Goal: Task Accomplishment & Management: Use online tool/utility

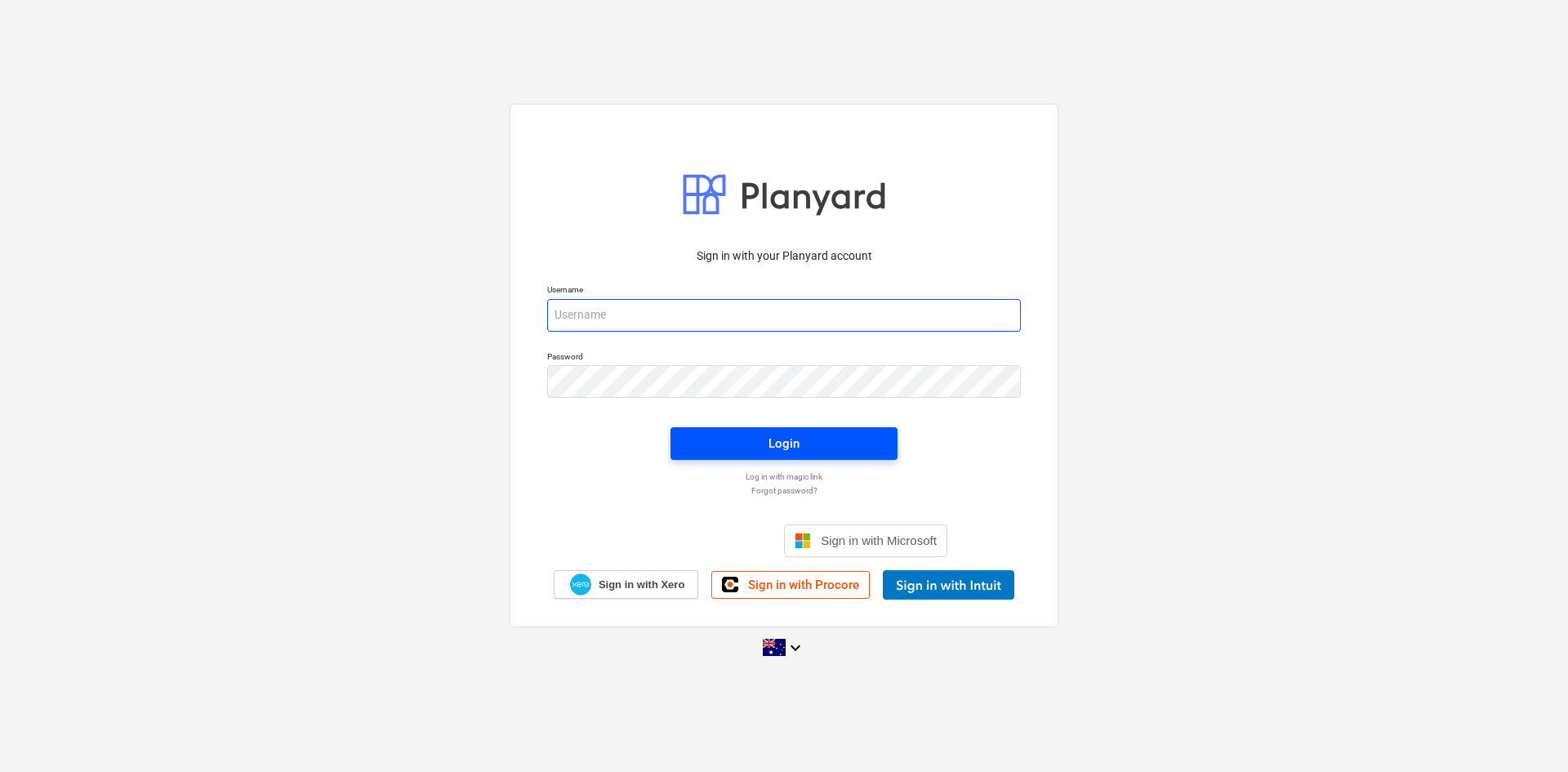
type input "[EMAIL_ADDRESS][DOMAIN_NAME]"
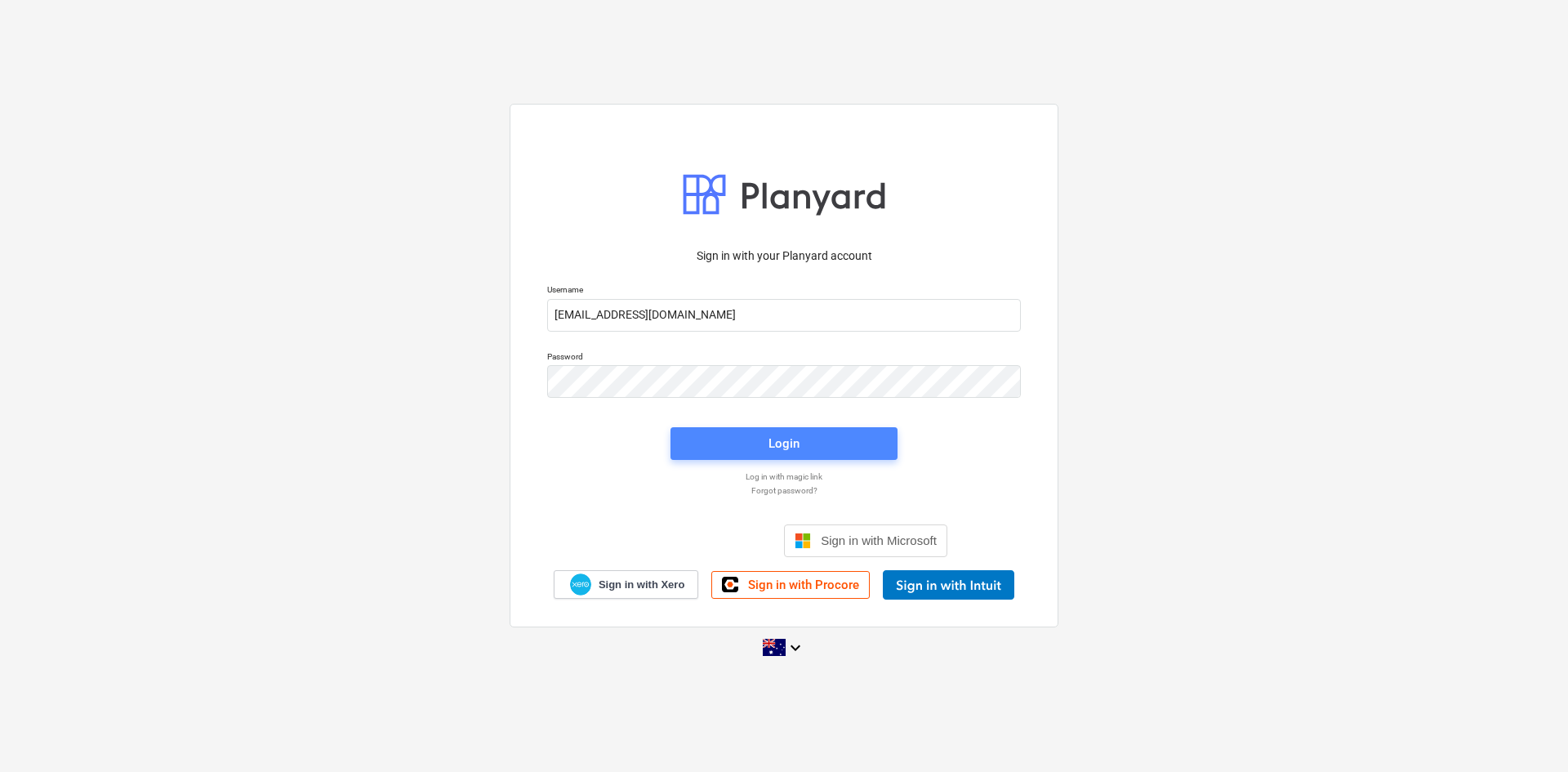
click at [744, 442] on span "Login" at bounding box center [784, 443] width 188 height 21
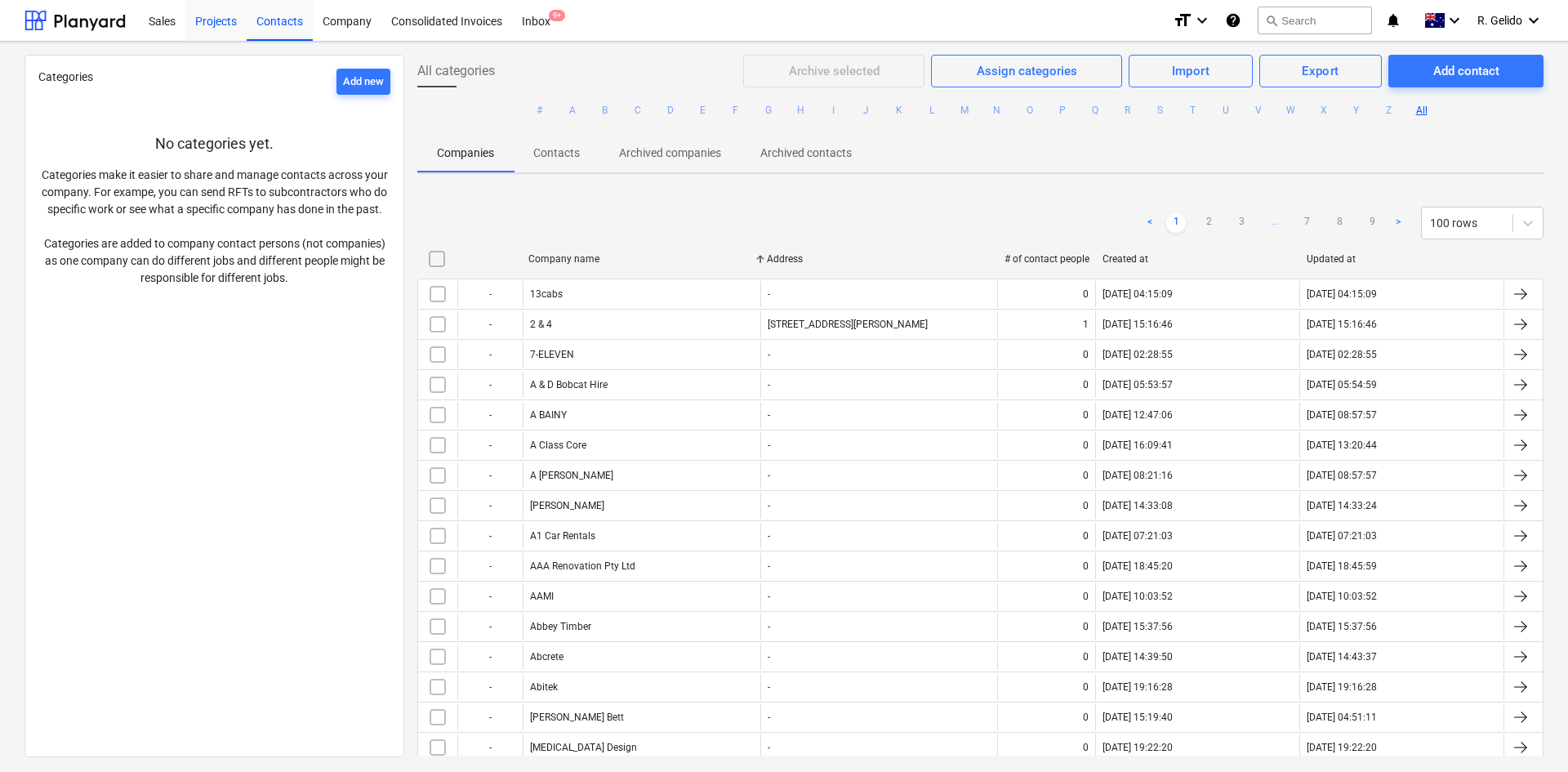
click at [226, 26] on div "Projects" at bounding box center [217, 20] width 62 height 42
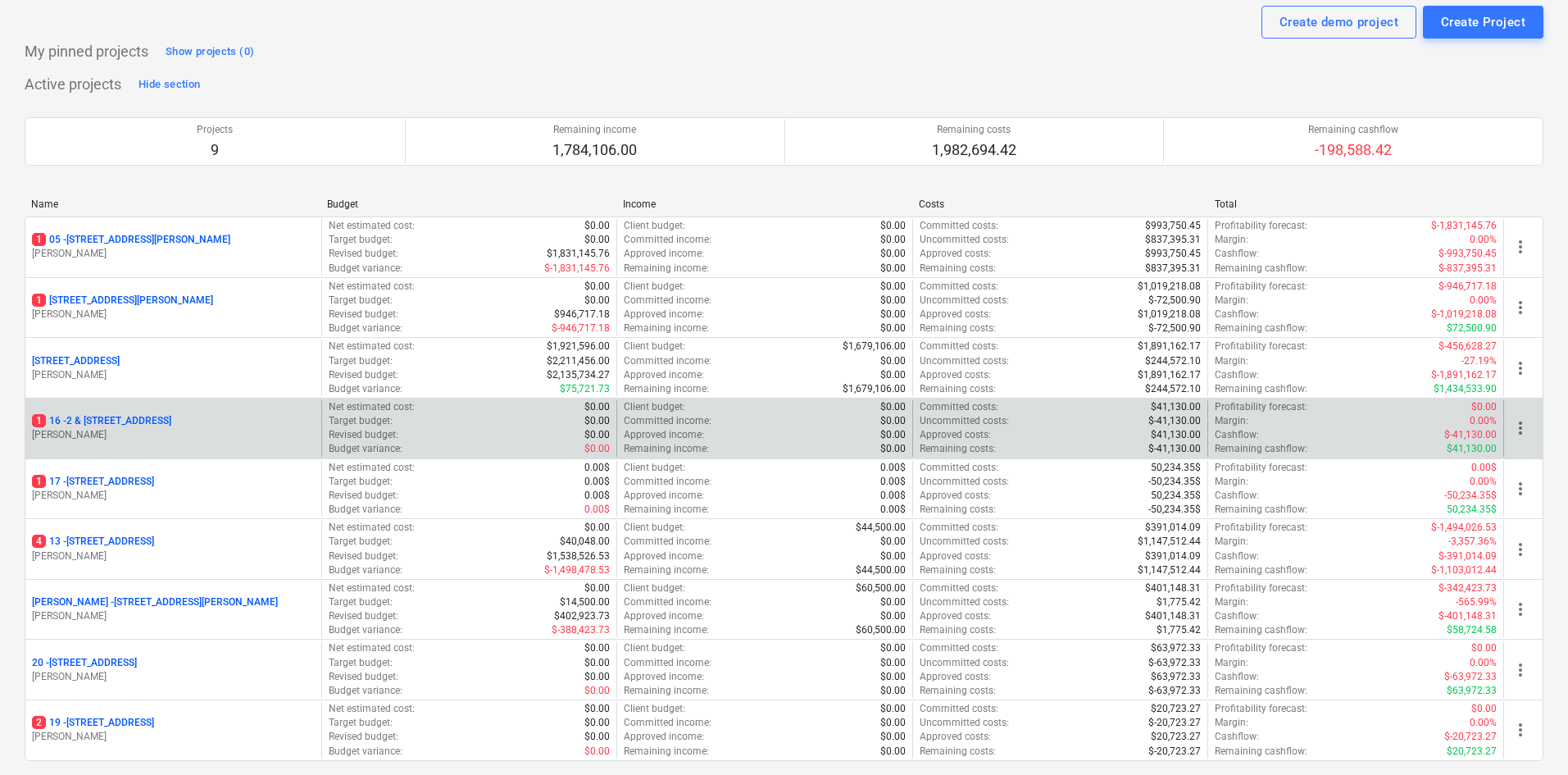
scroll to position [164, 0]
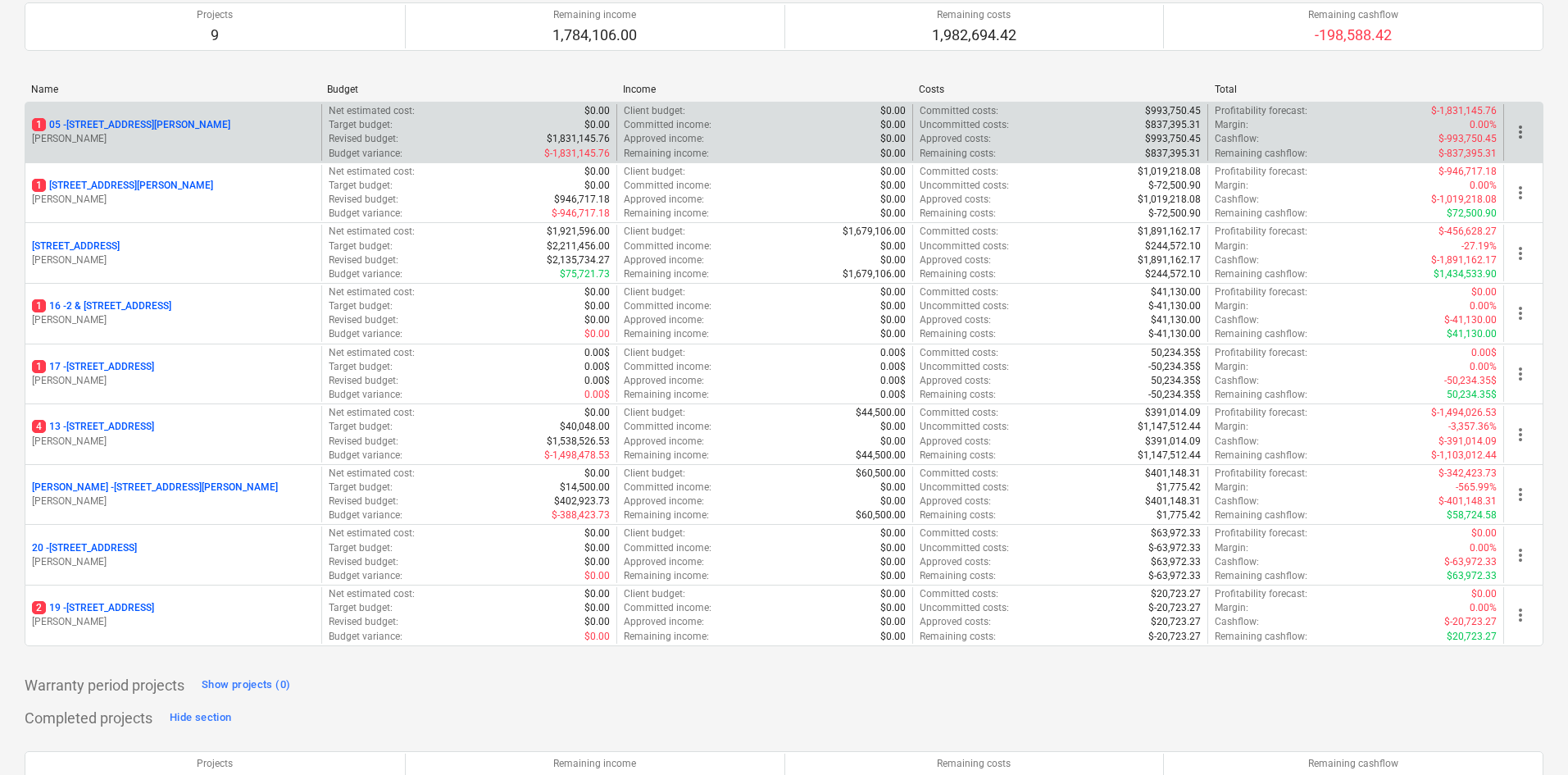
click at [122, 117] on div "1 05 - 3 Emmerick Street, Lilyfield C. Elias" at bounding box center [173, 132] width 296 height 56
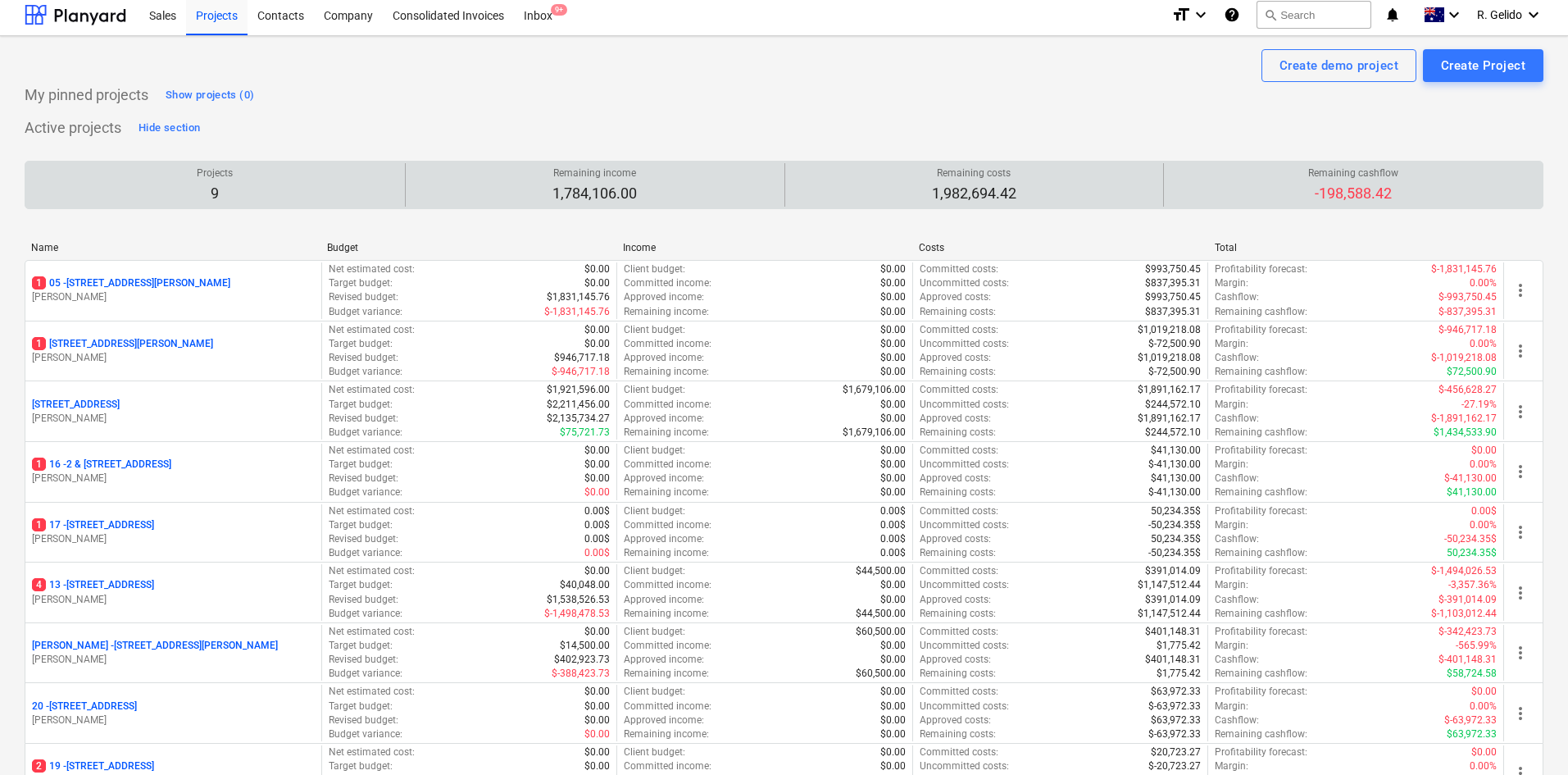
scroll to position [0, 0]
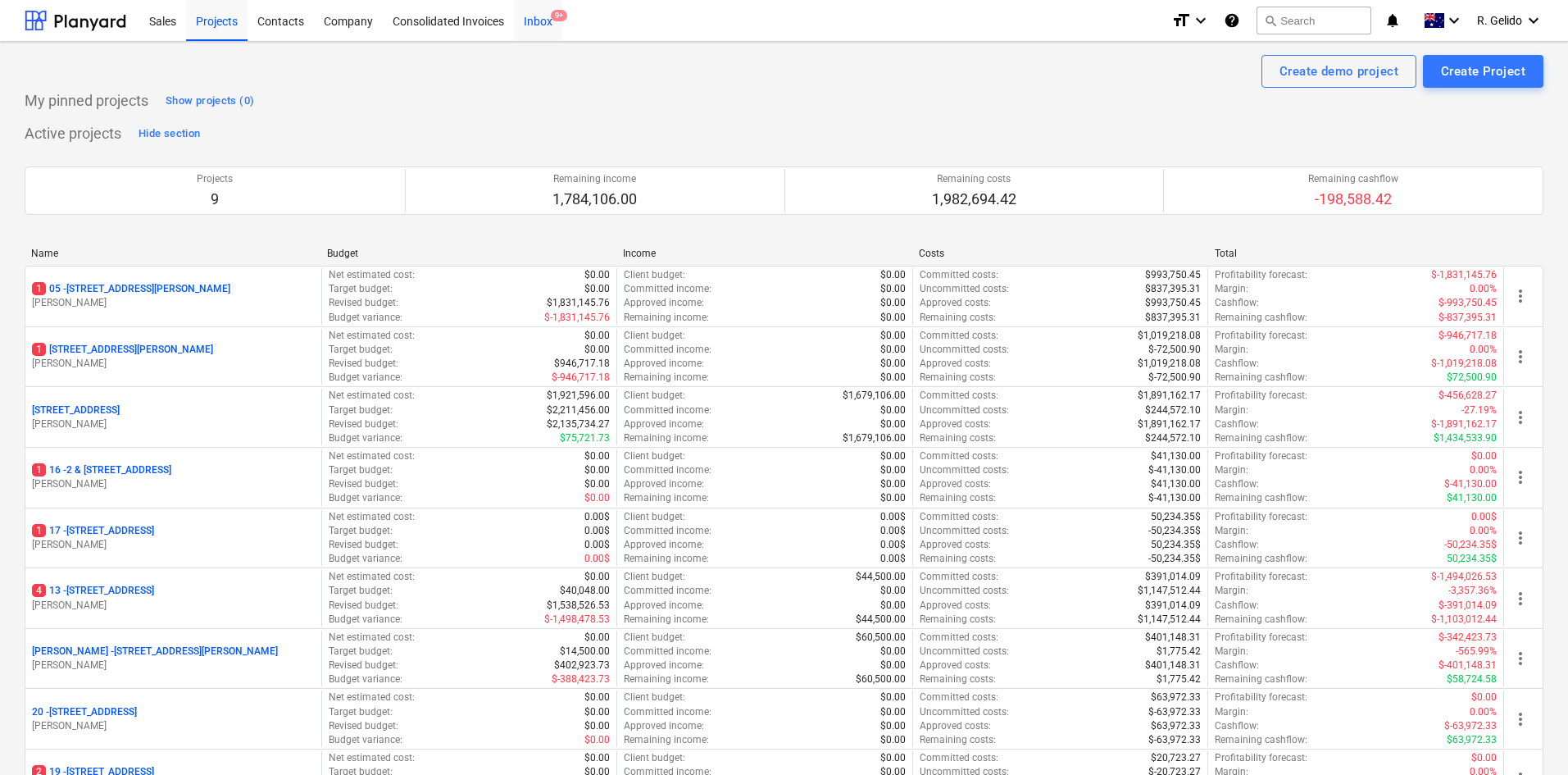
click at [558, 21] on span "9+" at bounding box center [559, 15] width 16 height 11
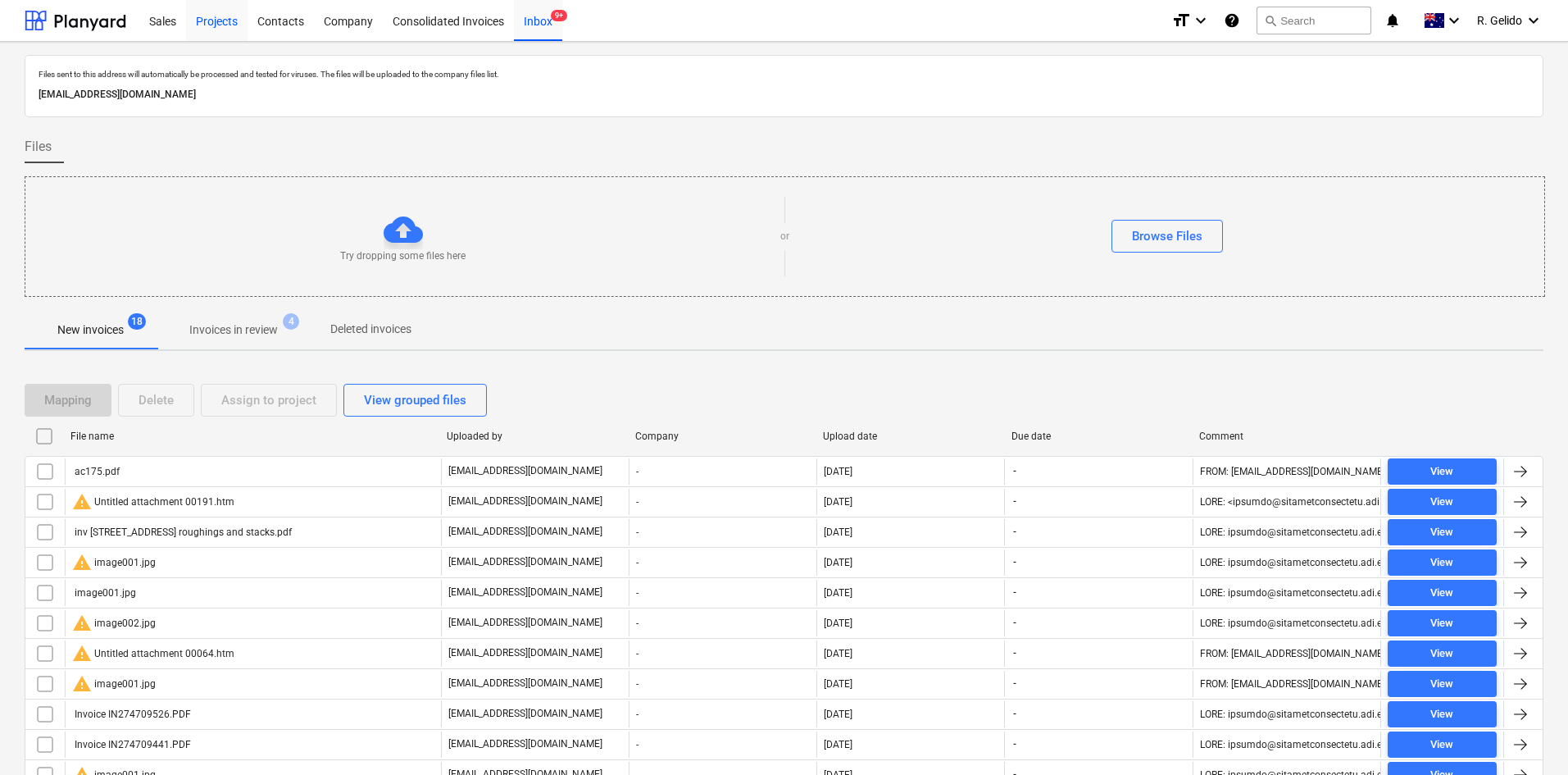
click at [226, 18] on div "Projects" at bounding box center [217, 20] width 62 height 42
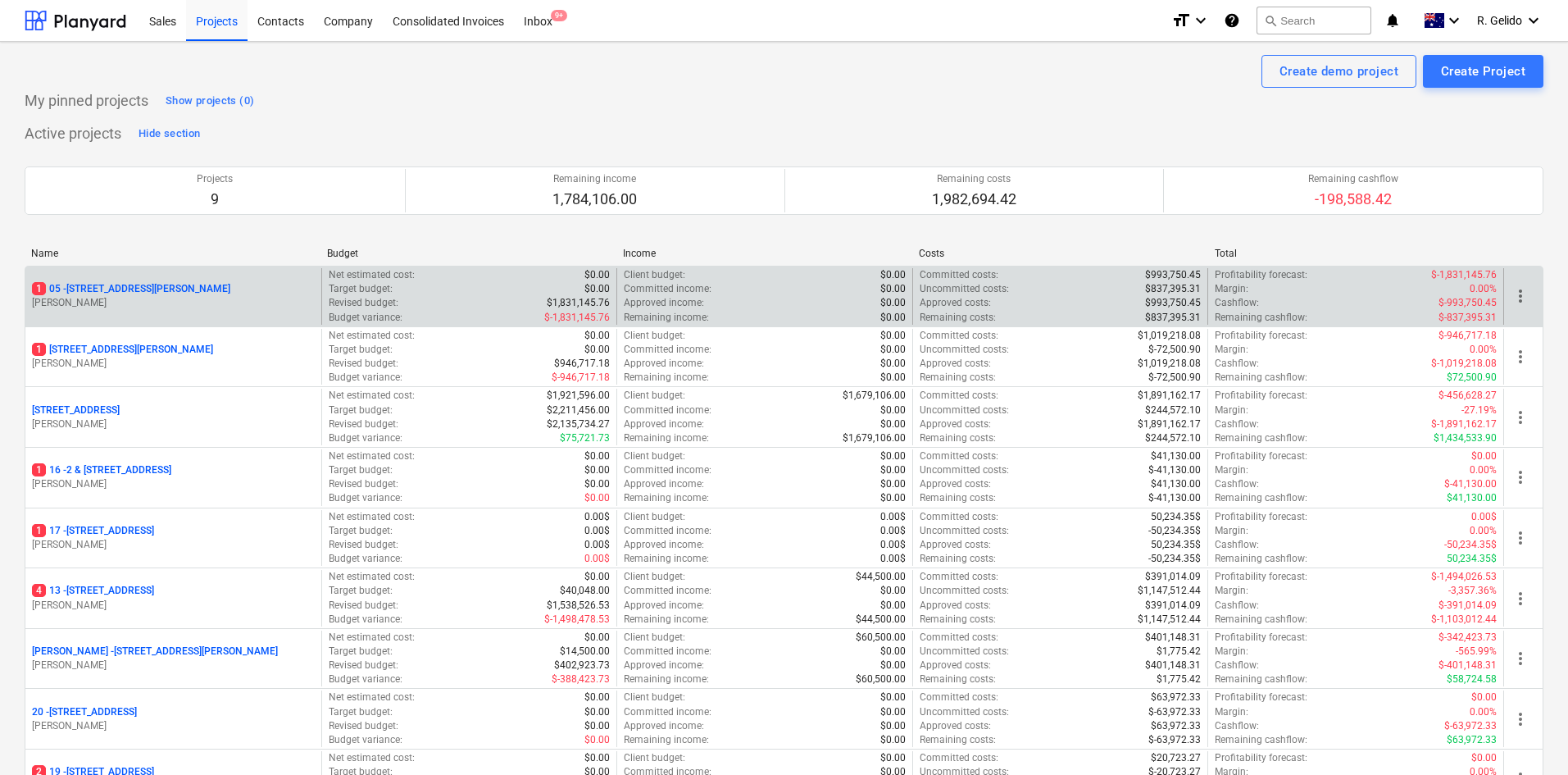
click at [145, 288] on p "1 05 - 3 Emmerick Street, Lilyfield" at bounding box center [131, 289] width 199 height 14
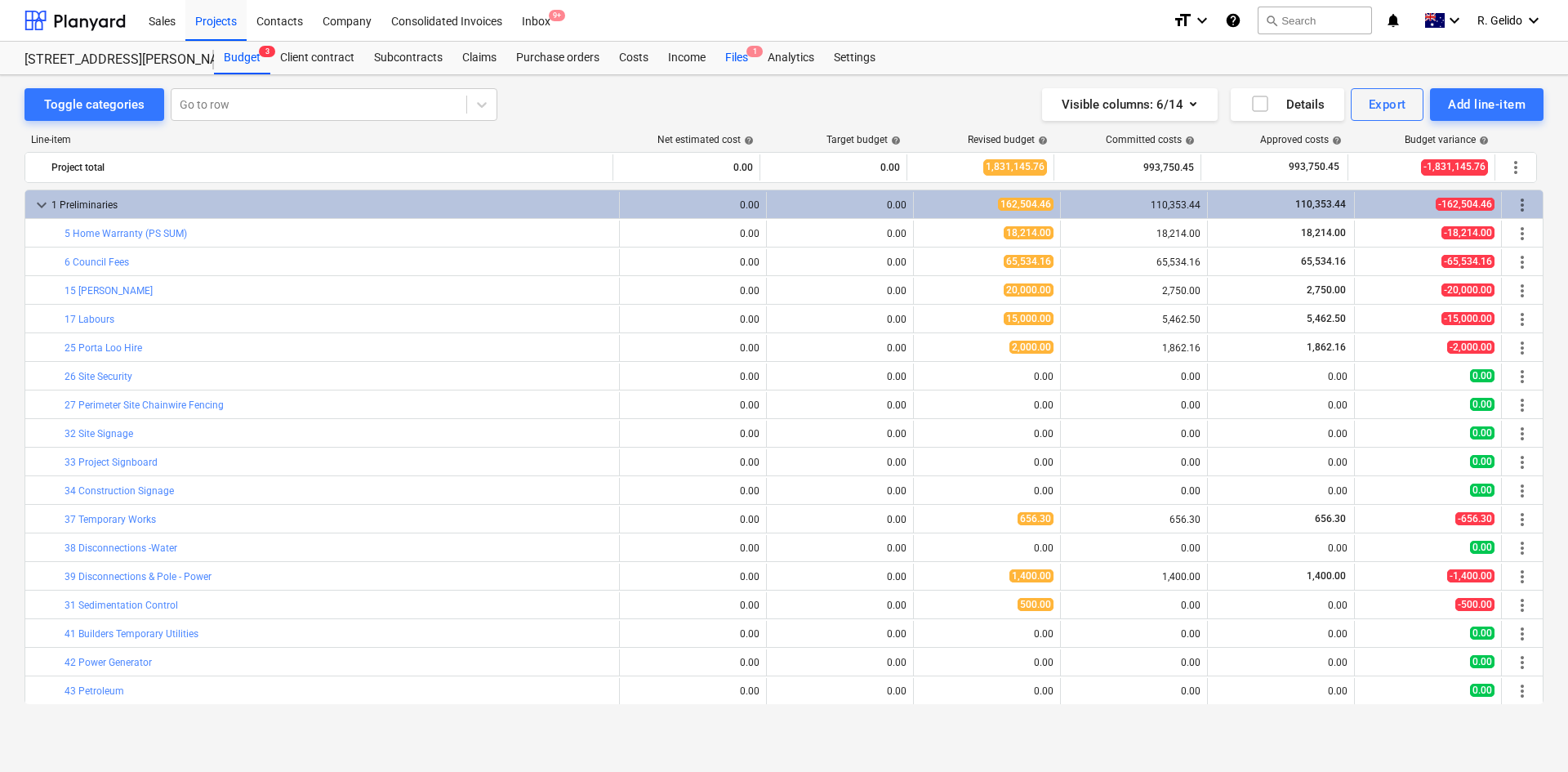
click at [734, 62] on div "Files 1" at bounding box center [736, 58] width 42 height 33
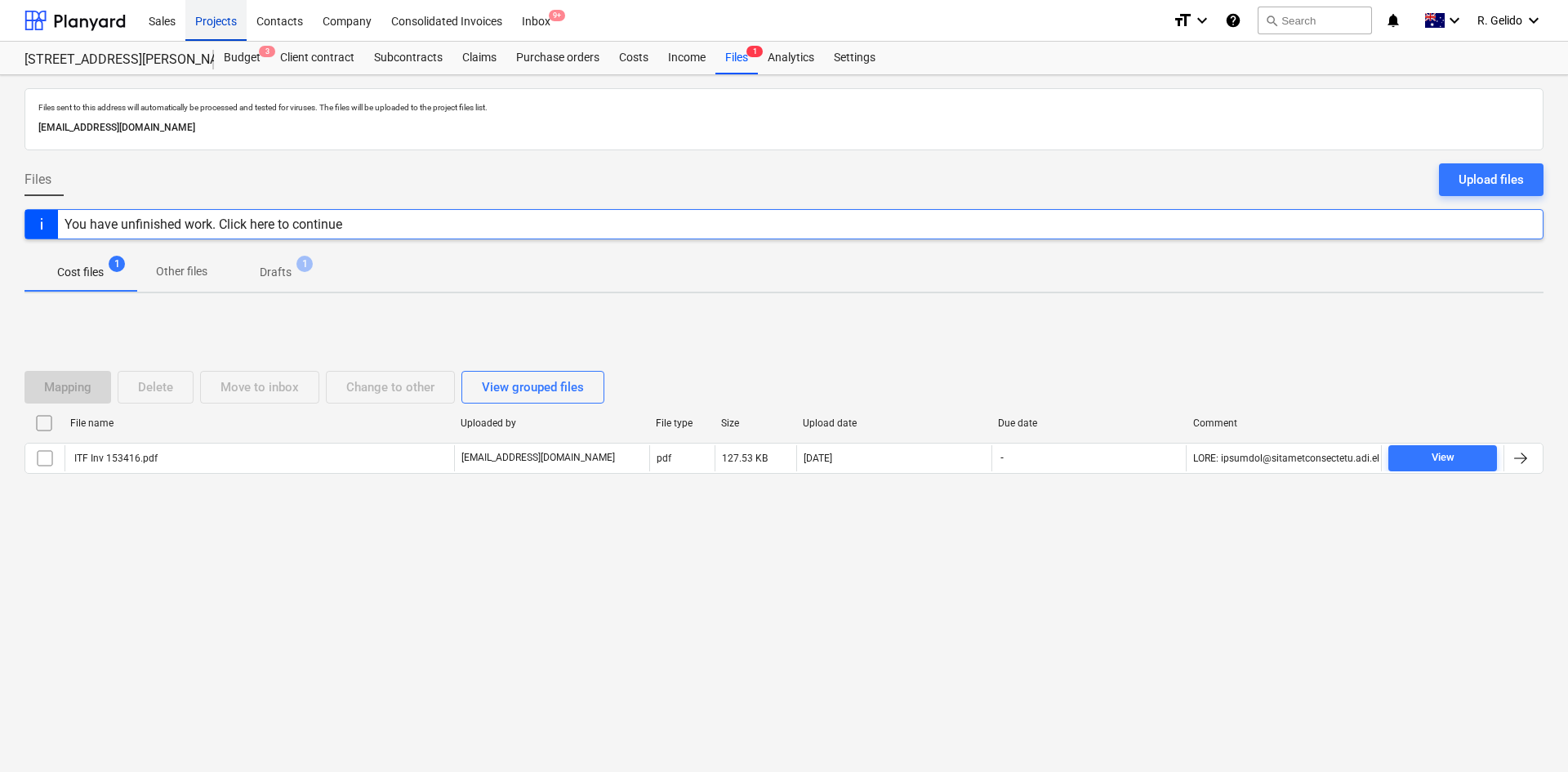
click at [212, 20] on div "Projects" at bounding box center [217, 20] width 62 height 42
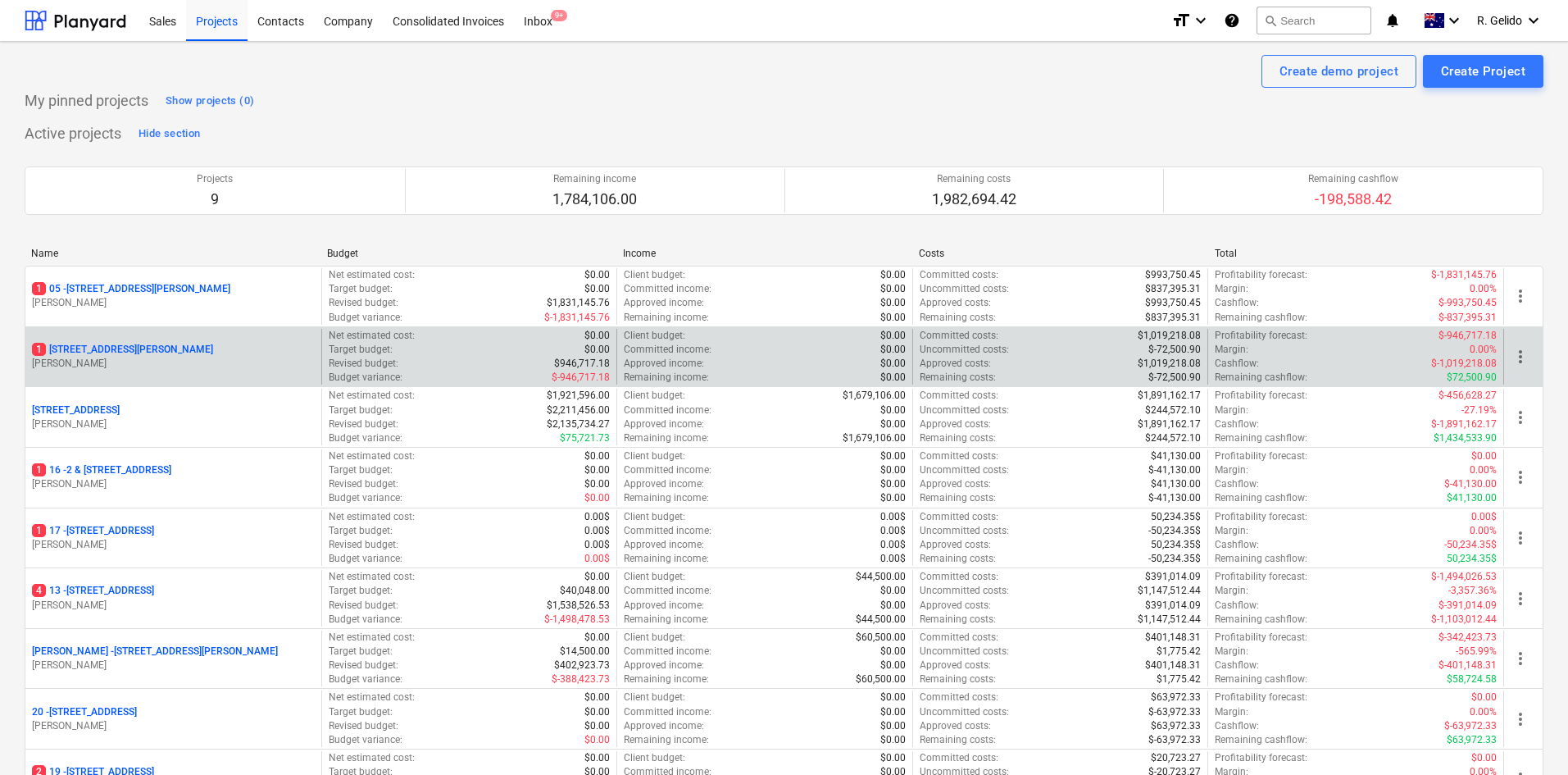
click at [113, 350] on p "1 127 High Street, Willoughby East" at bounding box center [122, 350] width 181 height 14
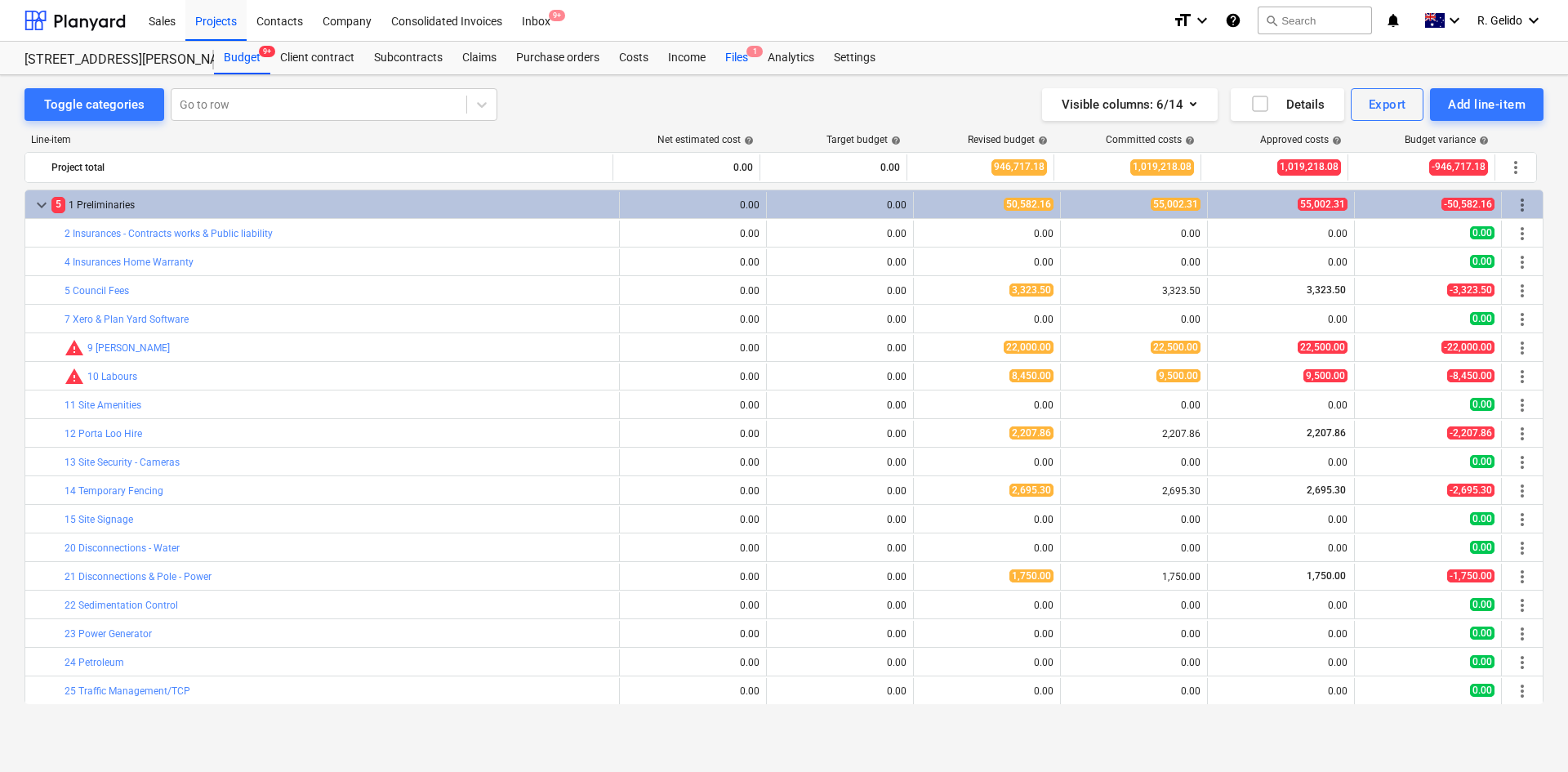
click at [737, 57] on div "Files 1" at bounding box center [736, 58] width 42 height 33
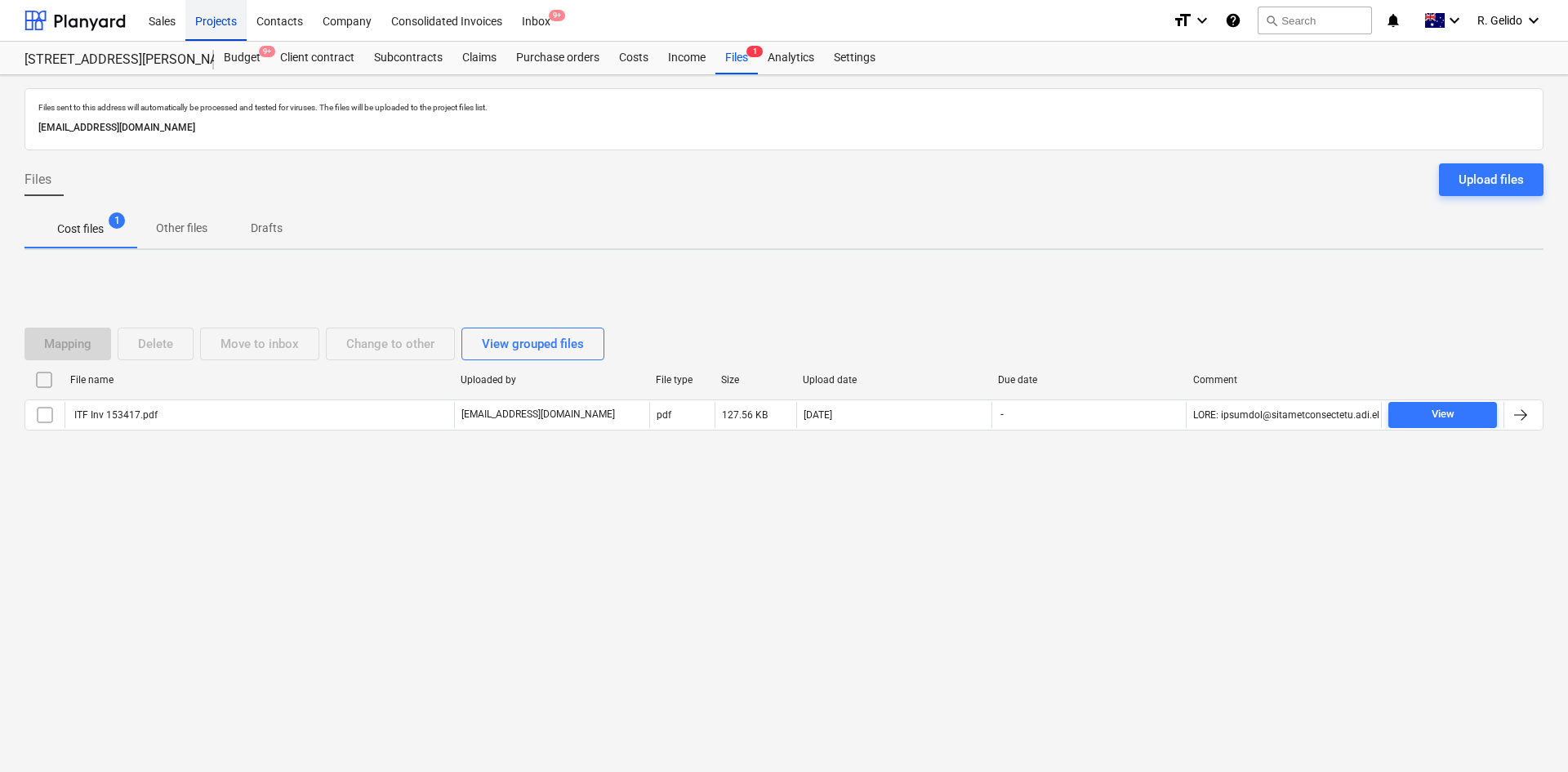
click at [206, 21] on div "Projects" at bounding box center [217, 20] width 62 height 42
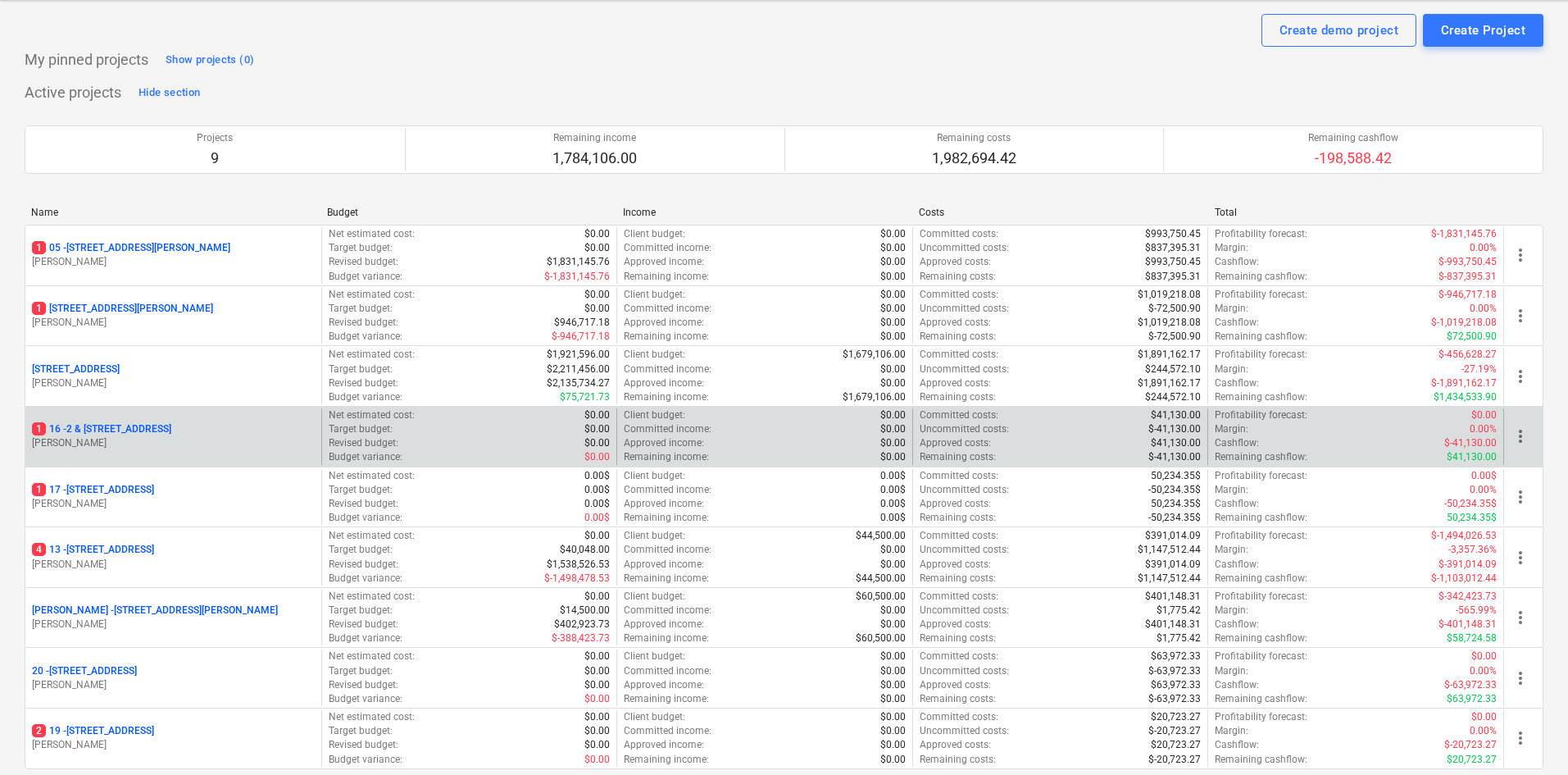
scroll to position [82, 0]
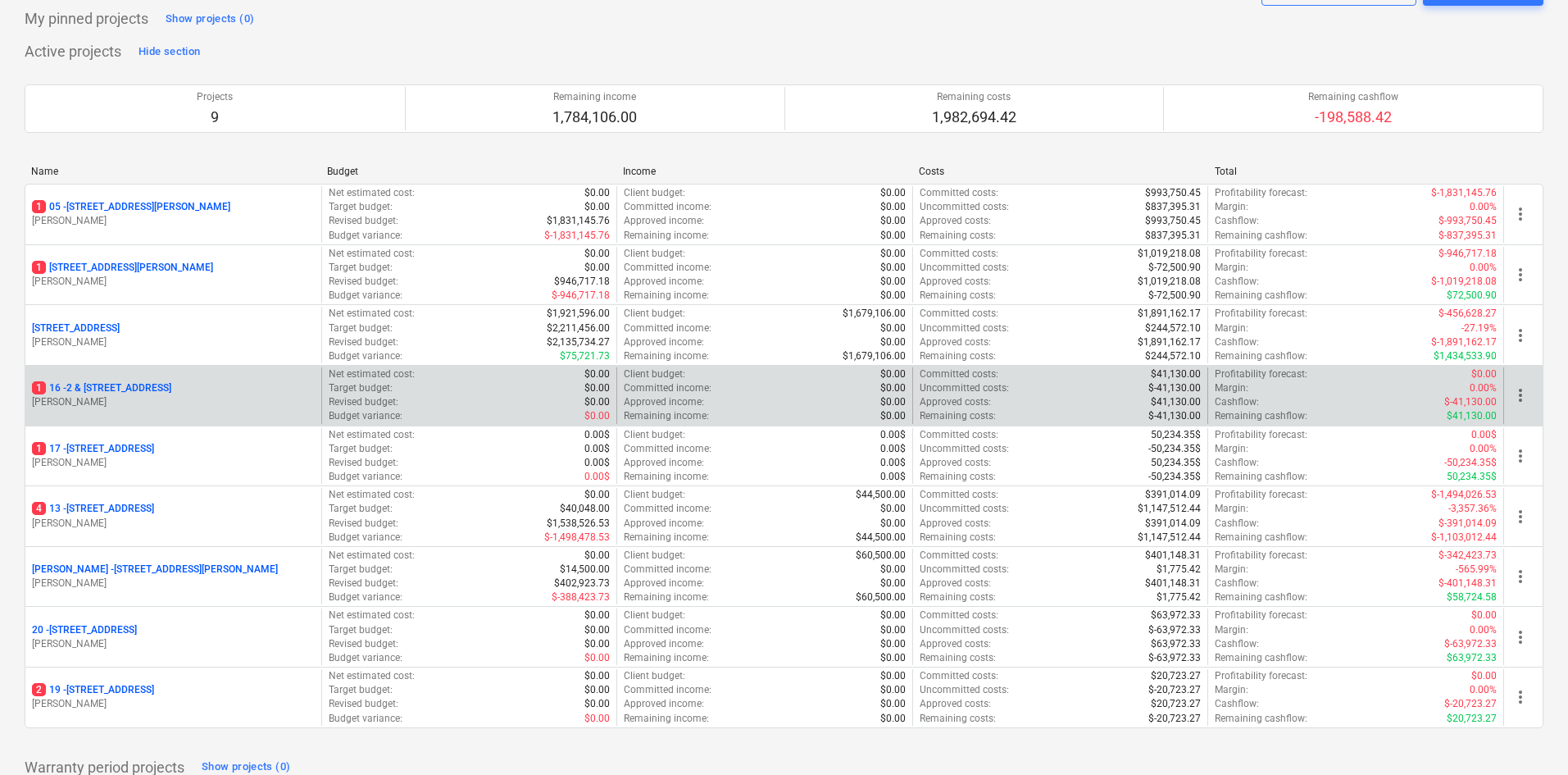
click at [127, 391] on p "1 16 - 2 & 4 Merrenburn Ave, Naremburn" at bounding box center [101, 388] width 140 height 14
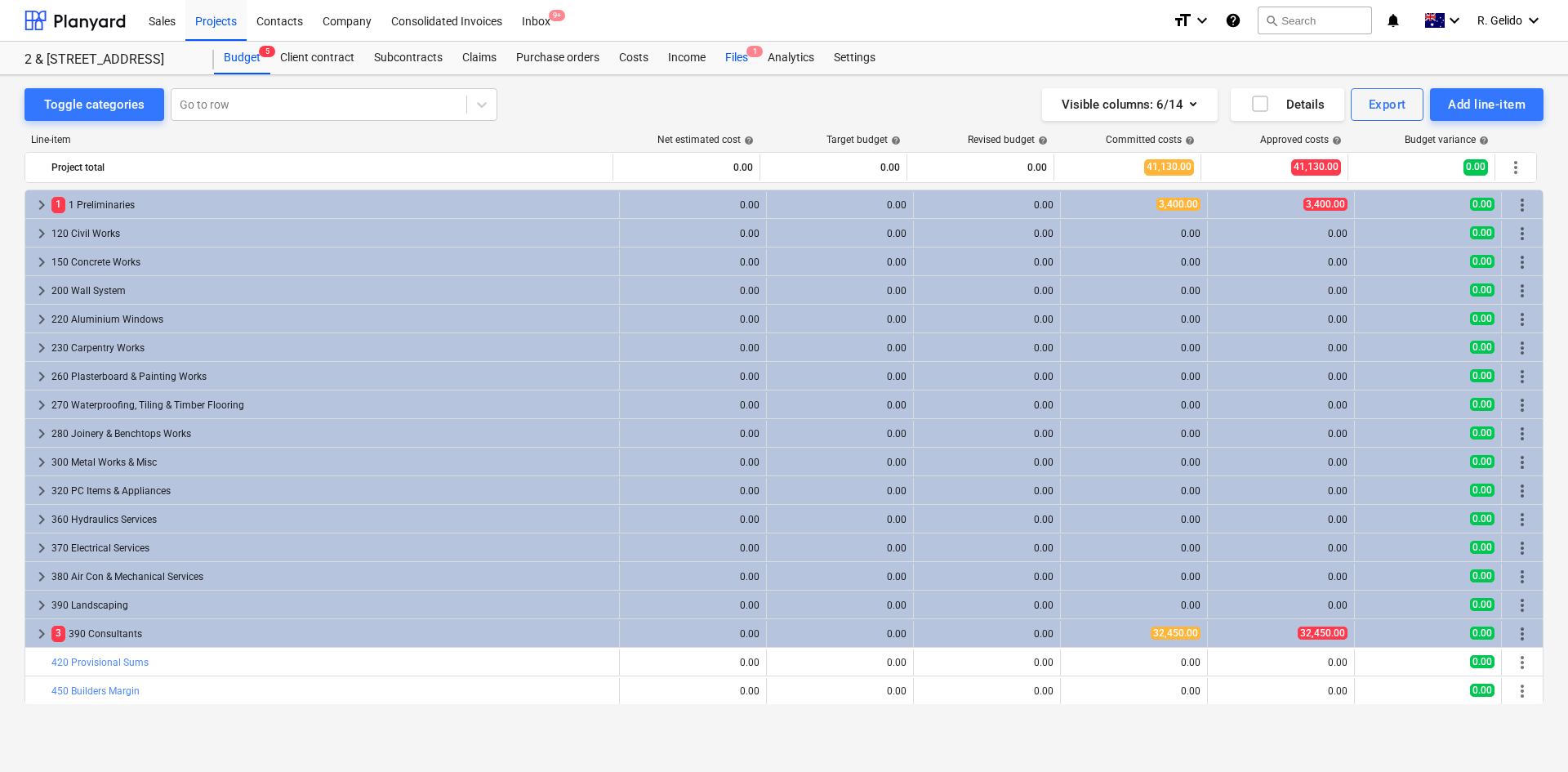
click at [741, 49] on div "Files 1" at bounding box center [736, 58] width 42 height 33
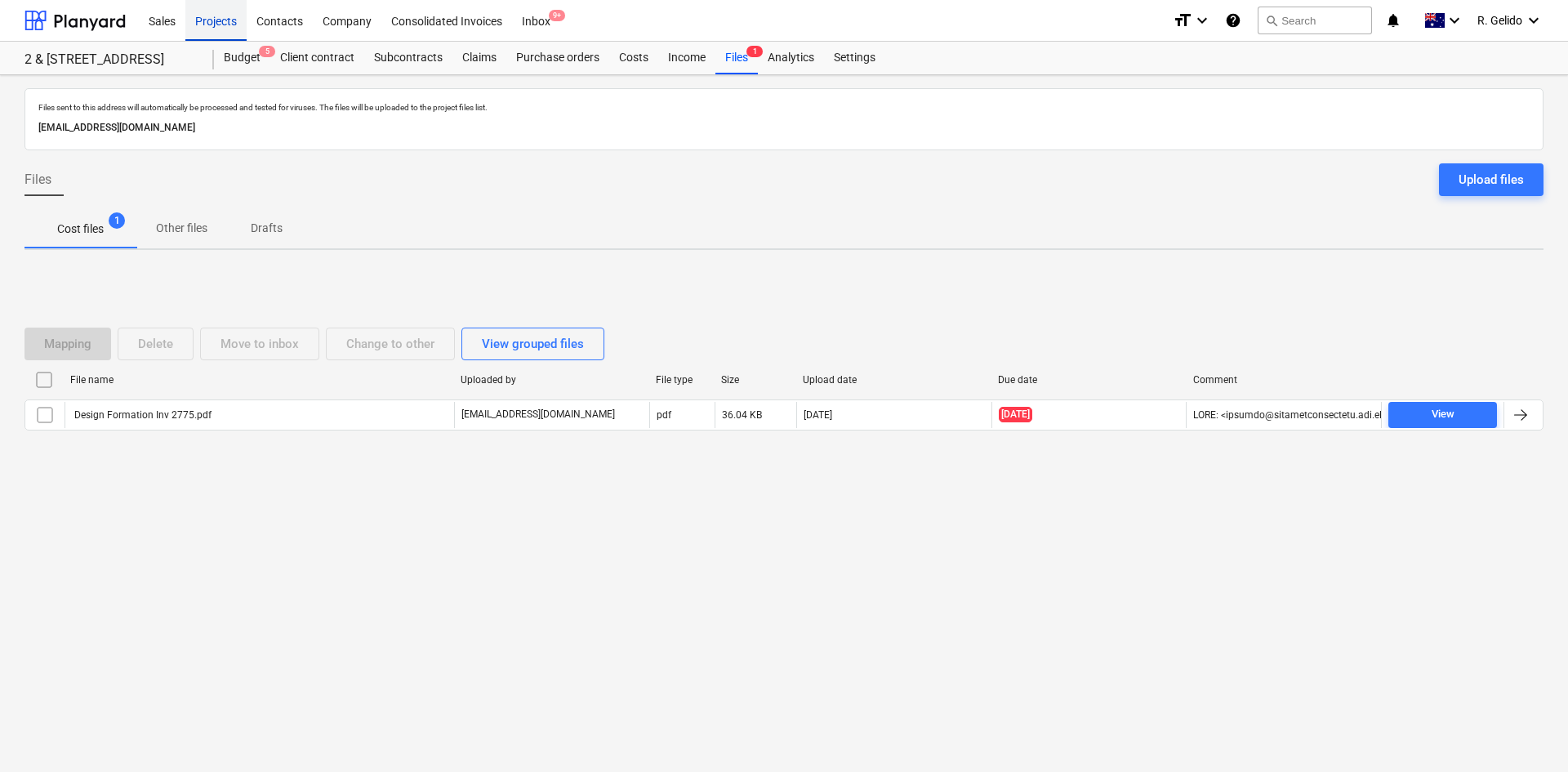
click at [208, 22] on div "Projects" at bounding box center [217, 20] width 62 height 42
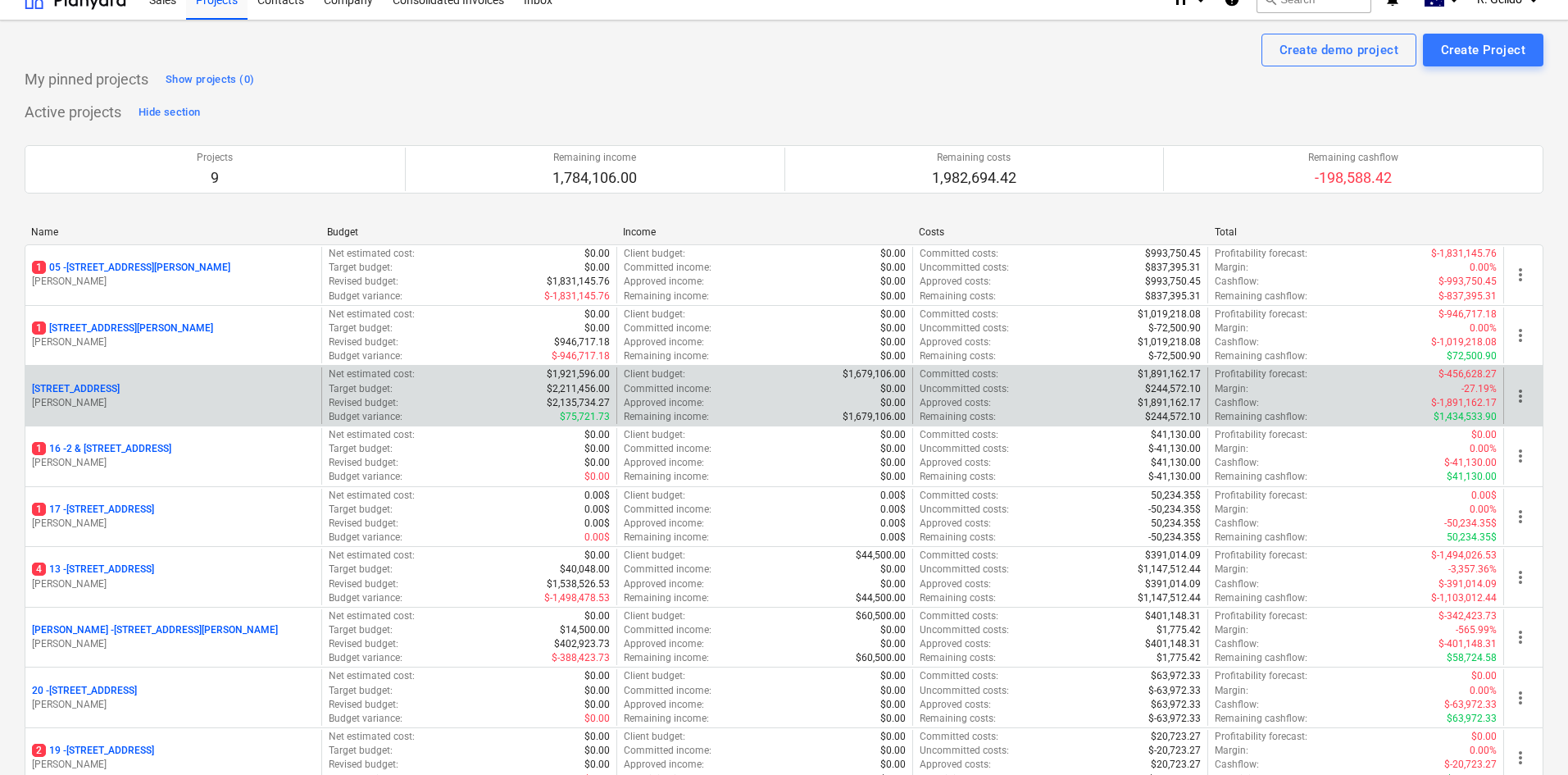
scroll to position [82, 0]
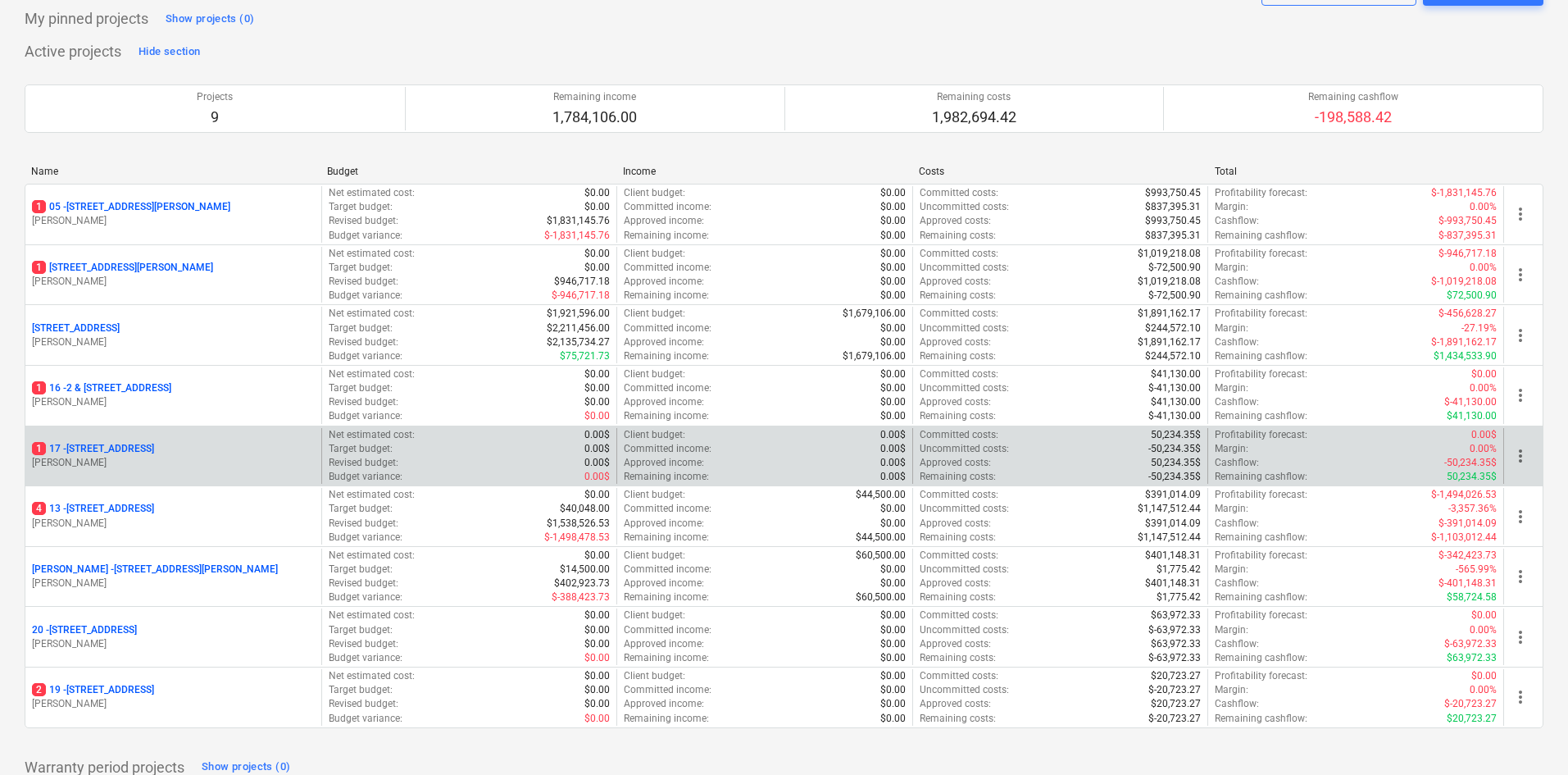
click at [129, 445] on p "1 17 - 10 Kiola Road, Northbridge" at bounding box center [93, 448] width 122 height 14
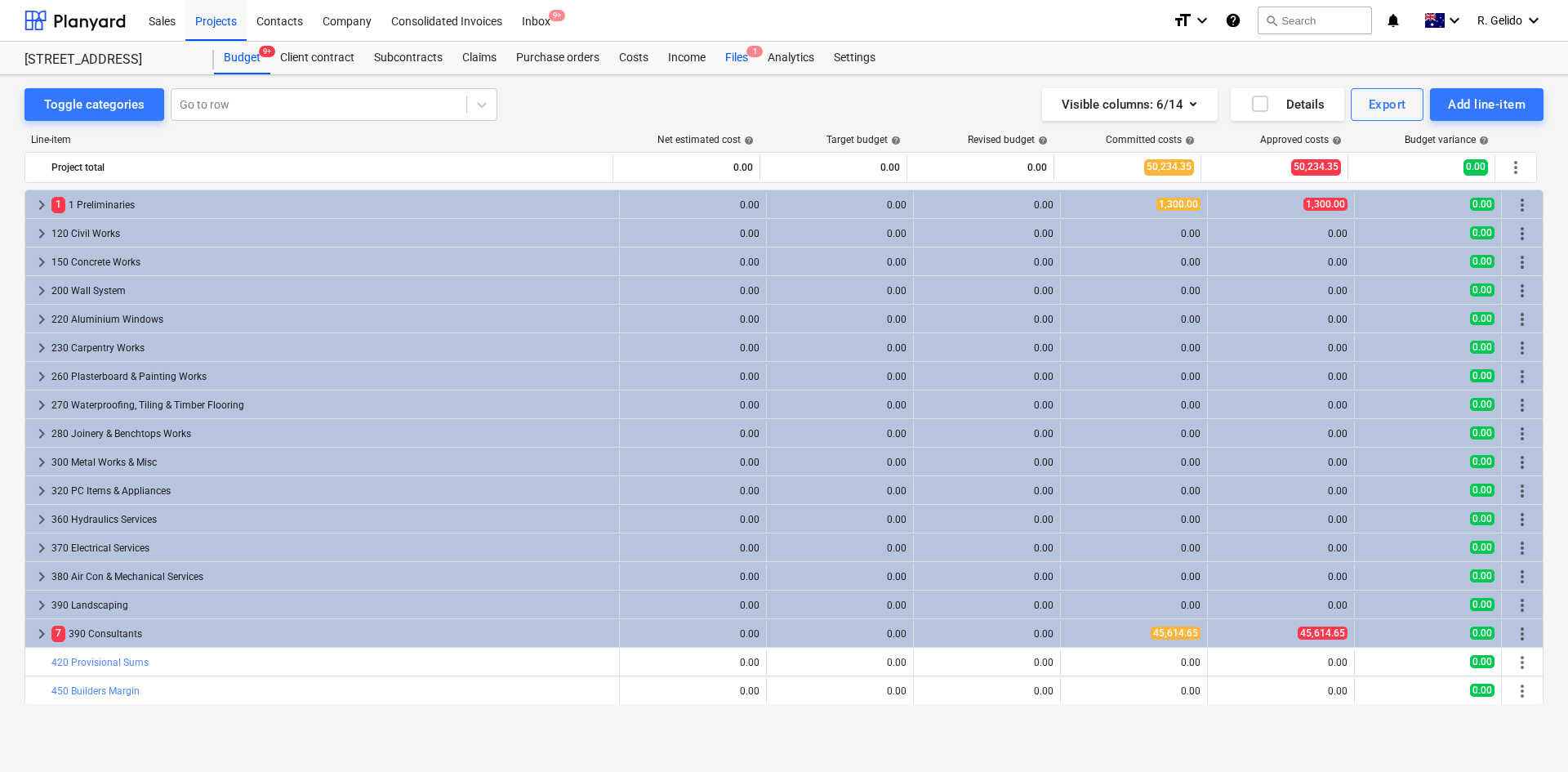
click at [744, 53] on div "Files 1" at bounding box center [736, 58] width 42 height 33
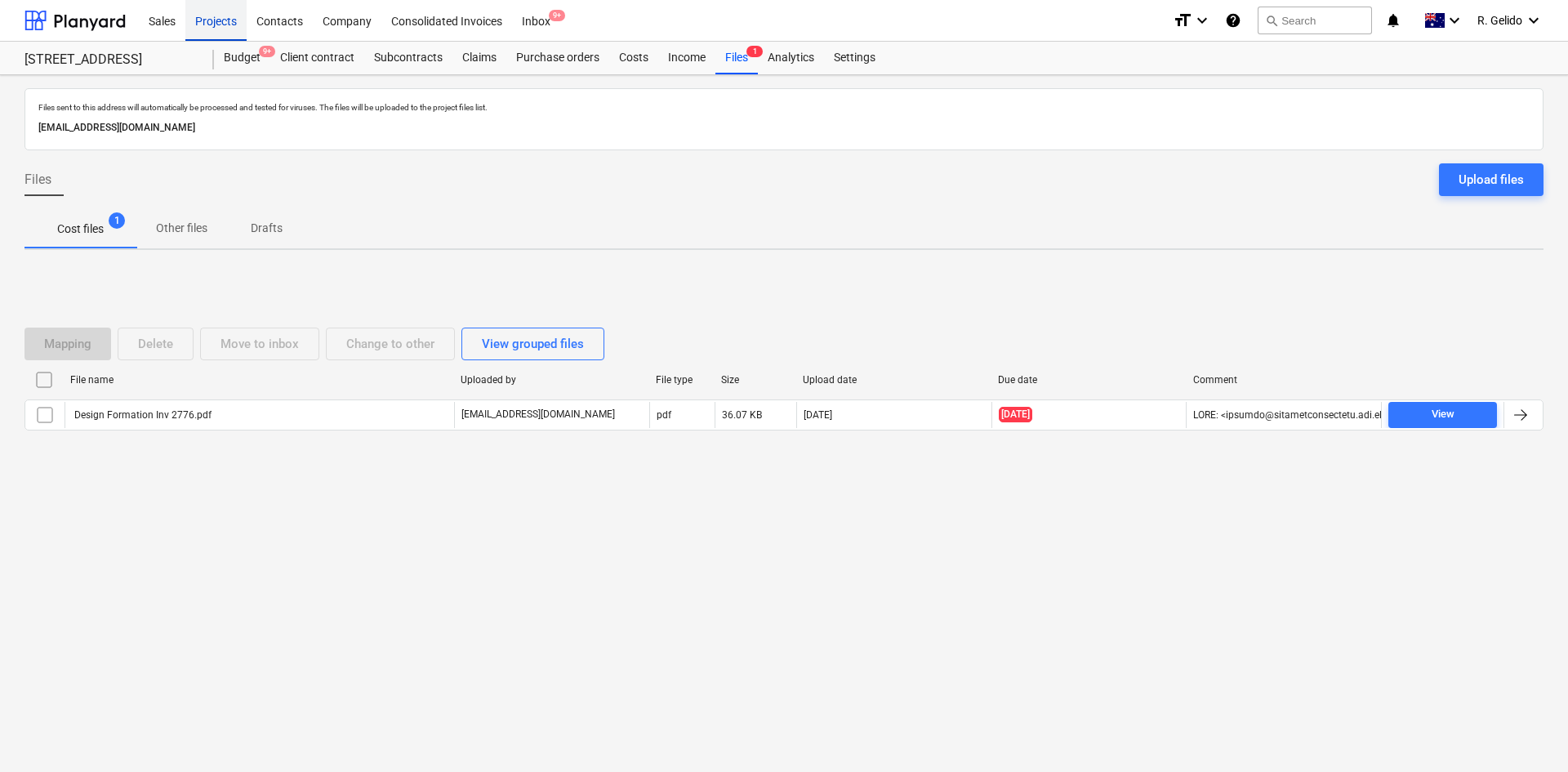
click at [200, 21] on div "Projects" at bounding box center [217, 20] width 62 height 42
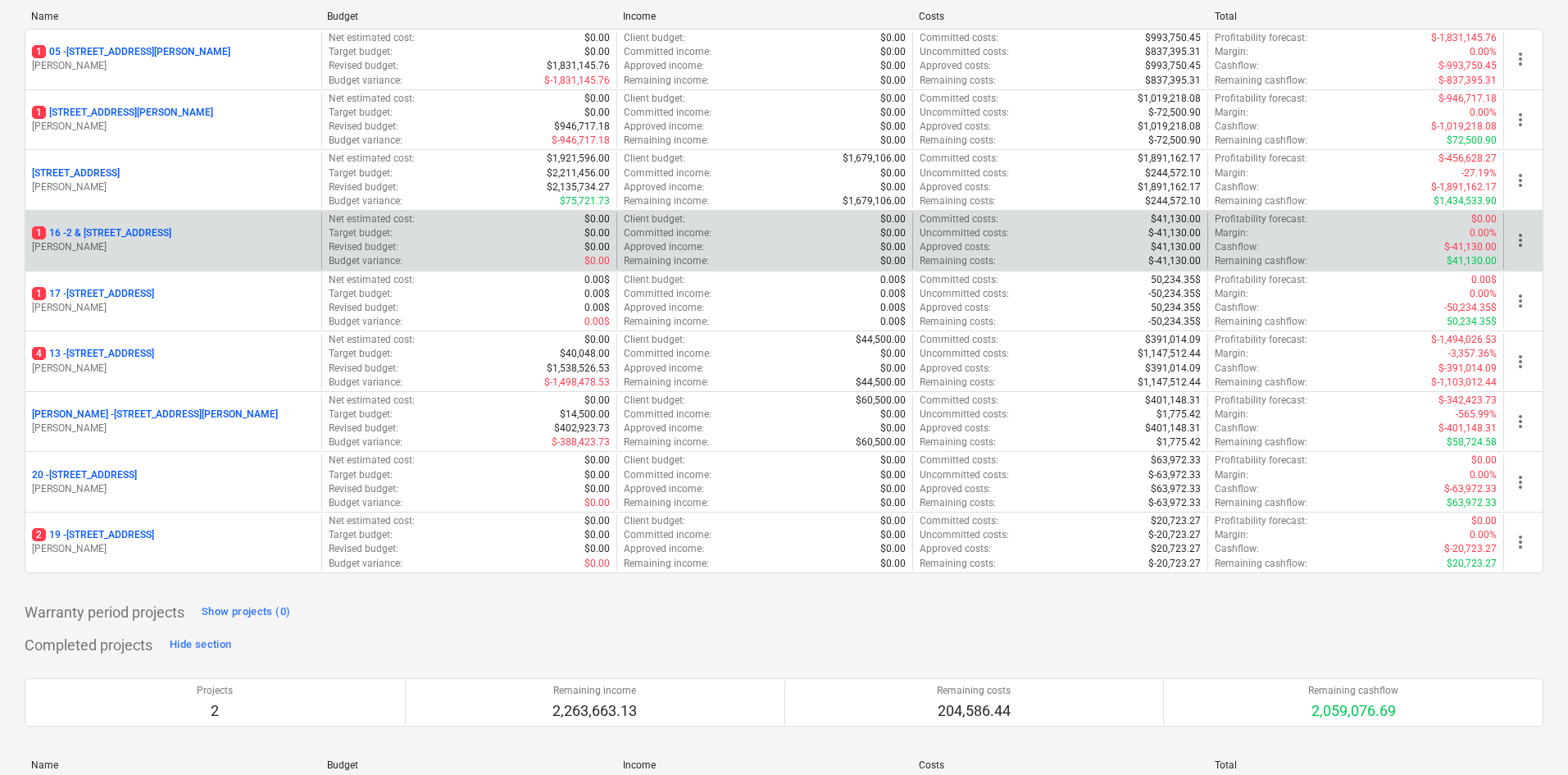
scroll to position [246, 0]
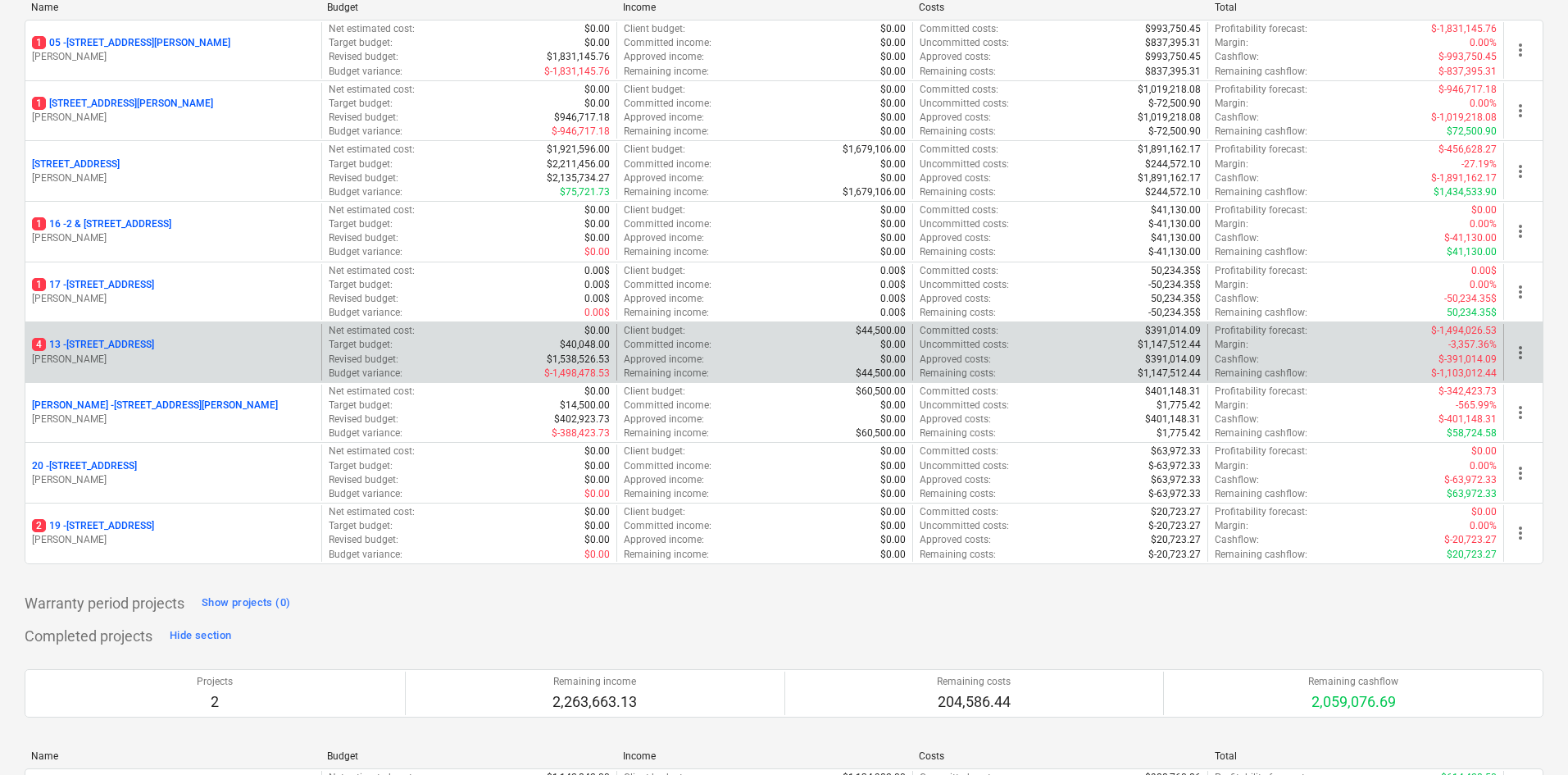
click at [112, 343] on p "4 13 - 2 Kaga Place, Marsfield" at bounding box center [93, 344] width 122 height 14
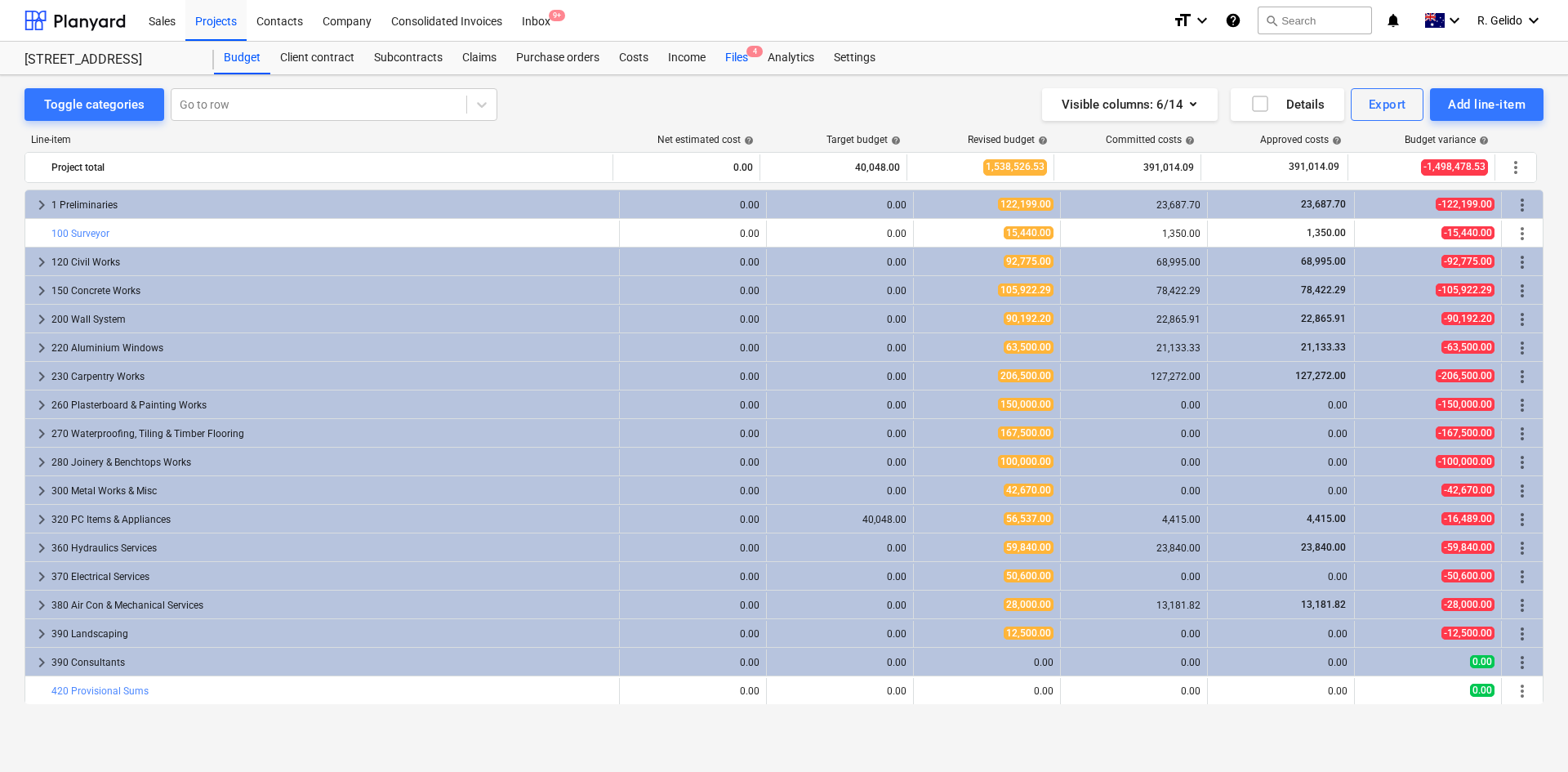
click at [730, 53] on div "Files 4" at bounding box center [736, 58] width 42 height 33
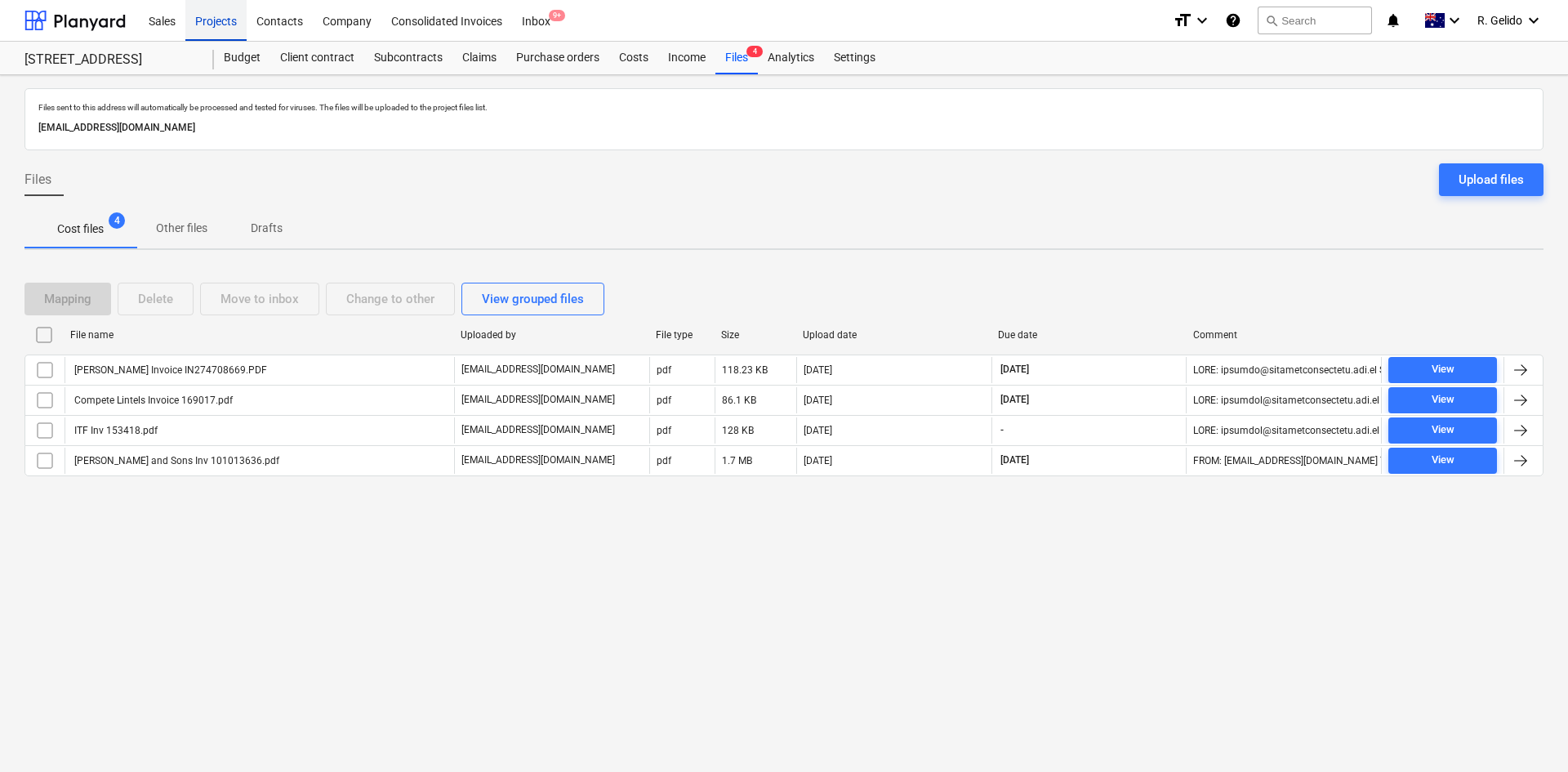
click at [214, 25] on div "Projects" at bounding box center [217, 20] width 62 height 42
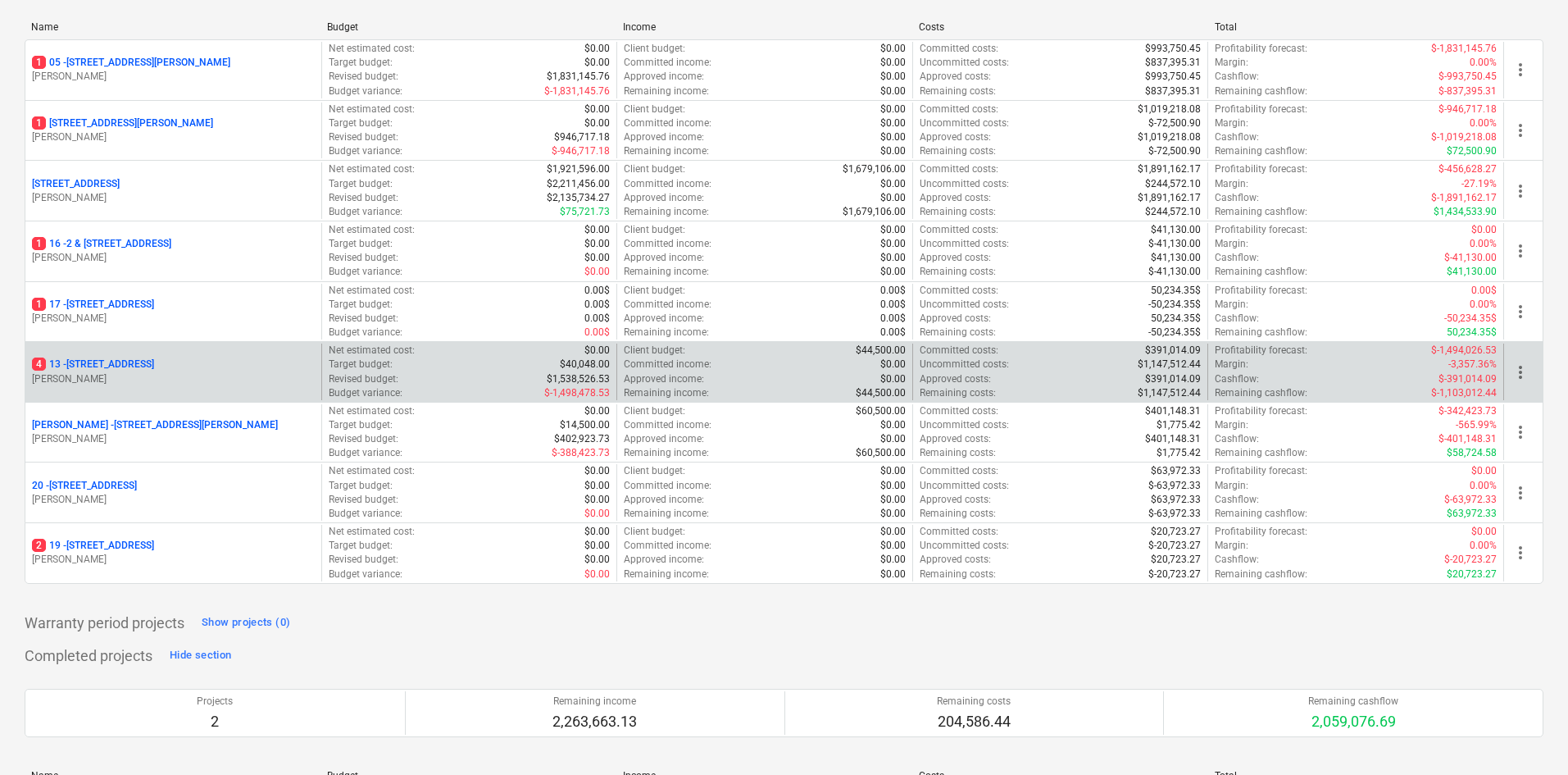
scroll to position [246, 0]
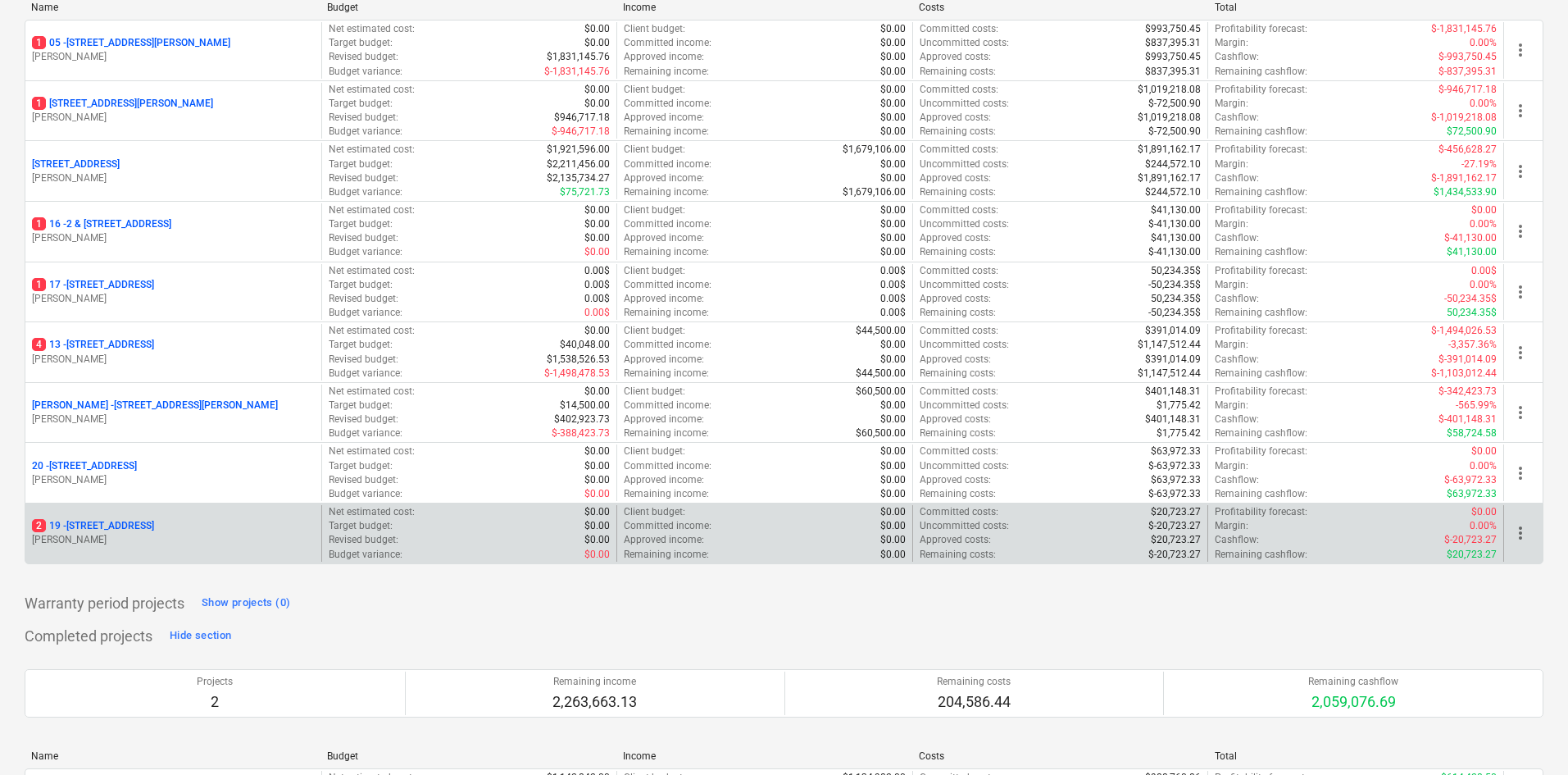
click at [131, 524] on p "2 19 - 27 Glenarvon Street, Strathfield" at bounding box center [93, 526] width 122 height 14
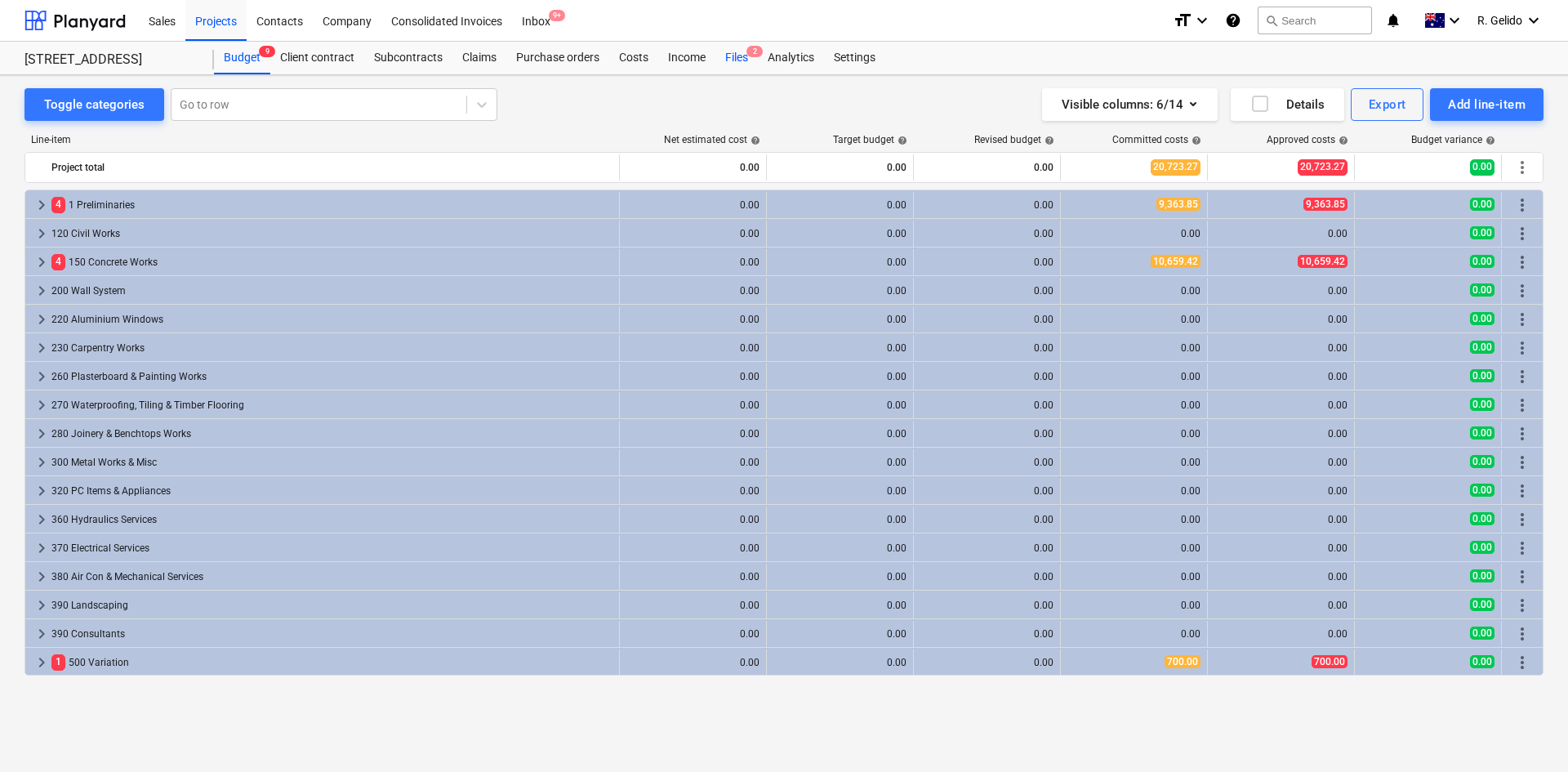
click at [738, 56] on div "Files 2" at bounding box center [736, 58] width 42 height 33
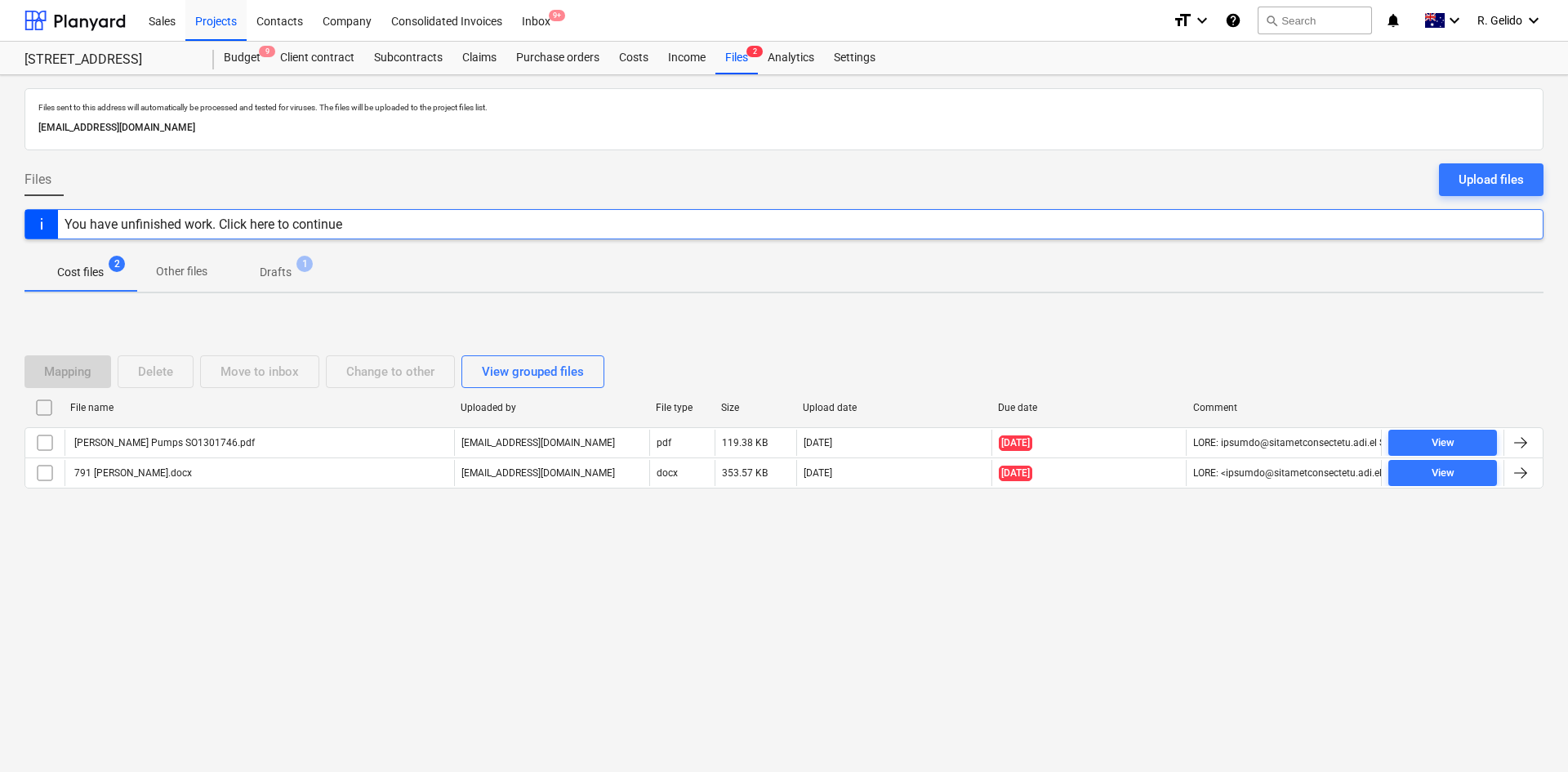
click at [392, 606] on div "Files sent to this address will automatically be processed and tested for virus…" at bounding box center [784, 423] width 1568 height 696
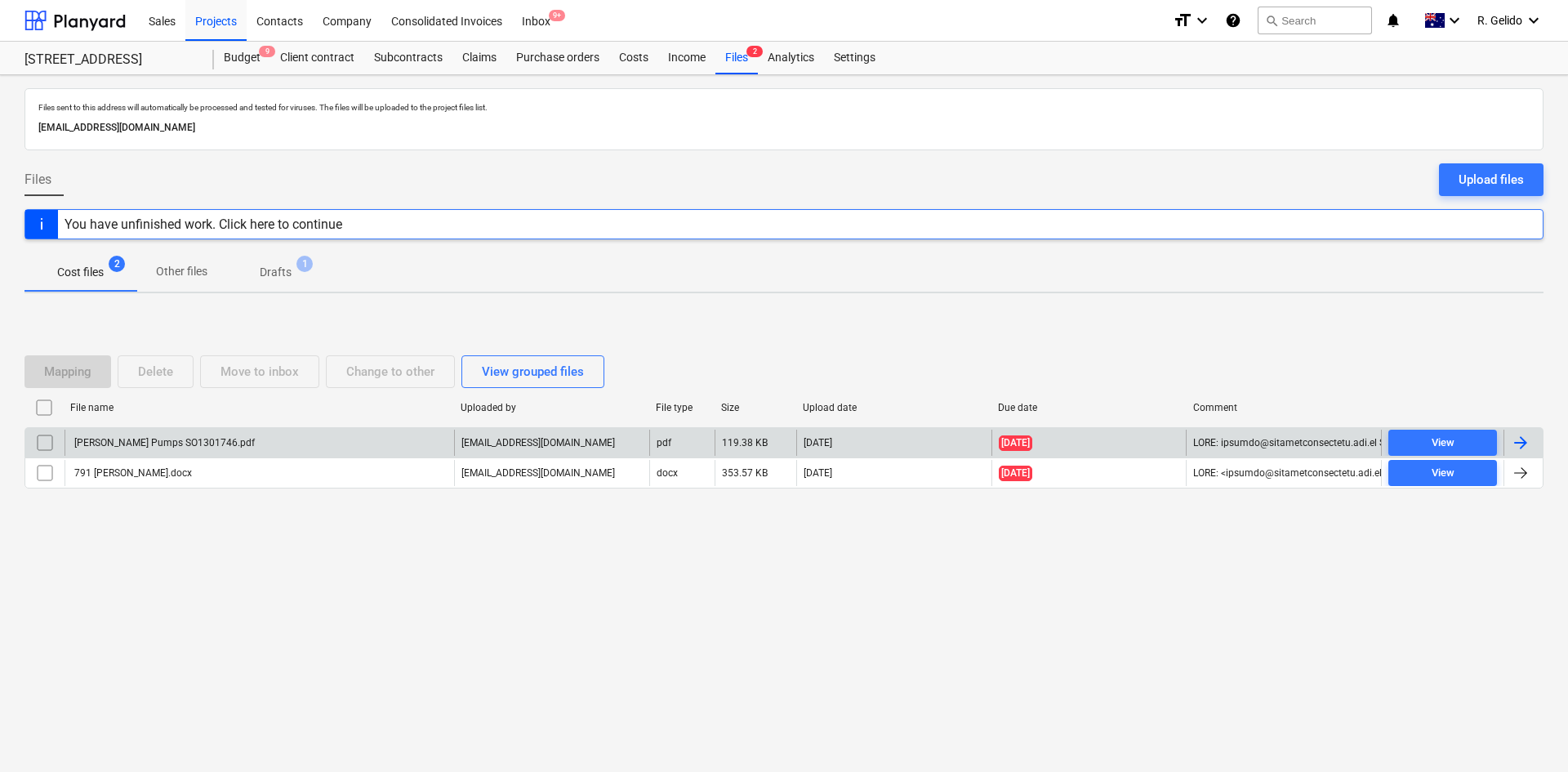
click at [157, 437] on div "Aline Pumps SO1301746.pdf" at bounding box center [163, 442] width 183 height 11
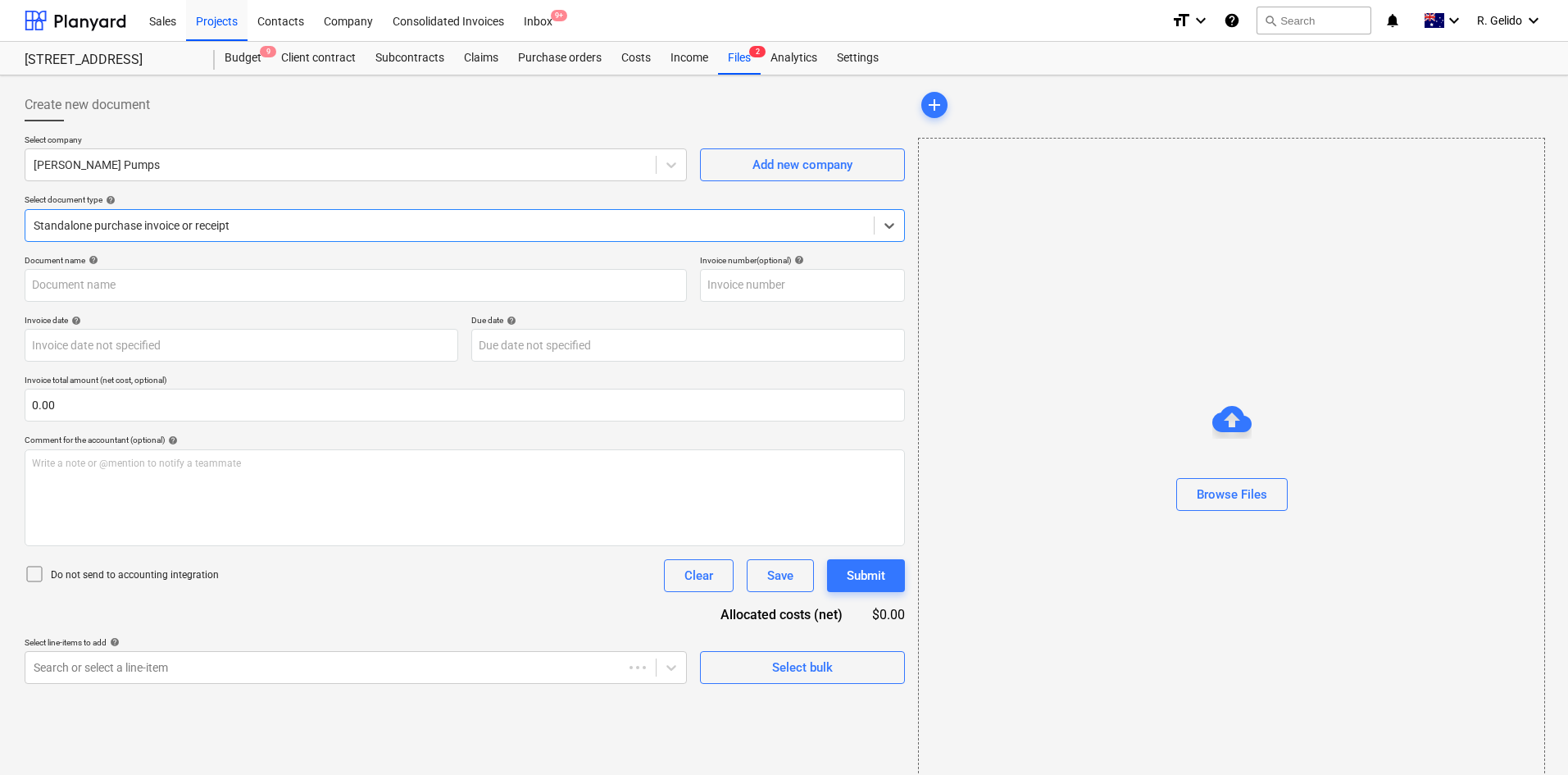
type input "SO1301746"
type input "[DATE]"
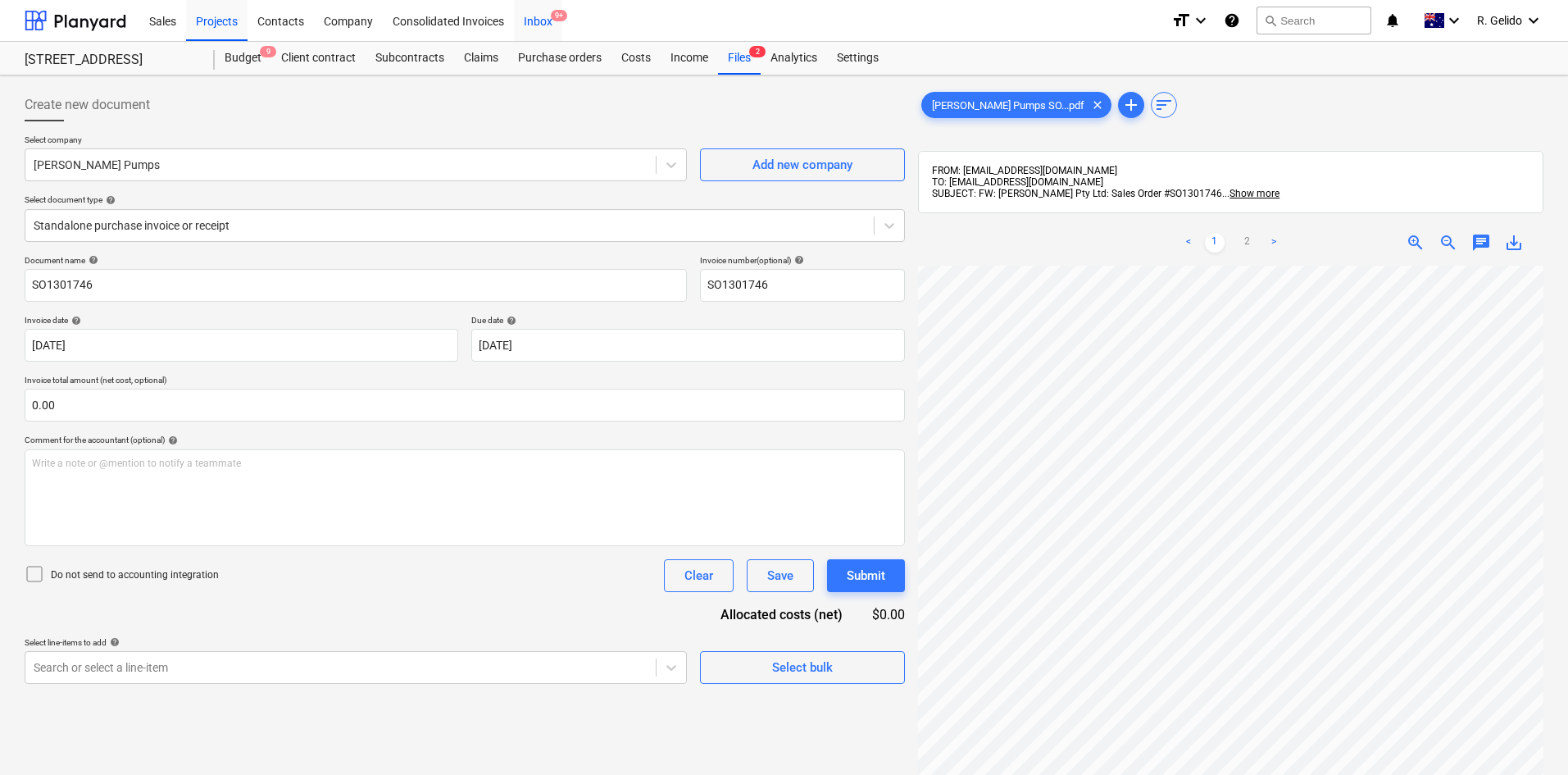
click at [543, 18] on div "Inbox 9+" at bounding box center [538, 20] width 49 height 42
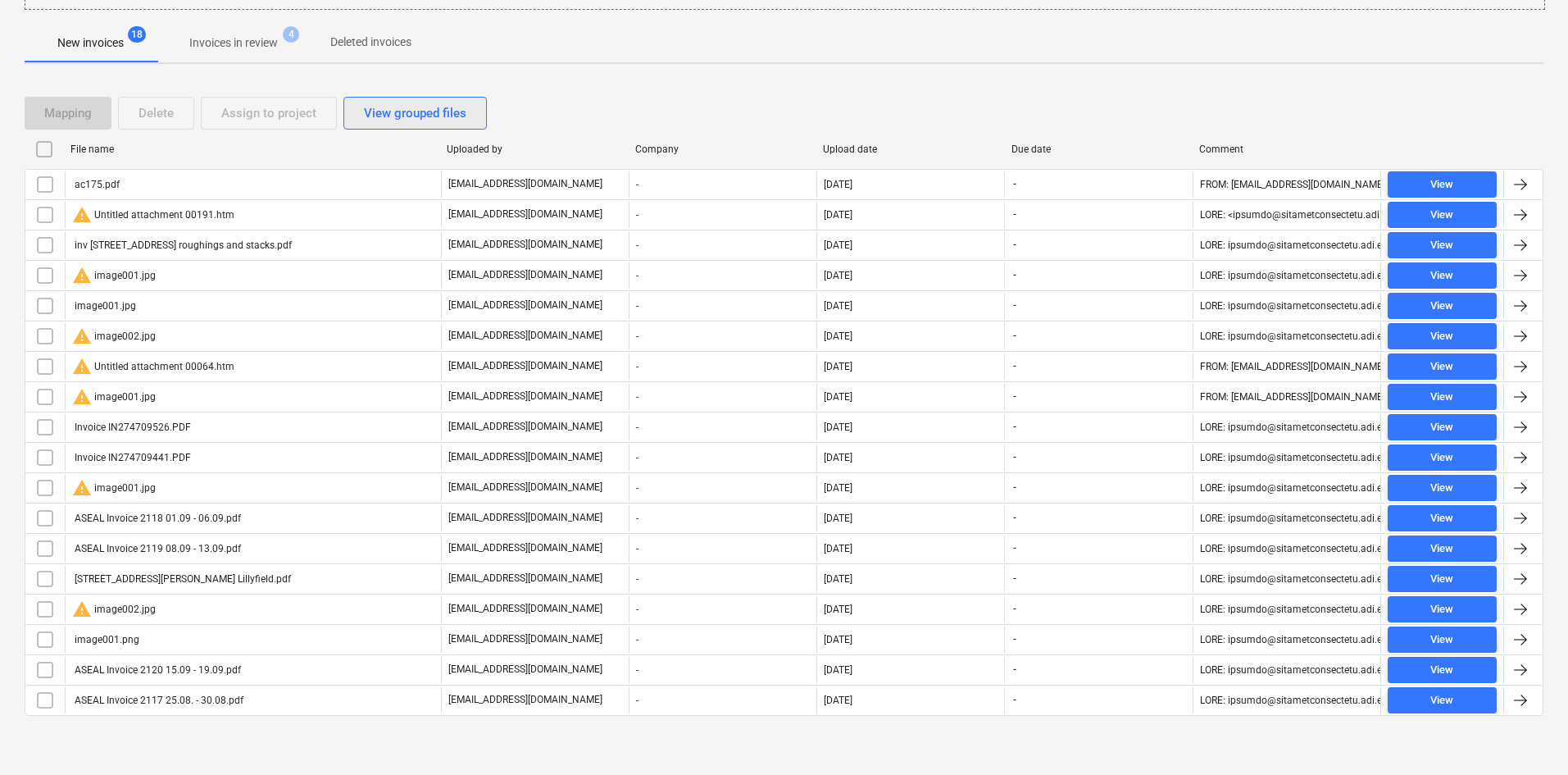
scroll to position [41, 0]
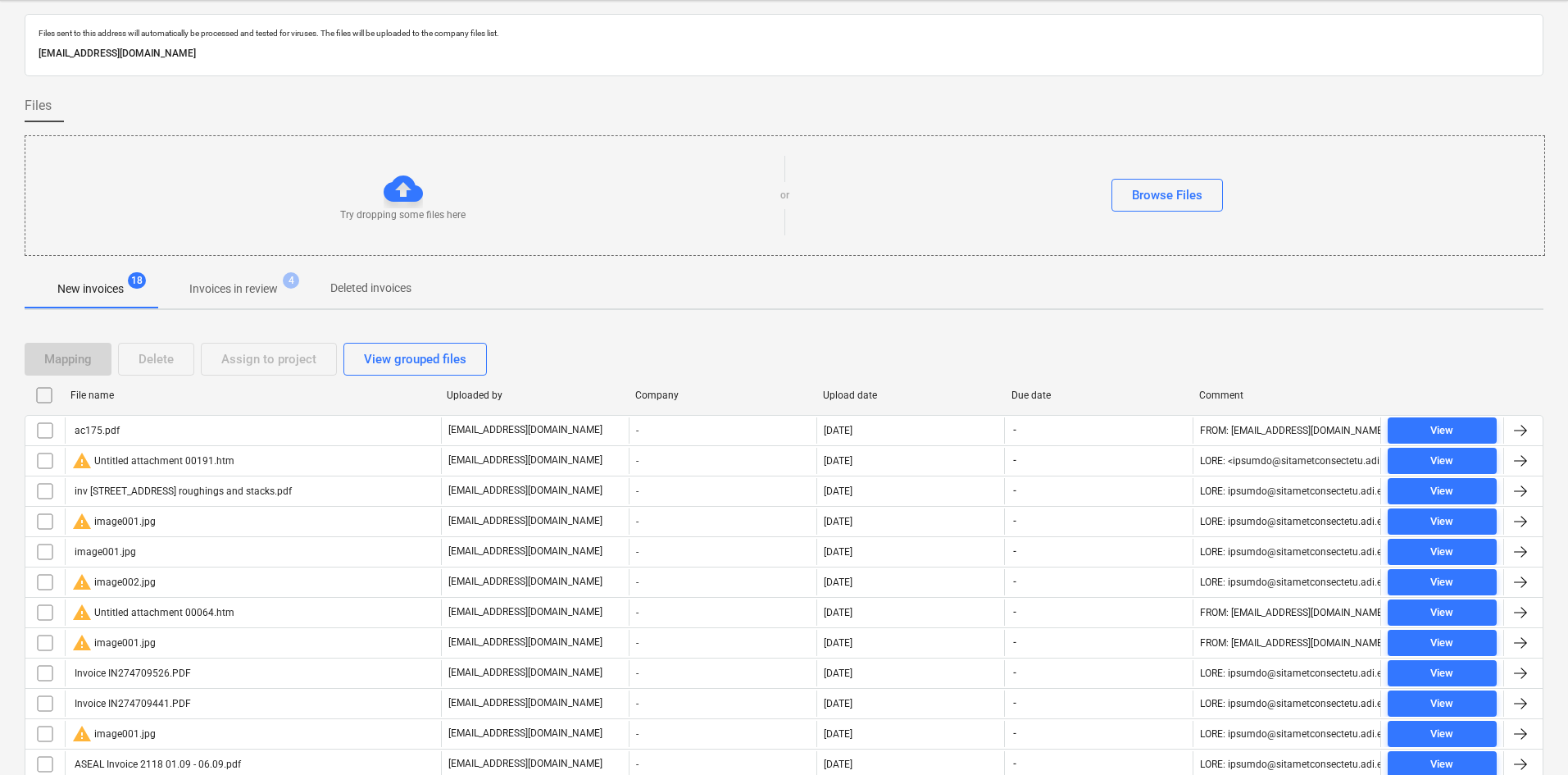
click at [408, 195] on div at bounding box center [403, 188] width 39 height 39
click at [1150, 198] on div "Browse Files" at bounding box center [1167, 195] width 70 height 22
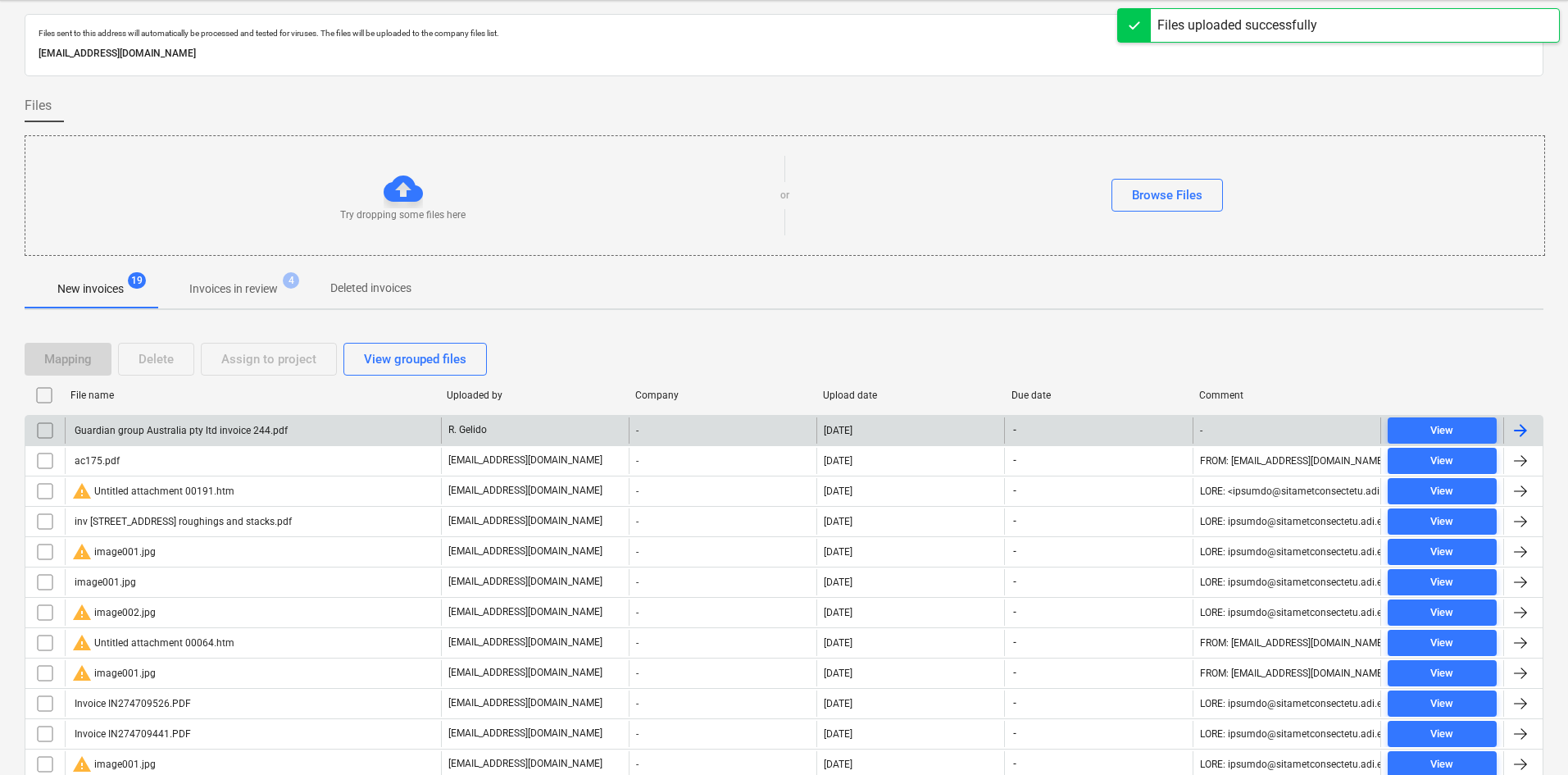
click at [142, 429] on div "Guardian group Australia pty ltd invoice 244.pdf" at bounding box center [180, 430] width 216 height 11
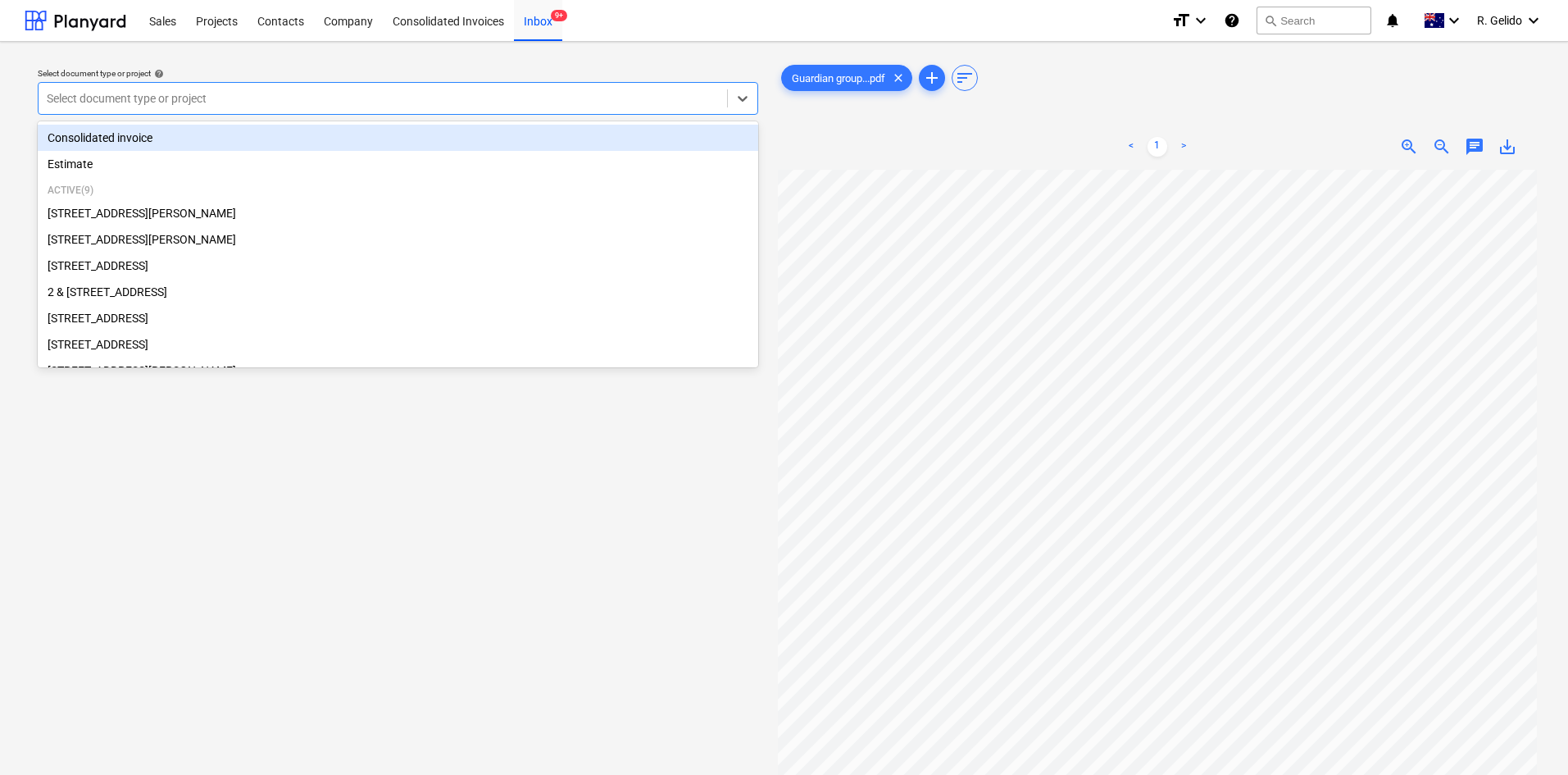
click at [603, 106] on div at bounding box center [382, 97] width 672 height 16
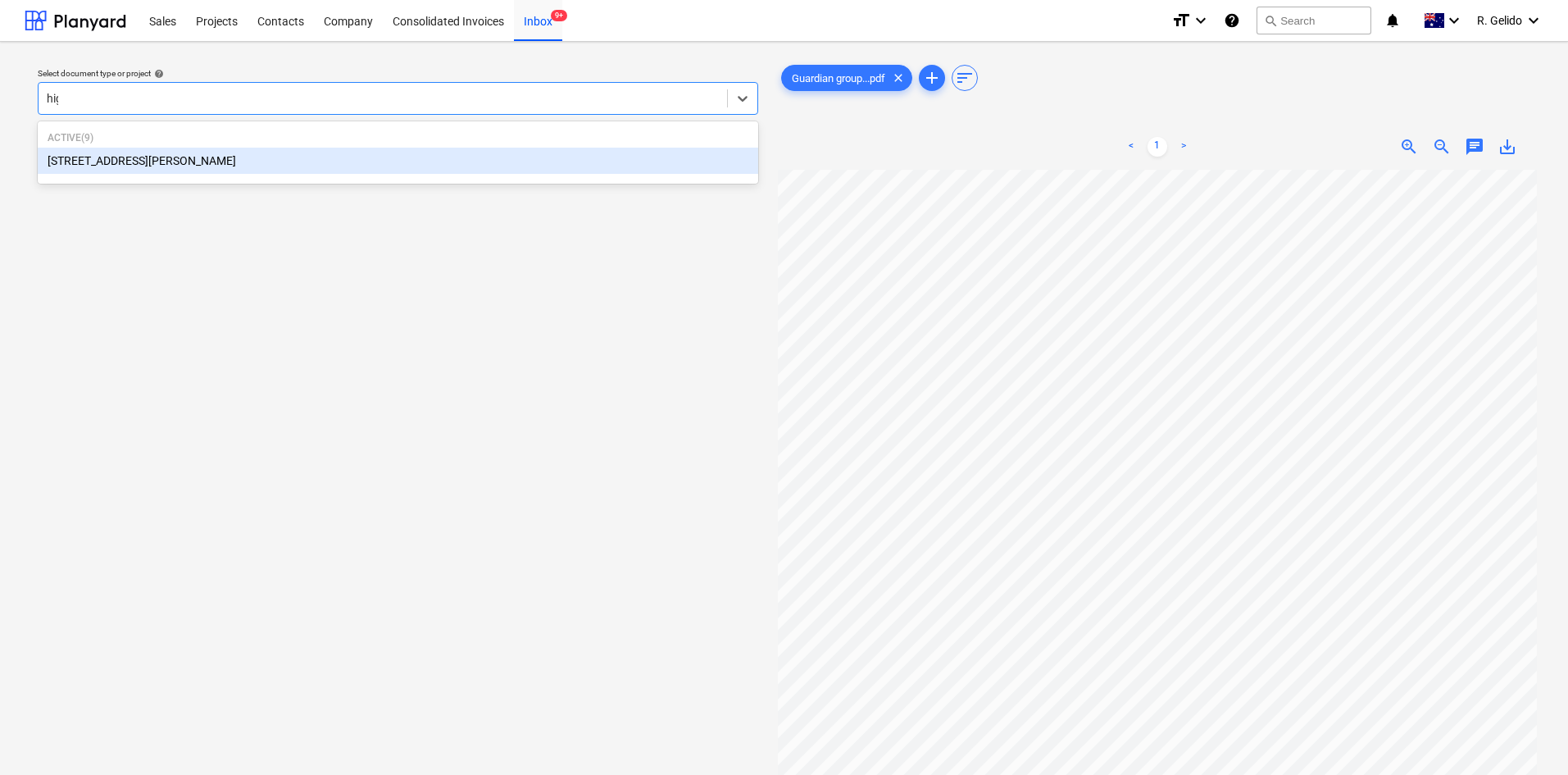
type input "high"
click at [236, 157] on div "[STREET_ADDRESS][PERSON_NAME]" at bounding box center [397, 160] width 721 height 26
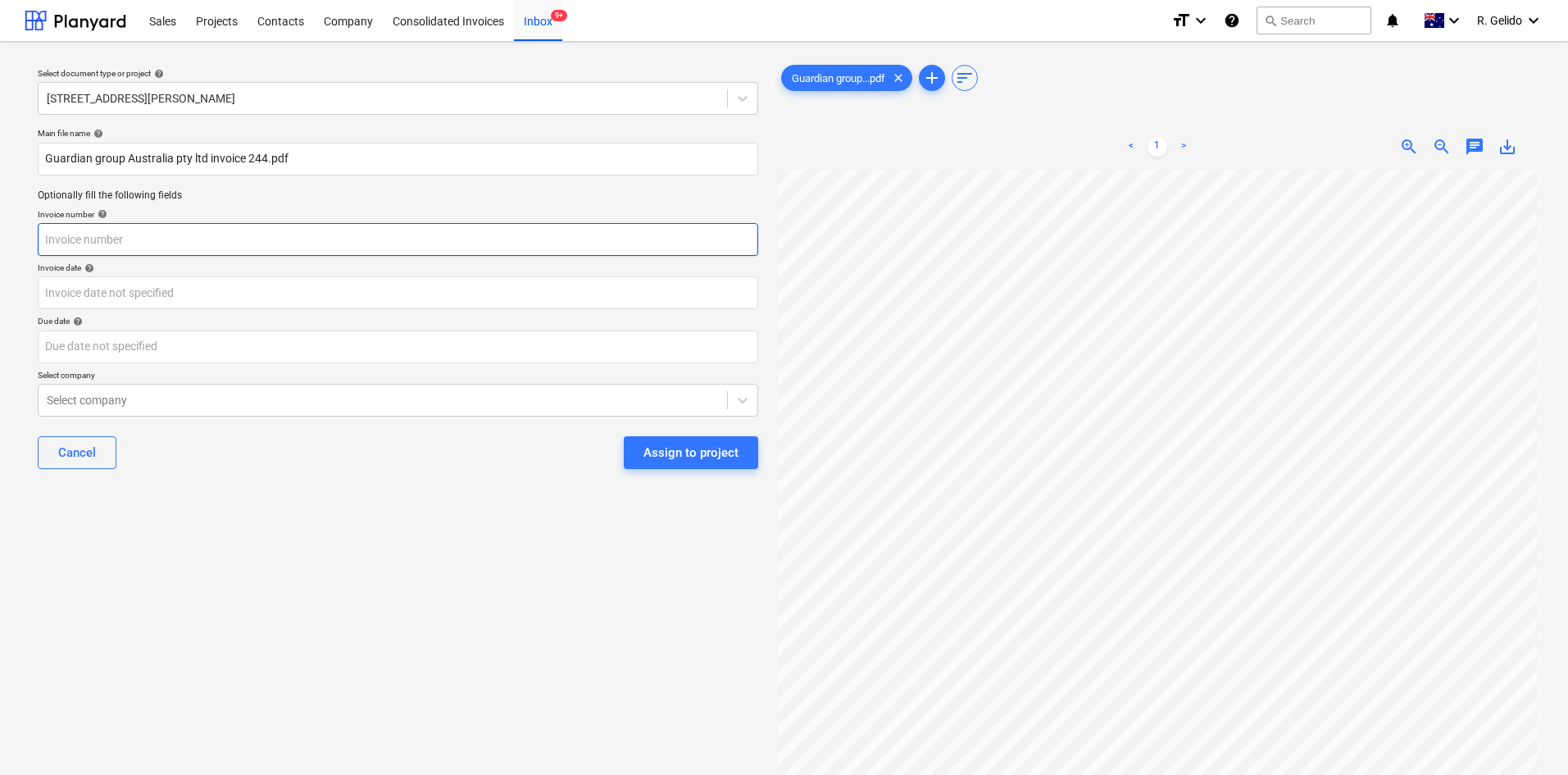
click at [188, 247] on input "text" at bounding box center [397, 239] width 721 height 33
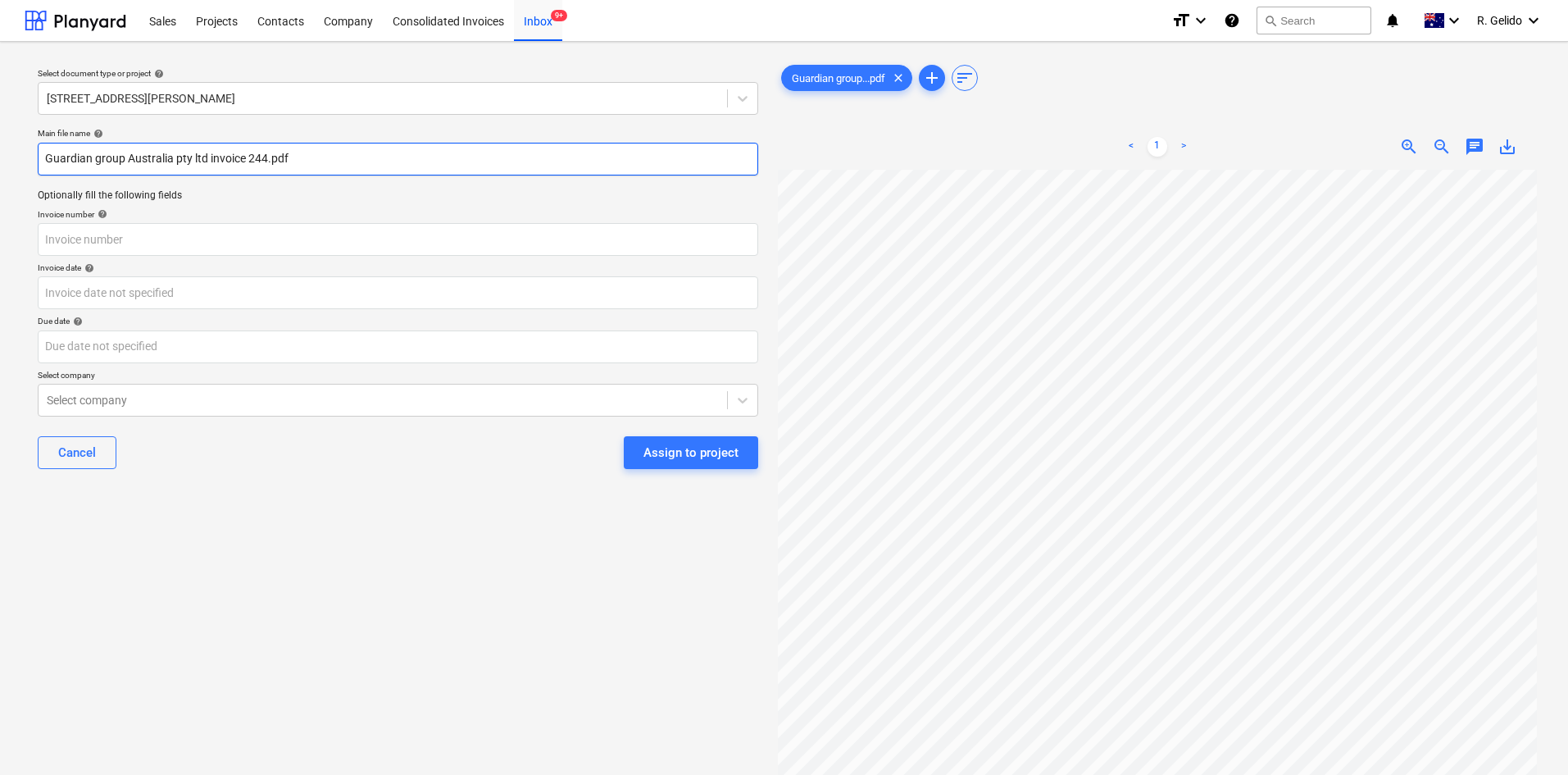
click at [251, 163] on input "Guardian group Australia pty ltd invoice 244.pdf" at bounding box center [397, 158] width 721 height 33
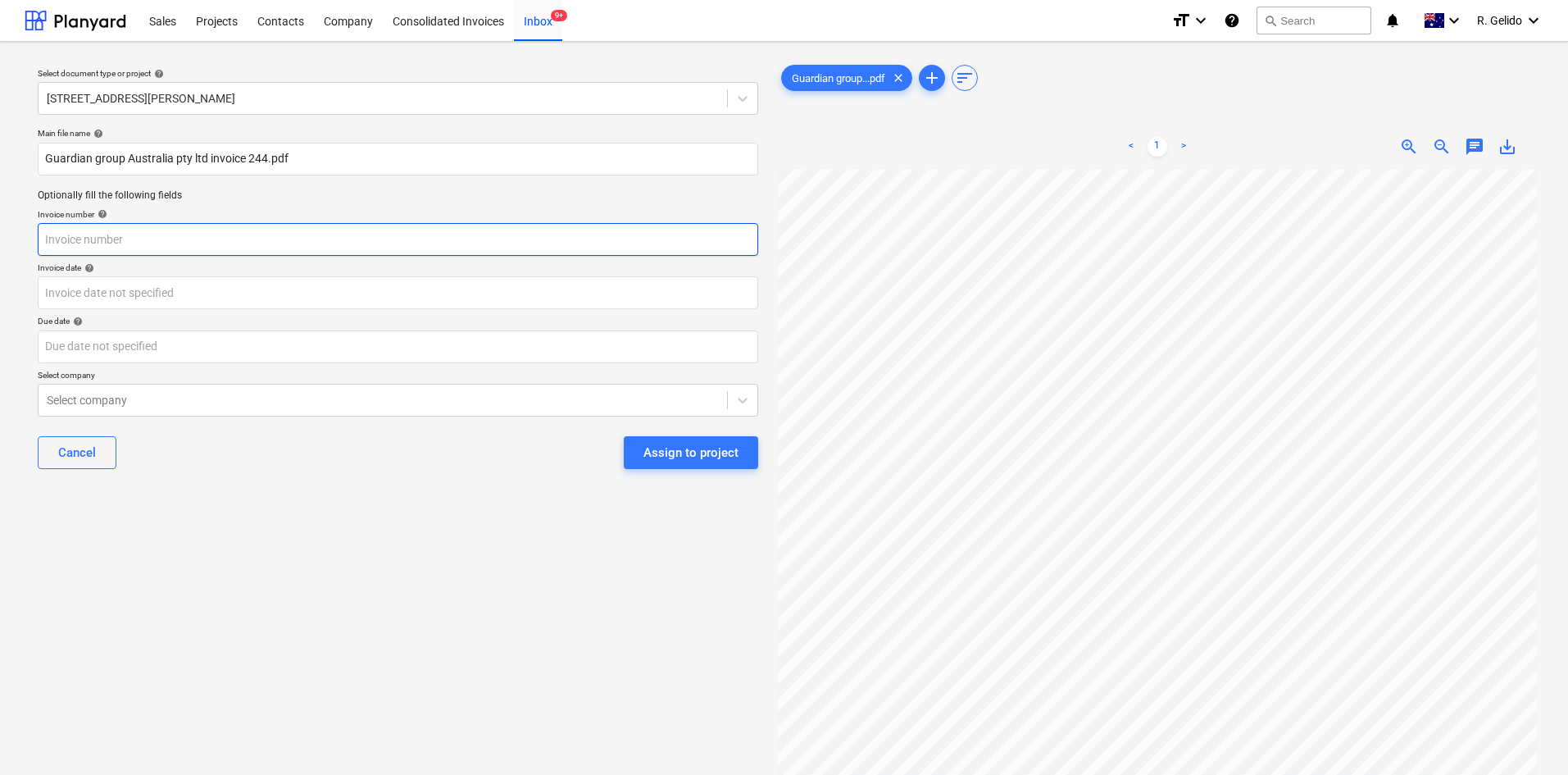
click at [154, 237] on input "text" at bounding box center [397, 239] width 721 height 33
paste input "244"
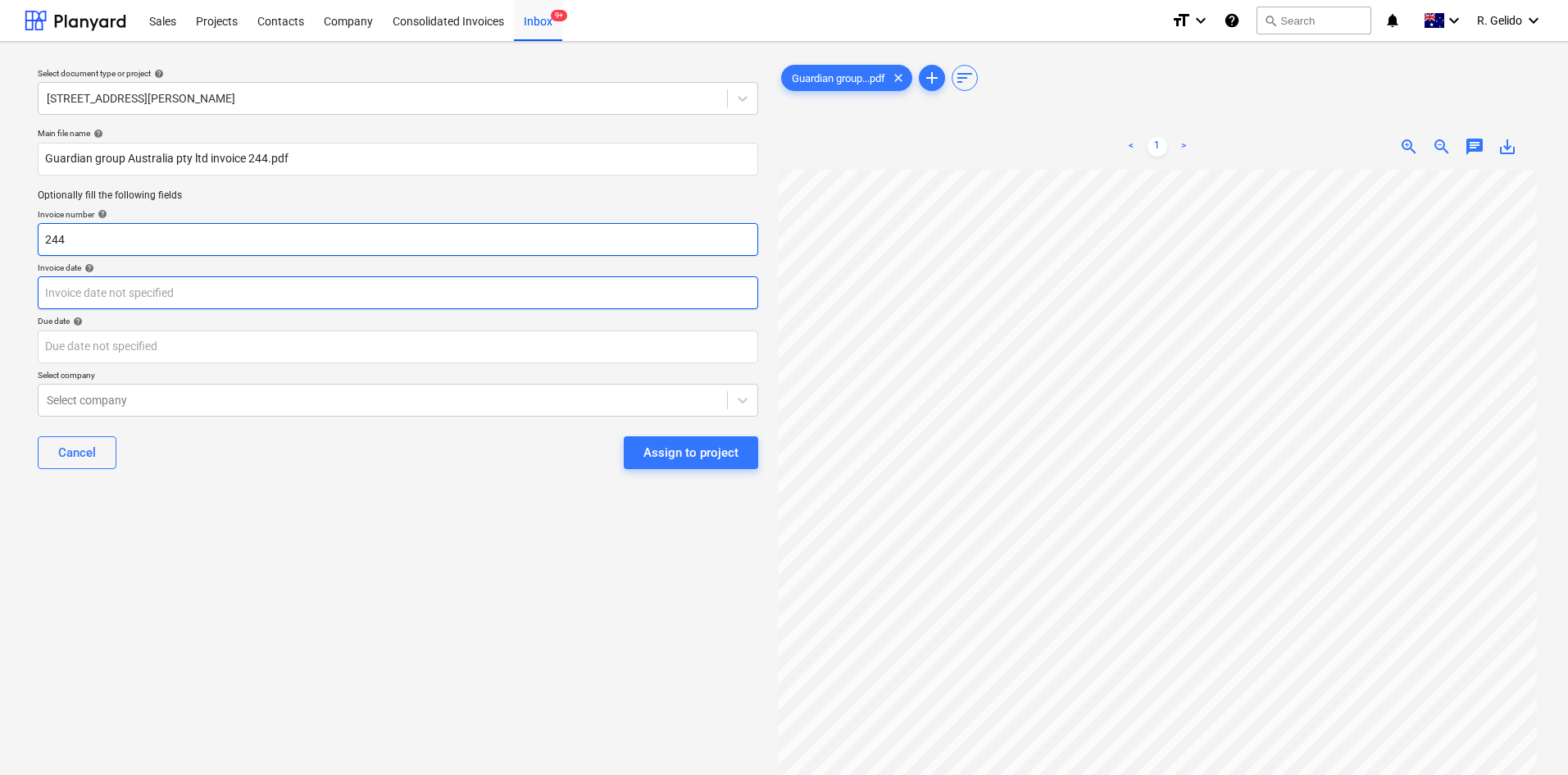
type input "244"
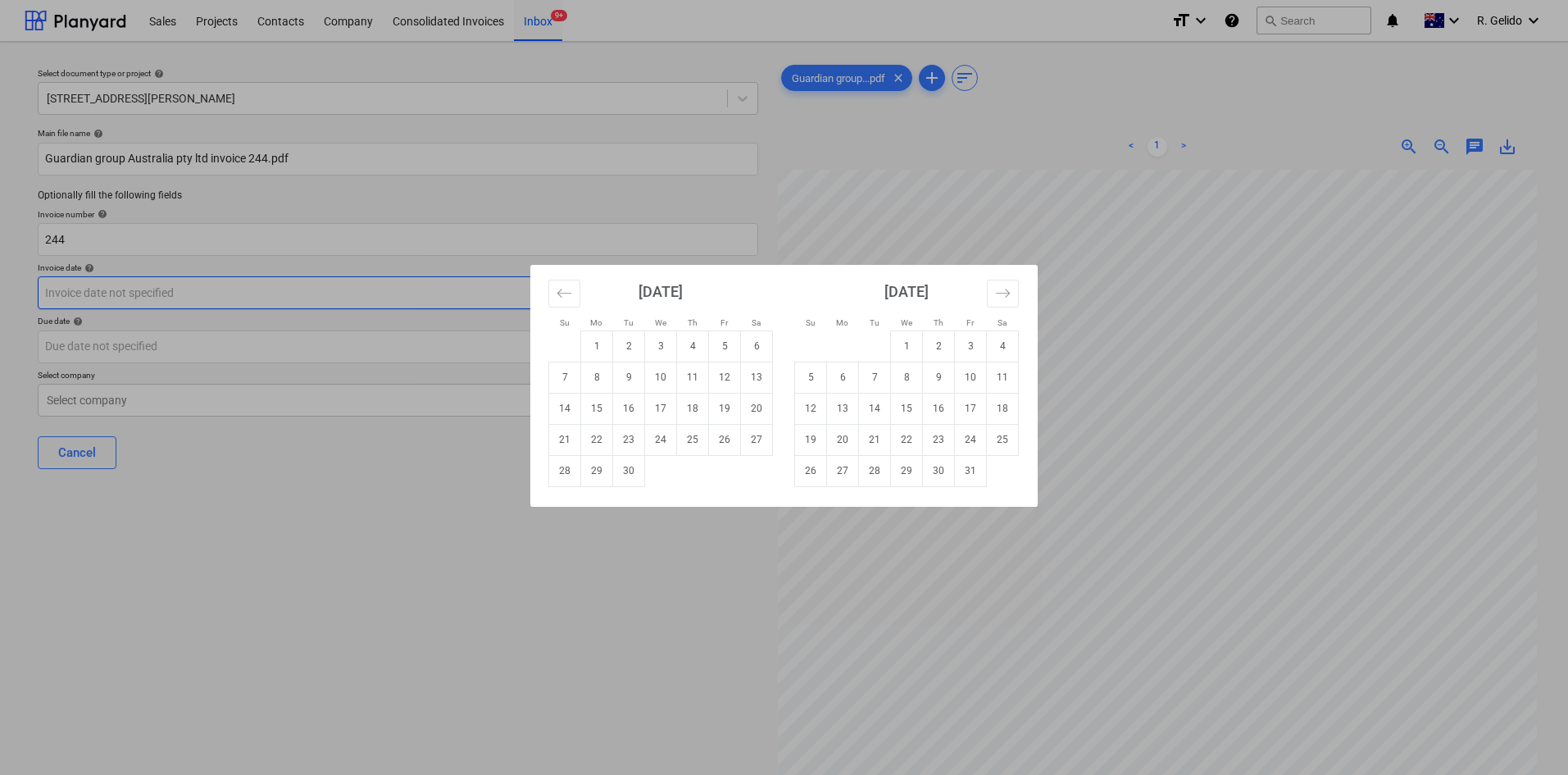
click at [128, 299] on body "Sales Projects Contacts Company Consolidated Invoices Inbox 9+ format_size keyb…" at bounding box center [784, 387] width 1568 height 775
click at [1157, 291] on div "Su Mo Tu We Th Fr Sa Su Mo Tu We Th Fr Sa [DATE] 1 2 3 4 5 6 7 8 9 10 11 12 13 …" at bounding box center [784, 387] width 1568 height 775
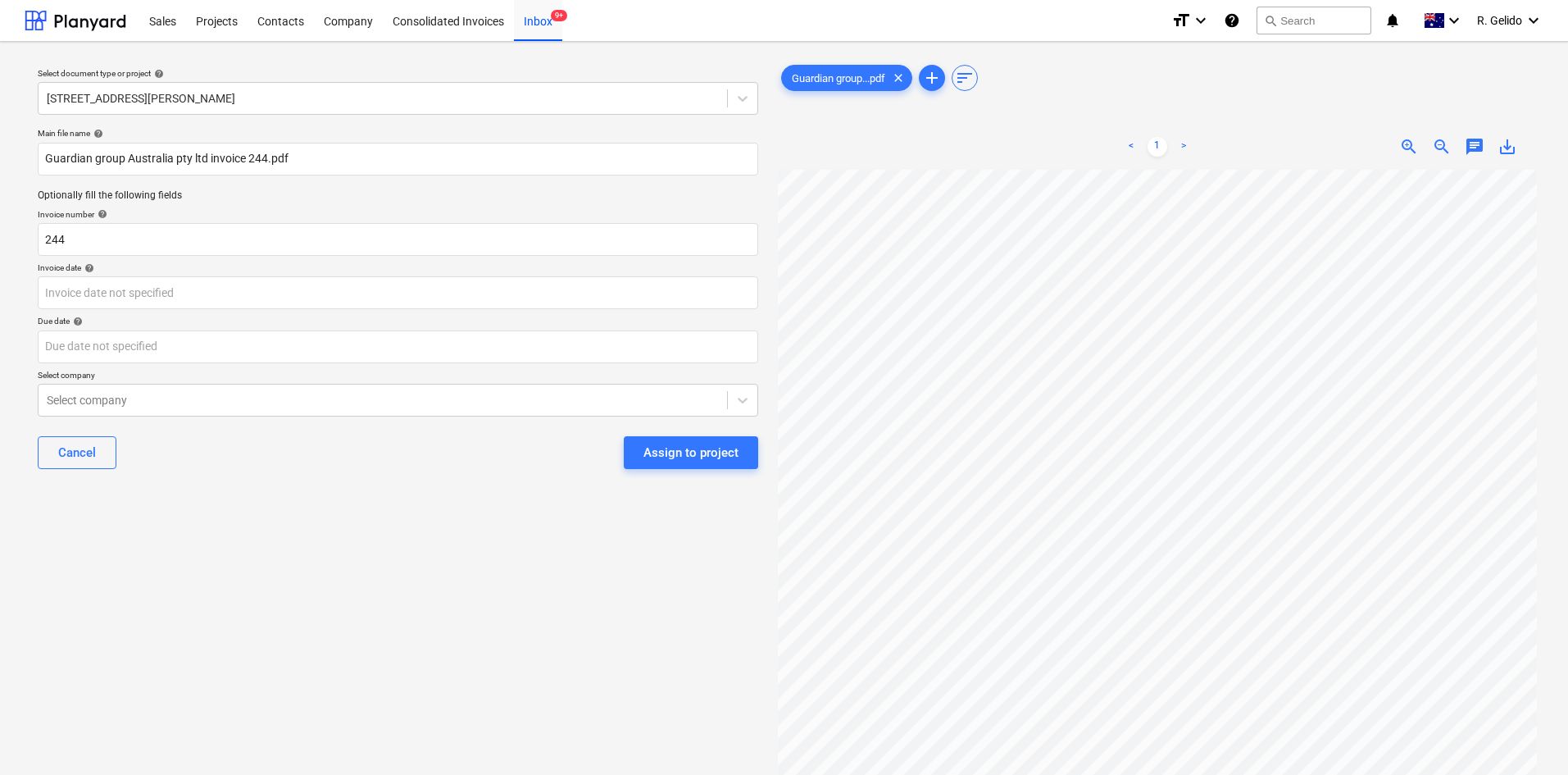
scroll to position [0, 102]
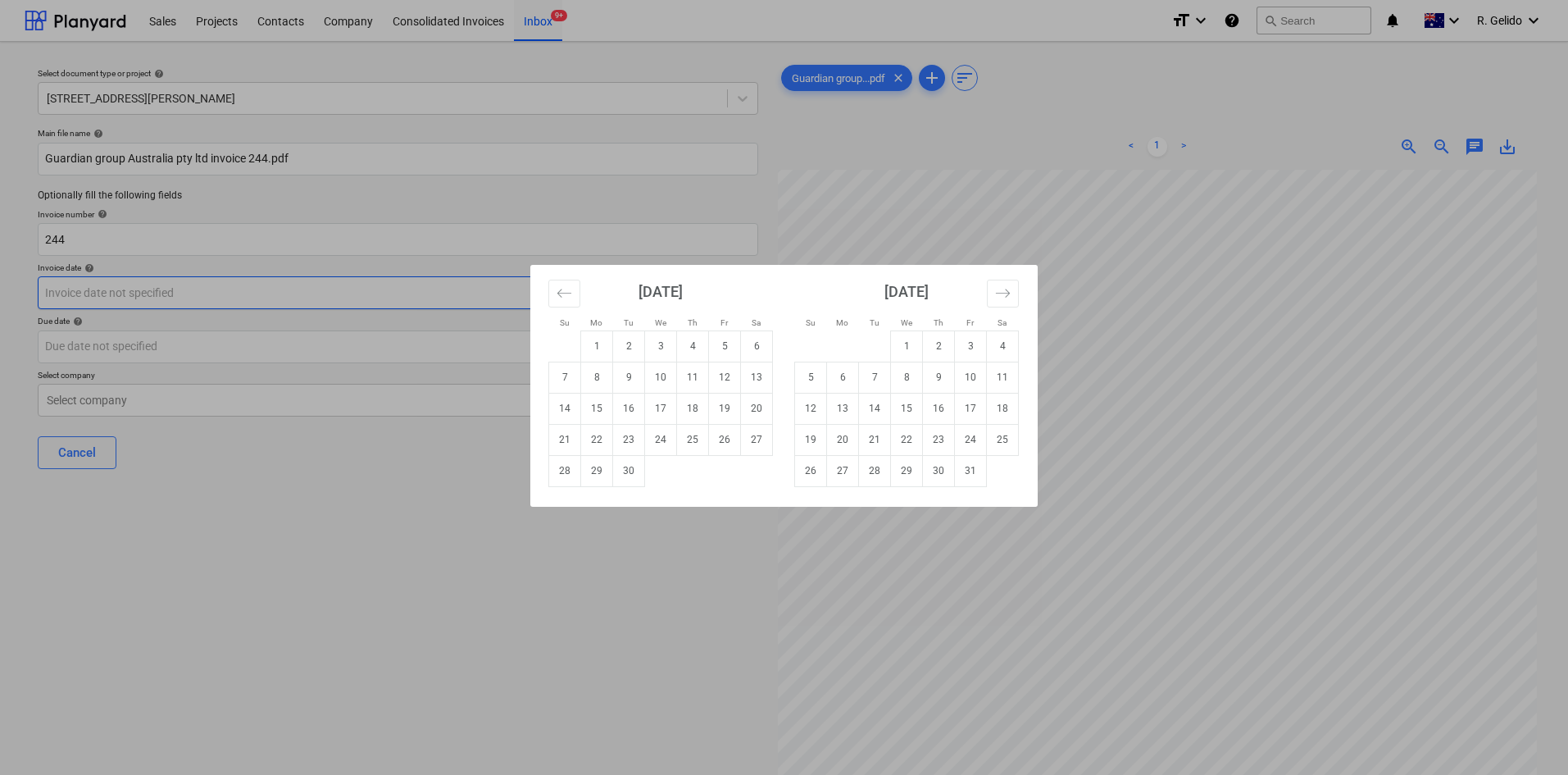
click at [134, 294] on body "Sales Projects Contacts Company Consolidated Invoices Inbox 9+ format_size keyb…" at bounding box center [784, 387] width 1568 height 775
click at [717, 350] on td "5" at bounding box center [725, 346] width 32 height 31
type input "05 Sep 2025"
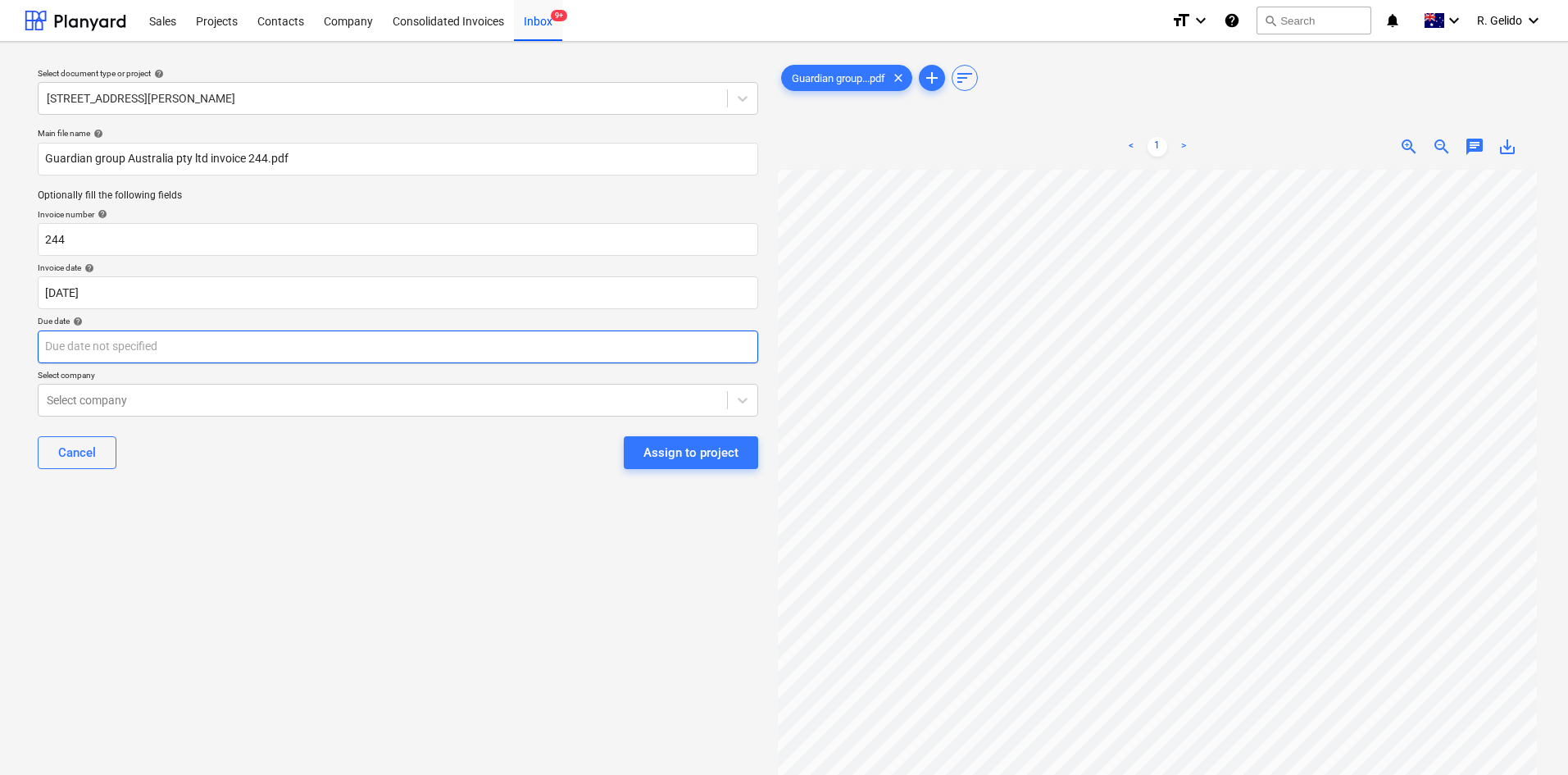
click at [136, 344] on body "Sales Projects Contacts Company Consolidated Invoices Inbox 9+ format_size keyb…" at bounding box center [784, 387] width 1568 height 775
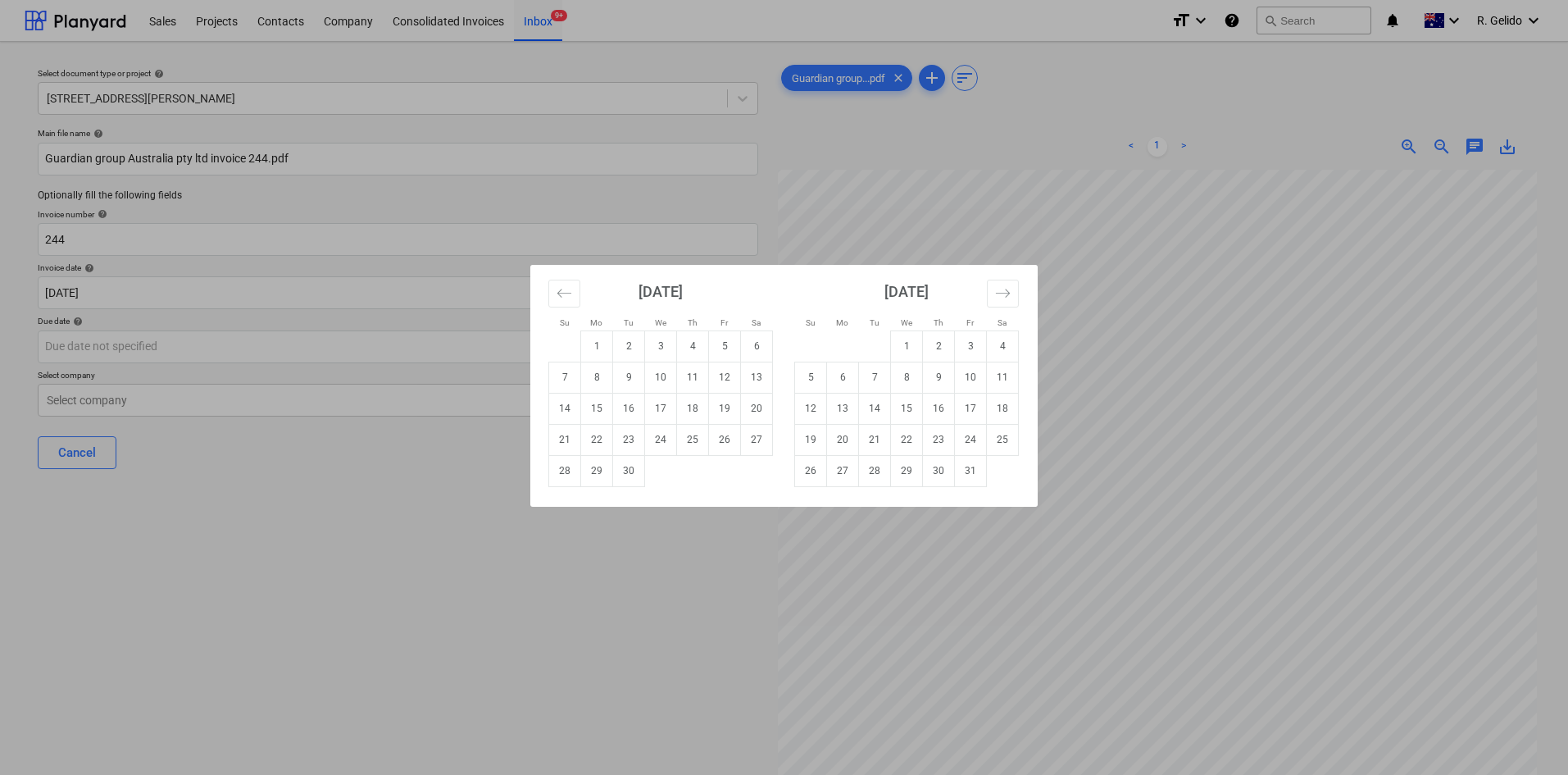
click at [434, 559] on div "Su Mo Tu We Th Fr Sa Su Mo Tu We Th Fr Sa [DATE] 1 2 3 4 5 6 7 8 9 10 11 12 13 …" at bounding box center [784, 387] width 1568 height 775
click at [142, 353] on body "Sales Projects Contacts Company Consolidated Invoices Inbox 9+ format_size keyb…" at bounding box center [784, 387] width 1568 height 775
click at [157, 287] on div "Su Mo Tu We Th Fr Sa Su Mo Tu We Th Fr Sa [DATE] 1 2 3 4 5 6 7 8 9 10 11 12 13 …" at bounding box center [784, 387] width 1568 height 775
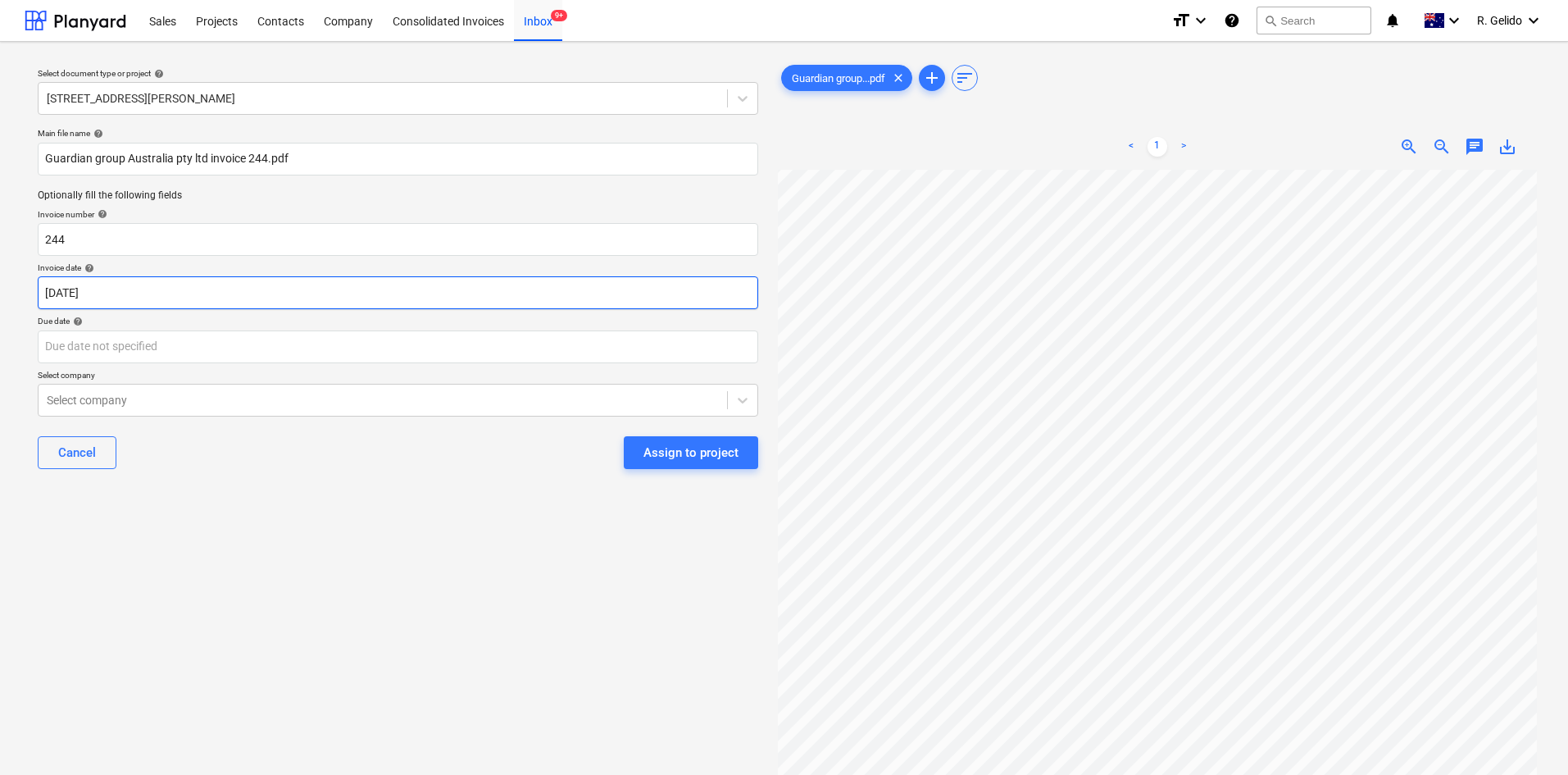
click at [157, 287] on body "Sales Projects Contacts Company Consolidated Invoices Inbox 9+ format_size keyb…" at bounding box center [784, 387] width 1568 height 775
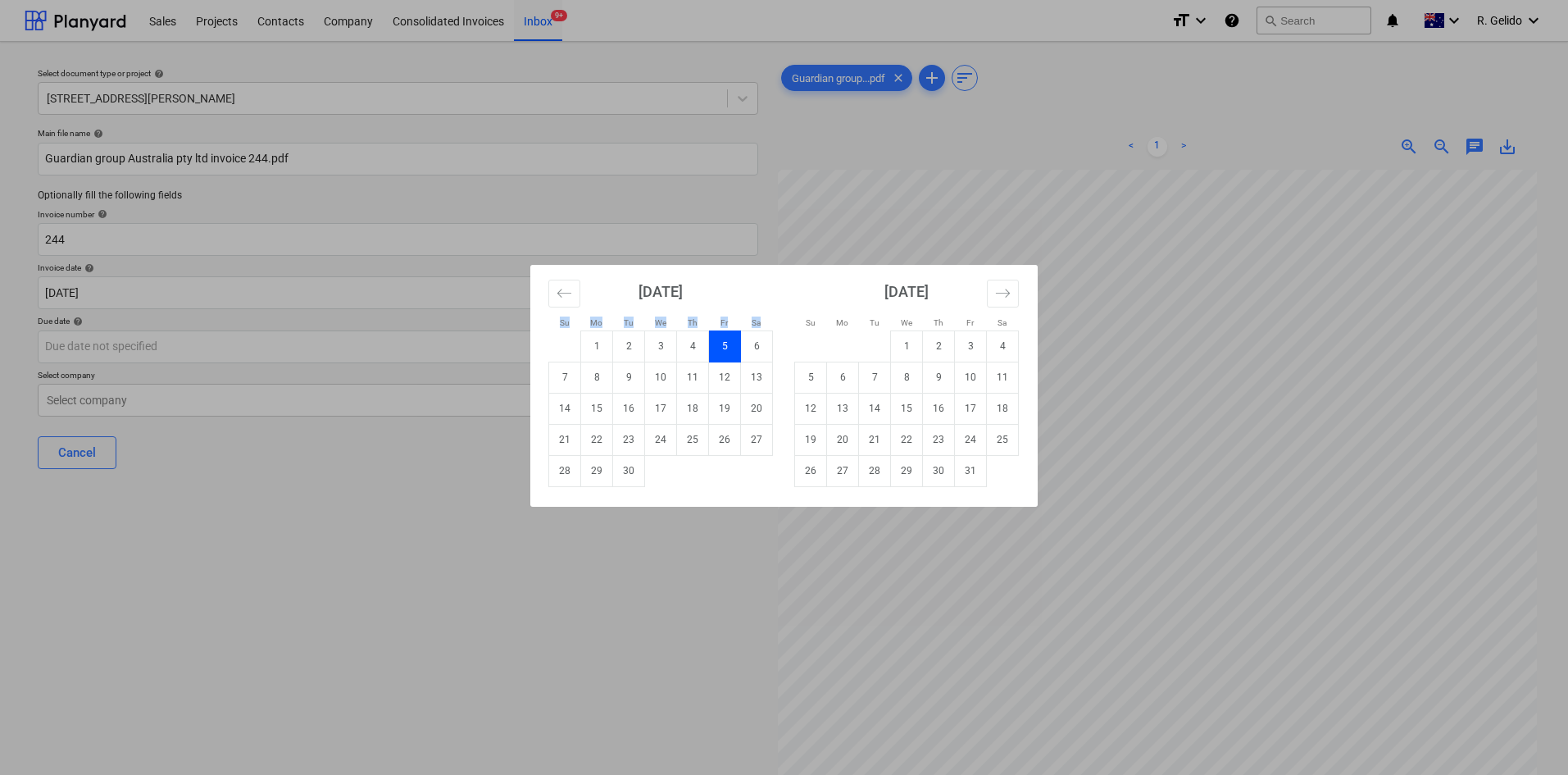
click at [157, 287] on div "Su Mo Tu We Th Fr Sa Su Mo Tu We Th Fr Sa [DATE] 1 2 3 4 5 6 7 8 9 10 11 12 13 …" at bounding box center [784, 387] width 1568 height 775
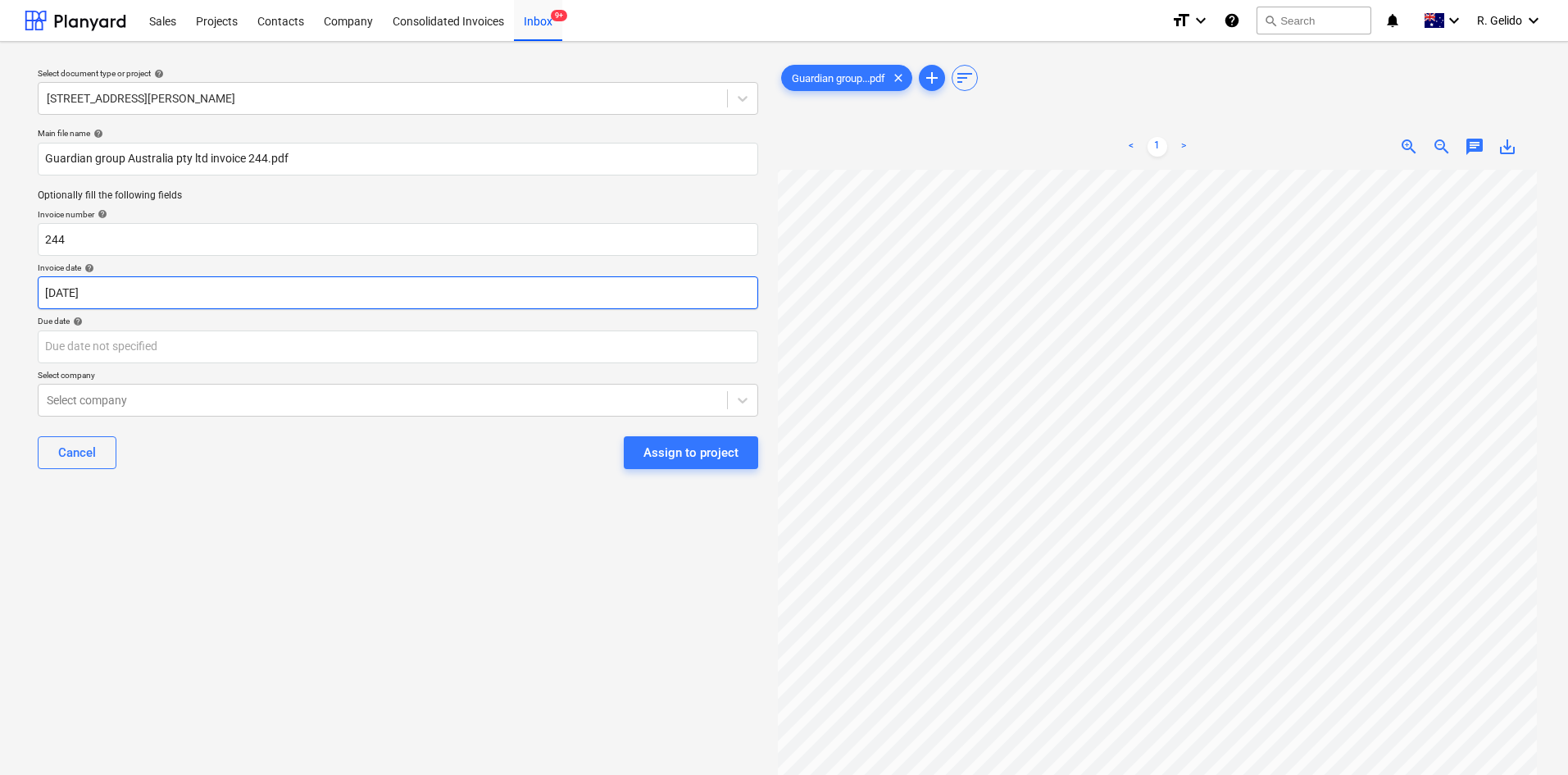
click at [157, 287] on body "Sales Projects Contacts Company Consolidated Invoices Inbox 9+ format_size keyb…" at bounding box center [784, 387] width 1568 height 775
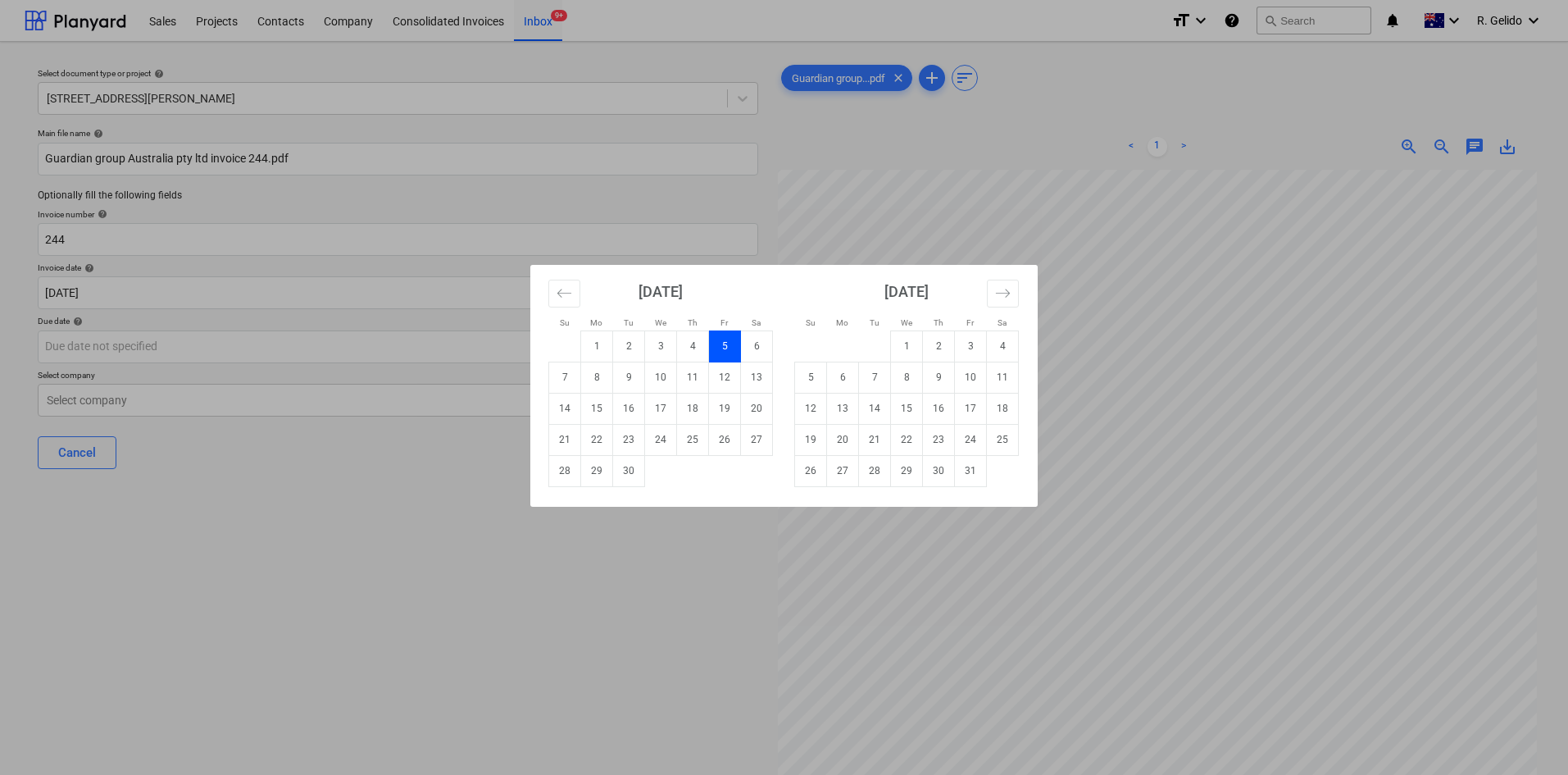
click at [178, 341] on div "Su Mo Tu We Th Fr Sa Su Mo Tu We Th Fr Sa [DATE] 1 2 3 4 5 6 7 8 9 10 11 12 13 …" at bounding box center [784, 387] width 1568 height 775
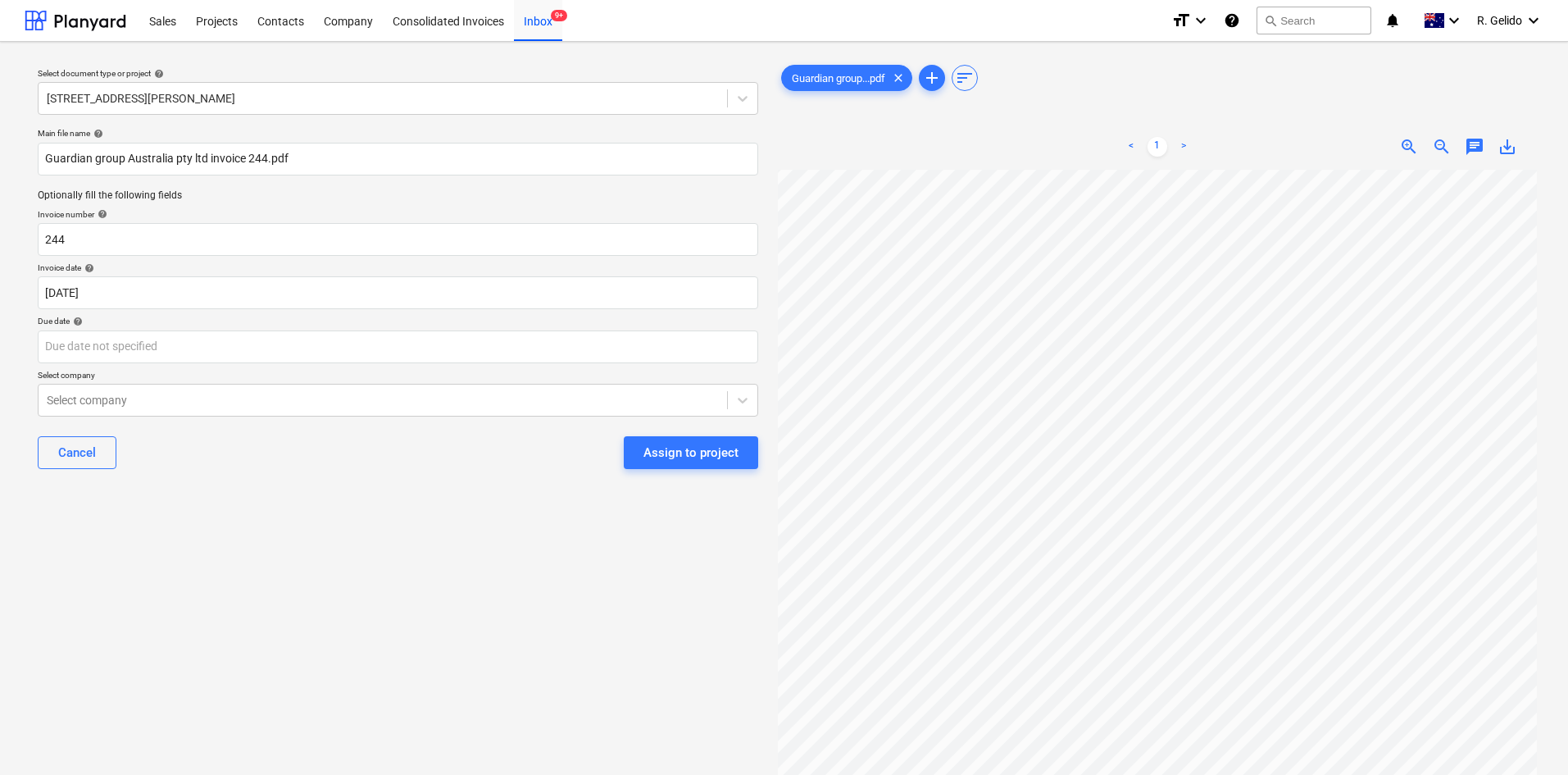
click at [309, 539] on div "Select document type or project help 127 High Street, Willoughby East Main file…" at bounding box center [397, 480] width 747 height 850
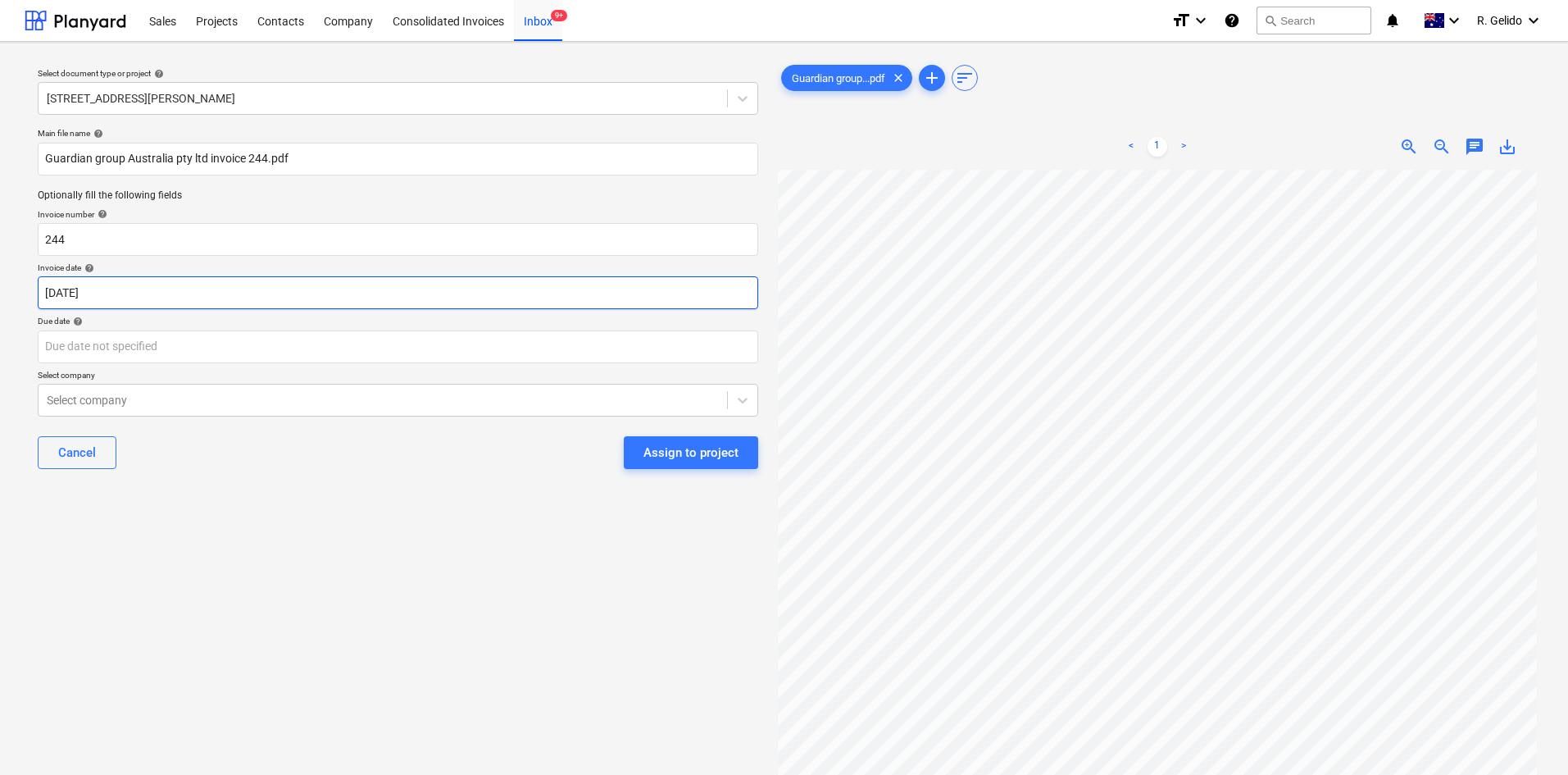
click at [117, 297] on body "Sales Projects Contacts Company Consolidated Invoices Inbox 9+ format_size keyb…" at bounding box center [784, 387] width 1568 height 775
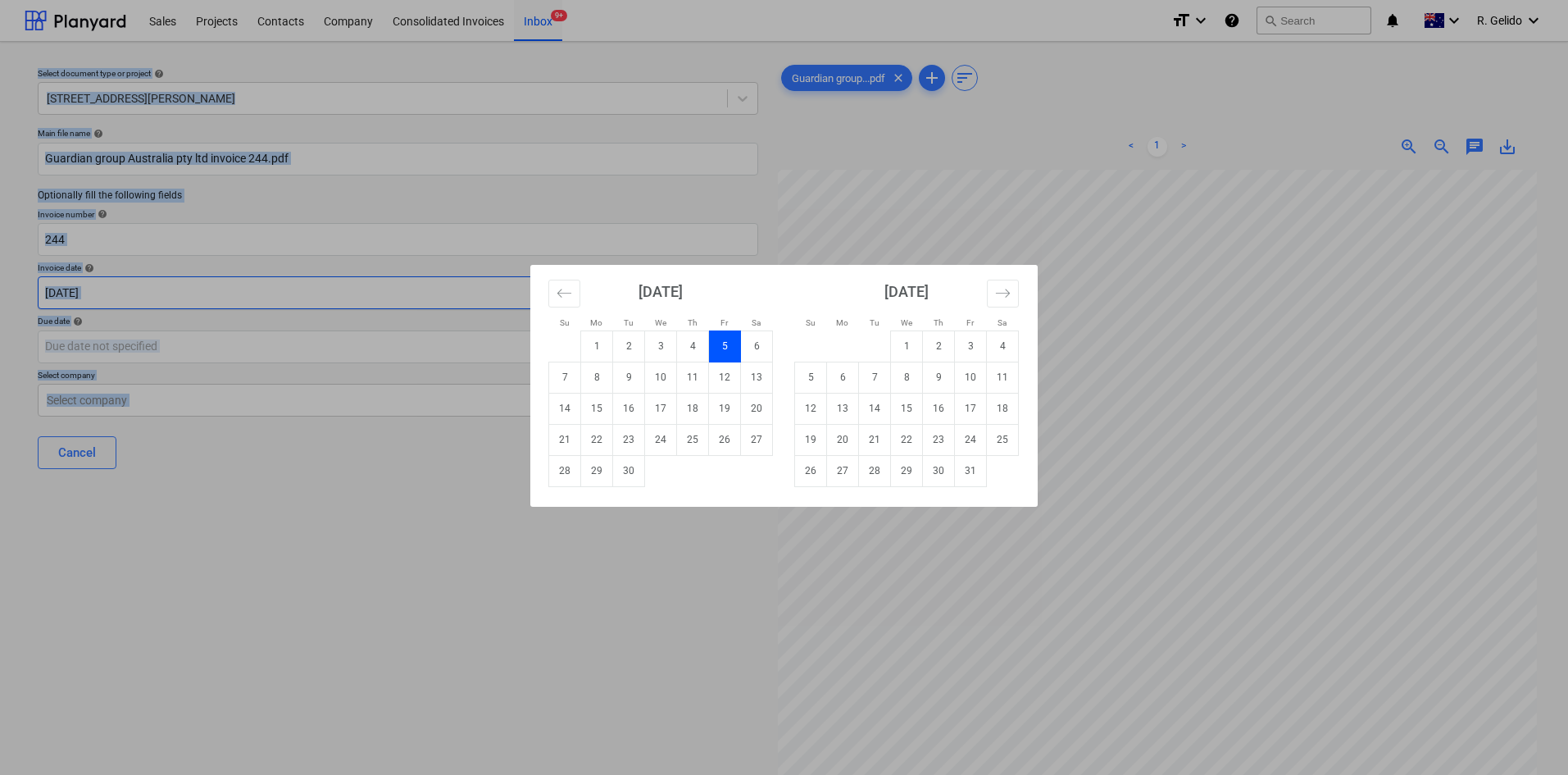
click at [117, 297] on div "Su Mo Tu We Th Fr Sa Su Mo Tu We Th Fr Sa [DATE] 1 2 3 4 5 6 7 8 9 10 11 12 13 …" at bounding box center [784, 387] width 1568 height 775
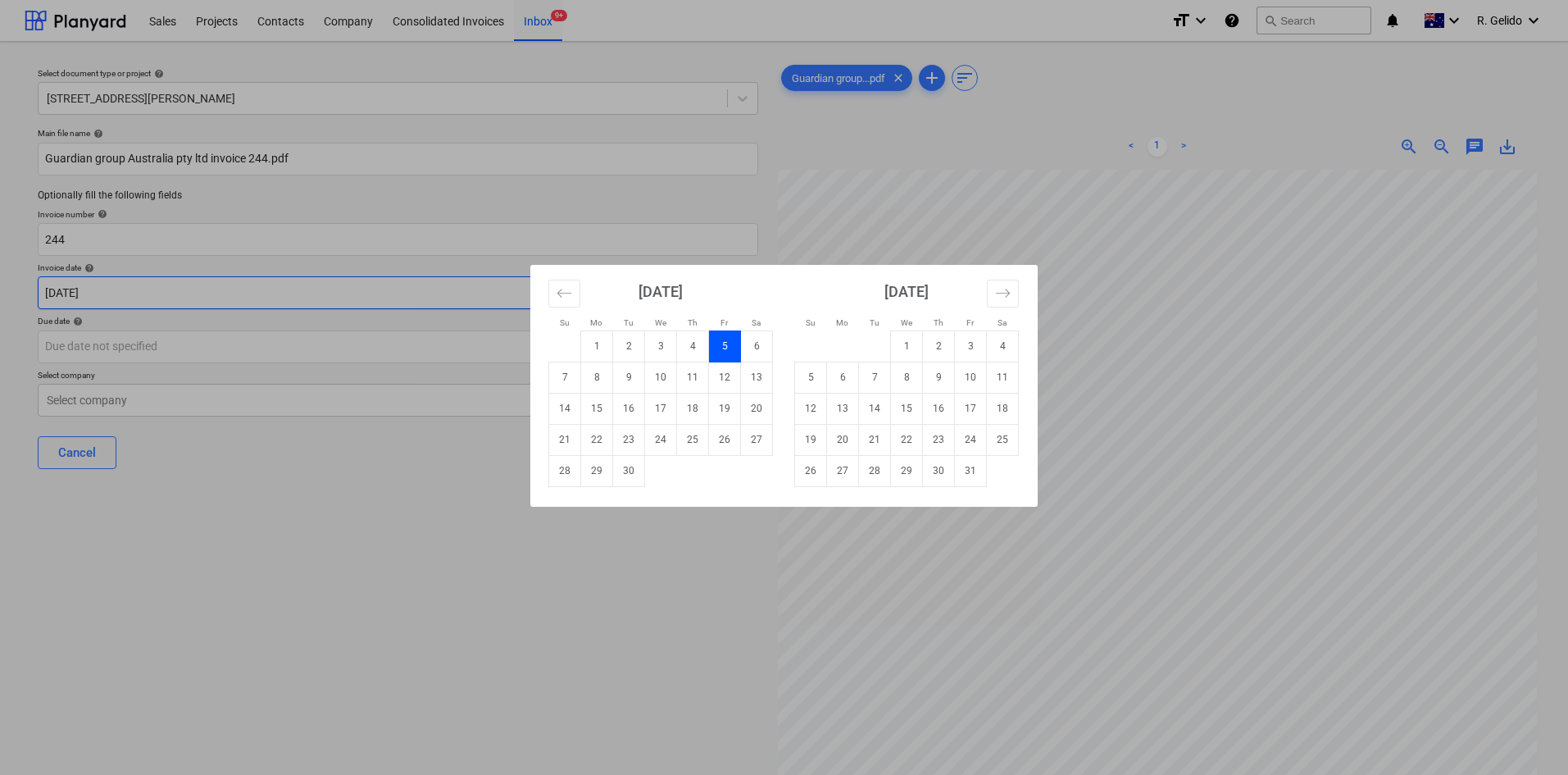
click at [117, 297] on body "Sales Projects Contacts Company Consolidated Invoices Inbox 9+ format_size keyb…" at bounding box center [784, 387] width 1568 height 775
click at [125, 344] on div "Su Mo Tu We Th Fr Sa Su Mo Tu We Th Fr Sa [DATE] 1 2 3 4 5 6 7 8 9 10 11 12 13 …" at bounding box center [784, 387] width 1568 height 775
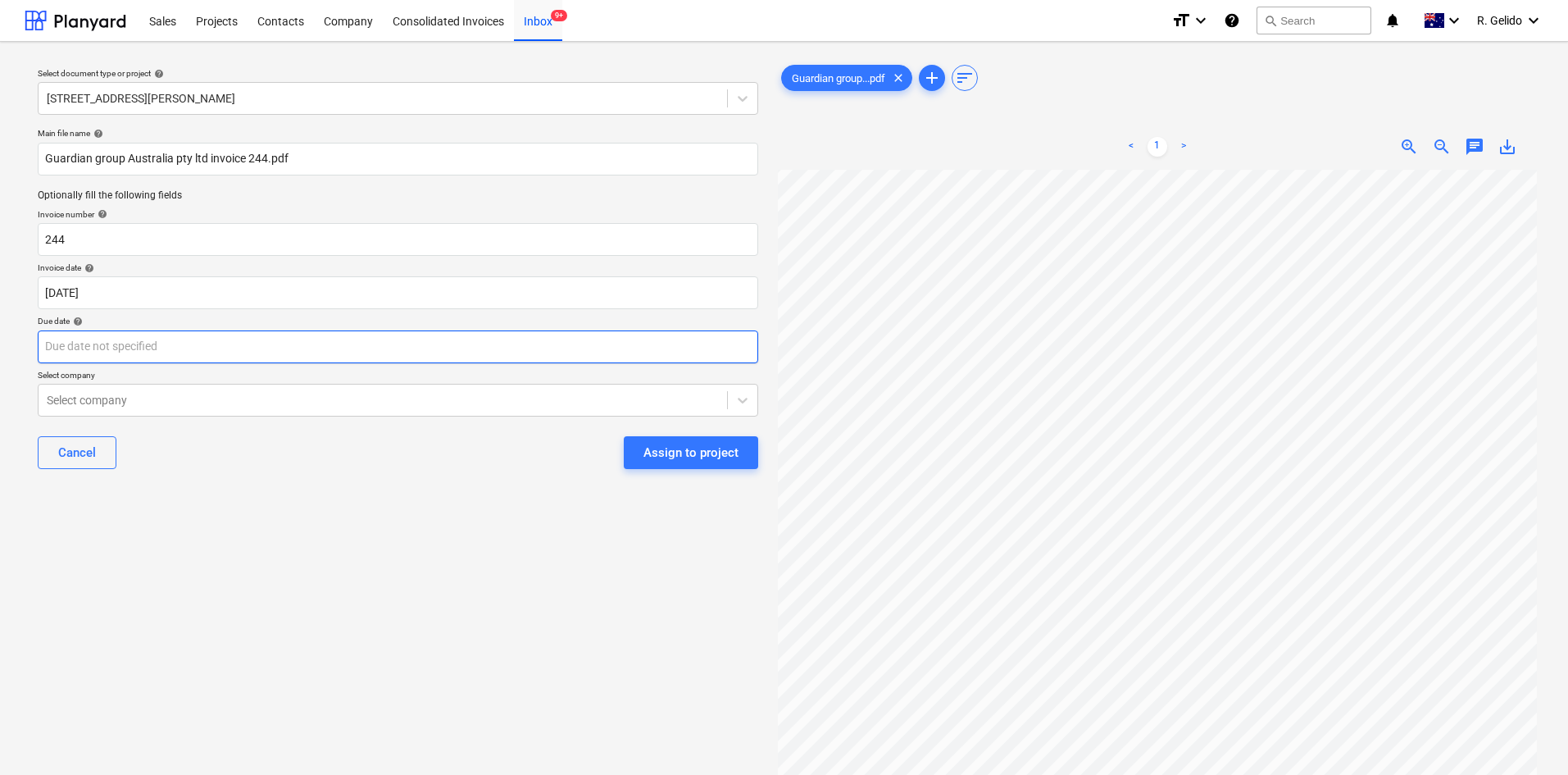
click at [126, 345] on body "Sales Projects Contacts Company Consolidated Invoices Inbox 9+ format_size keyb…" at bounding box center [784, 387] width 1568 height 775
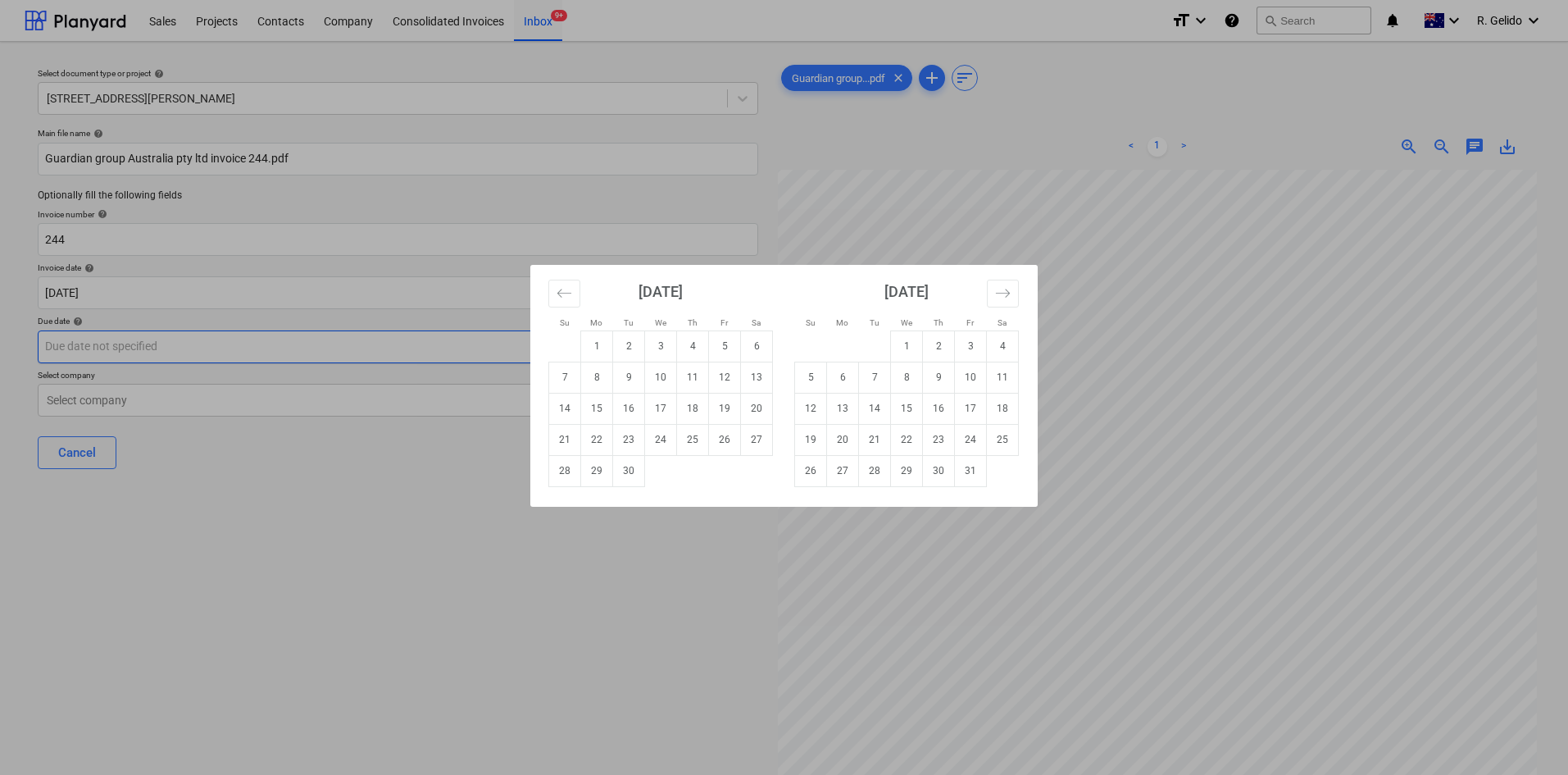
paste input "05 Sep 2025"
type input "05 Sep 2025"
click at [291, 505] on div "Su Mo Tu We Th Fr Sa Su Mo Tu We Th Fr Sa [DATE] 1 2 3 4 5 6 7 8 9 10 11 12 13 …" at bounding box center [784, 387] width 1568 height 775
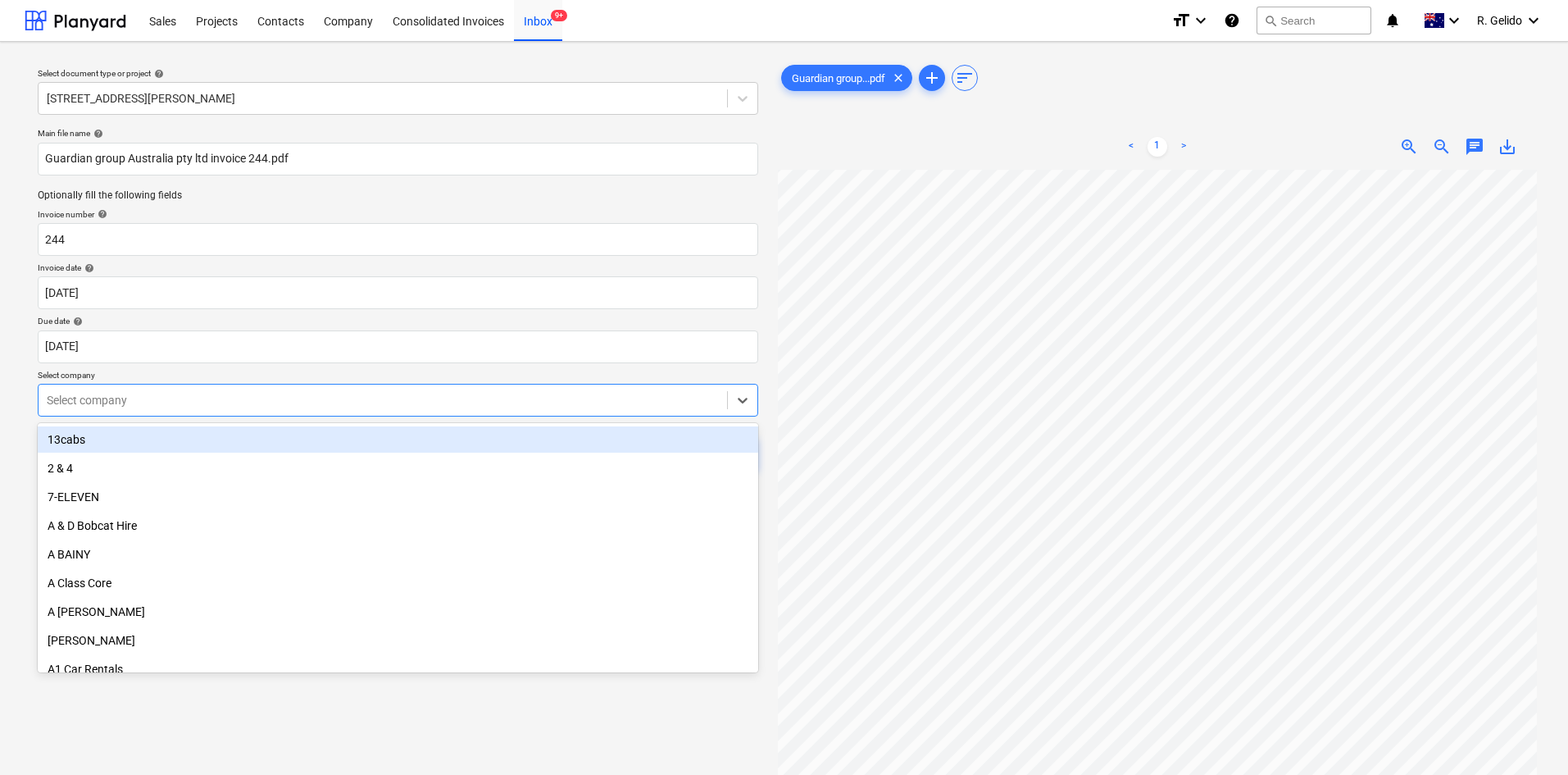
click at [150, 406] on div at bounding box center [382, 399] width 672 height 16
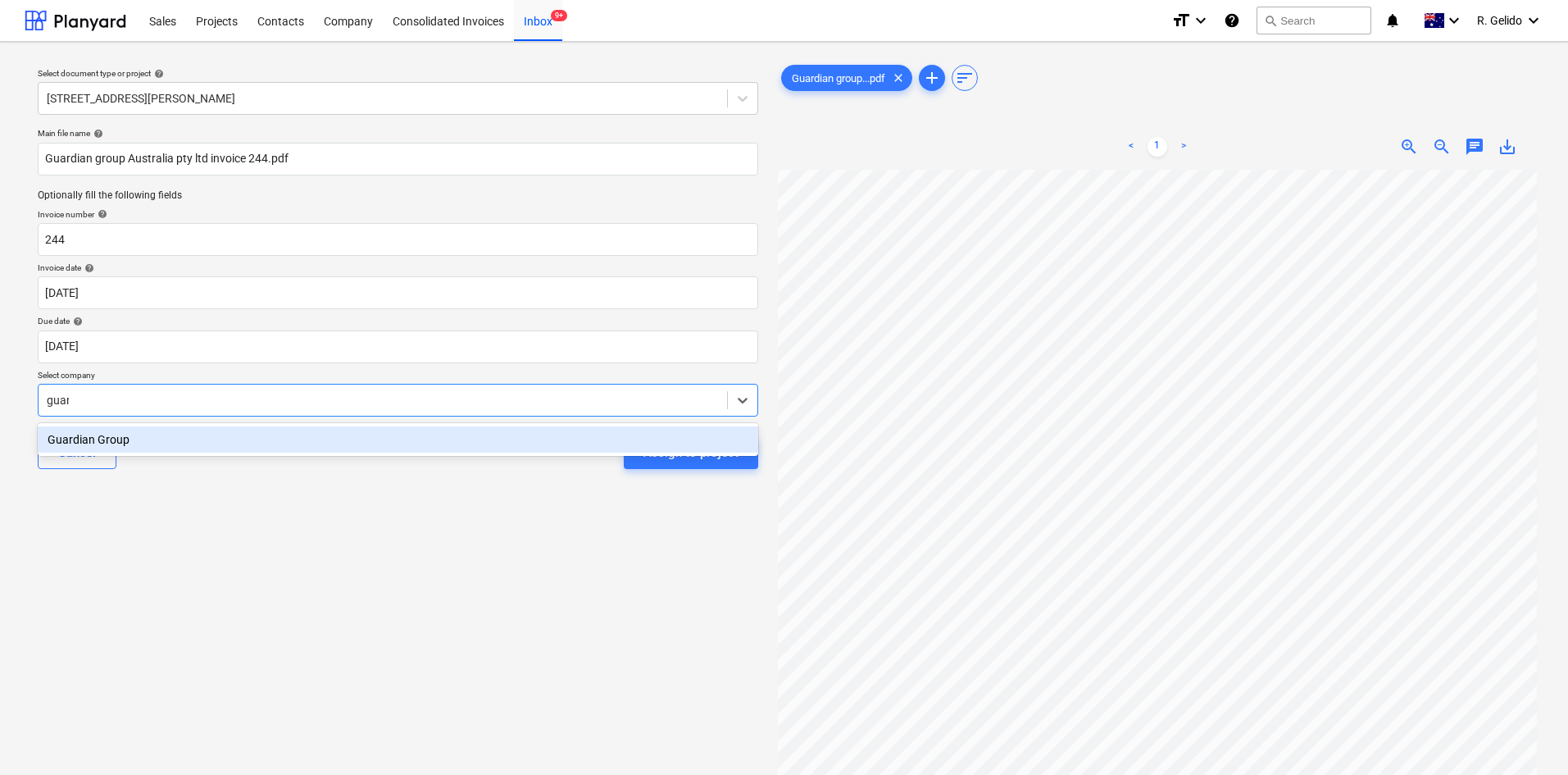
type input "guard"
click at [173, 438] on div "Guardian Group" at bounding box center [397, 440] width 721 height 26
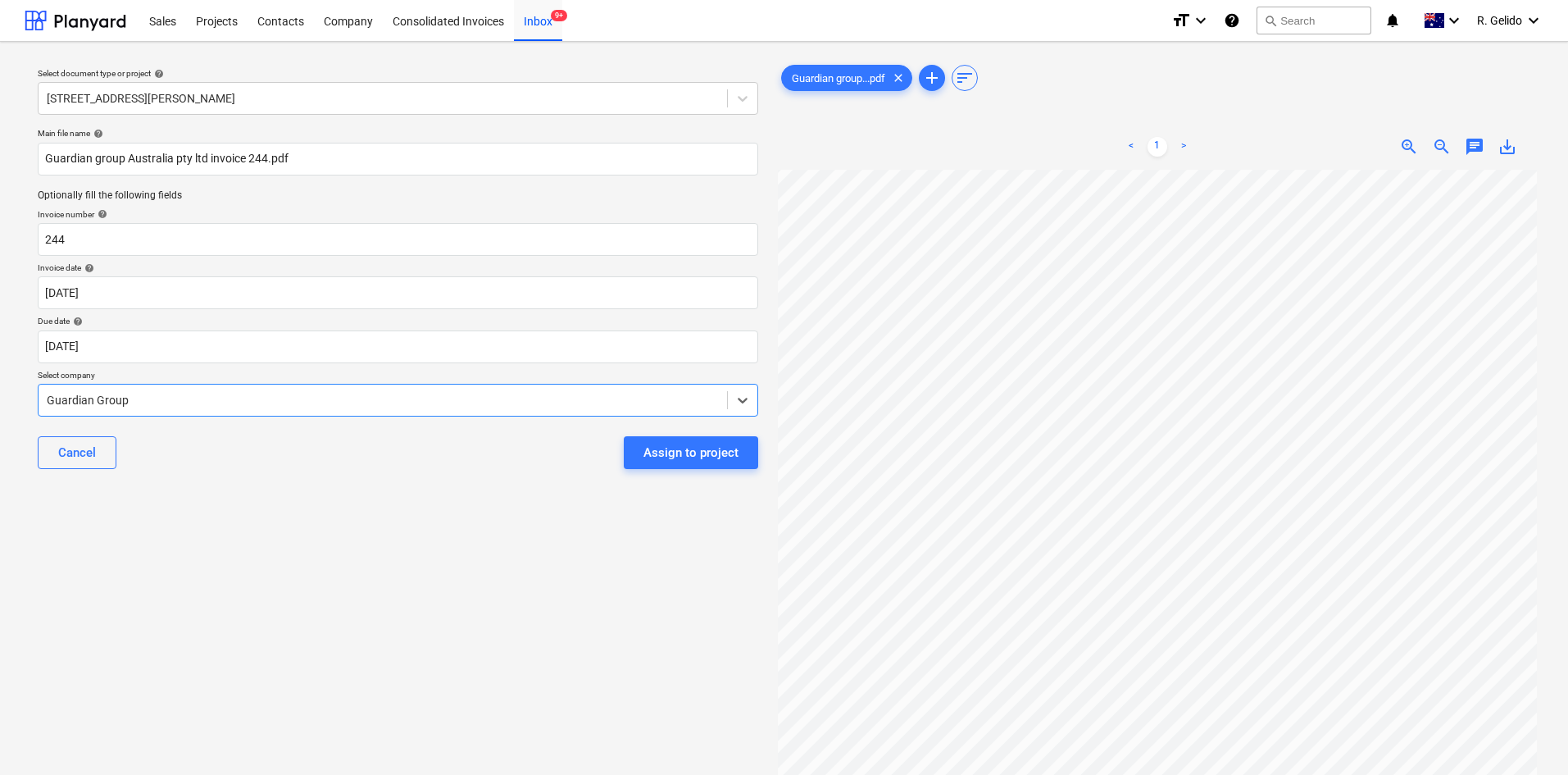
click at [280, 494] on div "Select document type or project help 127 High Street, Willoughby East Main file…" at bounding box center [397, 480] width 747 height 850
click at [707, 459] on div "Assign to project" at bounding box center [691, 452] width 95 height 22
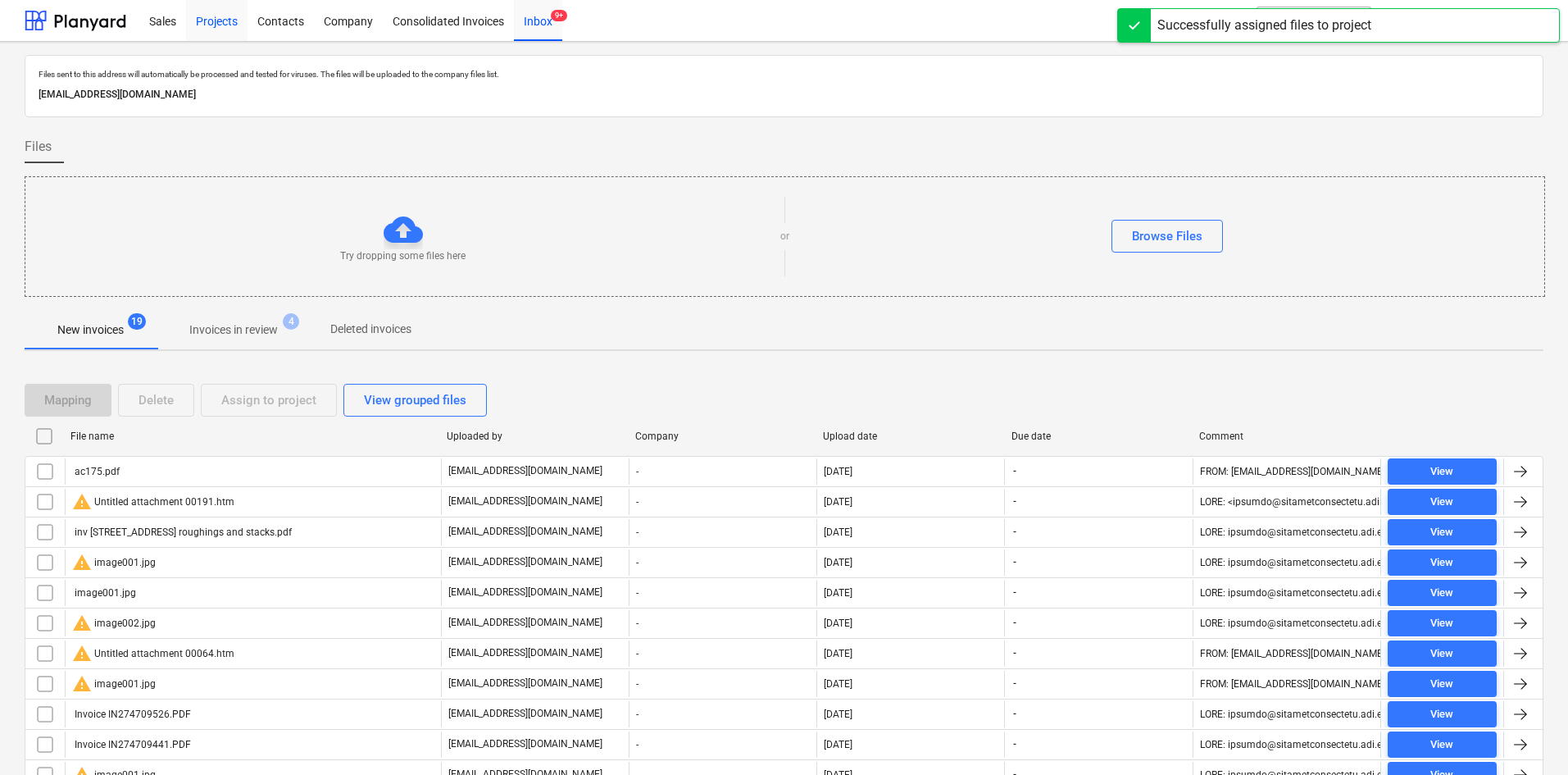
click at [220, 18] on div "Projects" at bounding box center [217, 20] width 62 height 42
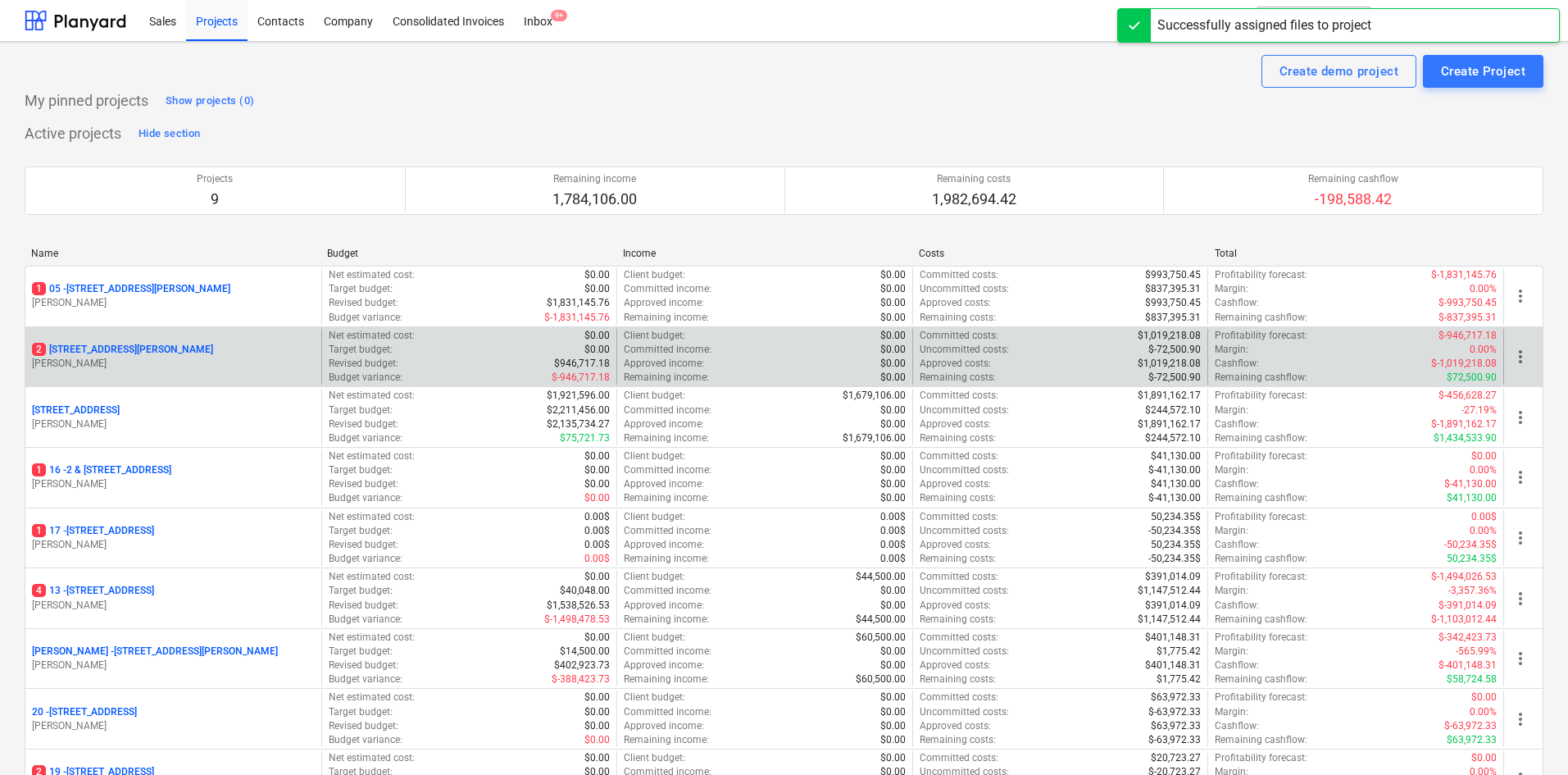
click at [117, 354] on p "2 127 High Street, Willoughby East" at bounding box center [122, 350] width 181 height 14
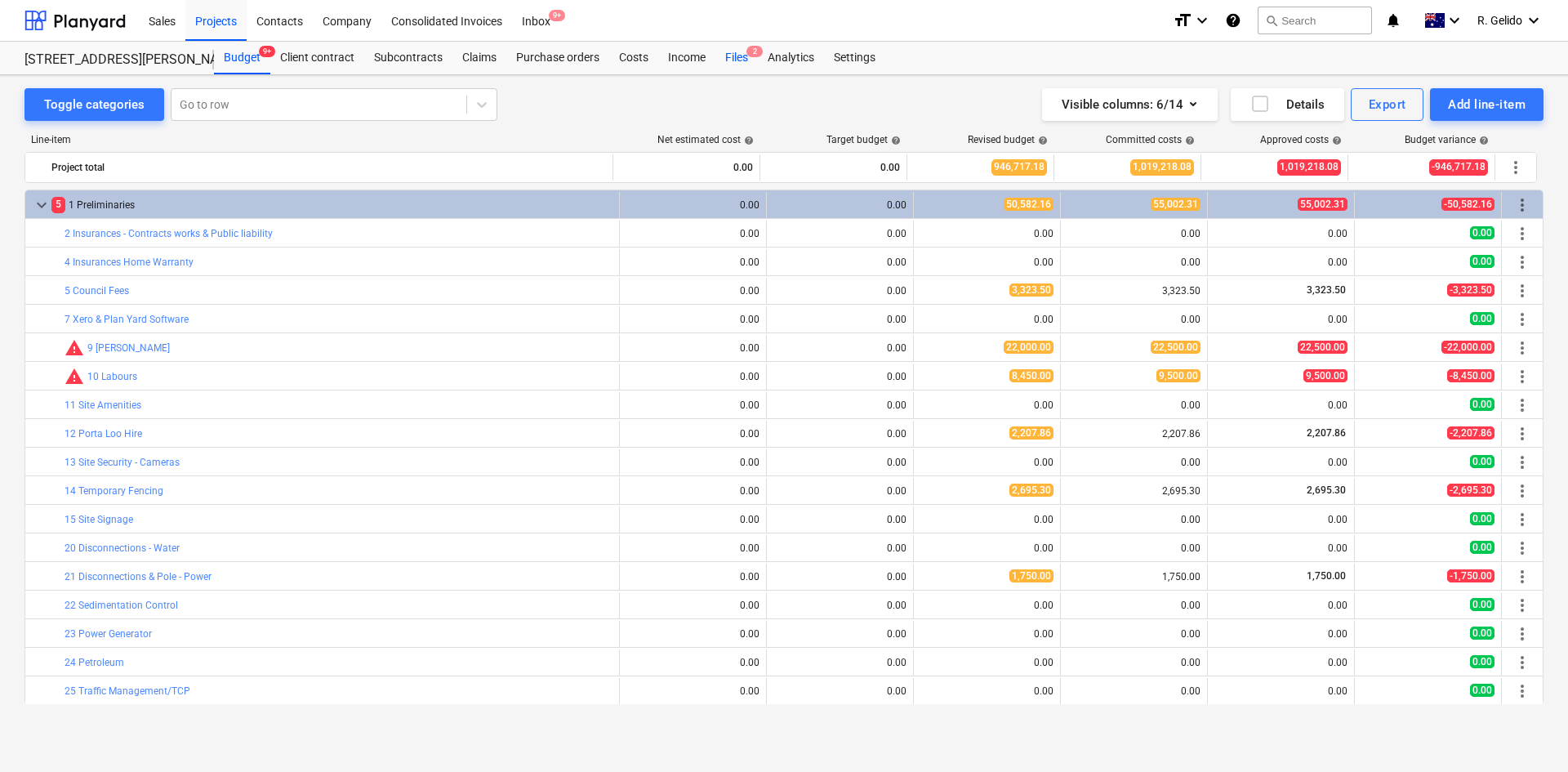
click at [741, 61] on div "Files 2" at bounding box center [736, 58] width 42 height 33
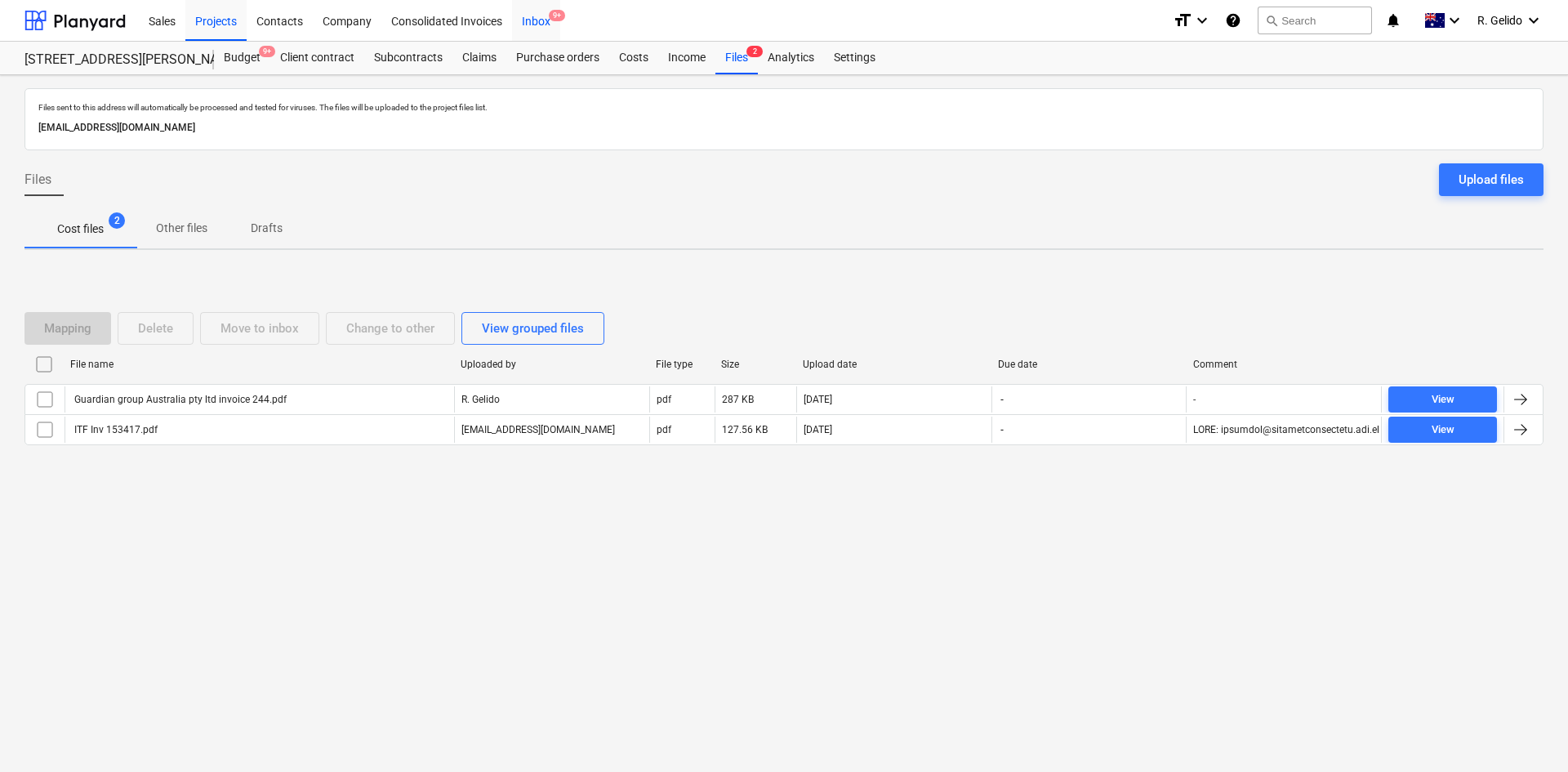
click at [552, 14] on span "9+" at bounding box center [557, 15] width 16 height 11
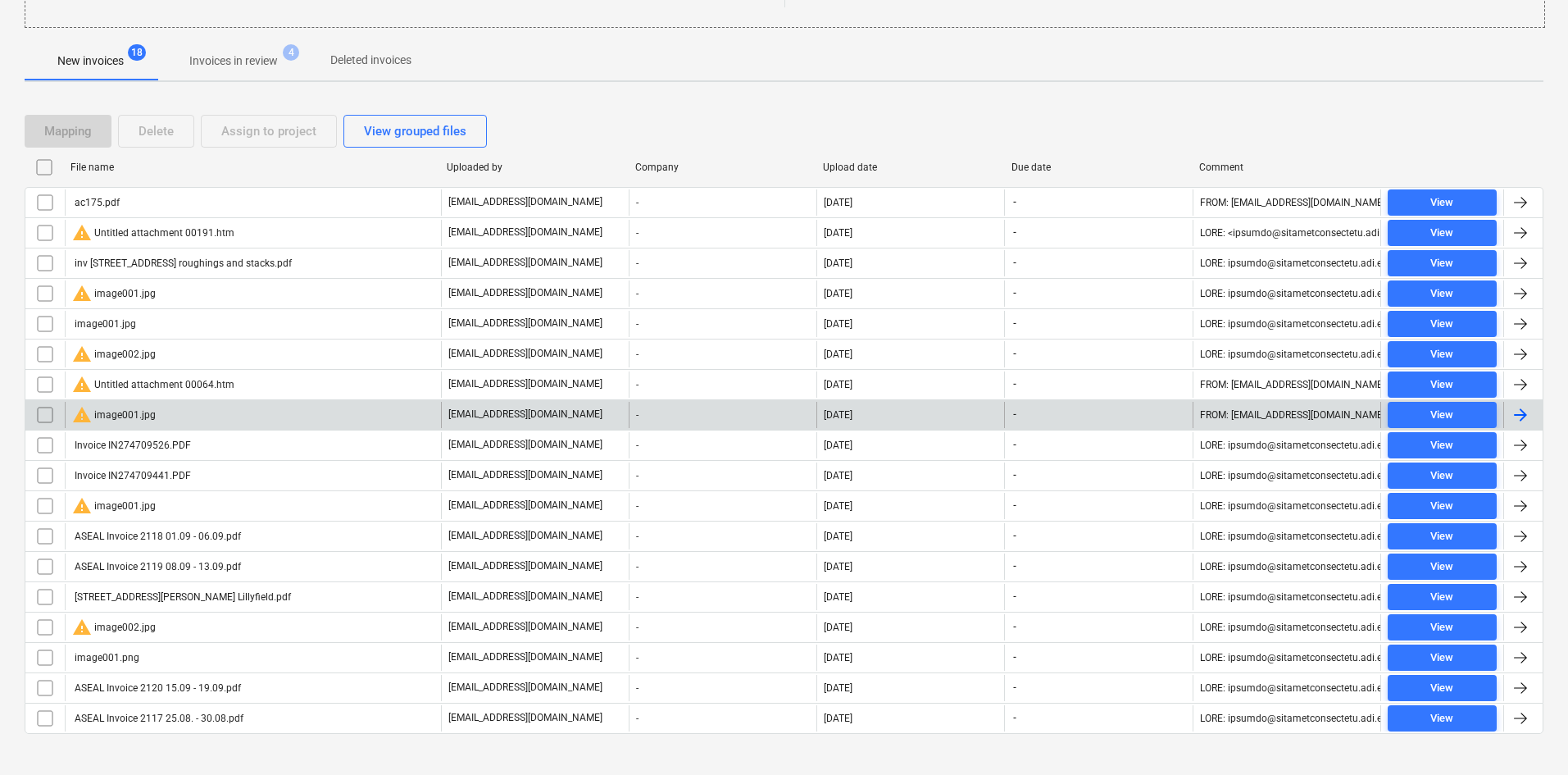
scroll to position [287, 0]
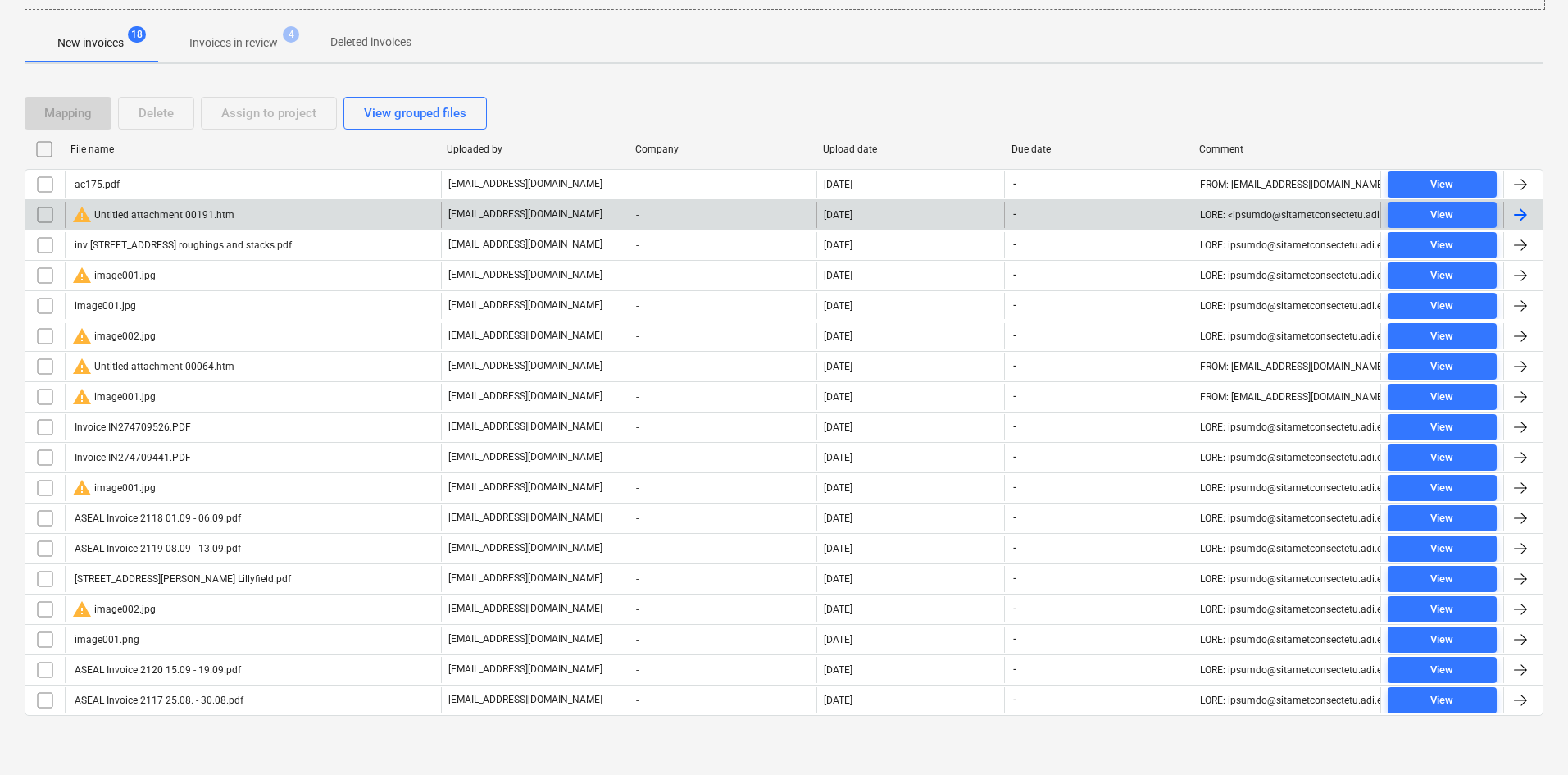
click at [256, 213] on div "warning Untitled attachment 00191.htm" at bounding box center [253, 215] width 377 height 26
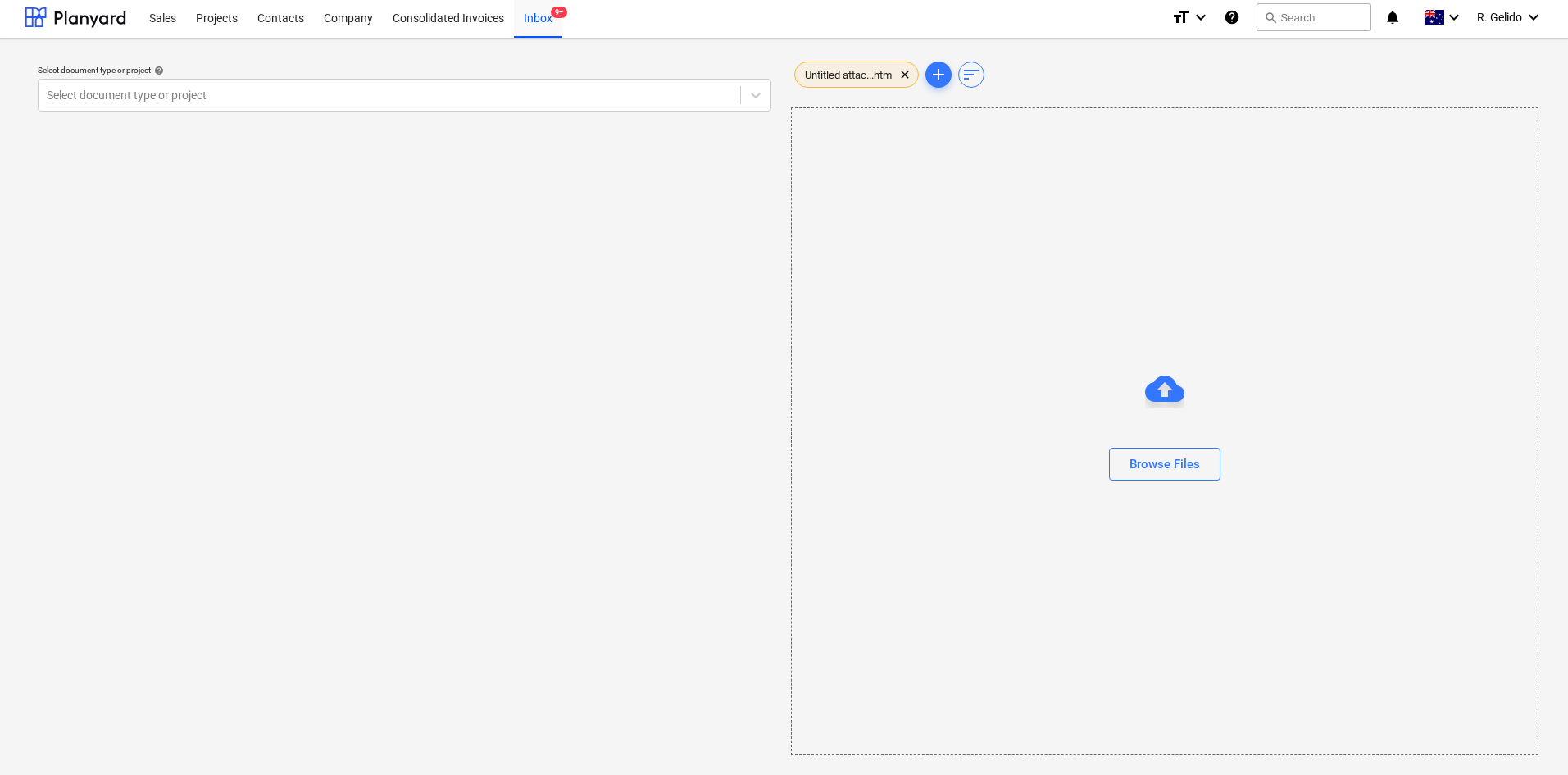
click at [853, 73] on span "Untitled attac...htm" at bounding box center [848, 74] width 107 height 12
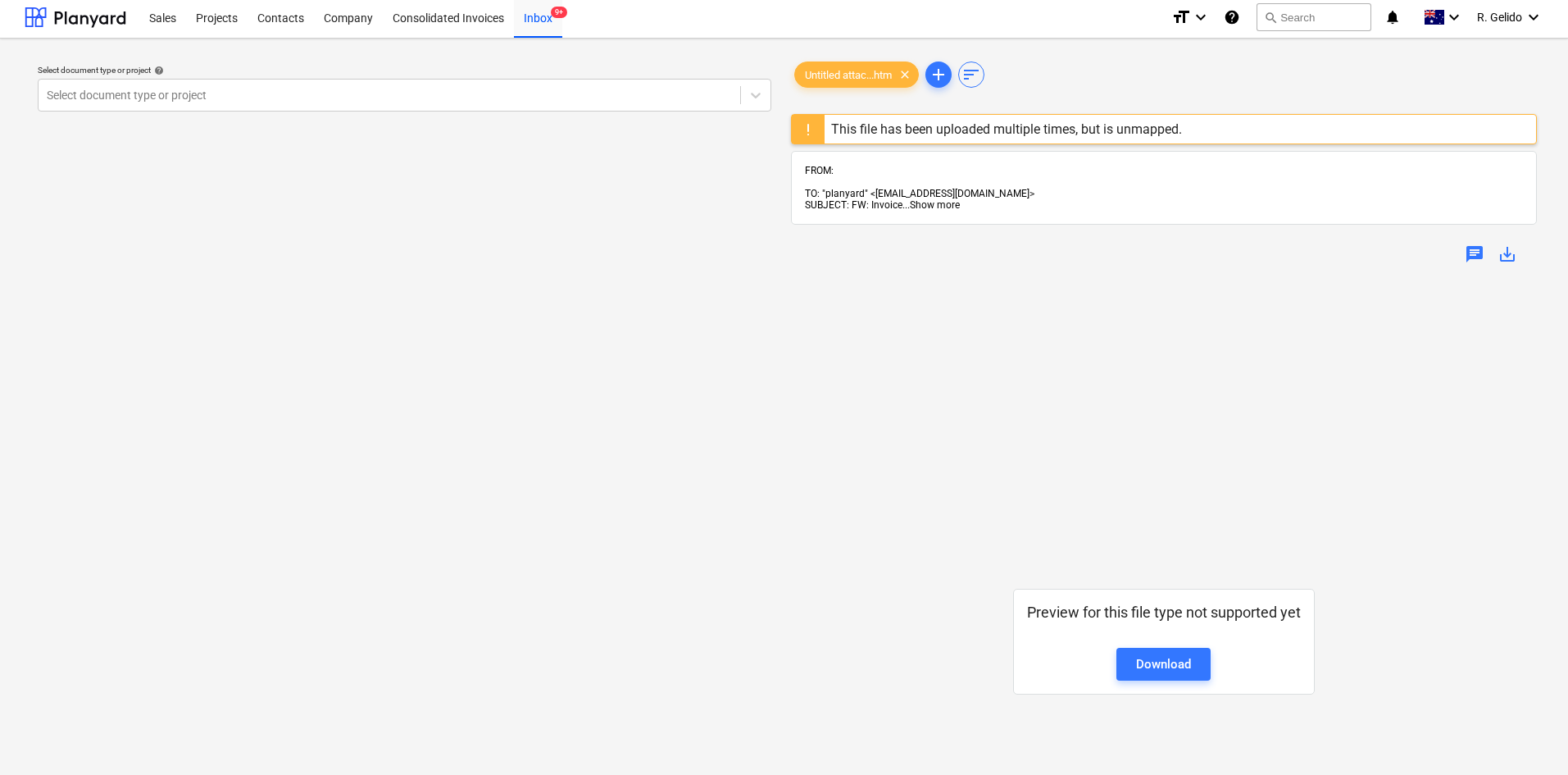
click at [935, 200] on span "Show more" at bounding box center [934, 205] width 50 height 11
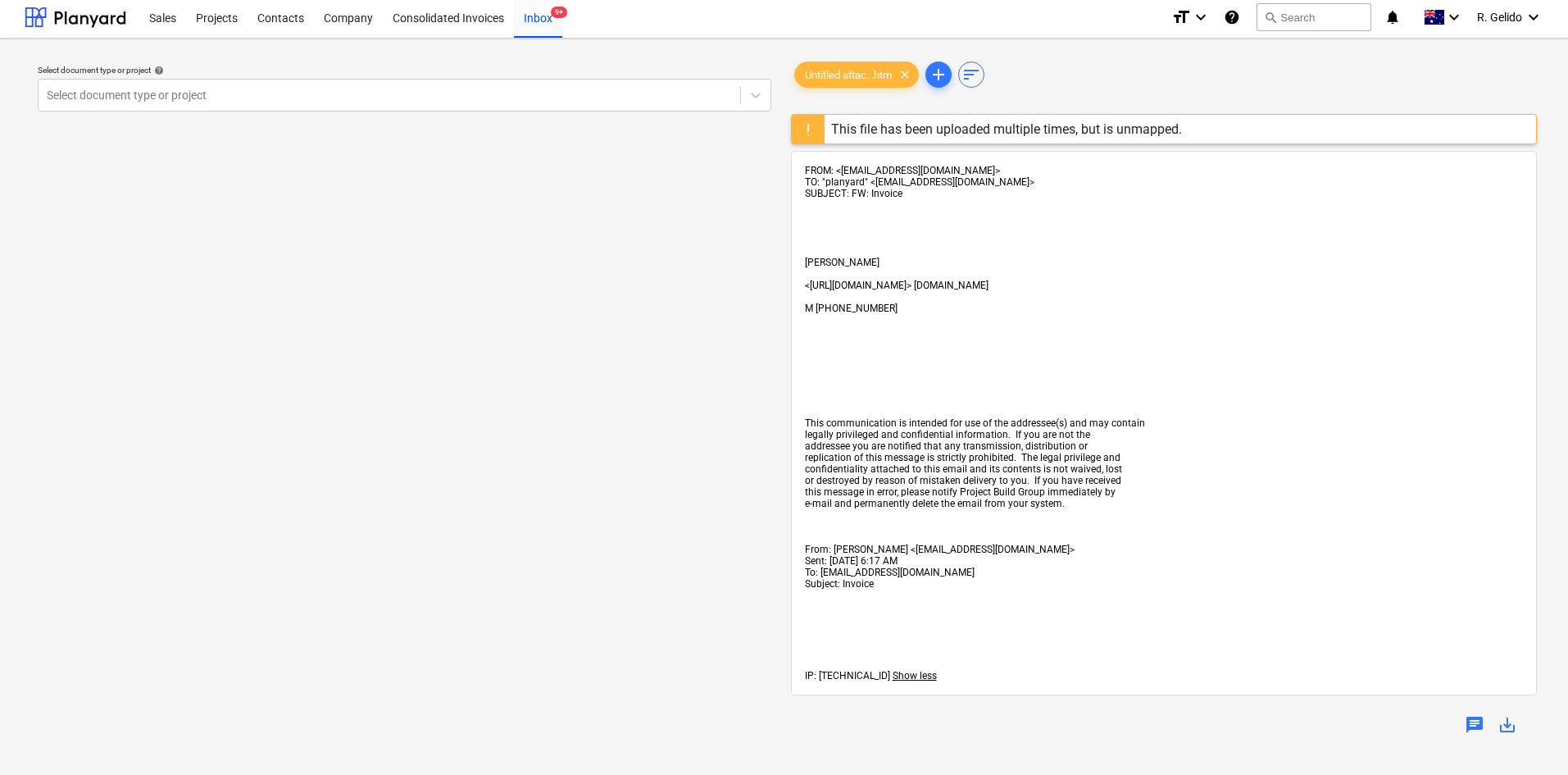
scroll to position [85, 0]
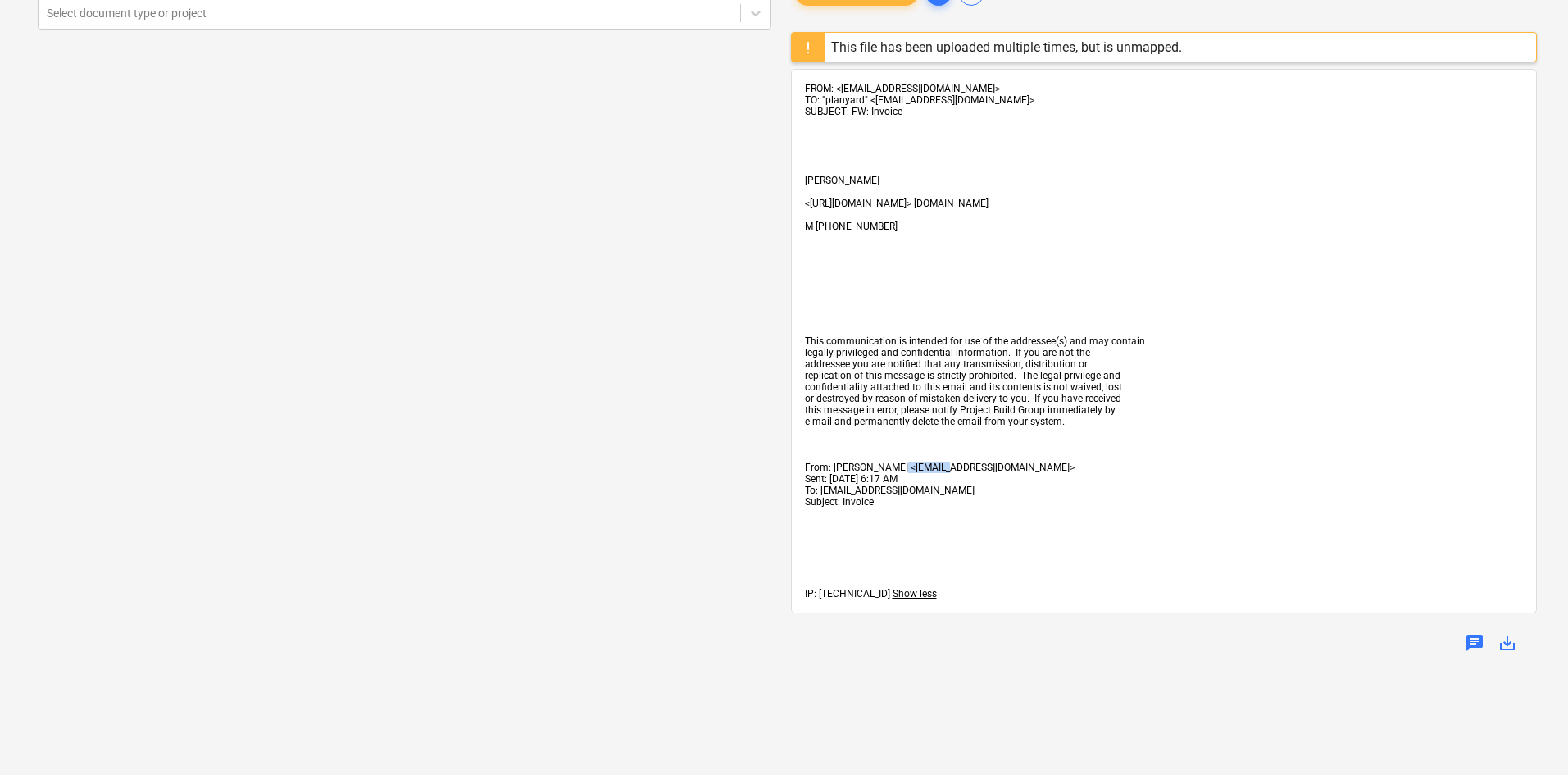
drag, startPoint x: 937, startPoint y: 465, endPoint x: 896, endPoint y: 461, distance: 41.2
click at [896, 461] on span "From: Alan Chan <acconstruction.ac1@gmail.com>" at bounding box center [940, 467] width 270 height 11
click at [891, 470] on span "From: Alan Chan <acconstruction.ac1@gmail.com>" at bounding box center [940, 467] width 270 height 11
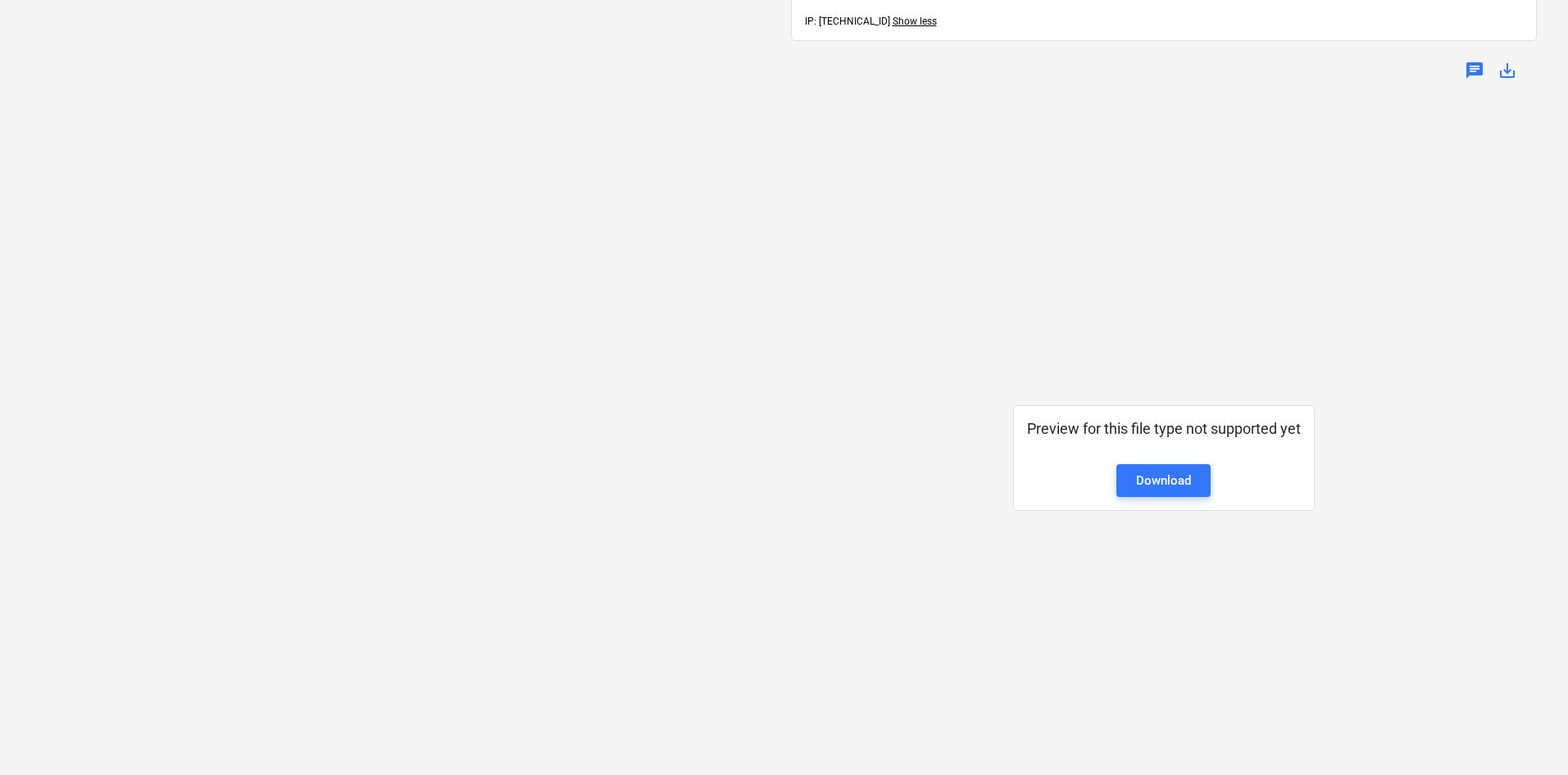
scroll to position [659, 0]
click at [1160, 477] on div "Download" at bounding box center [1163, 478] width 55 height 22
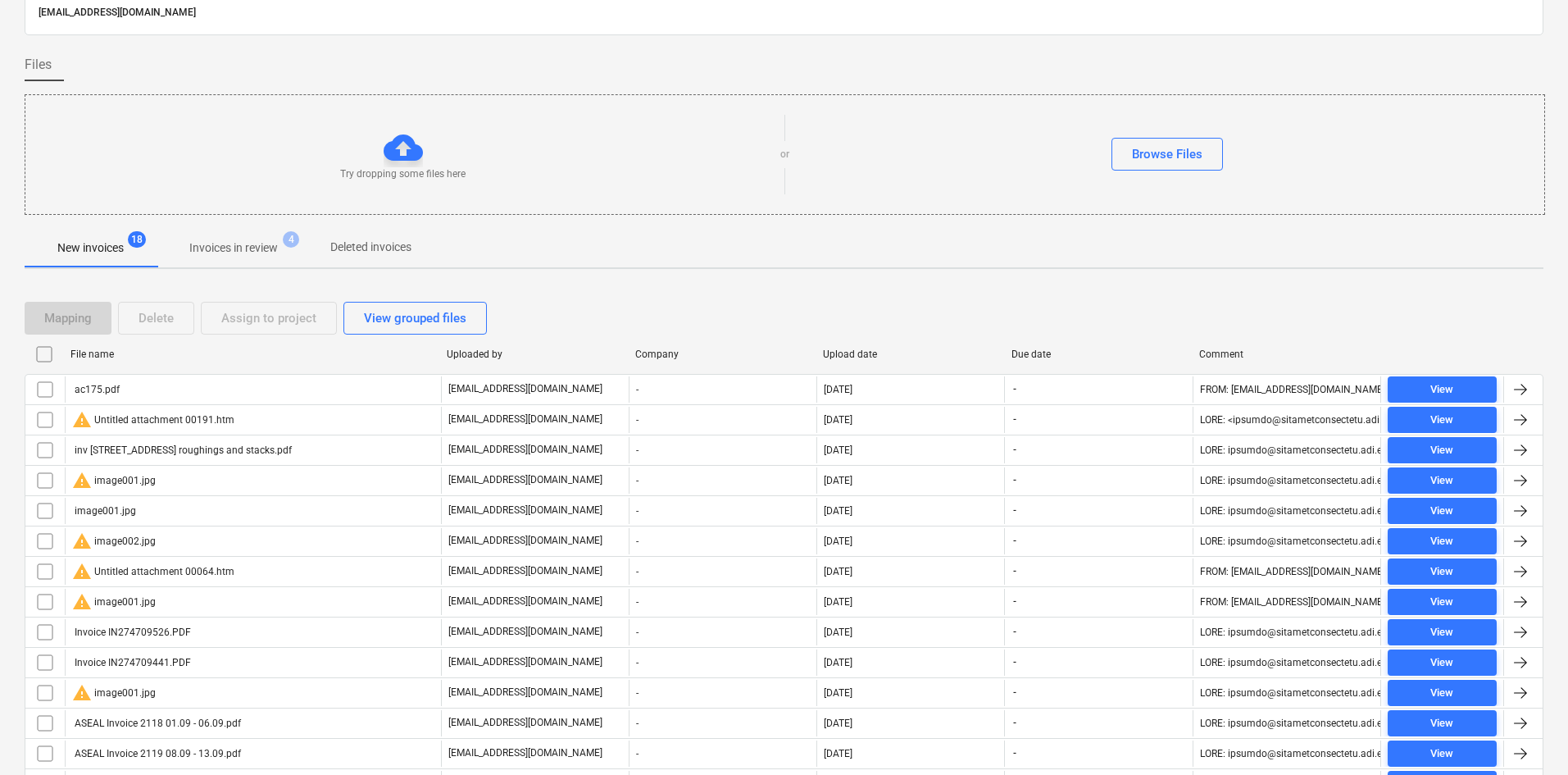
scroll to position [123, 0]
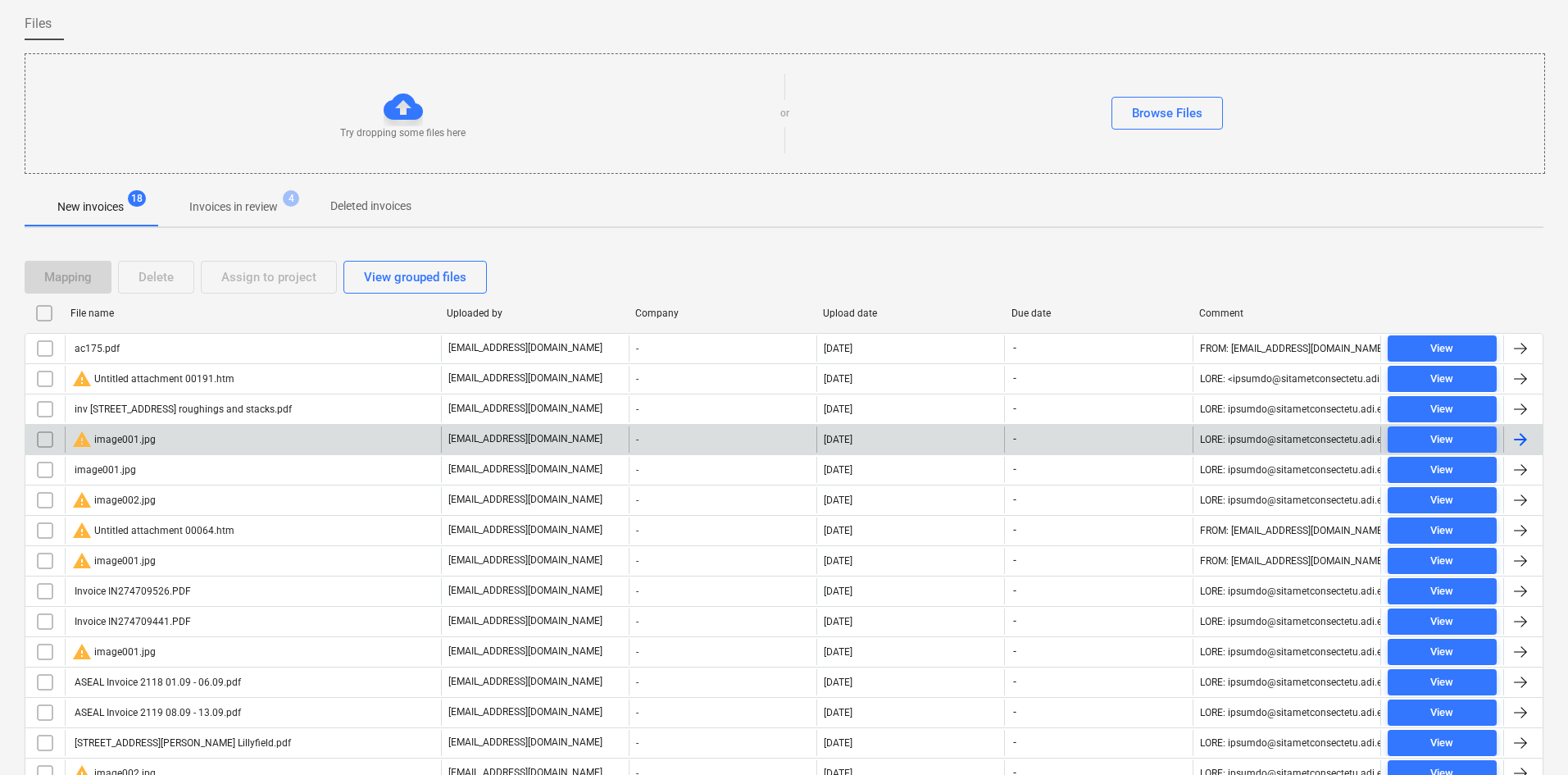
click at [202, 436] on div "warning image001.jpg" at bounding box center [253, 440] width 377 height 26
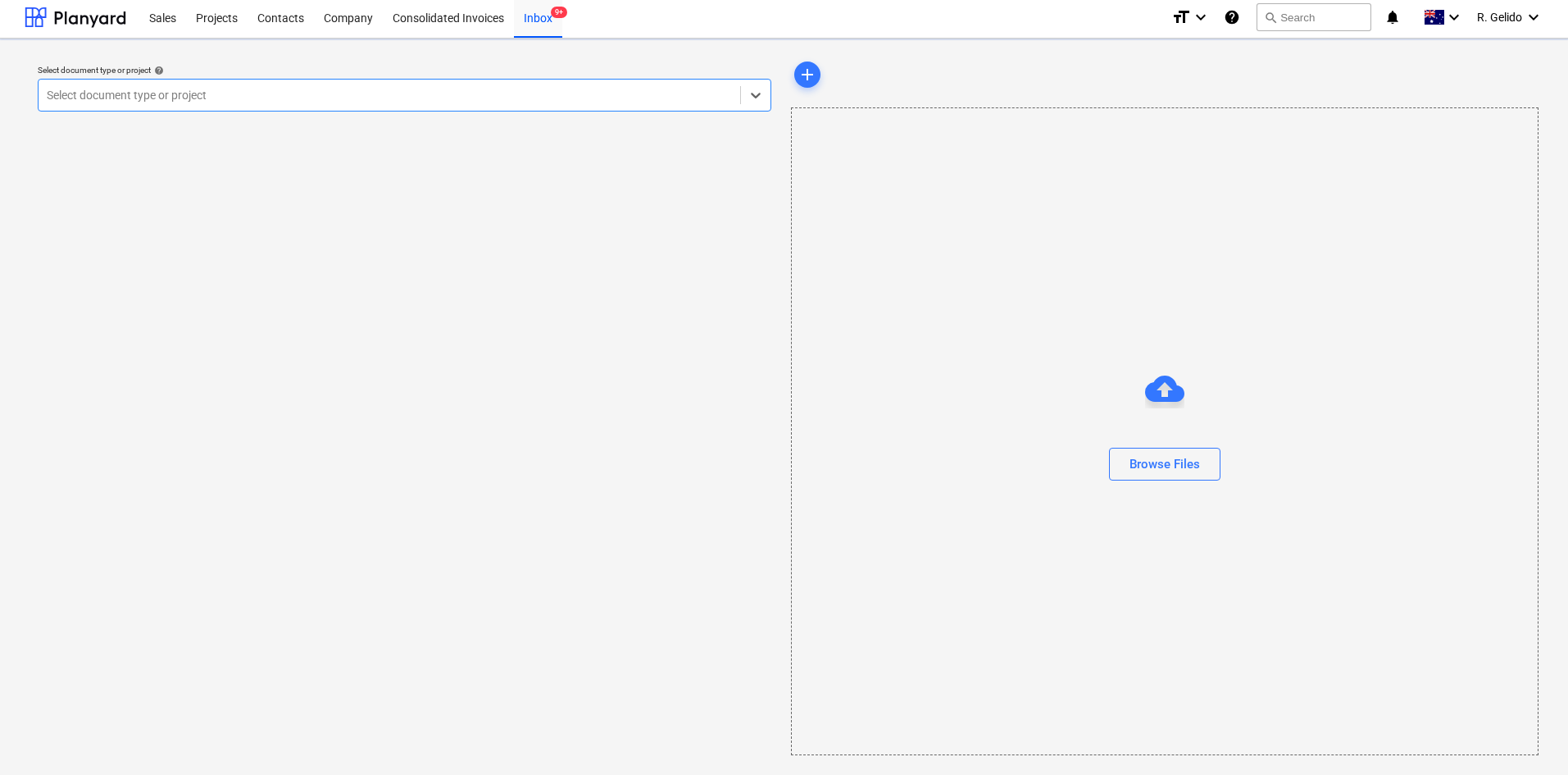
scroll to position [3, 0]
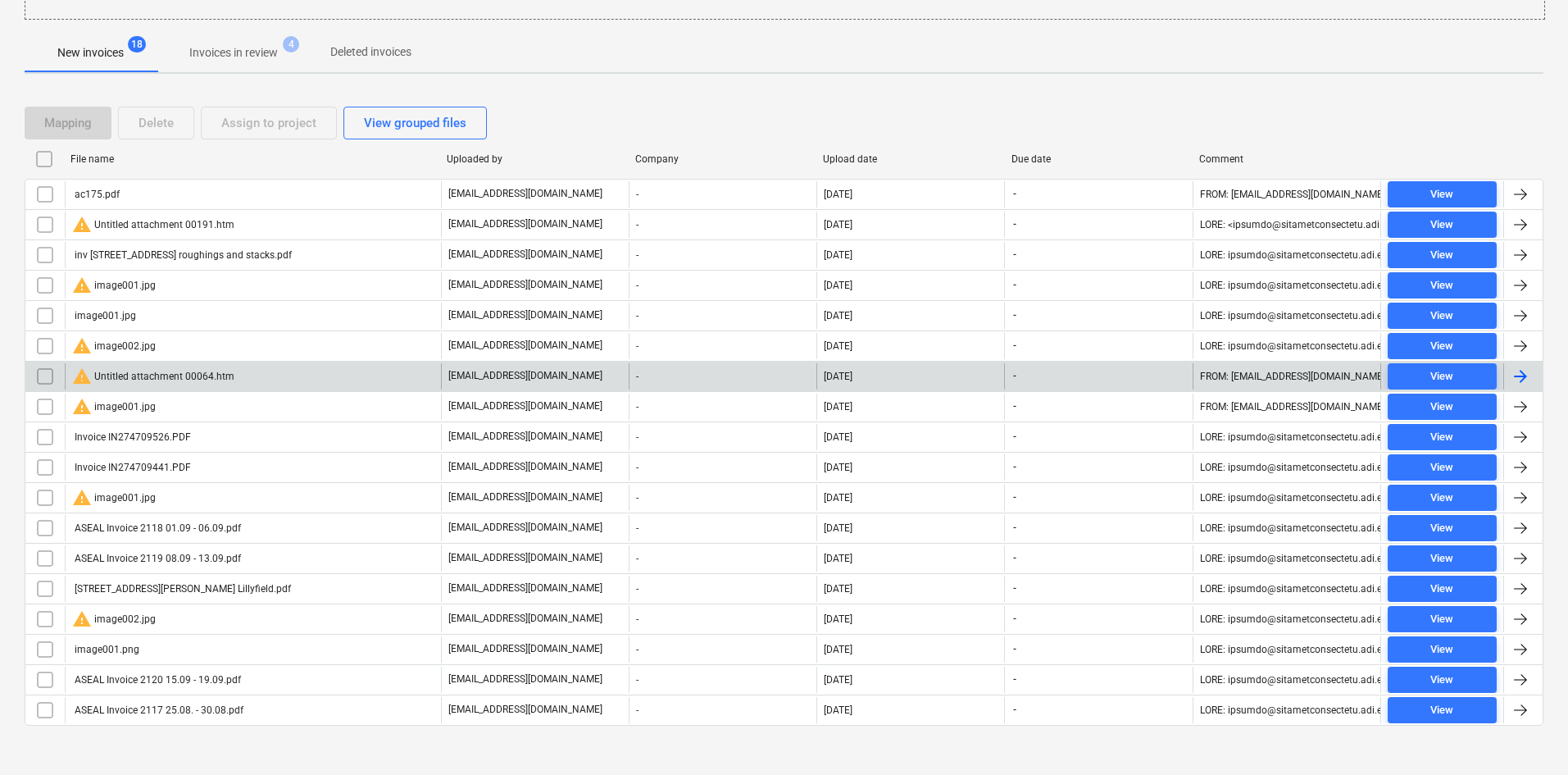
scroll to position [287, 0]
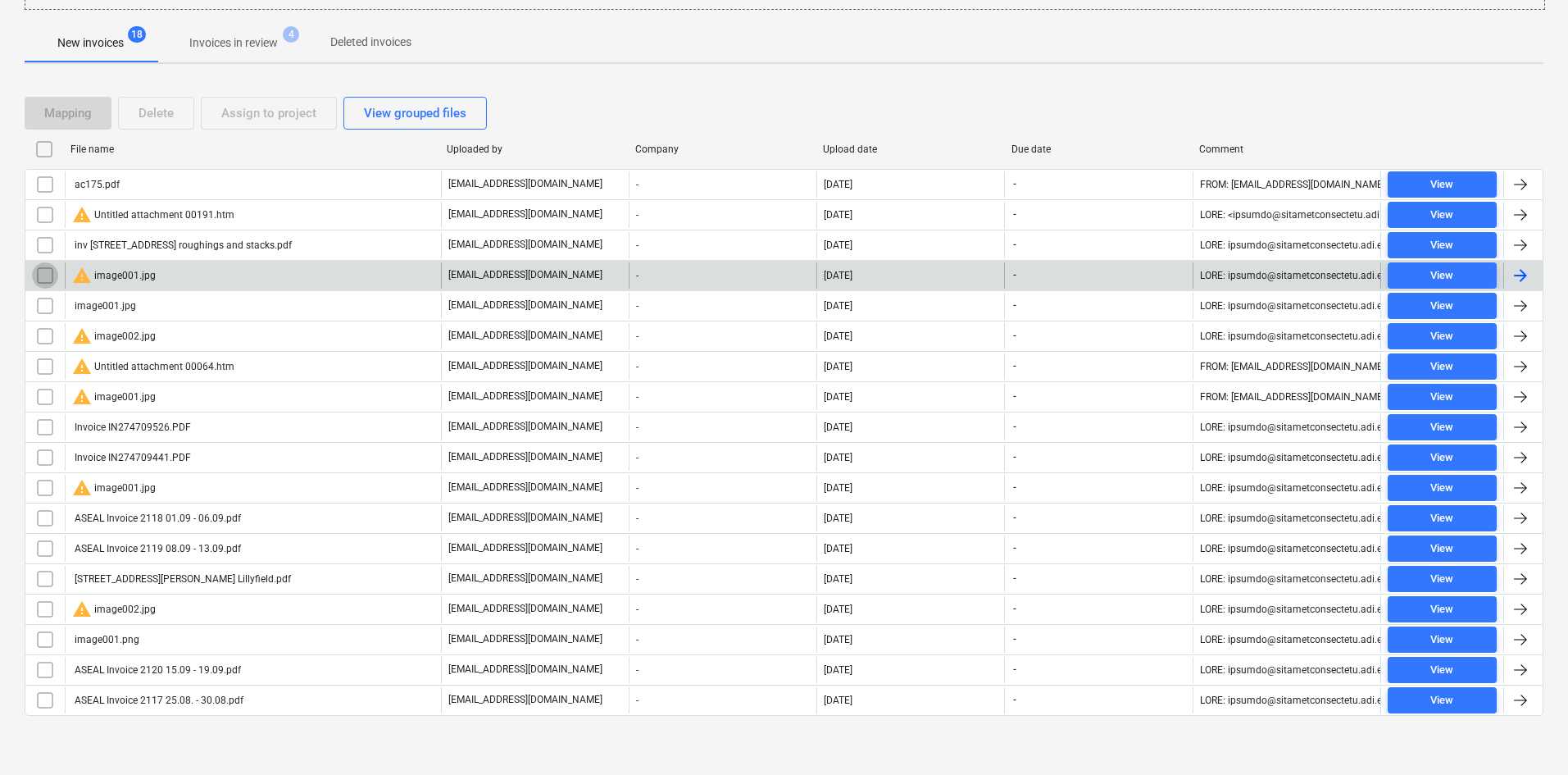
click at [45, 271] on input "checkbox" at bounding box center [45, 276] width 26 height 26
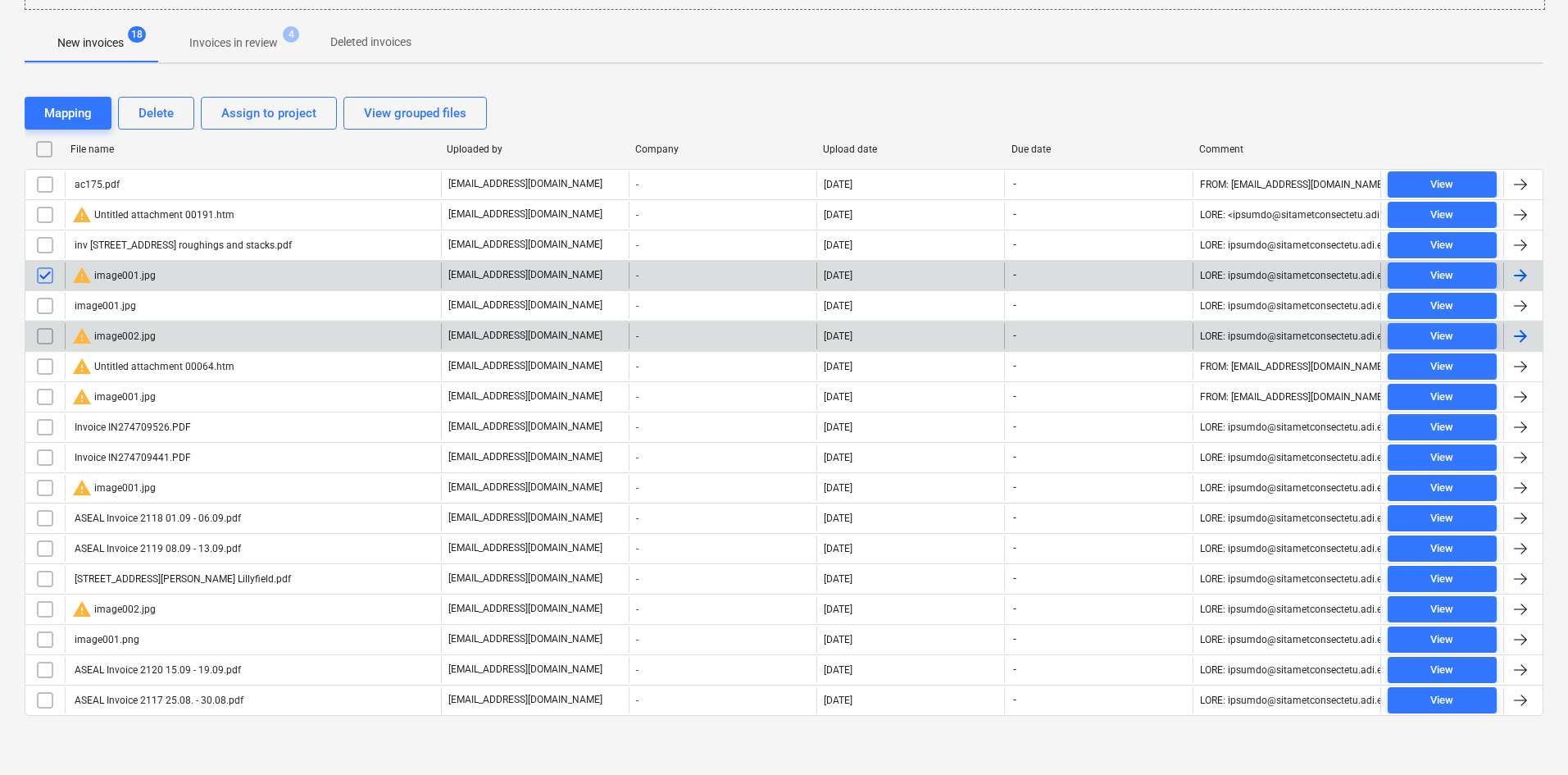
click at [45, 331] on input "checkbox" at bounding box center [45, 336] width 26 height 26
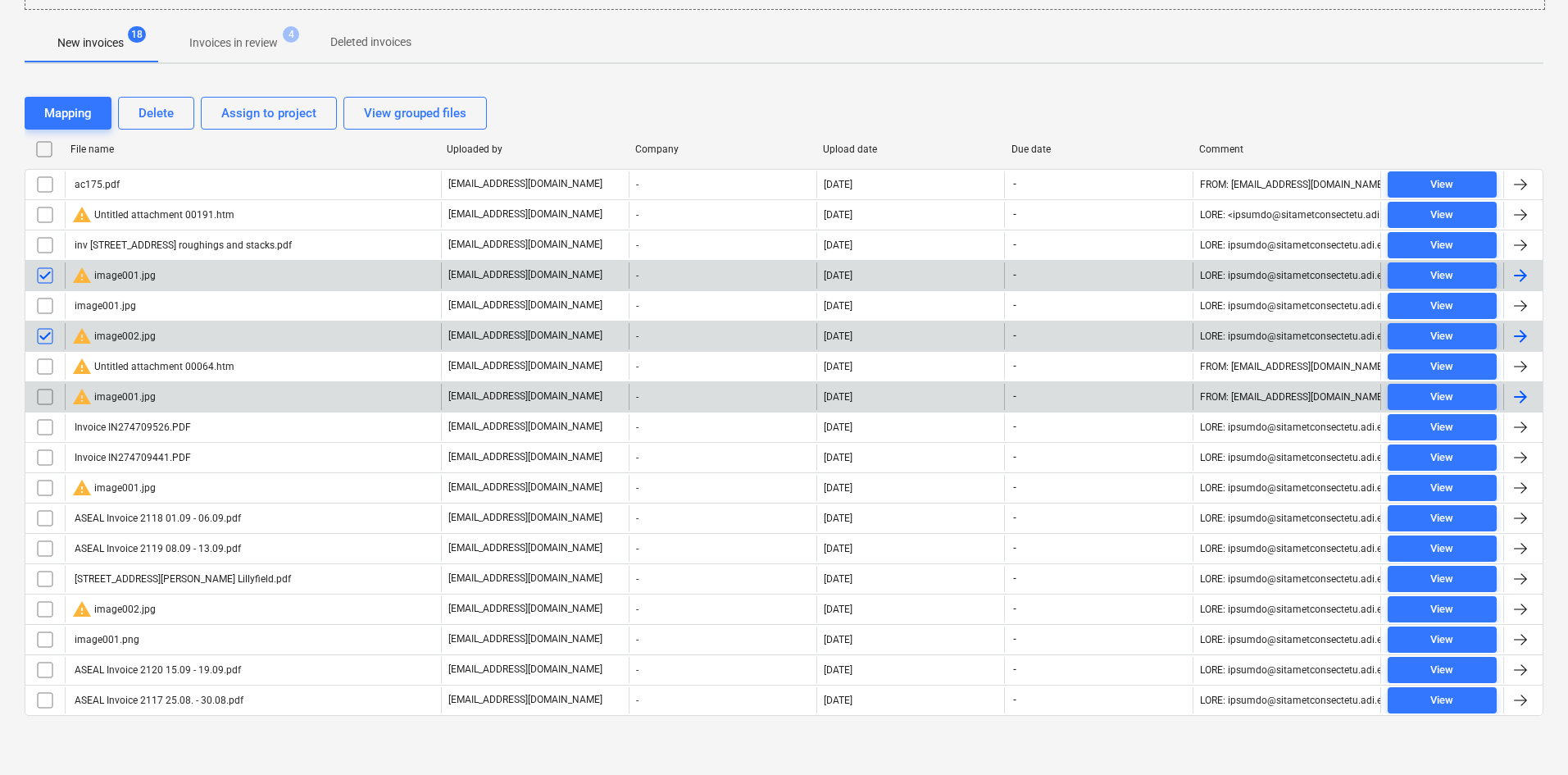
click at [40, 395] on input "checkbox" at bounding box center [45, 396] width 26 height 26
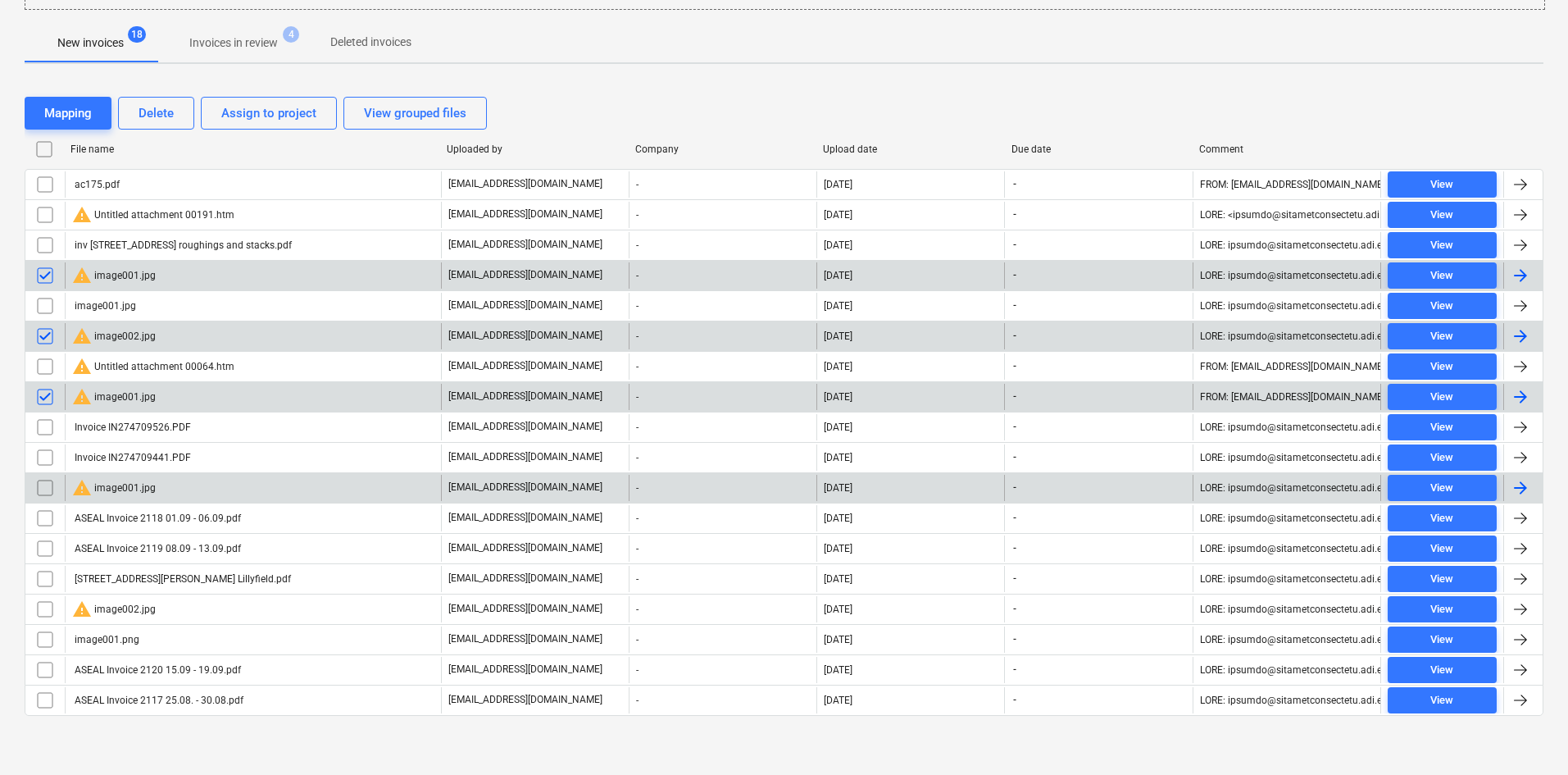
click at [38, 487] on input "checkbox" at bounding box center [45, 487] width 26 height 26
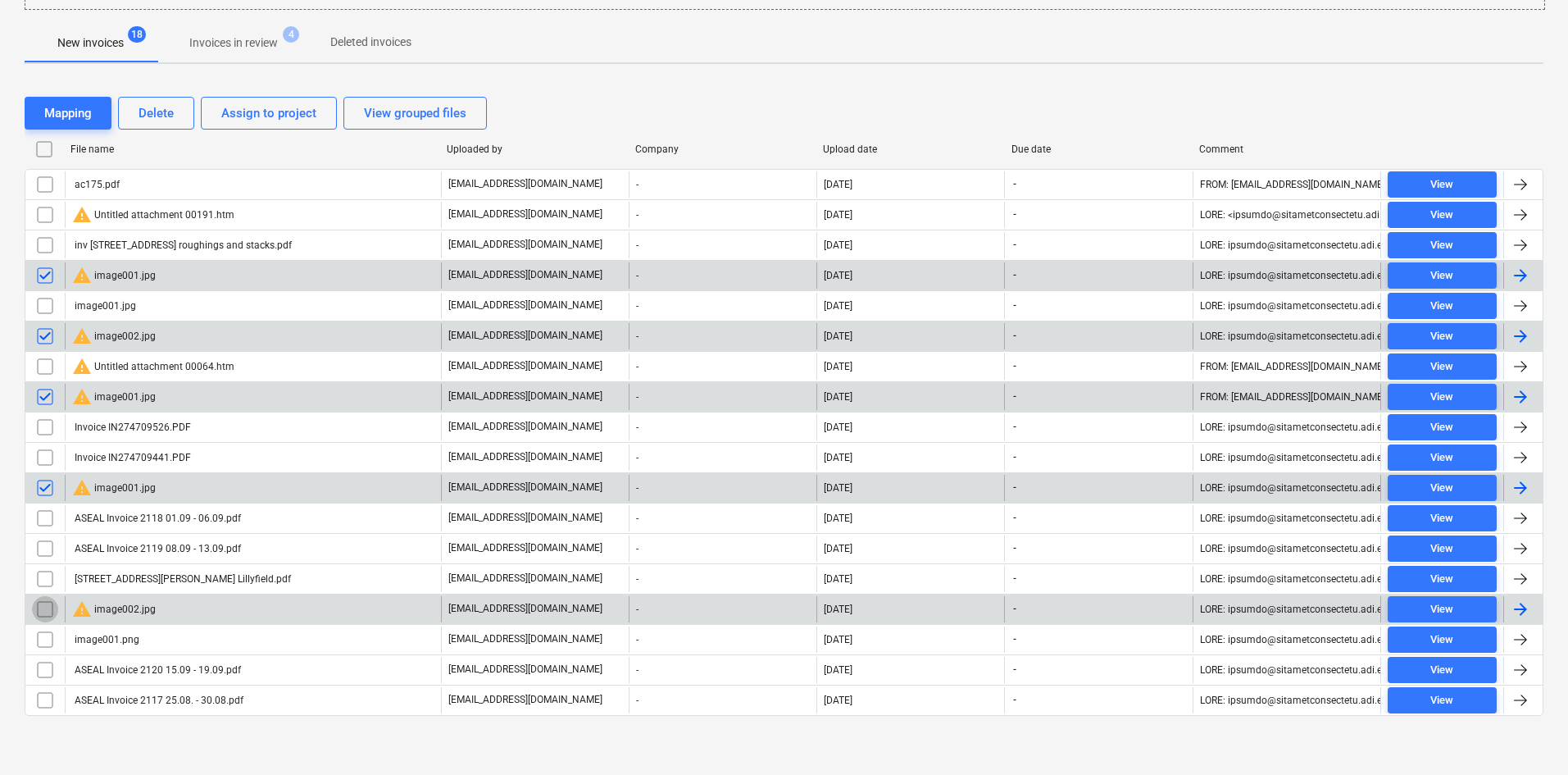
click at [42, 604] on input "checkbox" at bounding box center [45, 609] width 26 height 26
click at [167, 113] on div "Delete" at bounding box center [157, 112] width 36 height 22
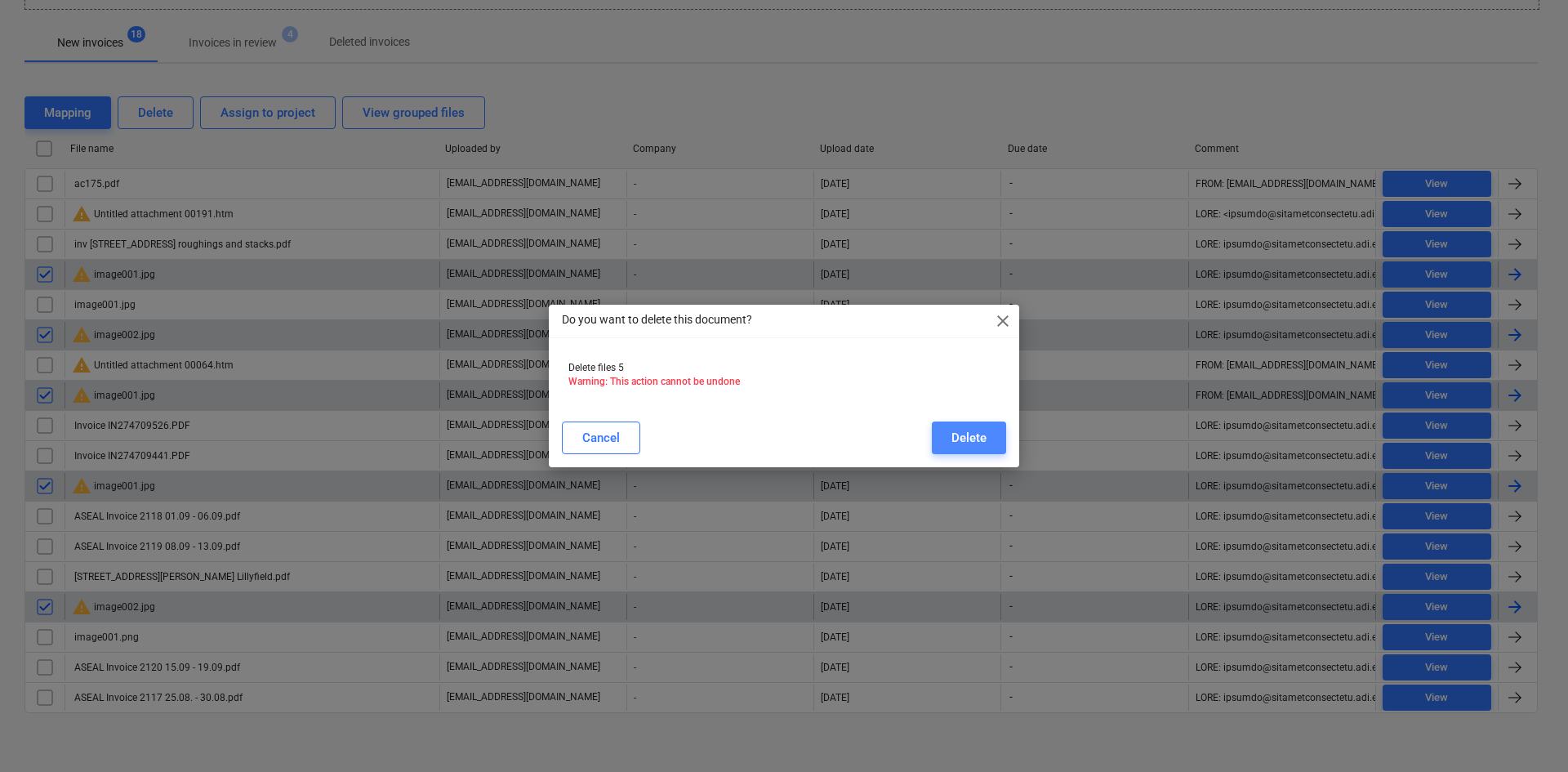
click at [962, 438] on div "Delete" at bounding box center [969, 437] width 35 height 21
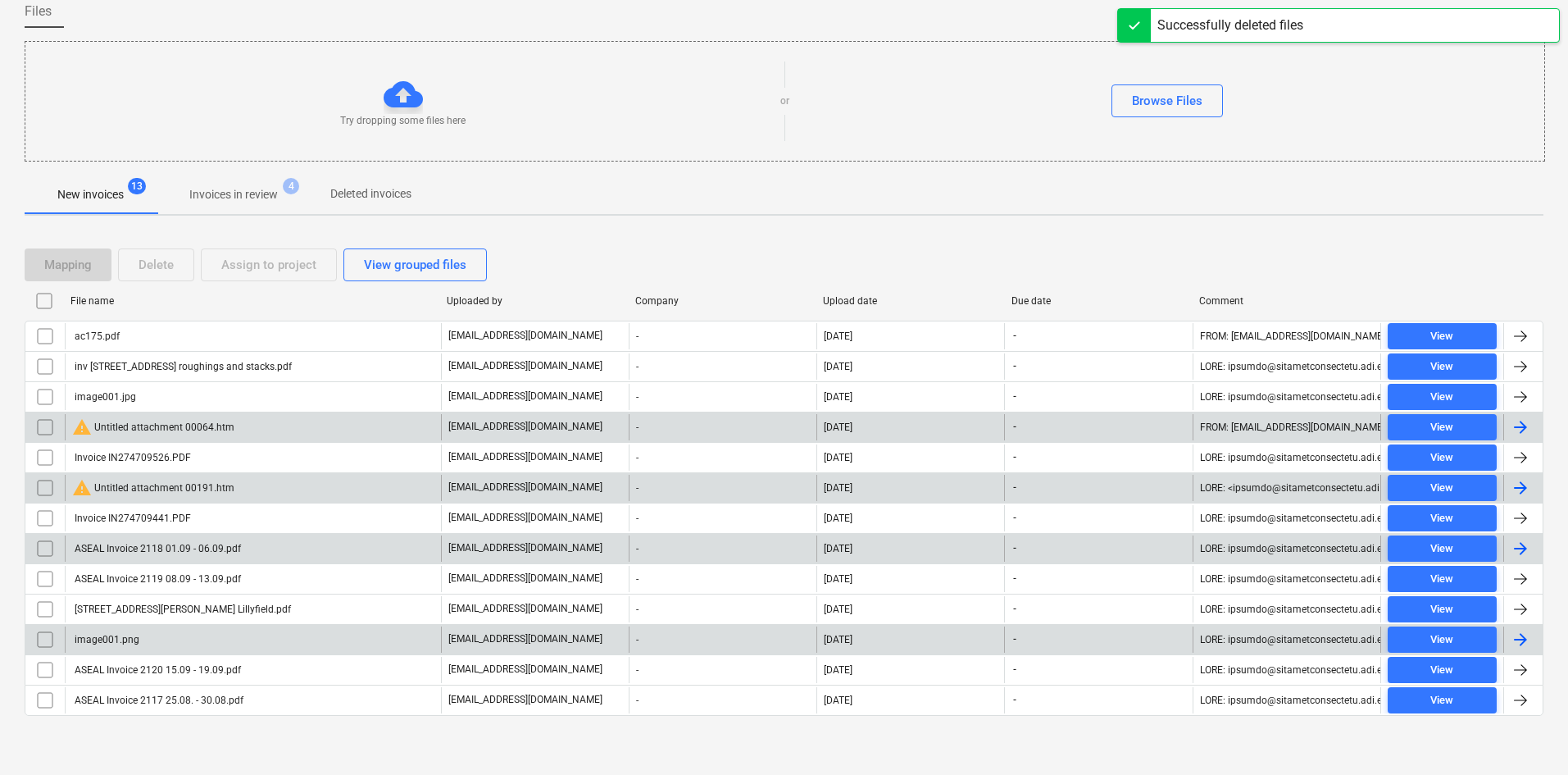
scroll to position [135, 0]
click at [211, 422] on div "warning Untitled attachment 00064.htm" at bounding box center [153, 426] width 162 height 20
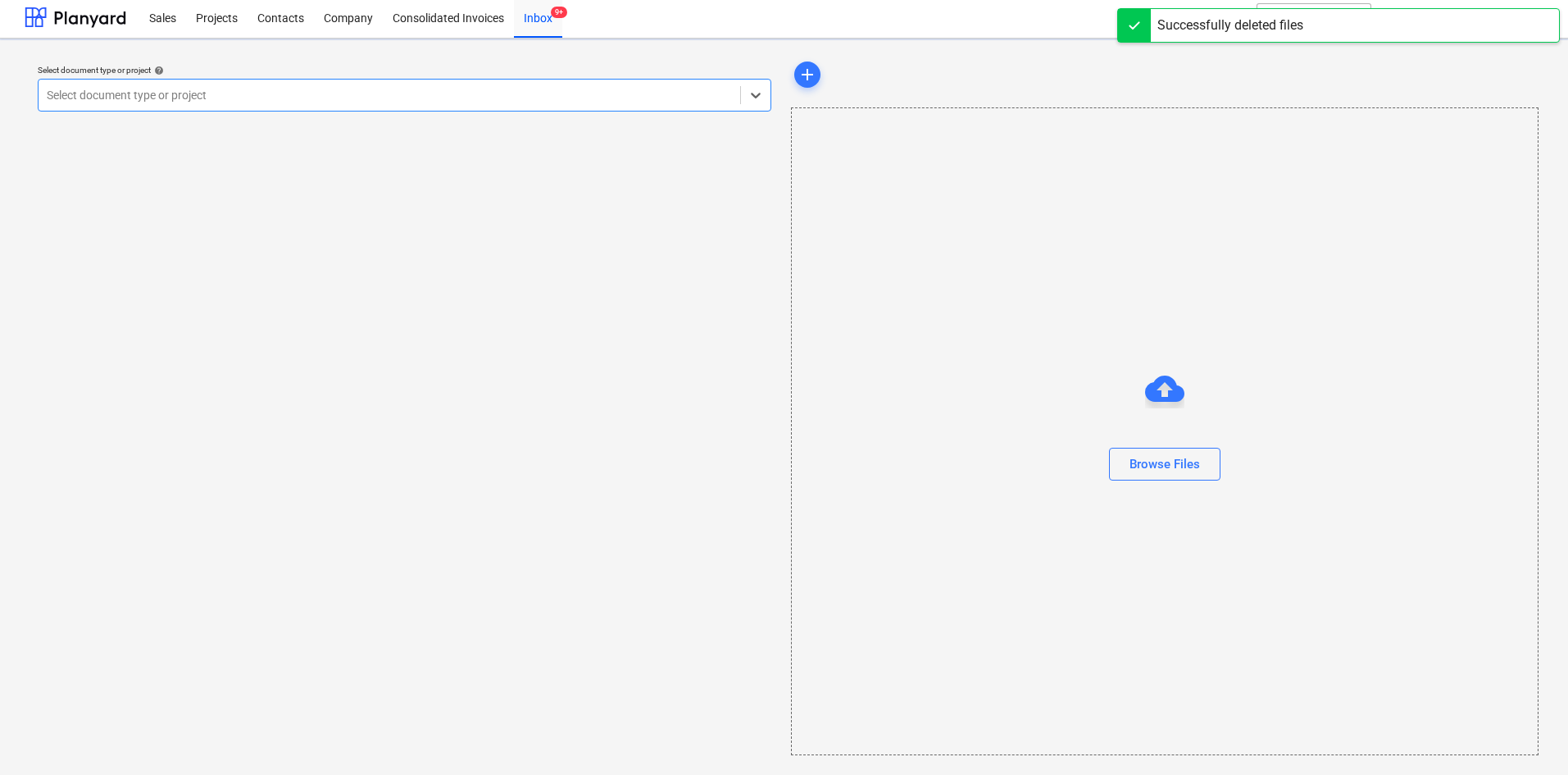
scroll to position [3, 0]
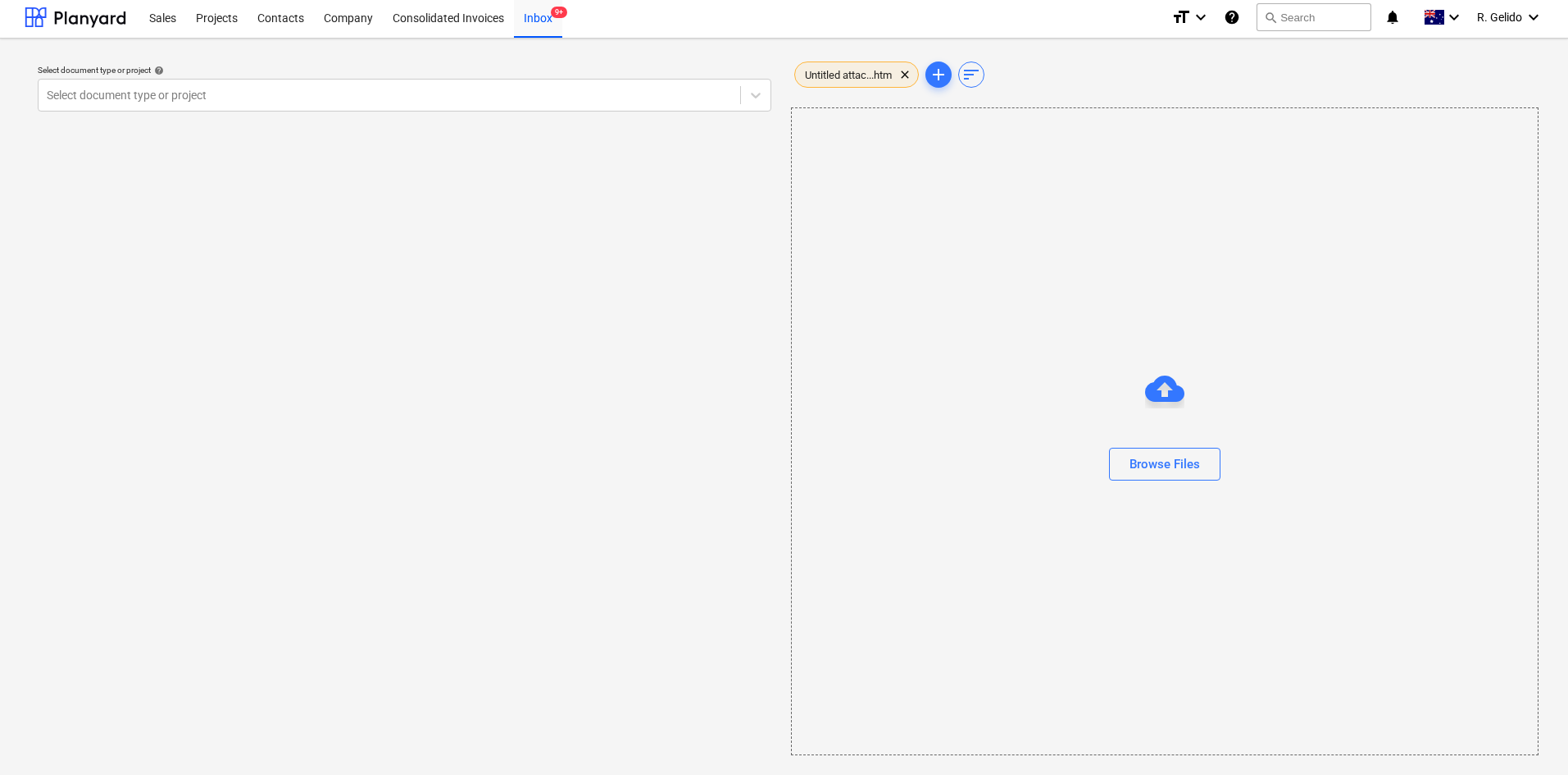
click at [873, 76] on span "Untitled attac...htm" at bounding box center [848, 74] width 107 height 12
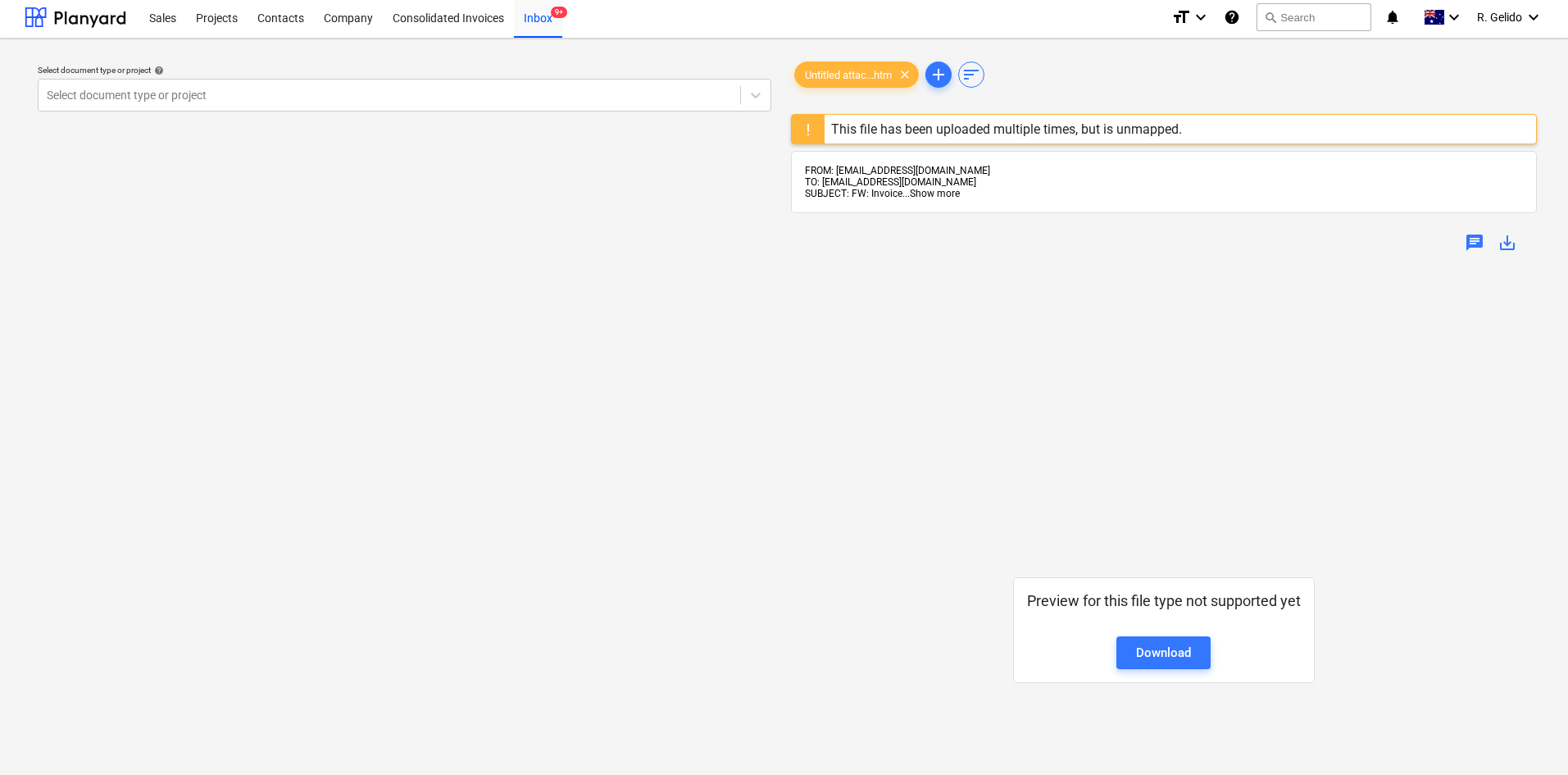
click at [926, 187] on span "Show more" at bounding box center [934, 193] width 50 height 11
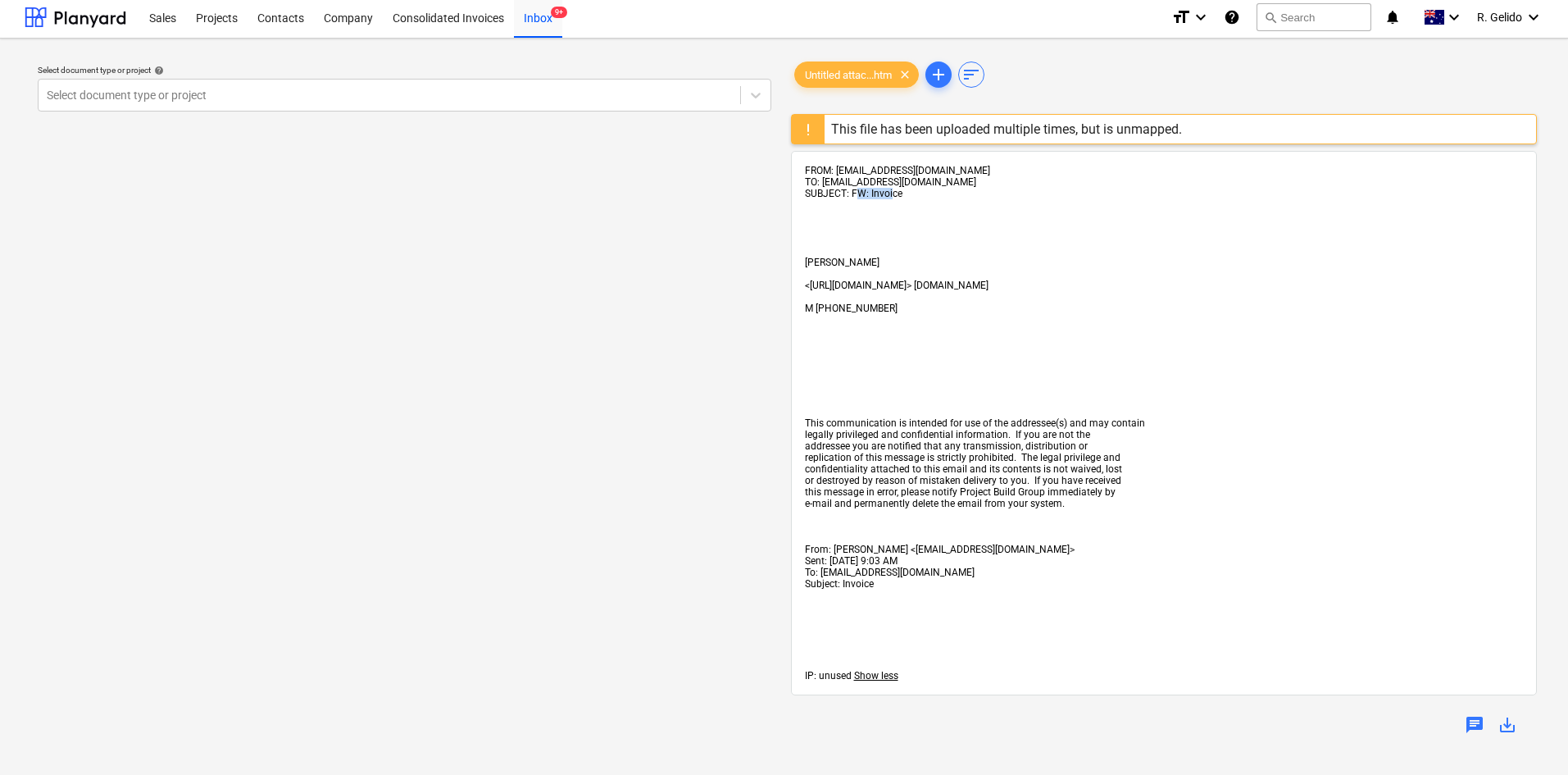
drag, startPoint x: 858, startPoint y: 189, endPoint x: 898, endPoint y: 200, distance: 41.5
click at [892, 194] on span "SUBJECT: FW: Invoice" at bounding box center [854, 193] width 97 height 11
drag, startPoint x: 1090, startPoint y: 285, endPoint x: 978, endPoint y: 285, distance: 112.0
click at [978, 285] on span "<http://www.projectbuildgroup.com.au/> www.projectbuildgroup.com.au" at bounding box center [897, 285] width 184 height 11
drag, startPoint x: 885, startPoint y: 554, endPoint x: 1018, endPoint y: 547, distance: 133.2
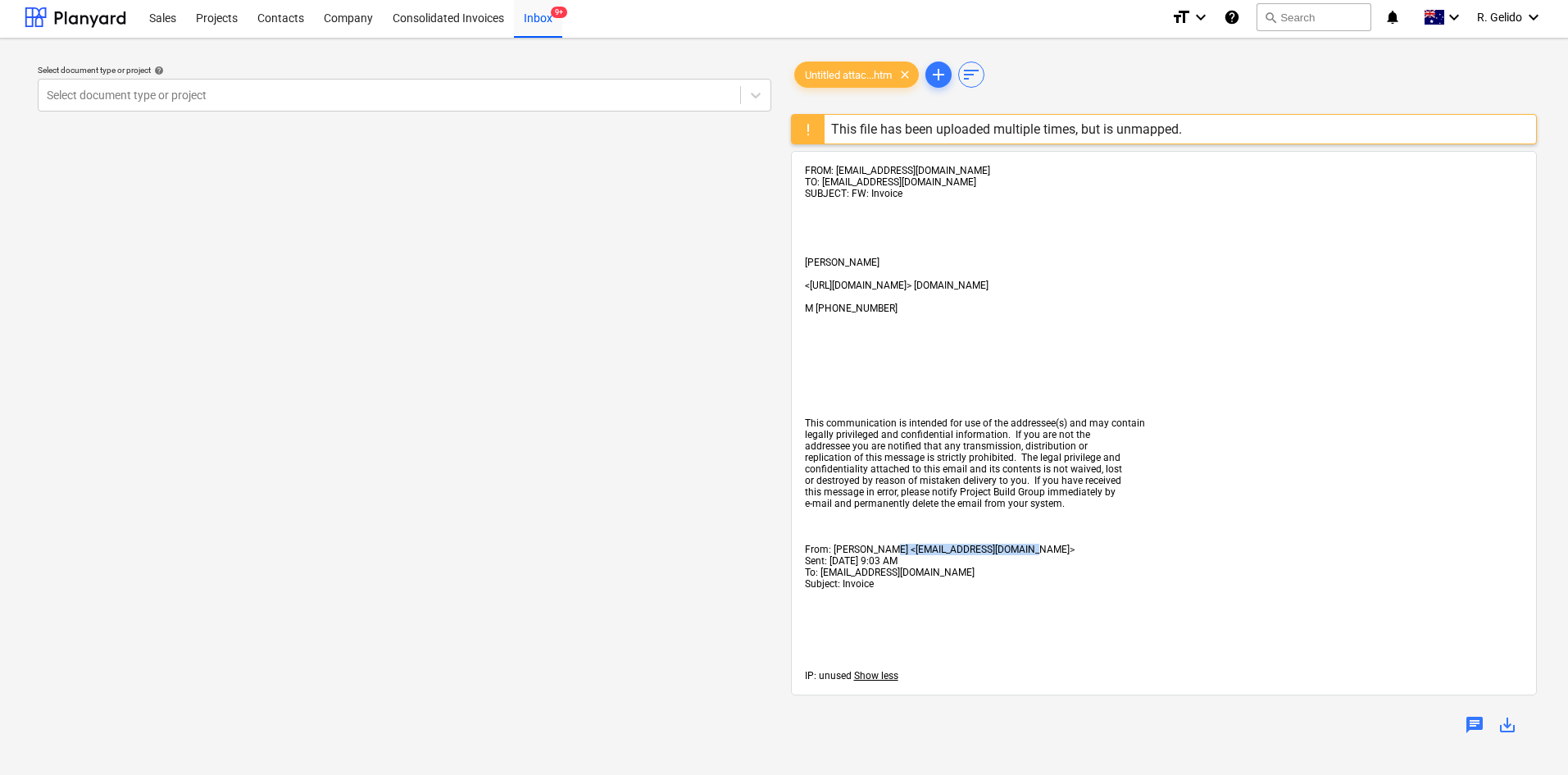
click at [1018, 547] on span "From: Alan Chan <acconstruction.ac1@gmail.com>" at bounding box center [940, 549] width 270 height 11
copy span "acconstruction.ac1@gmail.co"
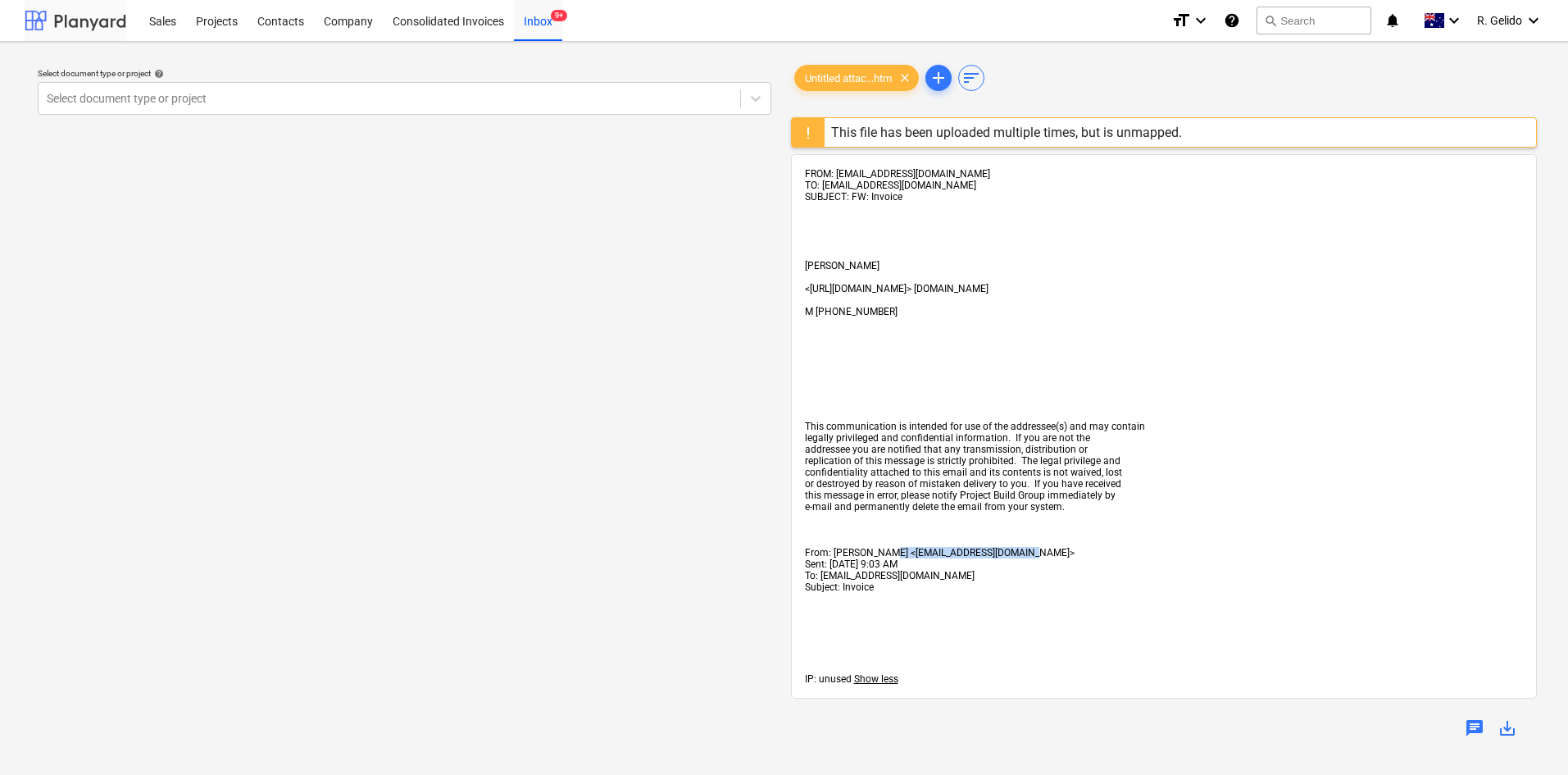
scroll to position [135, 0]
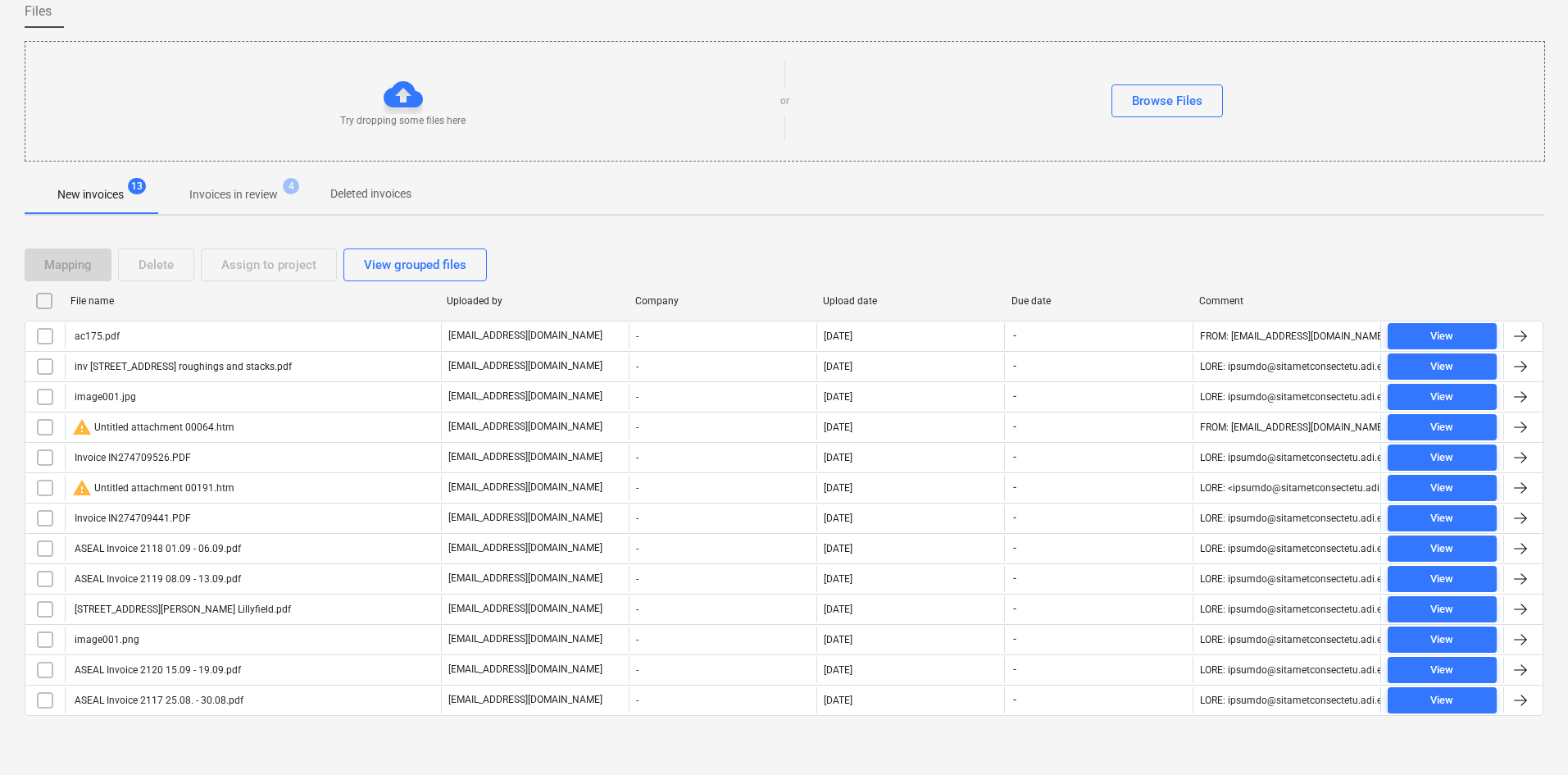
click at [95, 306] on div "File name" at bounding box center [252, 301] width 377 height 26
checkbox input "false"
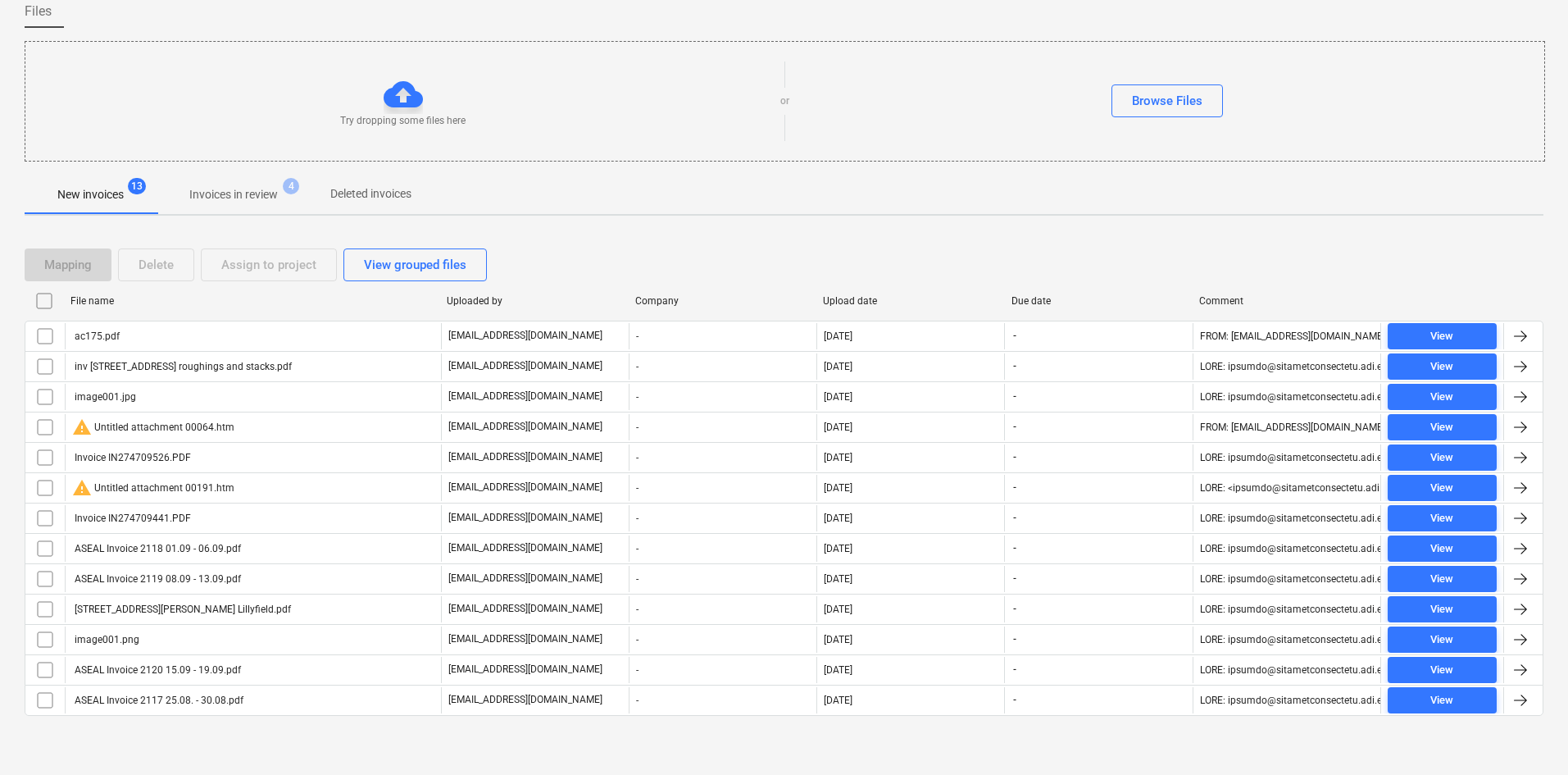
checkbox input "false"
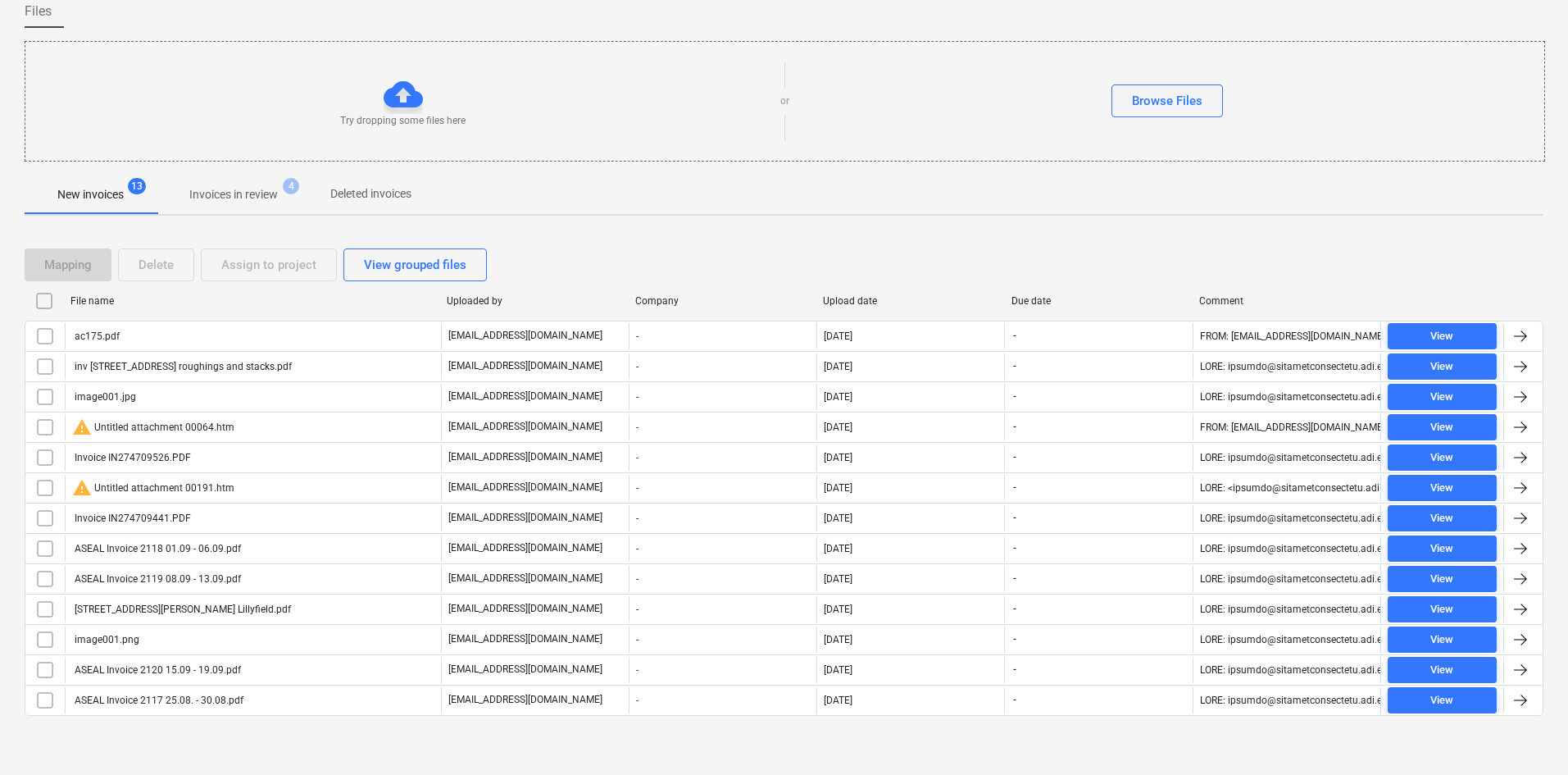
checkbox input "false"
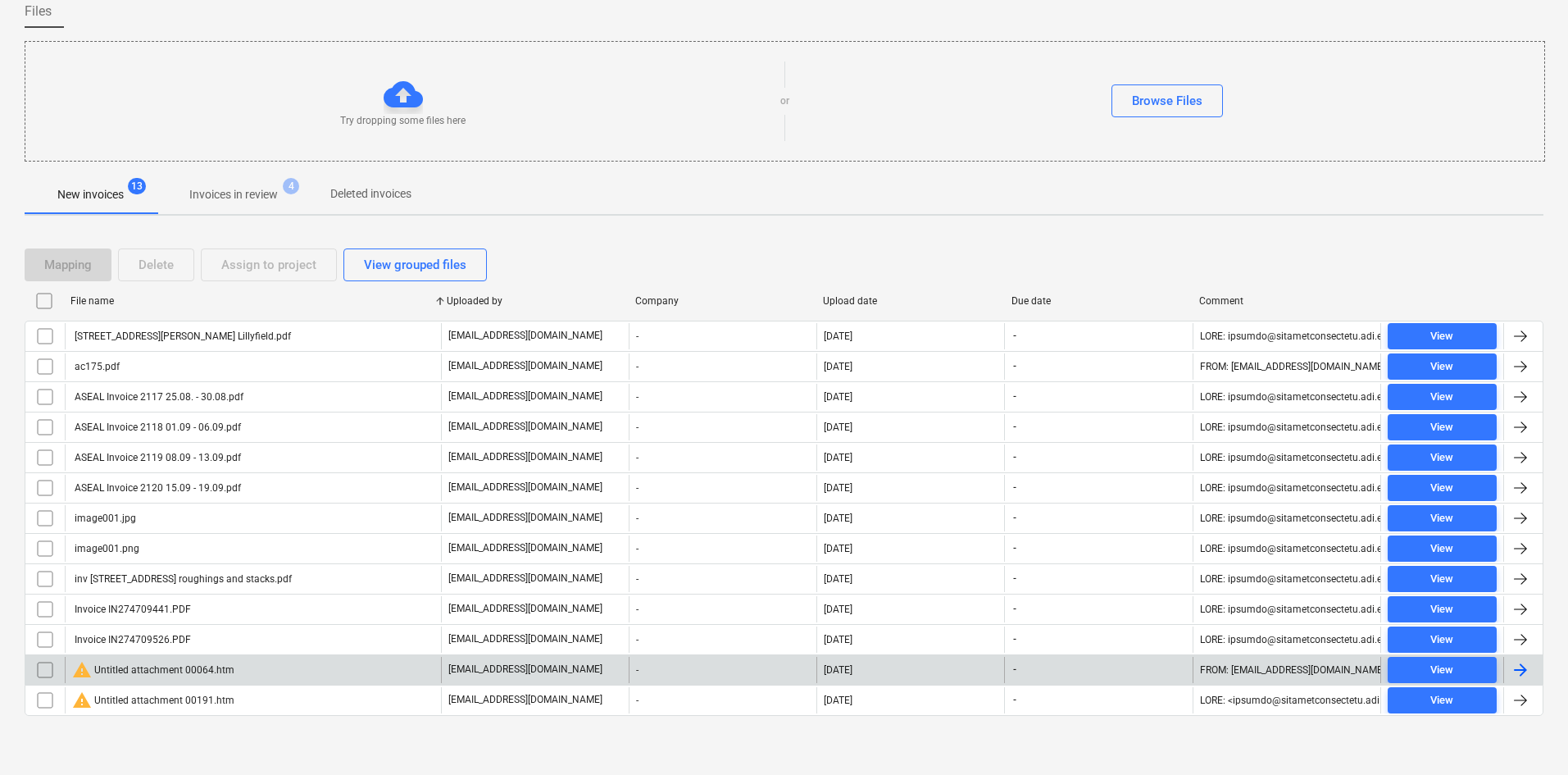
click at [229, 676] on div "warning Untitled attachment 00064.htm" at bounding box center [153, 669] width 162 height 20
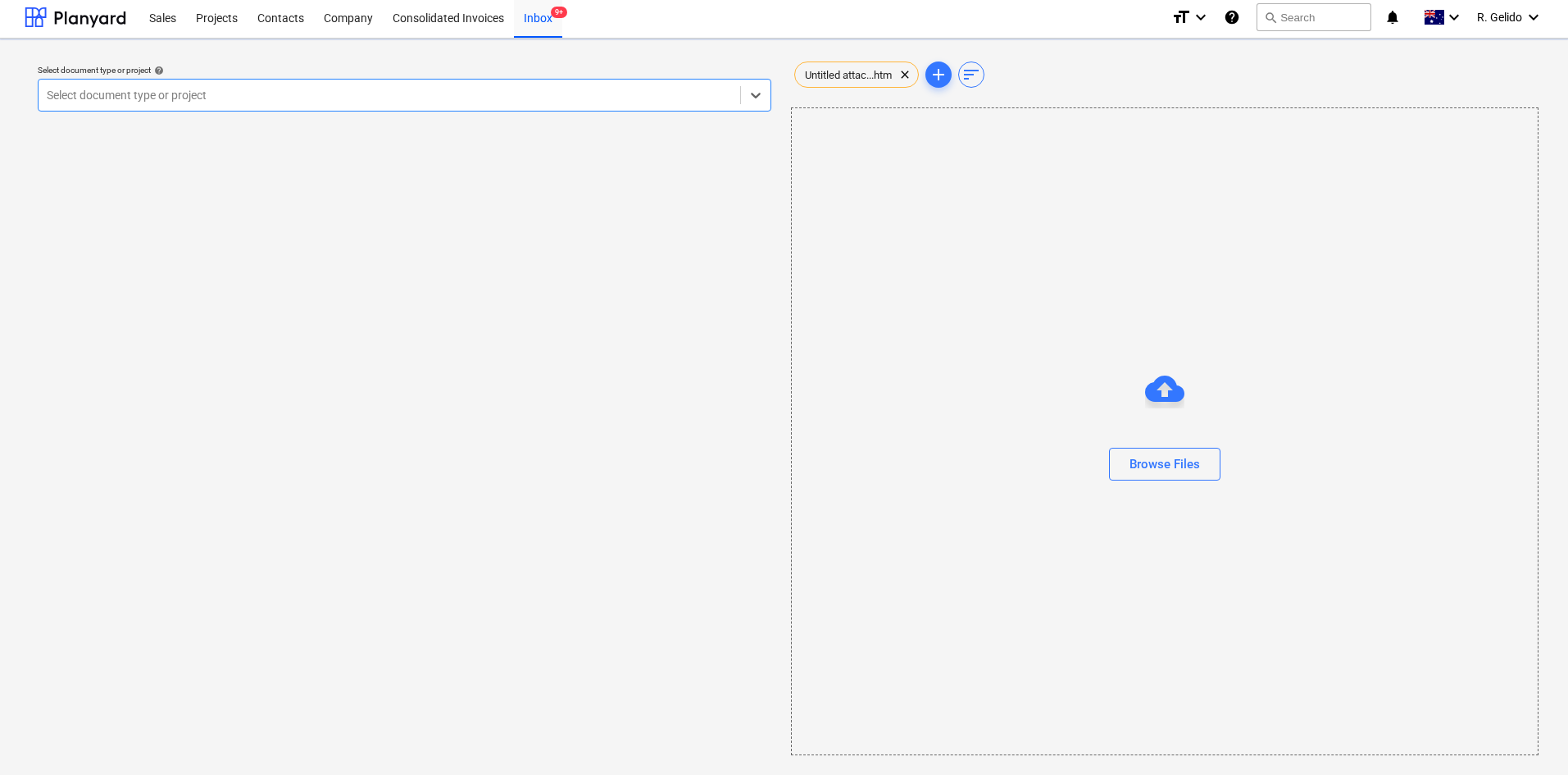
scroll to position [3, 0]
click at [842, 80] on span "Untitled attac...htm" at bounding box center [848, 74] width 107 height 12
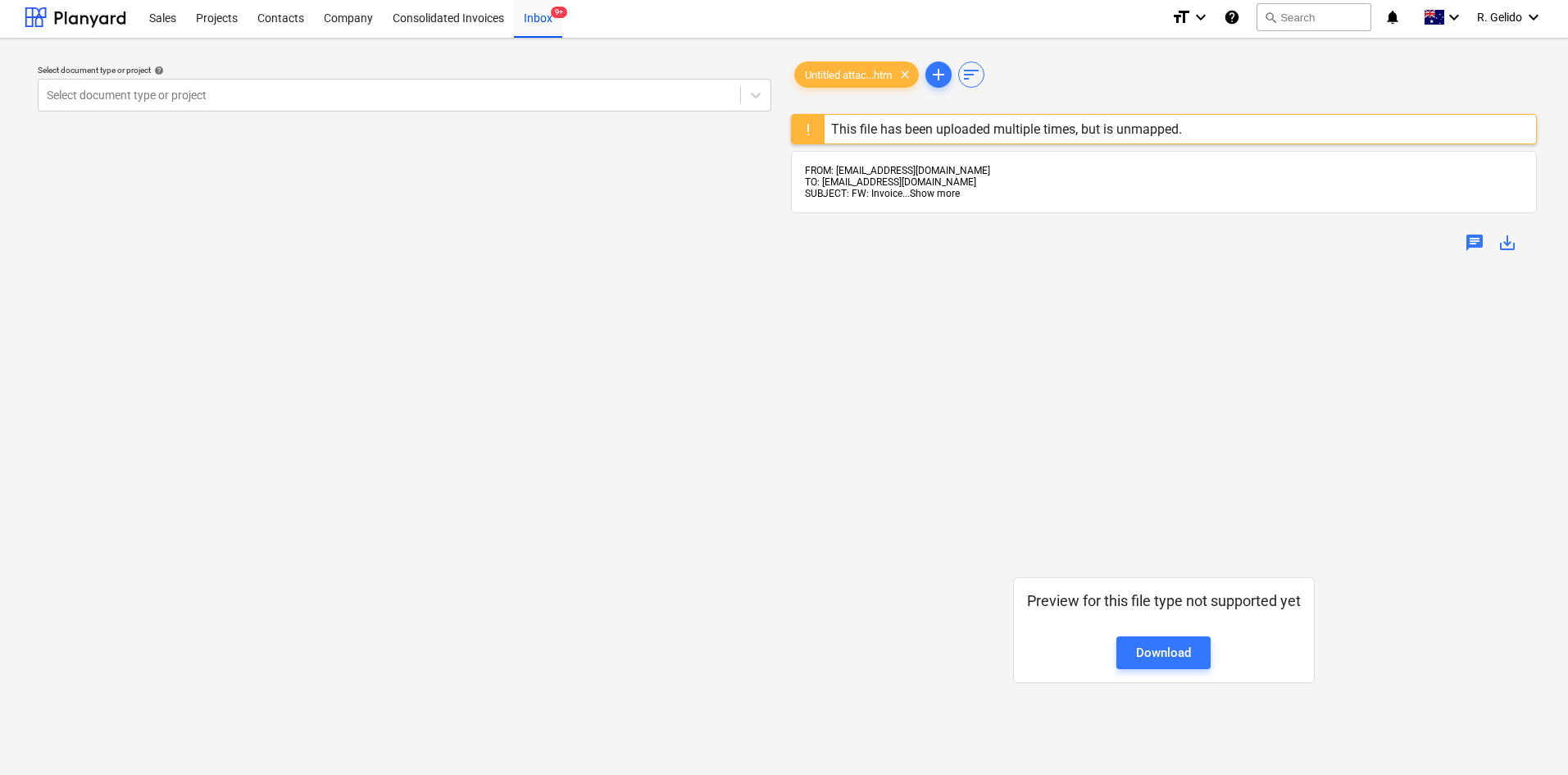
click at [944, 192] on span "Show more" at bounding box center [934, 193] width 50 height 11
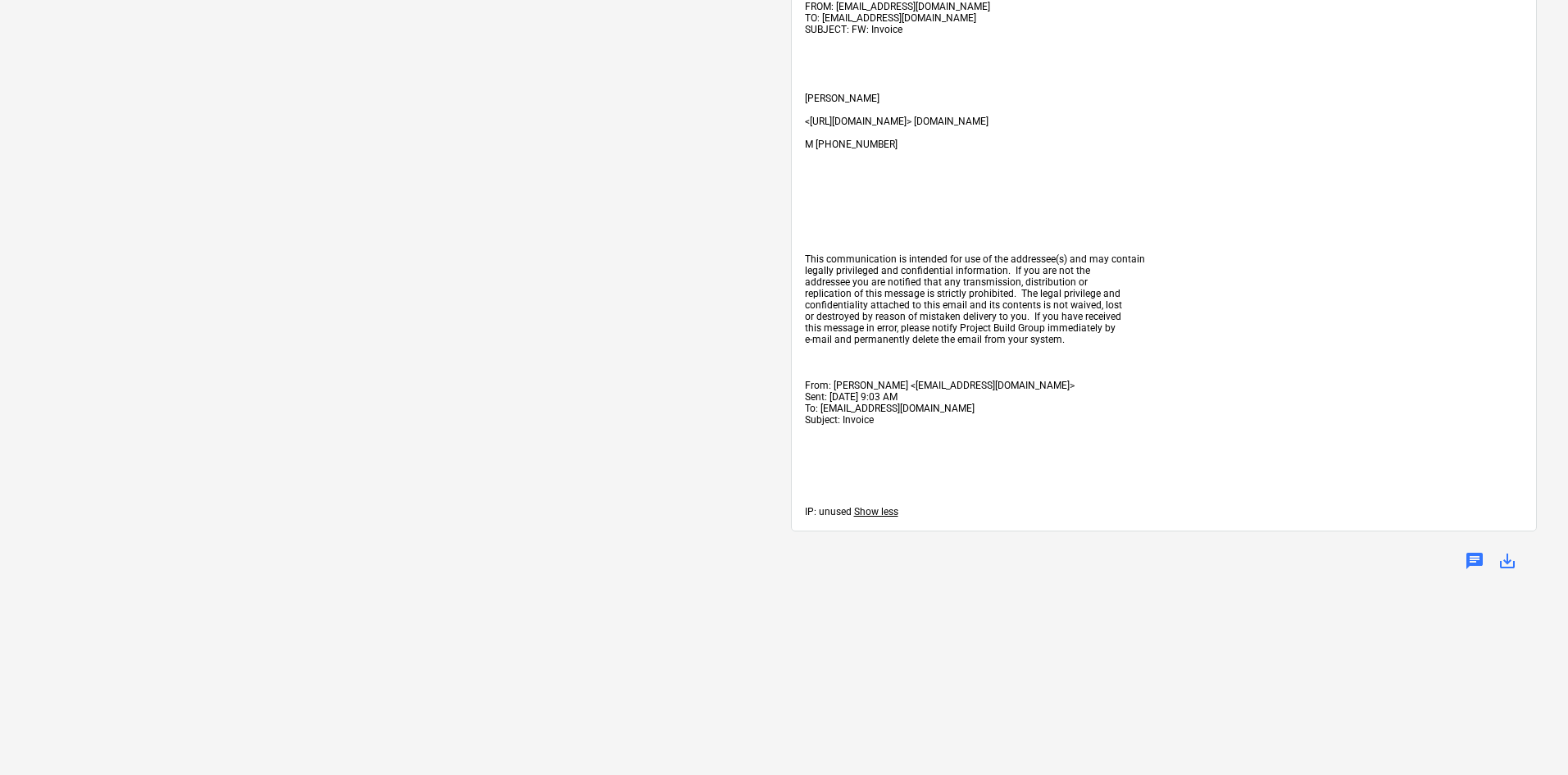
scroll to position [249, 0]
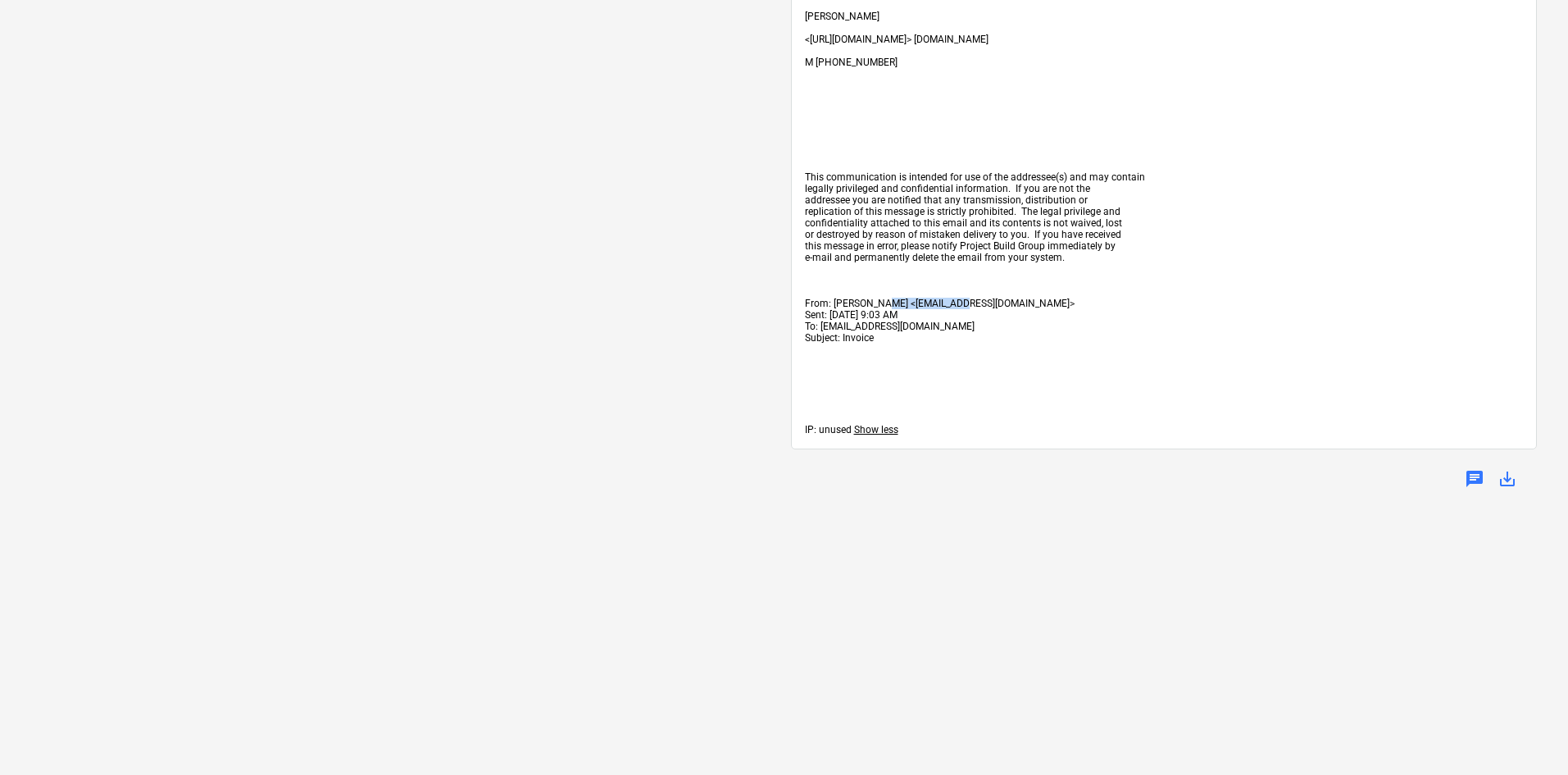
drag, startPoint x: 880, startPoint y: 303, endPoint x: 951, endPoint y: 303, distance: 71.0
click at [951, 303] on span "From: Alan Chan <acconstruction.ac1@gmail.com>" at bounding box center [940, 304] width 270 height 11
click at [903, 299] on span "From: Alan Chan <acconstruction.ac1@gmail.com>" at bounding box center [940, 304] width 270 height 11
drag, startPoint x: 885, startPoint y: 303, endPoint x: 1022, endPoint y: 300, distance: 137.0
click at [1022, 300] on span "From: Alan Chan <acconstruction.ac1@gmail.com>" at bounding box center [940, 304] width 270 height 11
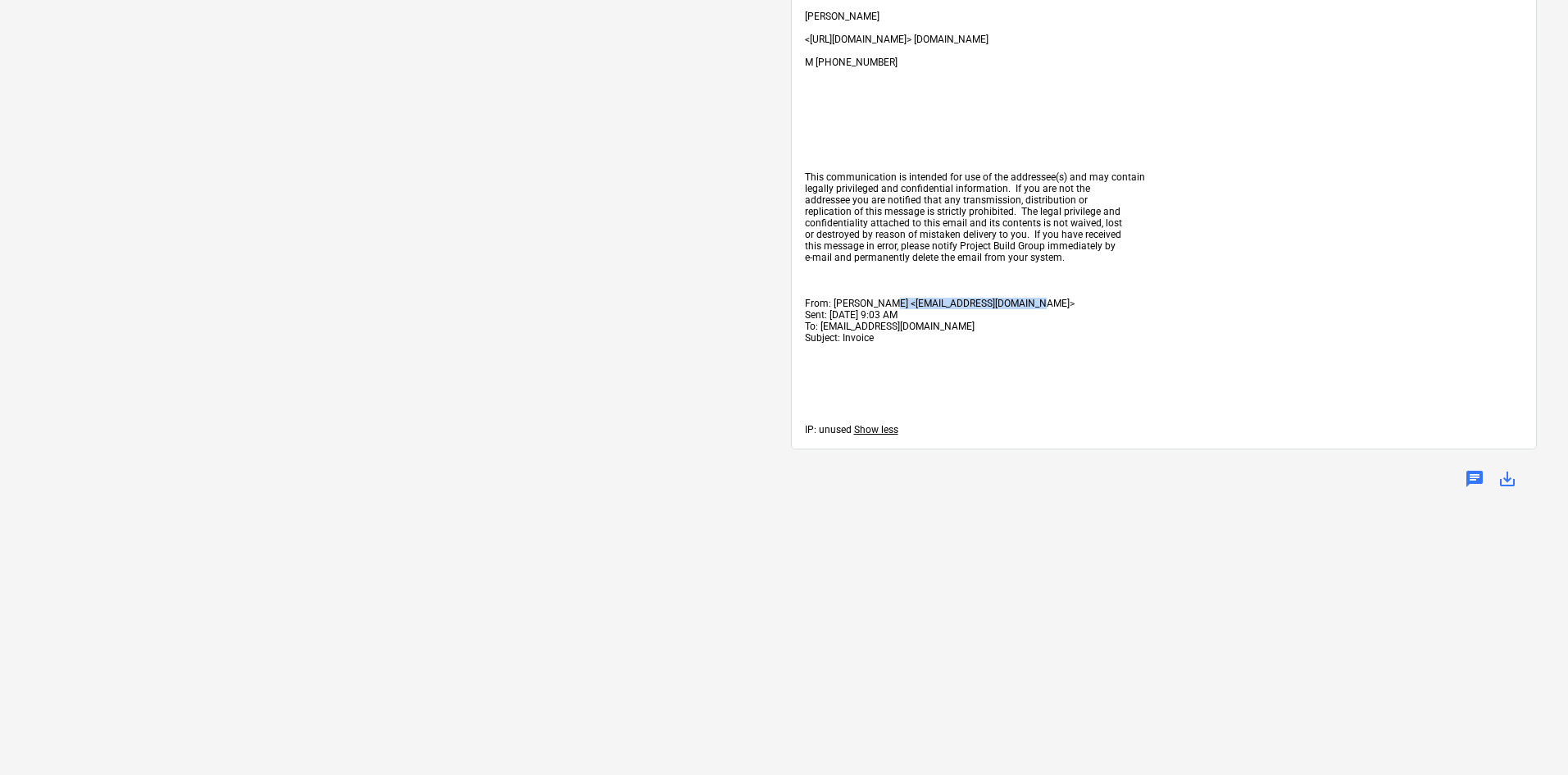
copy span "acconstruction.ac1@gmail.com"
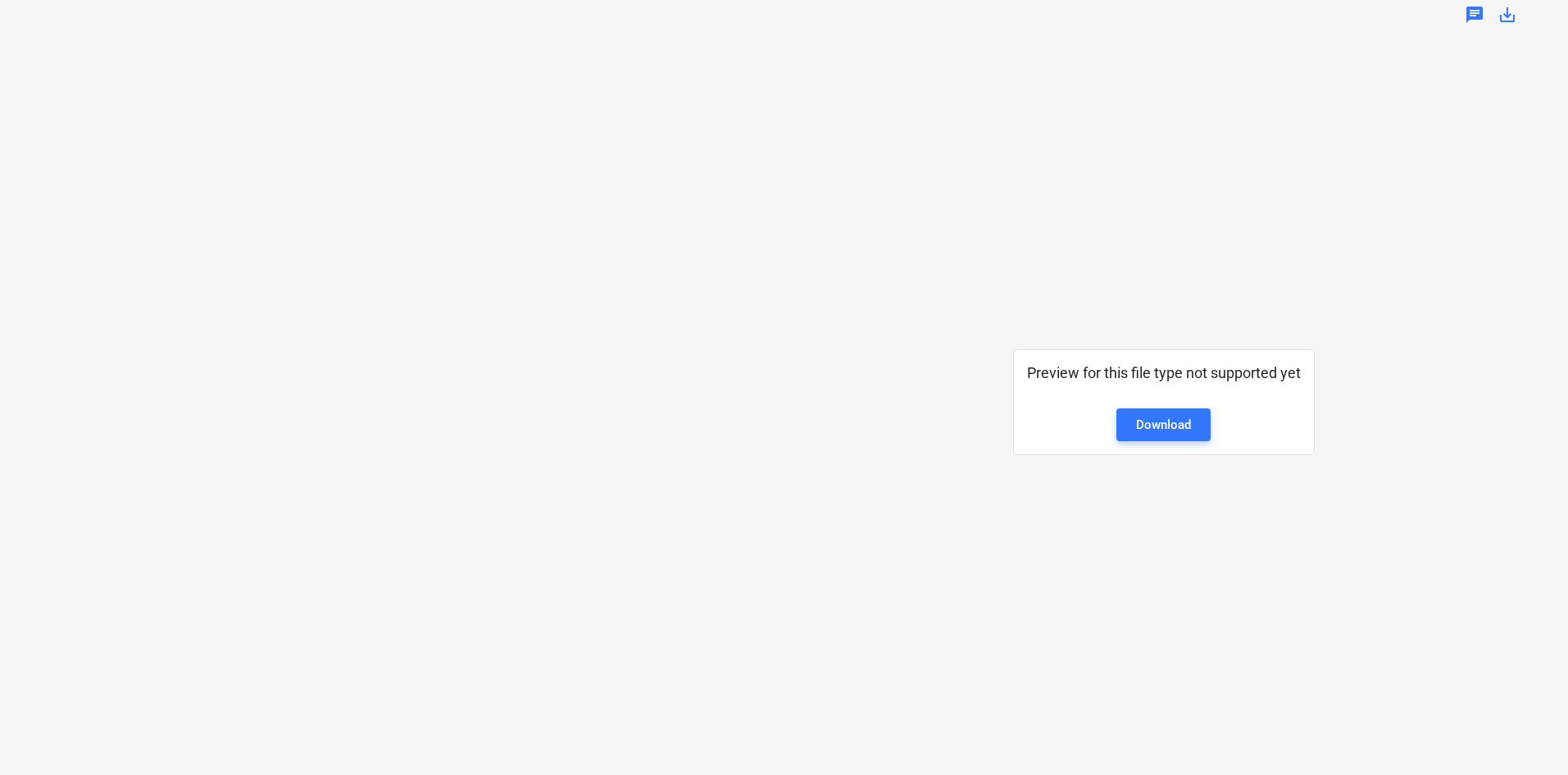
scroll to position [724, 0]
click at [1155, 432] on div "Download" at bounding box center [1163, 432] width 55 height 22
click at [1151, 440] on div "Download" at bounding box center [1163, 432] width 55 height 22
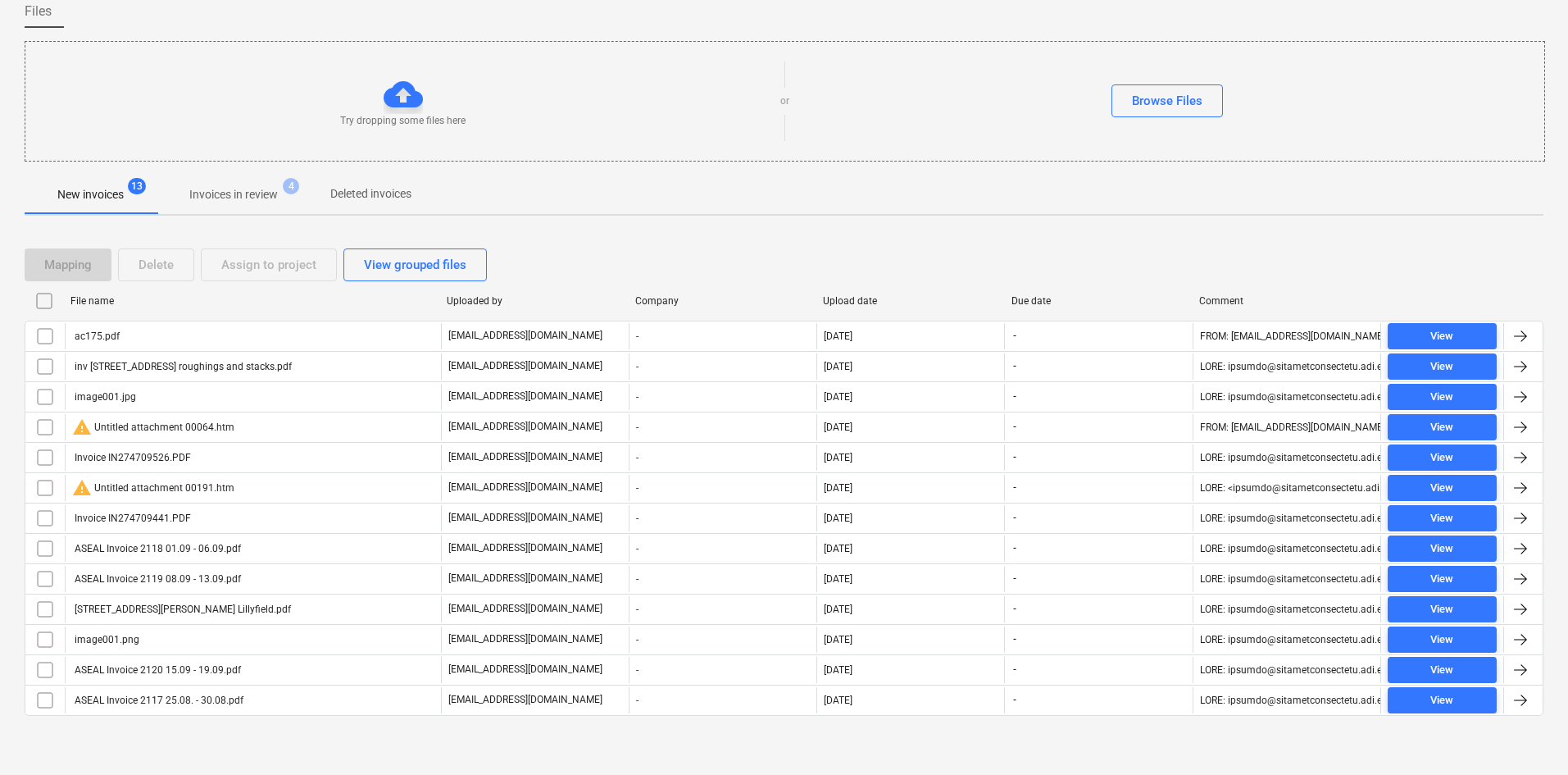
scroll to position [135, 0]
click at [95, 307] on div "File name" at bounding box center [252, 301] width 377 height 26
checkbox input "false"
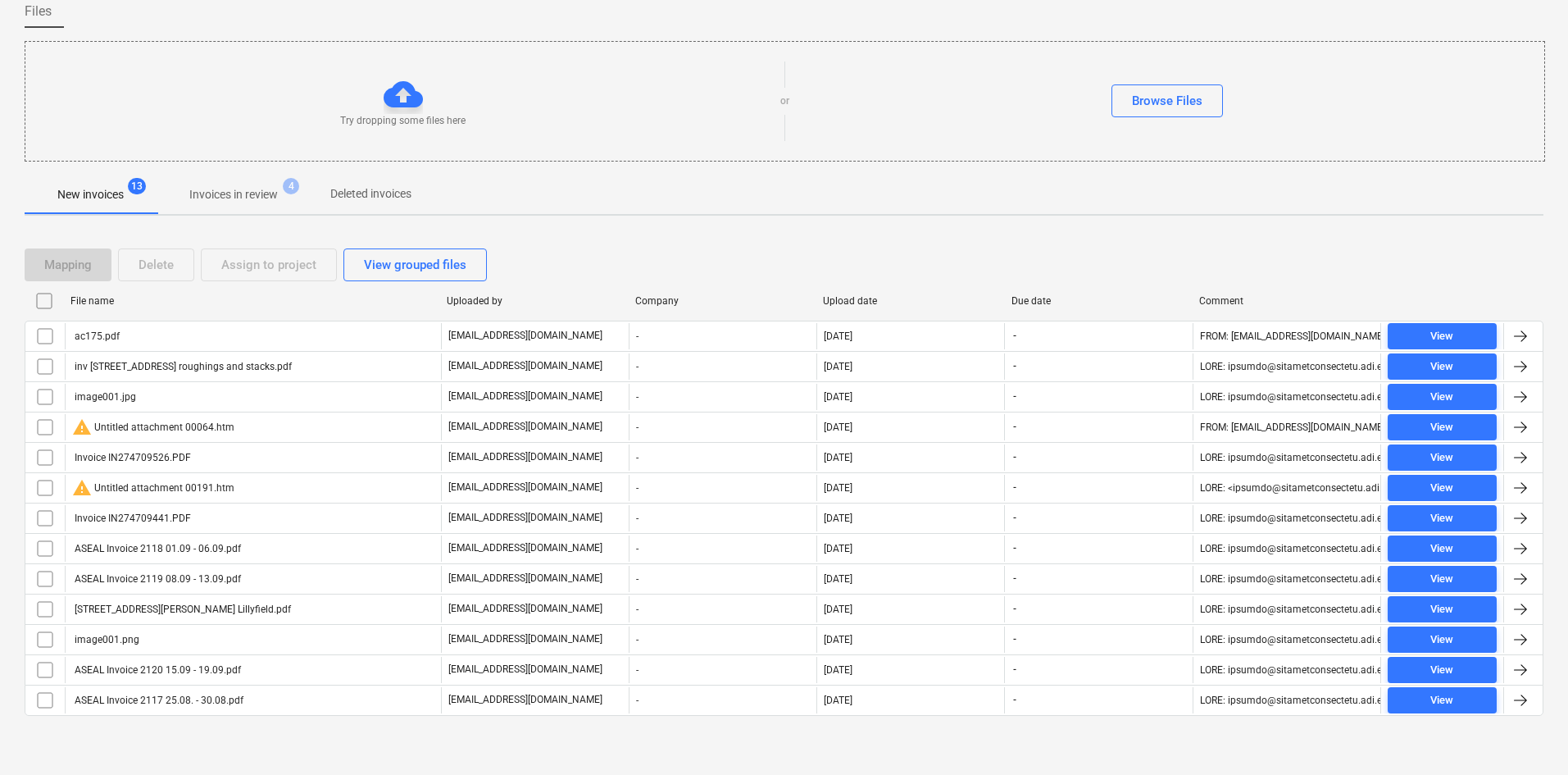
checkbox input "false"
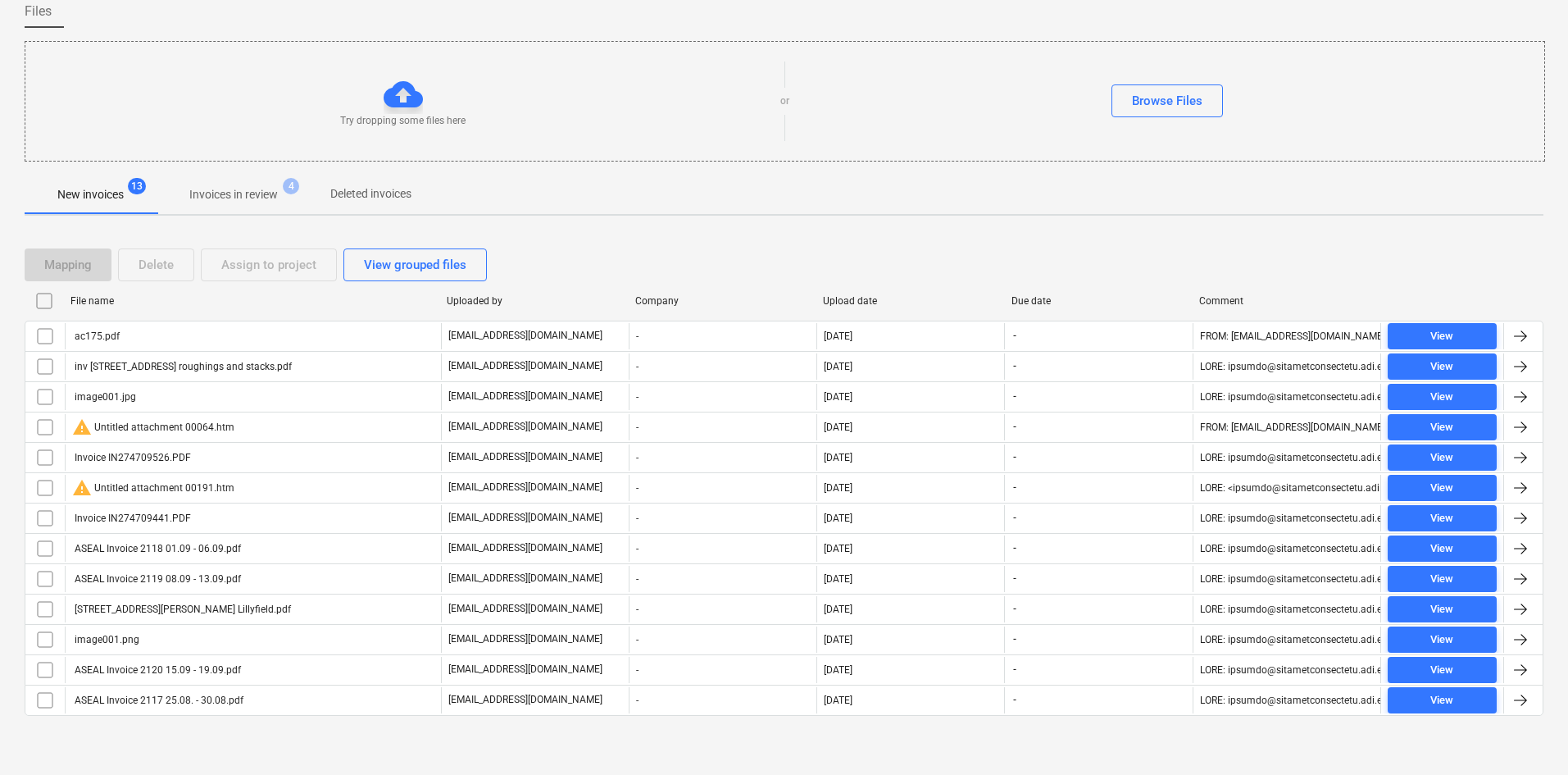
checkbox input "false"
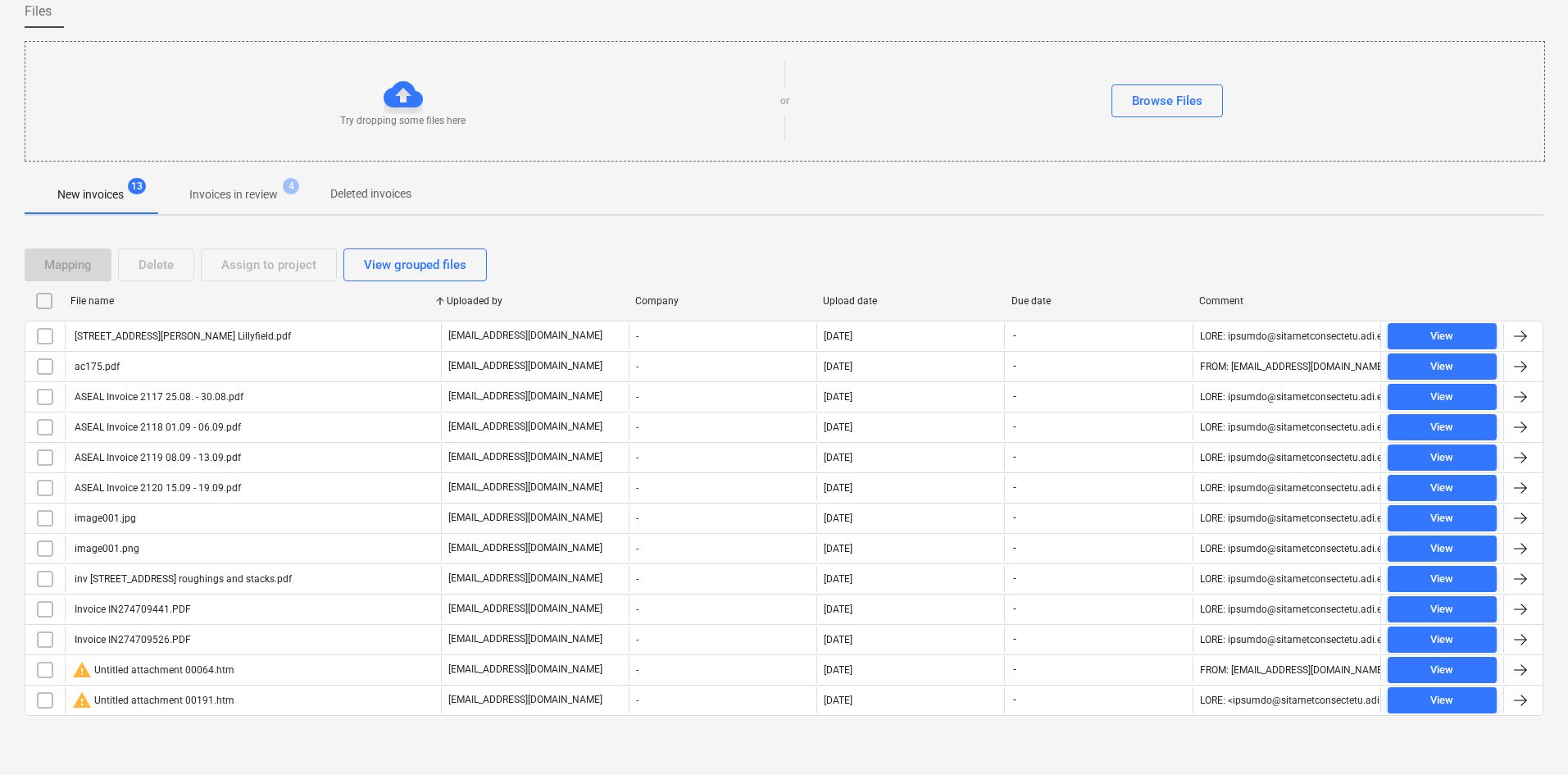
click at [109, 306] on div "File name" at bounding box center [252, 301] width 364 height 11
checkbox input "false"
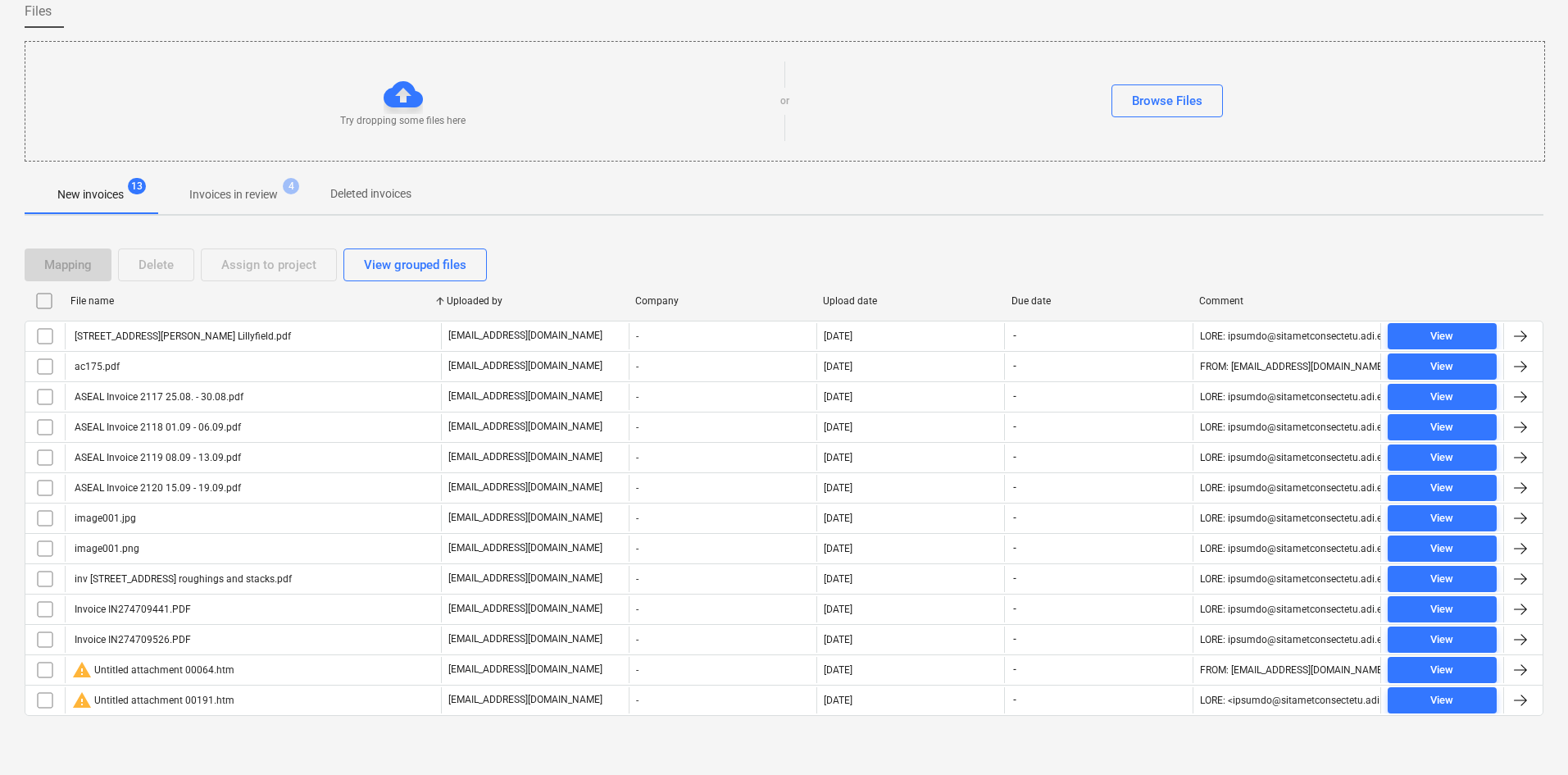
checkbox input "false"
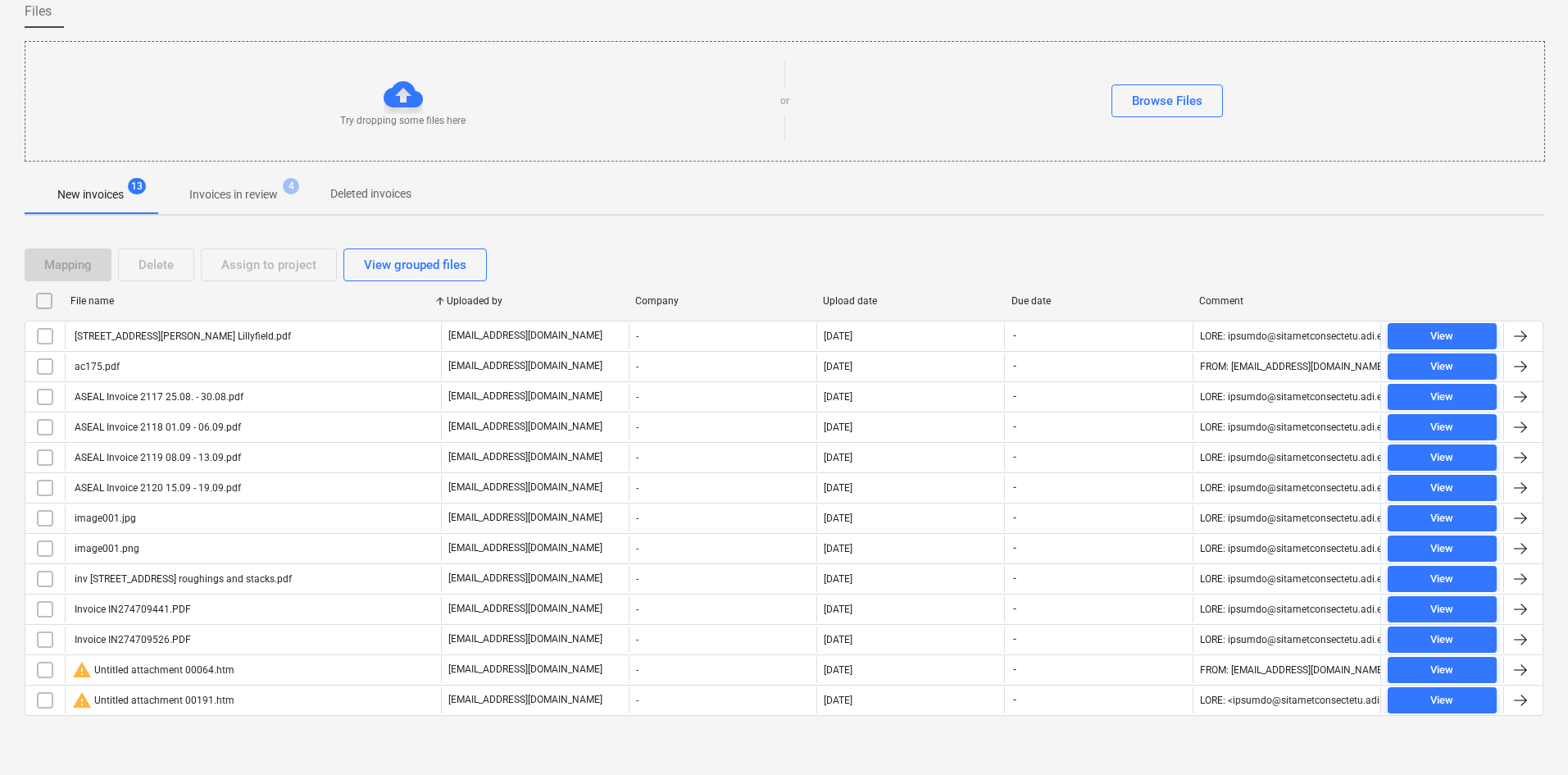
checkbox input "false"
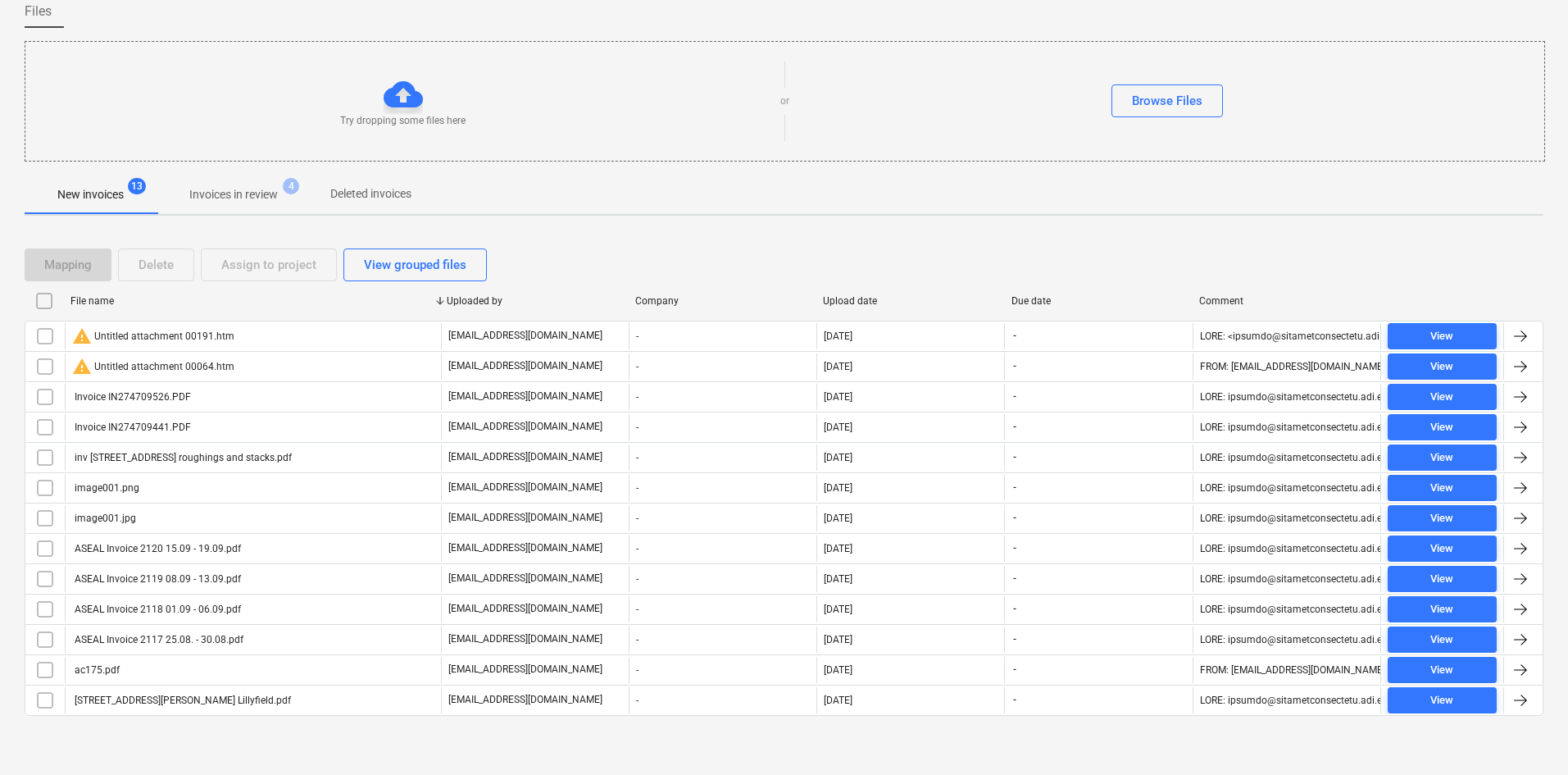
click at [216, 131] on div "Try dropping some files here or Browse Files" at bounding box center [784, 101] width 1519 height 93
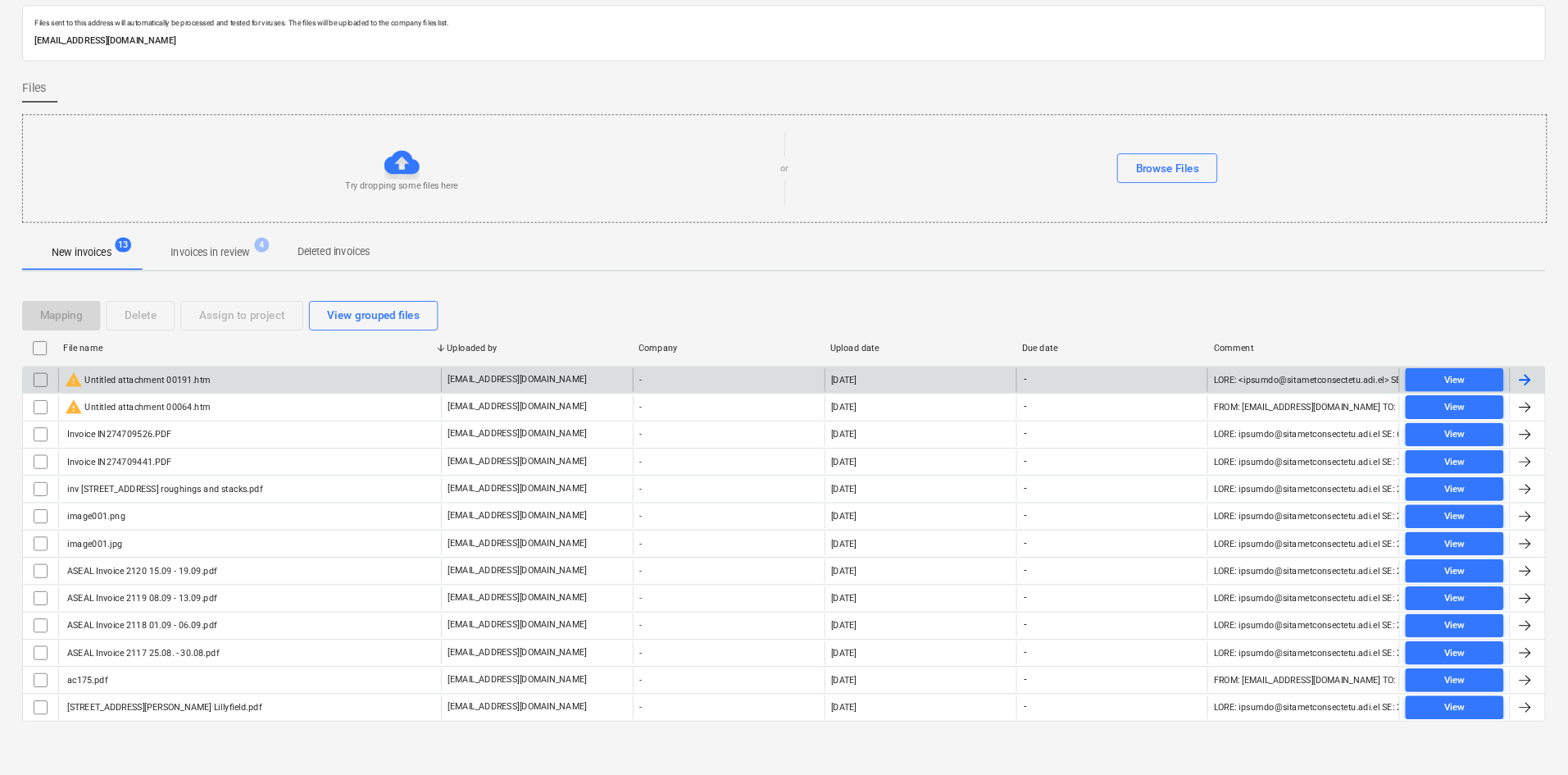
scroll to position [0, 0]
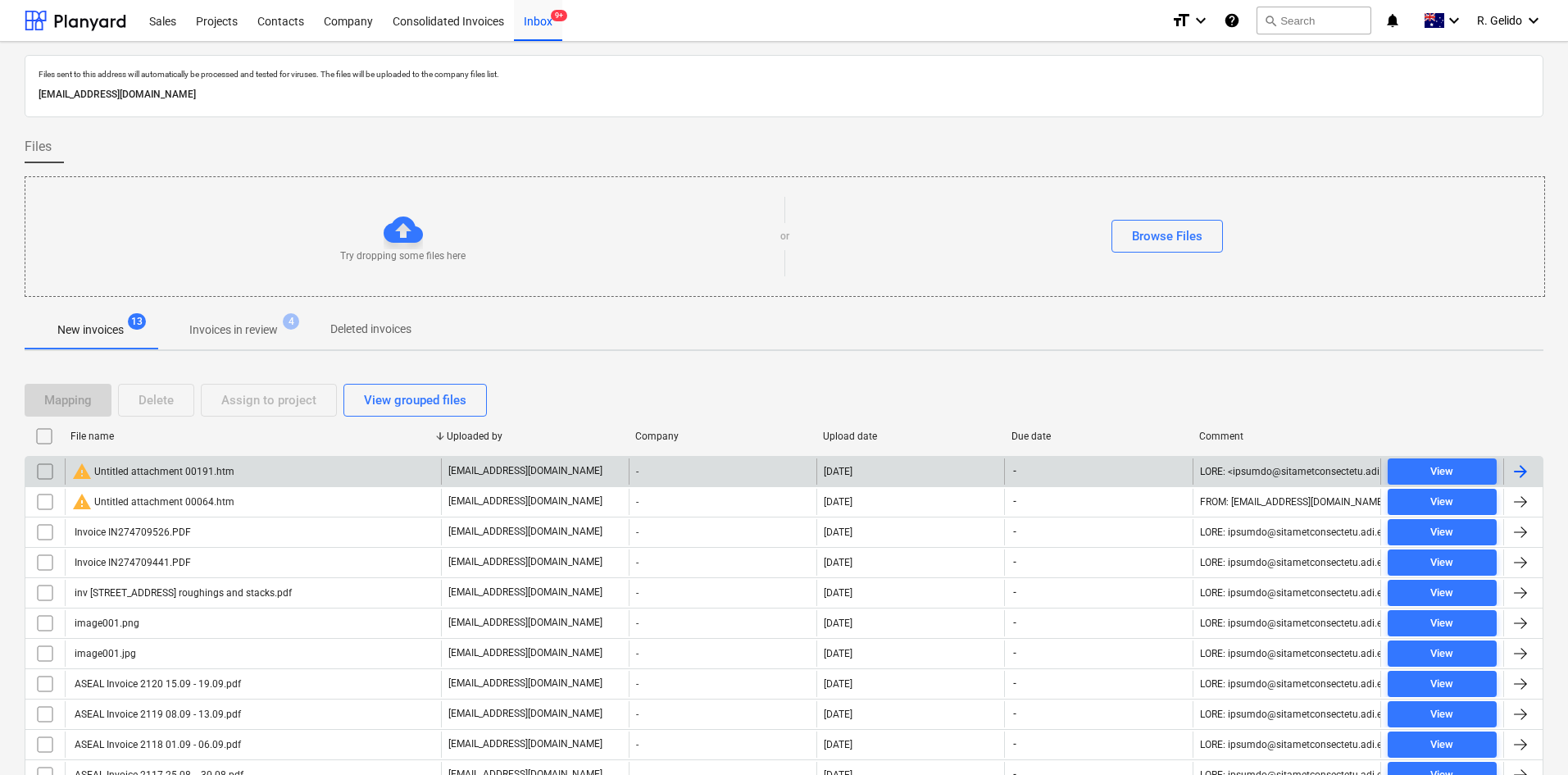
click at [259, 481] on div "warning Untitled attachment 00191.htm" at bounding box center [253, 471] width 377 height 26
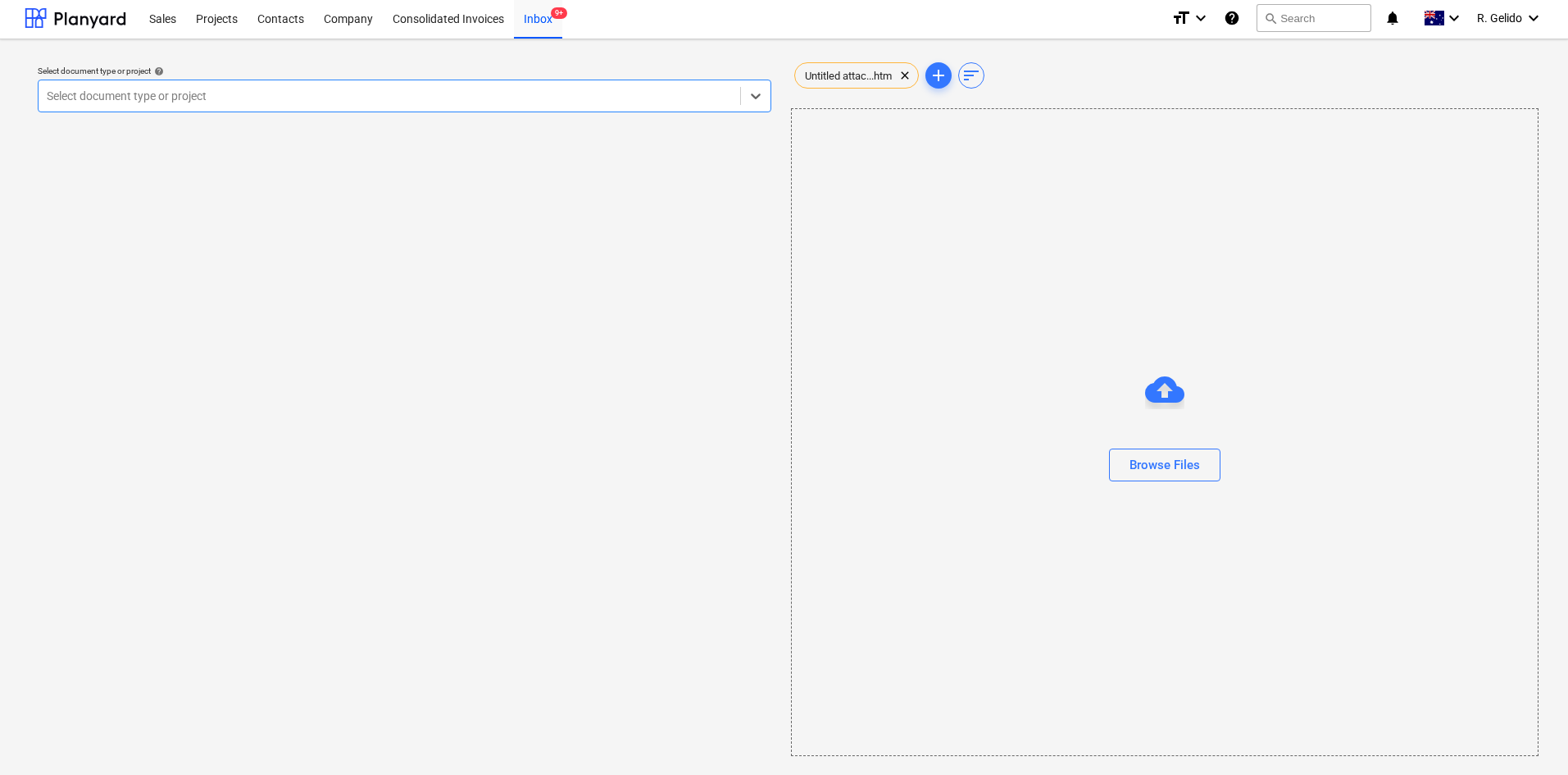
scroll to position [3, 0]
click at [854, 80] on span "Untitled attac...htm" at bounding box center [848, 74] width 107 height 12
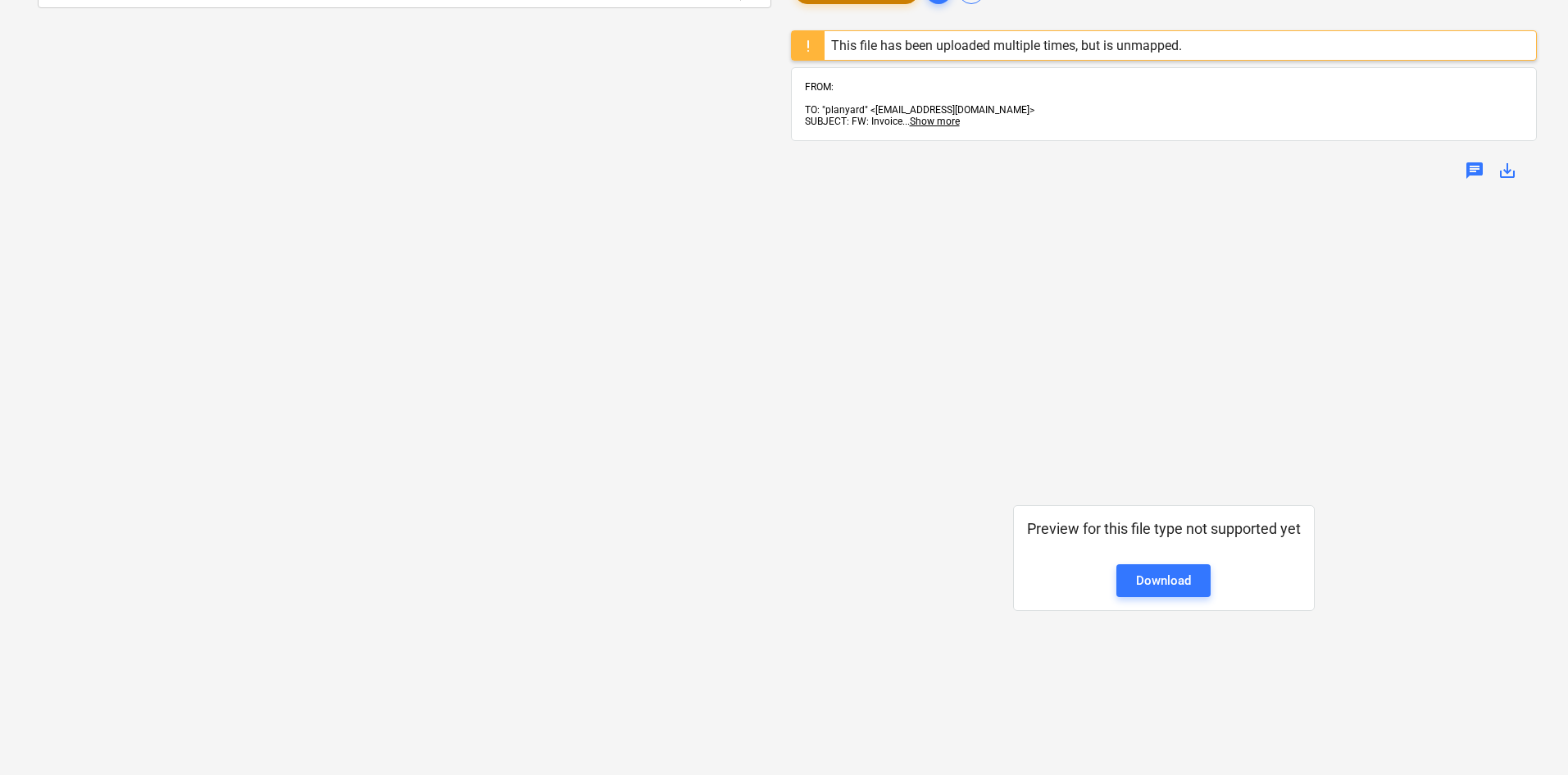
scroll to position [79, 0]
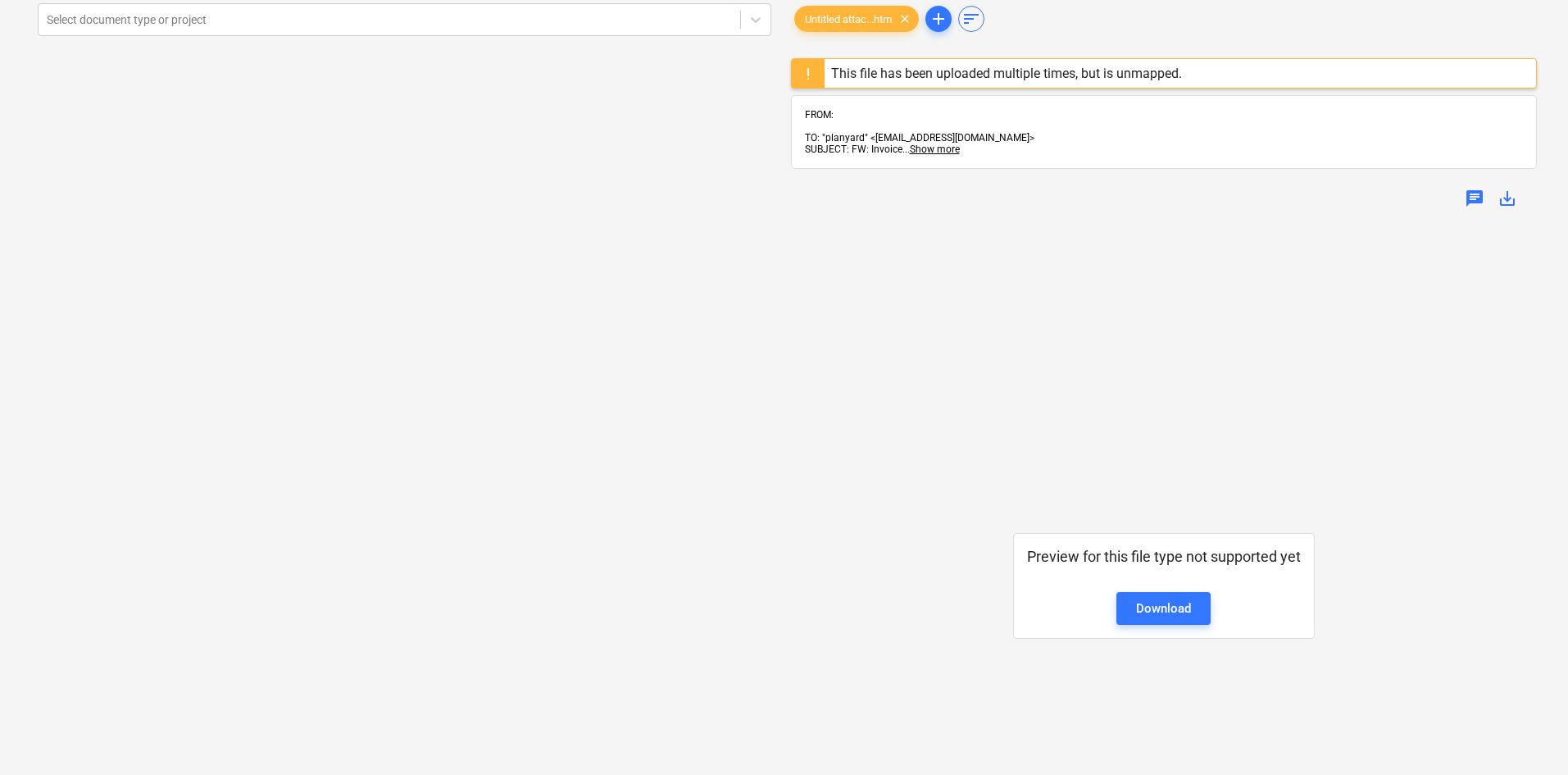
click at [158, 490] on div "Select document type or project help Select document type or project" at bounding box center [404, 451] width 760 height 949
click at [180, 422] on div "Select document type or project help Select document type or project" at bounding box center [404, 451] width 760 height 949
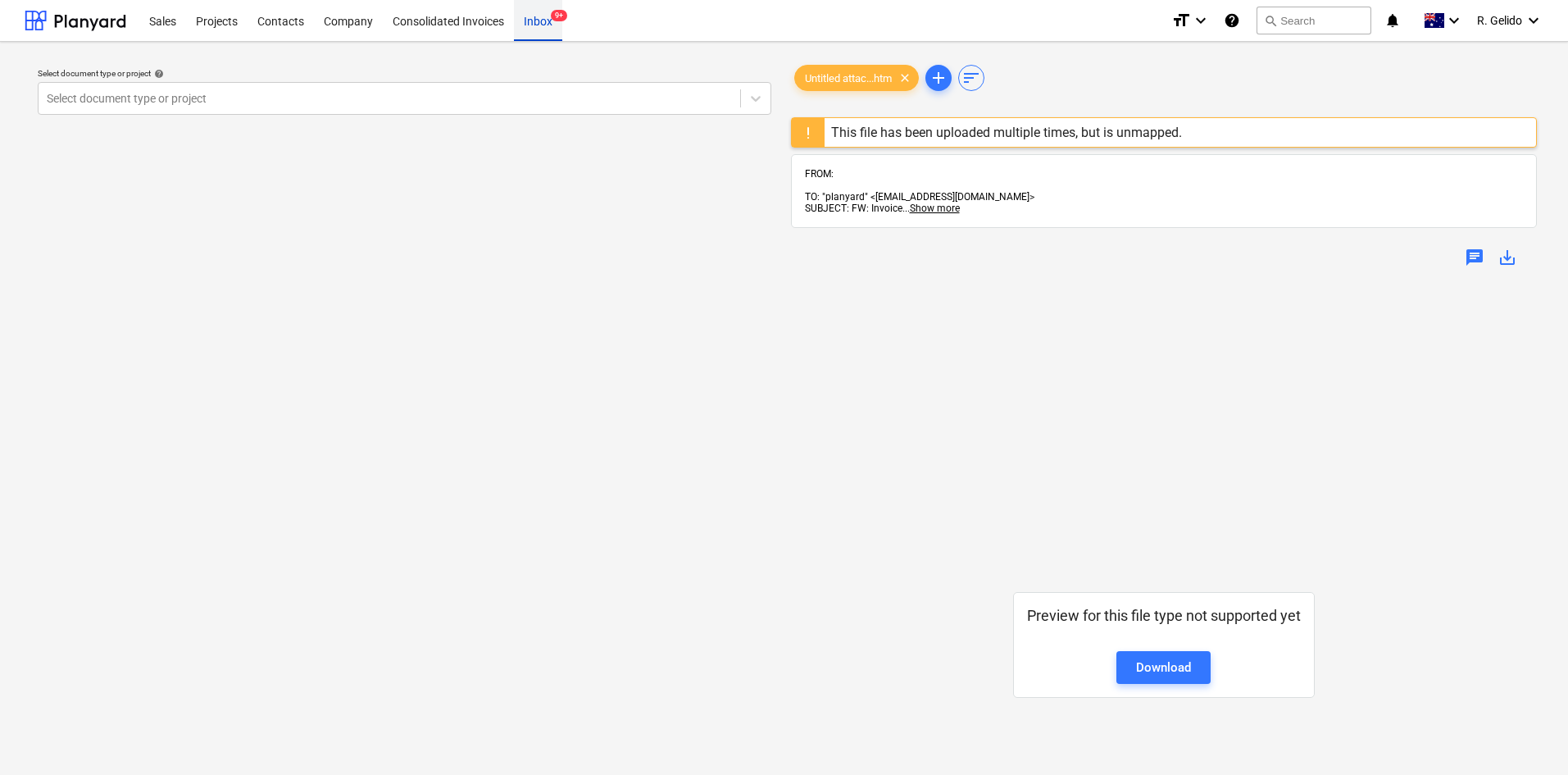
click at [541, 18] on div "Inbox 9+" at bounding box center [538, 20] width 49 height 42
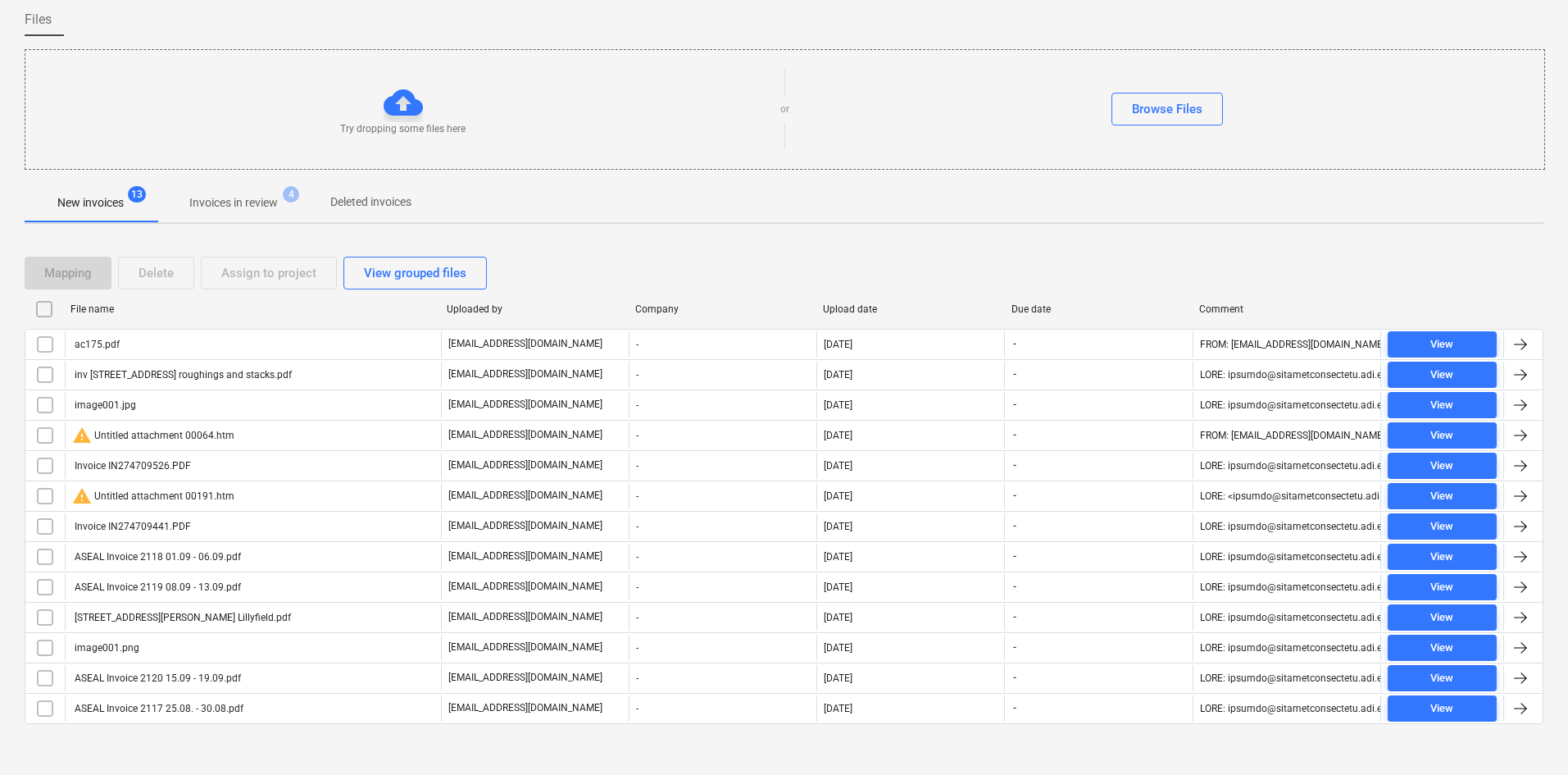
scroll to position [135, 0]
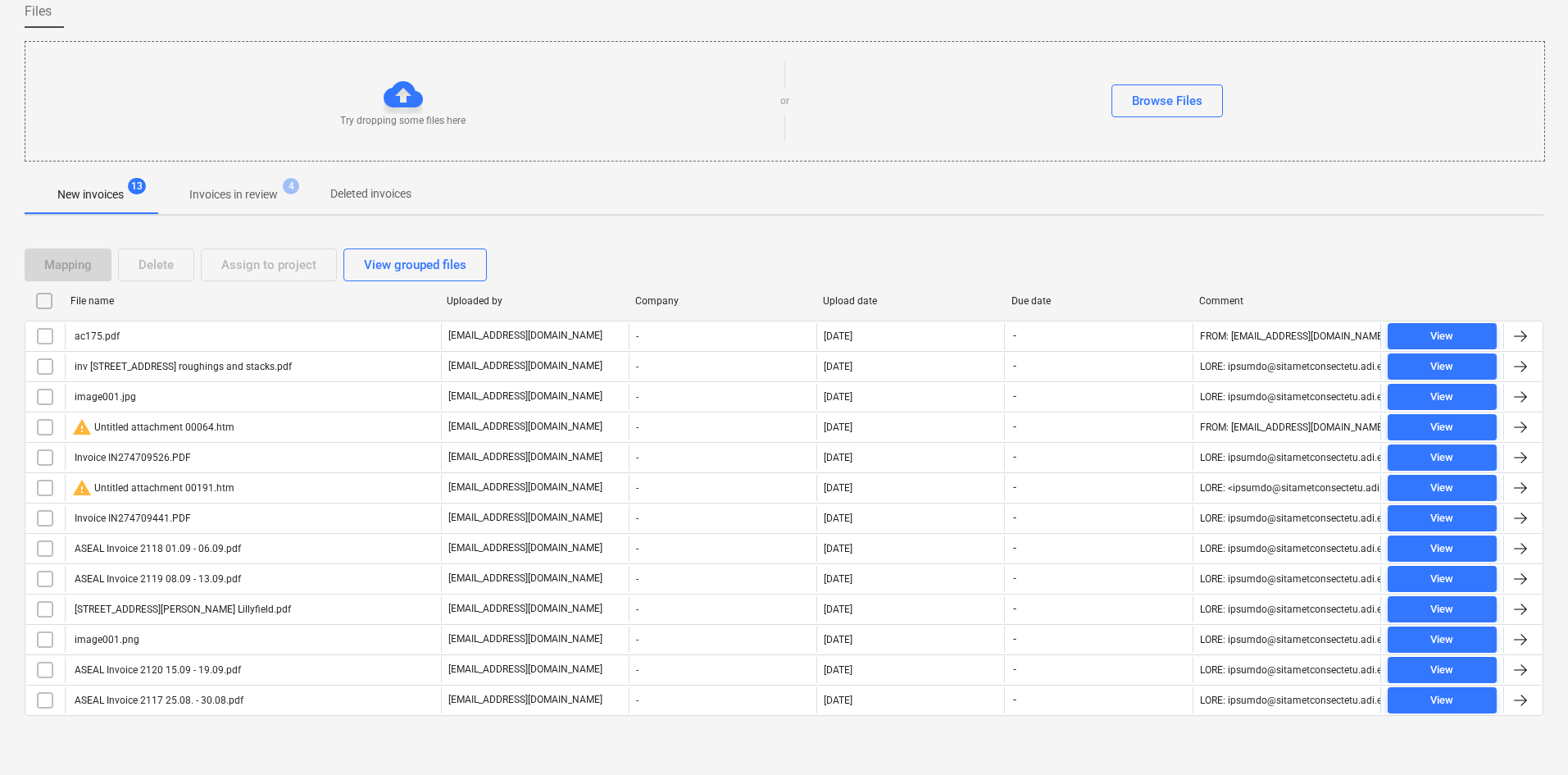
click at [96, 305] on div "File name" at bounding box center [252, 301] width 364 height 11
checkbox input "false"
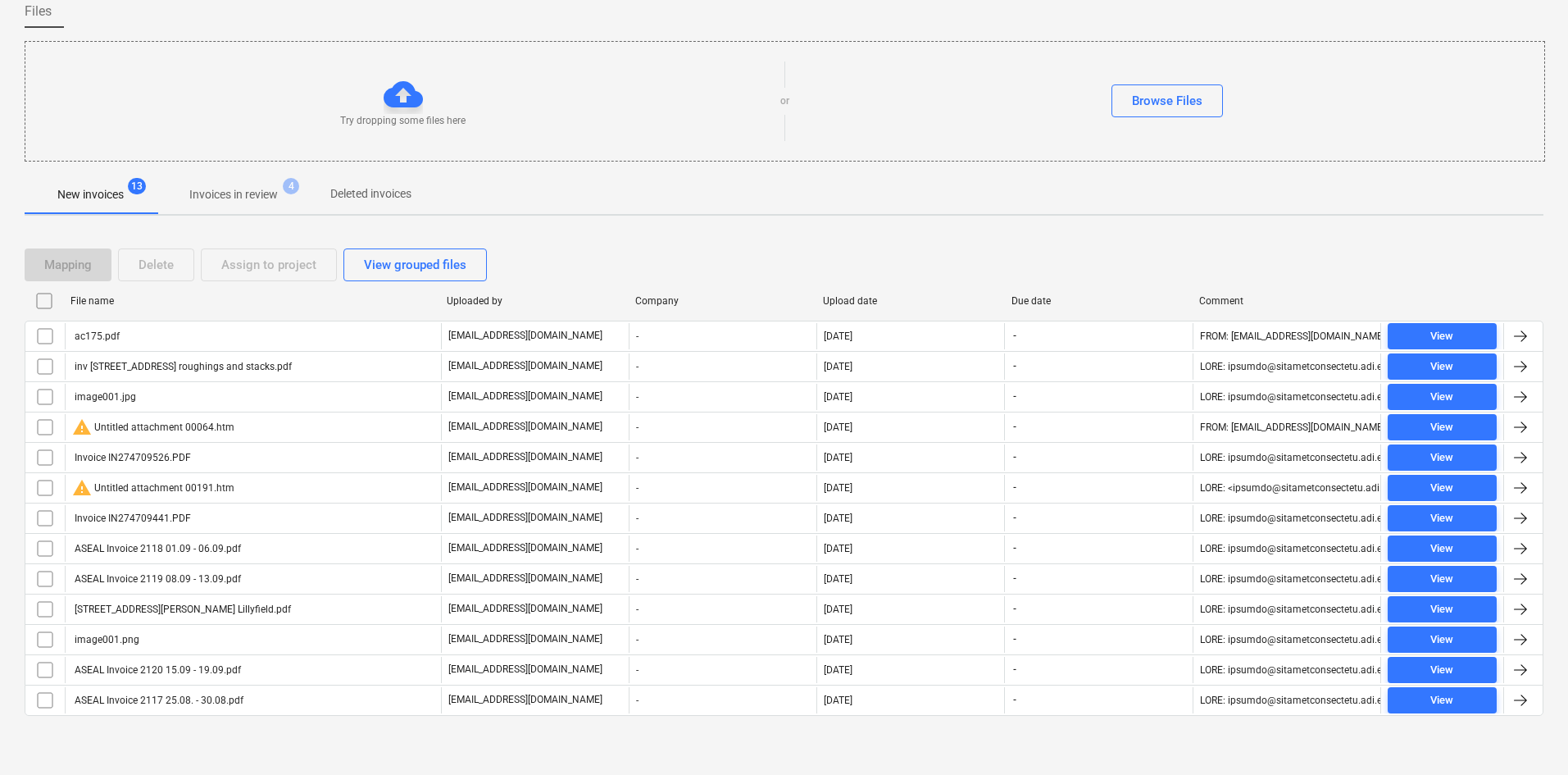
checkbox input "false"
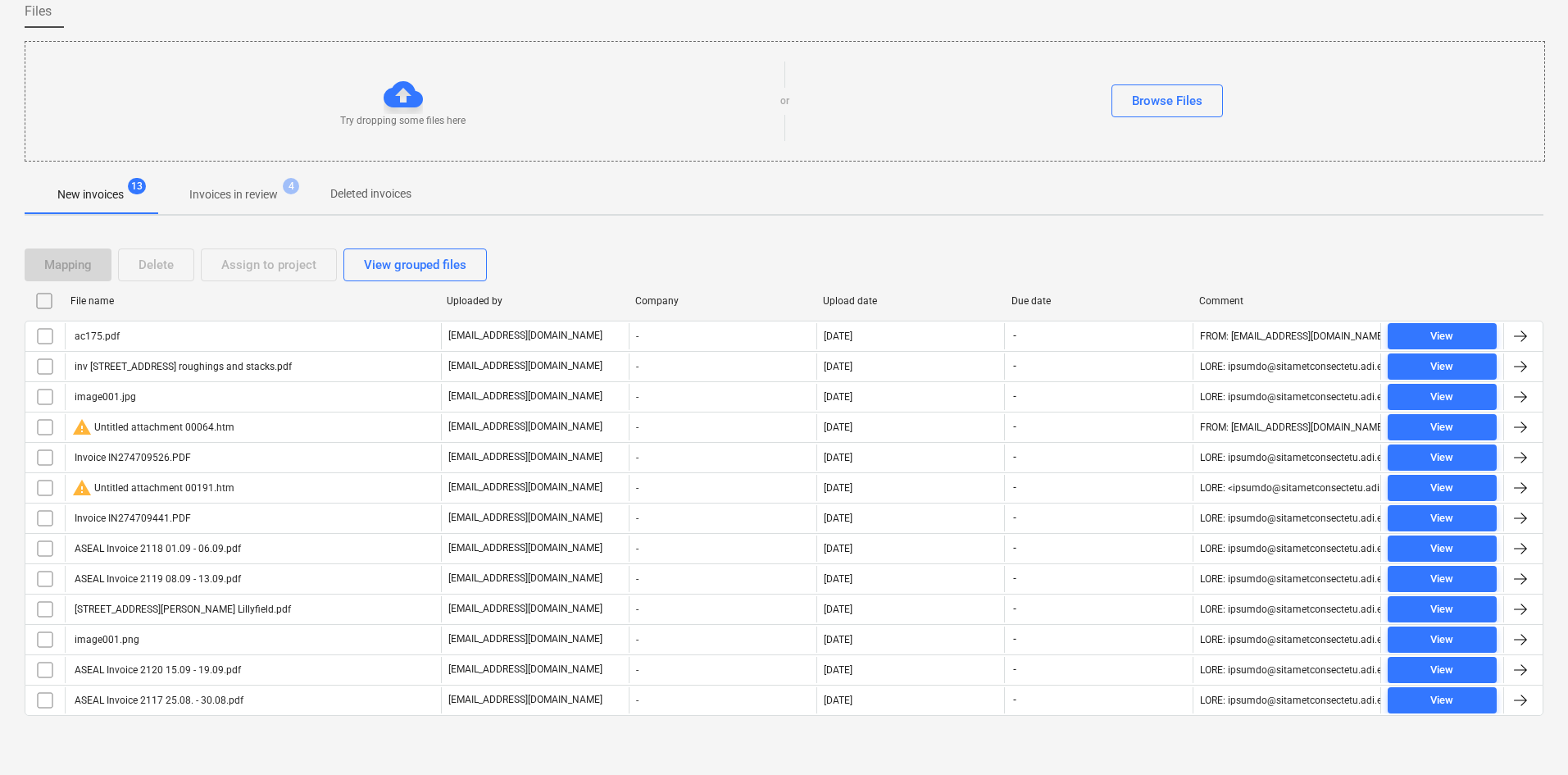
checkbox input "false"
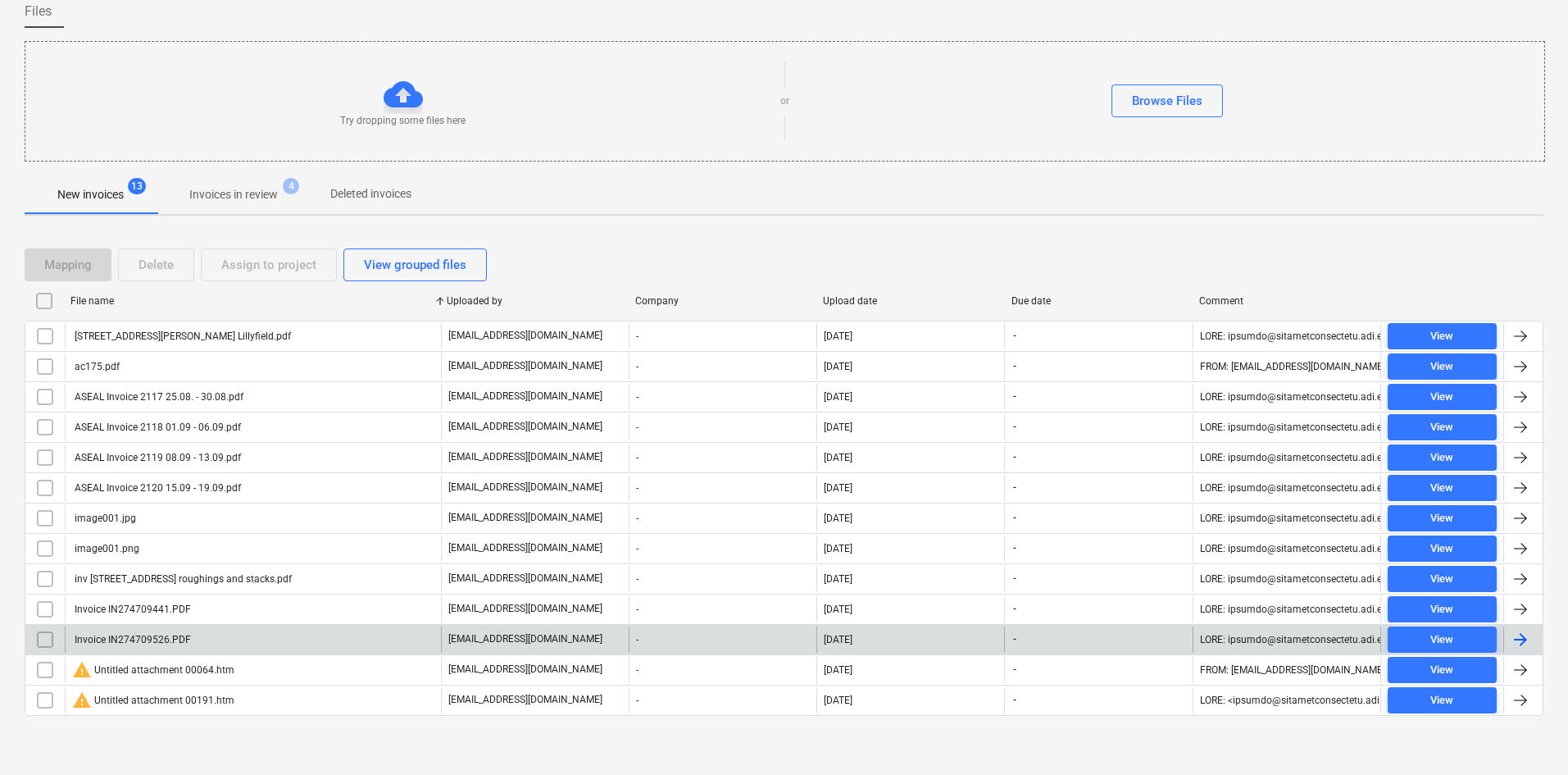
click at [220, 640] on div "Invoice IN274709526.PDF" at bounding box center [253, 639] width 377 height 26
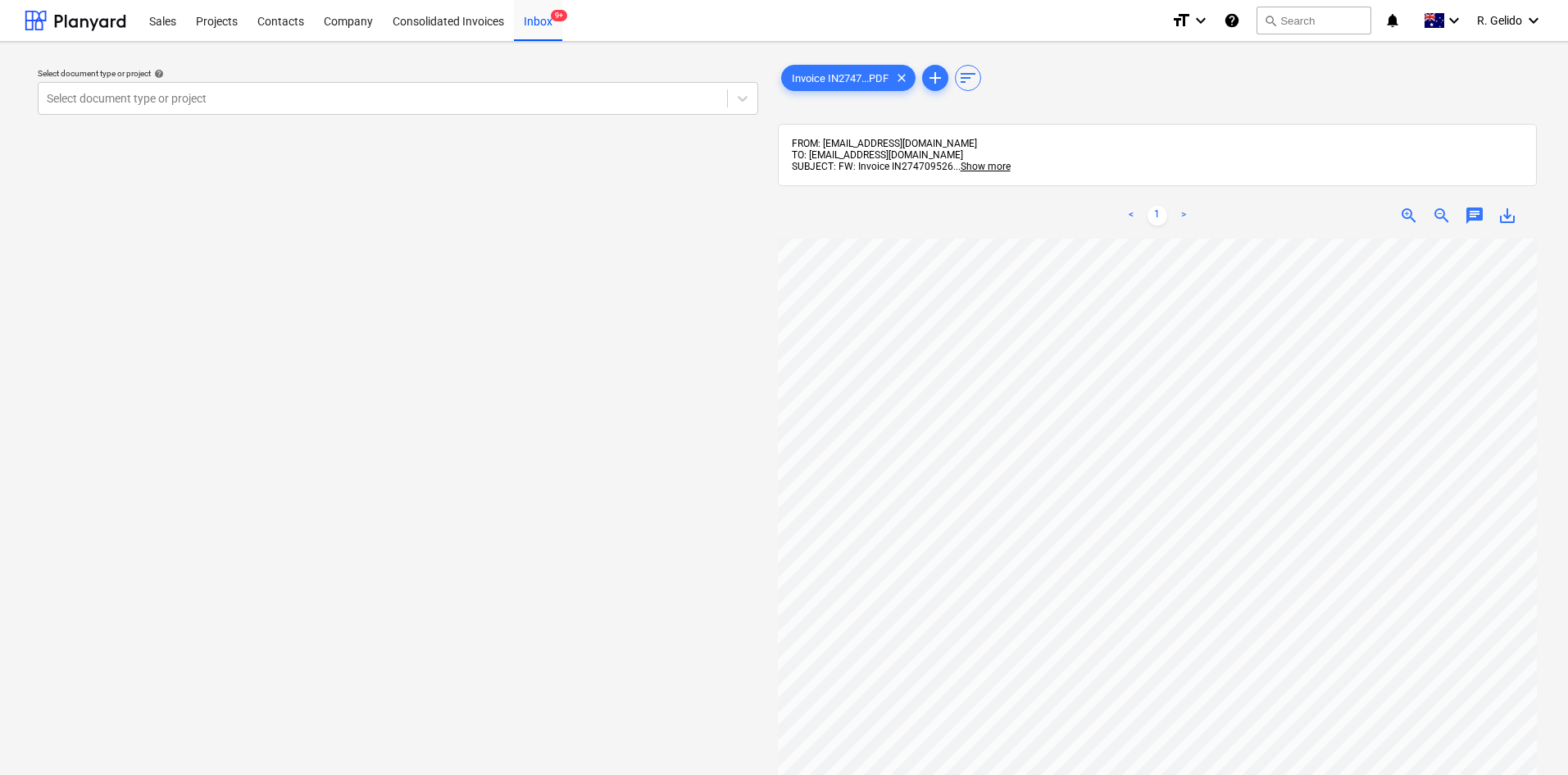
scroll to position [9, 455]
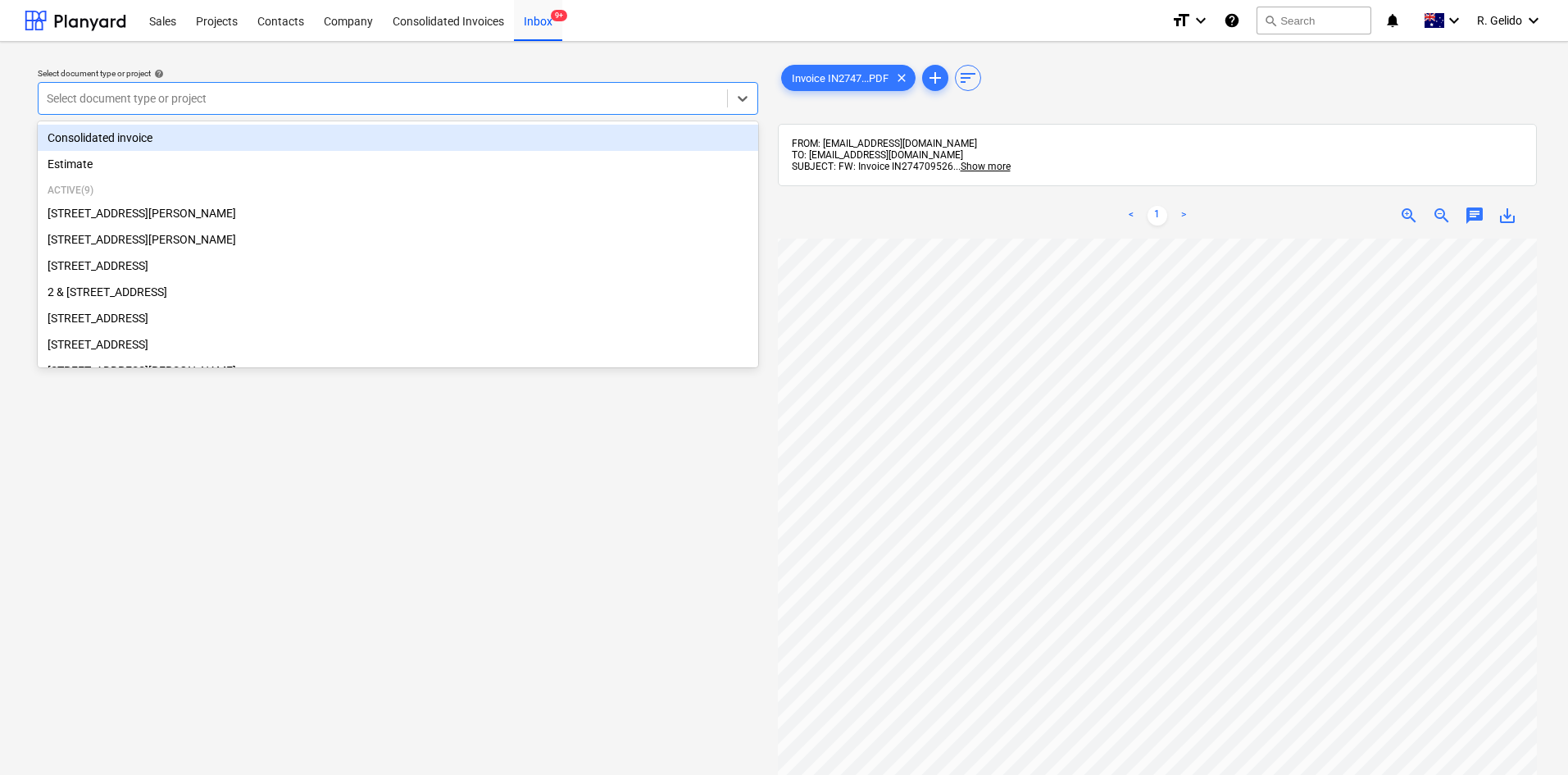
click at [471, 102] on div at bounding box center [382, 97] width 672 height 16
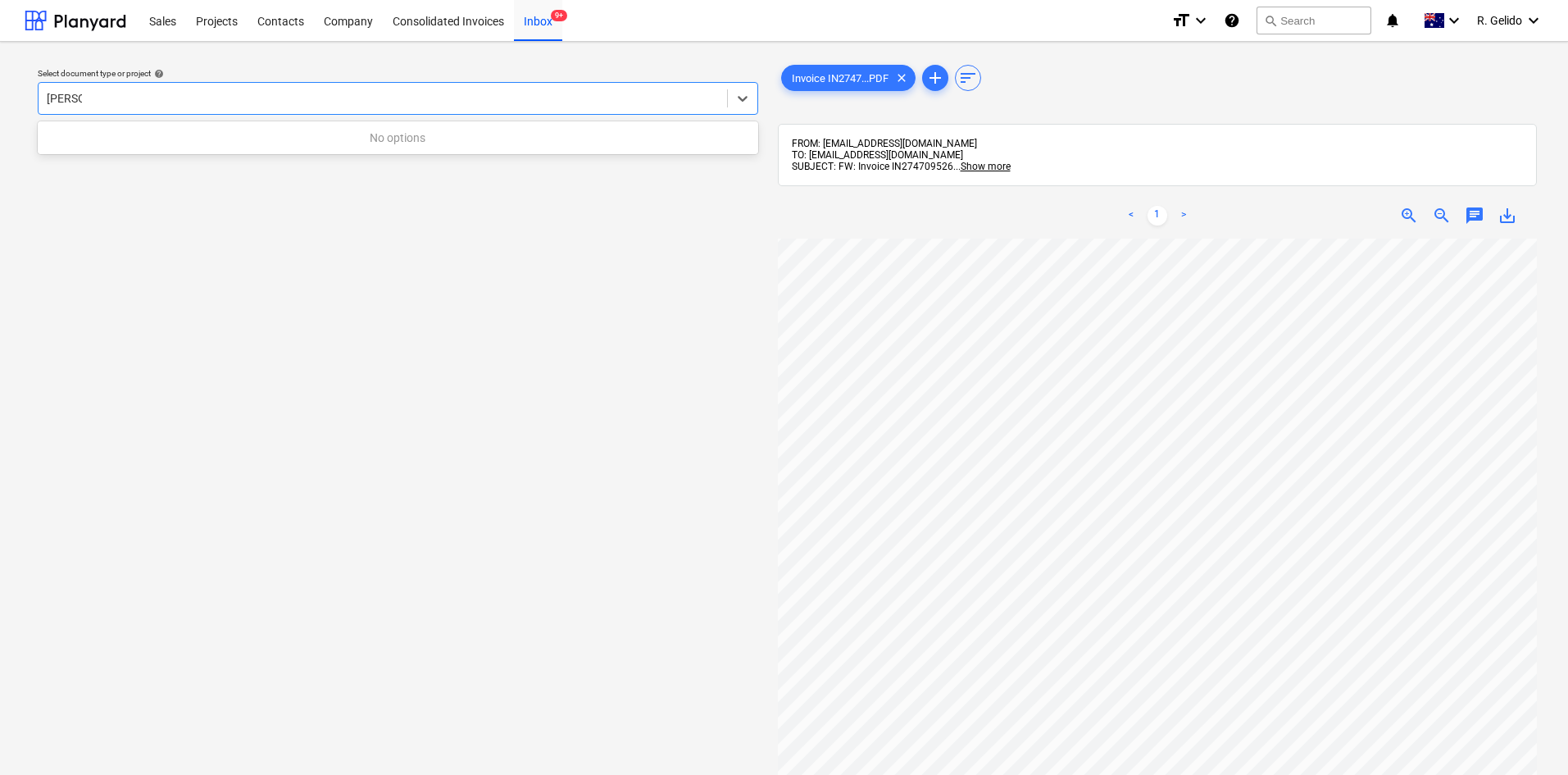
type input "mars"
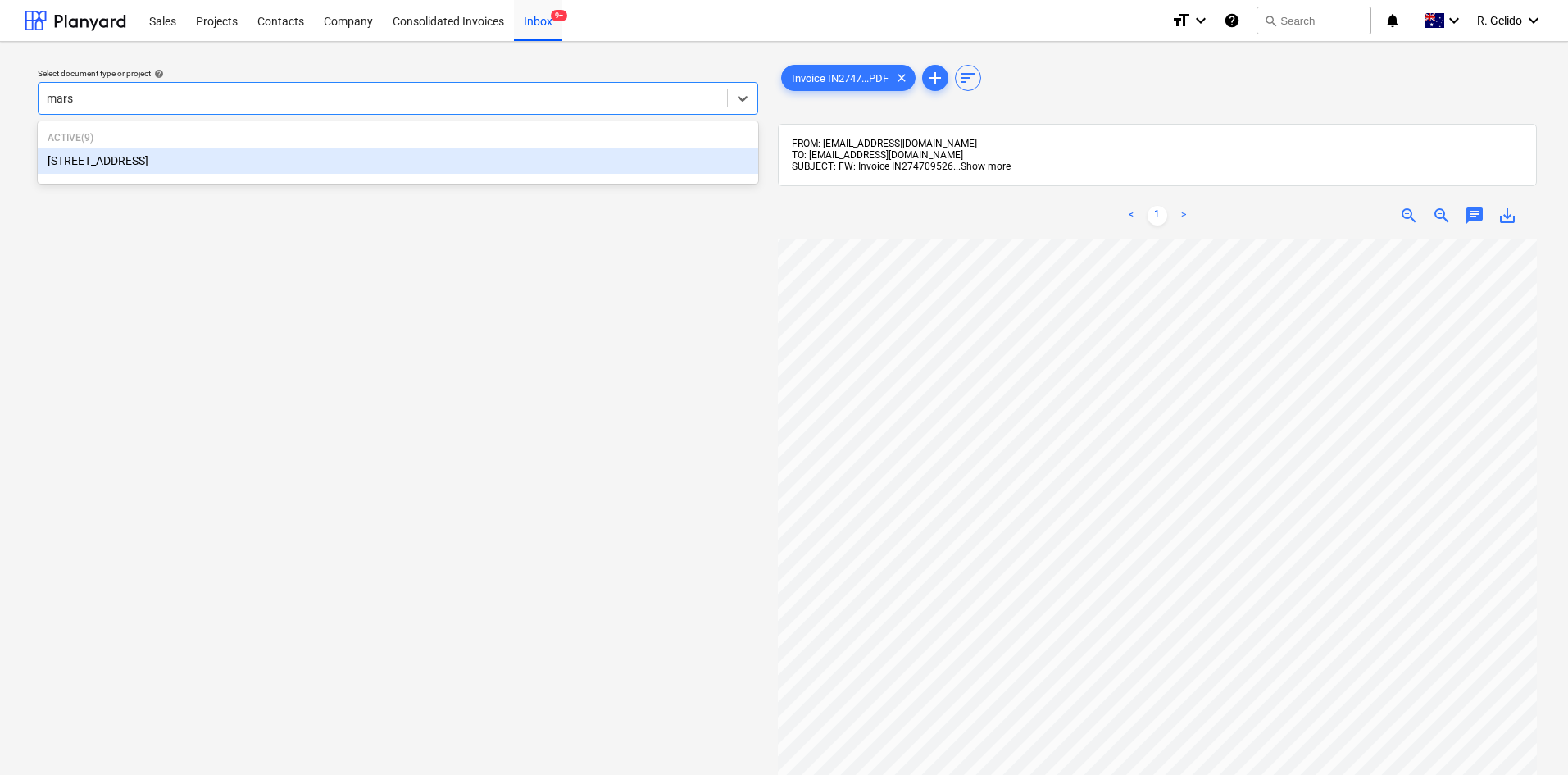
click at [325, 155] on div "[STREET_ADDRESS]" at bounding box center [397, 160] width 721 height 26
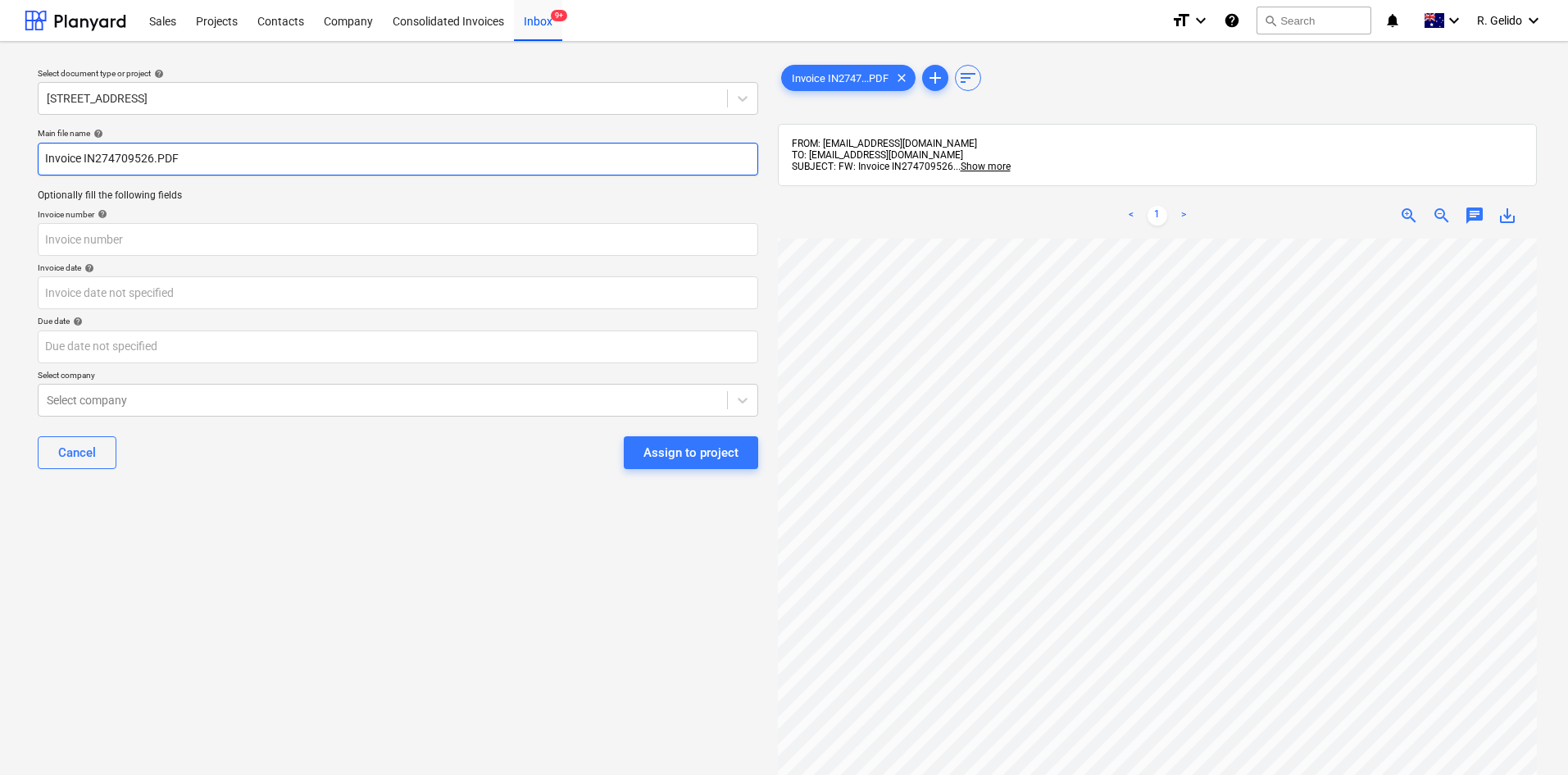
click at [45, 156] on input "Invoice IN274709526.PDF" at bounding box center [397, 158] width 721 height 33
click at [201, 154] on input "Harvey Norman Invoice IN274709526.PDF" at bounding box center [397, 158] width 721 height 33
click at [199, 154] on input "Harvey Norman Invoice IN274709526.PDF" at bounding box center [397, 158] width 721 height 33
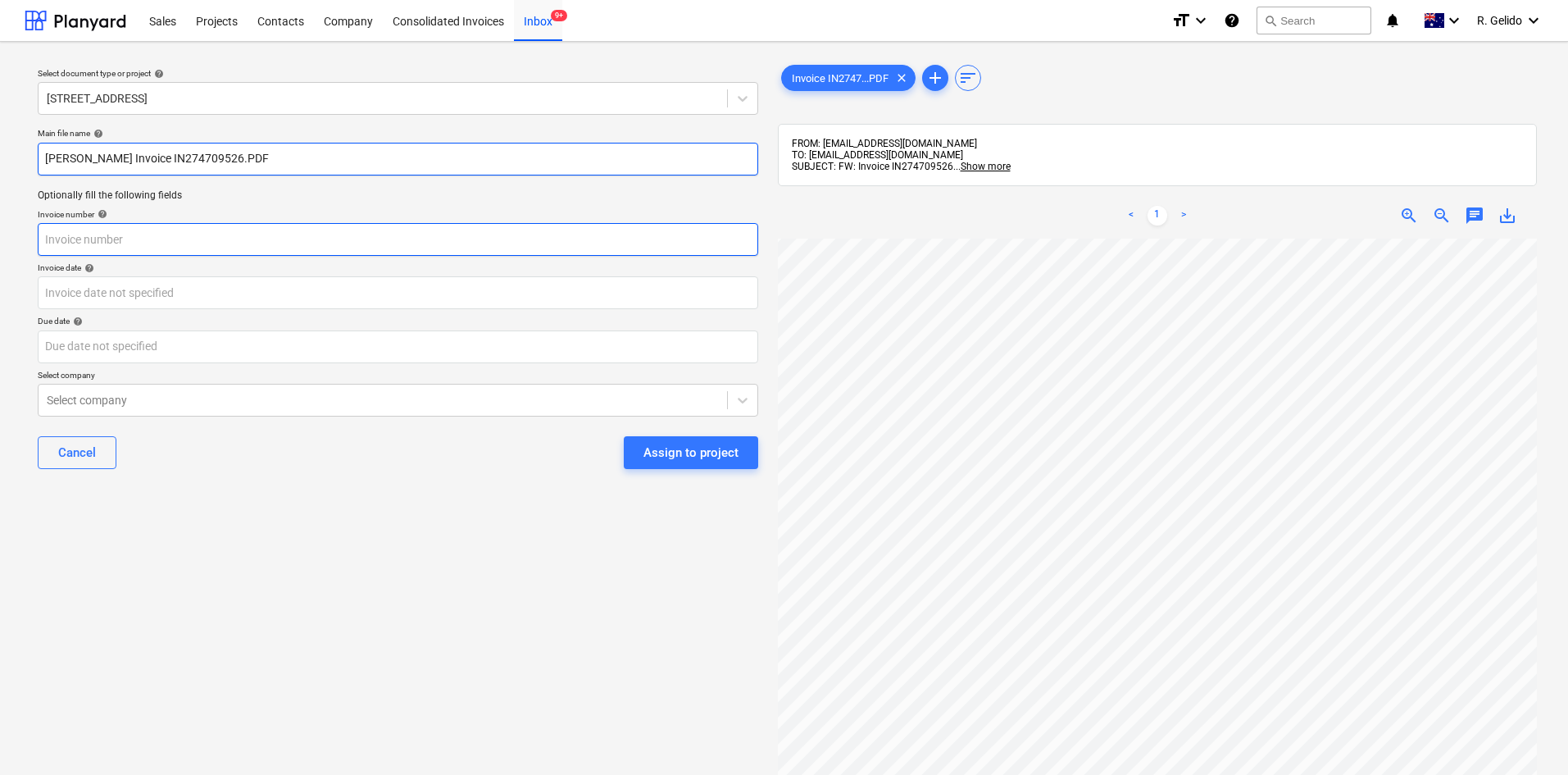
type input "Harvey Norman Invoice IN274709526.PDF"
click at [71, 231] on input "text" at bounding box center [397, 239] width 721 height 33
paste input "IN274709526"
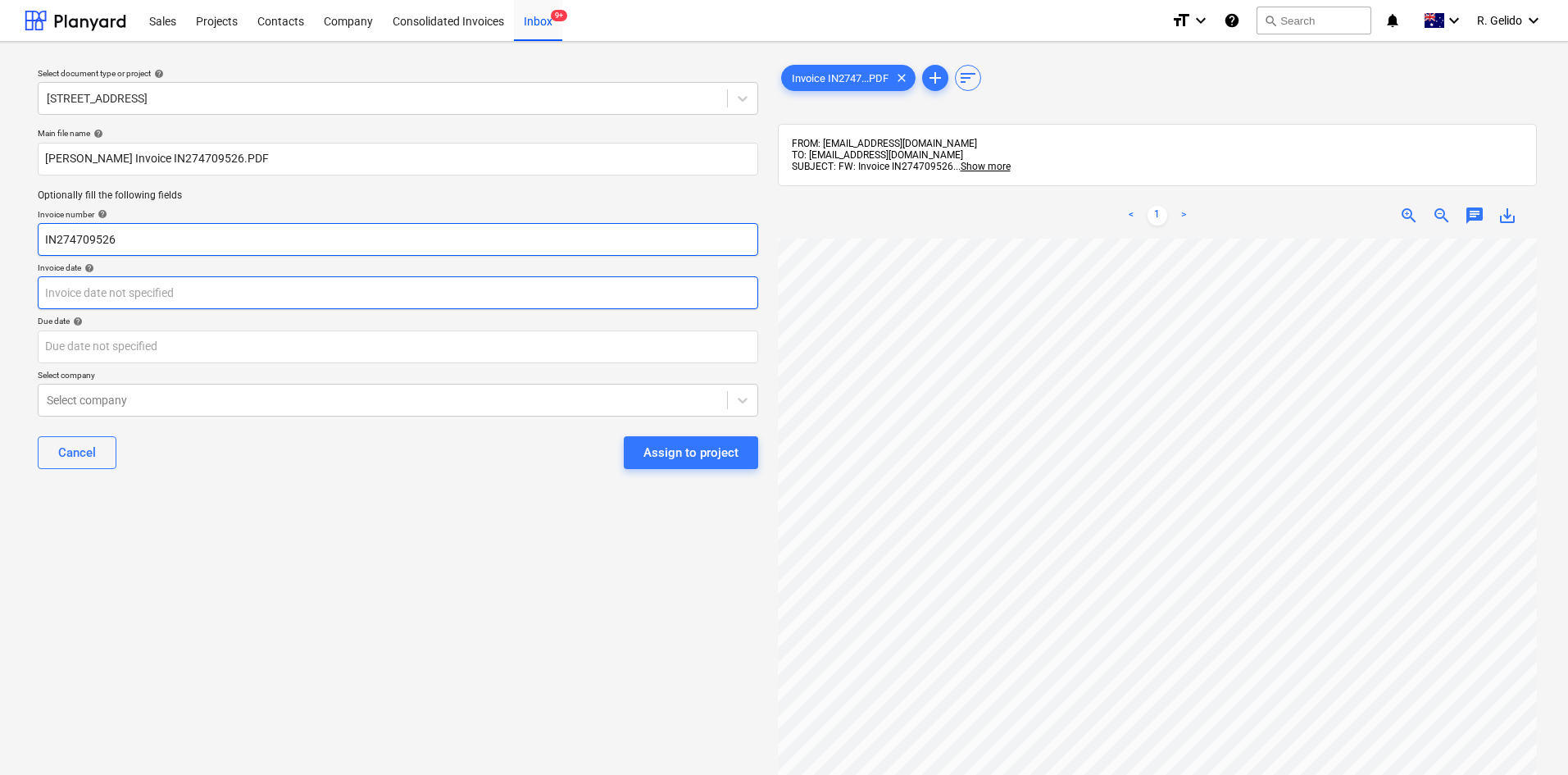
type input "IN274709526"
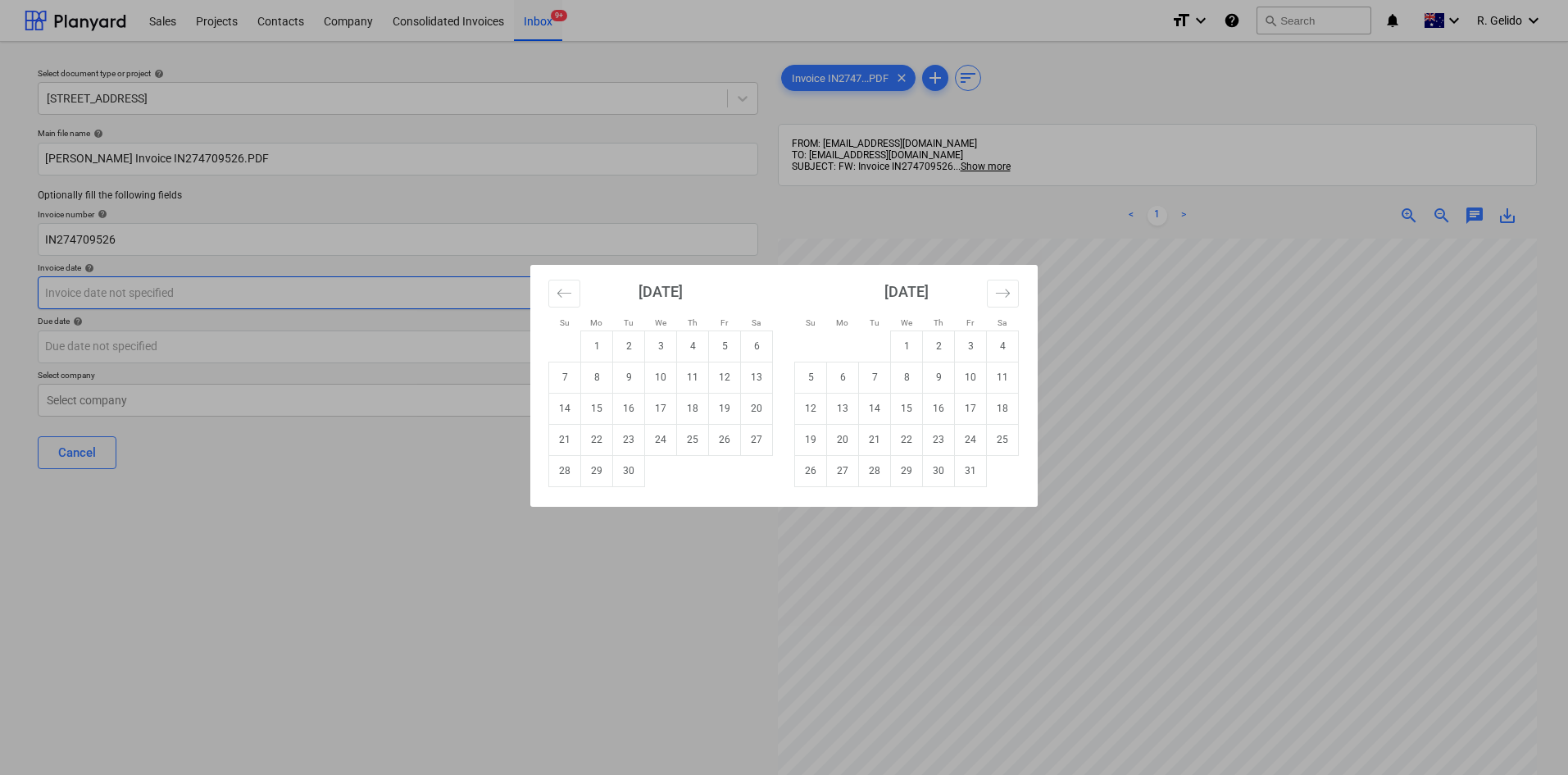
click at [114, 298] on body "Sales Projects Contacts Company Consolidated Invoices Inbox 9+ format_size keyb…" at bounding box center [784, 387] width 1568 height 775
click at [584, 612] on div "Su Mo Tu We Th Fr Sa Su Mo Tu We Th Fr Sa [DATE] 1 2 3 4 5 6 7 8 9 10 11 12 13 …" at bounding box center [784, 387] width 1568 height 775
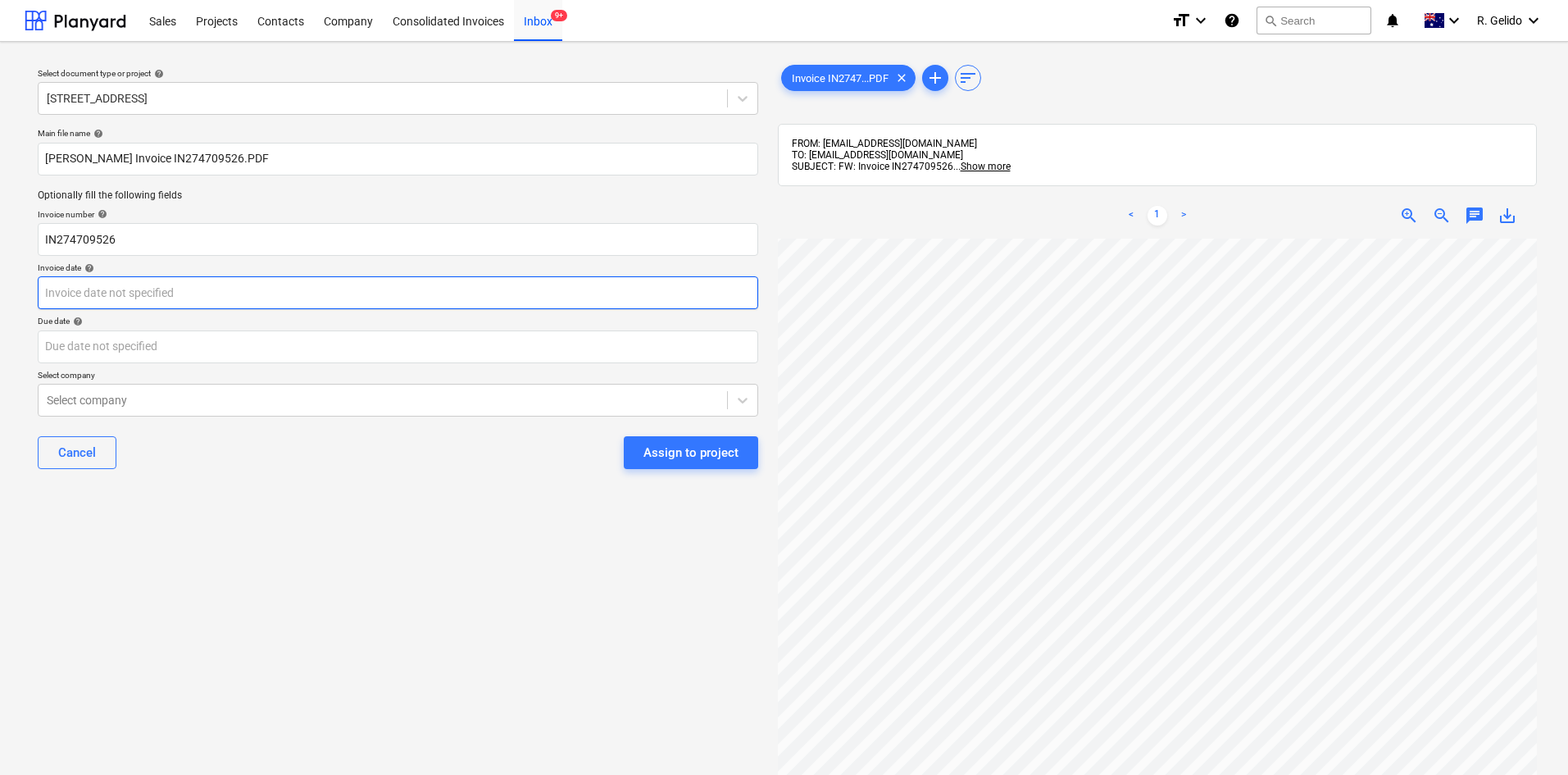
click at [121, 302] on body "Sales Projects Contacts Company Consolidated Invoices Inbox 9+ format_size keyb…" at bounding box center [784, 387] width 1568 height 775
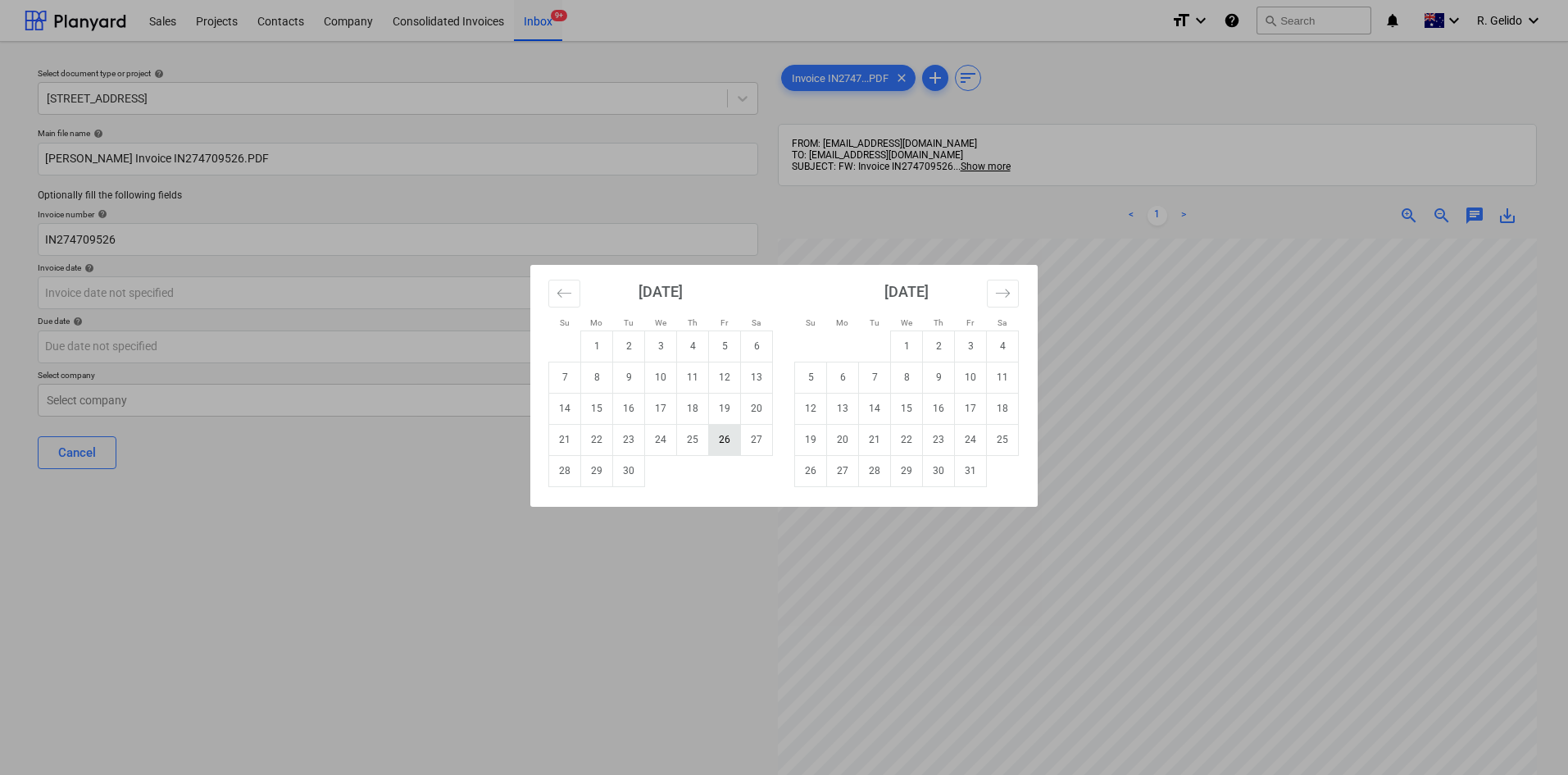
click at [726, 436] on td "26" at bounding box center [725, 439] width 32 height 31
type input "[DATE]"
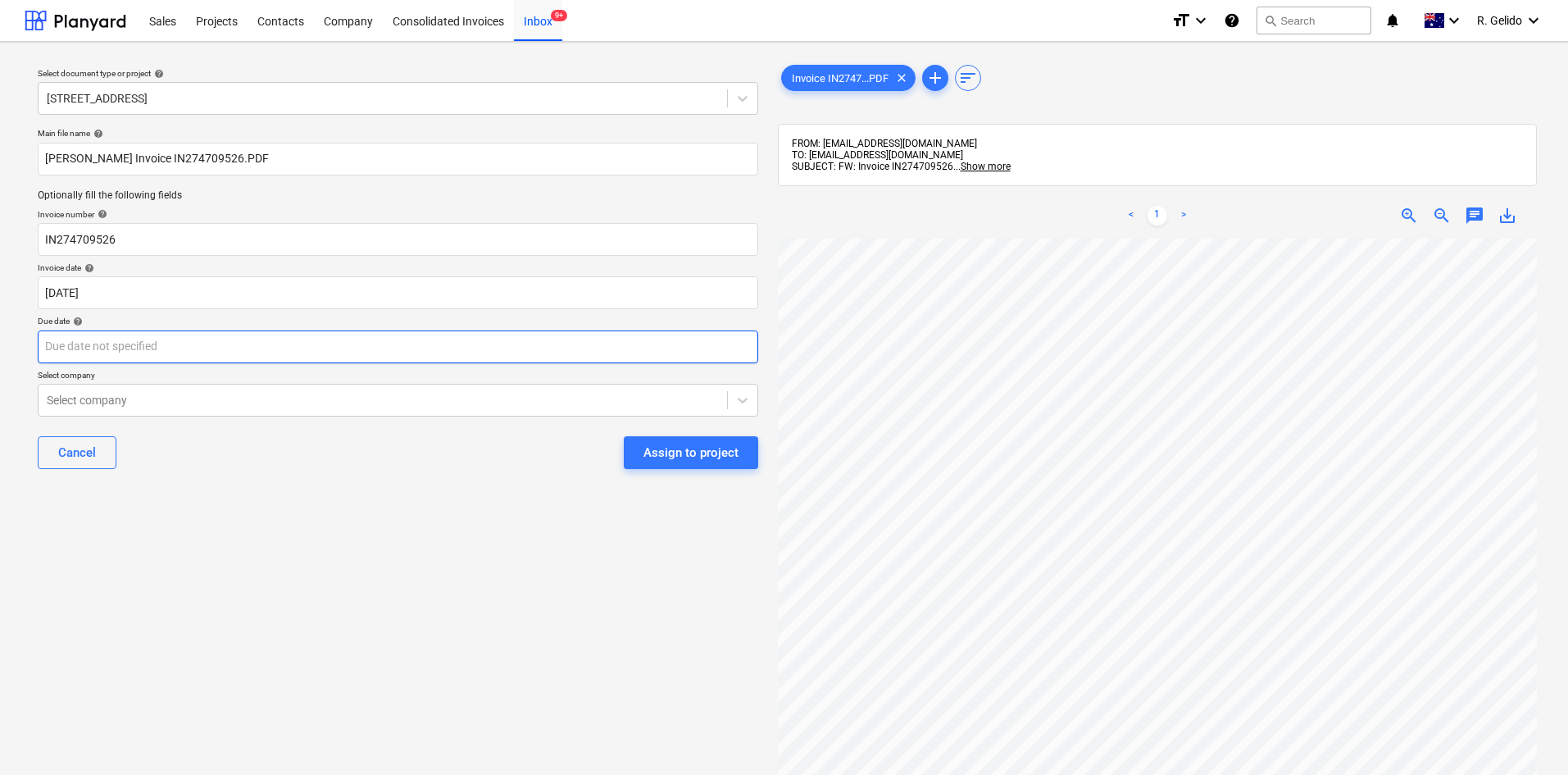
click at [205, 349] on body "Sales Projects Contacts Company Consolidated Invoices Inbox 9+ format_size keyb…" at bounding box center [784, 387] width 1568 height 775
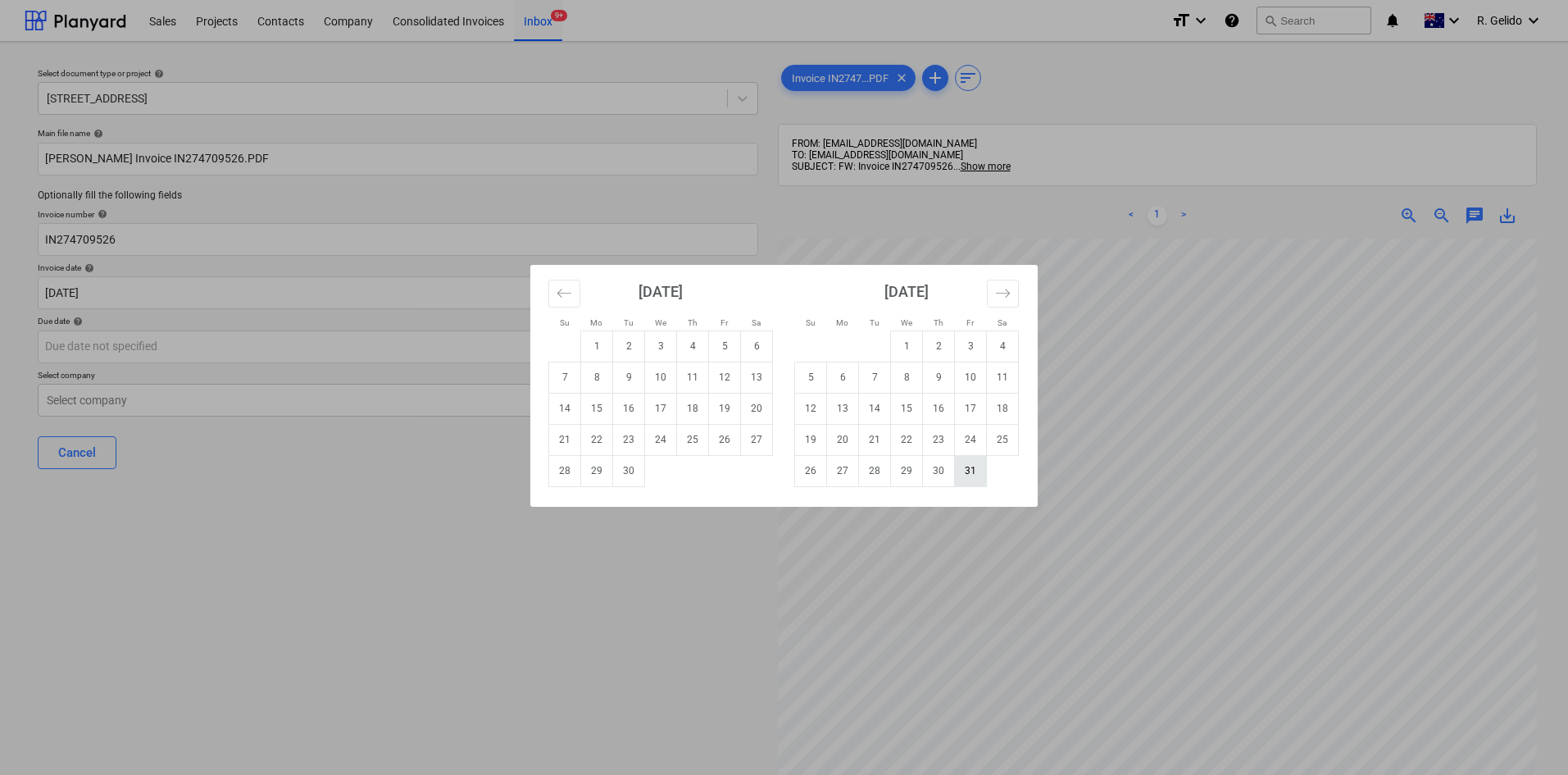
click at [965, 470] on td "31" at bounding box center [971, 469] width 32 height 31
type input "[DATE]"
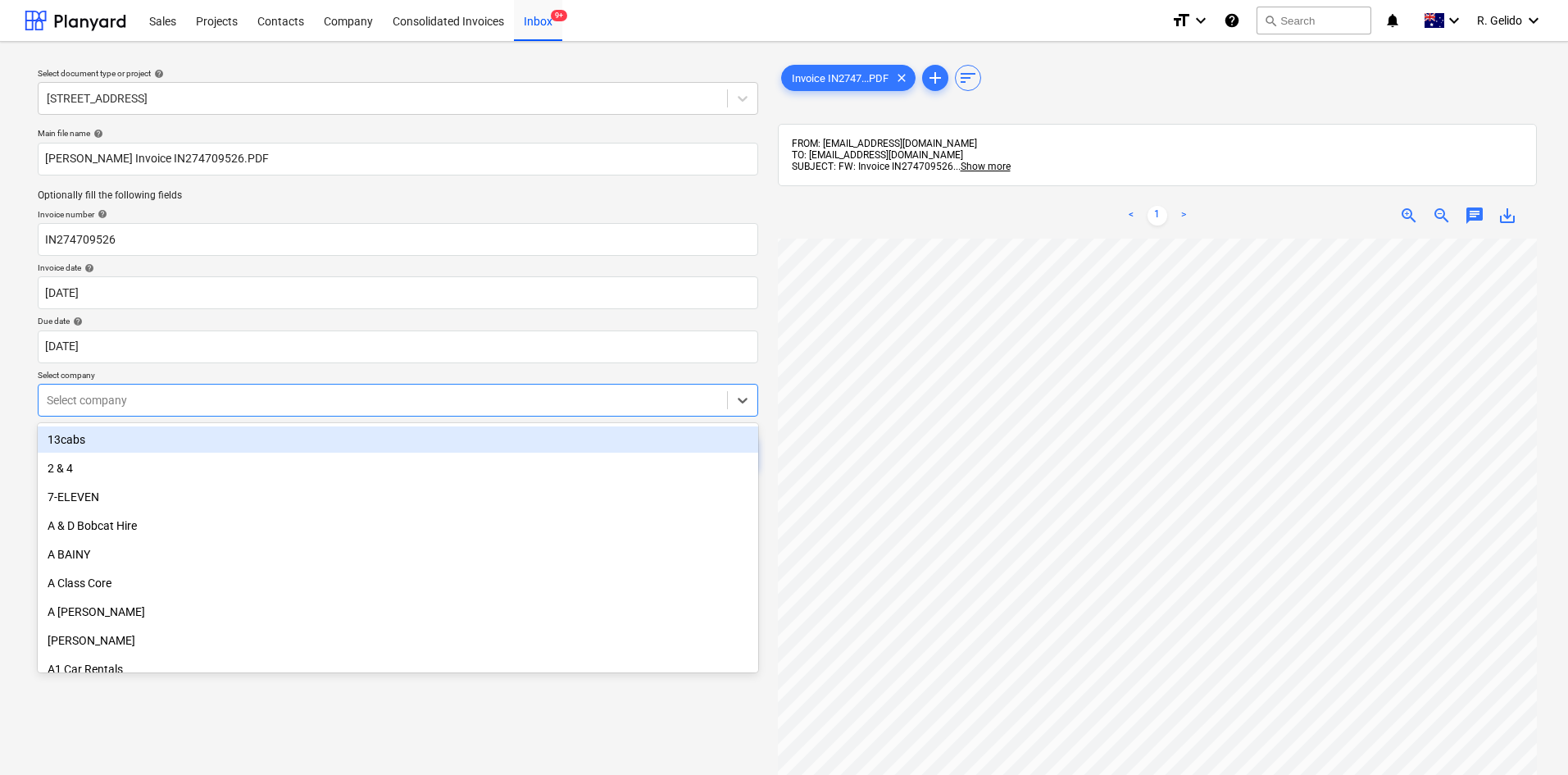
click at [233, 403] on div at bounding box center [382, 399] width 672 height 16
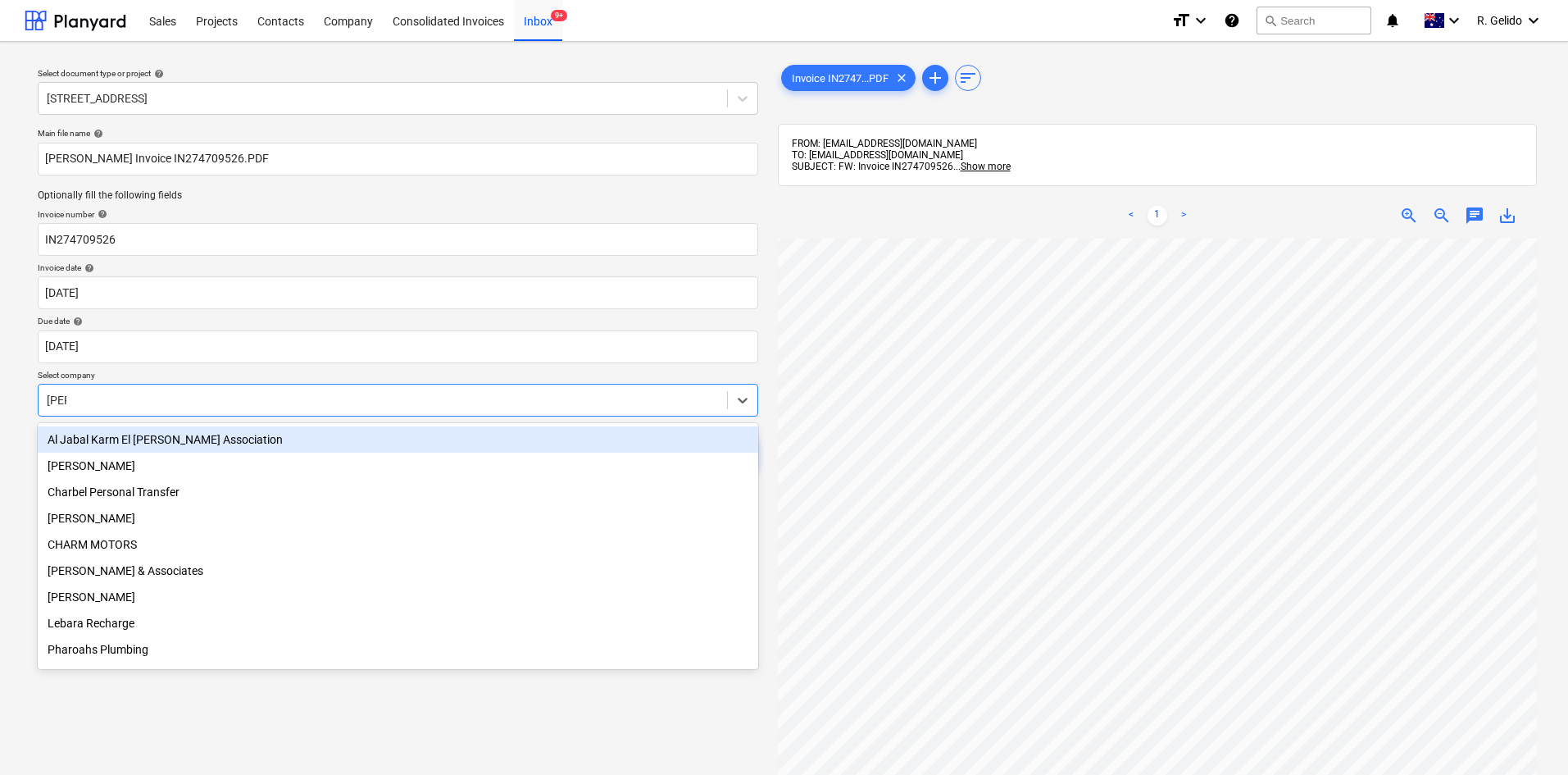
type input "harvey"
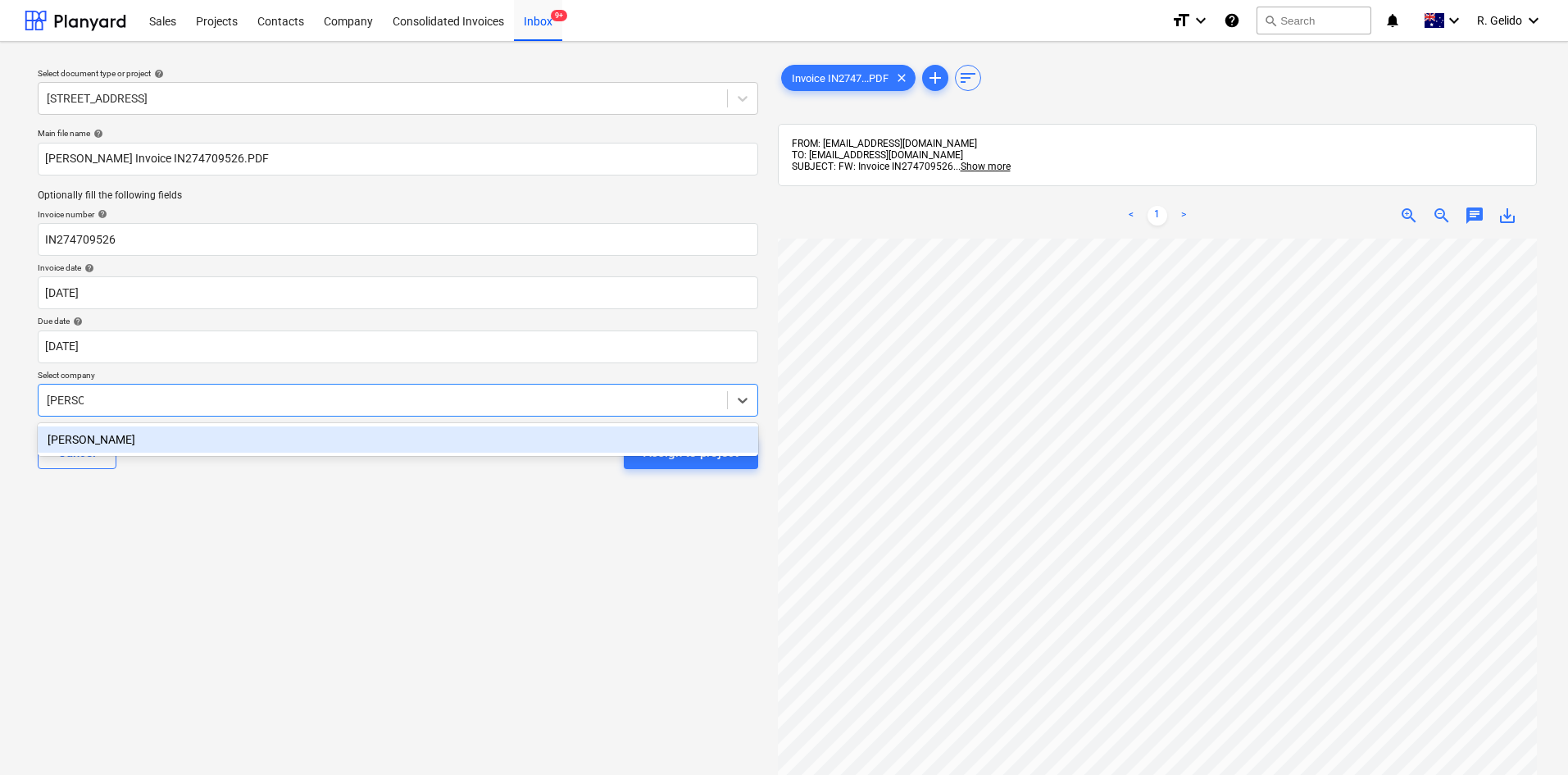
click at [416, 448] on div "HARVEY NORMAN" at bounding box center [397, 440] width 721 height 26
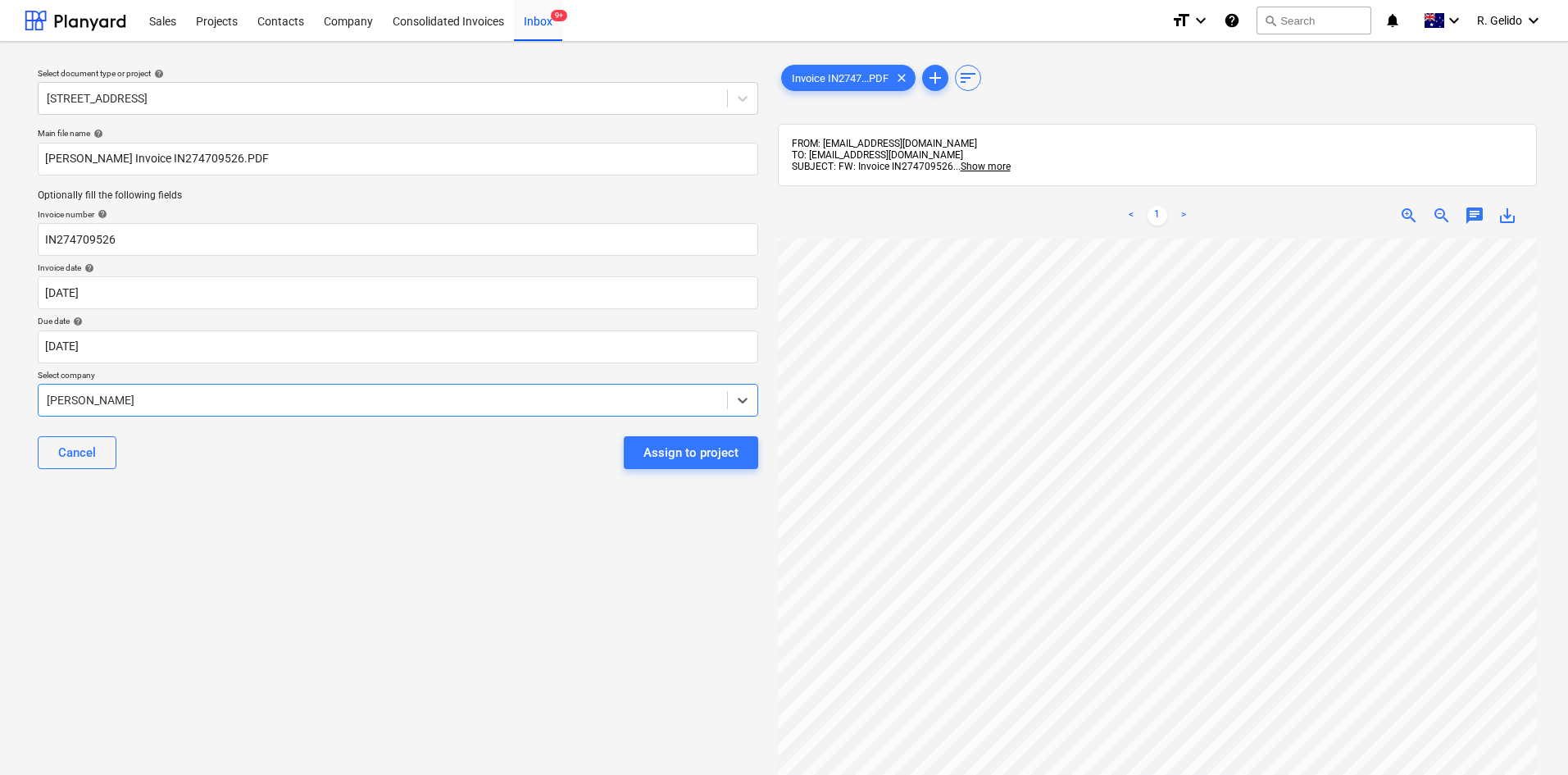
click at [495, 525] on div "Select document type or project help 2 Kaga Place, Marsfield Main file name hel…" at bounding box center [397, 514] width 747 height 919
click at [247, 588] on div "Select document type or project help 2 Kaga Place, Marsfield Main file name hel…" at bounding box center [397, 514] width 747 height 919
click at [332, 531] on div "Select document type or project help 2 Kaga Place, Marsfield Main file name hel…" at bounding box center [397, 514] width 747 height 919
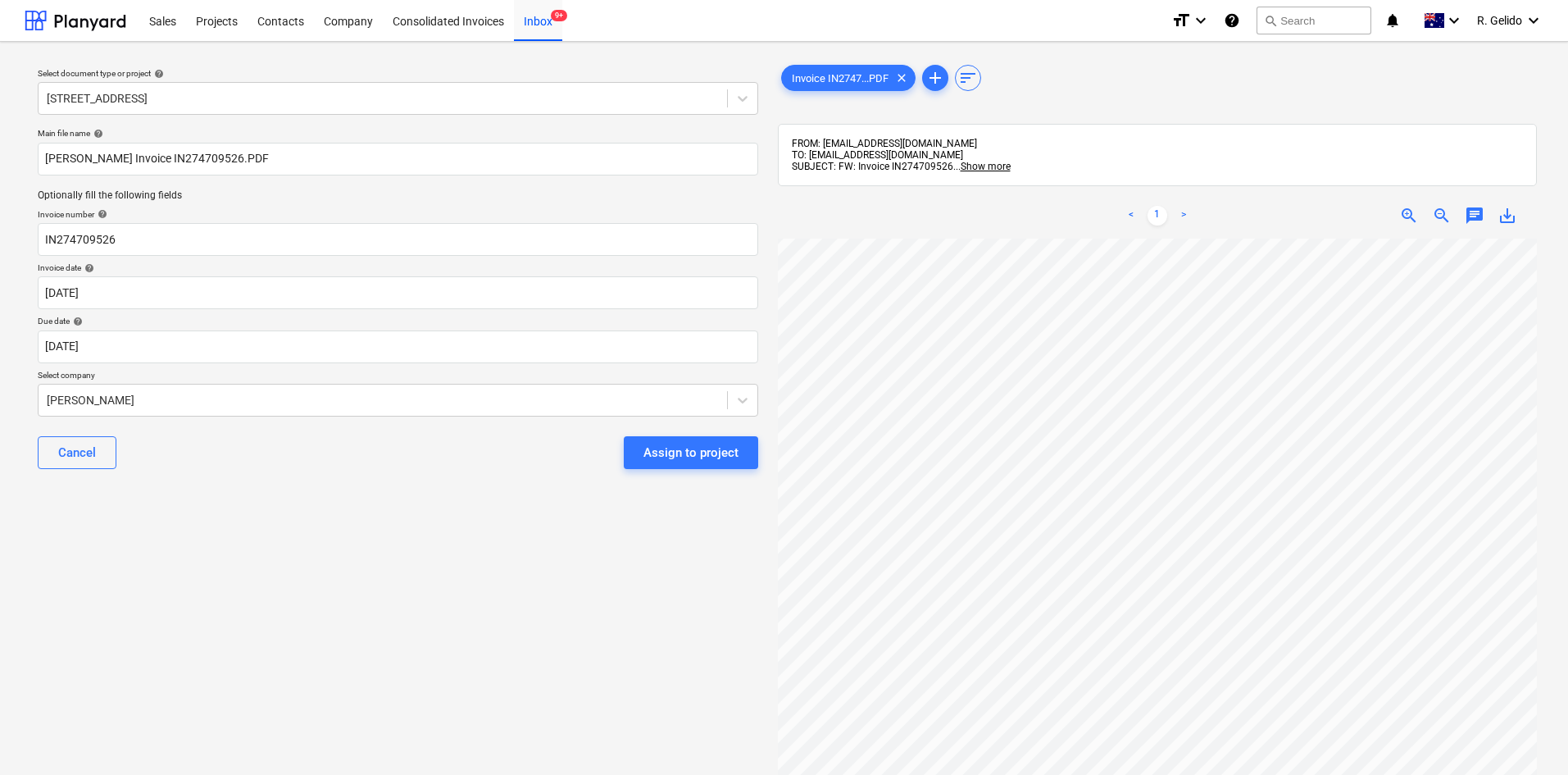
scroll to position [44, 431]
click at [697, 455] on div "Assign to project" at bounding box center [691, 452] width 95 height 22
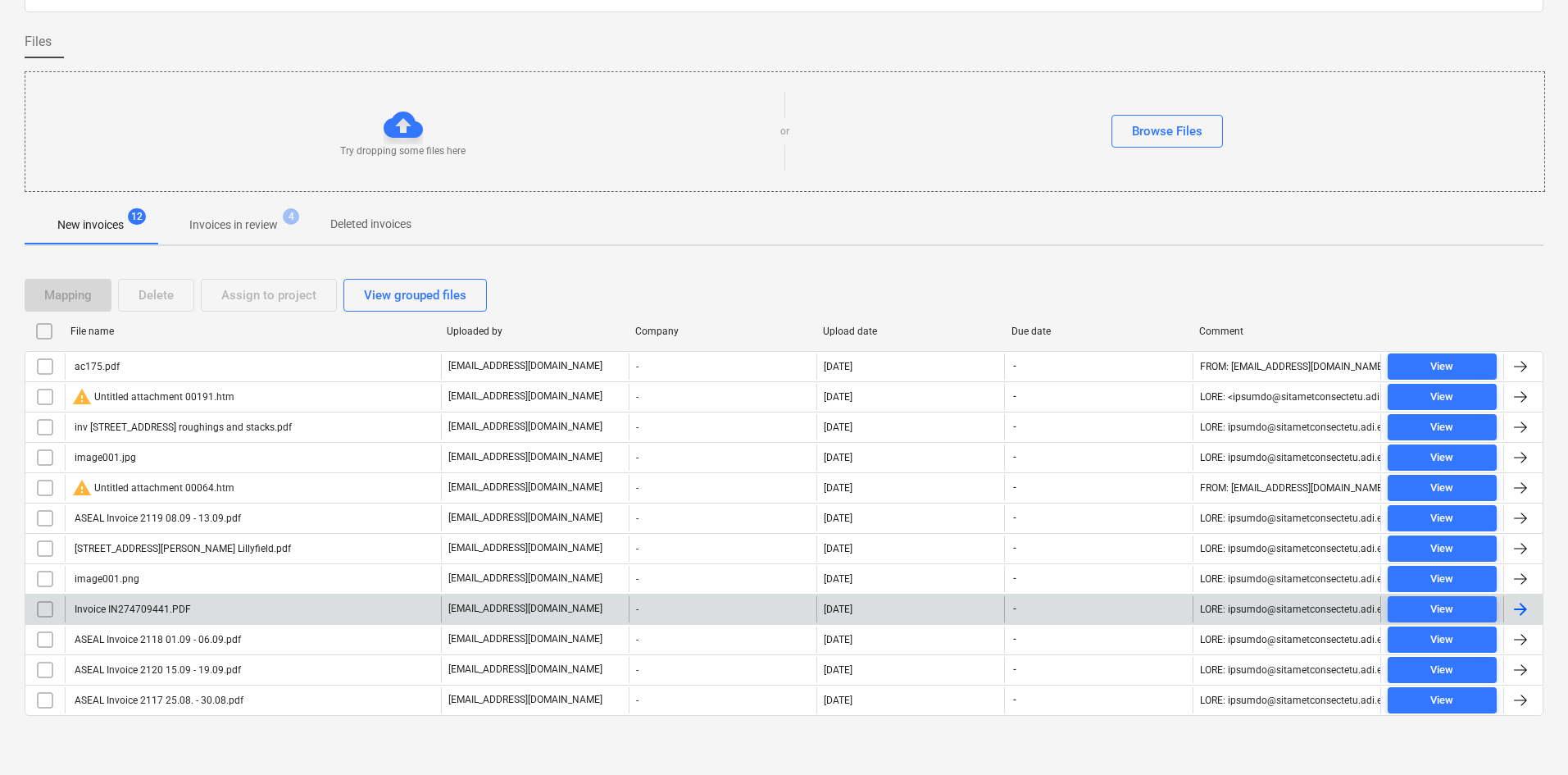
click at [182, 605] on div "Invoice IN274709441.PDF" at bounding box center [131, 609] width 119 height 11
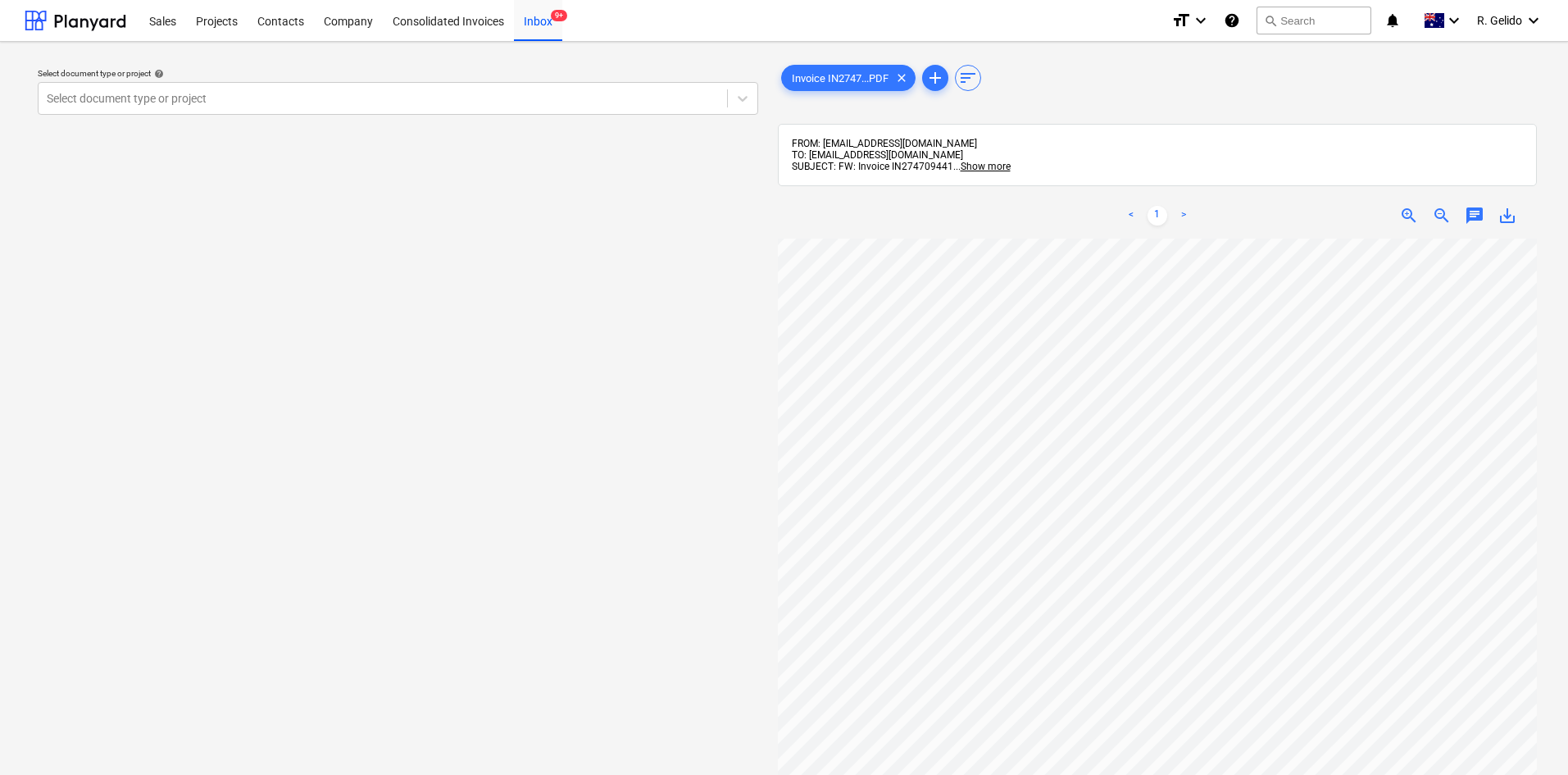
scroll to position [95, 455]
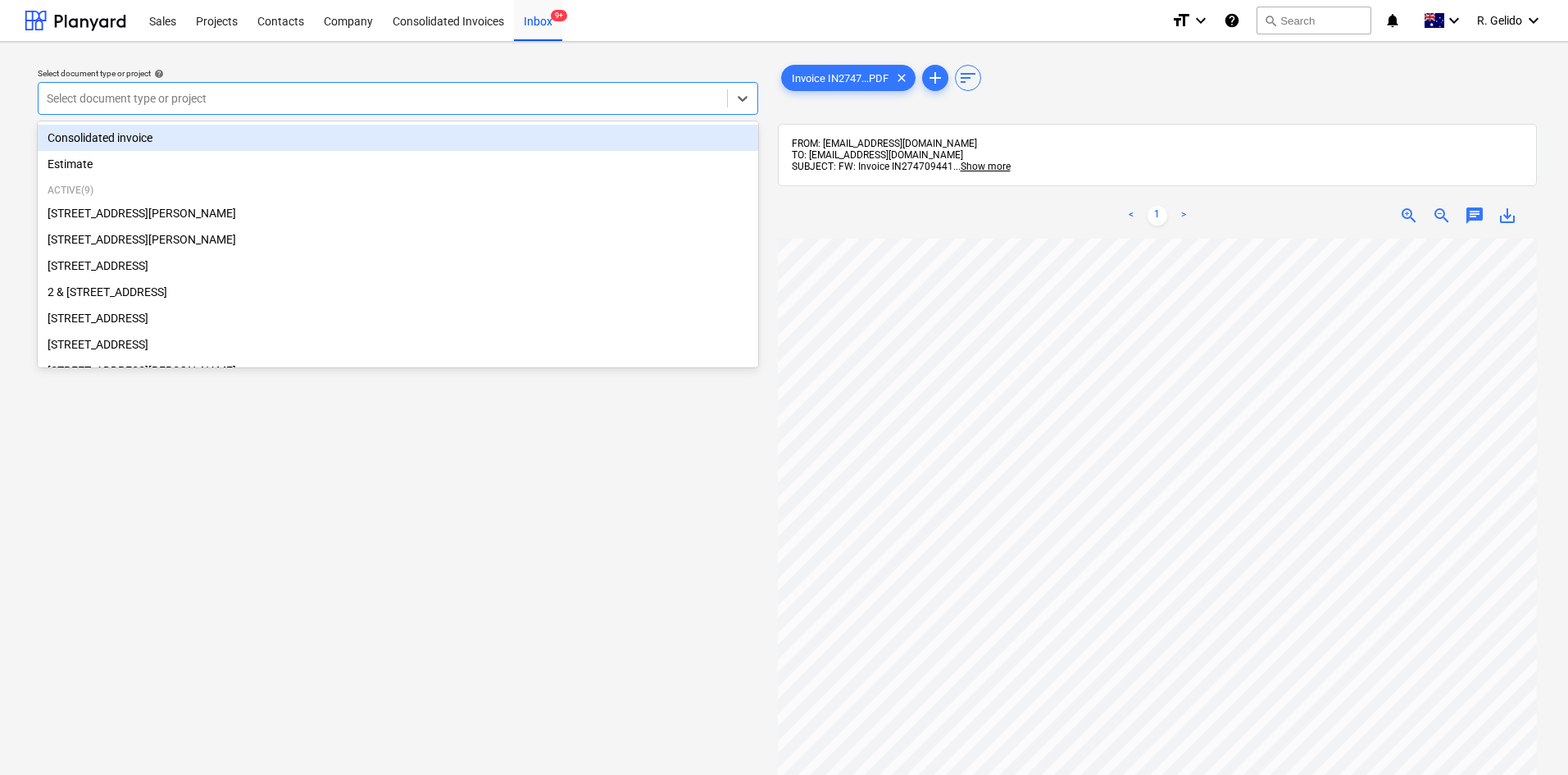
click at [358, 96] on div at bounding box center [382, 97] width 672 height 16
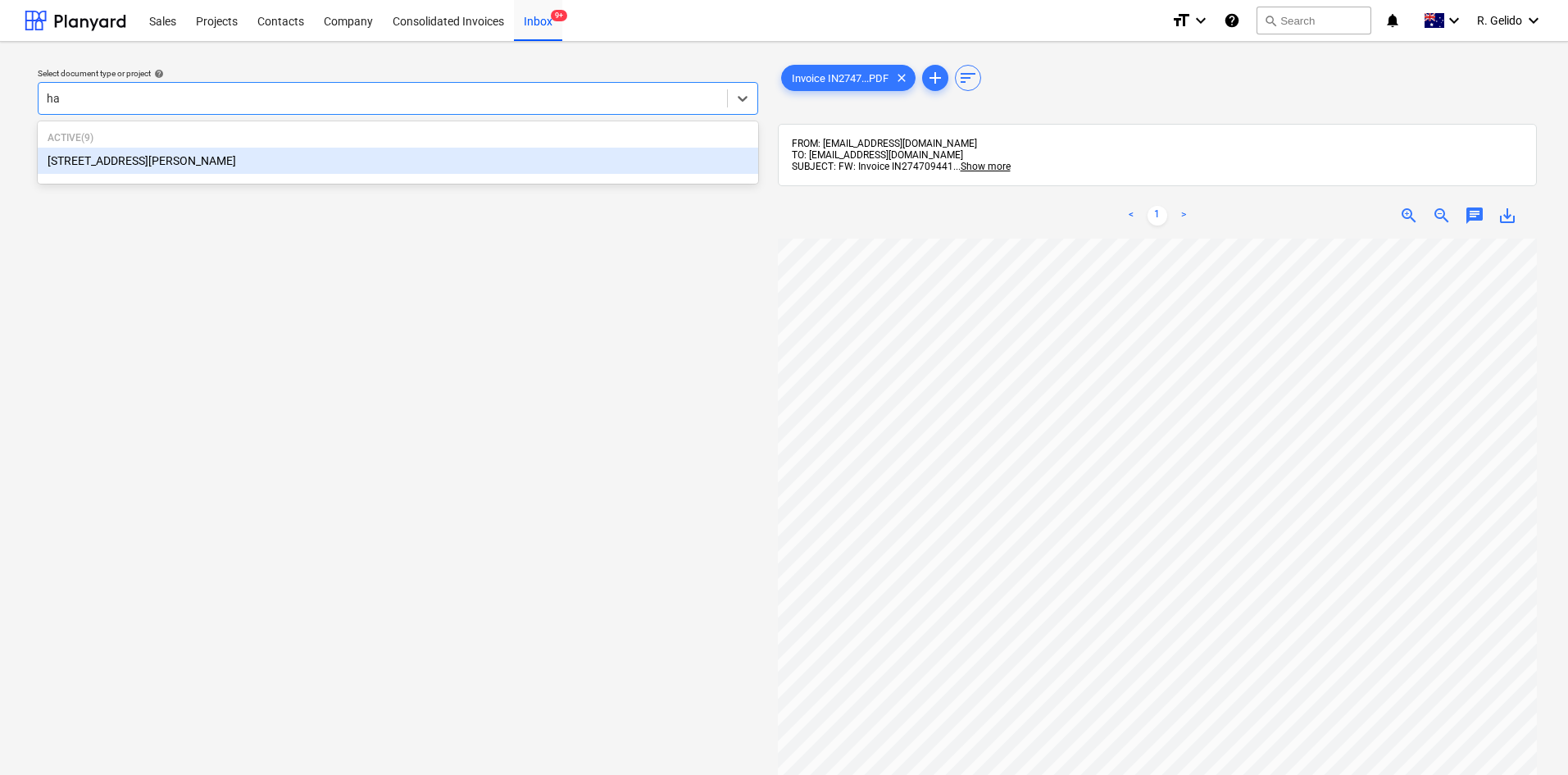
type input "h"
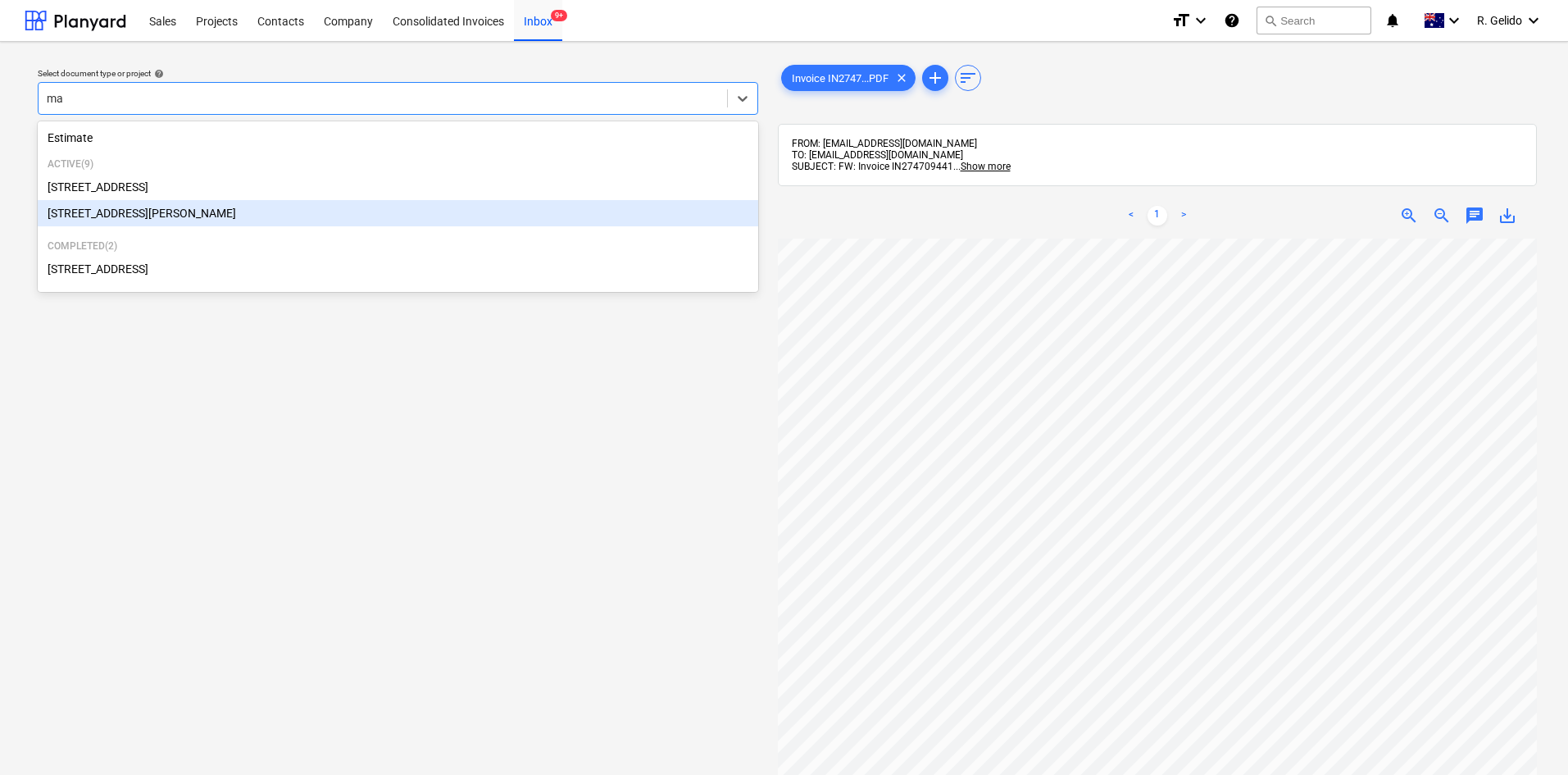
type input "mar"
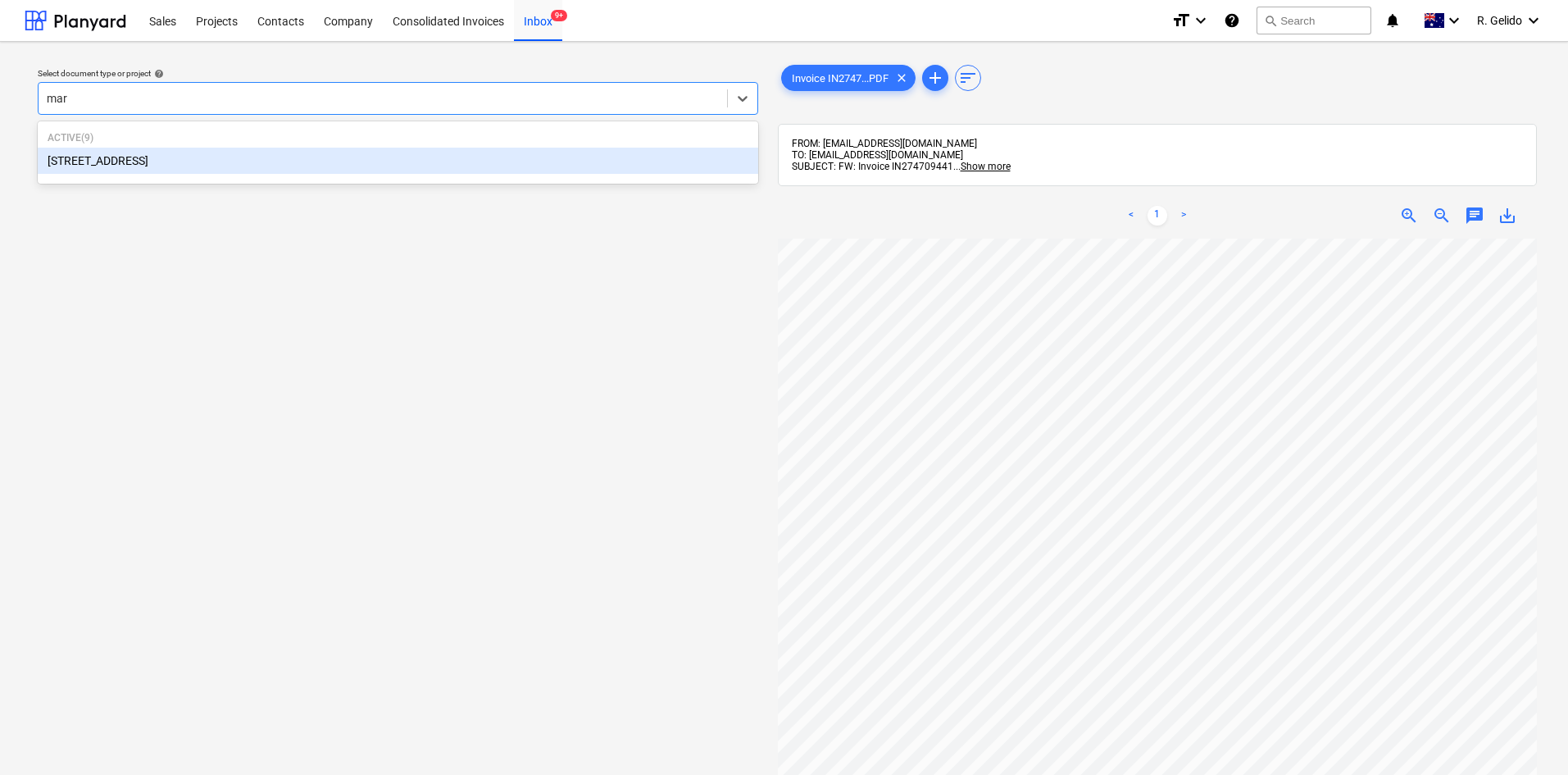
click at [170, 160] on div "[STREET_ADDRESS]" at bounding box center [397, 160] width 721 height 26
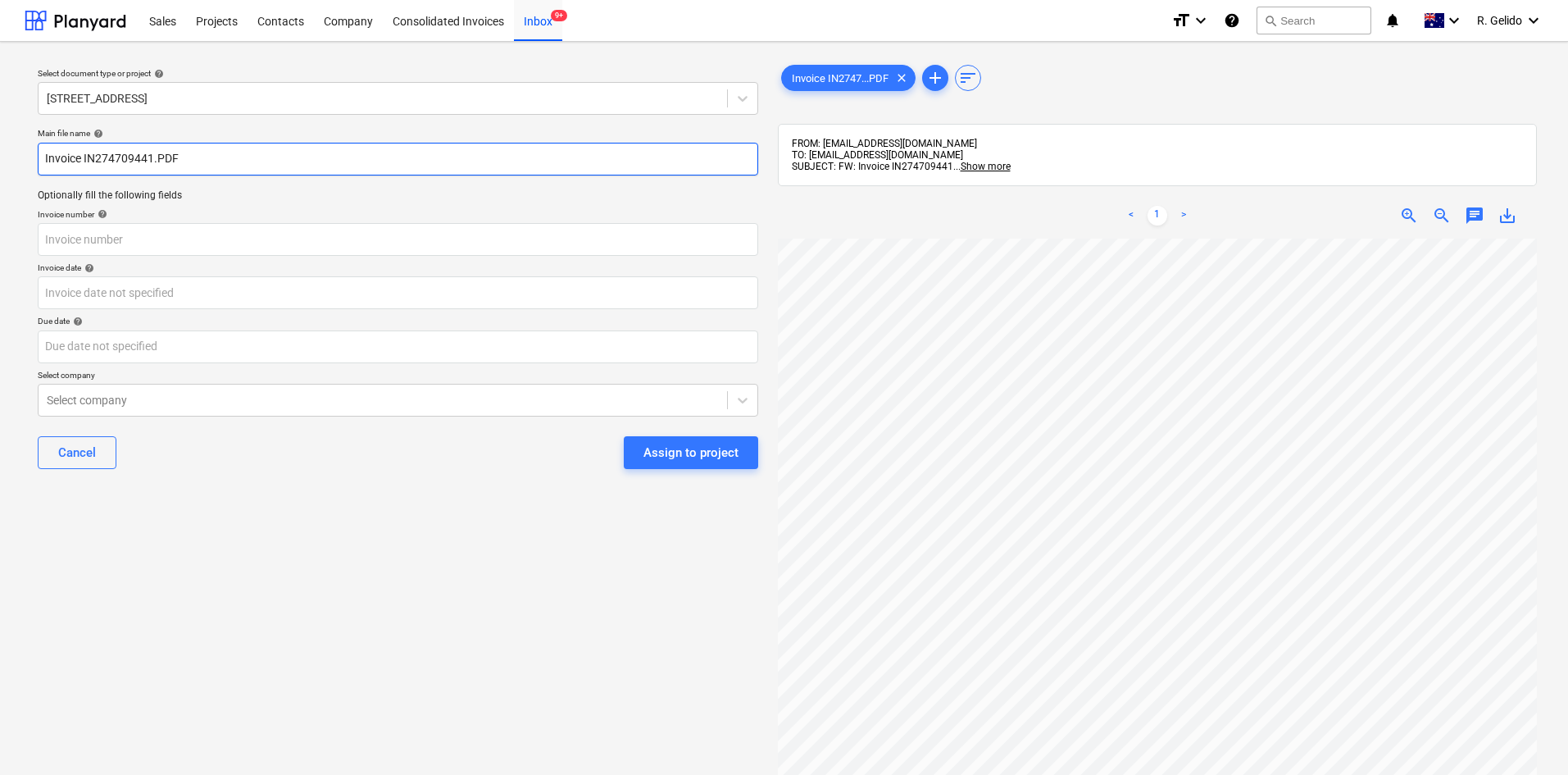
click at [45, 153] on input "Invoice IN274709441.PDF" at bounding box center [397, 158] width 721 height 33
click at [215, 155] on input "Harvey Norman Invoice IN274709441.PDF" at bounding box center [397, 158] width 721 height 33
type input "Harvey Norman Invoice IN274709441.PDF"
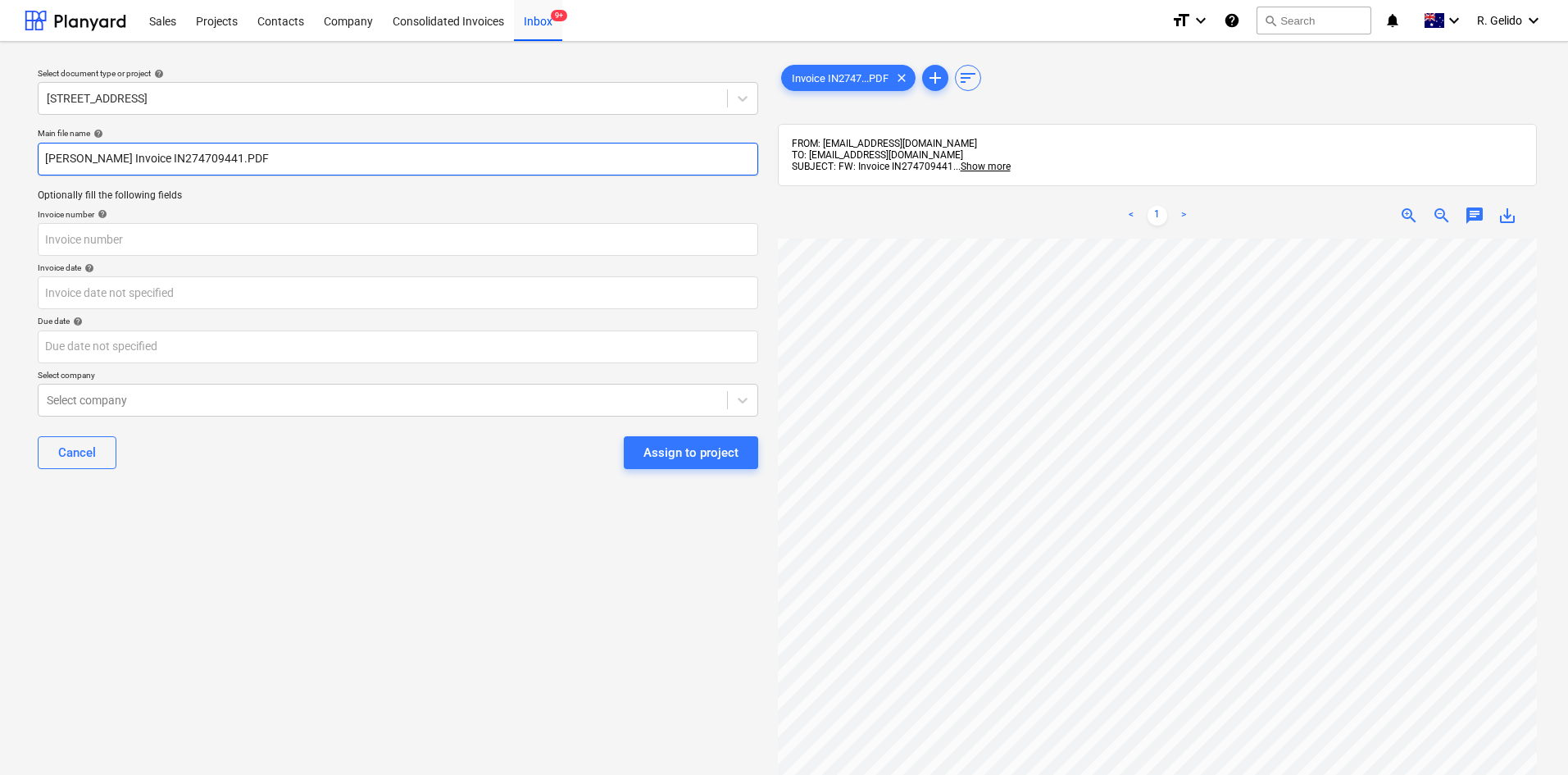
click at [216, 161] on input "Harvey Norman Invoice IN274709441.PDF" at bounding box center [397, 158] width 721 height 33
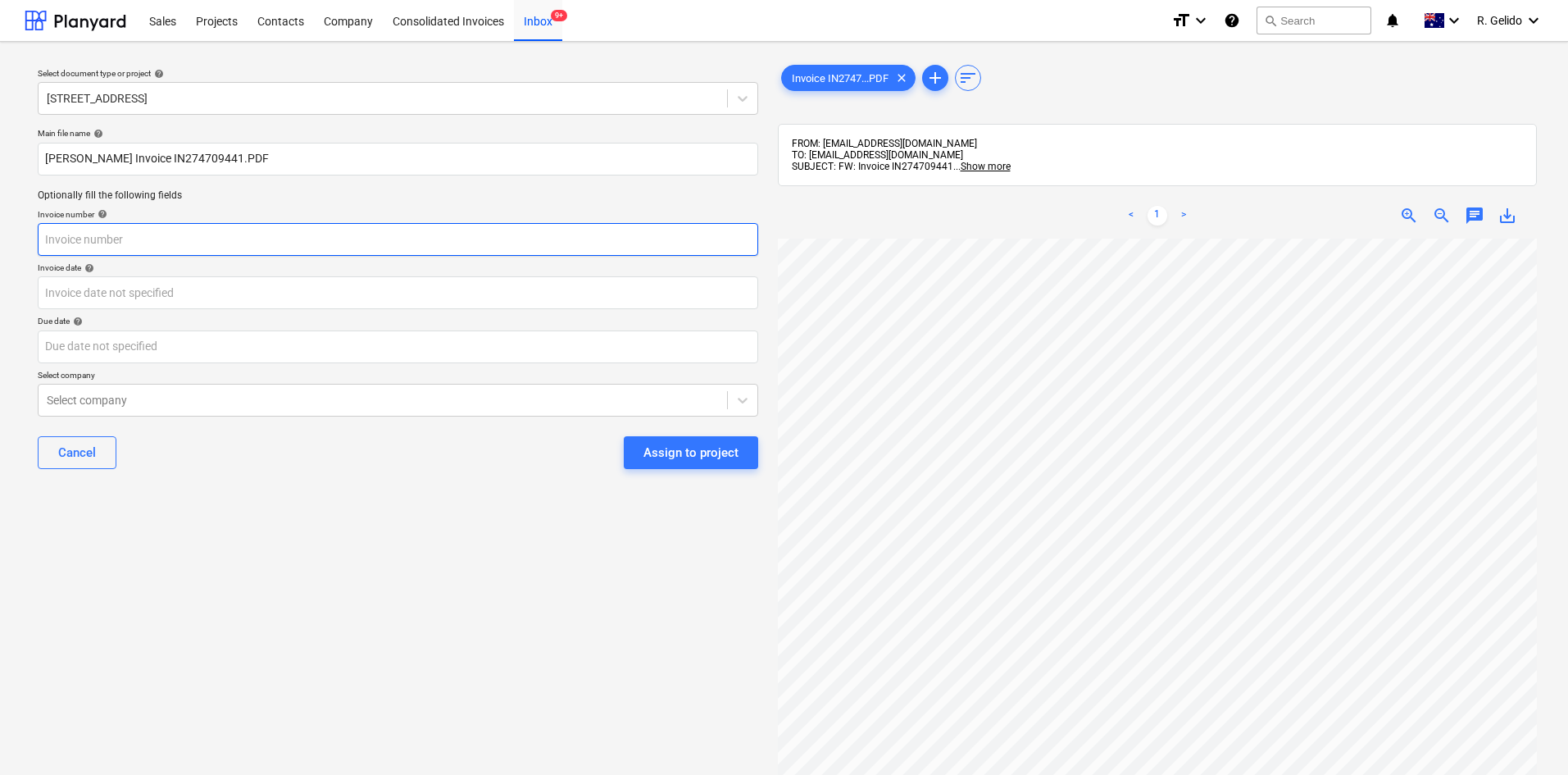
click at [178, 242] on input "text" at bounding box center [397, 239] width 721 height 33
paste input "IN274709441"
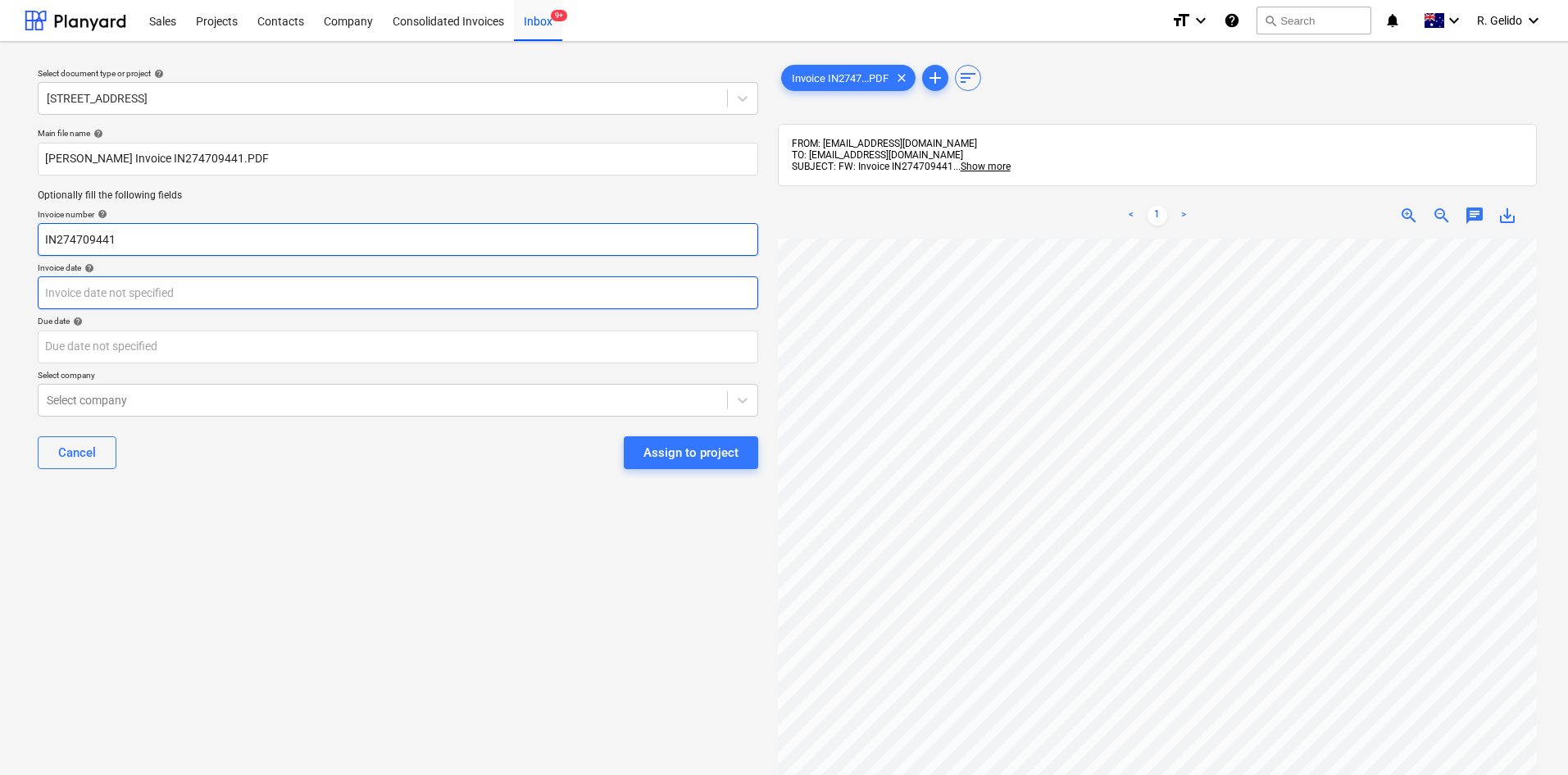
type input "IN274709441"
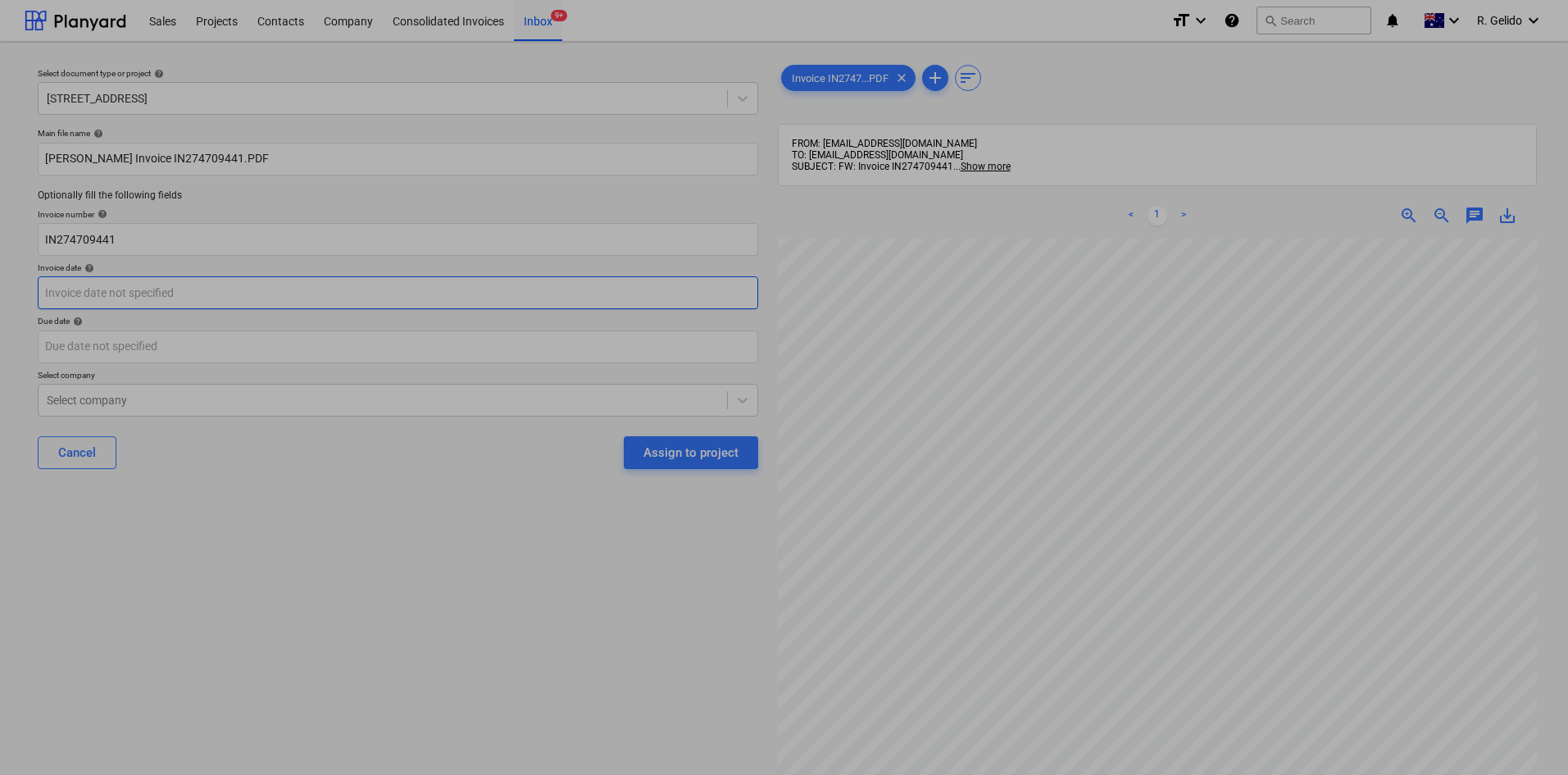
click at [222, 296] on body "Sales Projects Contacts Company Consolidated Invoices Inbox 9+ format_size keyb…" at bounding box center [784, 387] width 1568 height 775
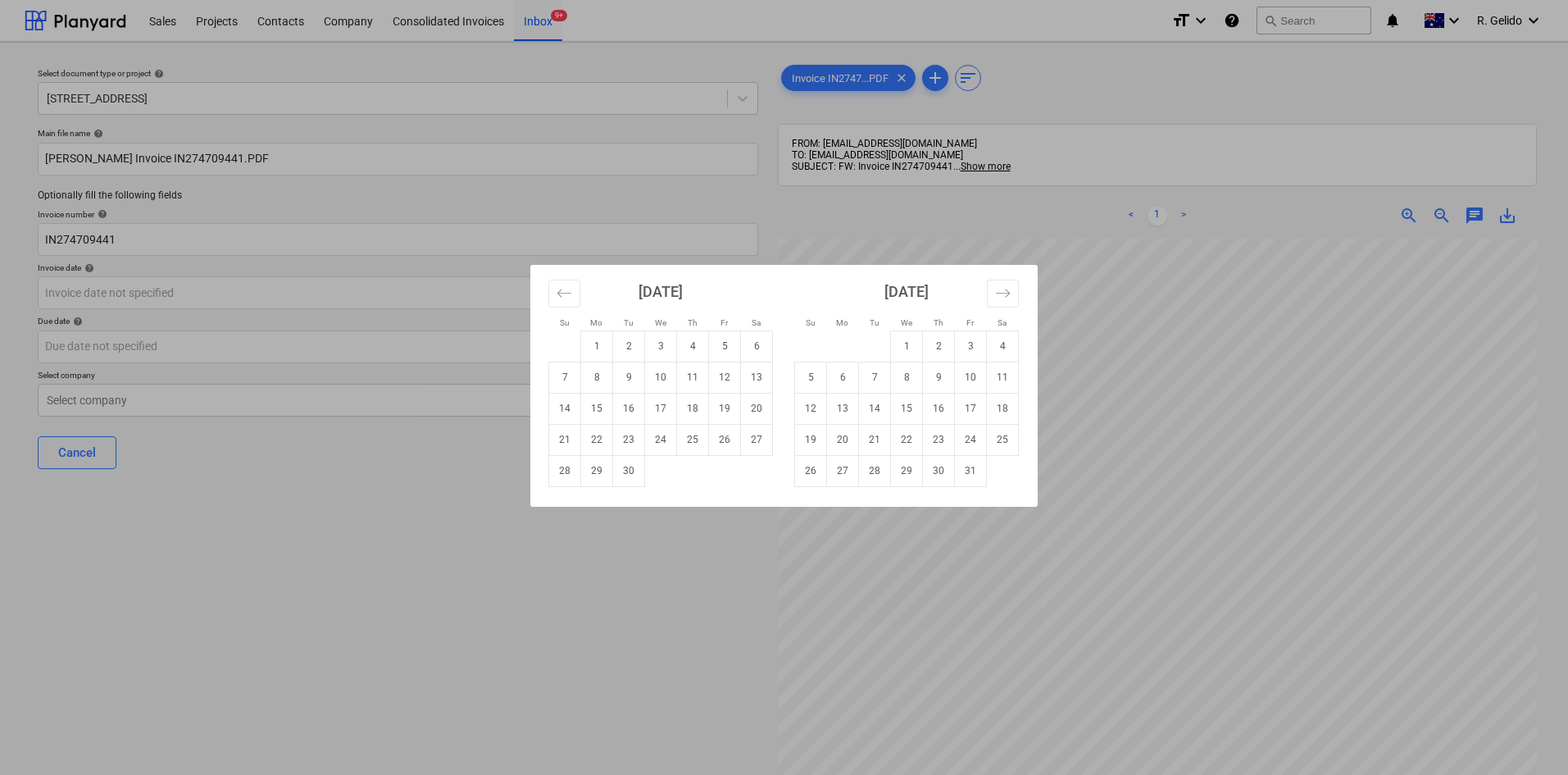
click at [1227, 375] on div "Su Mo Tu We Th Fr Sa Su Mo Tu We Th Fr Sa [DATE] 1 2 3 4 5 6 7 8 9 10 11 12 13 …" at bounding box center [784, 387] width 1568 height 775
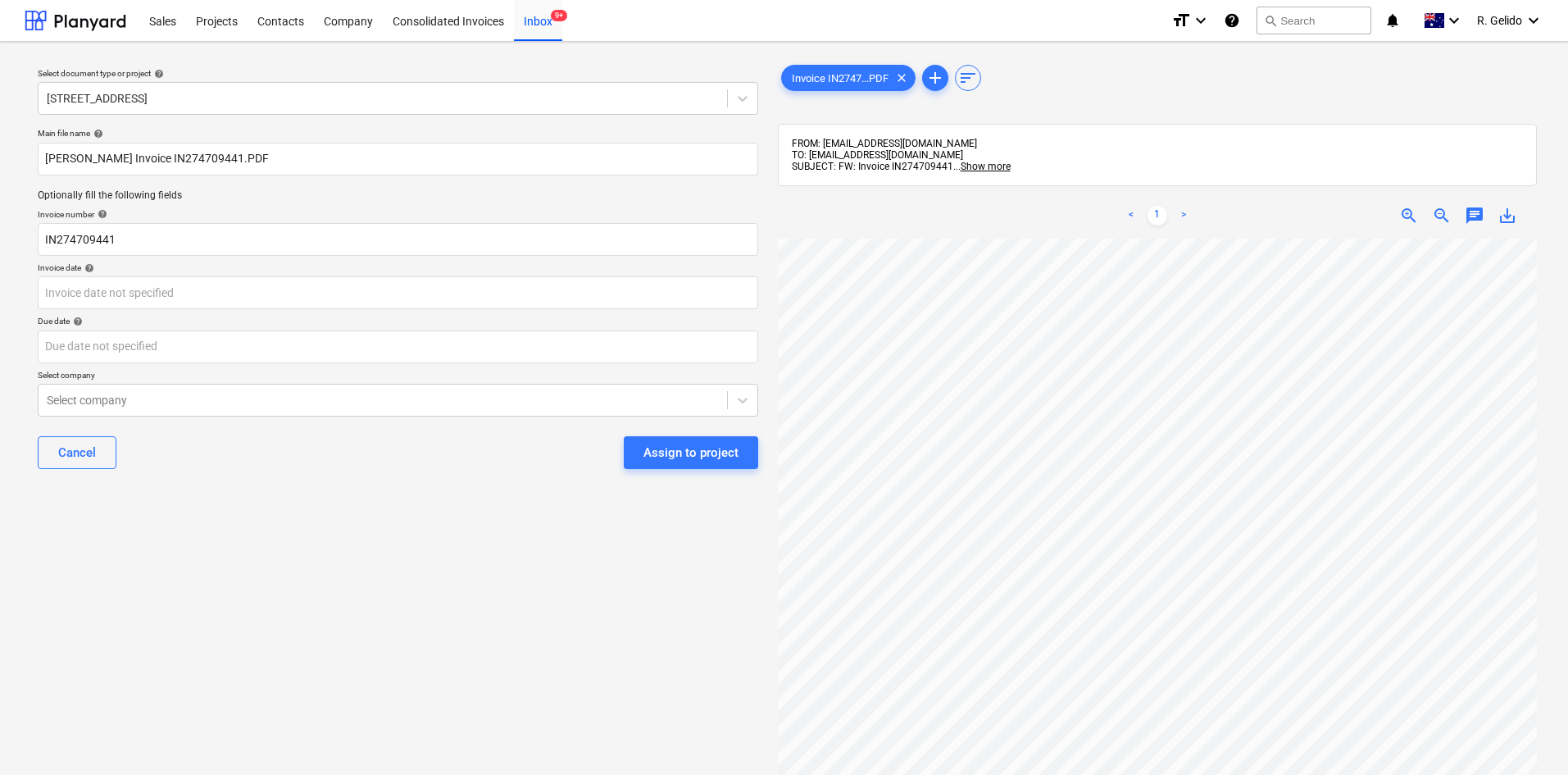
scroll to position [84, 455]
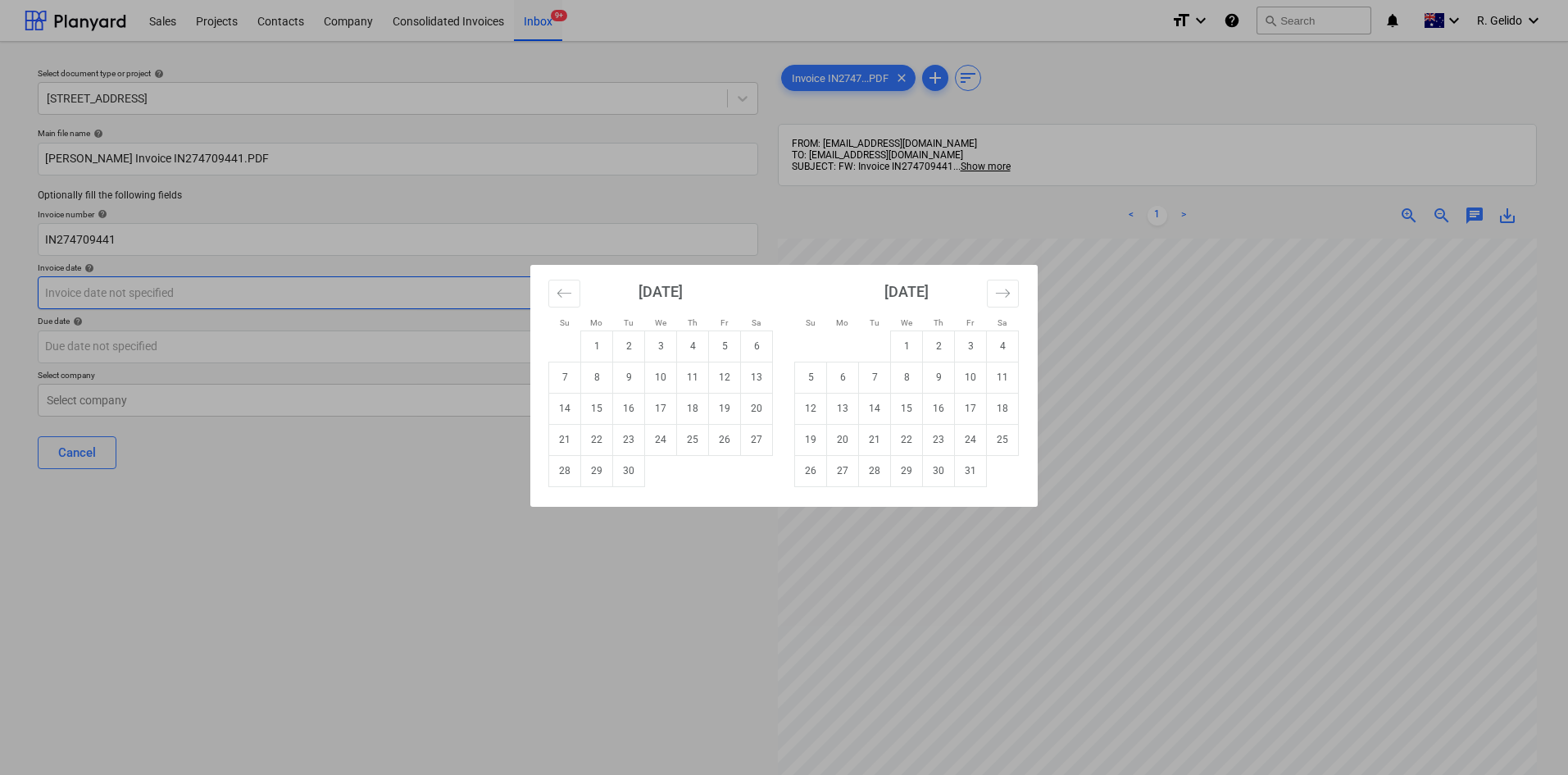
click at [109, 293] on body "Sales Projects Contacts Company Consolidated Invoices Inbox 9+ format_size keyb…" at bounding box center [784, 387] width 1568 height 775
click at [721, 441] on td "26" at bounding box center [725, 439] width 32 height 31
type input "[DATE]"
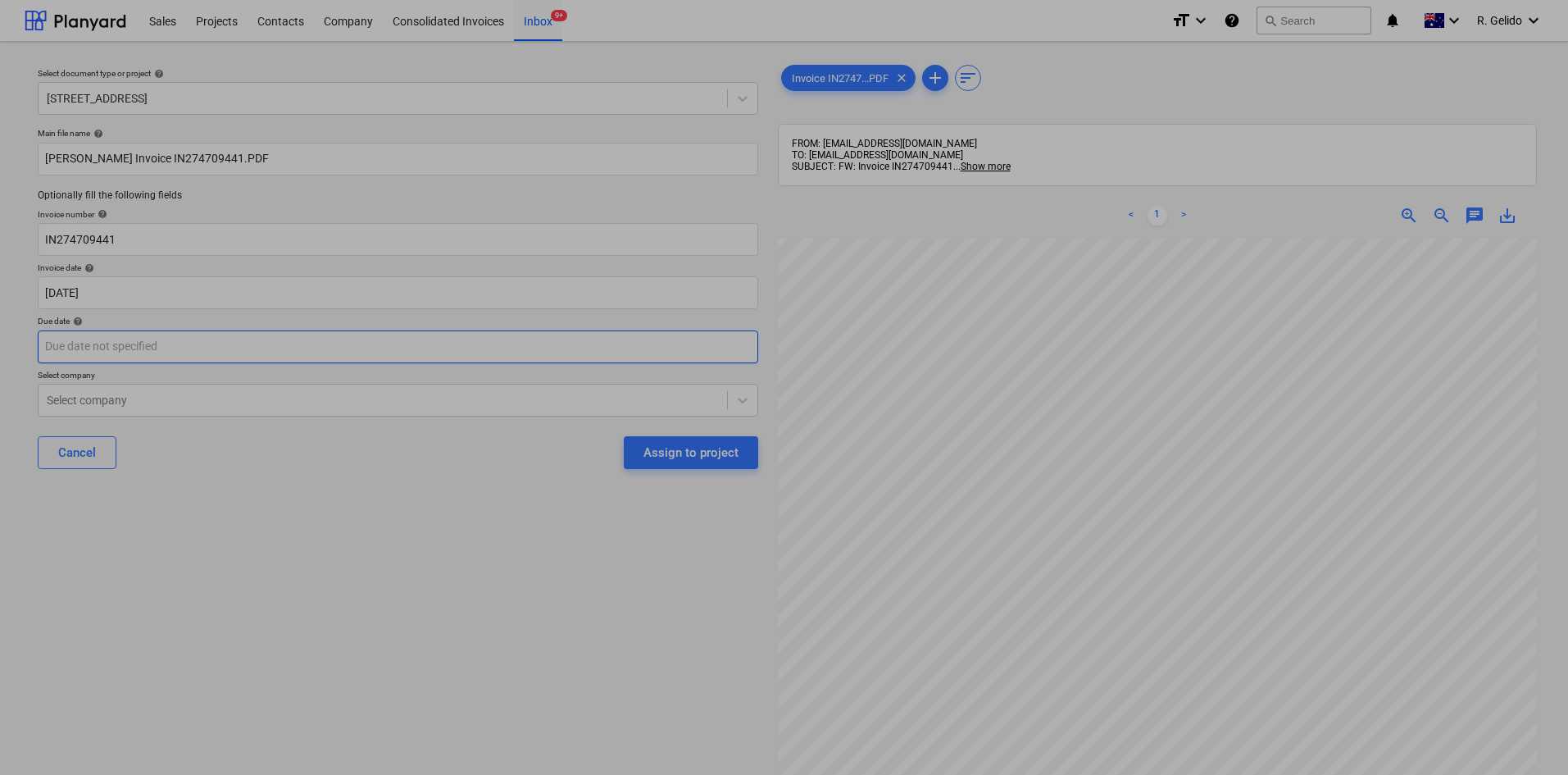
click at [186, 344] on body "Sales Projects Contacts Company Consolidated Invoices Inbox 9+ format_size keyb…" at bounding box center [784, 387] width 1568 height 775
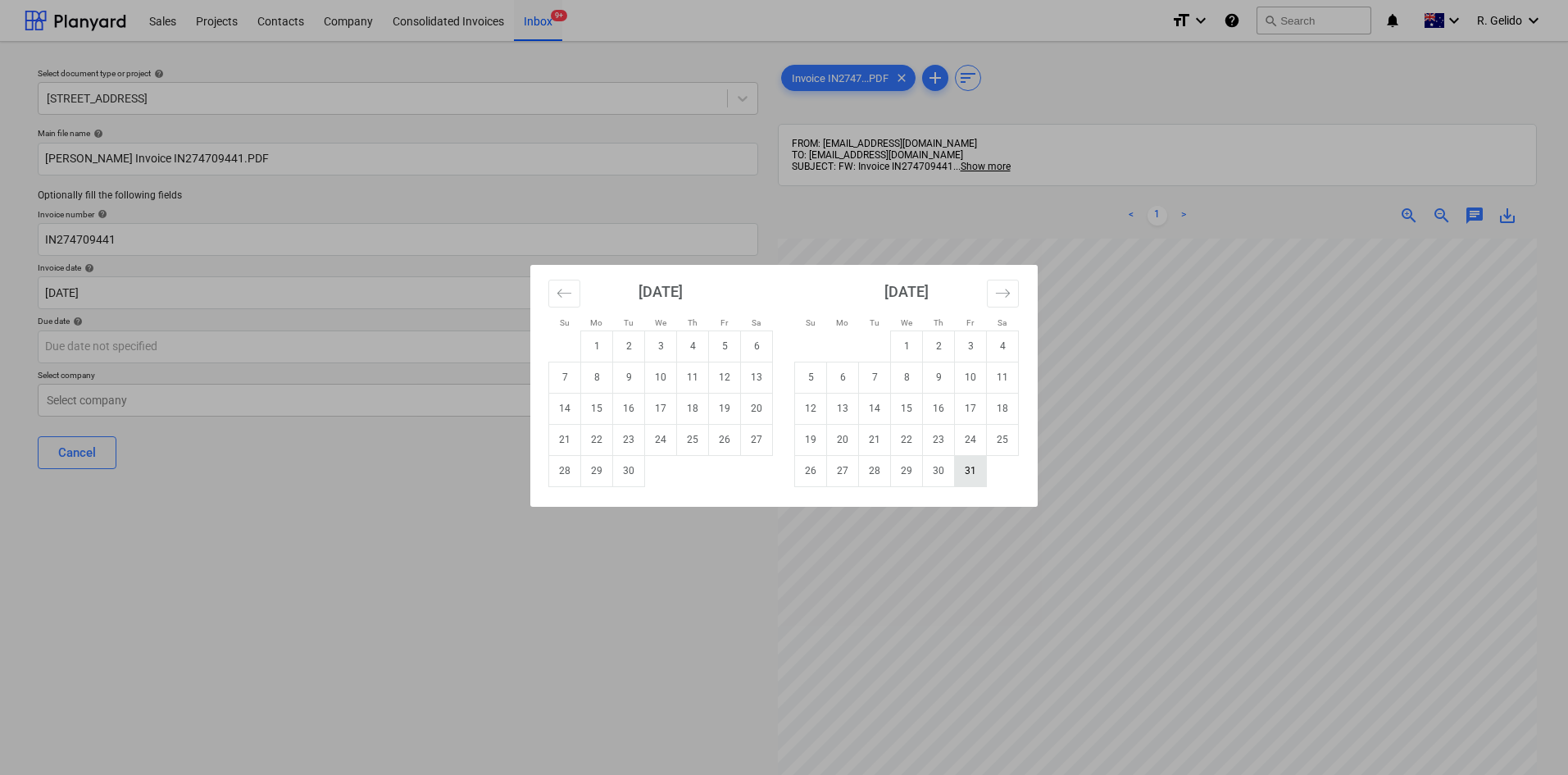
click at [967, 472] on td "31" at bounding box center [971, 469] width 32 height 31
type input "[DATE]"
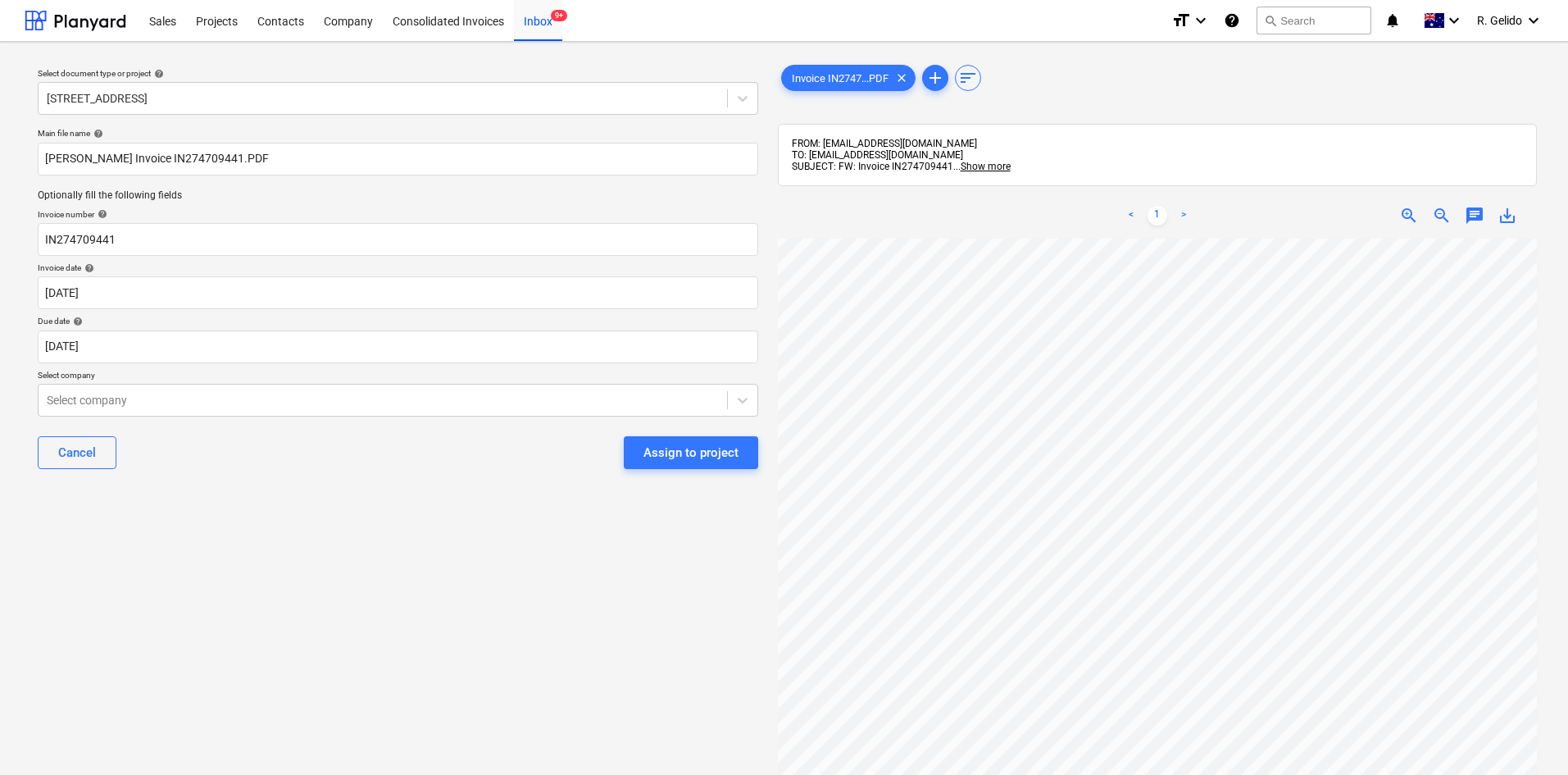
click at [427, 487] on div "Main file name help Harvey Norman Invoice IN274709441.PDF Optionally fill the f…" at bounding box center [397, 305] width 734 height 367
click at [247, 403] on div at bounding box center [382, 399] width 672 height 16
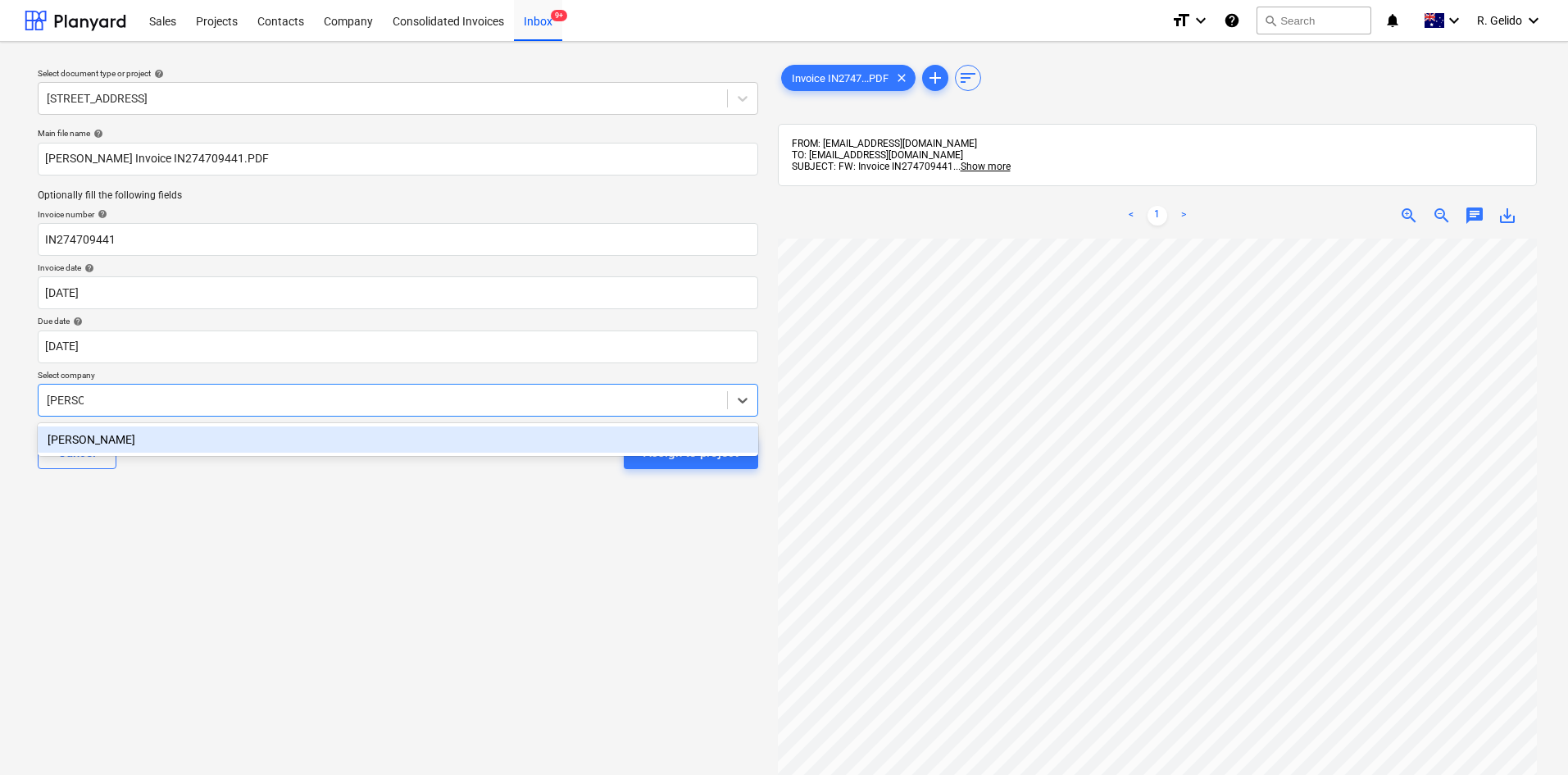
type input "harvey"
click at [241, 441] on div "HARVEY NORMAN" at bounding box center [397, 440] width 721 height 26
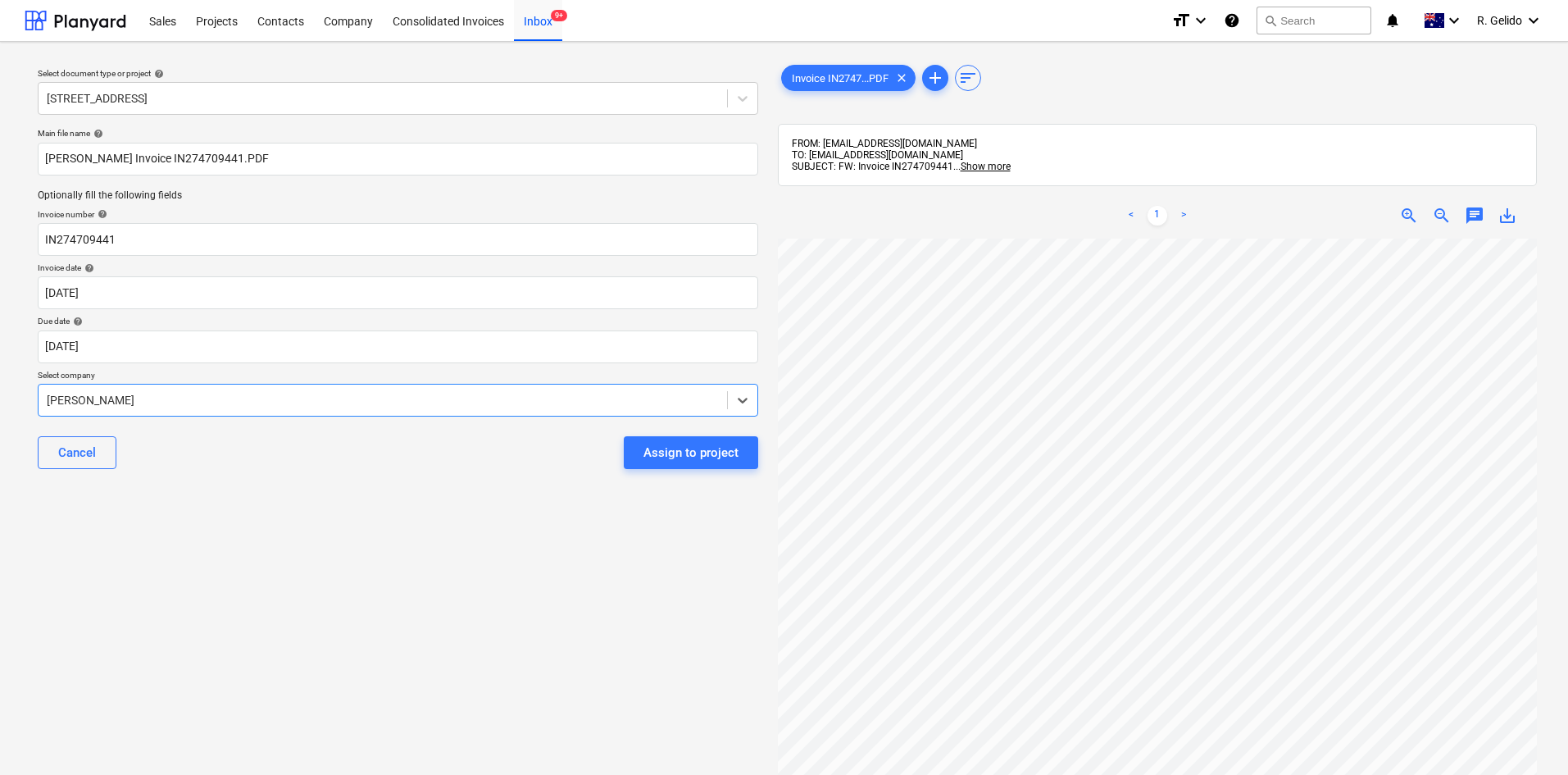
click at [325, 489] on div "Select document type or project help 2 Kaga Place, Marsfield Main file name hel…" at bounding box center [397, 514] width 747 height 919
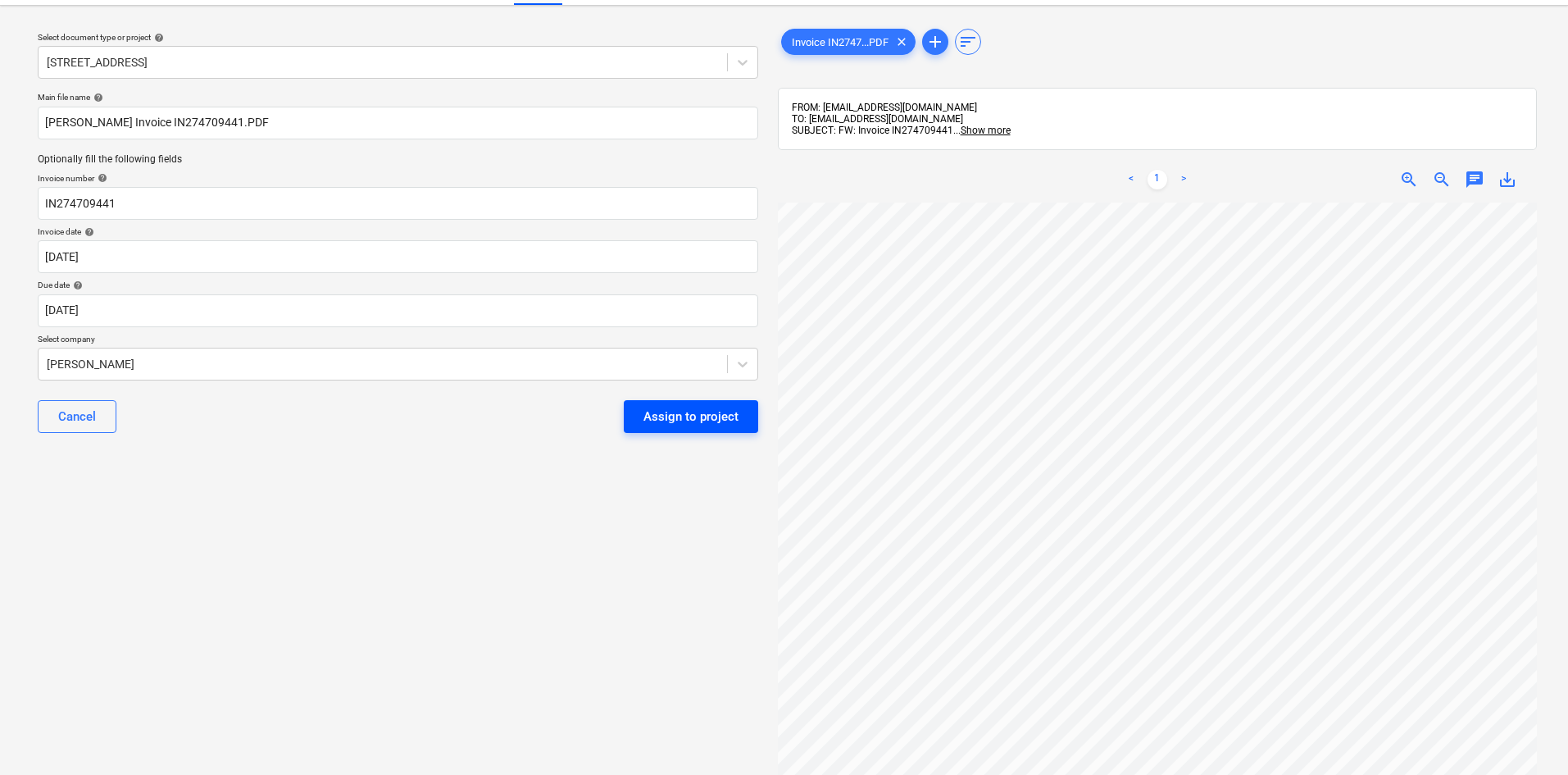
scroll to position [0, 0]
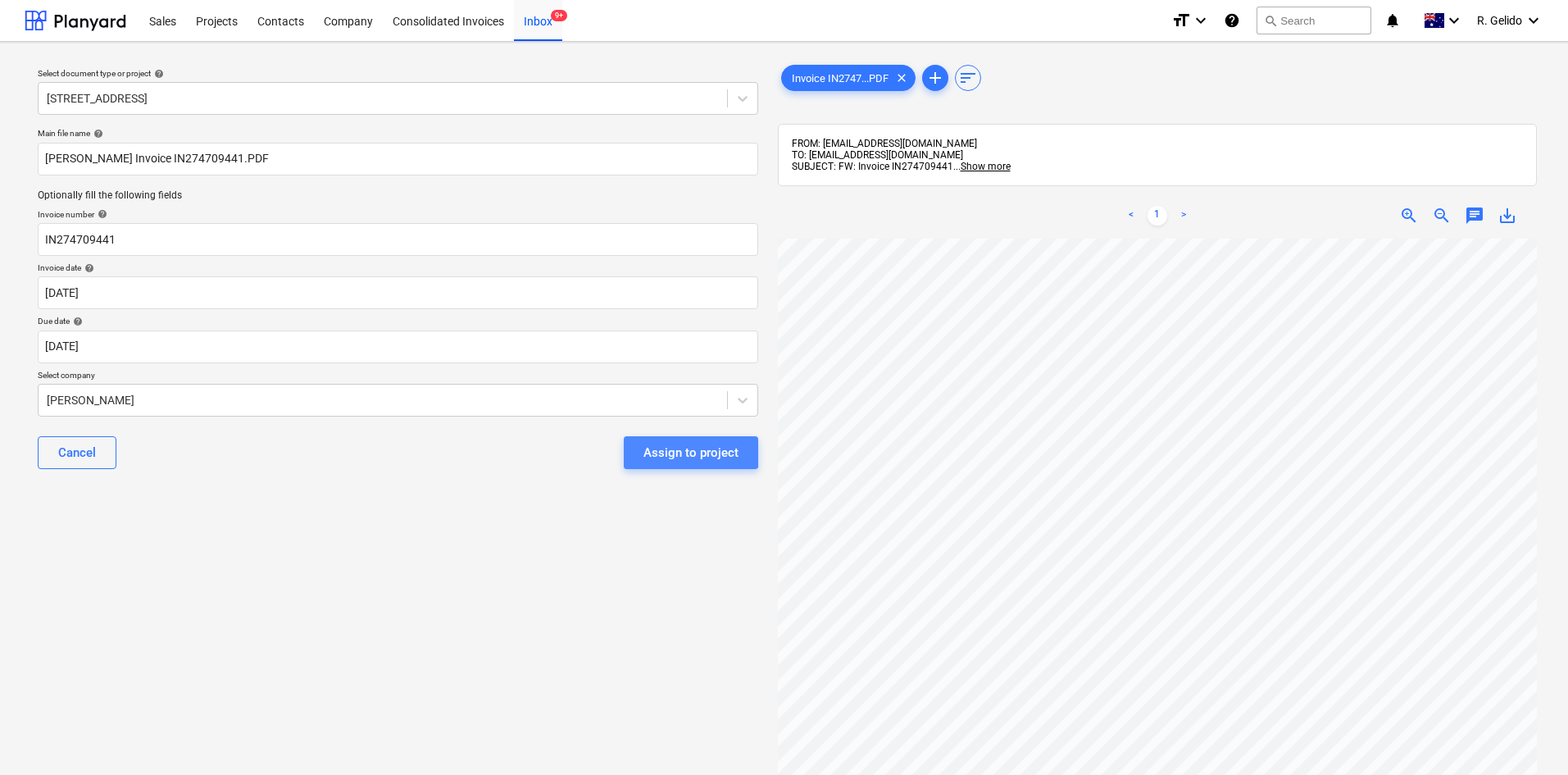
click at [692, 448] on div "Assign to project" at bounding box center [691, 452] width 95 height 22
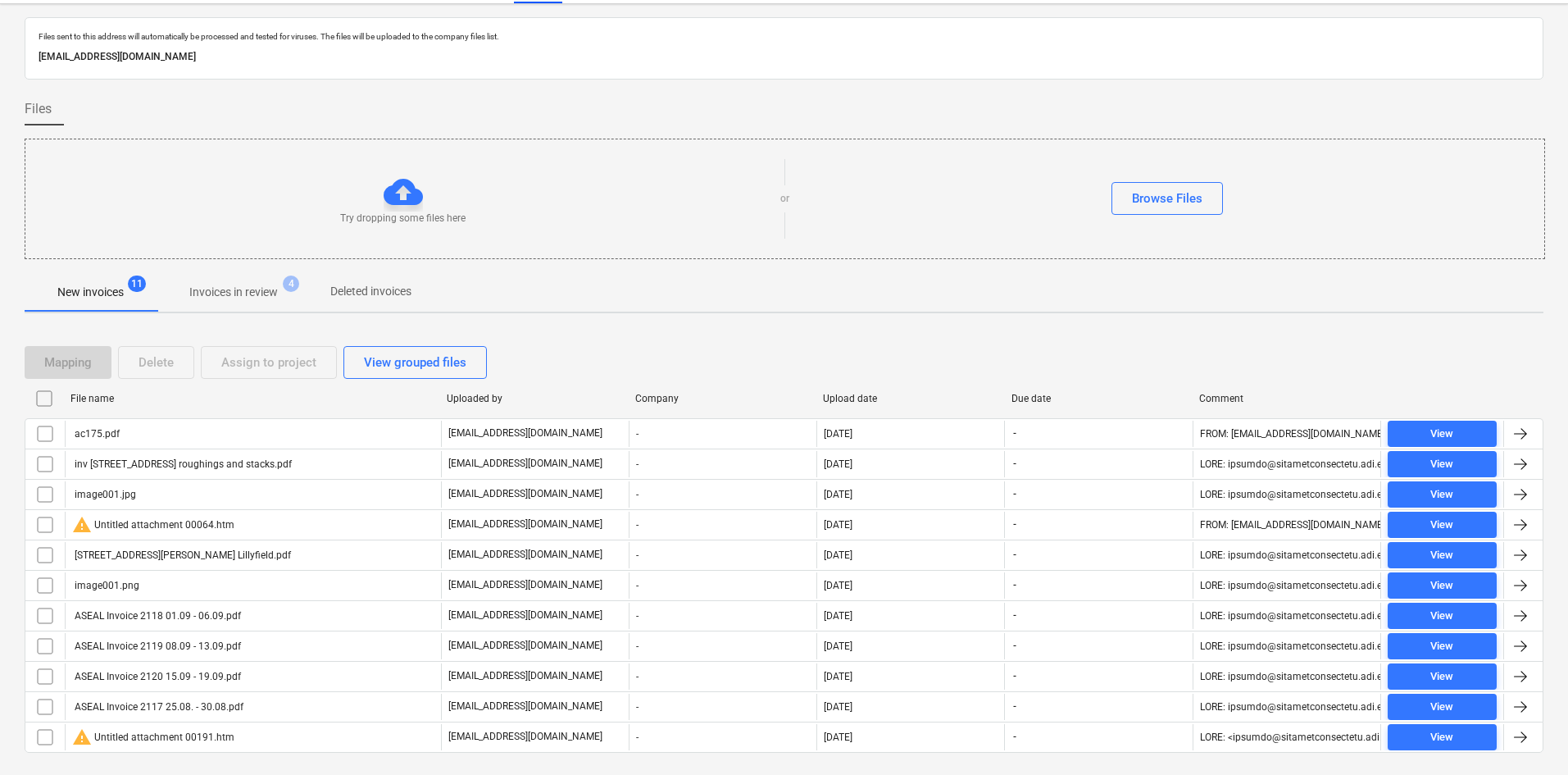
scroll to position [75, 0]
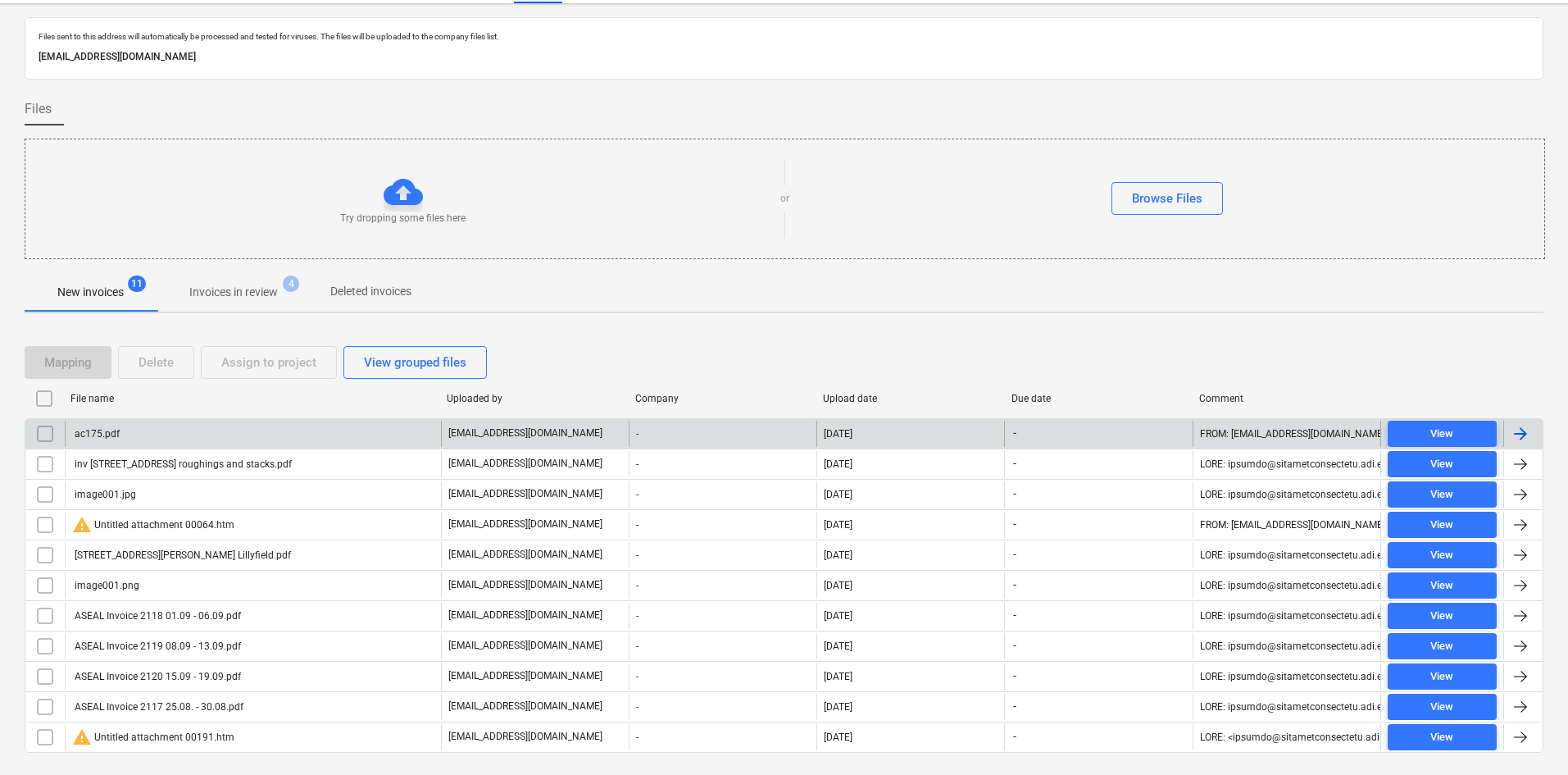
scroll to position [75, 0]
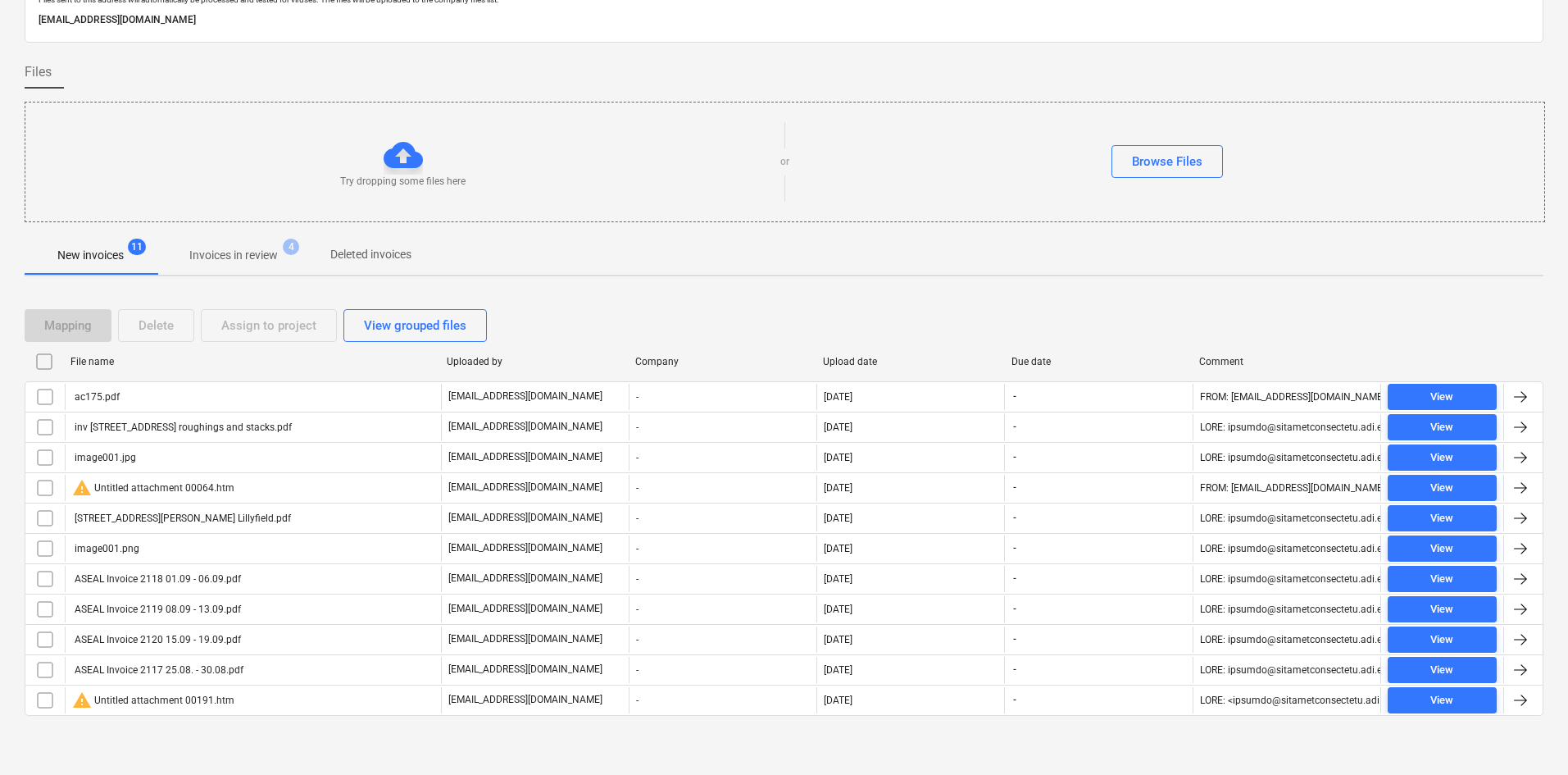
click at [95, 364] on div "File name" at bounding box center [252, 362] width 364 height 11
checkbox input "false"
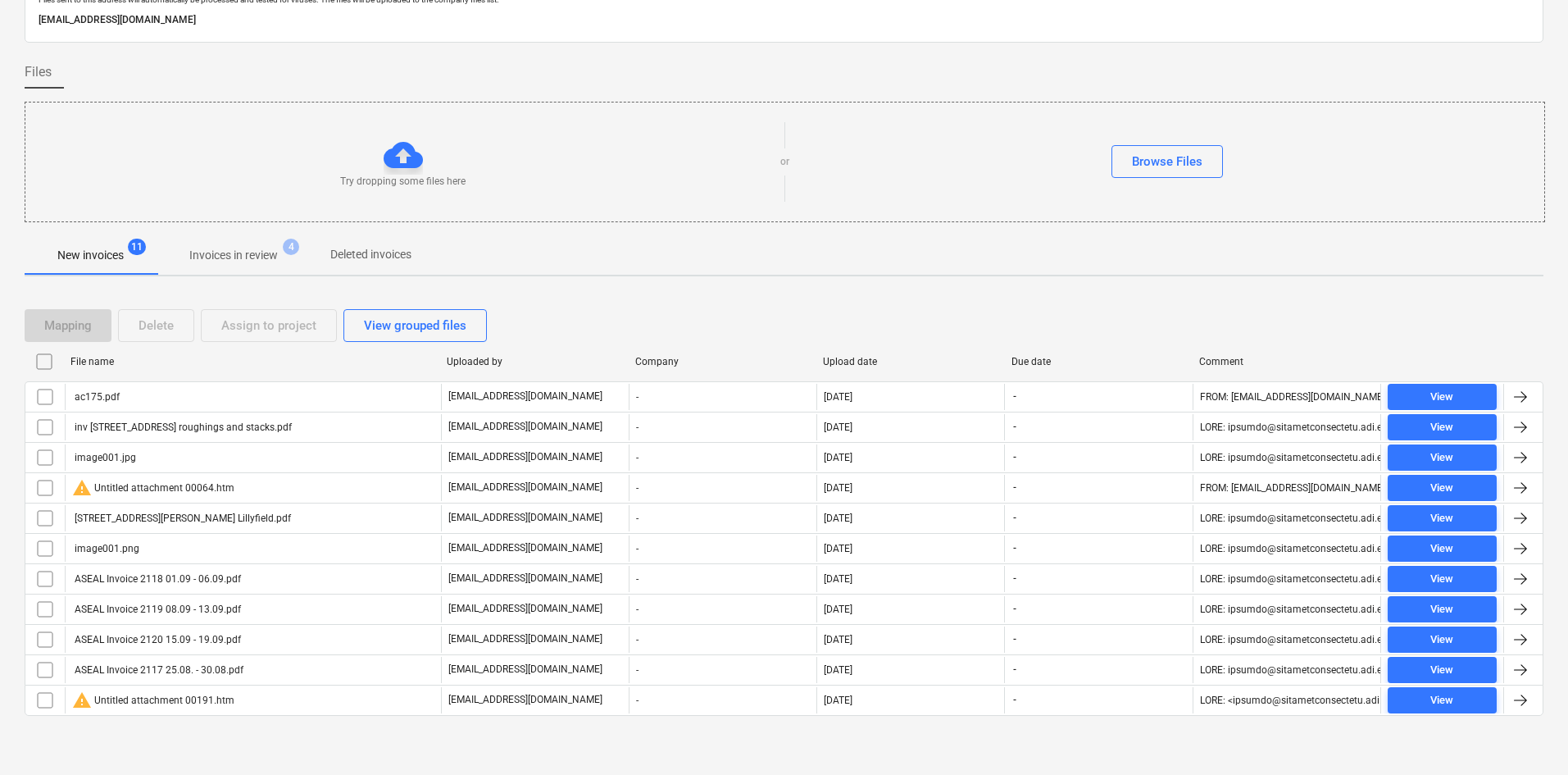
checkbox input "false"
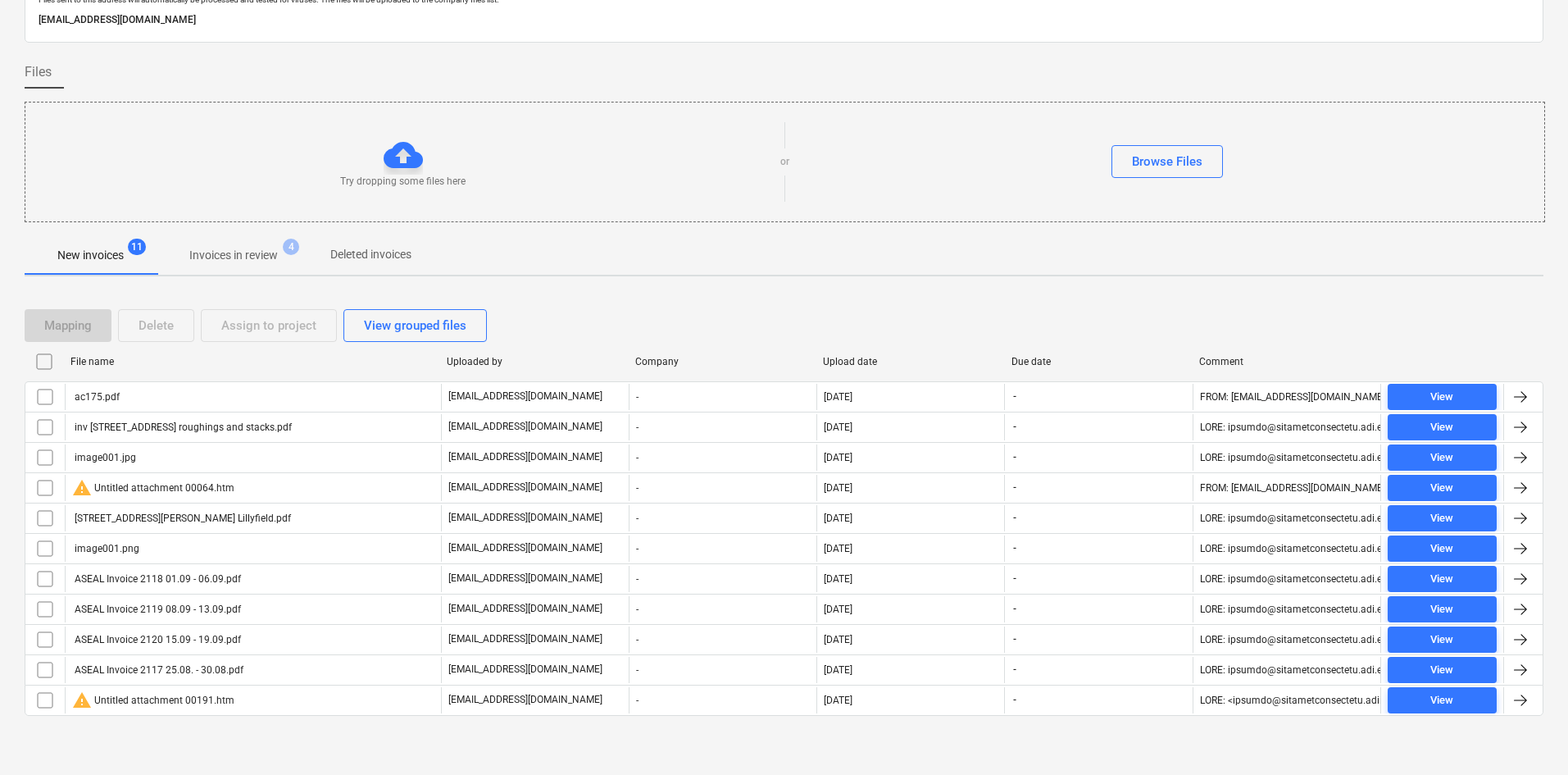
checkbox input "false"
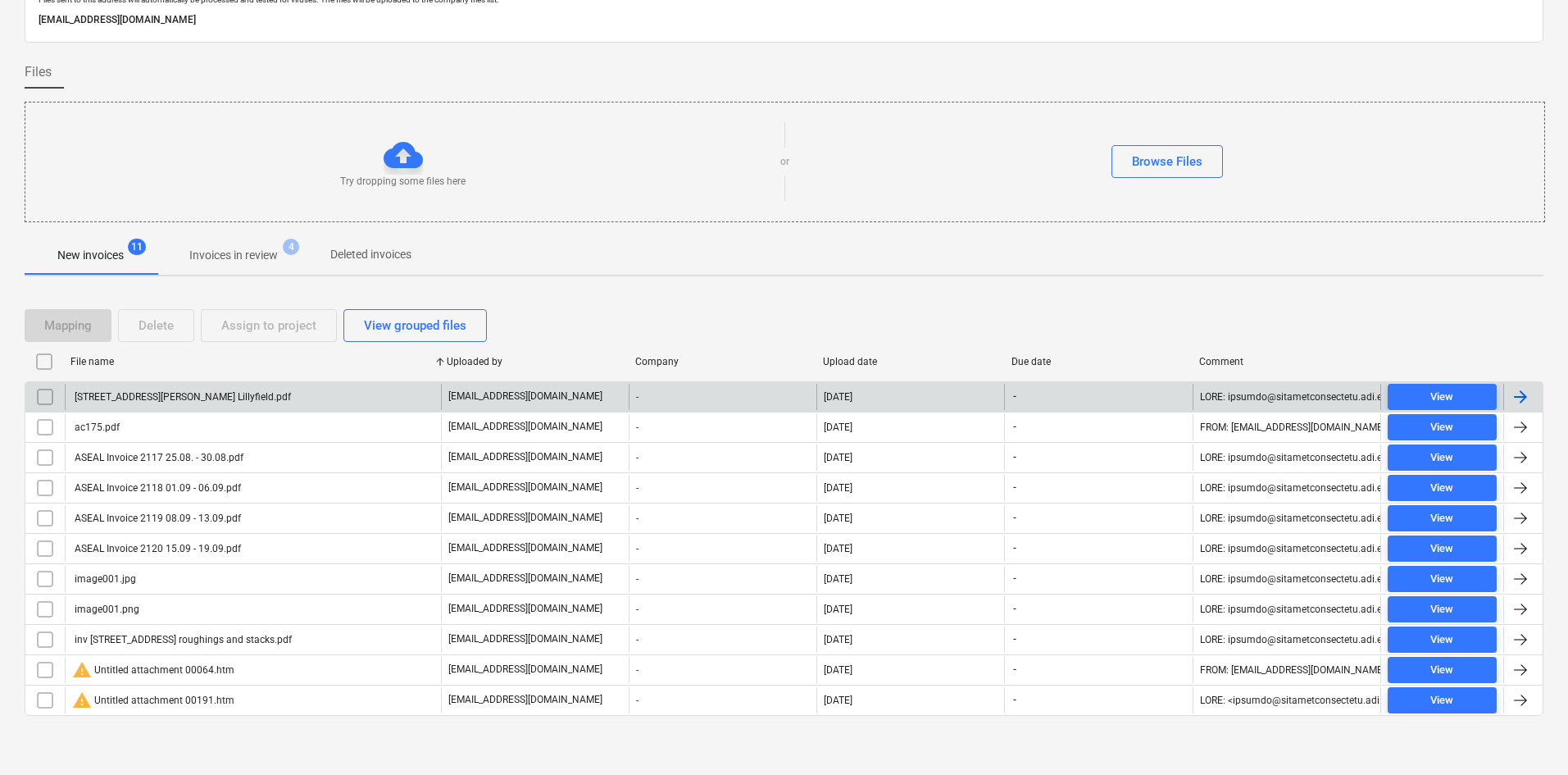
click at [169, 407] on div "[STREET_ADDRESS][PERSON_NAME] Lillyfield.pdf" at bounding box center [253, 396] width 377 height 26
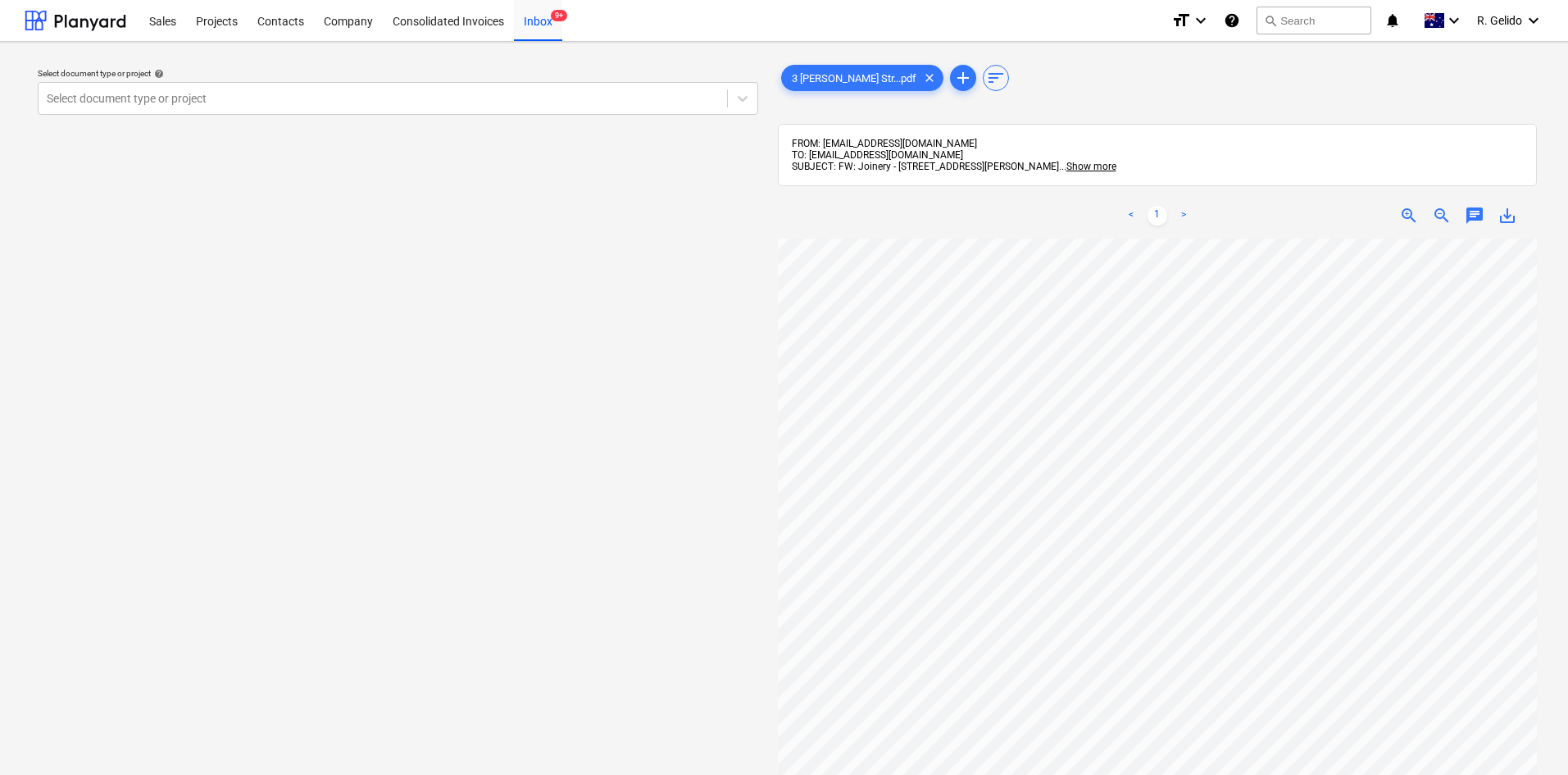
scroll to position [412, 4]
click at [1181, 209] on link ">" at bounding box center [1184, 216] width 20 height 20
click at [1123, 213] on link "<" at bounding box center [1131, 216] width 20 height 20
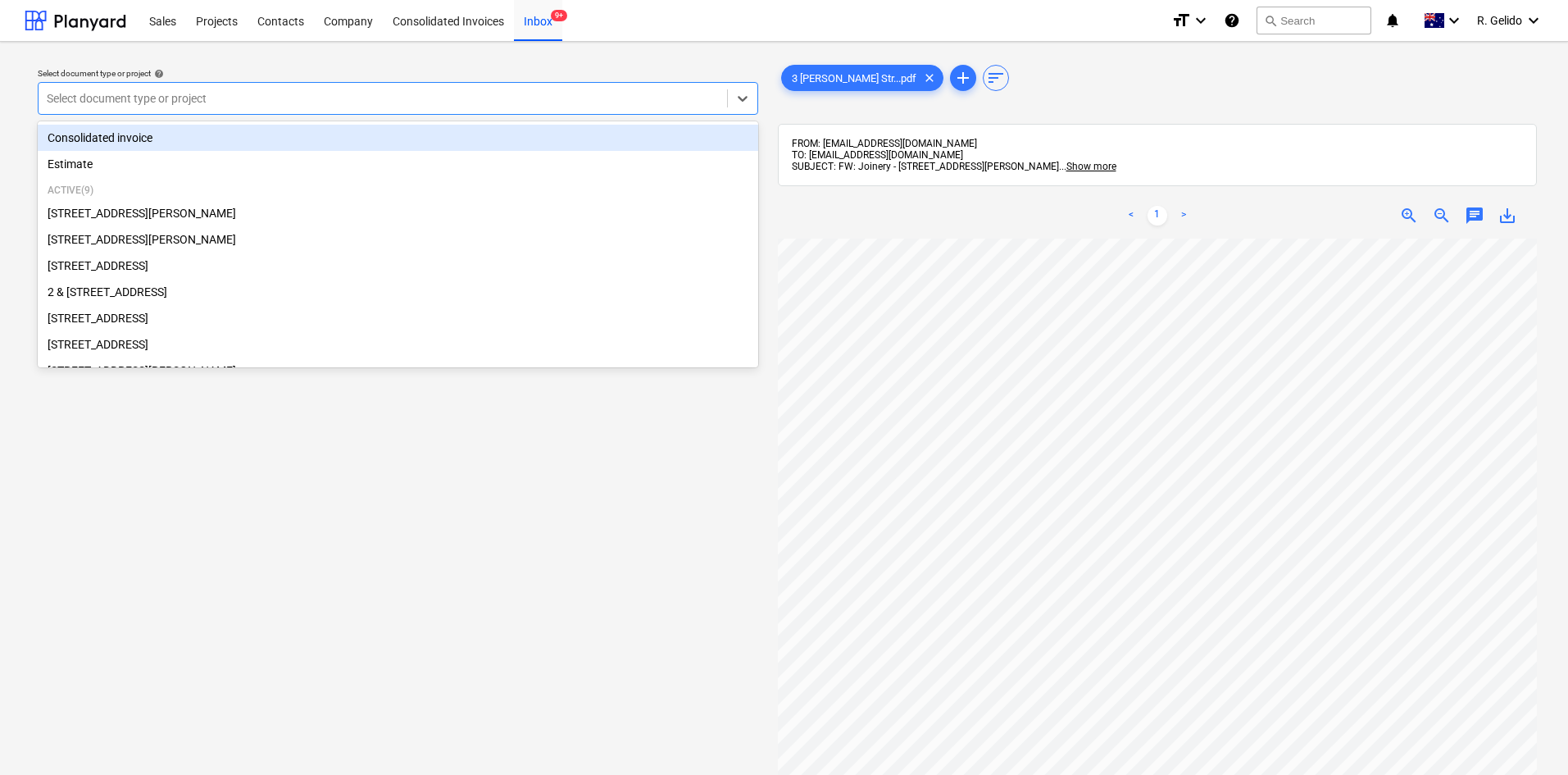
click at [409, 97] on div at bounding box center [382, 97] width 672 height 16
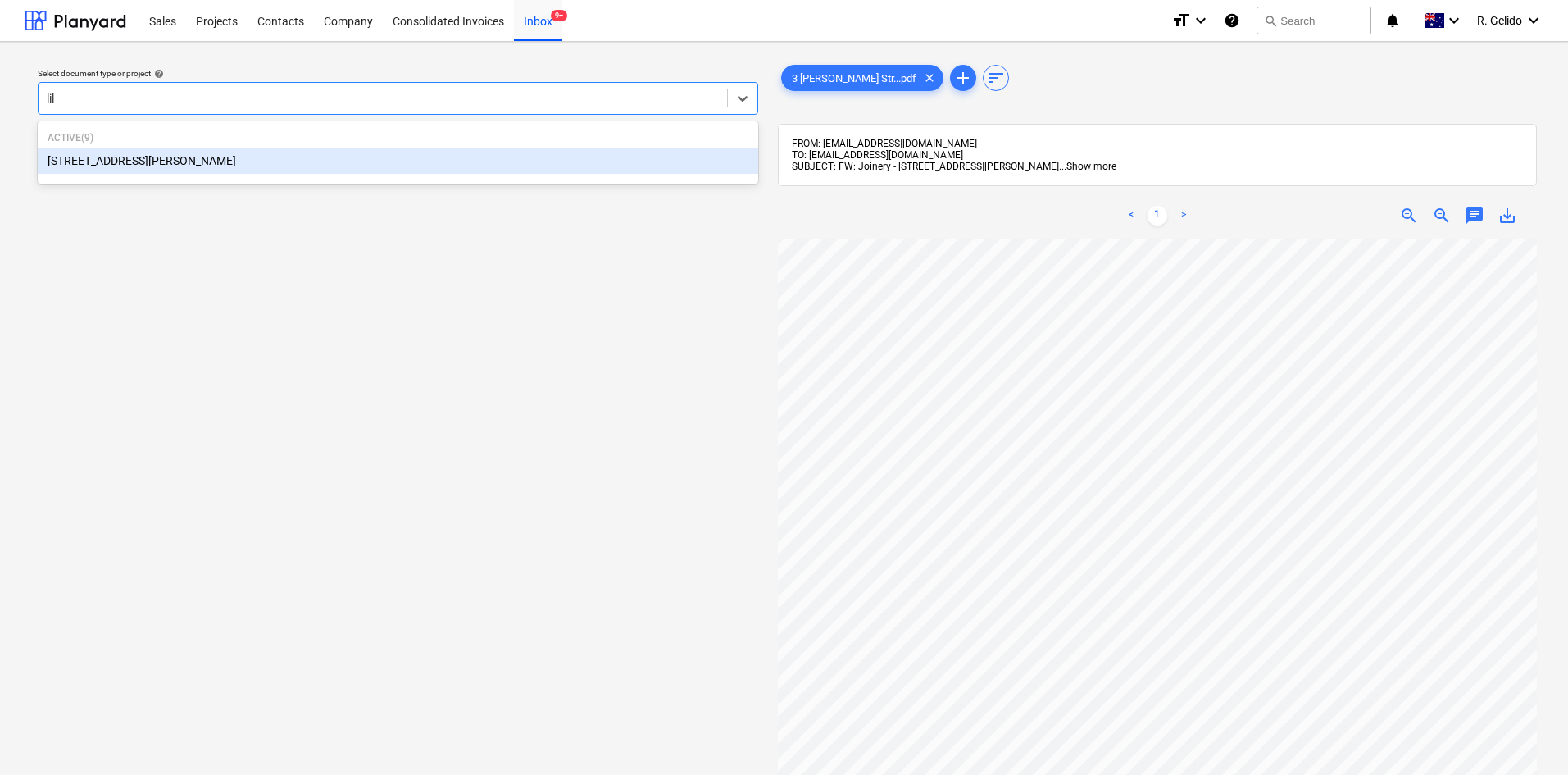
type input "lily"
click at [277, 162] on div "[STREET_ADDRESS][PERSON_NAME]" at bounding box center [397, 160] width 721 height 26
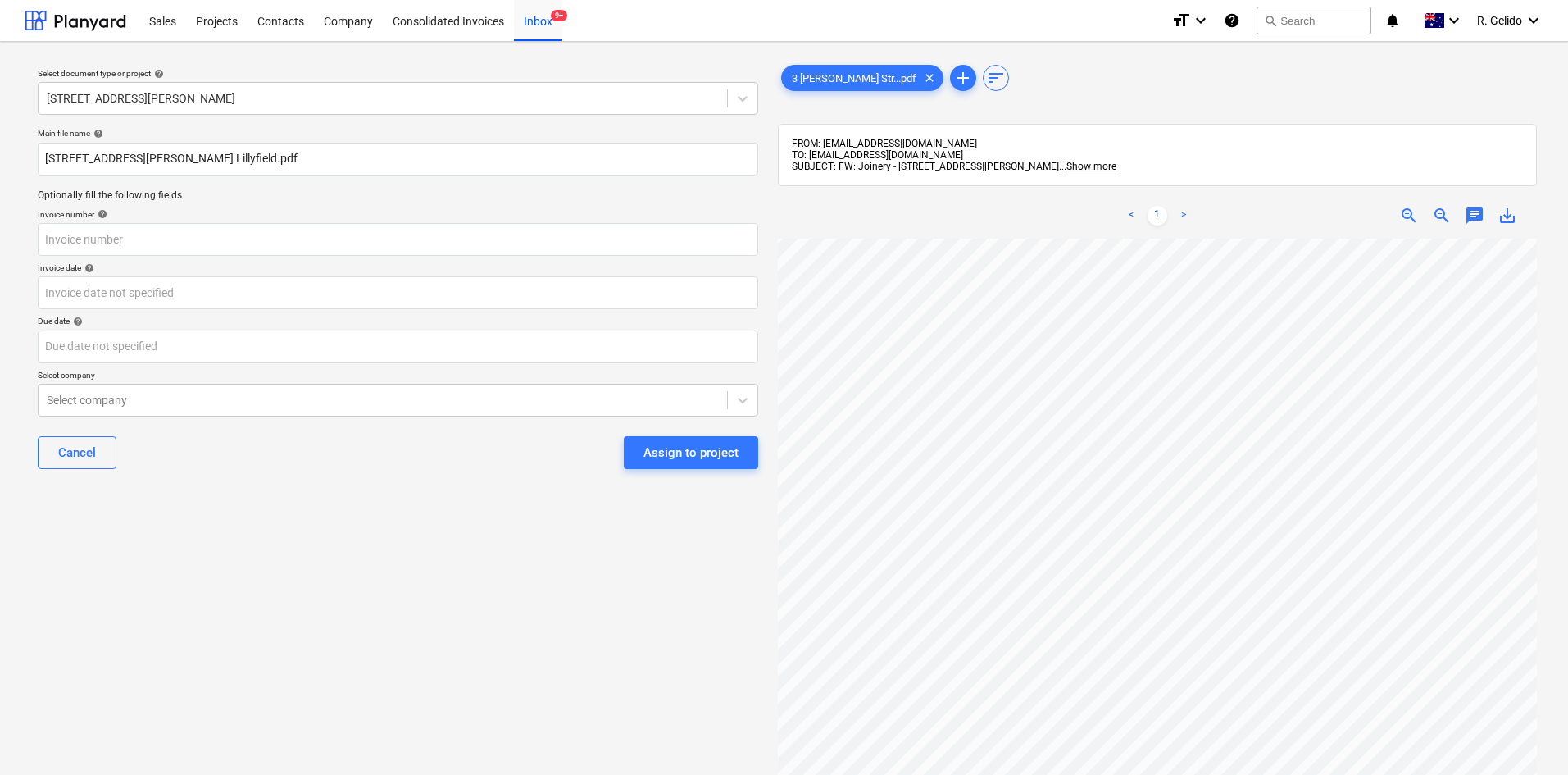
scroll to position [0, 49]
drag, startPoint x: 231, startPoint y: 161, endPoint x: 7, endPoint y: 154, distance: 224.1
click at [5, 154] on div "Select document type or project help [STREET_ADDRESS][PERSON_NAME] file name he…" at bounding box center [784, 514] width 1568 height 946
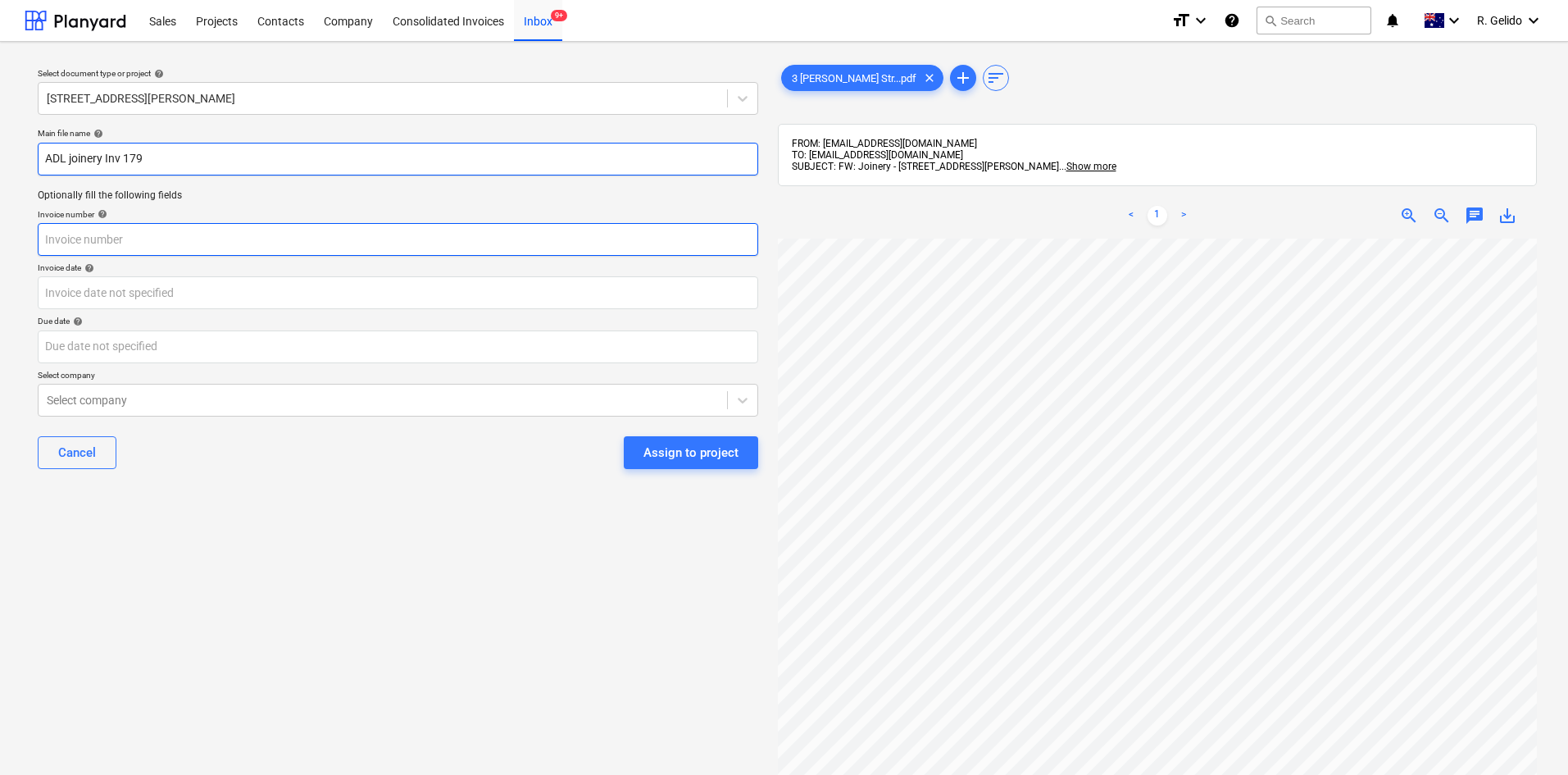
type input "ADL joinery Inv 179"
click at [148, 225] on input "text" at bounding box center [397, 239] width 721 height 33
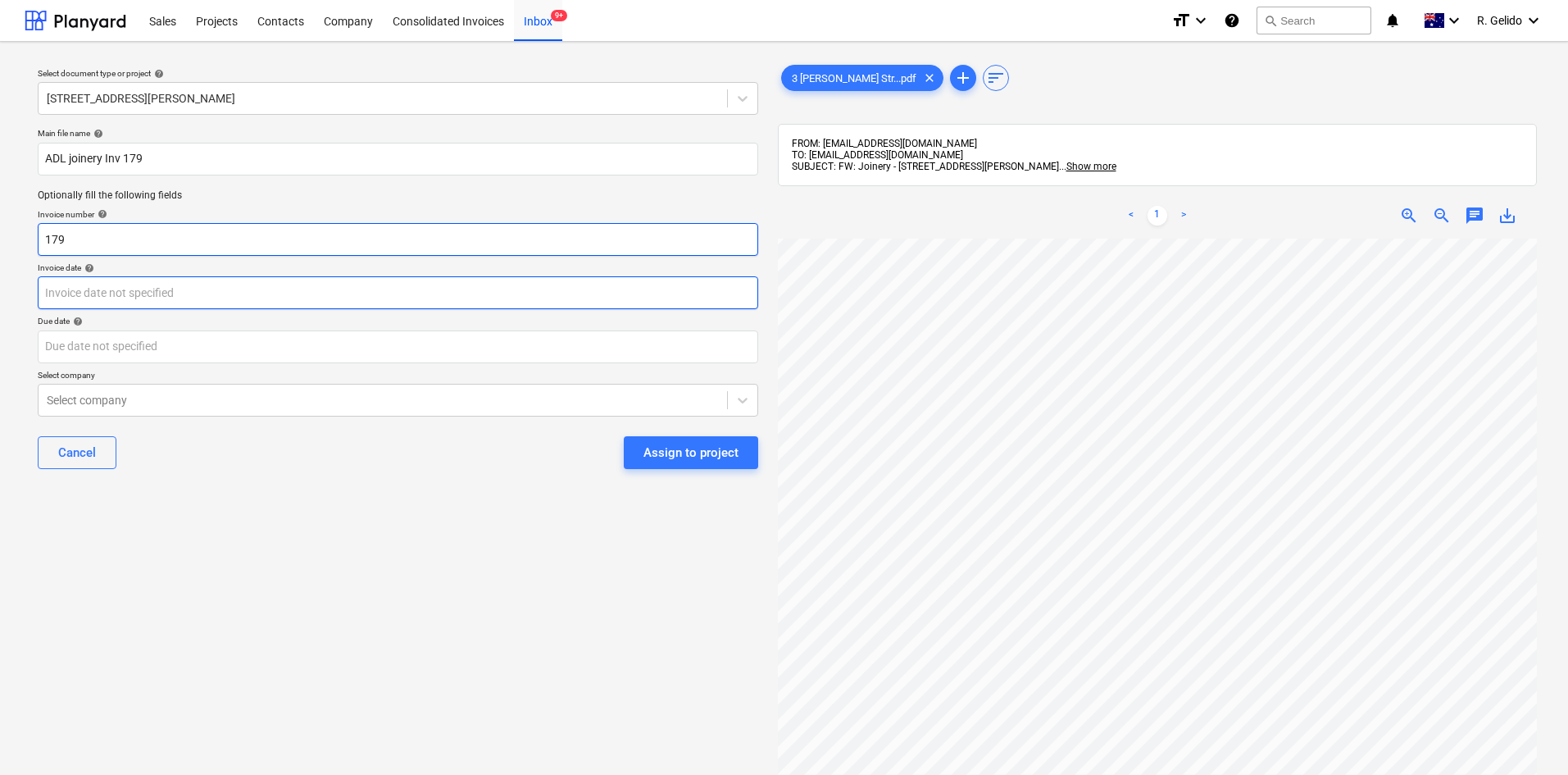
type input "179"
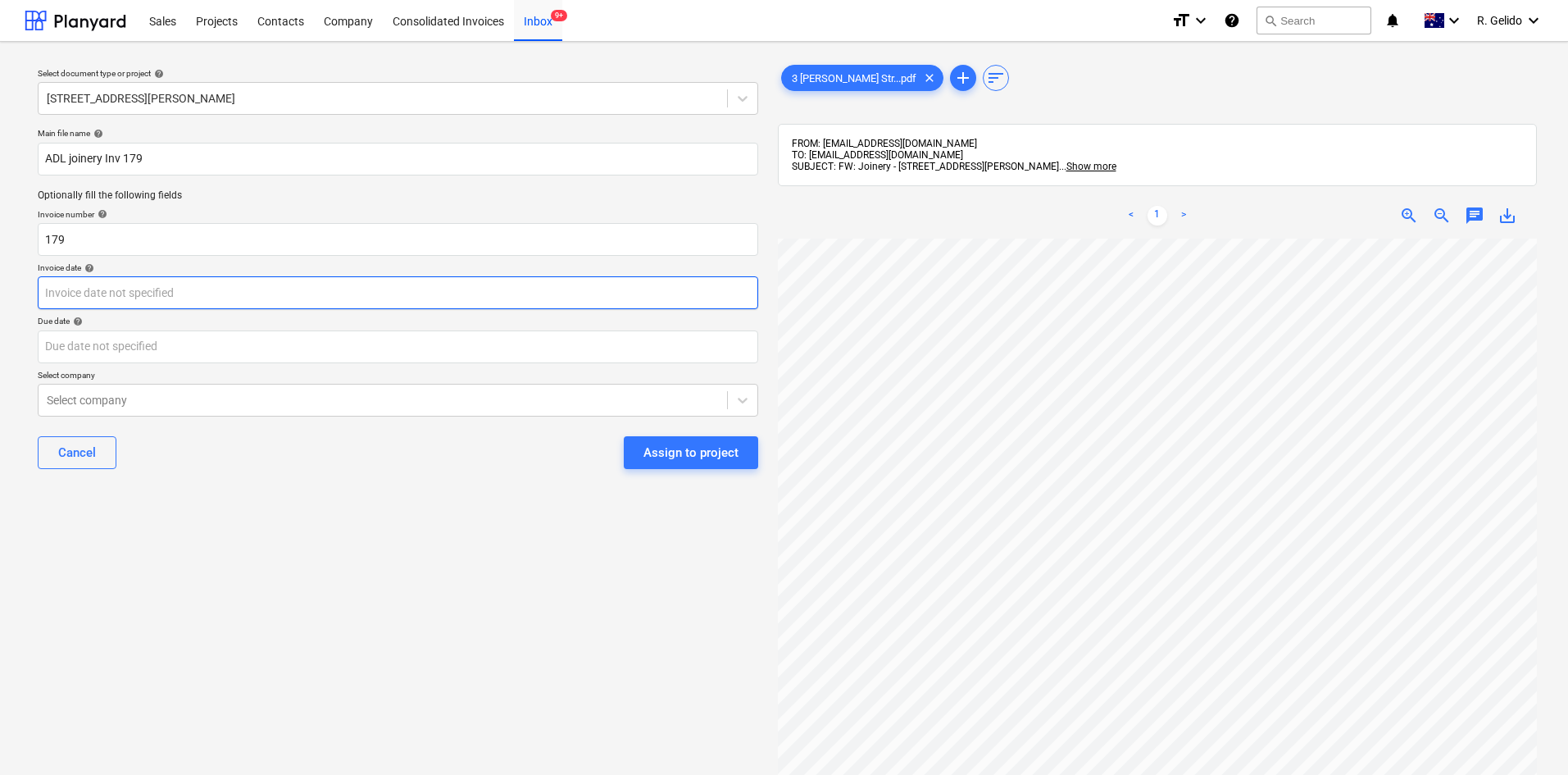
click at [167, 290] on body "Sales Projects Contacts Company Consolidated Invoices Inbox 9+ format_size keyb…" at bounding box center [784, 387] width 1568 height 775
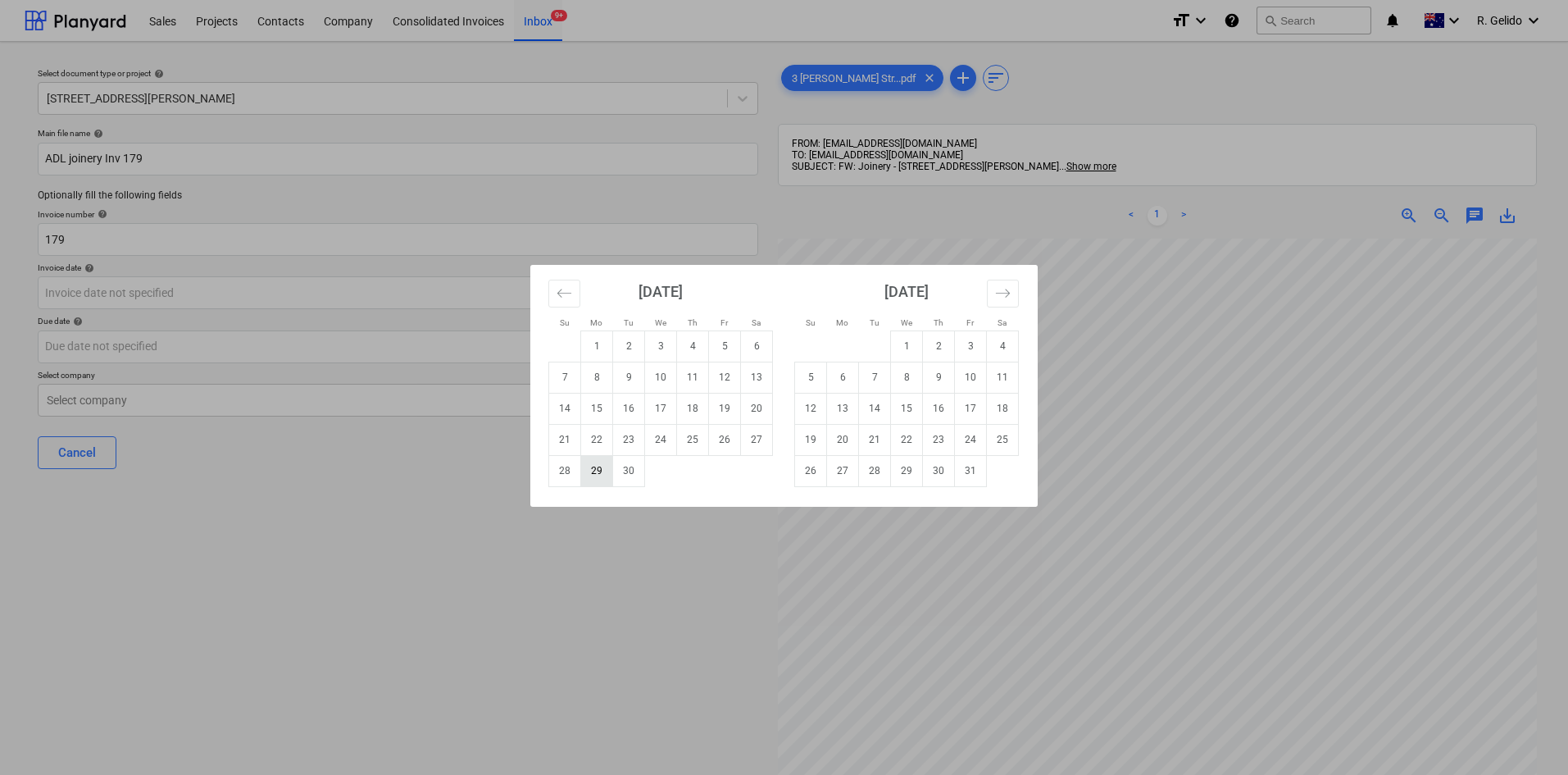
click at [599, 469] on td "29" at bounding box center [597, 469] width 32 height 31
type input "[DATE]"
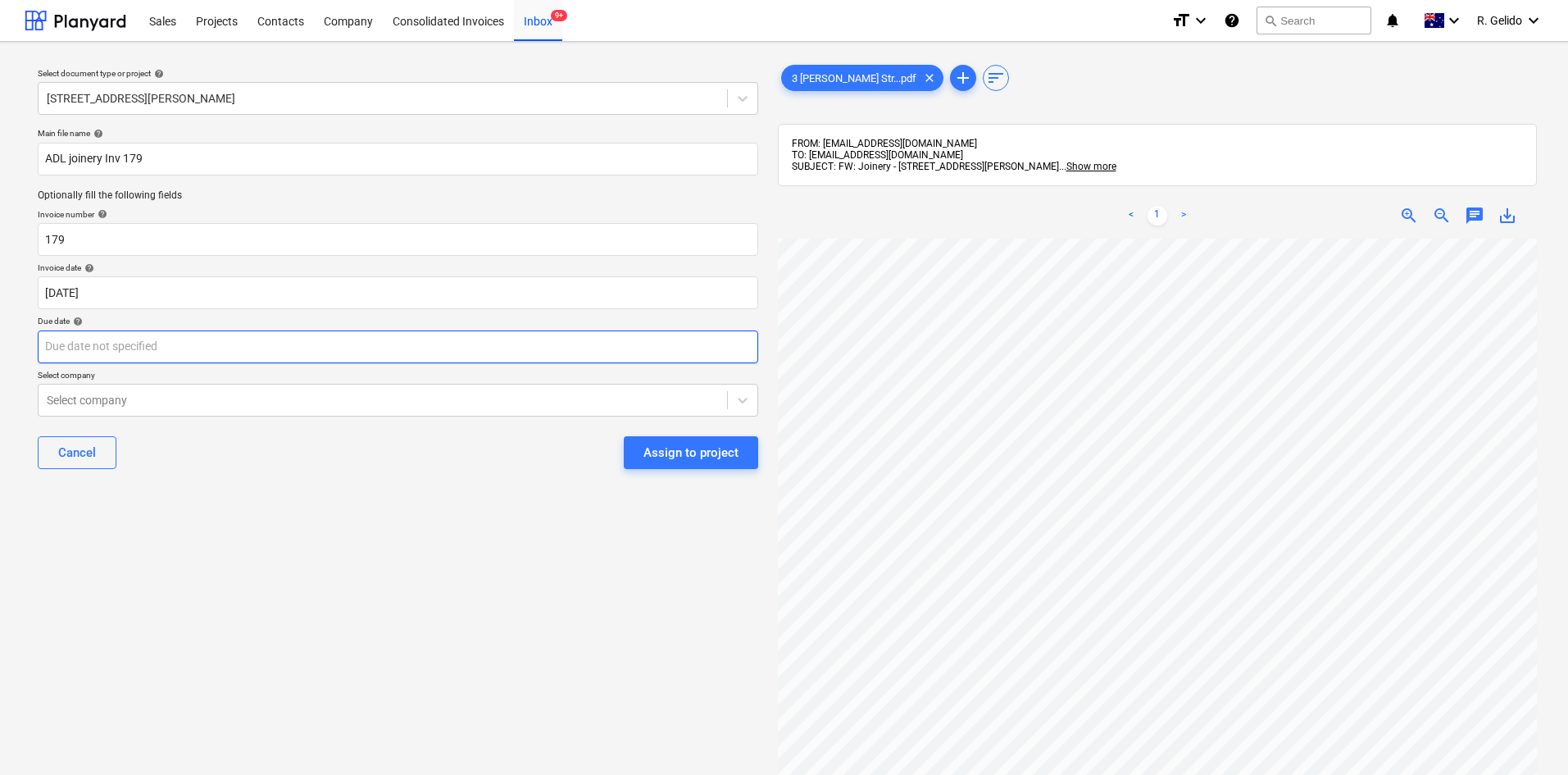
click at [230, 341] on body "Sales Projects Contacts Company Consolidated Invoices Inbox 9+ format_size keyb…" at bounding box center [784, 387] width 1568 height 775
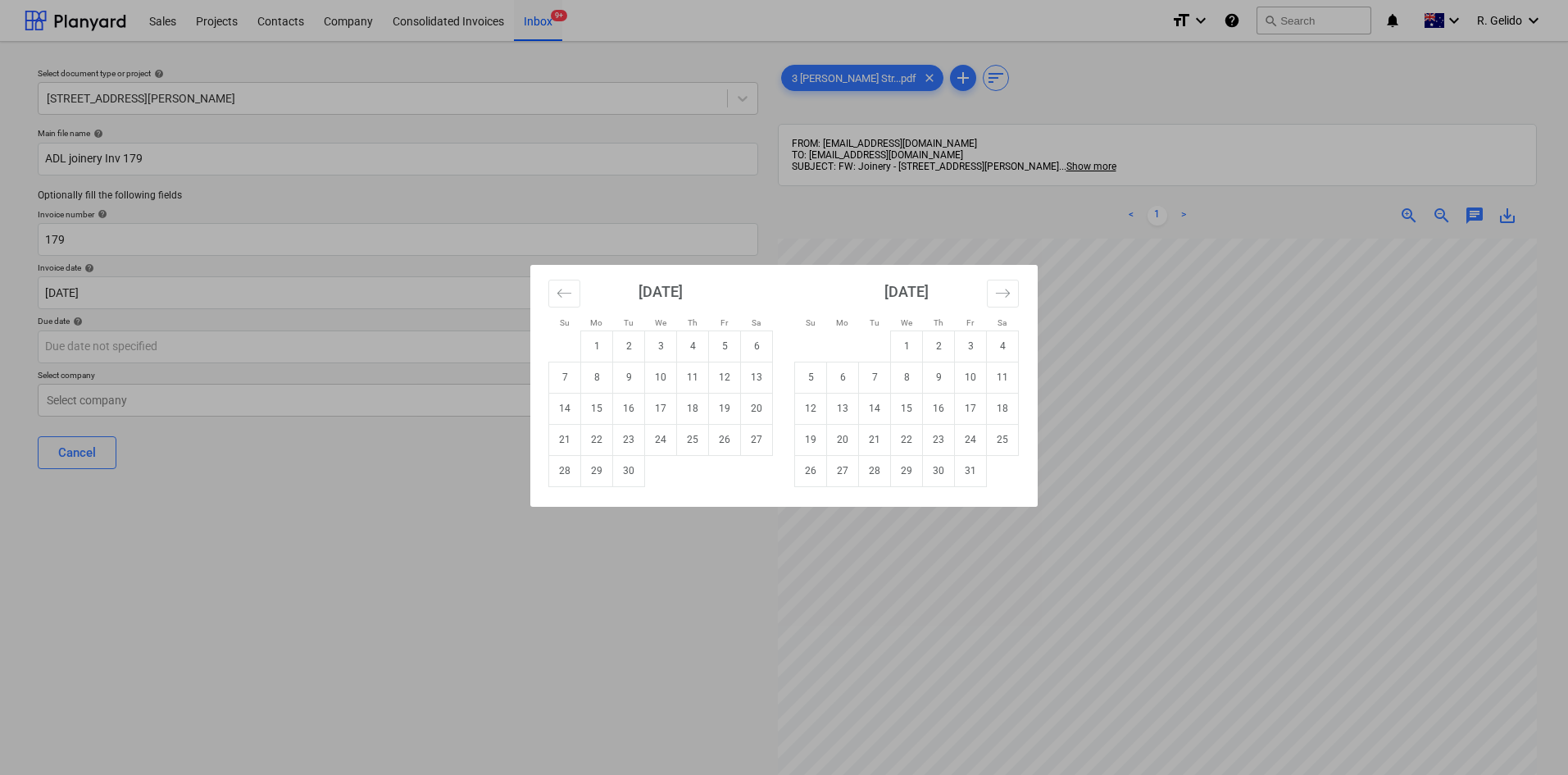
click at [1241, 624] on div "Su Mo Tu We Th Fr Sa Su Mo Tu We Th Fr Sa [DATE] 1 2 3 4 5 6 7 8 9 10 11 12 13 …" at bounding box center [784, 387] width 1568 height 775
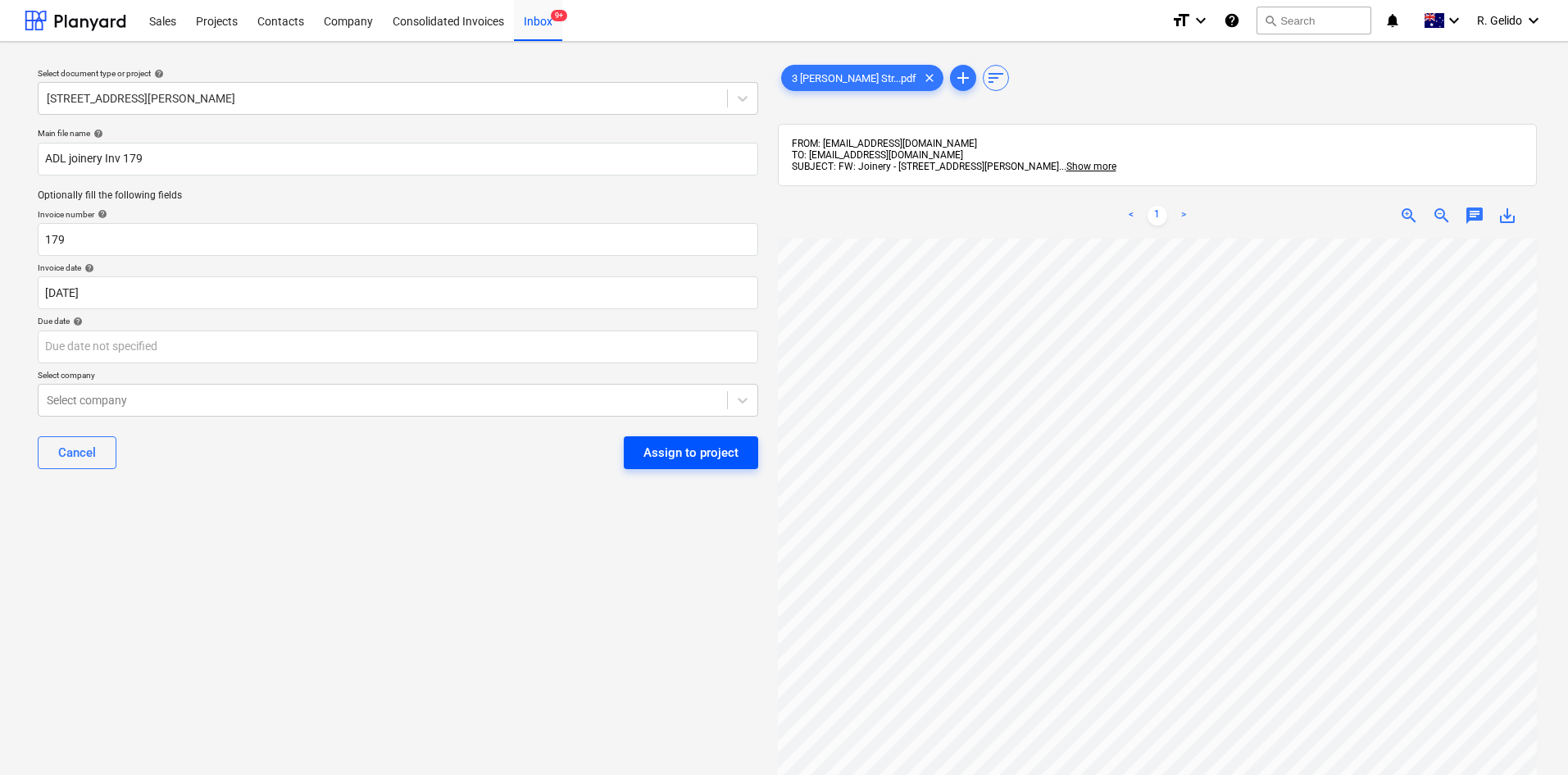
scroll to position [0, 0]
click at [191, 354] on body "Sales Projects Contacts Company Consolidated Invoices Inbox 9+ format_size keyb…" at bounding box center [784, 387] width 1568 height 775
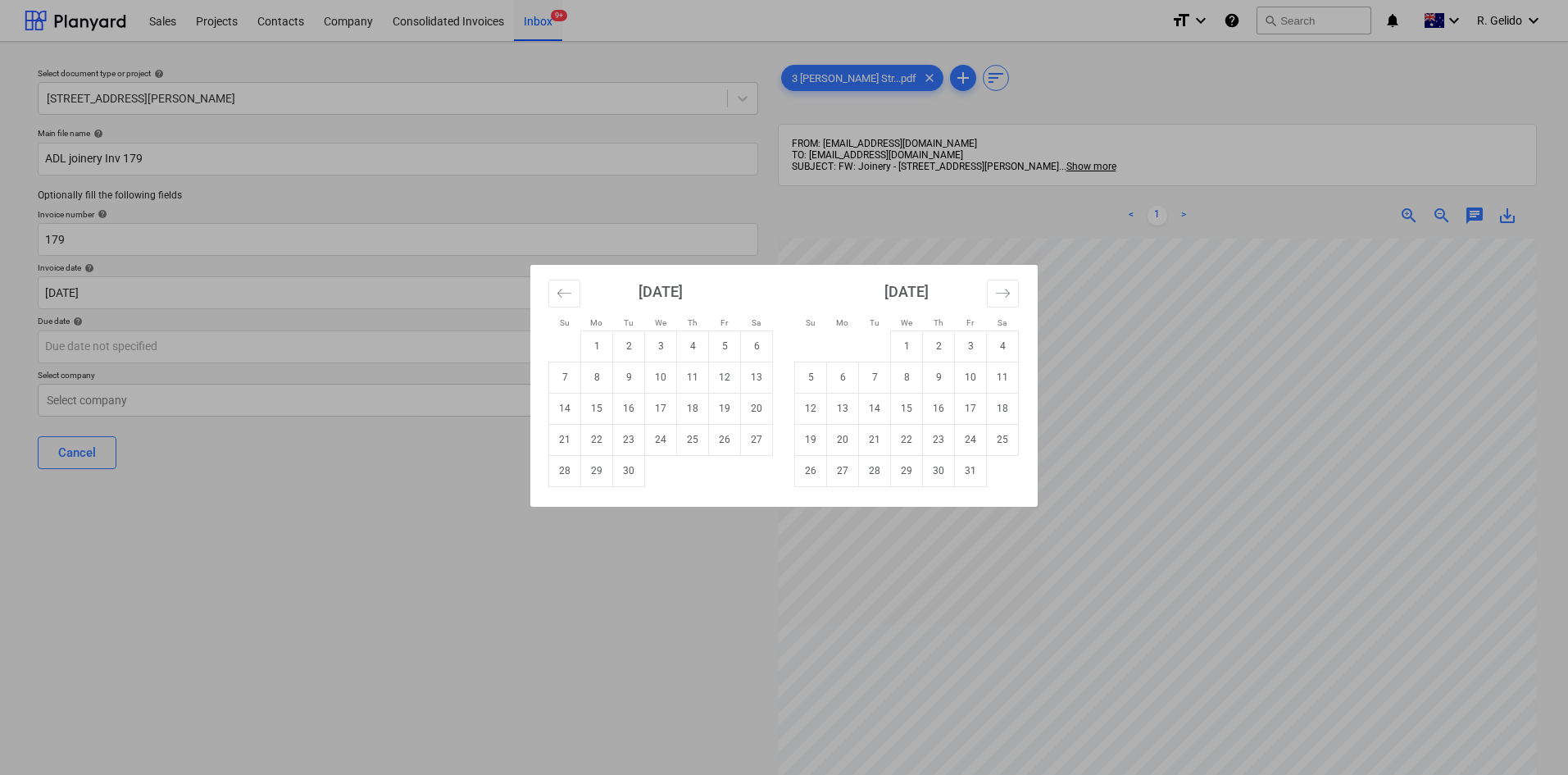
click at [529, 602] on div "Su Mo Tu We Th Fr Sa Su Mo Tu We Th Fr Sa [DATE] 1 2 3 4 5 6 7 8 9 10 11 12 13 …" at bounding box center [784, 387] width 1568 height 775
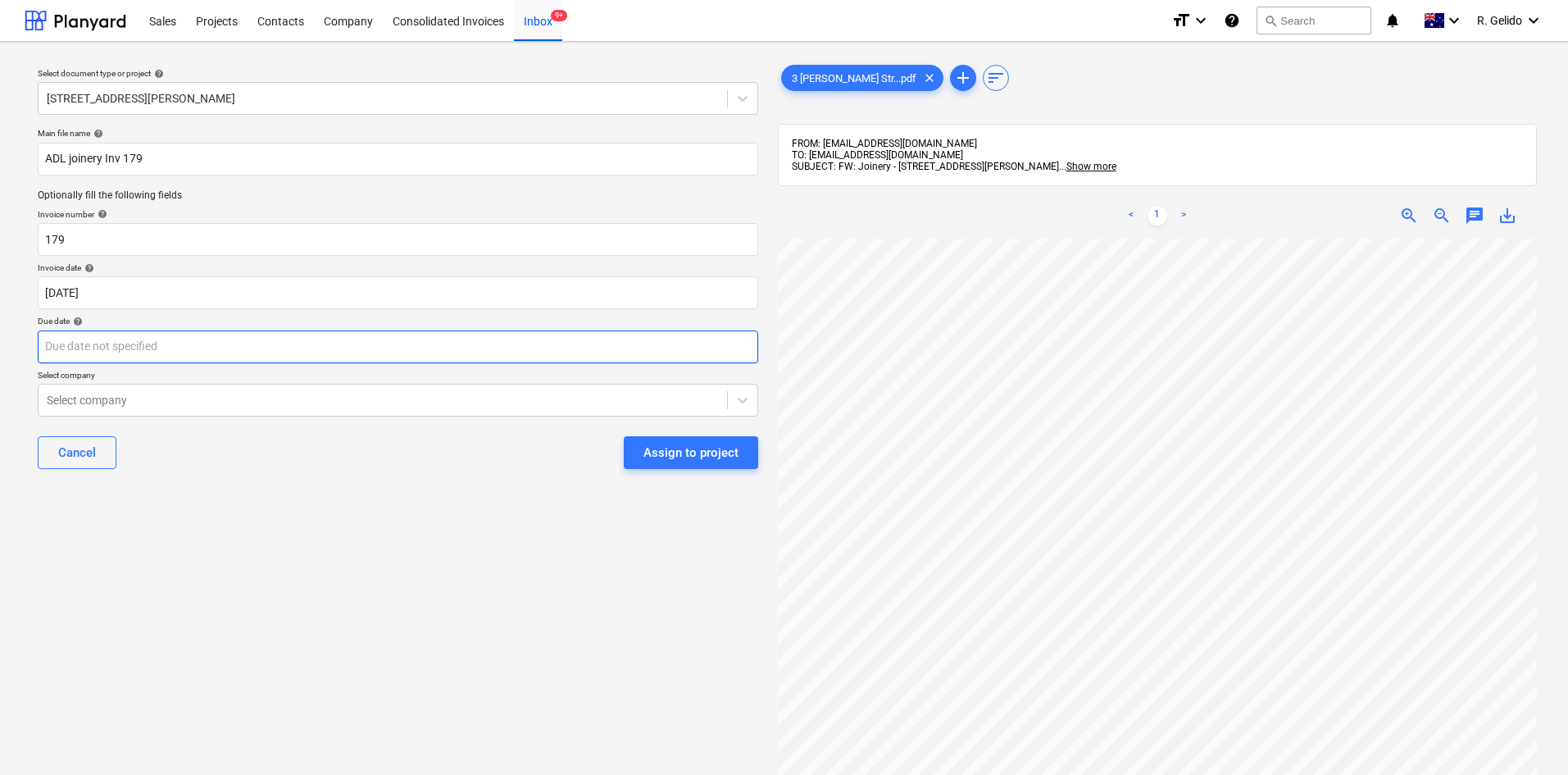
click at [151, 338] on div "Due date help" at bounding box center [397, 339] width 721 height 47
click at [154, 340] on body "Sales Projects Contacts Company Consolidated Invoices Inbox 9+ format_size keyb…" at bounding box center [784, 387] width 1568 height 775
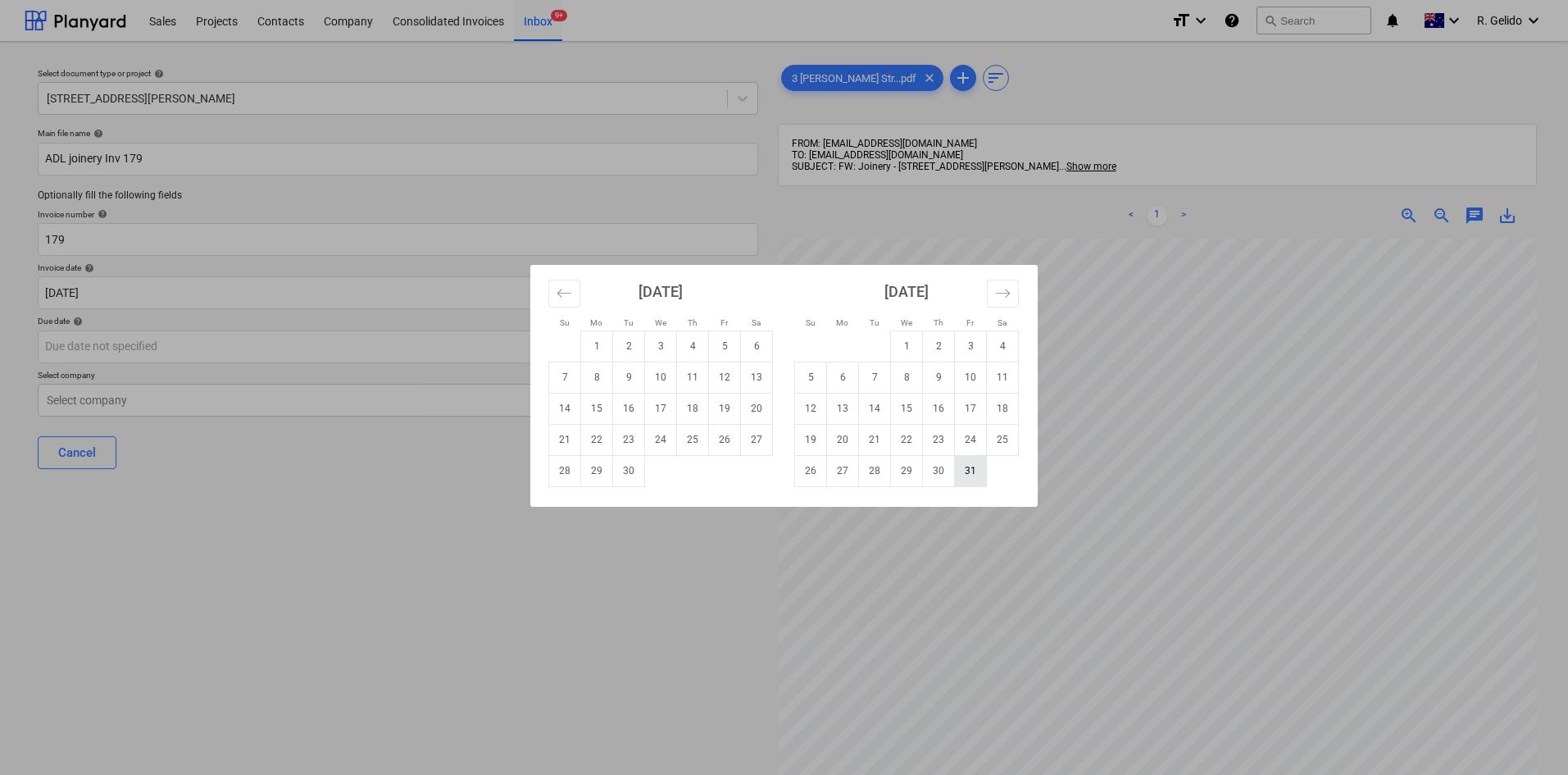
click at [966, 471] on td "31" at bounding box center [971, 469] width 32 height 31
type input "[DATE]"
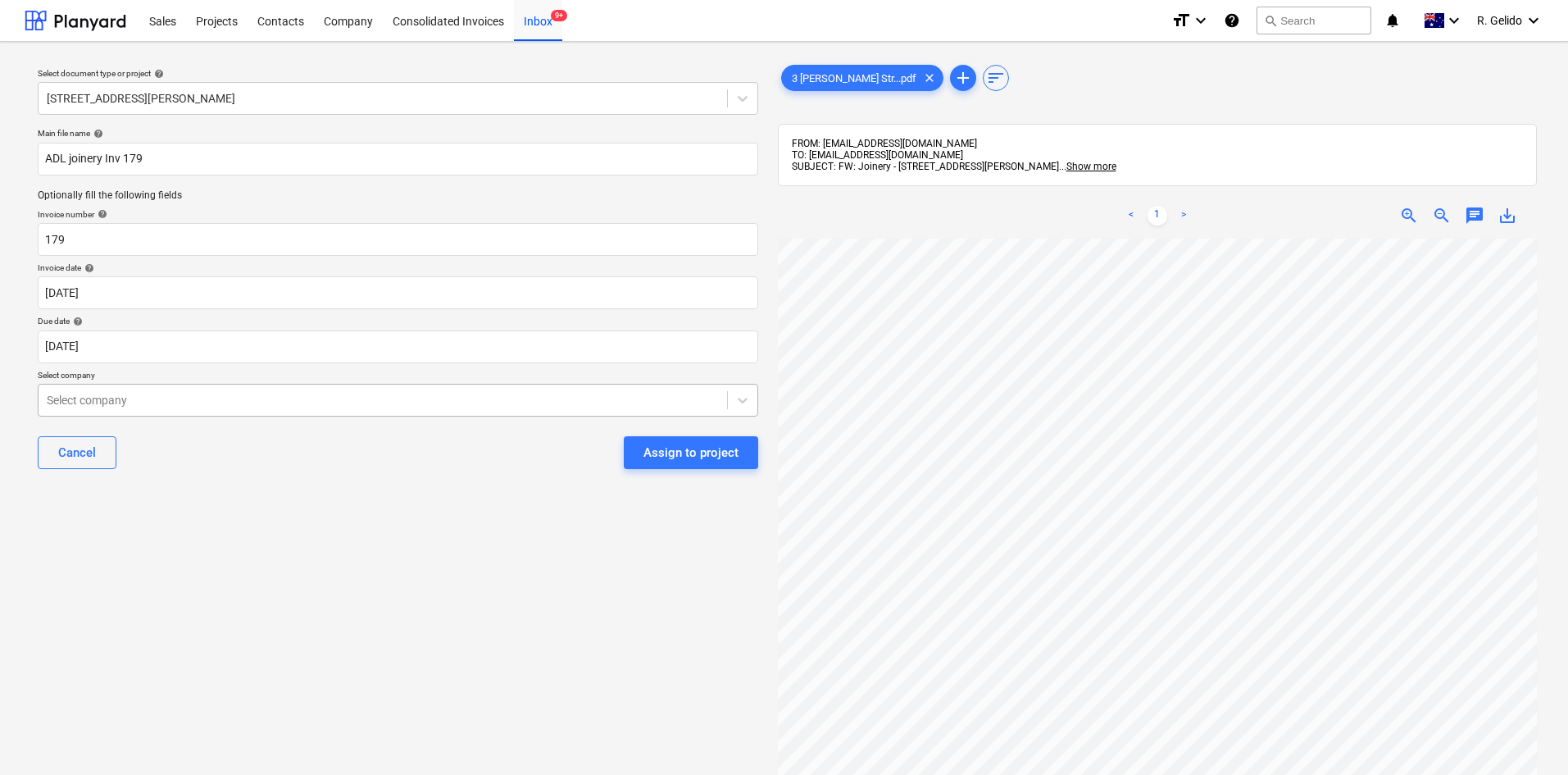
click at [198, 383] on div "Select company" at bounding box center [397, 399] width 721 height 33
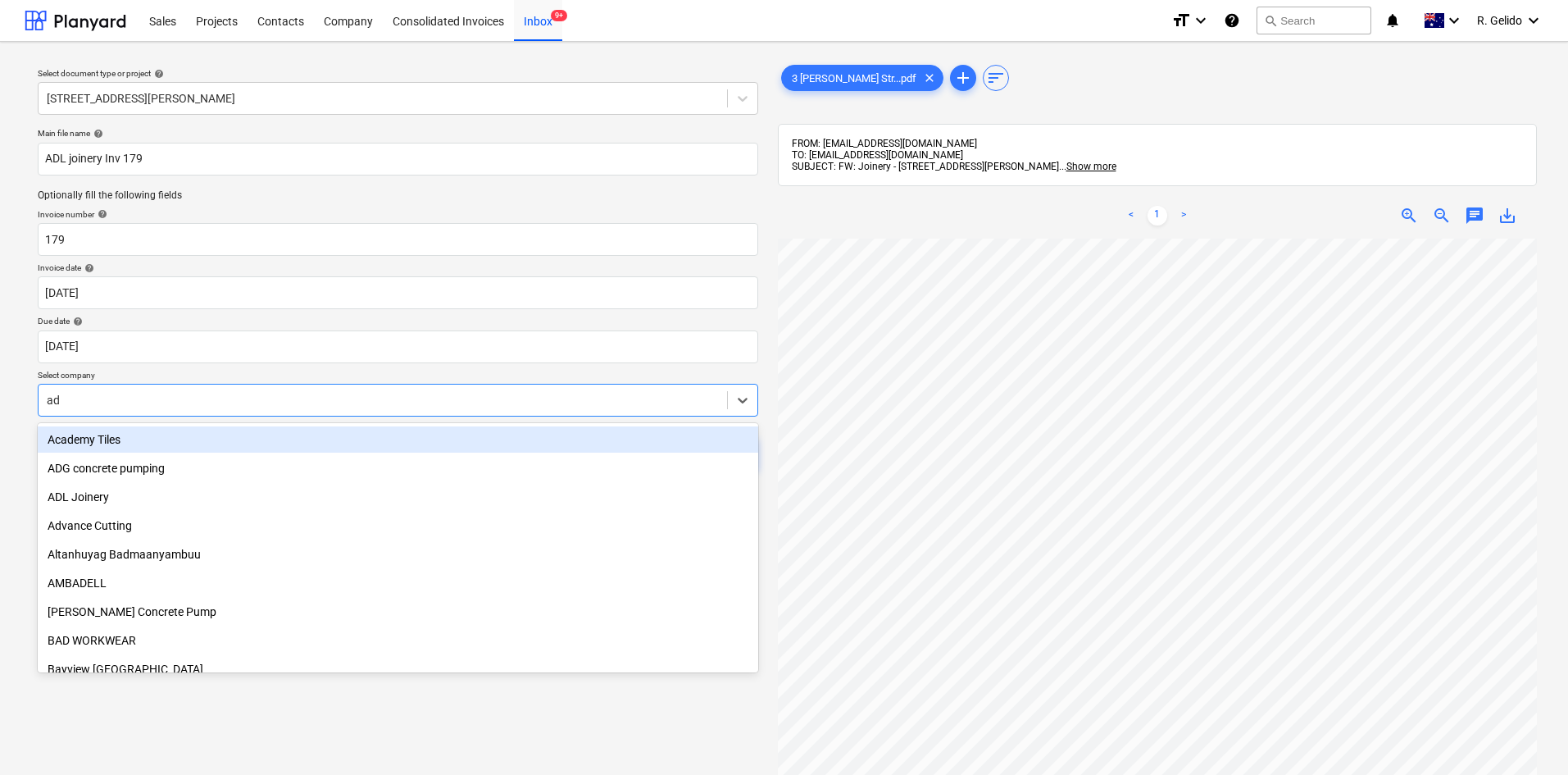
type input "adl"
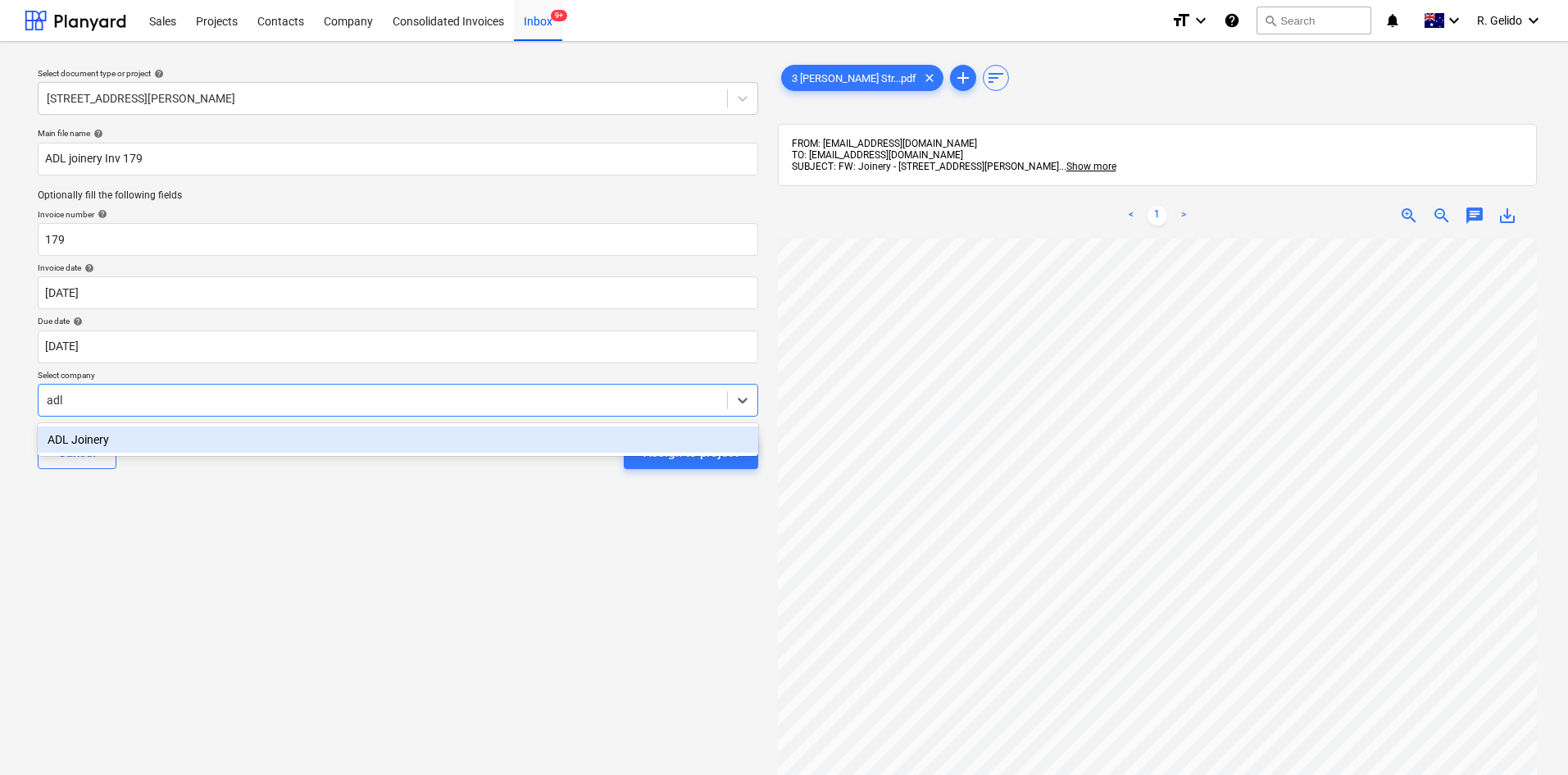
click at [366, 432] on div "ADL Joinery" at bounding box center [397, 440] width 721 height 26
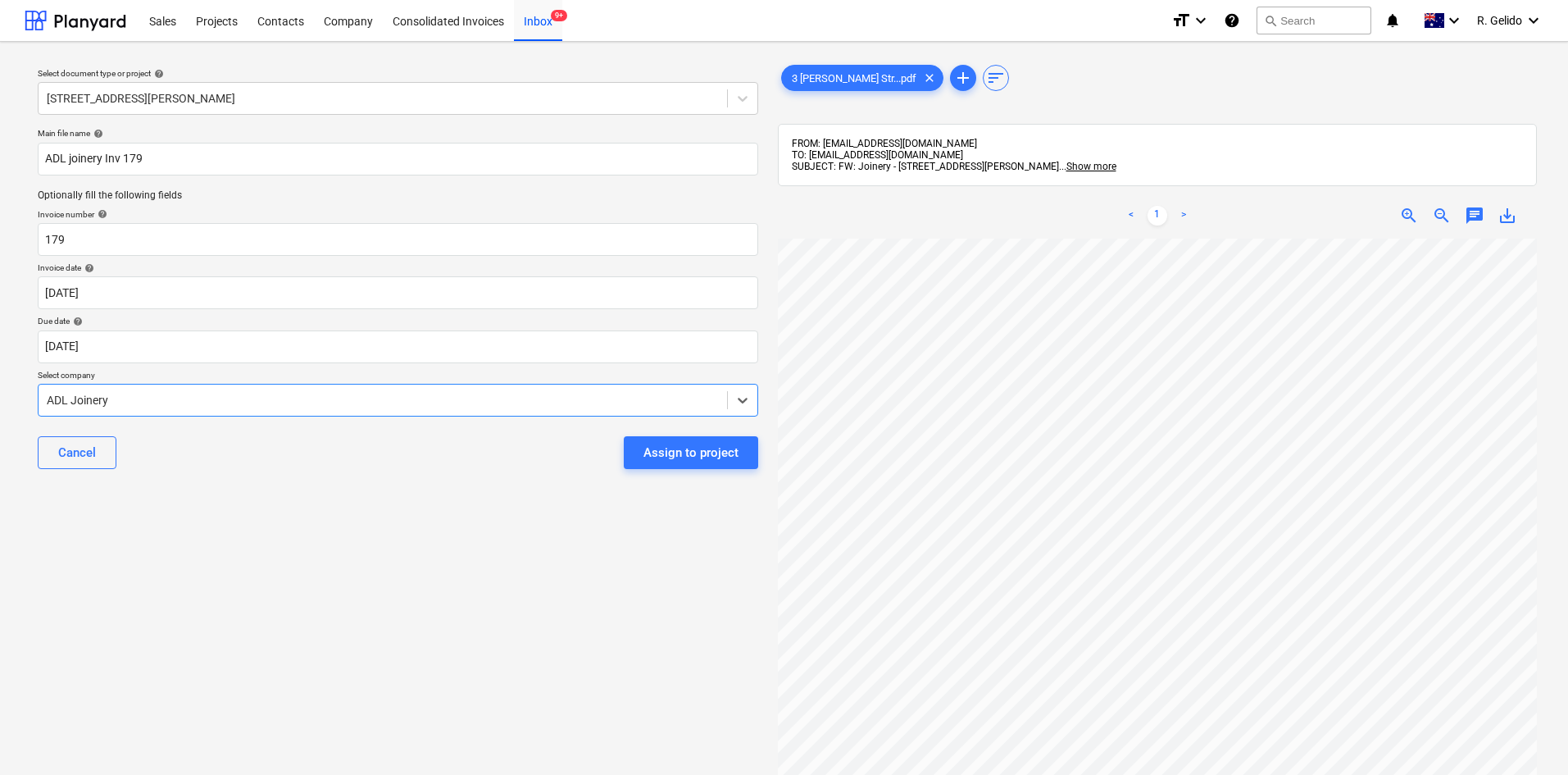
click at [427, 489] on div "Select document type or project help [STREET_ADDRESS][PERSON_NAME] Main file na…" at bounding box center [397, 514] width 747 height 919
click at [466, 562] on div "Select document type or project help [STREET_ADDRESS][PERSON_NAME] Main file na…" at bounding box center [397, 514] width 747 height 919
click at [584, 570] on div "Select document type or project help [STREET_ADDRESS][PERSON_NAME] Main file na…" at bounding box center [397, 514] width 747 height 919
click at [670, 460] on div "Assign to project" at bounding box center [691, 452] width 95 height 22
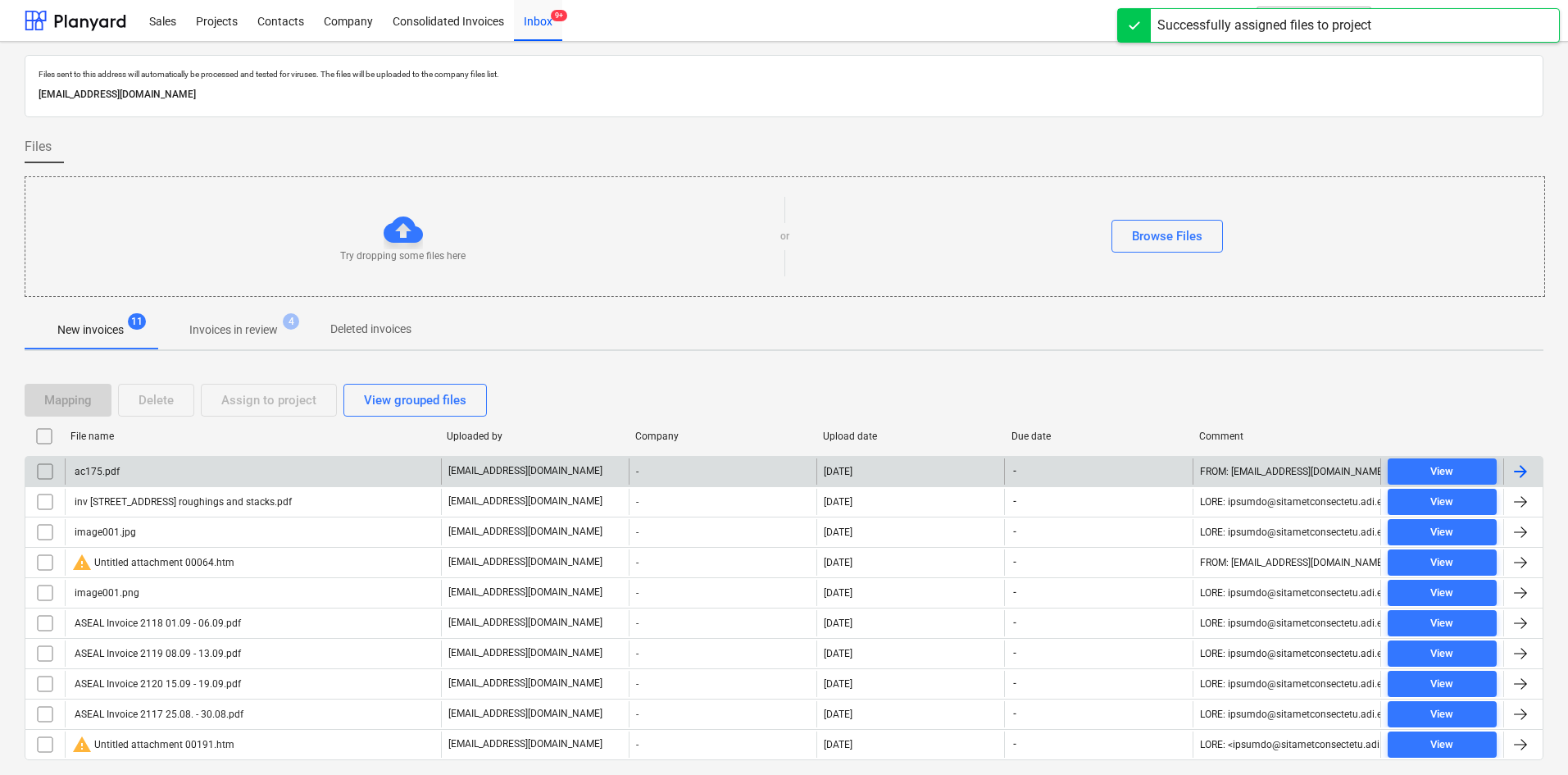
scroll to position [44, 0]
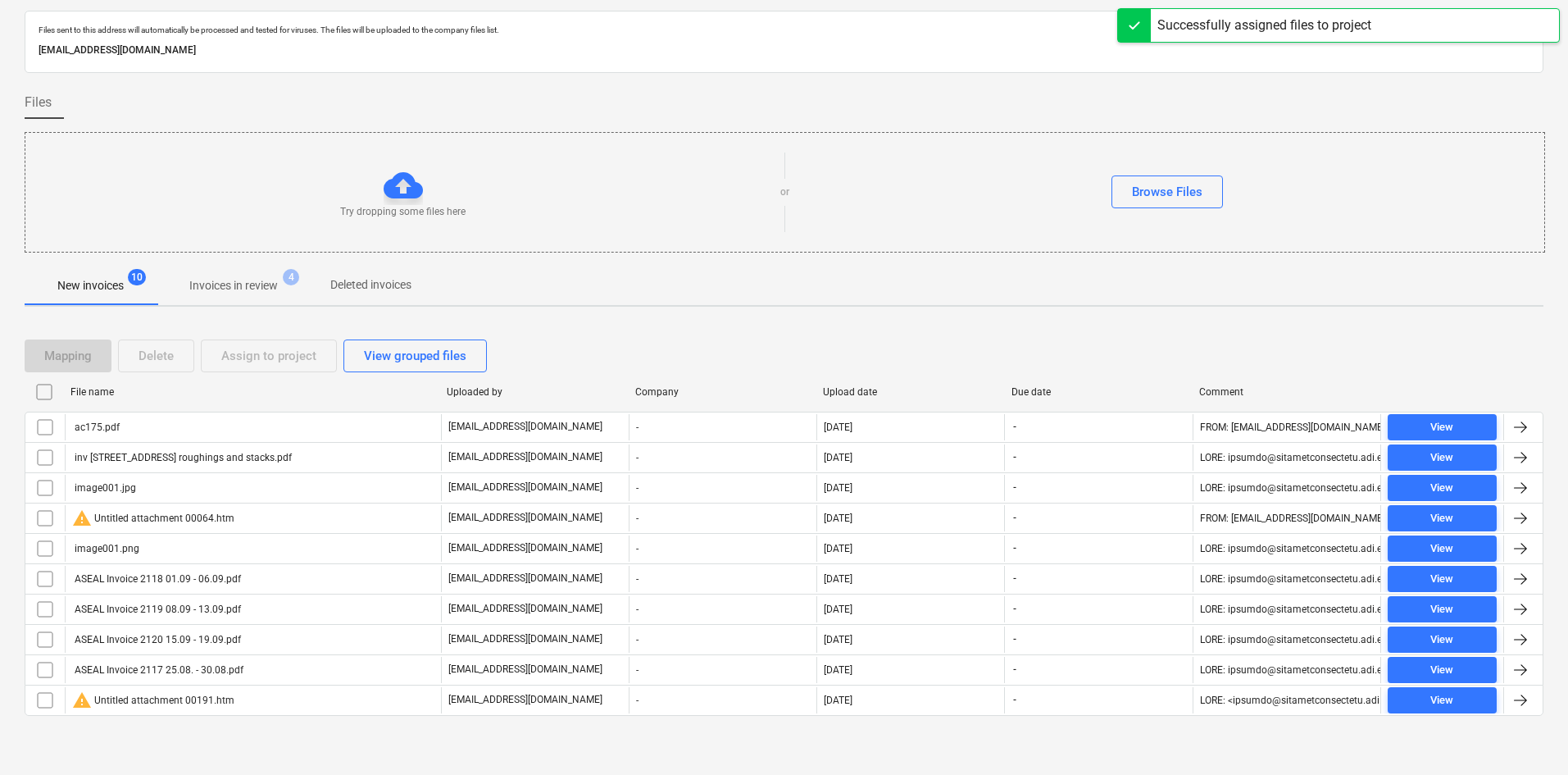
click at [127, 394] on div "File name" at bounding box center [252, 392] width 364 height 11
checkbox input "false"
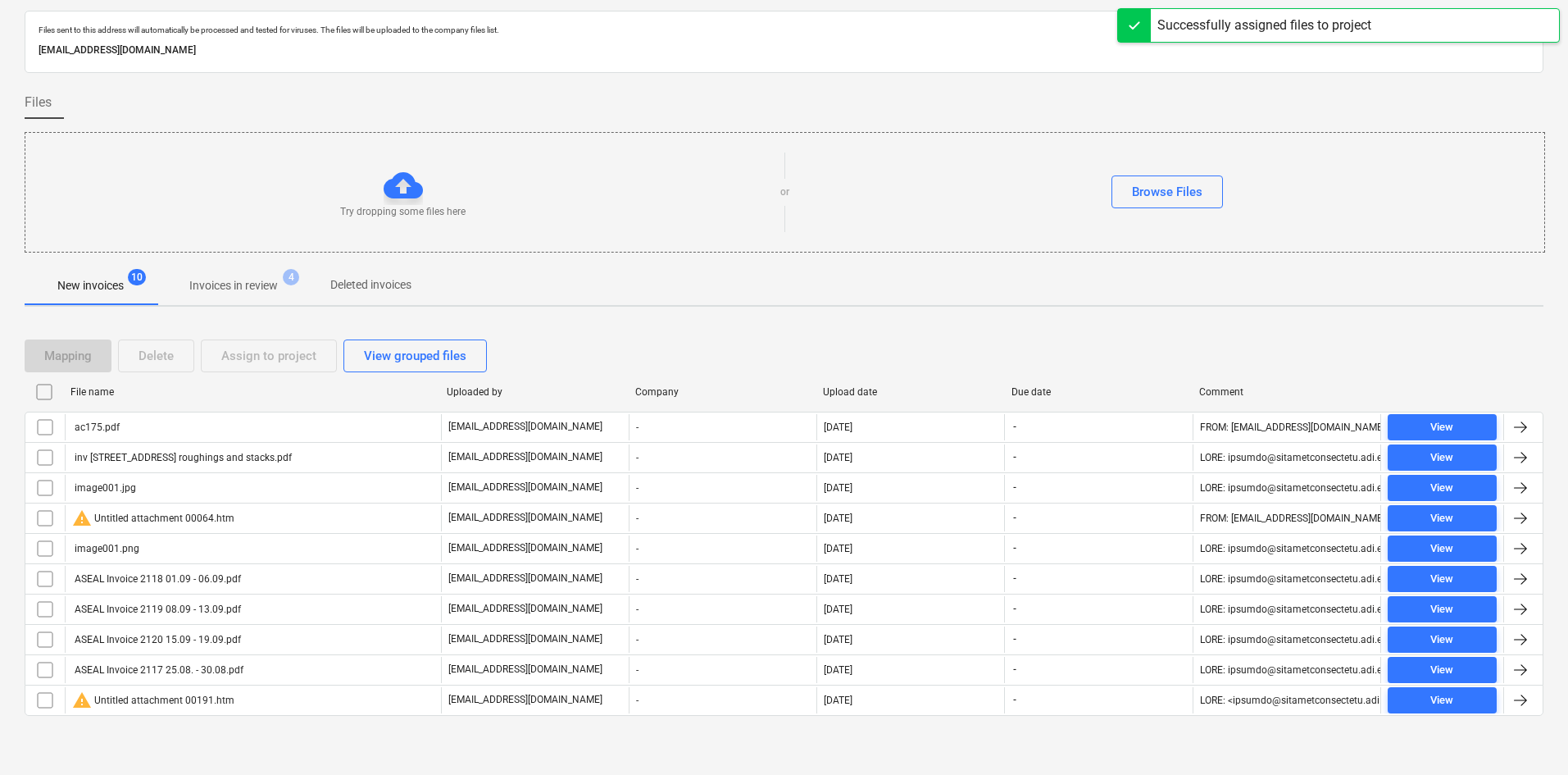
checkbox input "false"
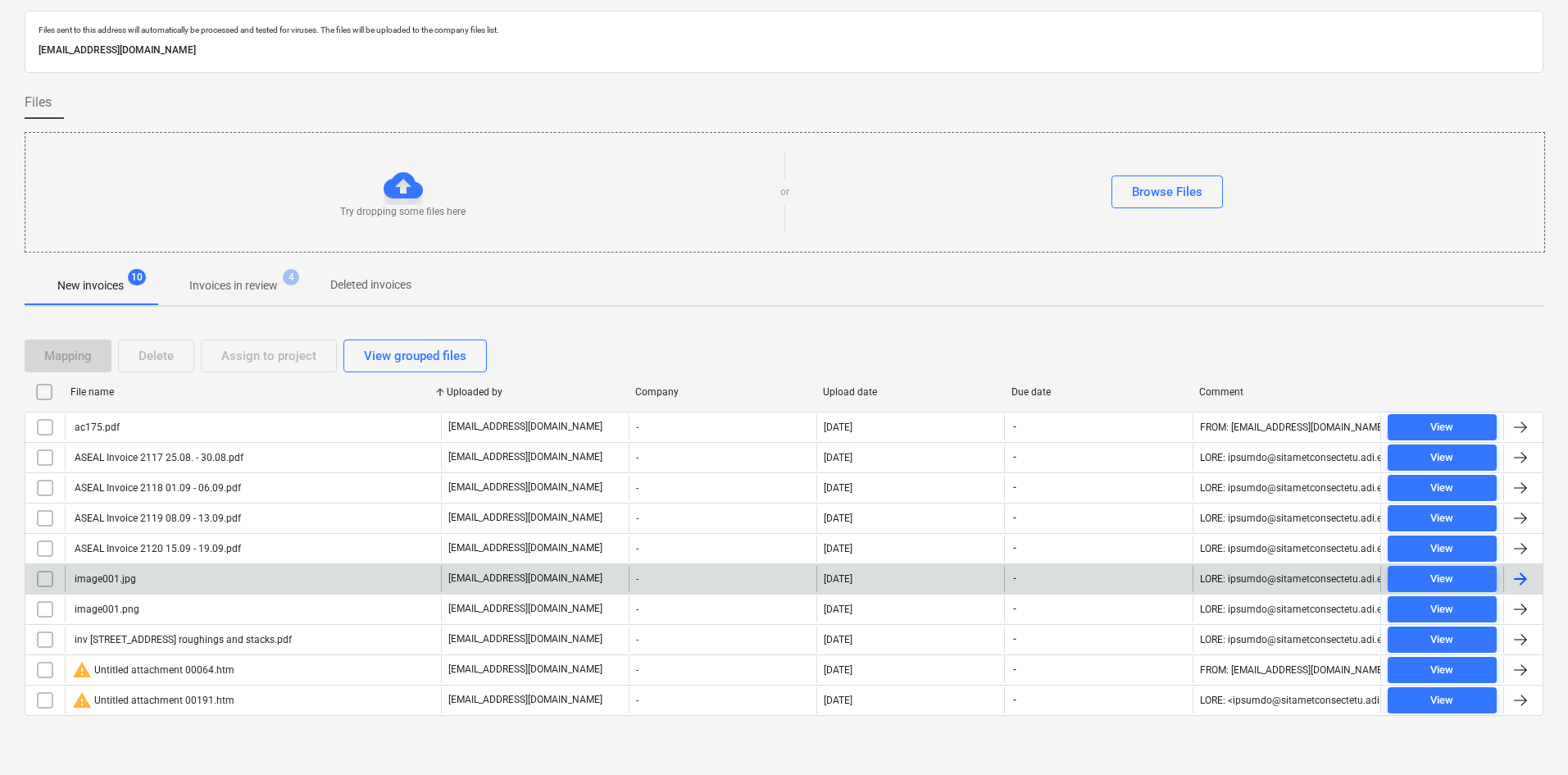
click at [156, 579] on div "image001.jpg" at bounding box center [253, 579] width 377 height 26
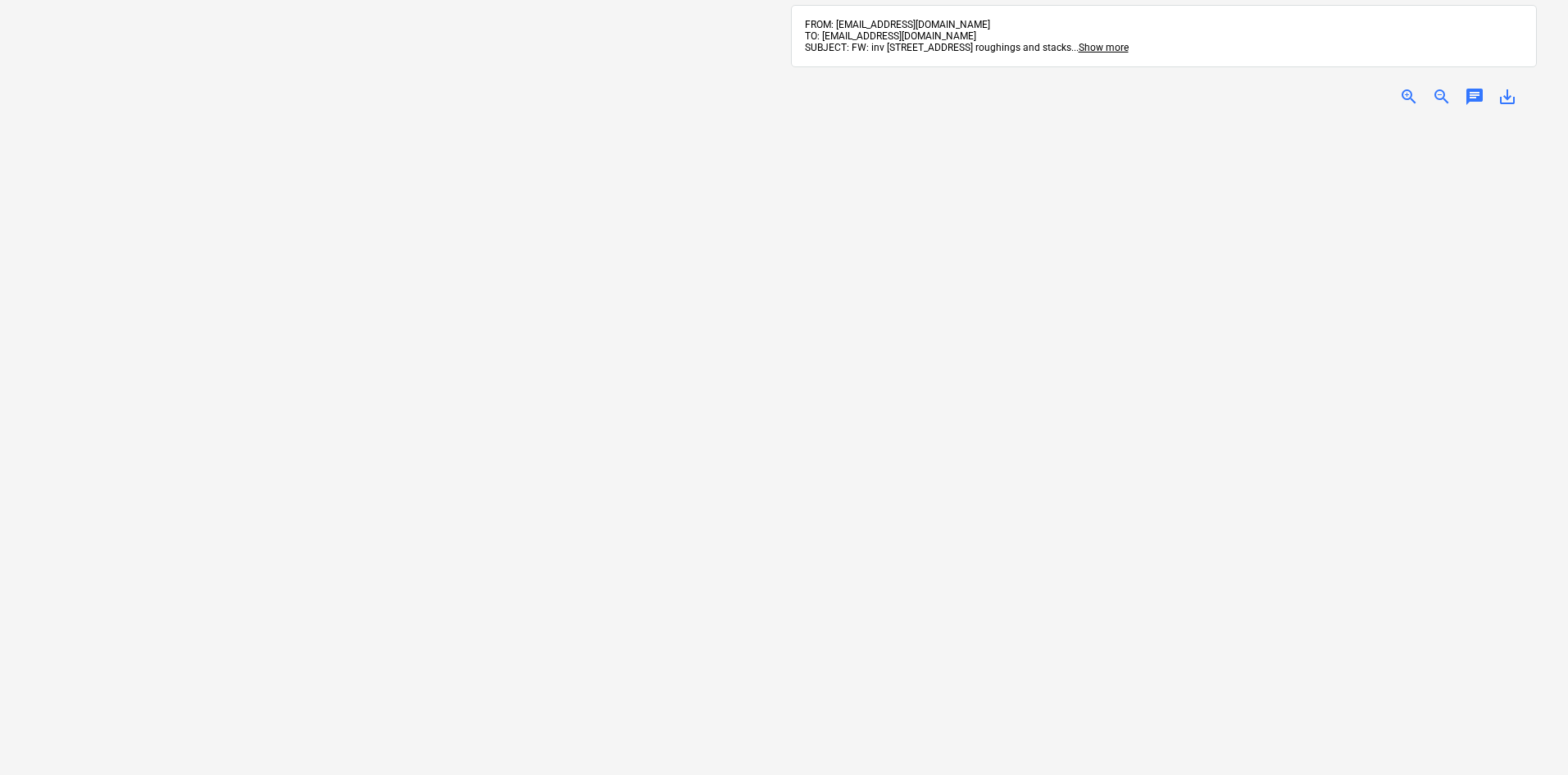
scroll to position [49, 0]
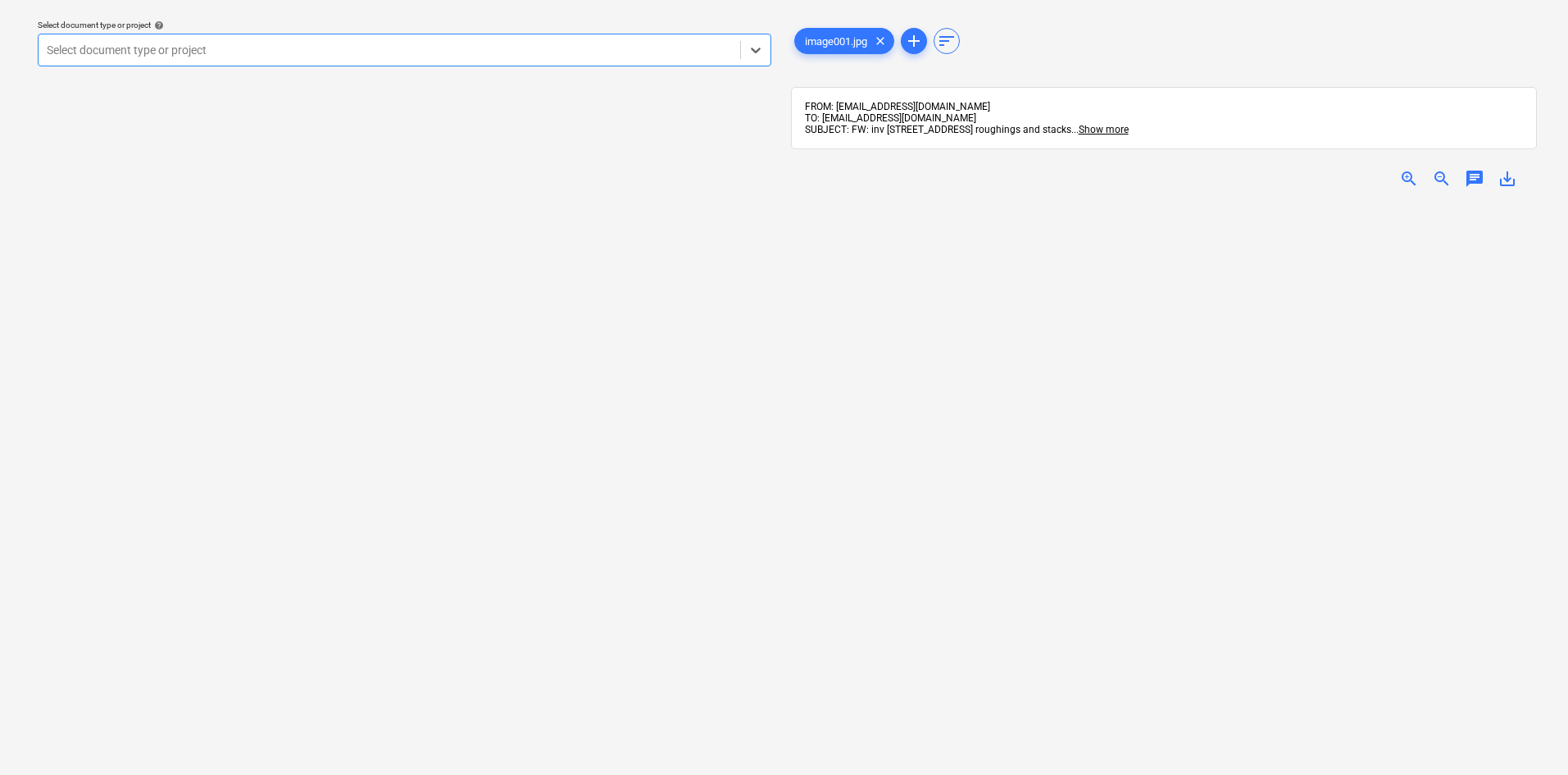
scroll to position [44, 0]
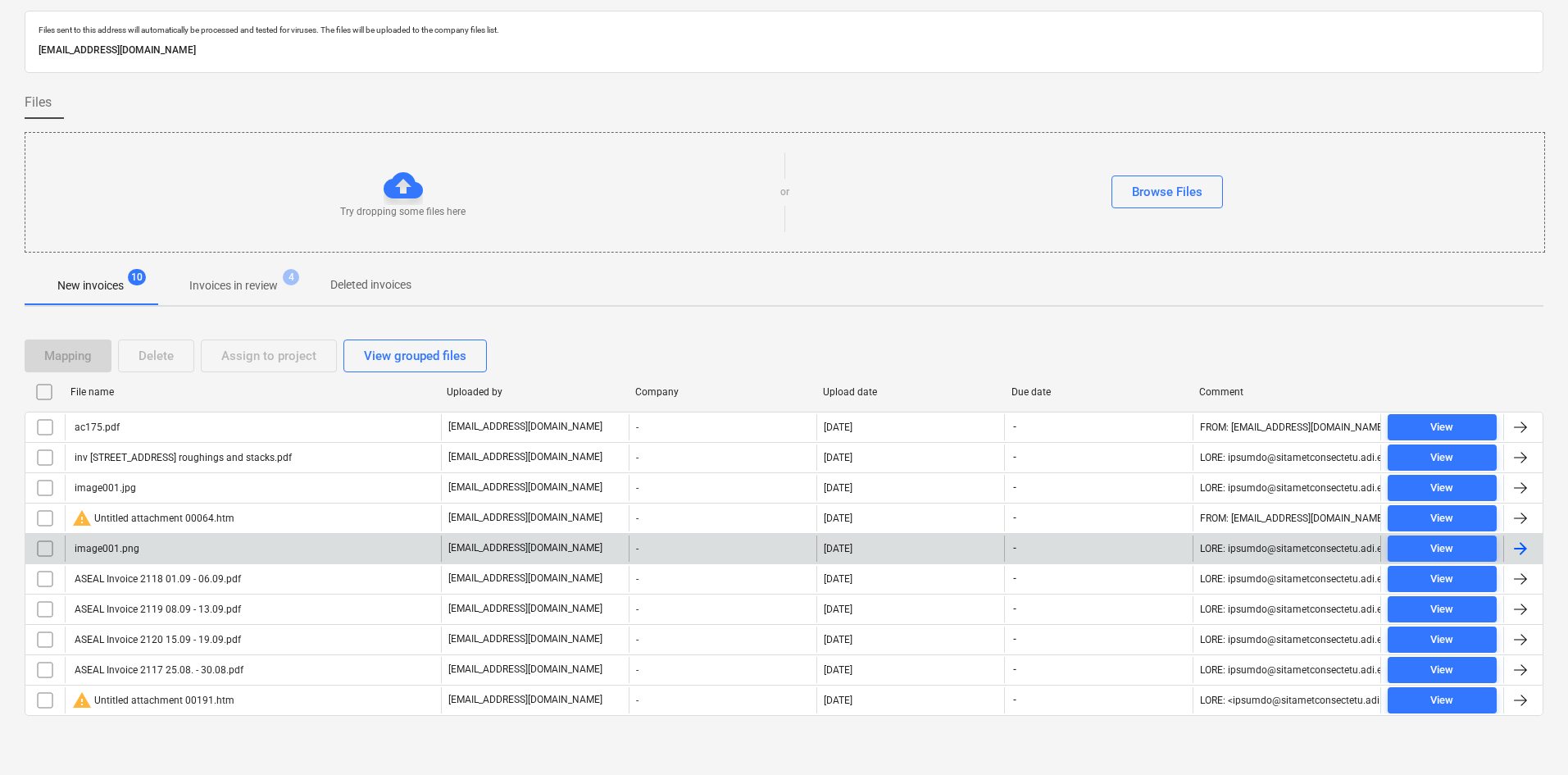
click at [160, 546] on div "image001.png" at bounding box center [253, 548] width 377 height 26
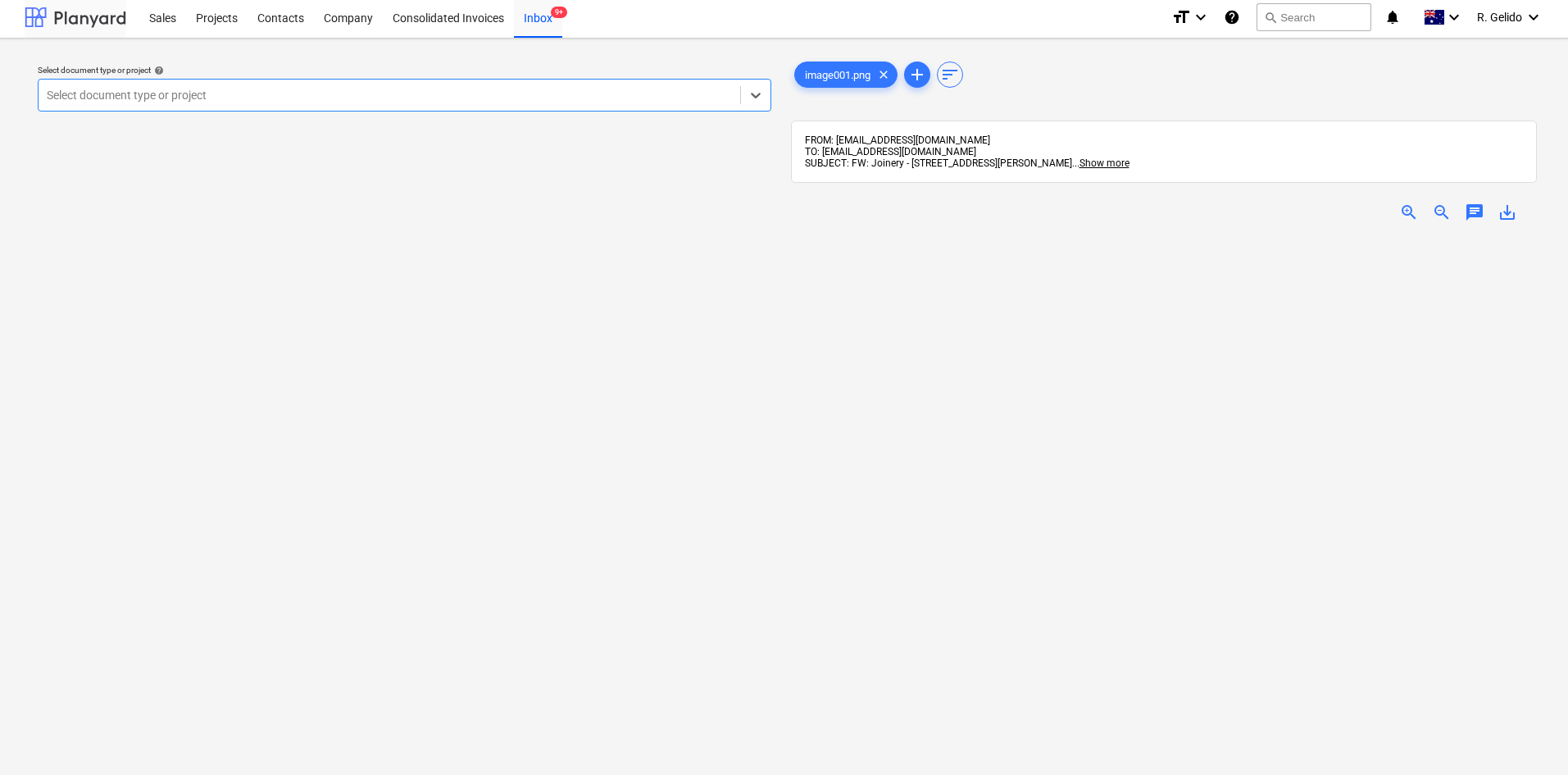
scroll to position [44, 0]
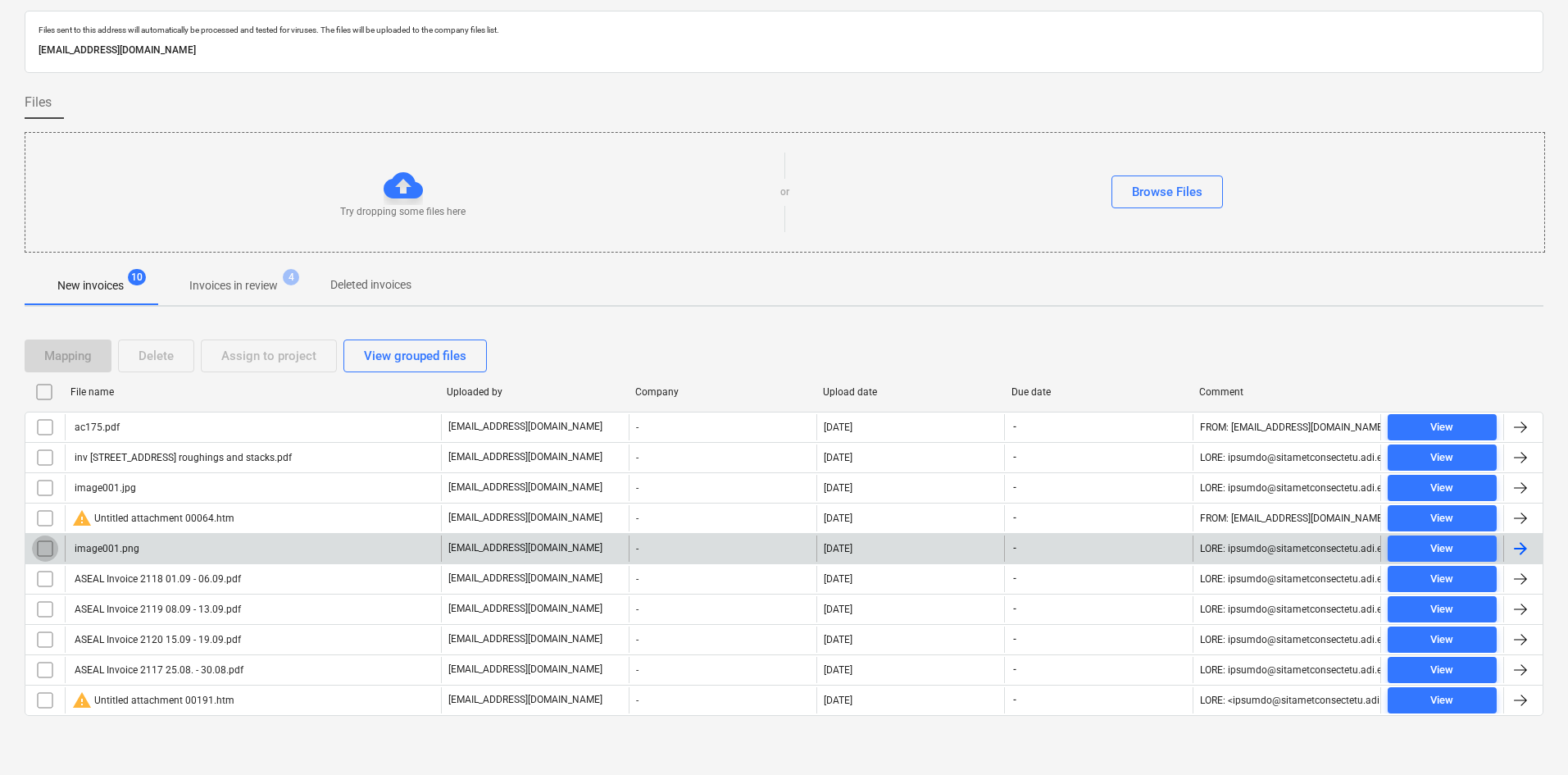
click at [46, 544] on input "checkbox" at bounding box center [45, 548] width 26 height 26
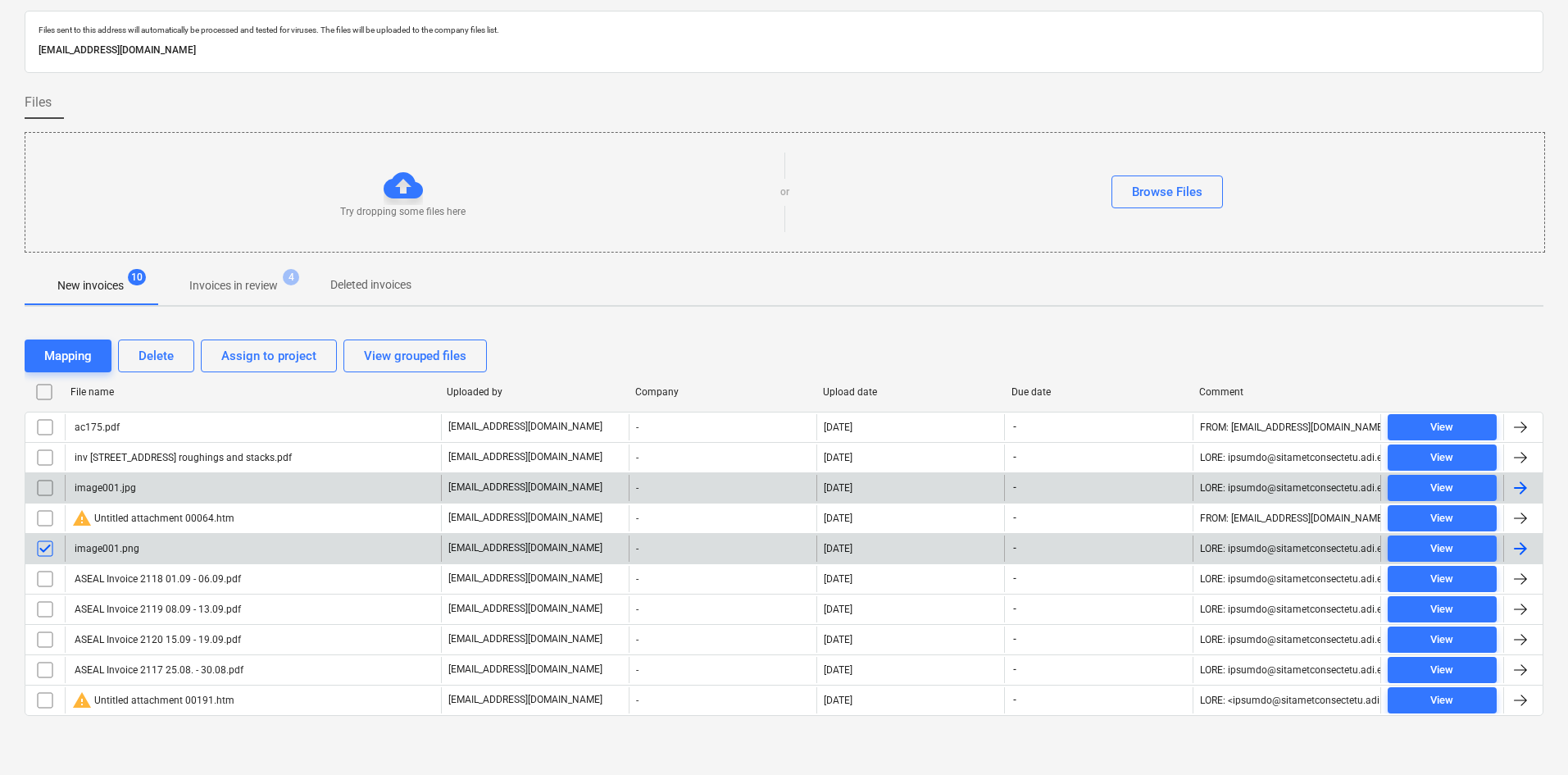
click at [45, 490] on input "checkbox" at bounding box center [45, 487] width 26 height 26
click at [156, 354] on div "Delete" at bounding box center [157, 355] width 36 height 22
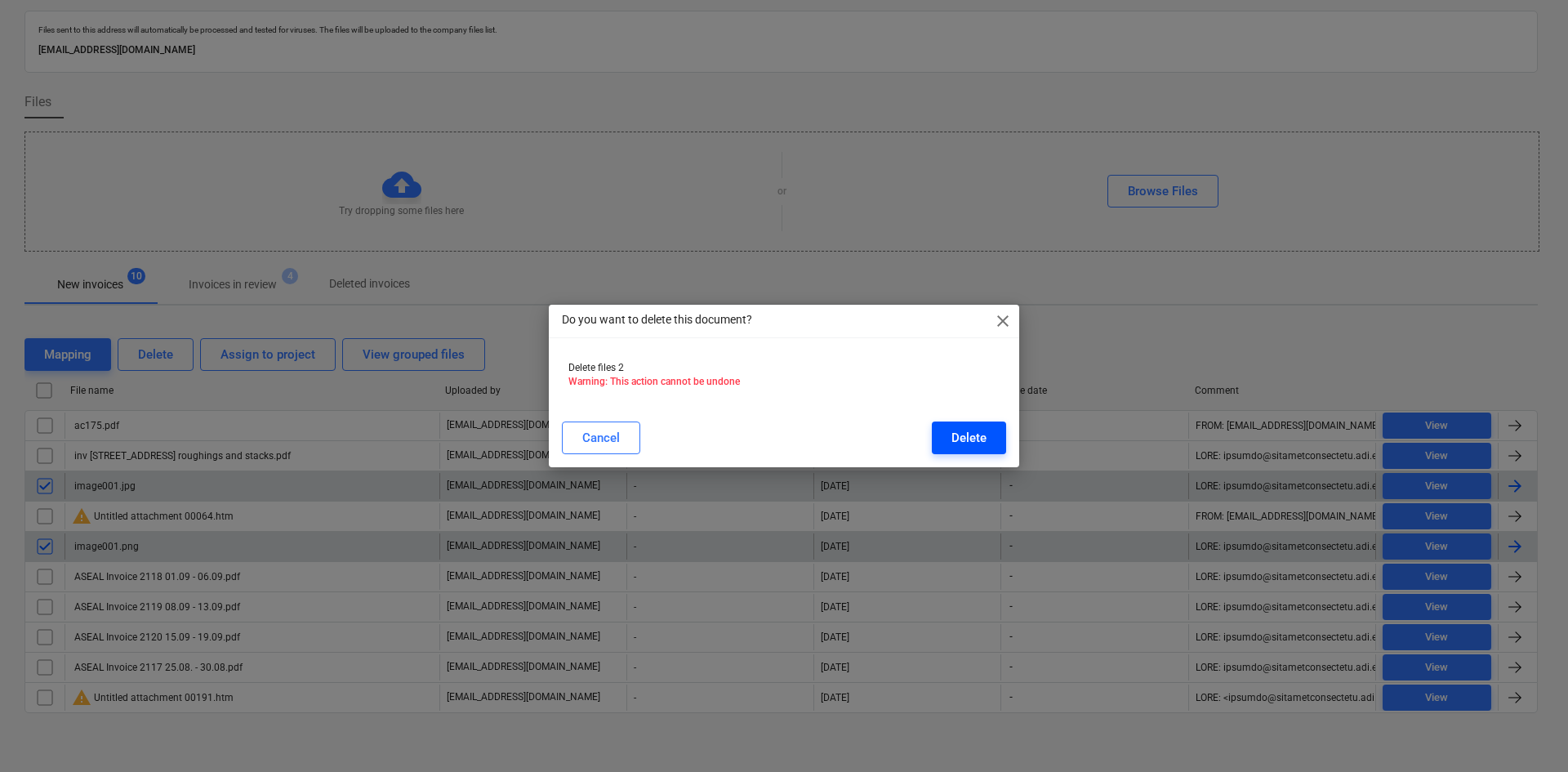
click at [968, 430] on div "Delete" at bounding box center [969, 437] width 35 height 21
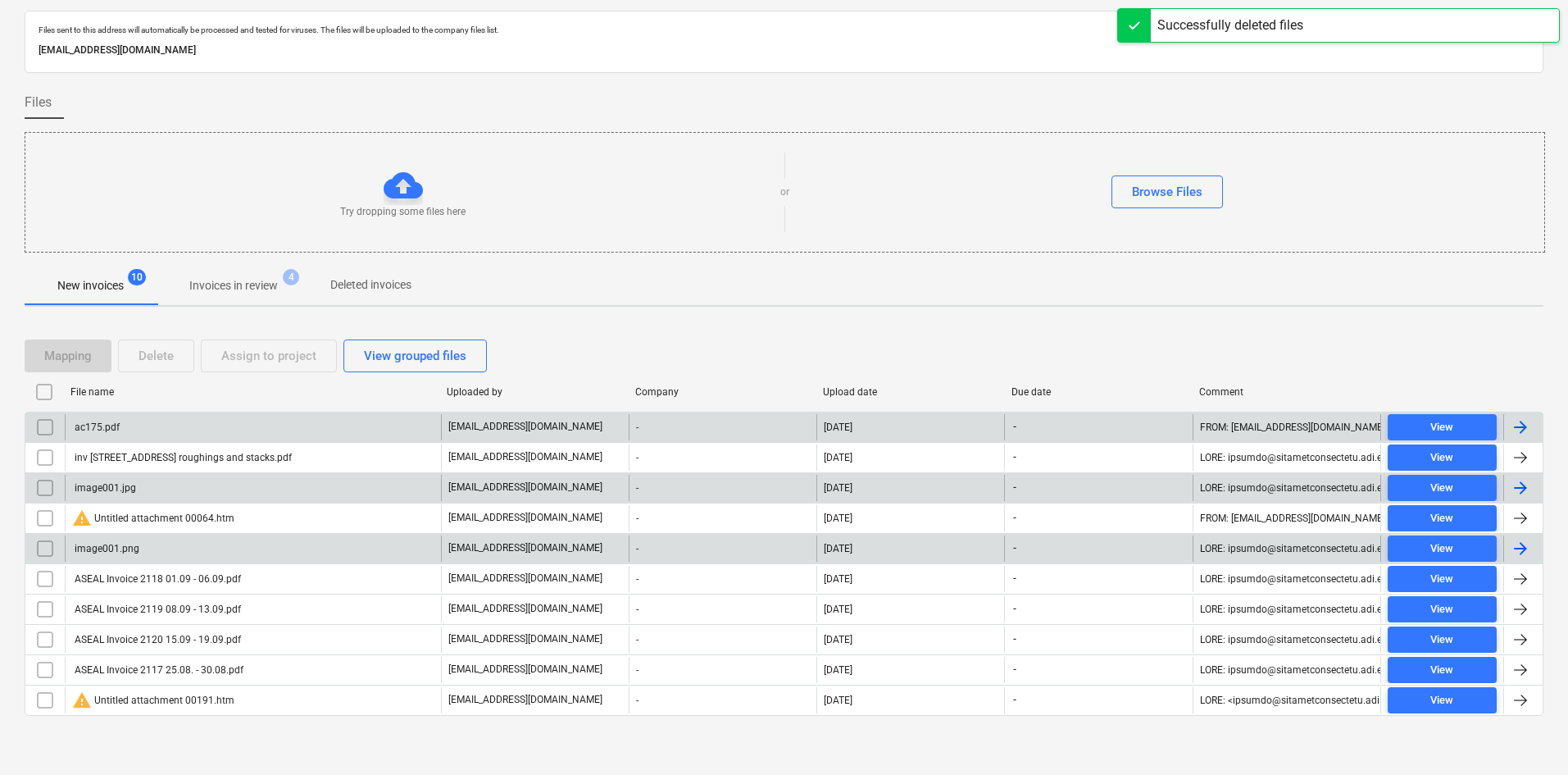
scroll to position [0, 0]
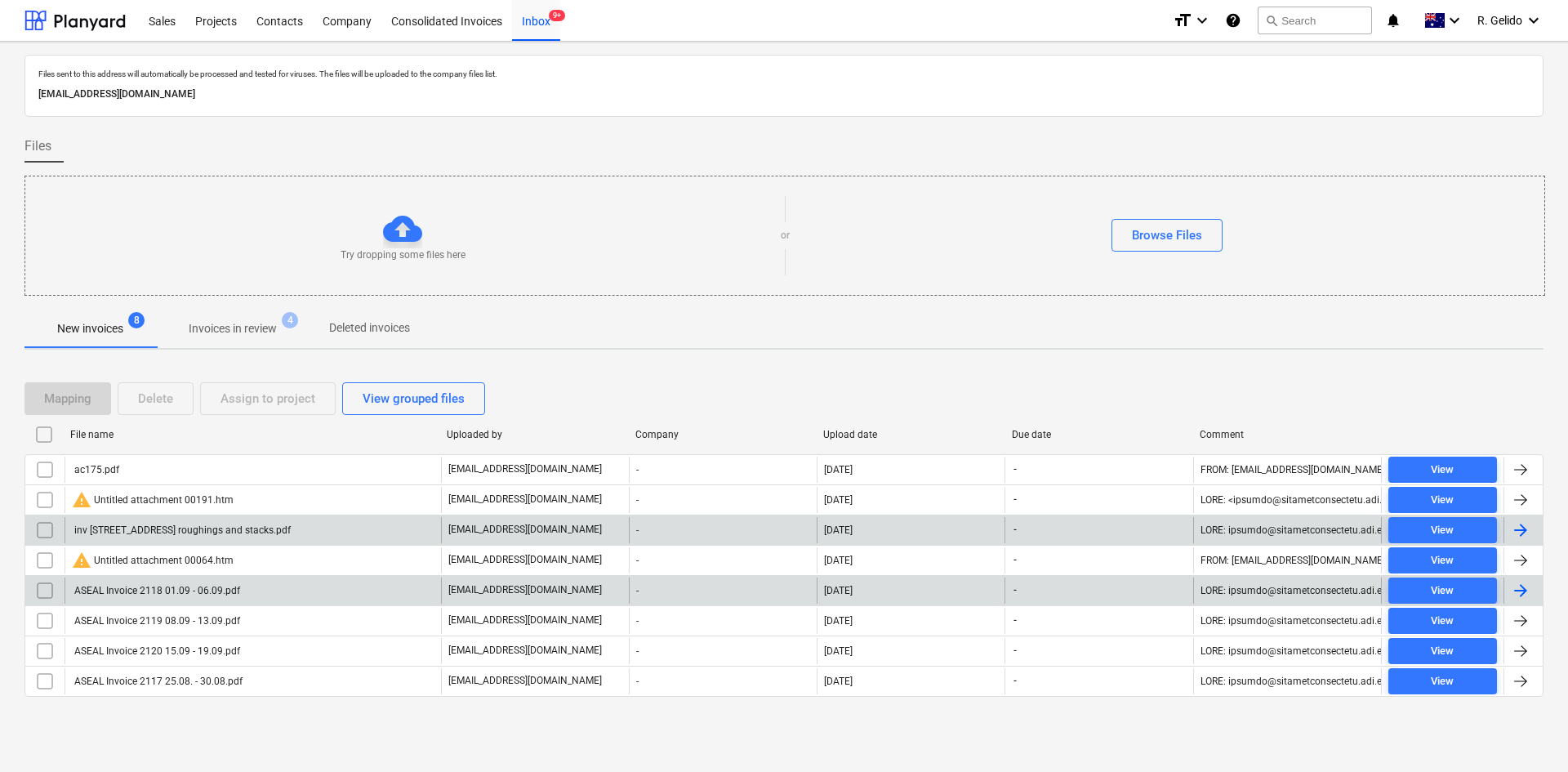
click at [102, 437] on div "File name" at bounding box center [251, 434] width 363 height 11
checkbox input "false"
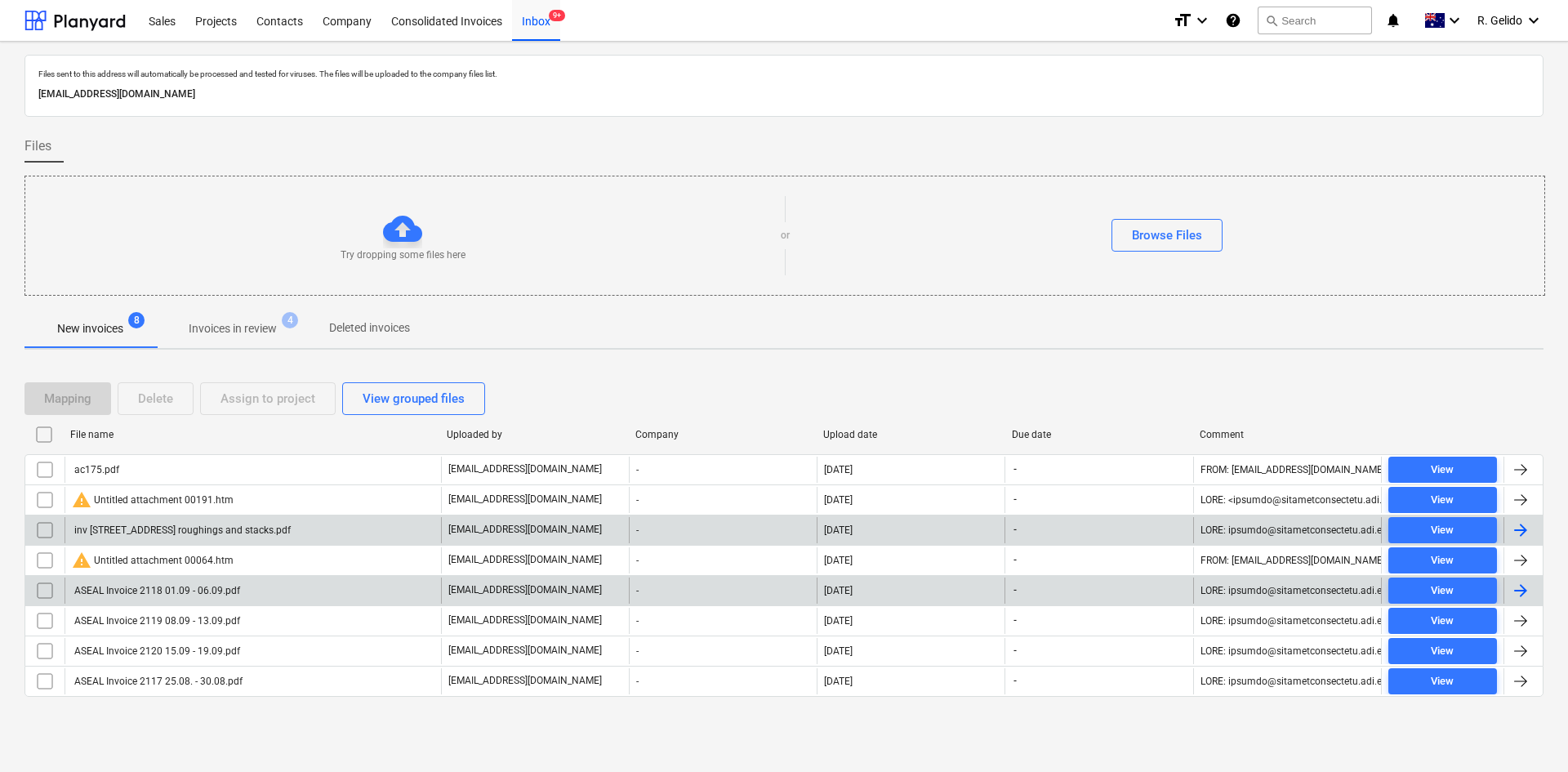
checkbox input "false"
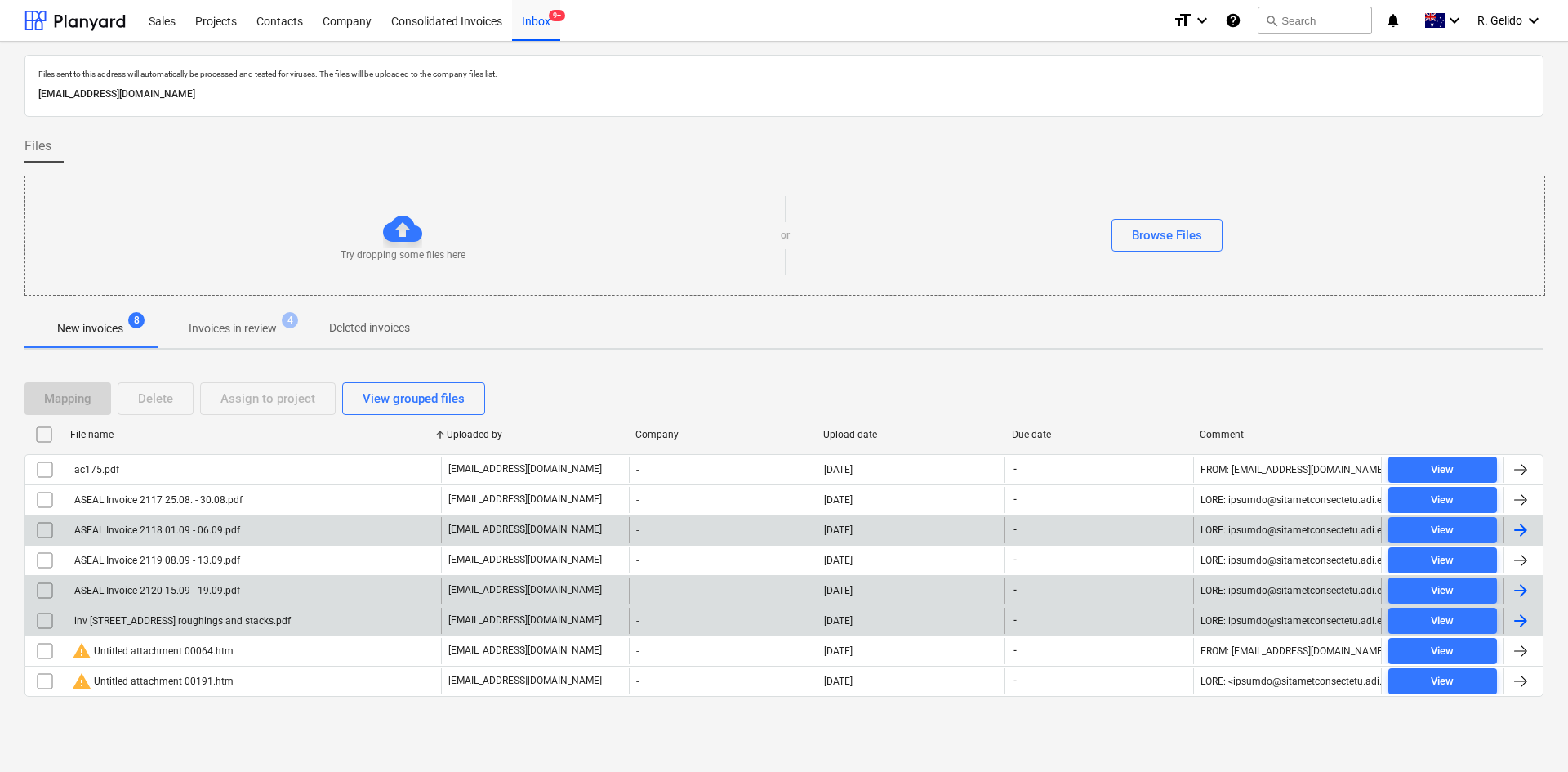
click at [146, 621] on div "inv [STREET_ADDRESS] roughings and stacks.pdf" at bounding box center [181, 621] width 219 height 11
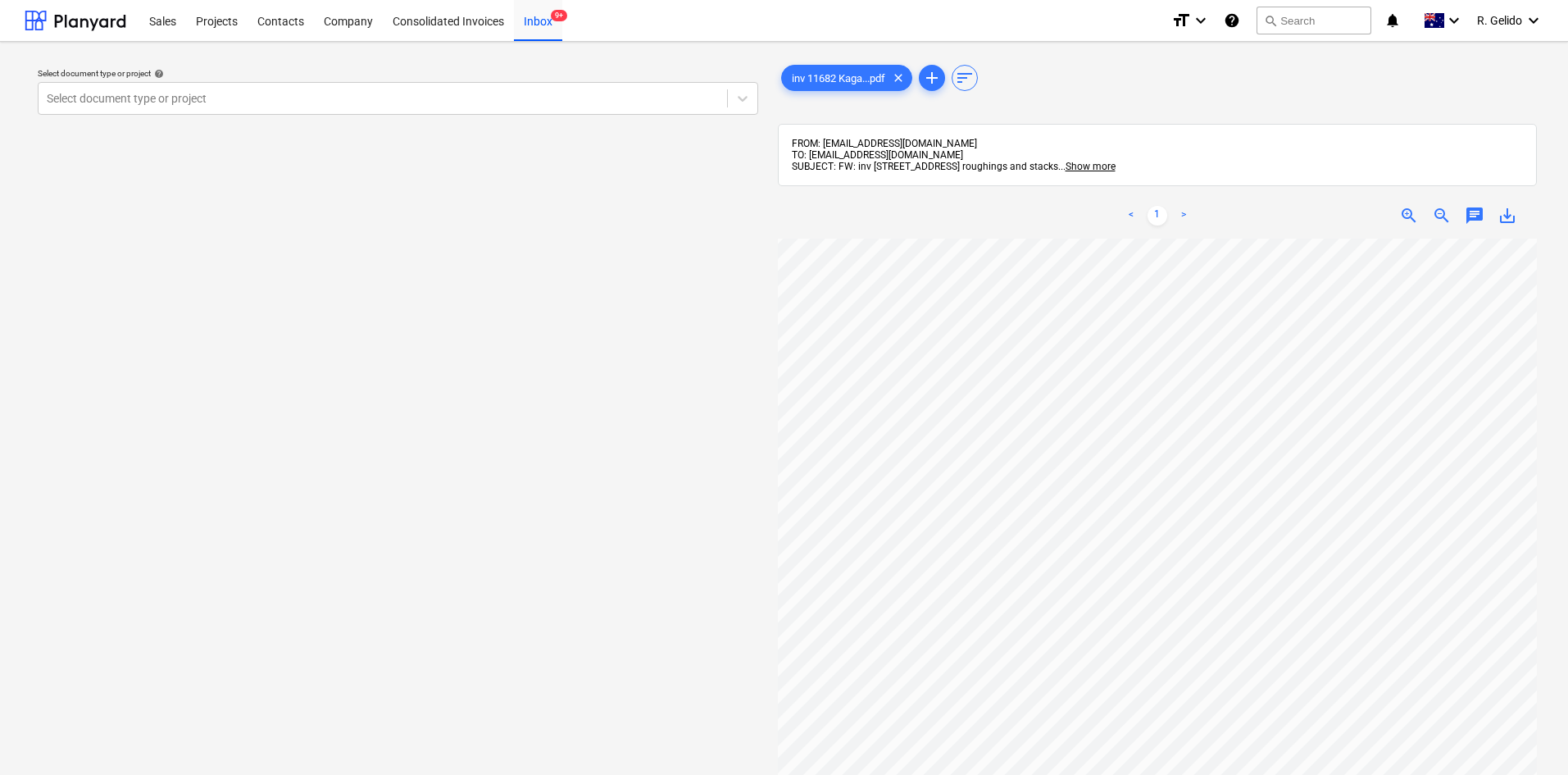
scroll to position [0, 48]
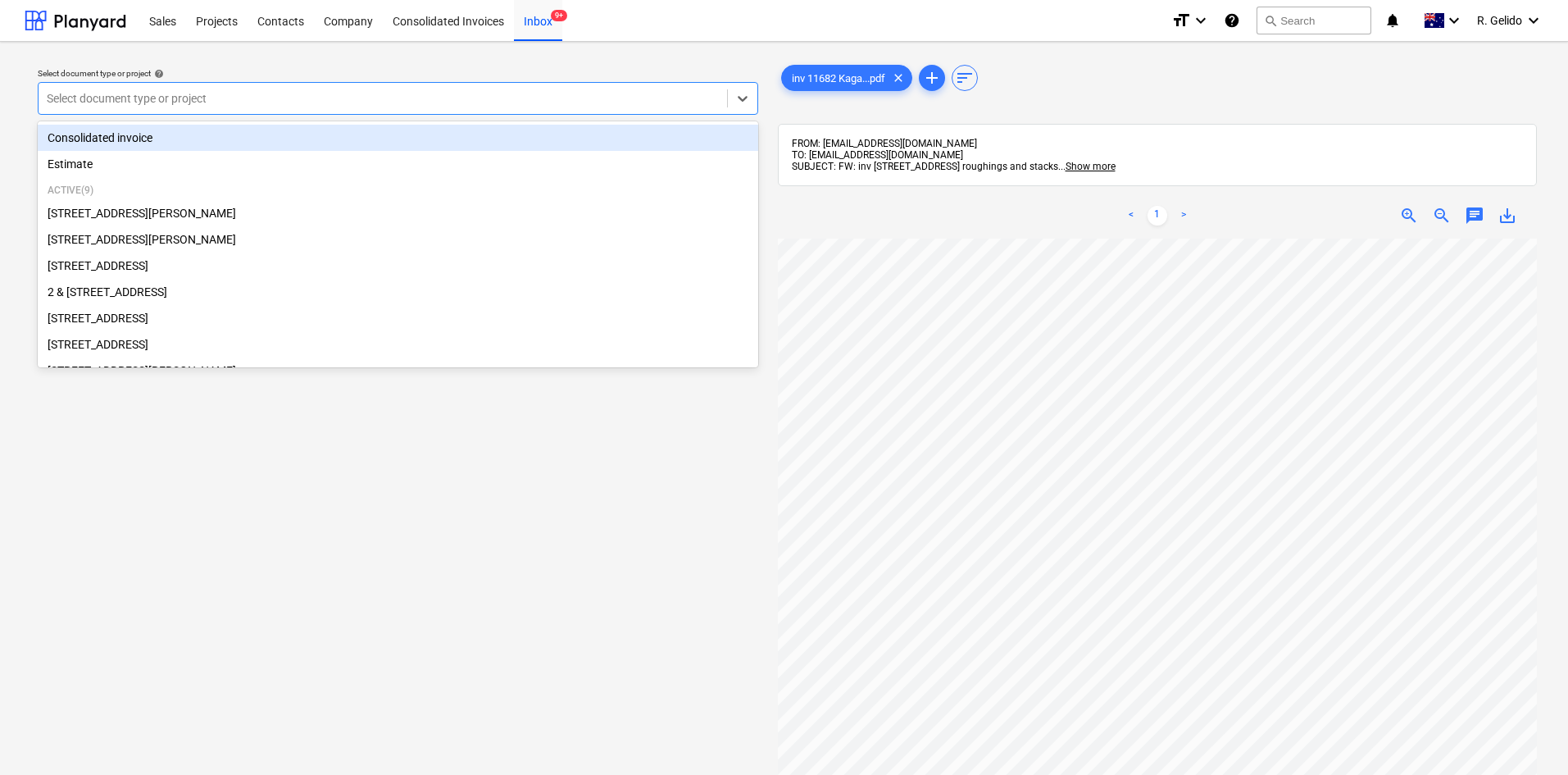
click at [470, 112] on div "Select document type or project" at bounding box center [397, 97] width 721 height 33
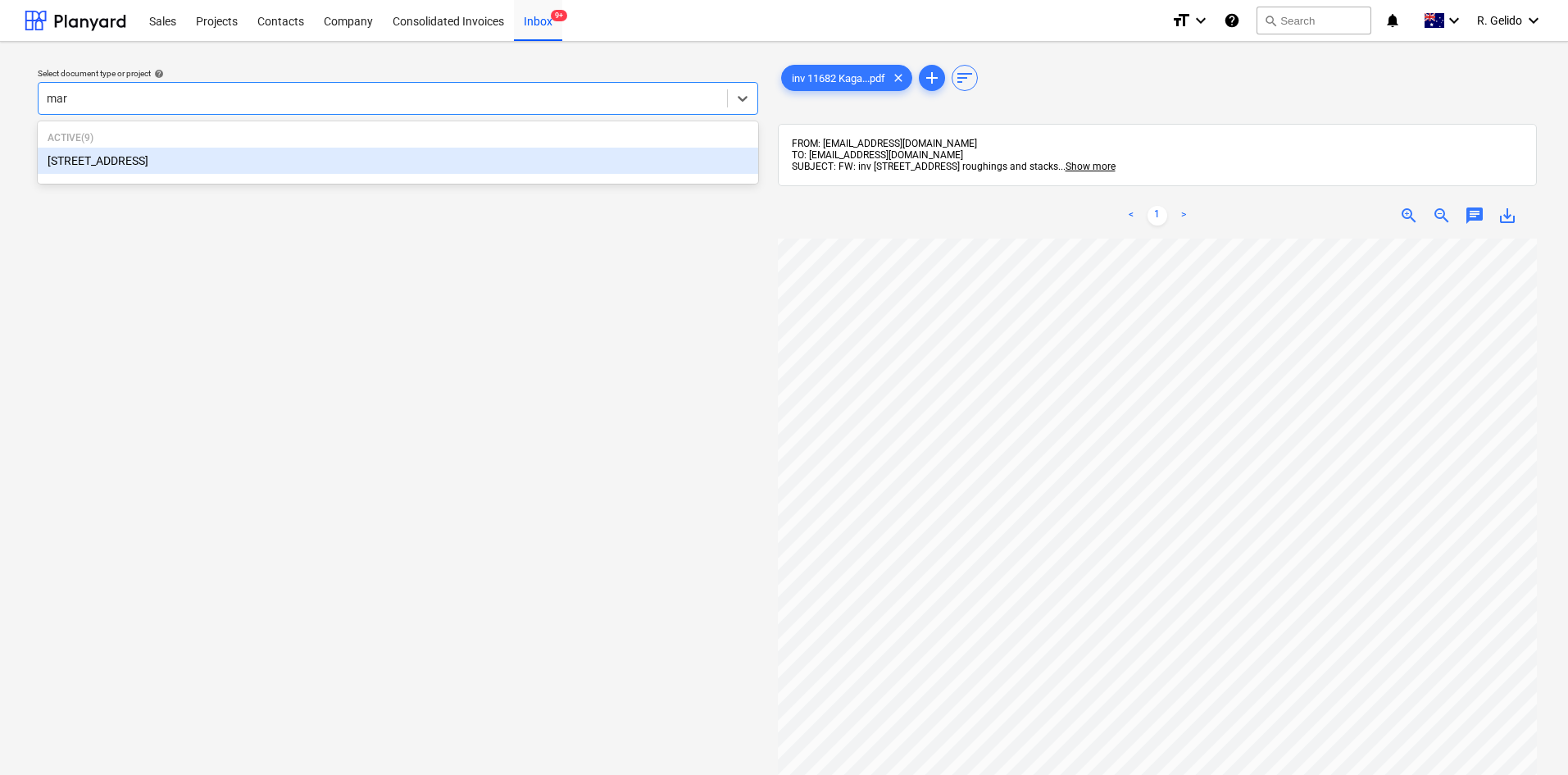
type input "mars"
click at [376, 171] on div "[STREET_ADDRESS]" at bounding box center [397, 160] width 721 height 26
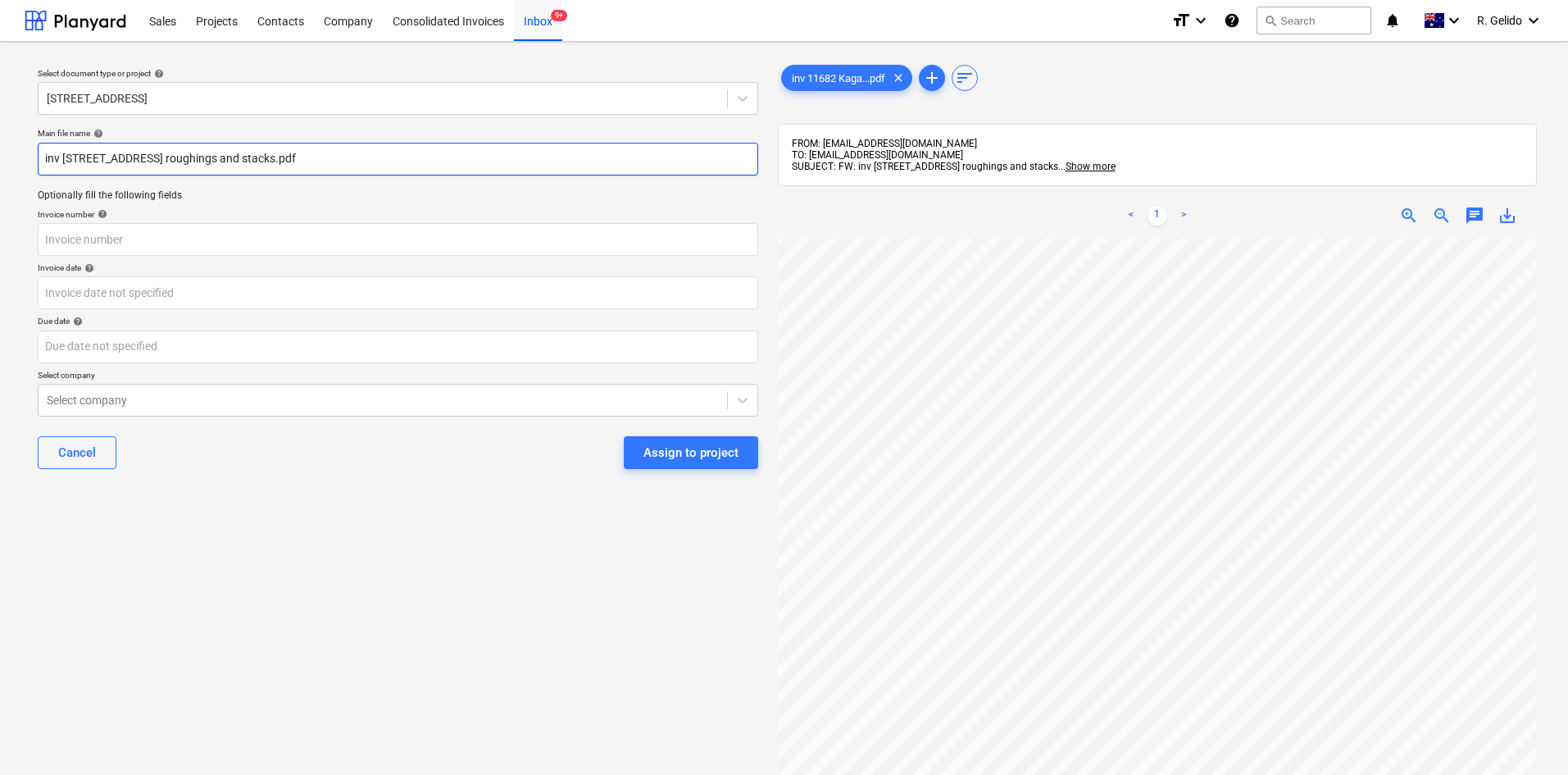
drag, startPoint x: 315, startPoint y: 155, endPoint x: 7, endPoint y: 155, distance: 308.0
click at [7, 155] on div "Select document type or project help [STREET_ADDRESS] file name help inv 11682 …" at bounding box center [784, 514] width 1568 height 946
click at [130, 155] on input "inv [STREET_ADDRESS] roughings and stacks.pdf" at bounding box center [397, 158] width 721 height 33
drag, startPoint x: 92, startPoint y: 151, endPoint x: 315, endPoint y: 152, distance: 223.0
click at [315, 152] on input "inv [STREET_ADDRESS] roughings and stacks.pdf" at bounding box center [397, 158] width 721 height 33
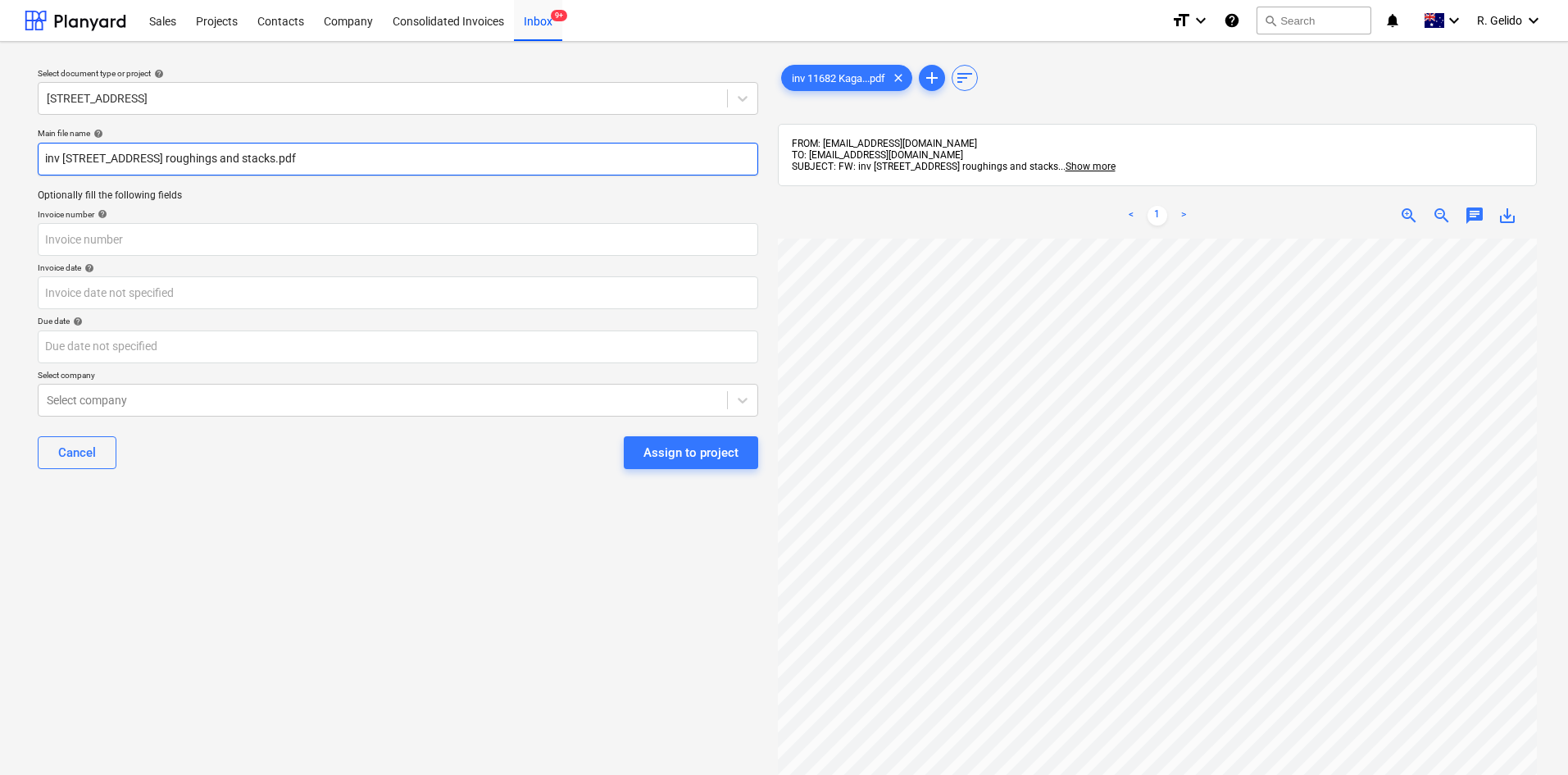
click at [317, 152] on input "inv [STREET_ADDRESS] roughings and stacks.pdf" at bounding box center [397, 158] width 721 height 33
click at [42, 161] on input "inv 11682.pdf" at bounding box center [397, 158] width 721 height 33
click at [214, 154] on input "Sydney District Plumbing Inv 11682.pdf" at bounding box center [397, 158] width 721 height 33
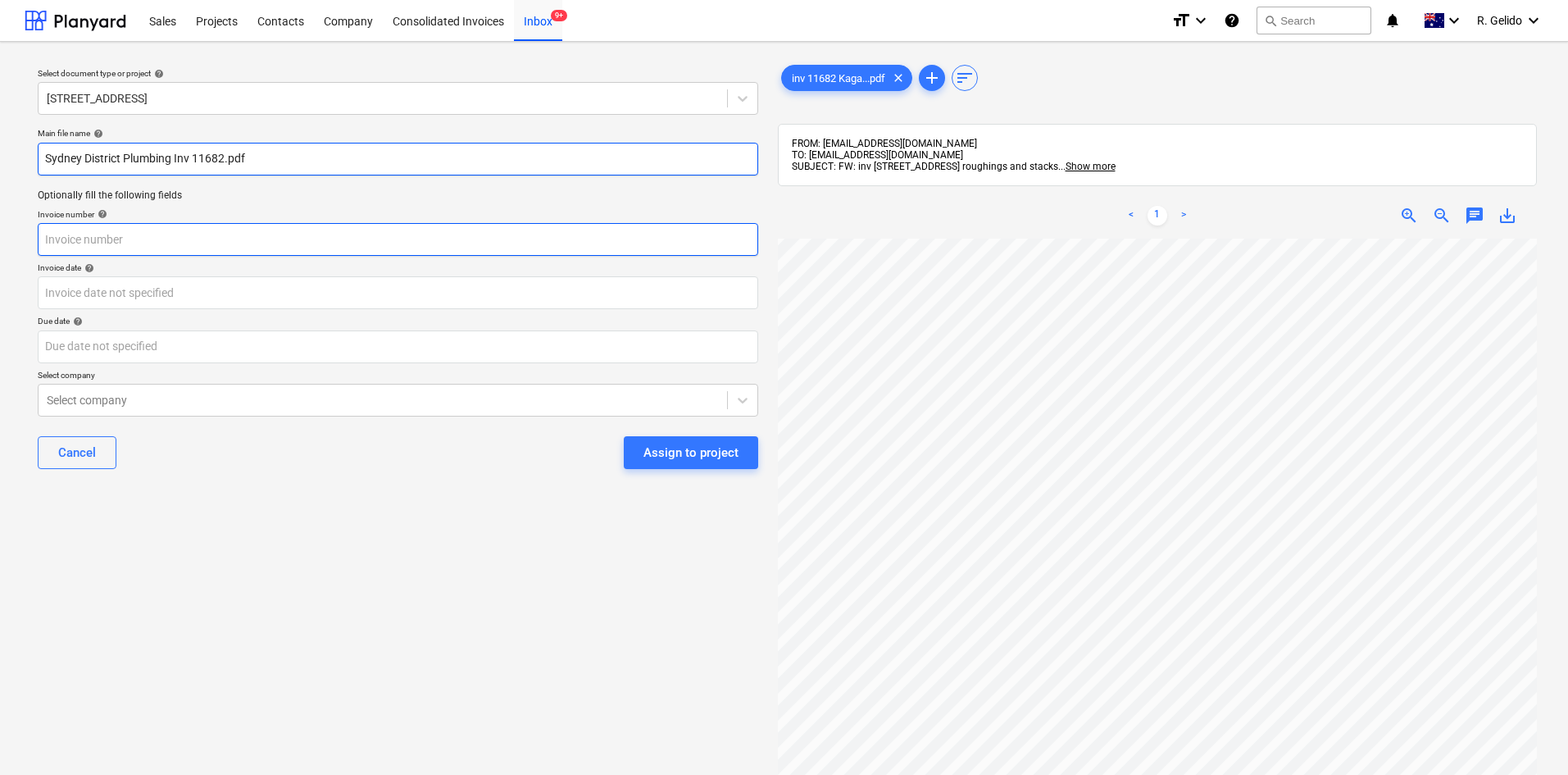
type input "Sydney District Plumbing Inv 11682.pdf"
click at [112, 241] on input "text" at bounding box center [397, 239] width 721 height 33
paste input "11682"
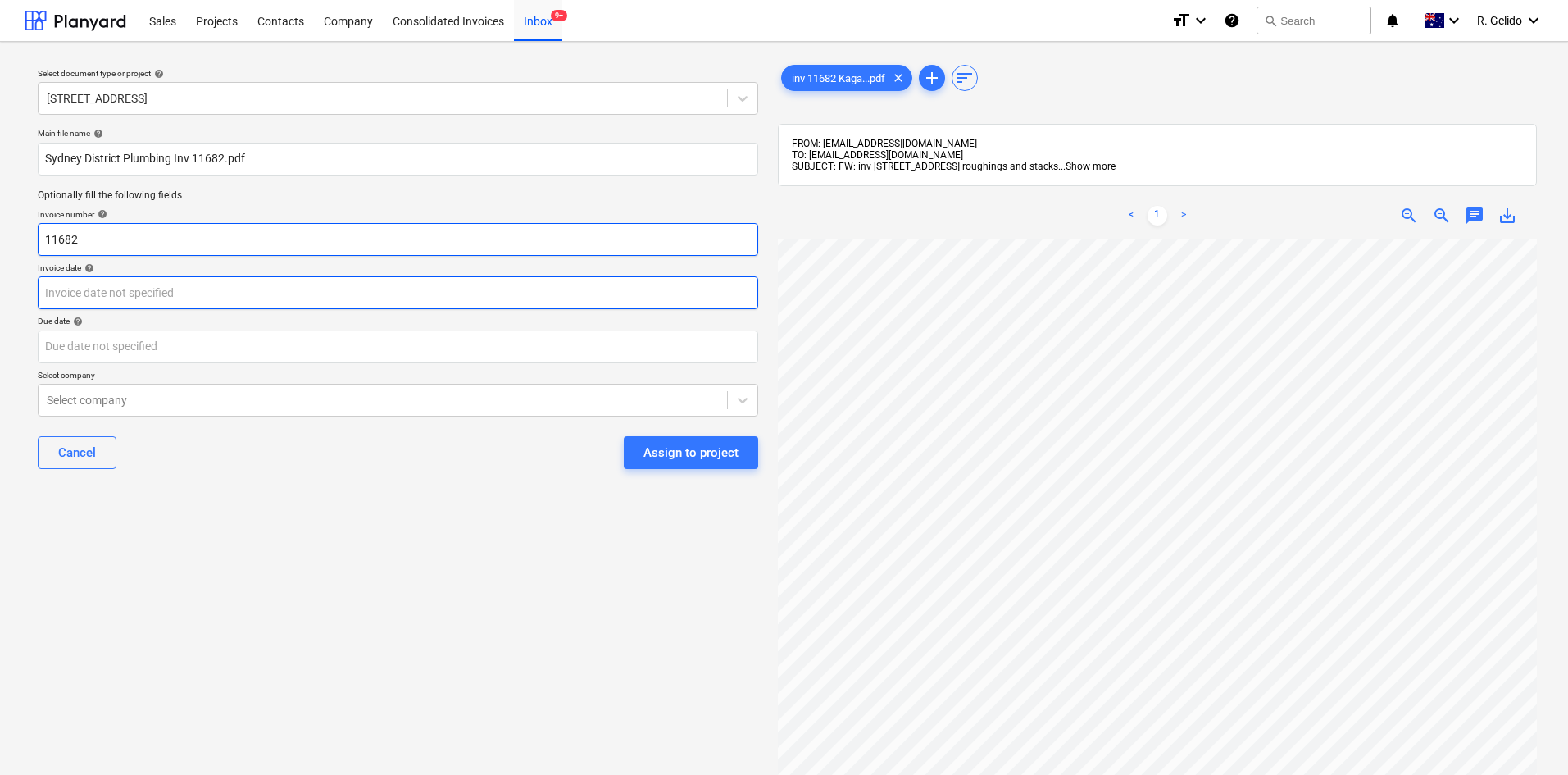
type input "11682"
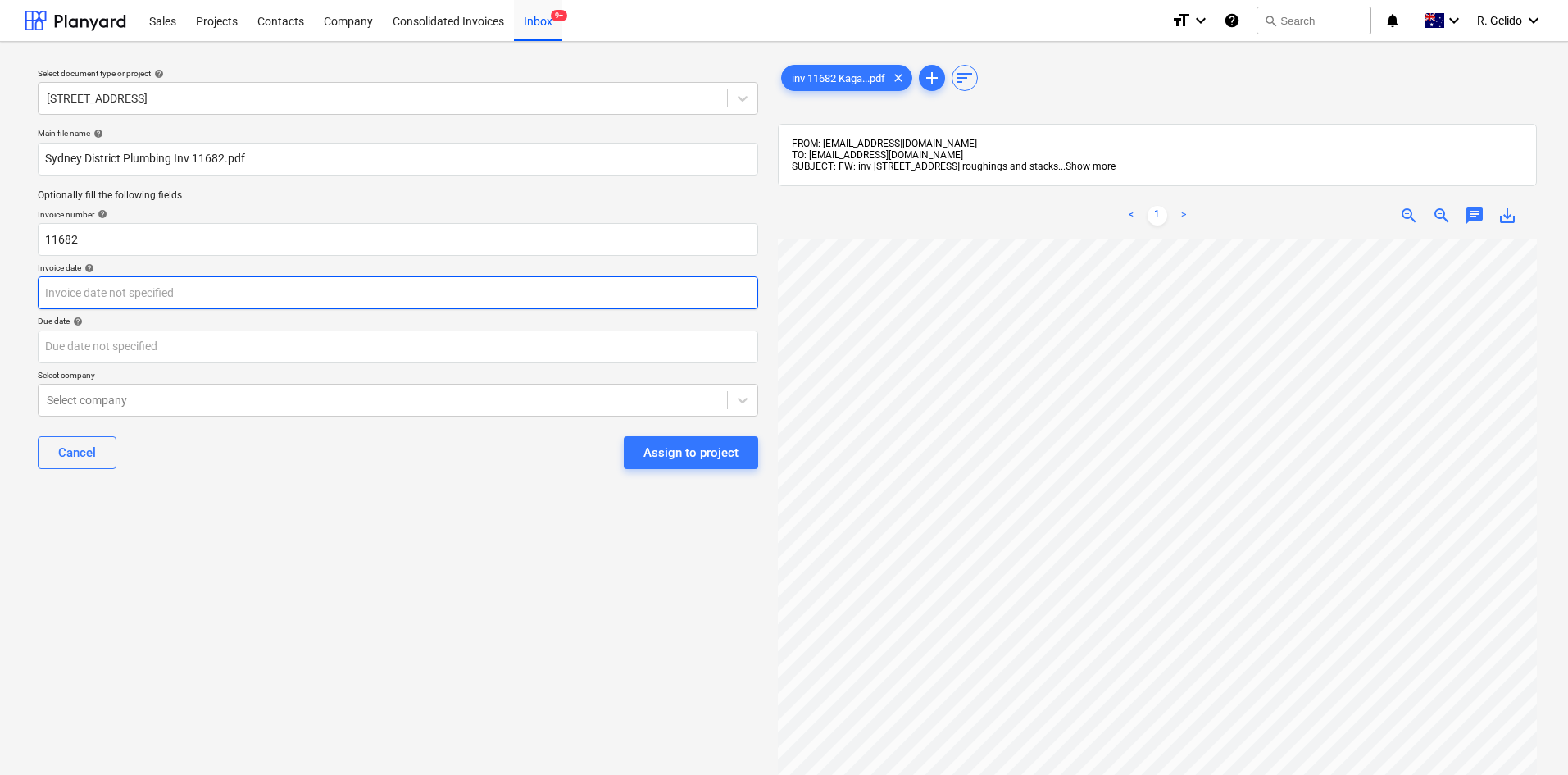
click at [83, 294] on body "Sales Projects Contacts Company Consolidated Invoices Inbox 9+ format_size keyb…" at bounding box center [784, 387] width 1568 height 775
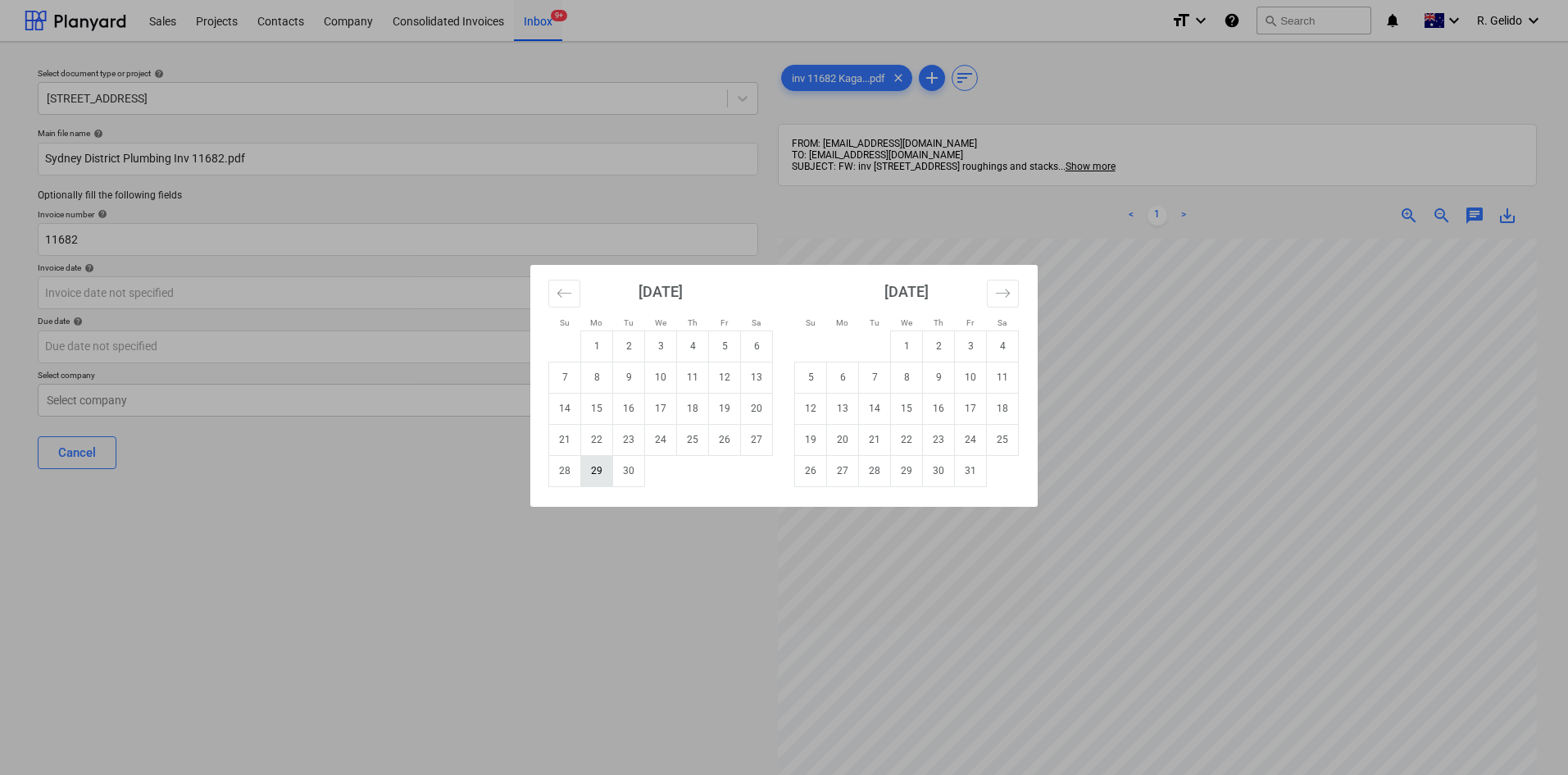
click at [603, 468] on td "29" at bounding box center [597, 469] width 32 height 31
type input "[DATE]"
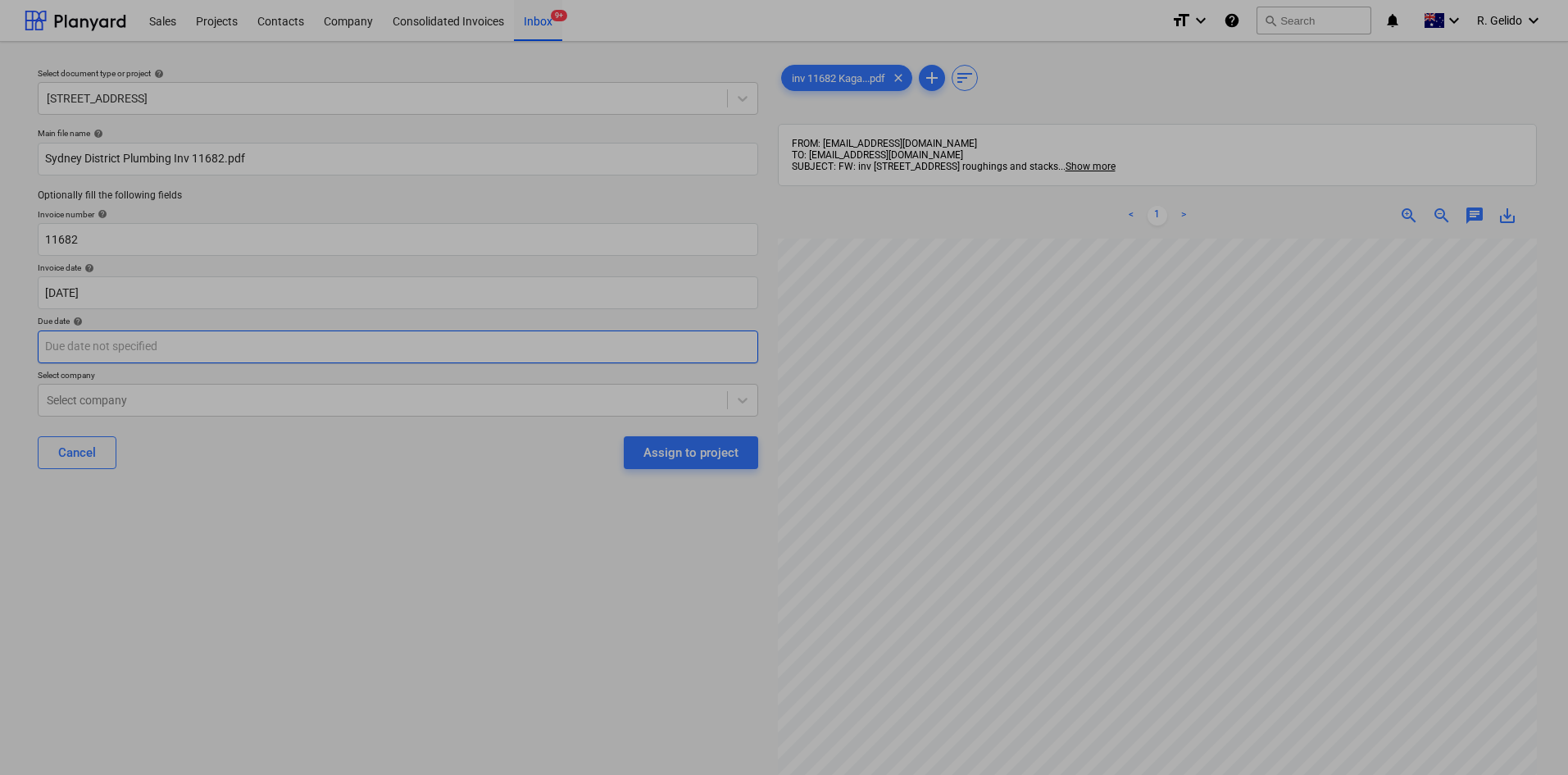
click at [193, 350] on body "Sales Projects Contacts Company Consolidated Invoices Inbox 9+ format_size keyb…" at bounding box center [784, 387] width 1568 height 775
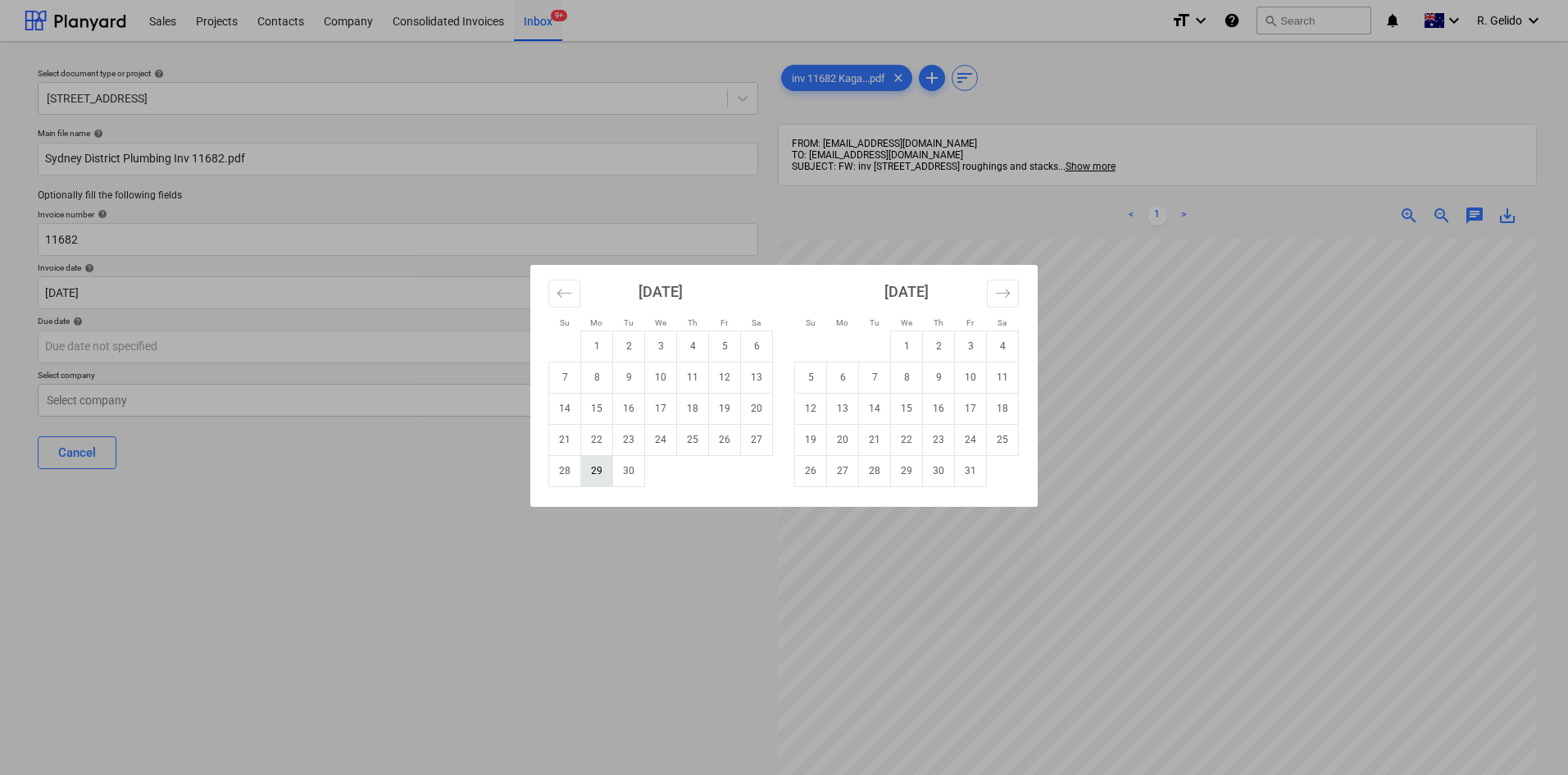
click at [600, 468] on td "29" at bounding box center [597, 469] width 32 height 31
click at [228, 347] on body "Sales Projects Contacts Company Consolidated Invoices Inbox 9+ format_size keyb…" at bounding box center [784, 387] width 1568 height 775
click at [844, 371] on td "6" at bounding box center [844, 377] width 32 height 31
type input "[DATE]"
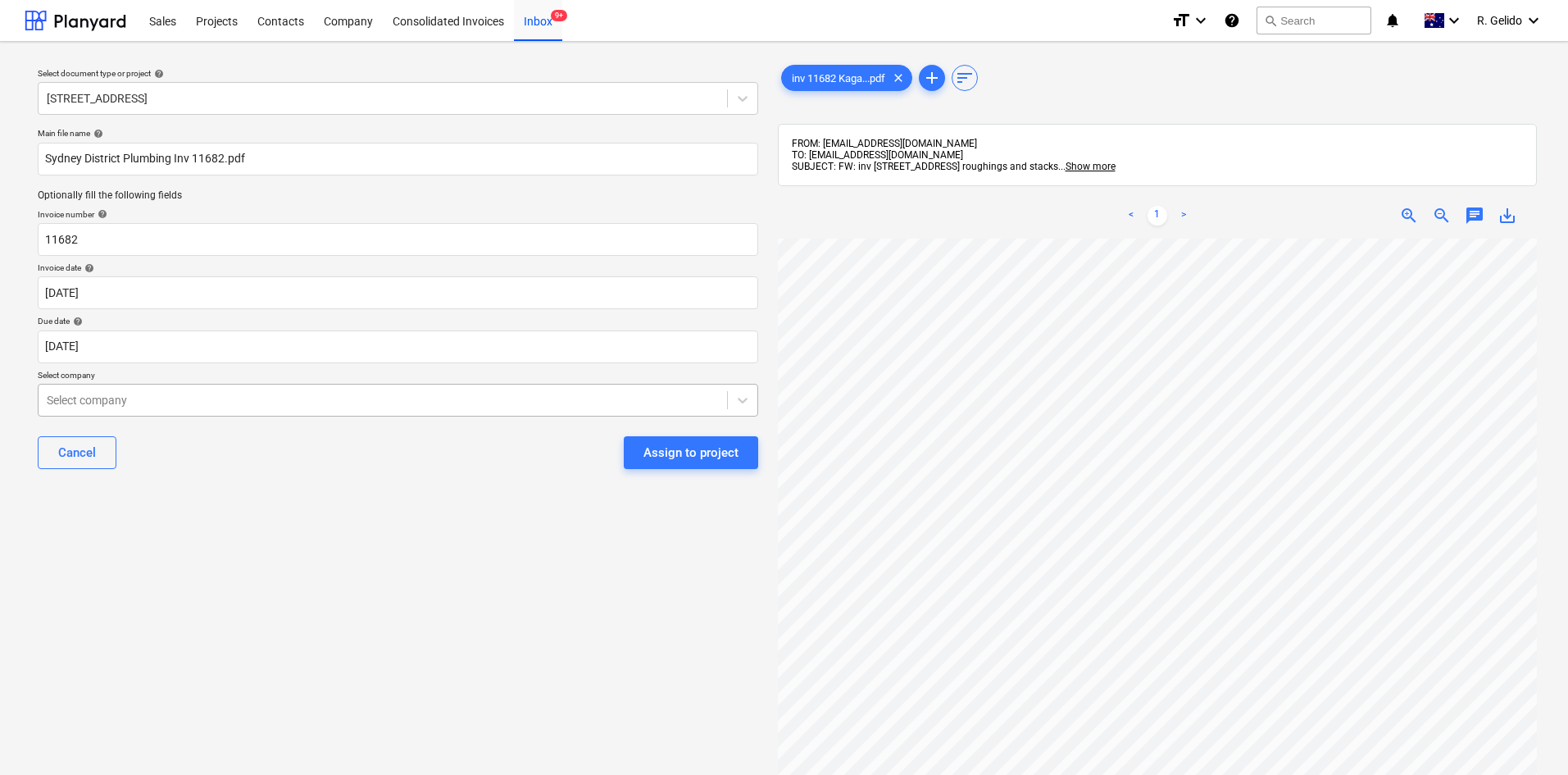
click at [238, 392] on div at bounding box center [382, 399] width 672 height 16
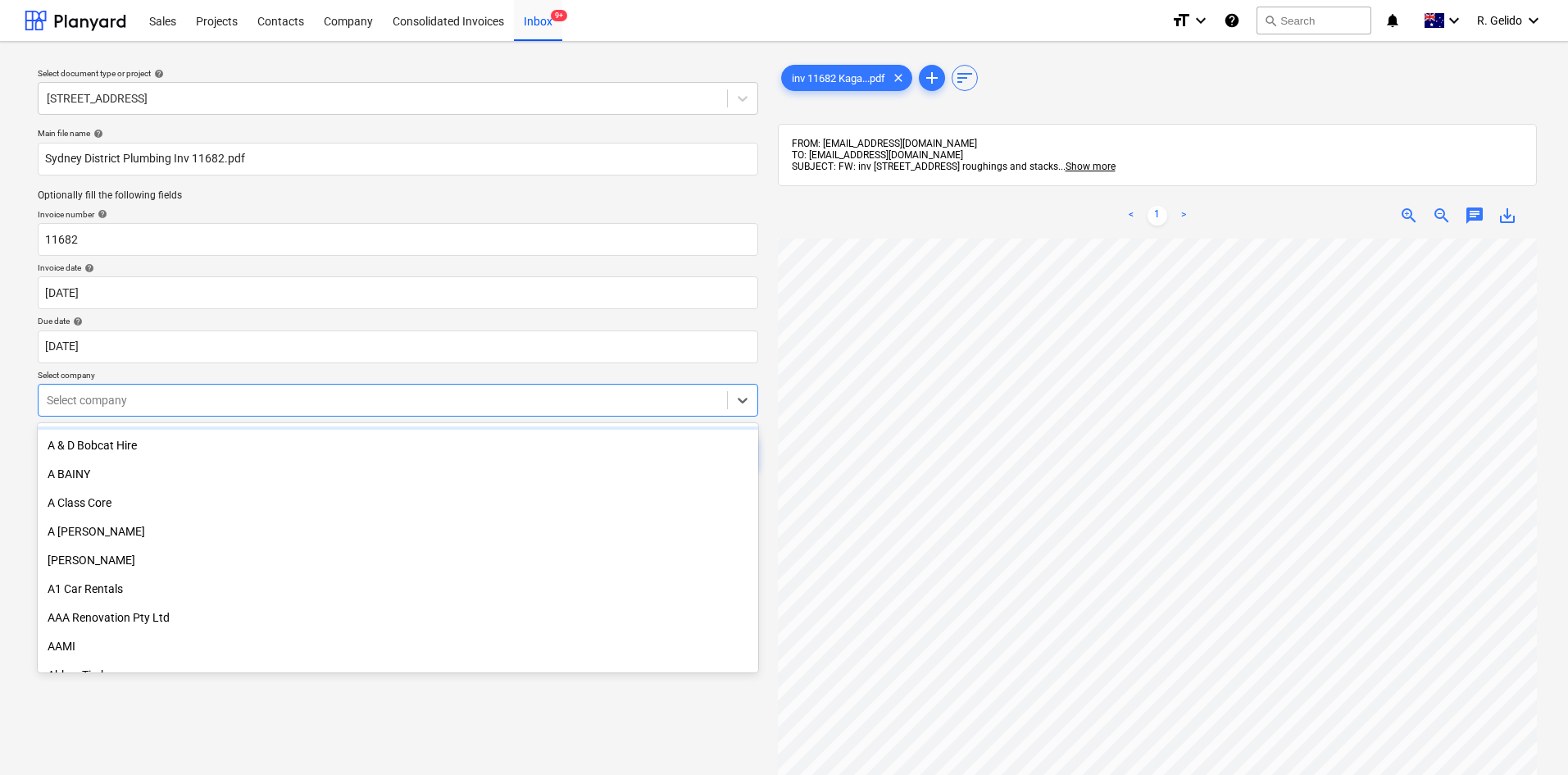
scroll to position [328, 0]
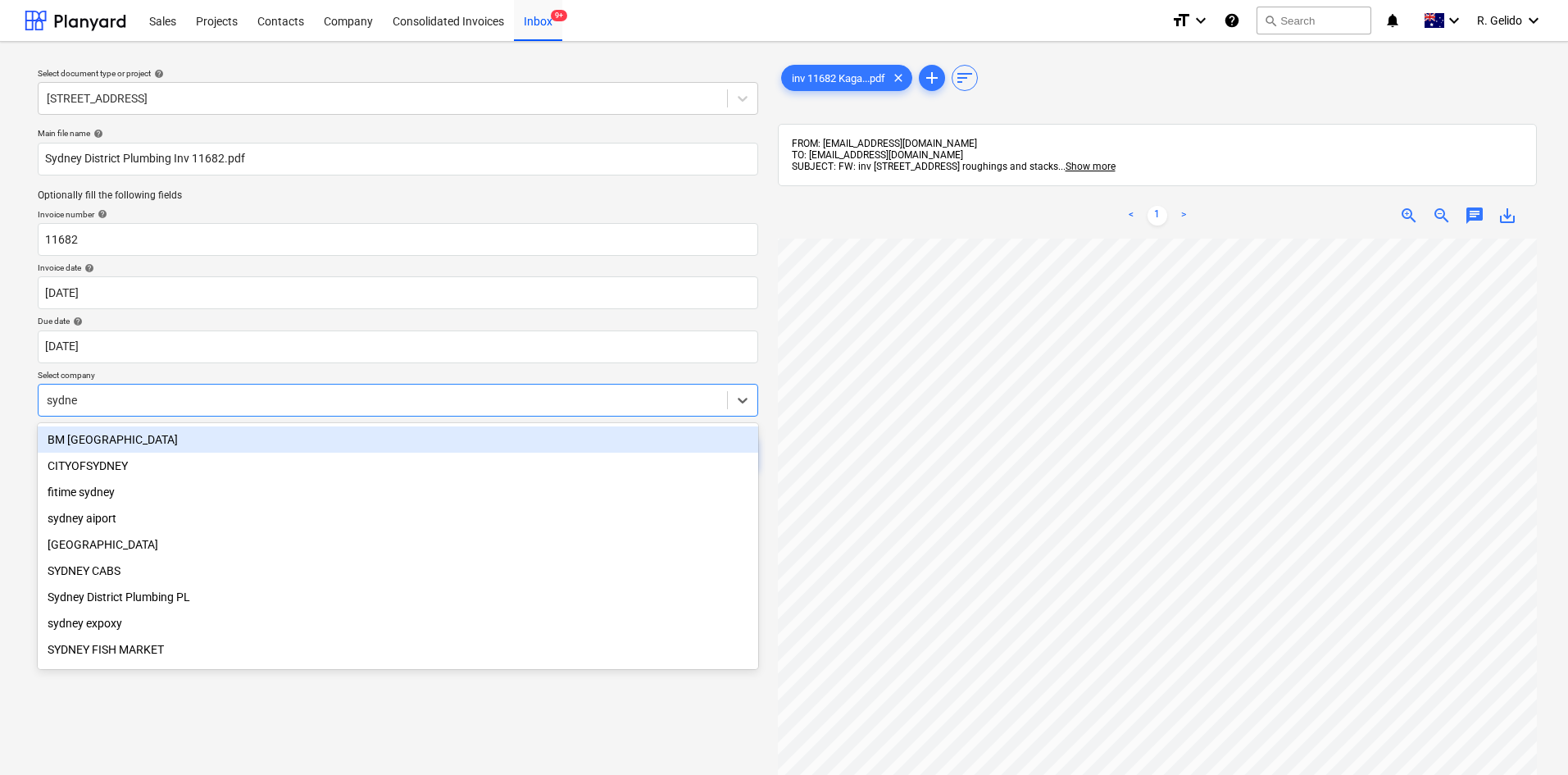
type input "[GEOGRAPHIC_DATA]"
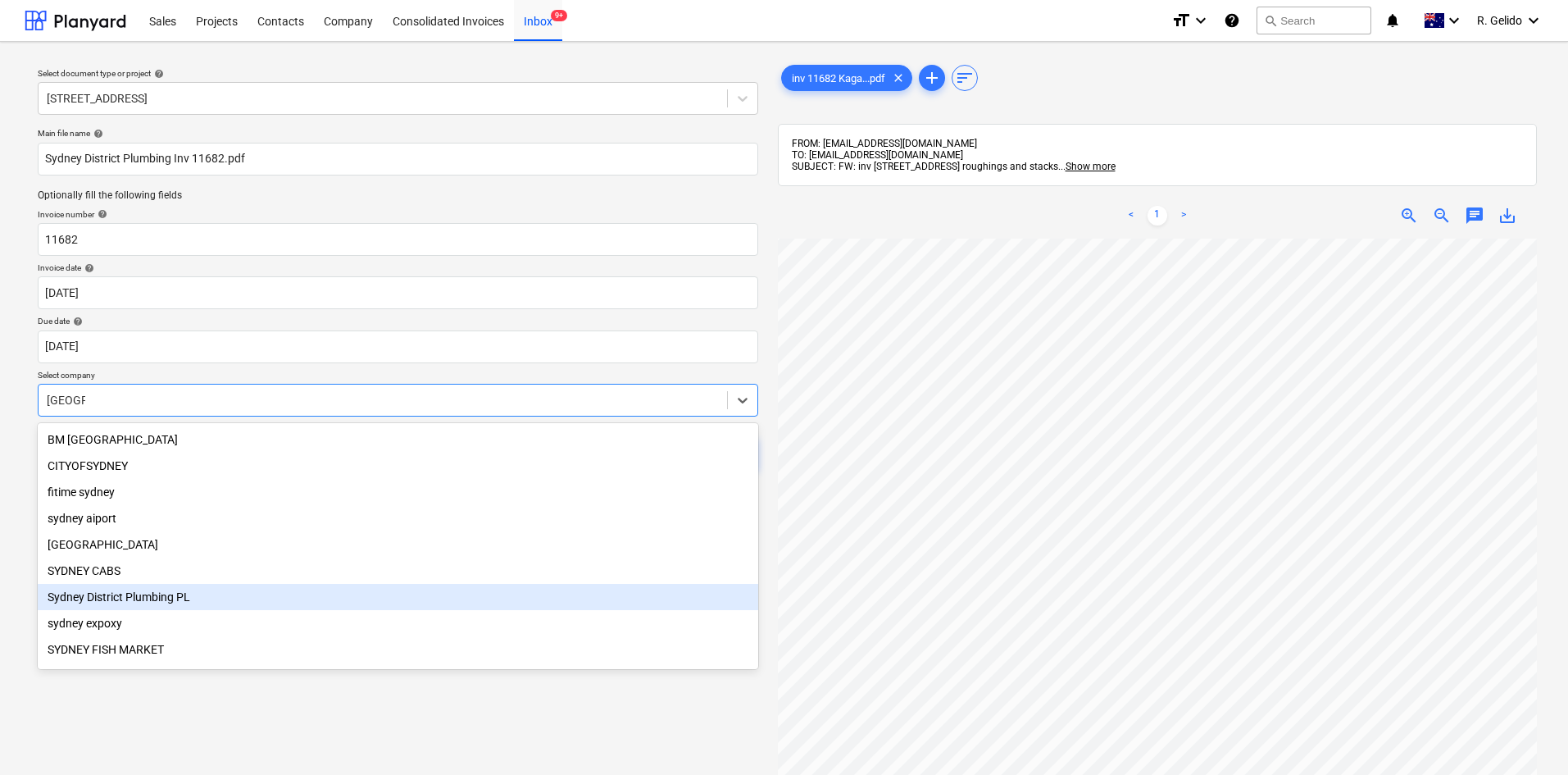
click at [183, 603] on div "Sydney District Plumbing PL" at bounding box center [397, 597] width 721 height 26
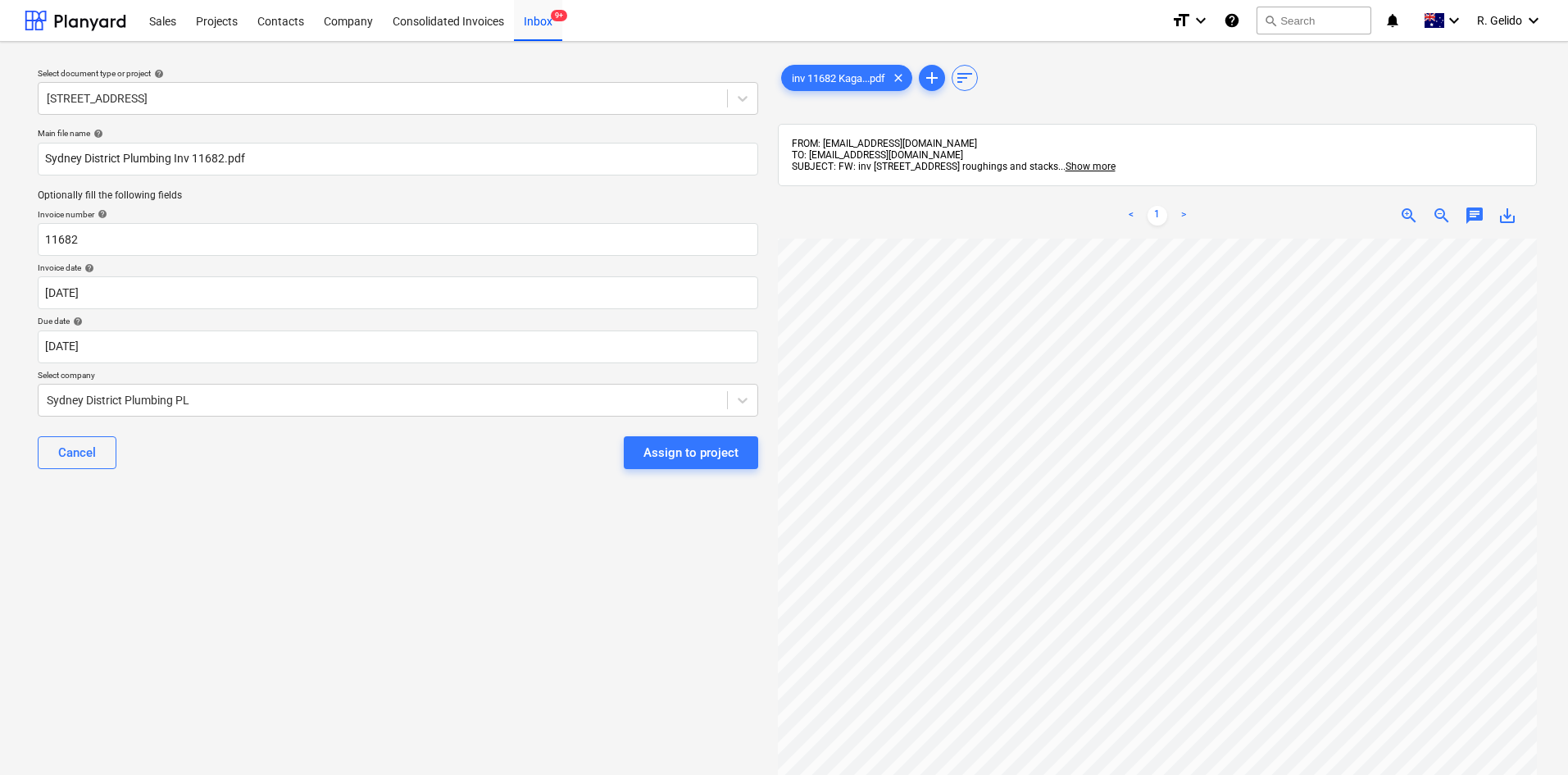
click at [421, 570] on div "Select document type or project help [STREET_ADDRESS] Main file name help [GEOG…" at bounding box center [397, 514] width 747 height 919
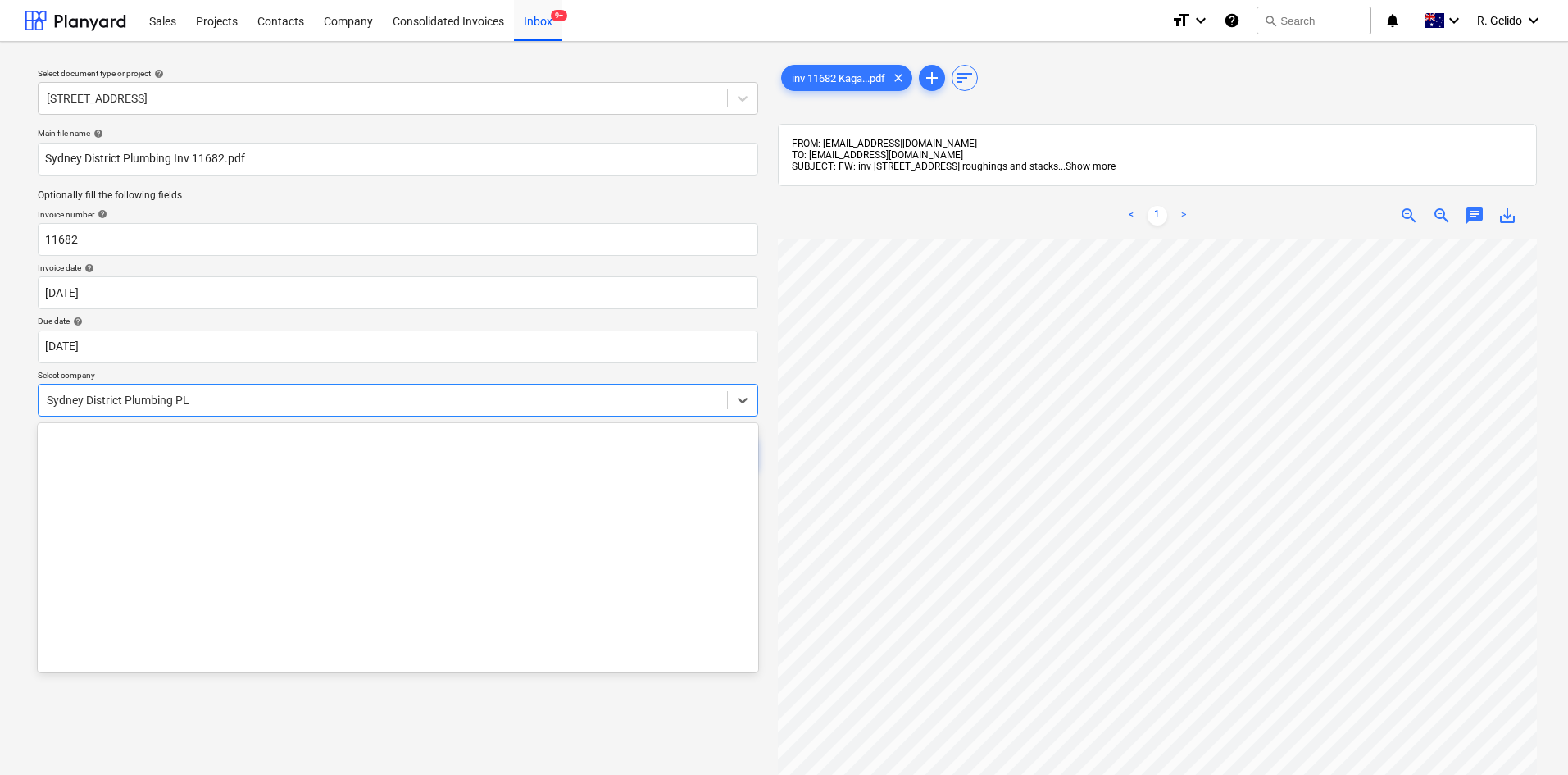
scroll to position [20342, 0]
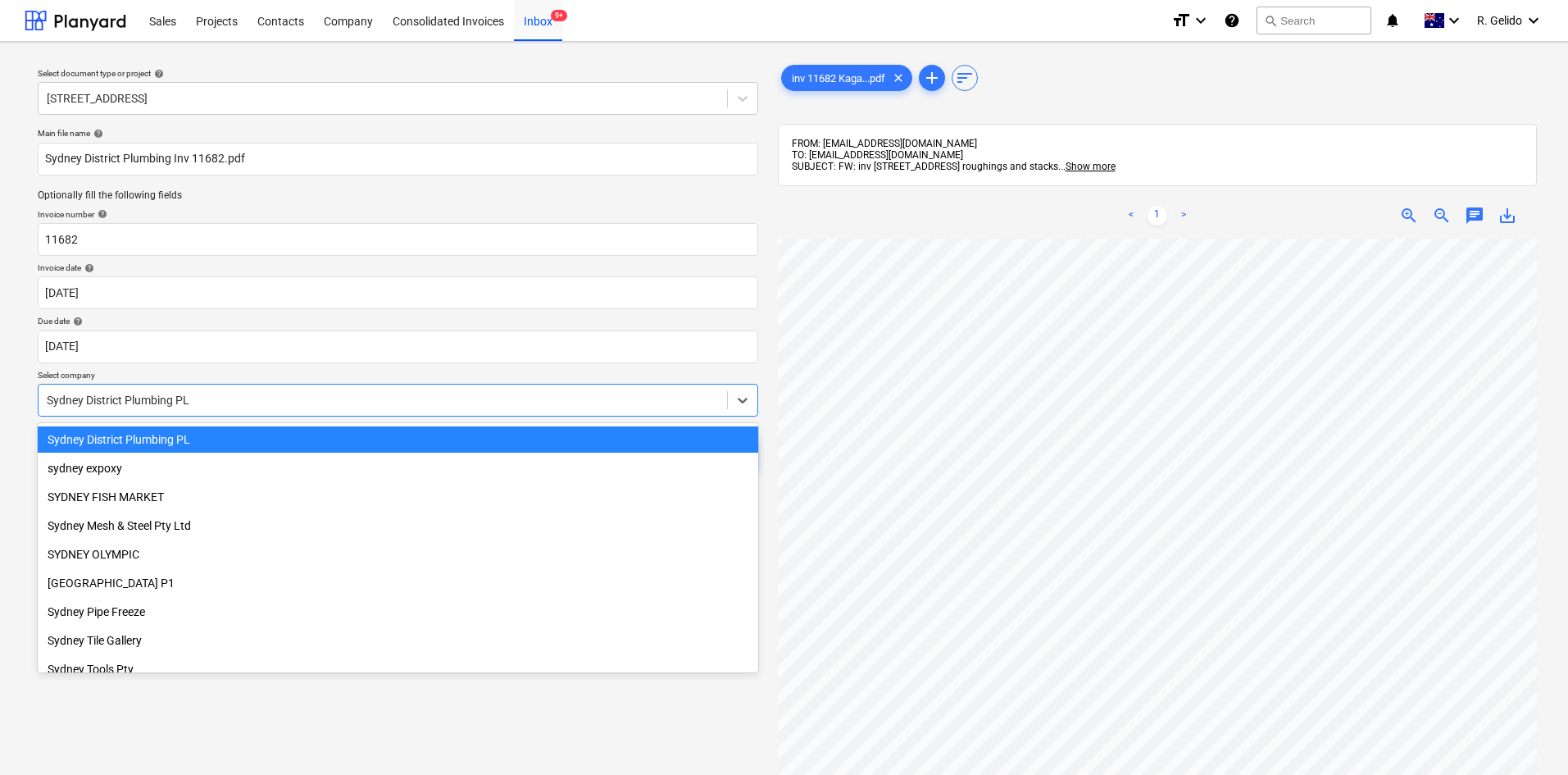
click at [348, 395] on div at bounding box center [382, 399] width 672 height 16
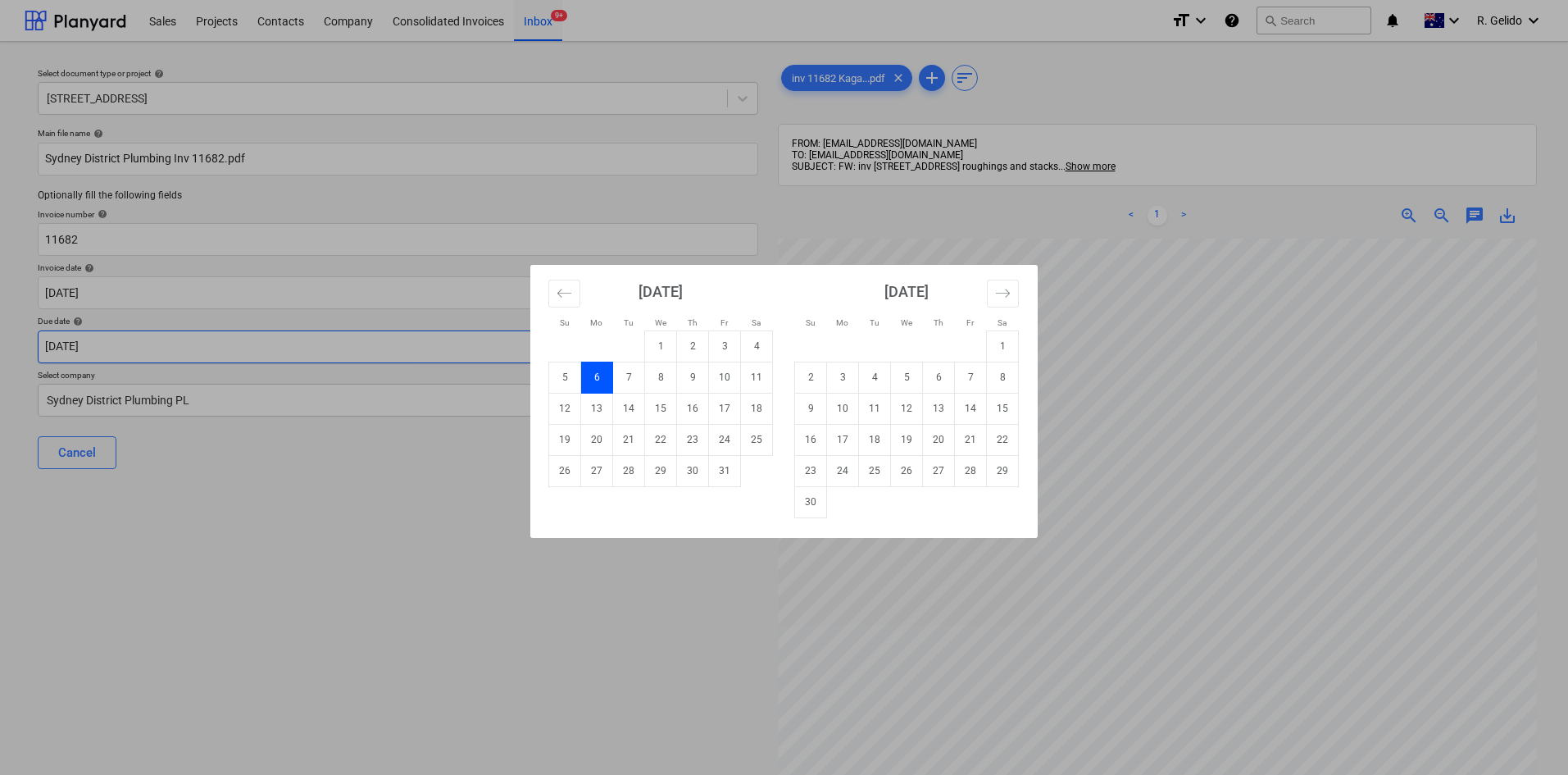
click at [311, 353] on body "Sales Projects Contacts Company Consolidated Invoices Inbox 9+ format_size keyb…" at bounding box center [784, 387] width 1568 height 775
click at [251, 410] on div "Su Mo Tu We Th Fr Sa Su Mo Tu We Th Fr Sa [DATE] 1 2 3 4 5 6 7 8 9 10 11 12 13 …" at bounding box center [784, 387] width 1568 height 775
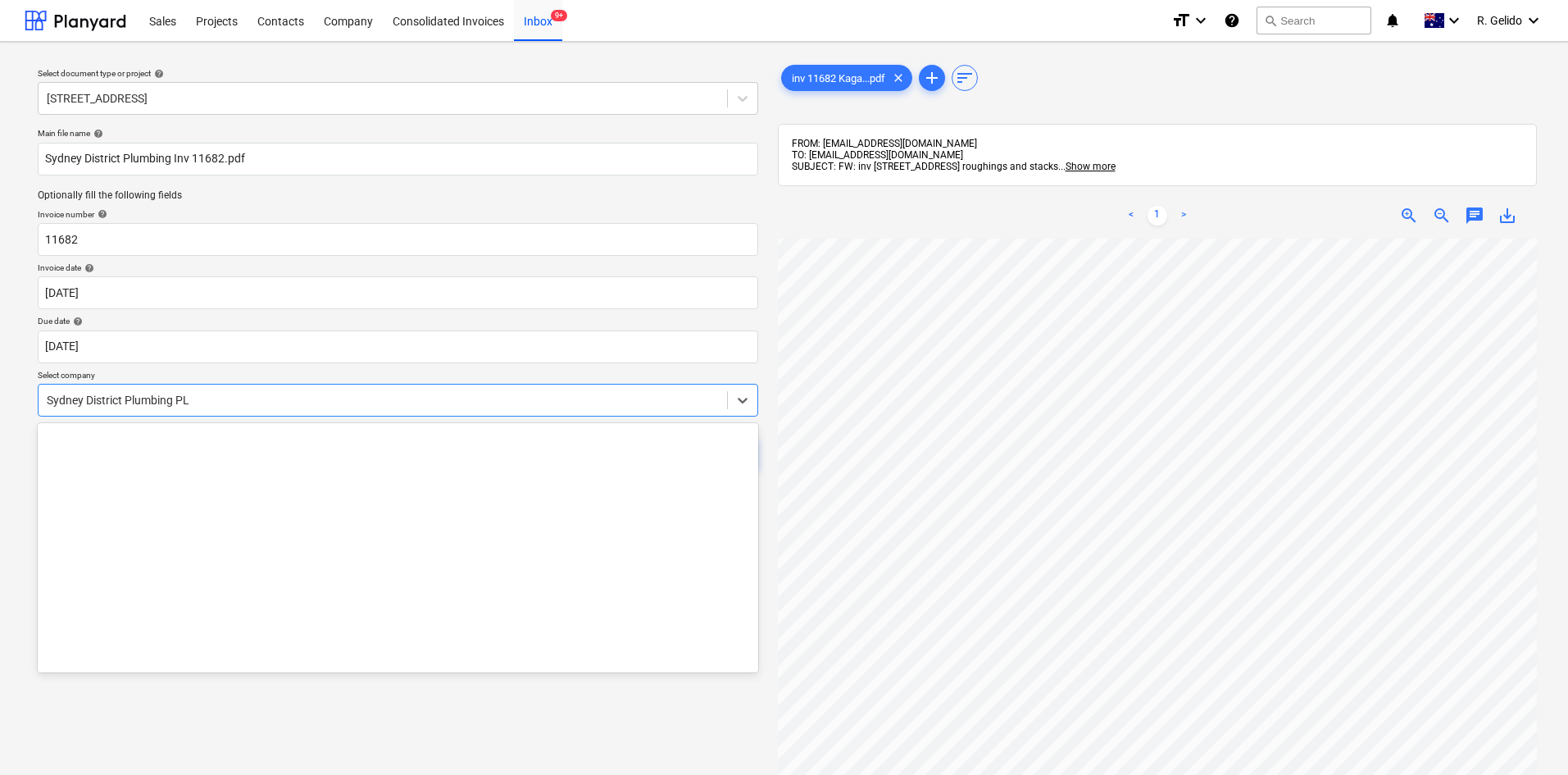
click at [257, 410] on div "Sydney District Plumbing PL" at bounding box center [382, 400] width 689 height 22
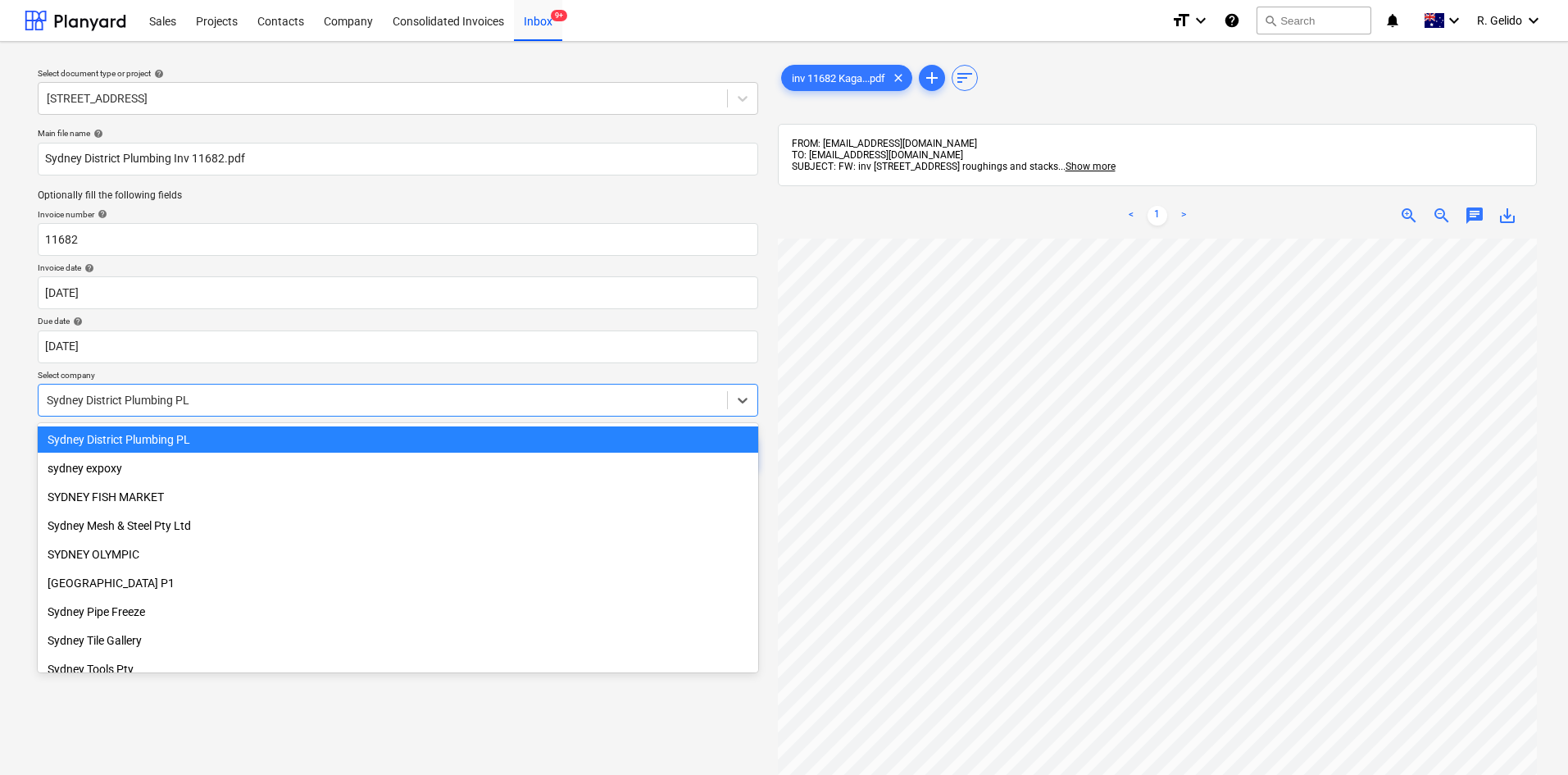
click at [257, 410] on div "Sydney District Plumbing PL" at bounding box center [382, 400] width 689 height 22
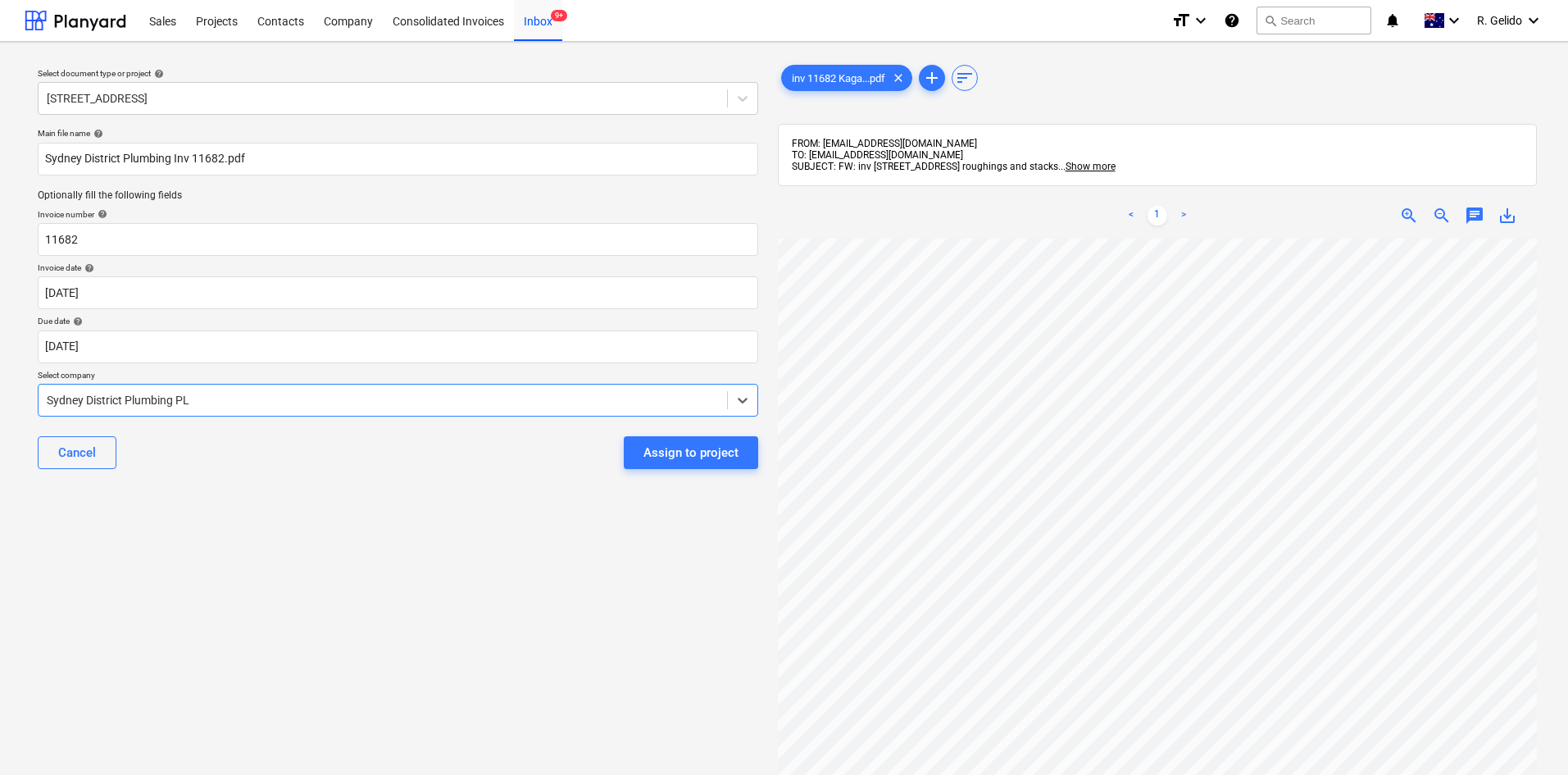
click at [257, 410] on div "Sydney District Plumbing PL" at bounding box center [382, 400] width 689 height 22
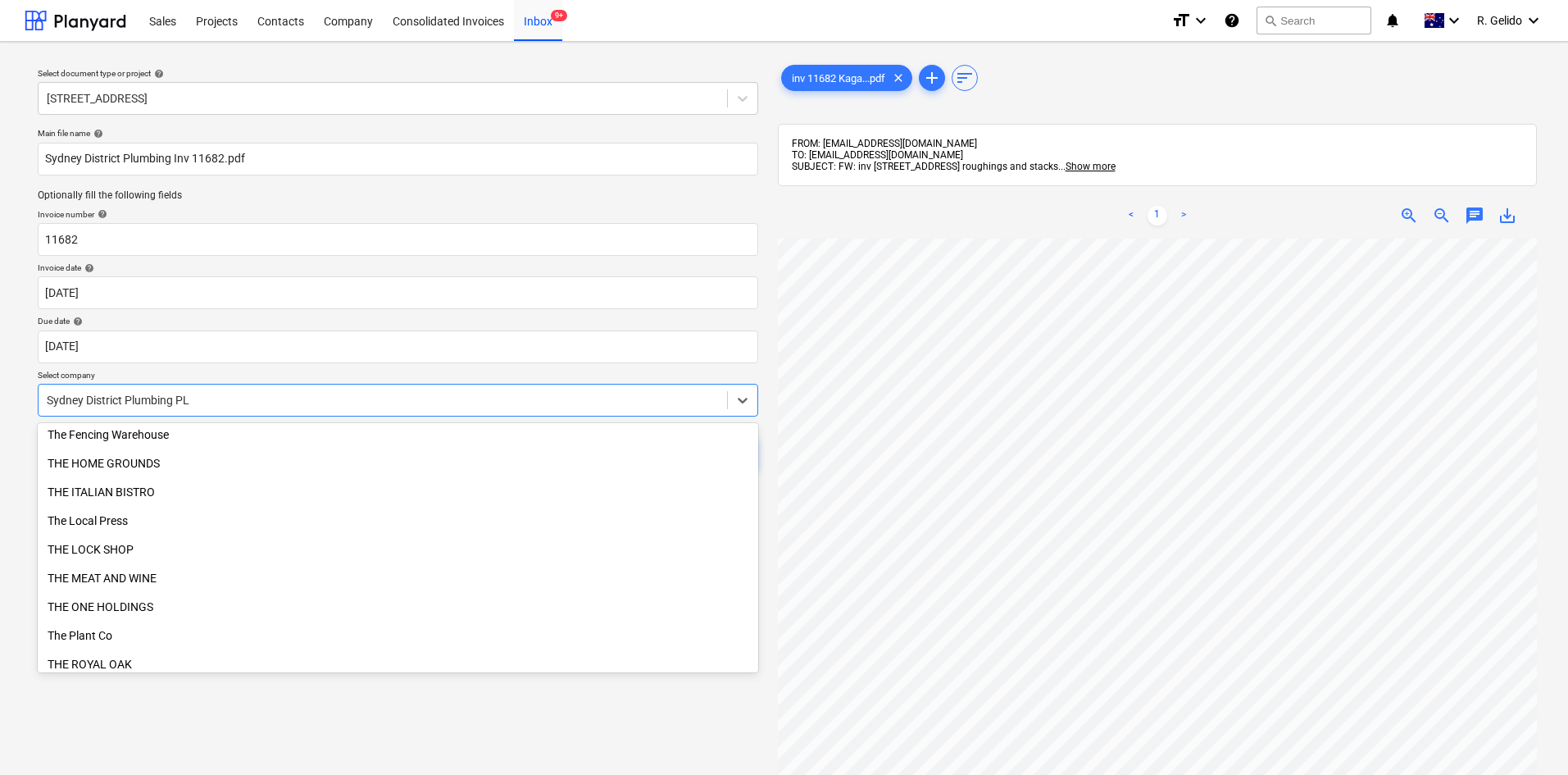
scroll to position [20997, 0]
click at [219, 710] on div "Select document type or project help [STREET_ADDRESS] Main file name help [GEOG…" at bounding box center [397, 514] width 747 height 919
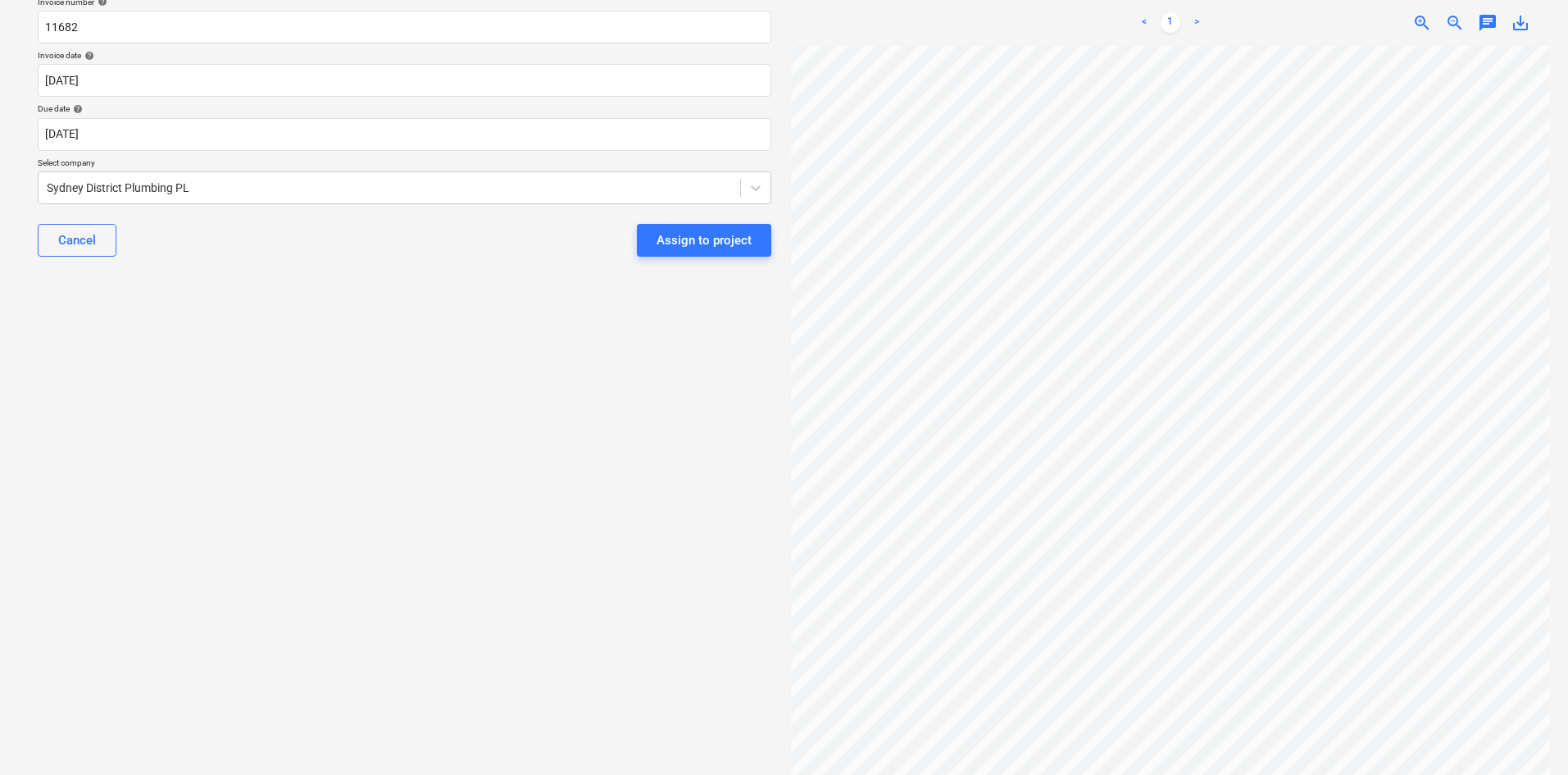
scroll to position [0, 48]
click at [696, 247] on div "Assign to project" at bounding box center [704, 240] width 95 height 22
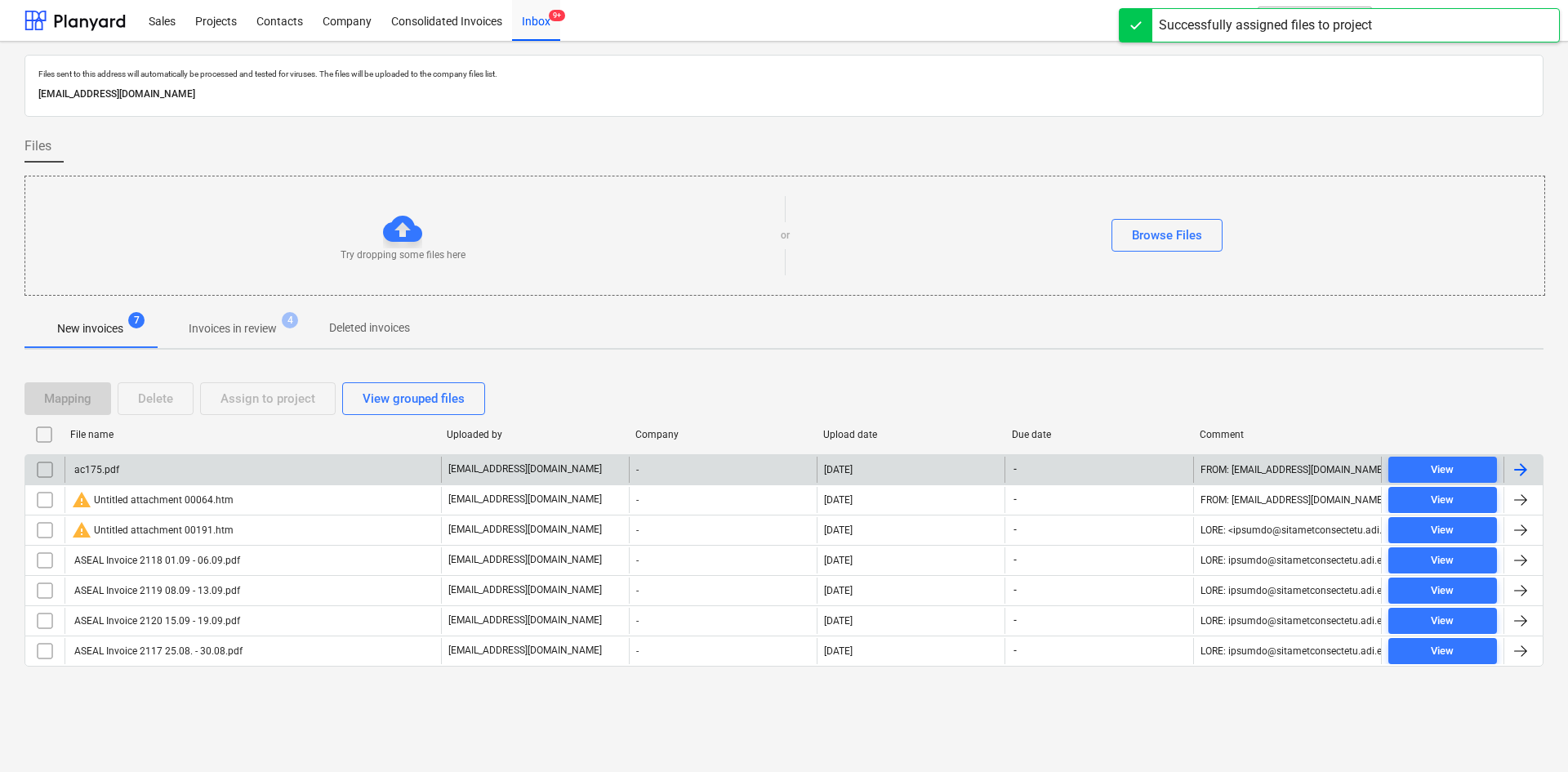
click at [236, 472] on div "ac175.pdf" at bounding box center [252, 470] width 376 height 26
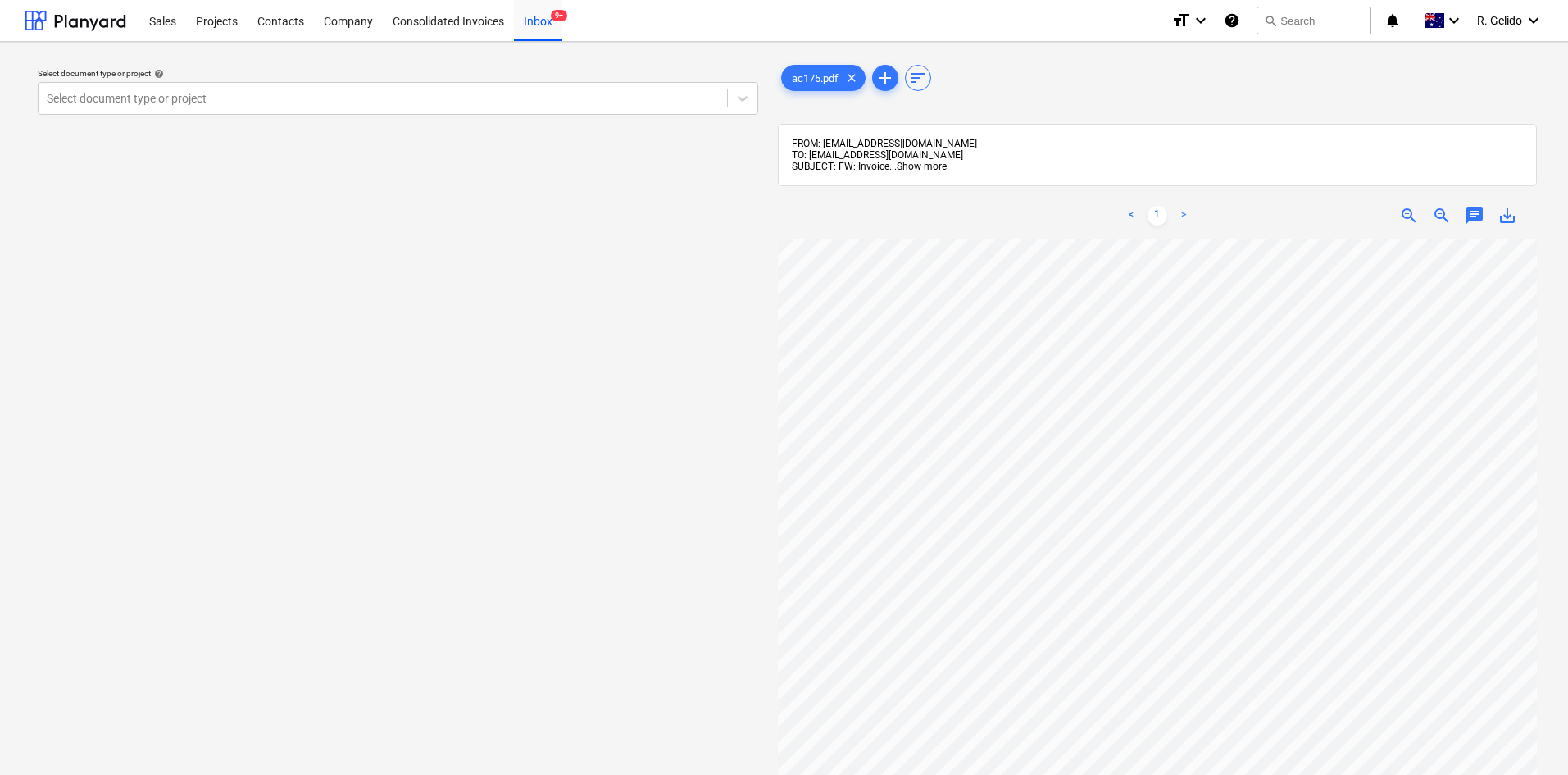
scroll to position [168, 102]
click at [535, 22] on div "Inbox 9+" at bounding box center [538, 20] width 49 height 42
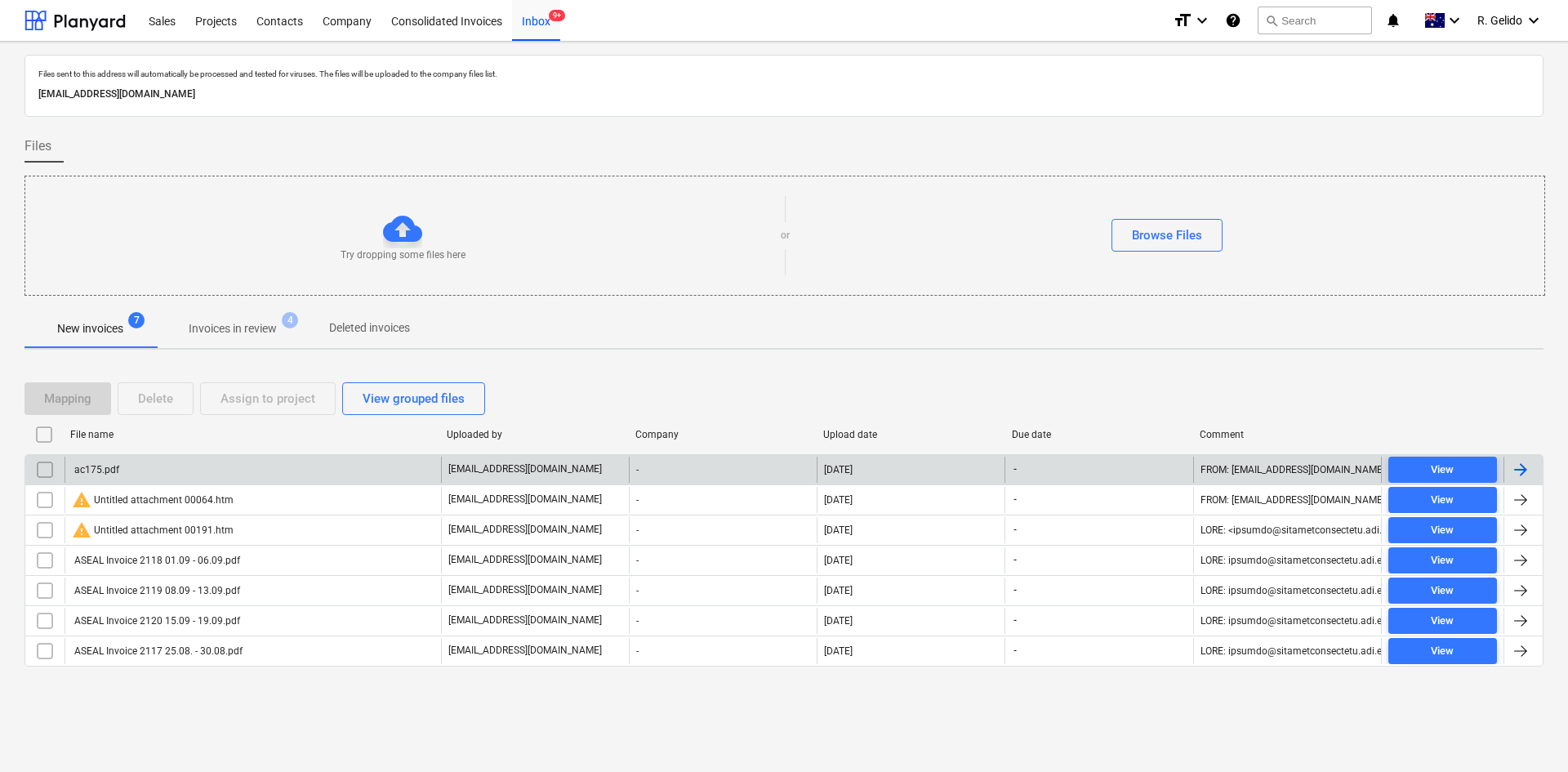
click at [148, 476] on div "ac175.pdf" at bounding box center [252, 470] width 376 height 26
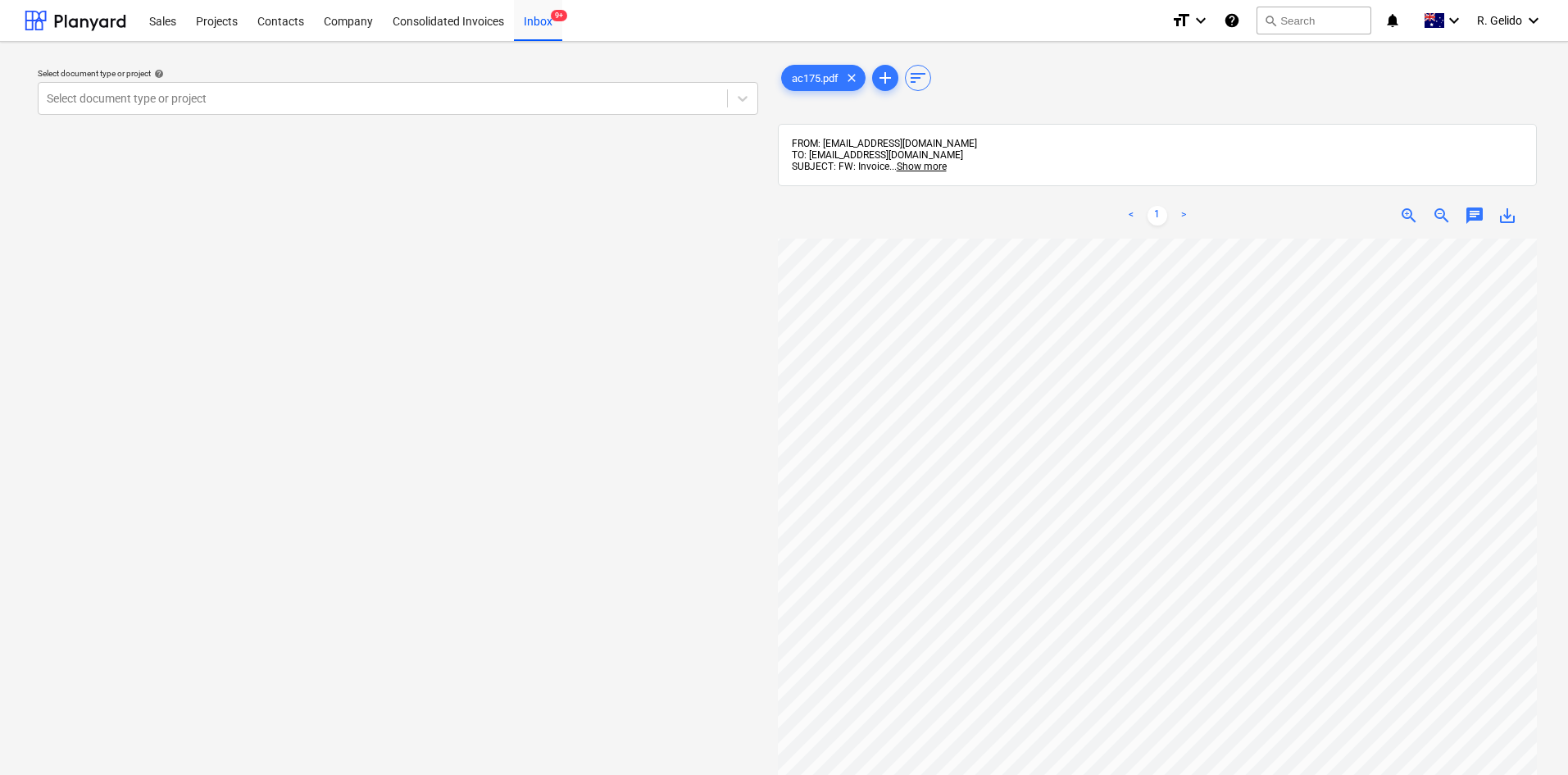
scroll to position [281, 82]
click at [1437, 216] on span "zoom_out" at bounding box center [1441, 216] width 20 height 20
click at [1405, 216] on span "zoom_in" at bounding box center [1409, 216] width 20 height 20
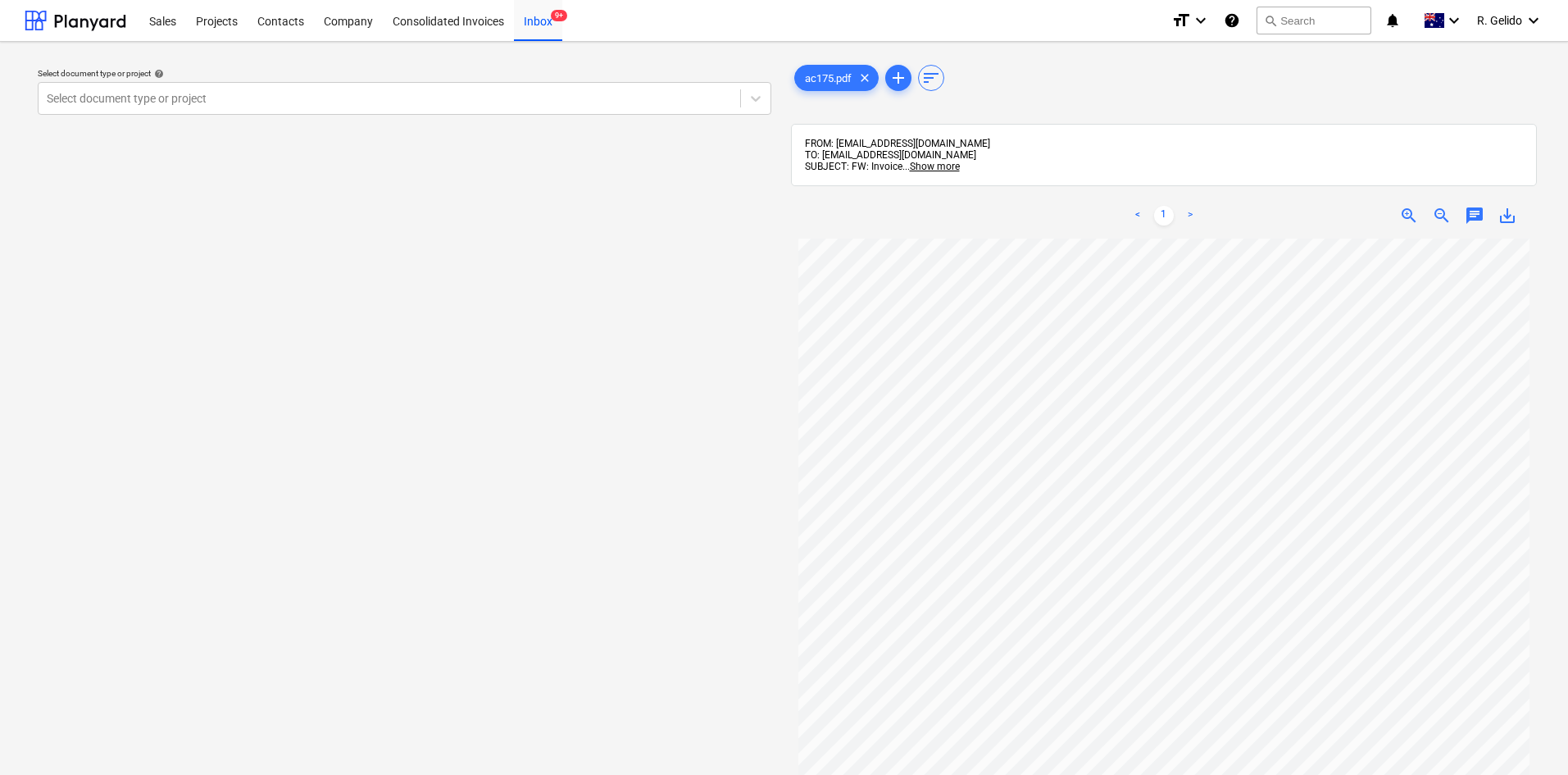
scroll to position [0, 0]
click at [433, 101] on div at bounding box center [389, 97] width 685 height 16
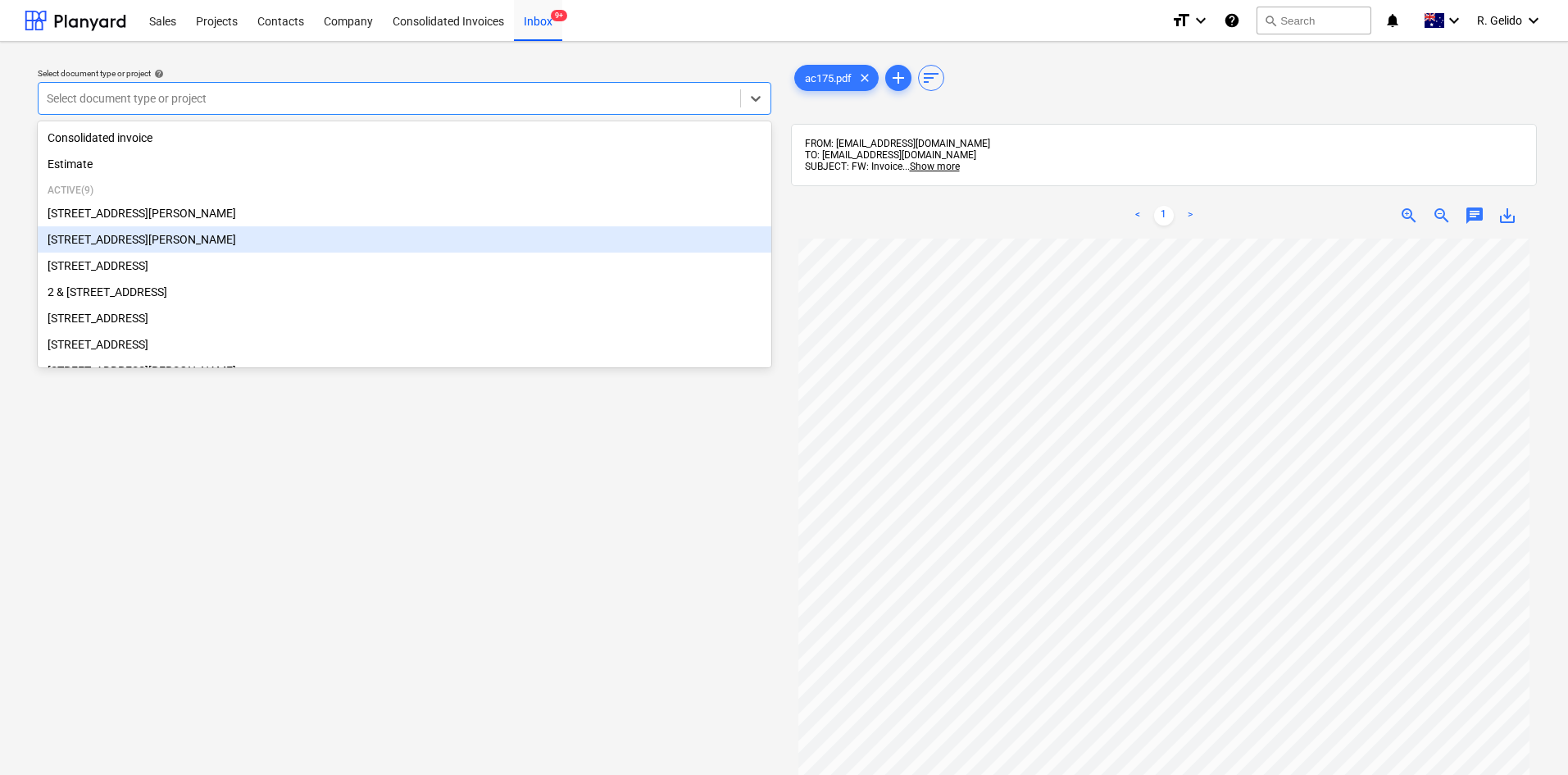
scroll to position [82, 0]
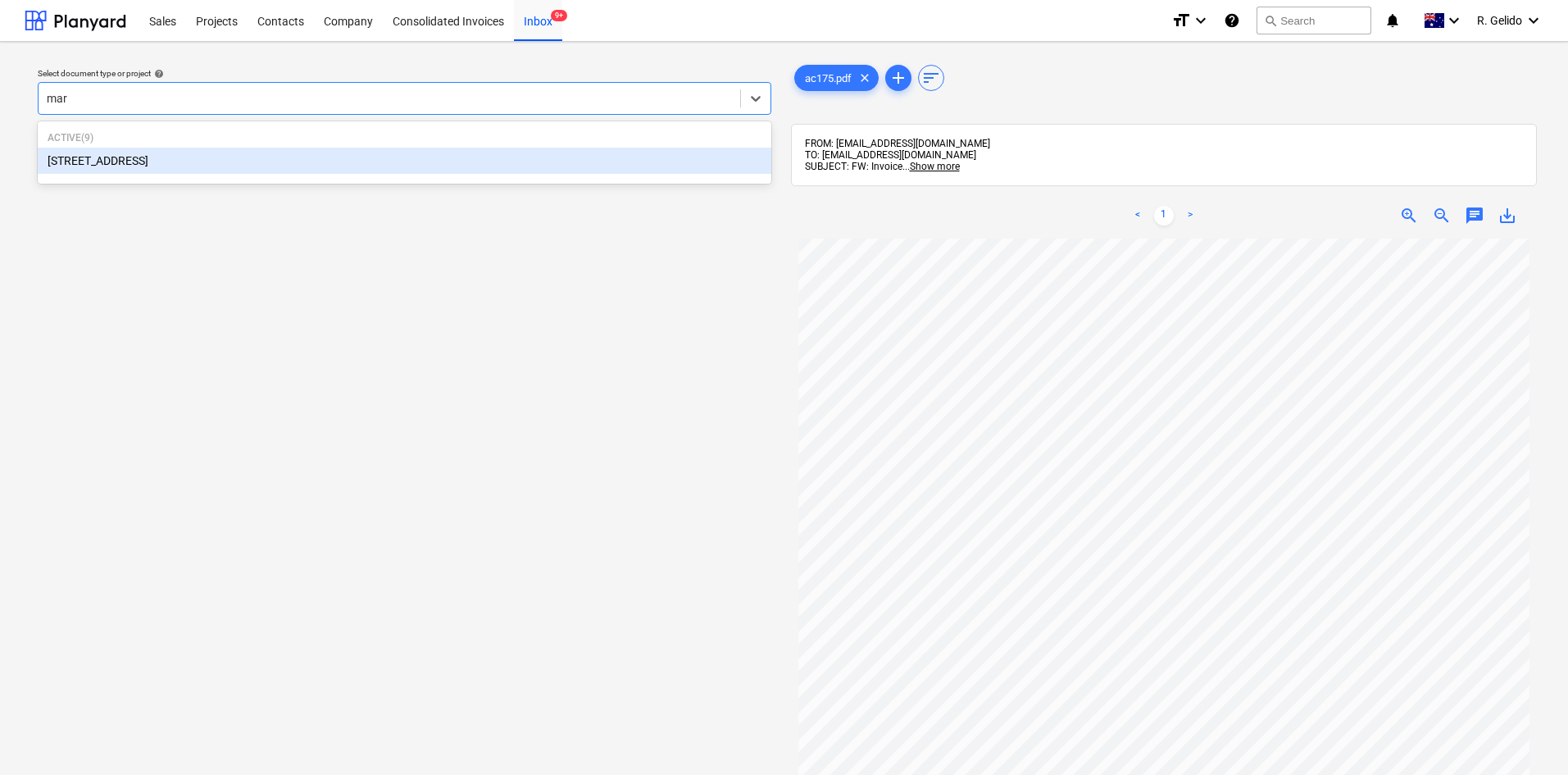
type input "mars"
click at [221, 162] on div "[STREET_ADDRESS]" at bounding box center [404, 160] width 734 height 26
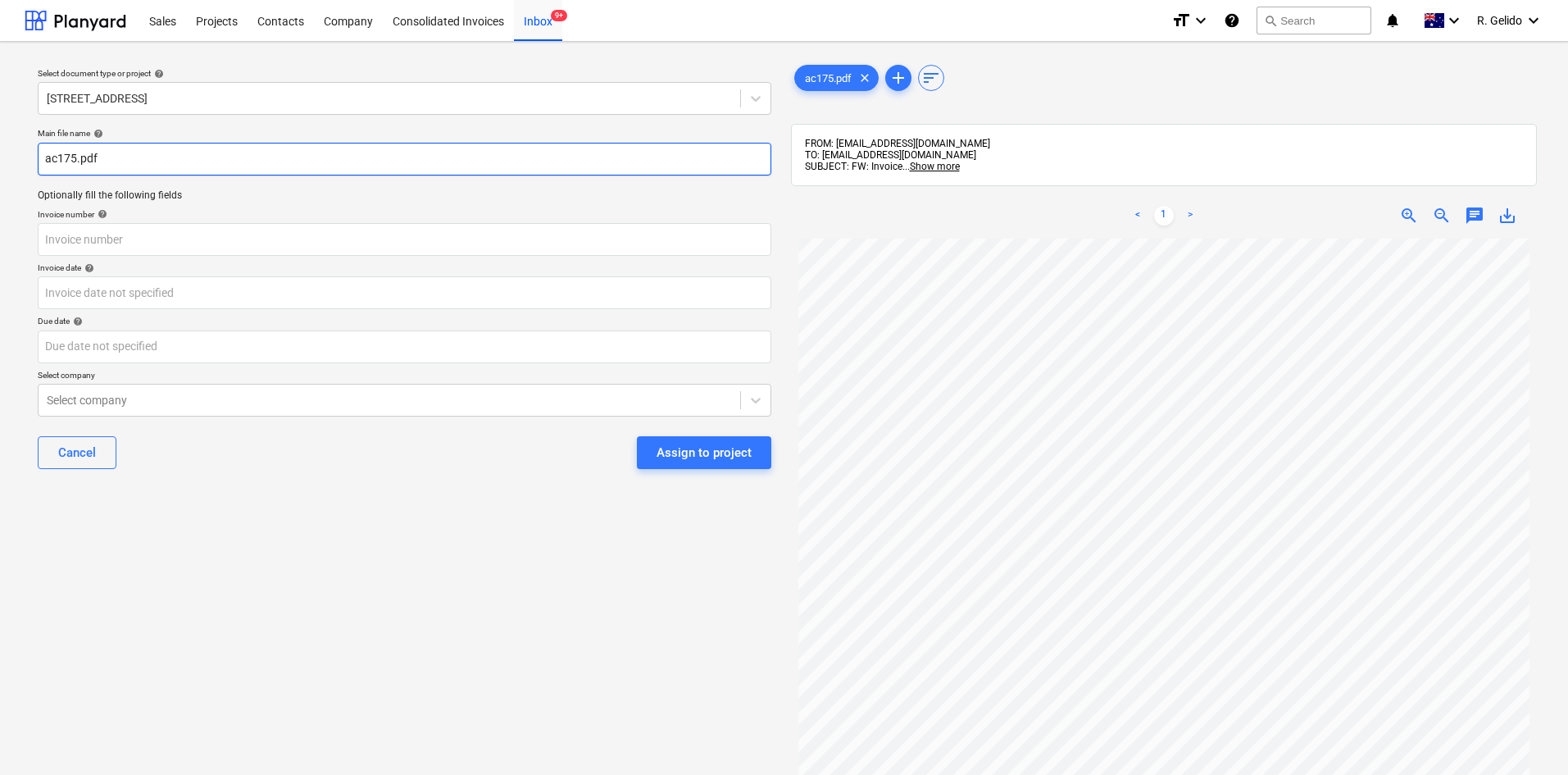
click at [52, 162] on input "ac175.pdf" at bounding box center [404, 158] width 734 height 33
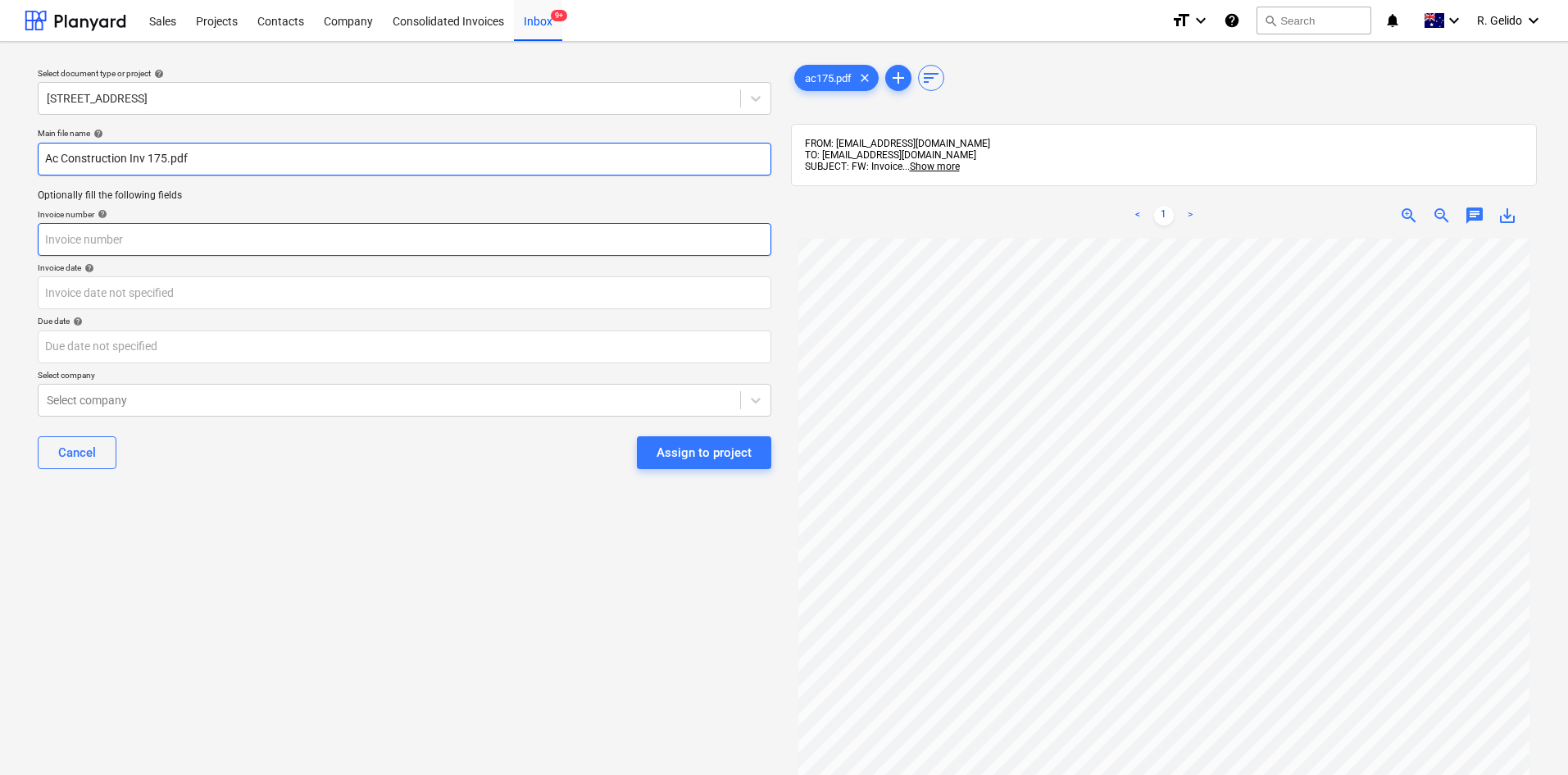
type input "Ac Construction Inv 175.pdf"
click at [164, 242] on input "text" at bounding box center [404, 239] width 734 height 33
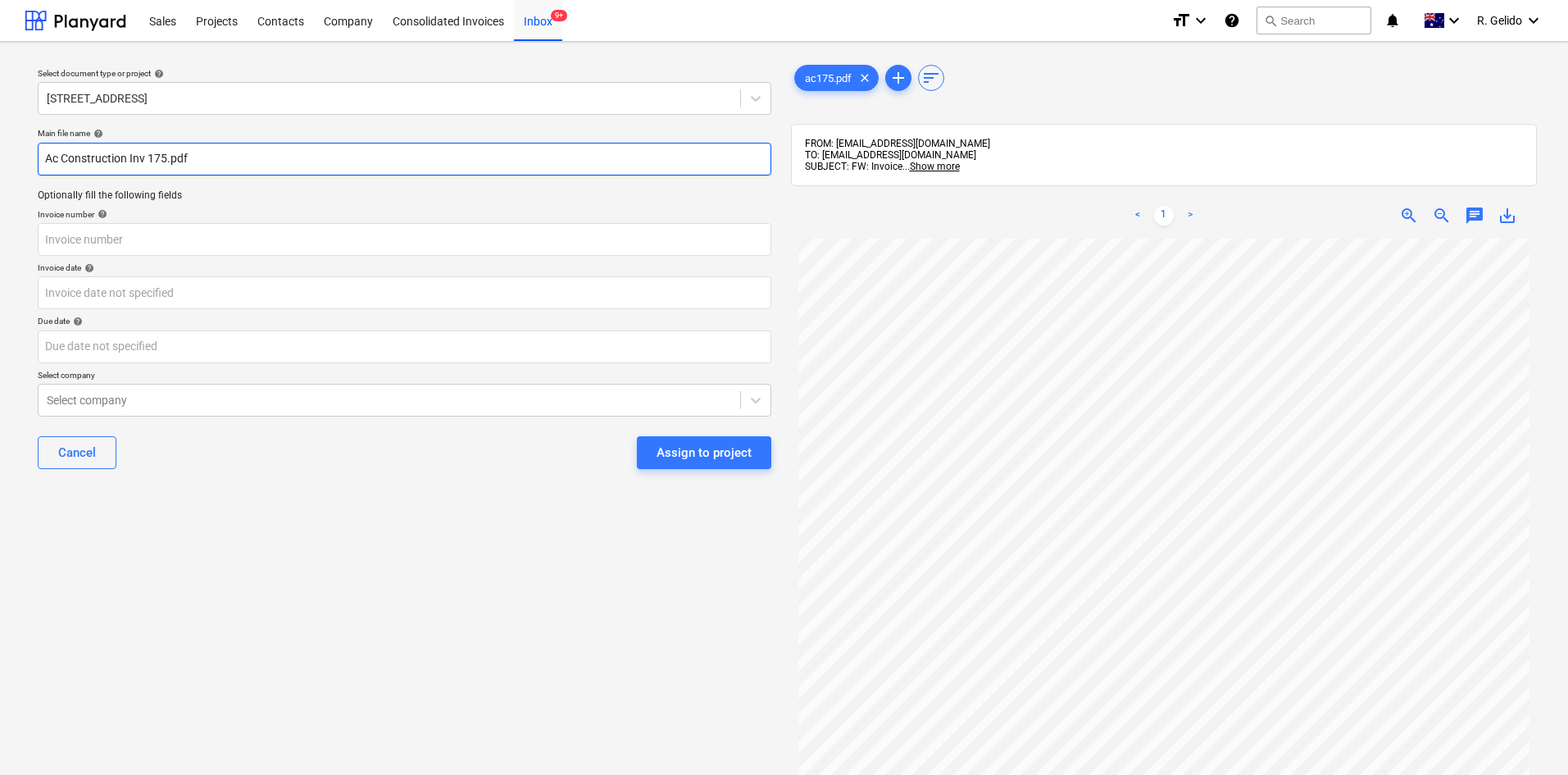
click at [149, 166] on input "Ac Construction Inv 175.pdf" at bounding box center [404, 158] width 734 height 33
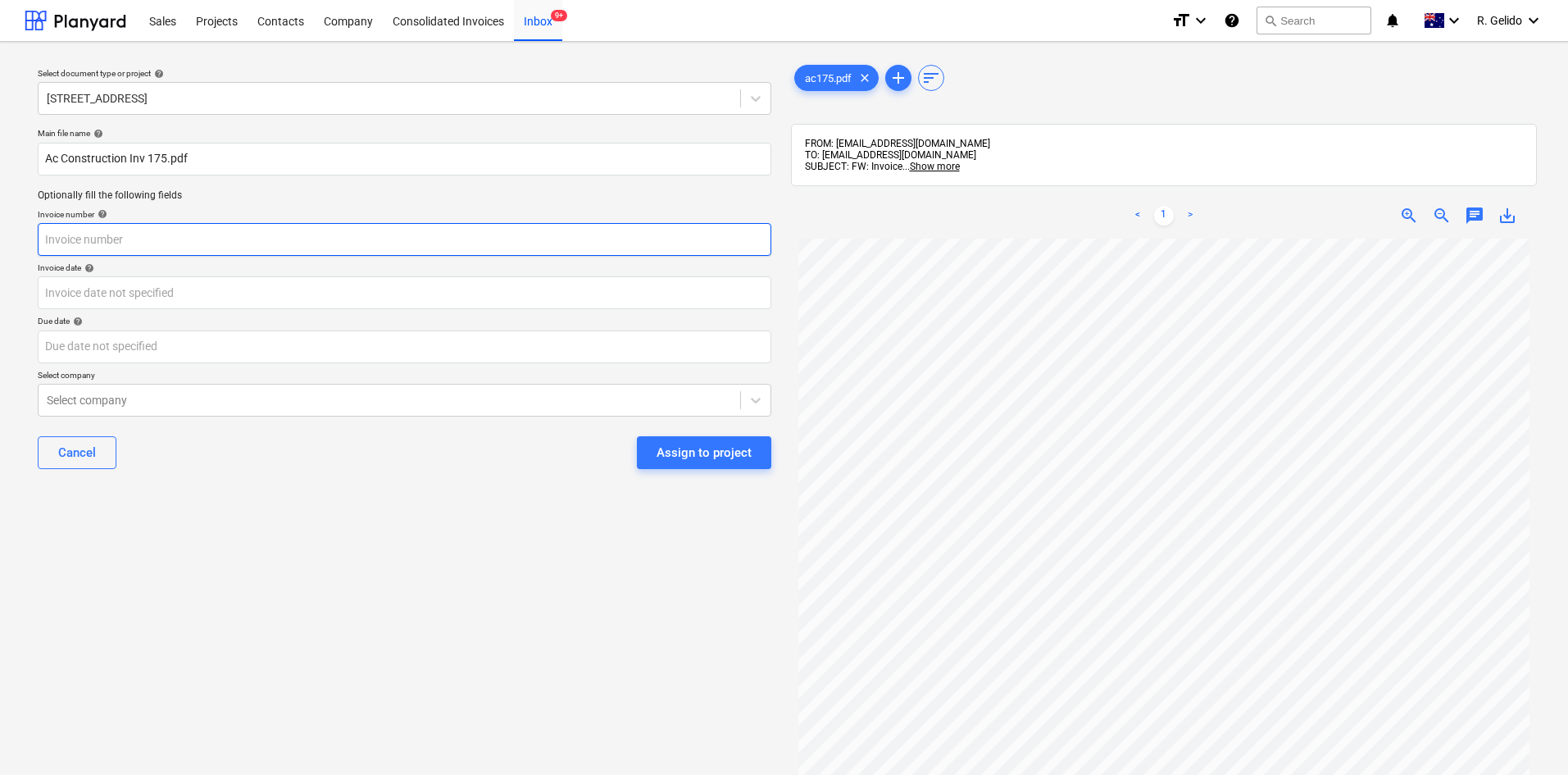
click at [103, 248] on input "text" at bounding box center [404, 239] width 734 height 33
paste input "175"
type input "175"
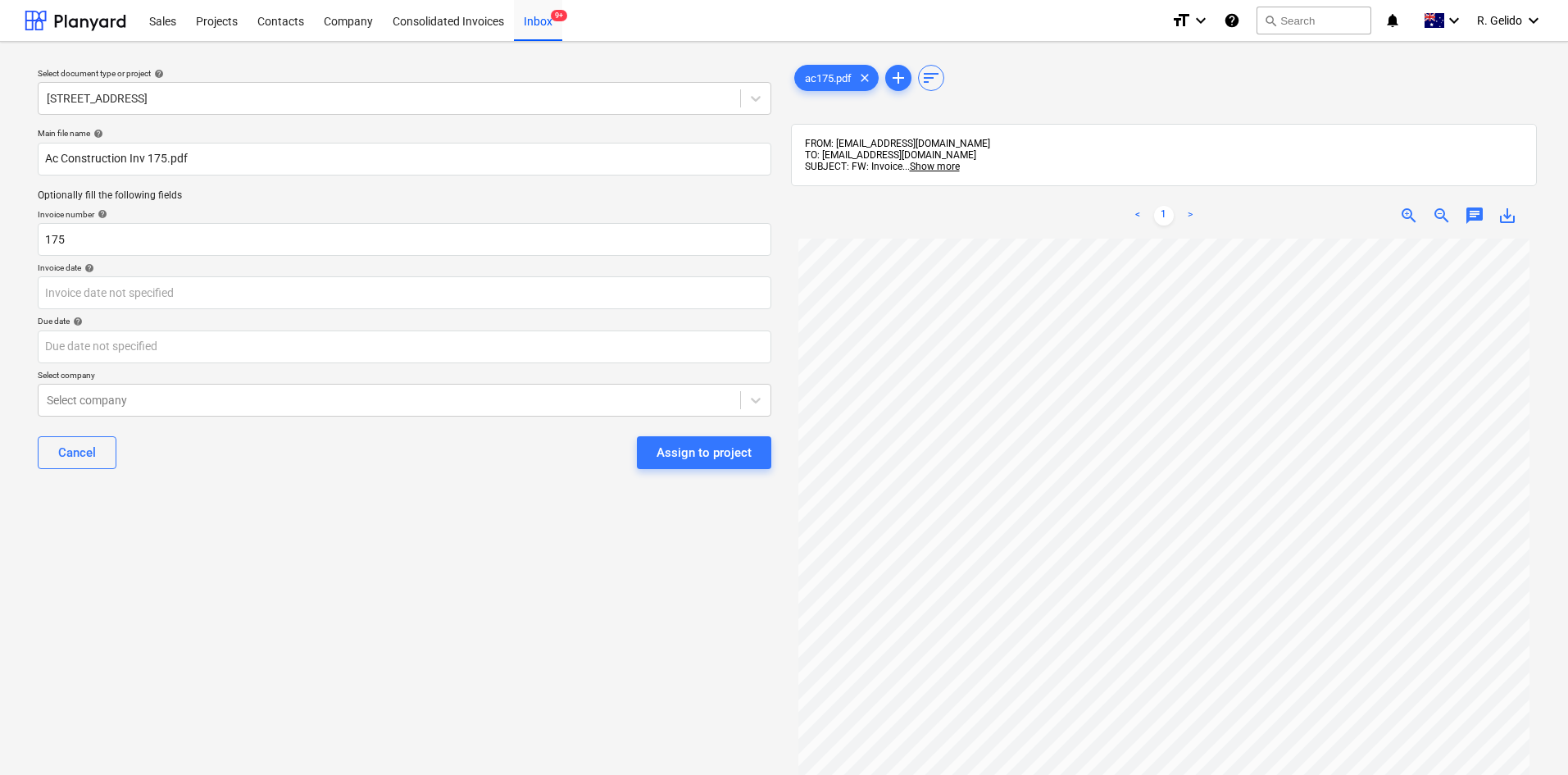
scroll to position [7, 0]
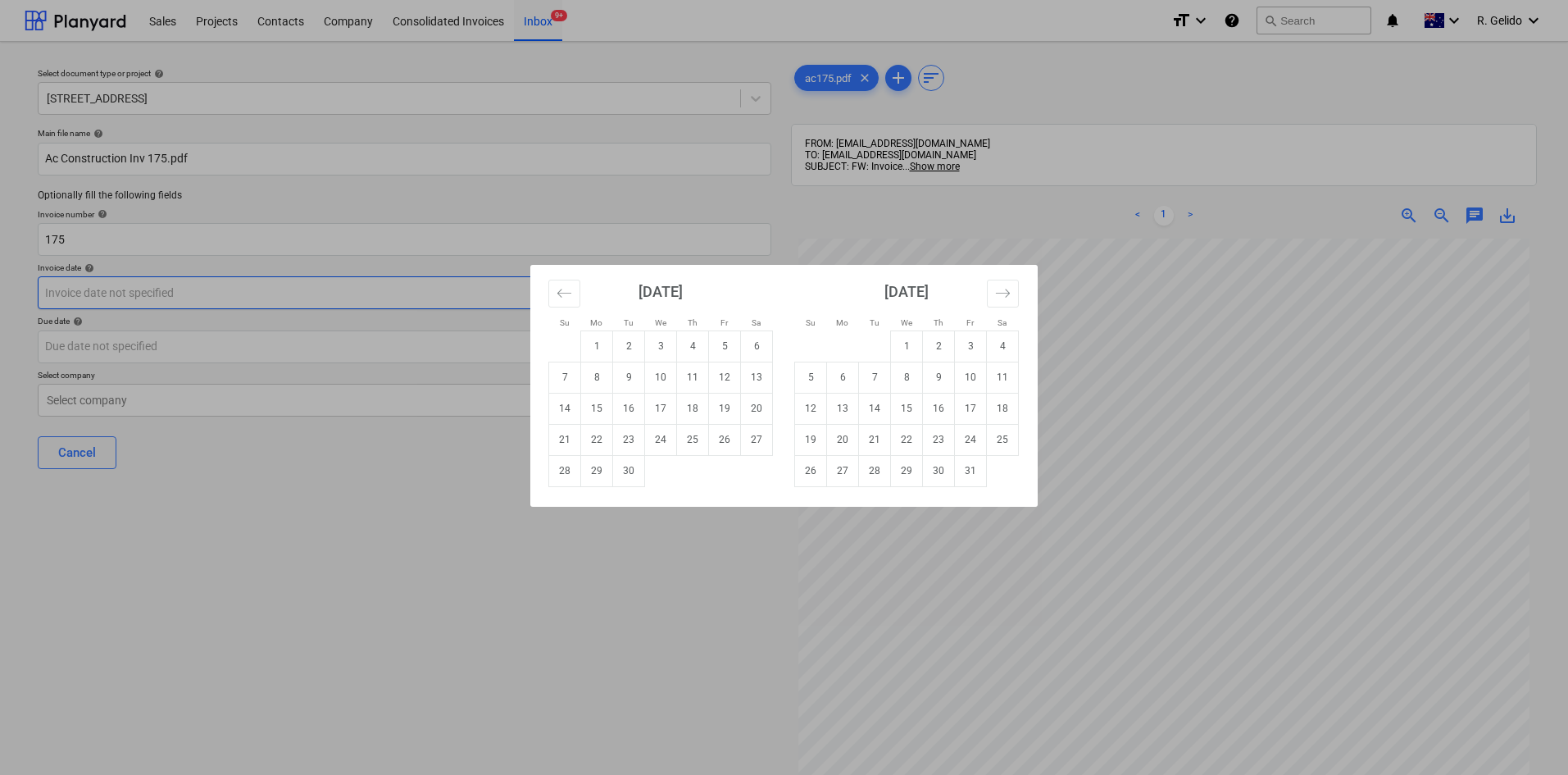
click at [45, 287] on body "Sales Projects Contacts Company Consolidated Invoices Inbox 9+ format_size keyb…" at bounding box center [784, 387] width 1568 height 775
click at [724, 441] on td "26" at bounding box center [725, 439] width 32 height 31
type input "[DATE]"
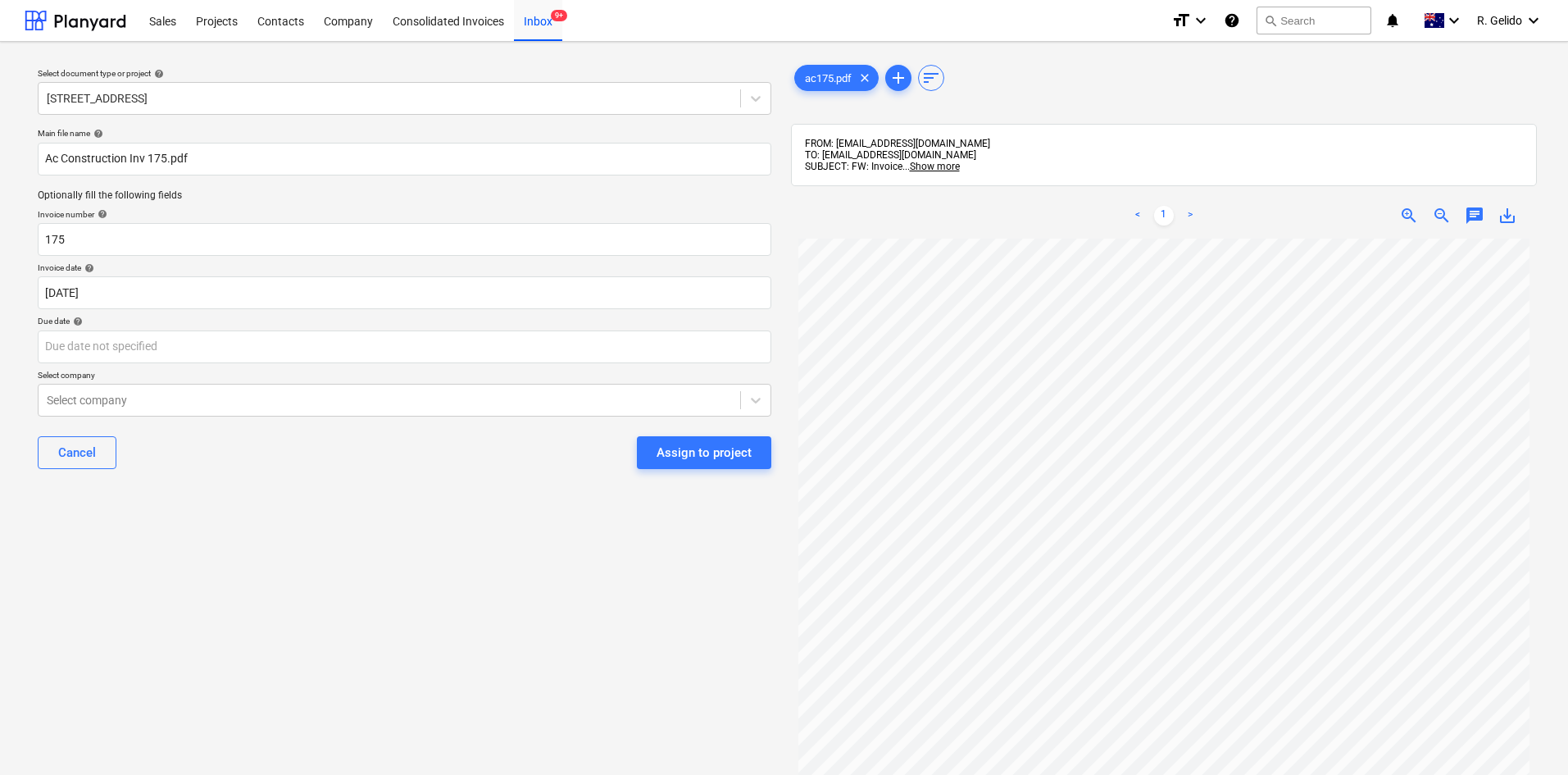
click at [424, 602] on div "Select document type or project help 2 [GEOGRAPHIC_DATA], [GEOGRAPHIC_DATA] Mai…" at bounding box center [404, 514] width 760 height 919
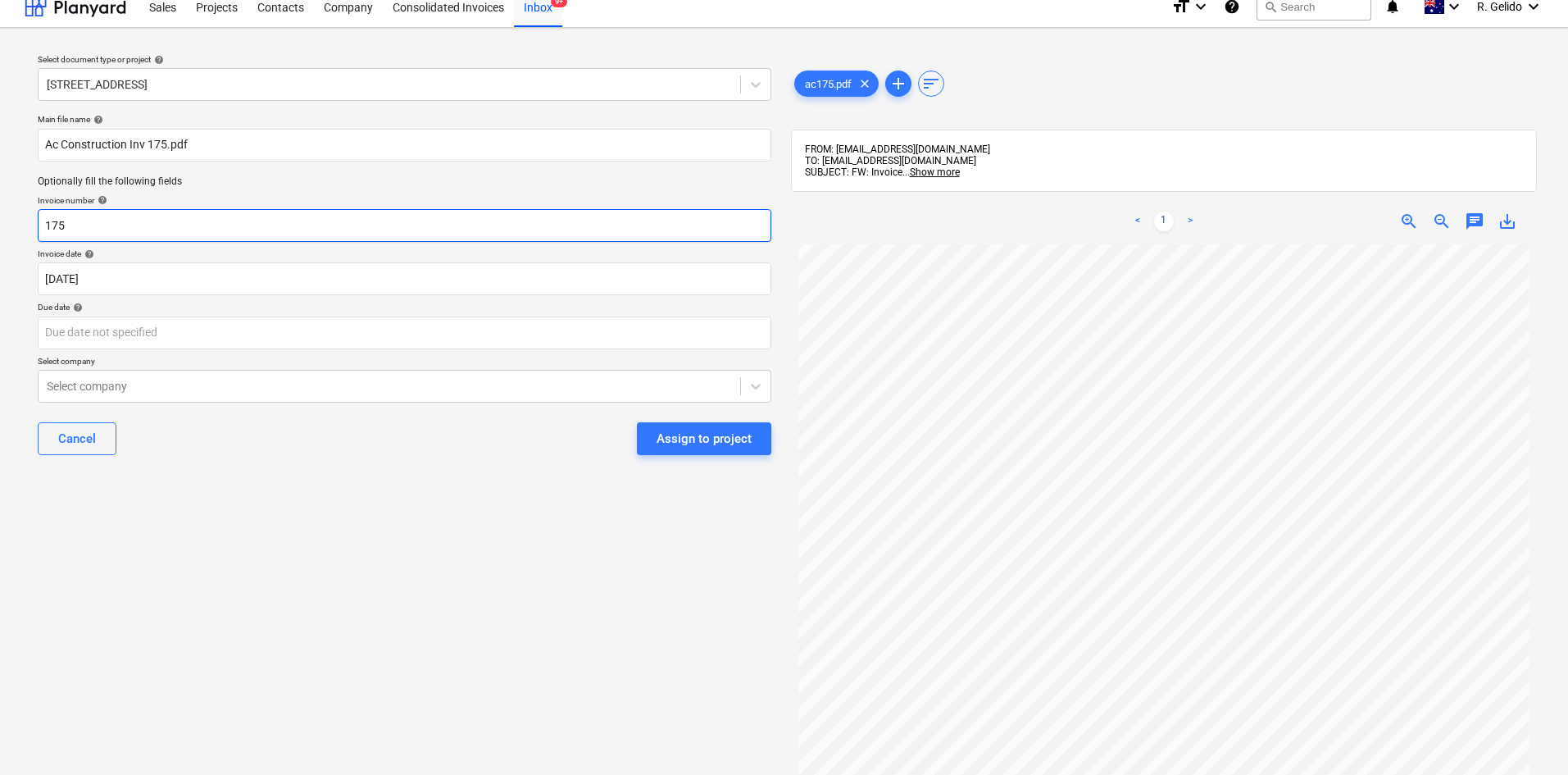
scroll to position [0, 0]
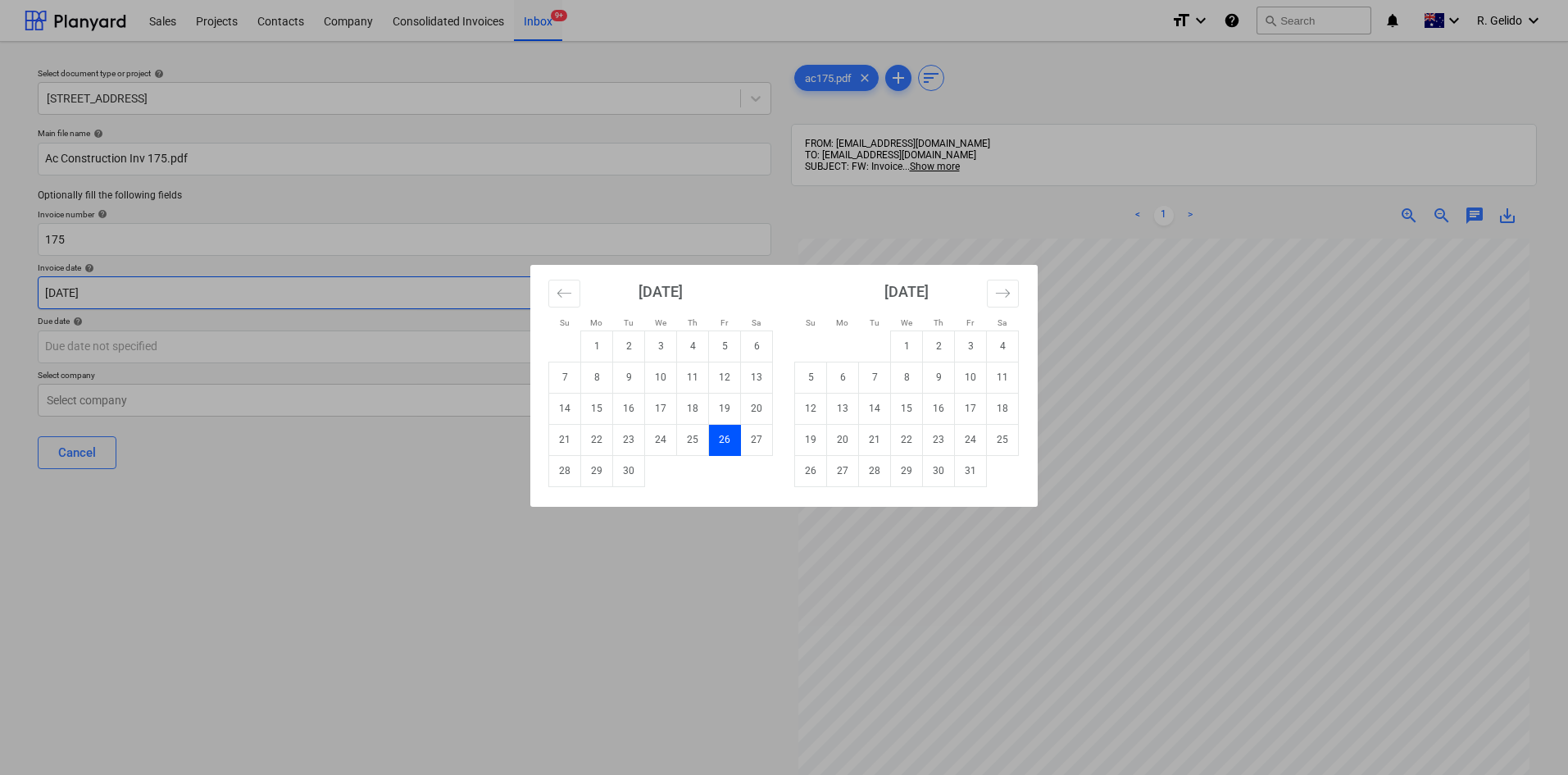
click at [169, 287] on body "Sales Projects Contacts Company Consolidated Invoices Inbox 9+ format_size keyb…" at bounding box center [784, 387] width 1568 height 775
click at [169, 287] on div "Su Mo Tu We Th Fr Sa Su Mo Tu We Th Fr Sa [DATE] 1 2 3 4 5 6 7 8 9 10 11 12 13 …" at bounding box center [784, 387] width 1568 height 775
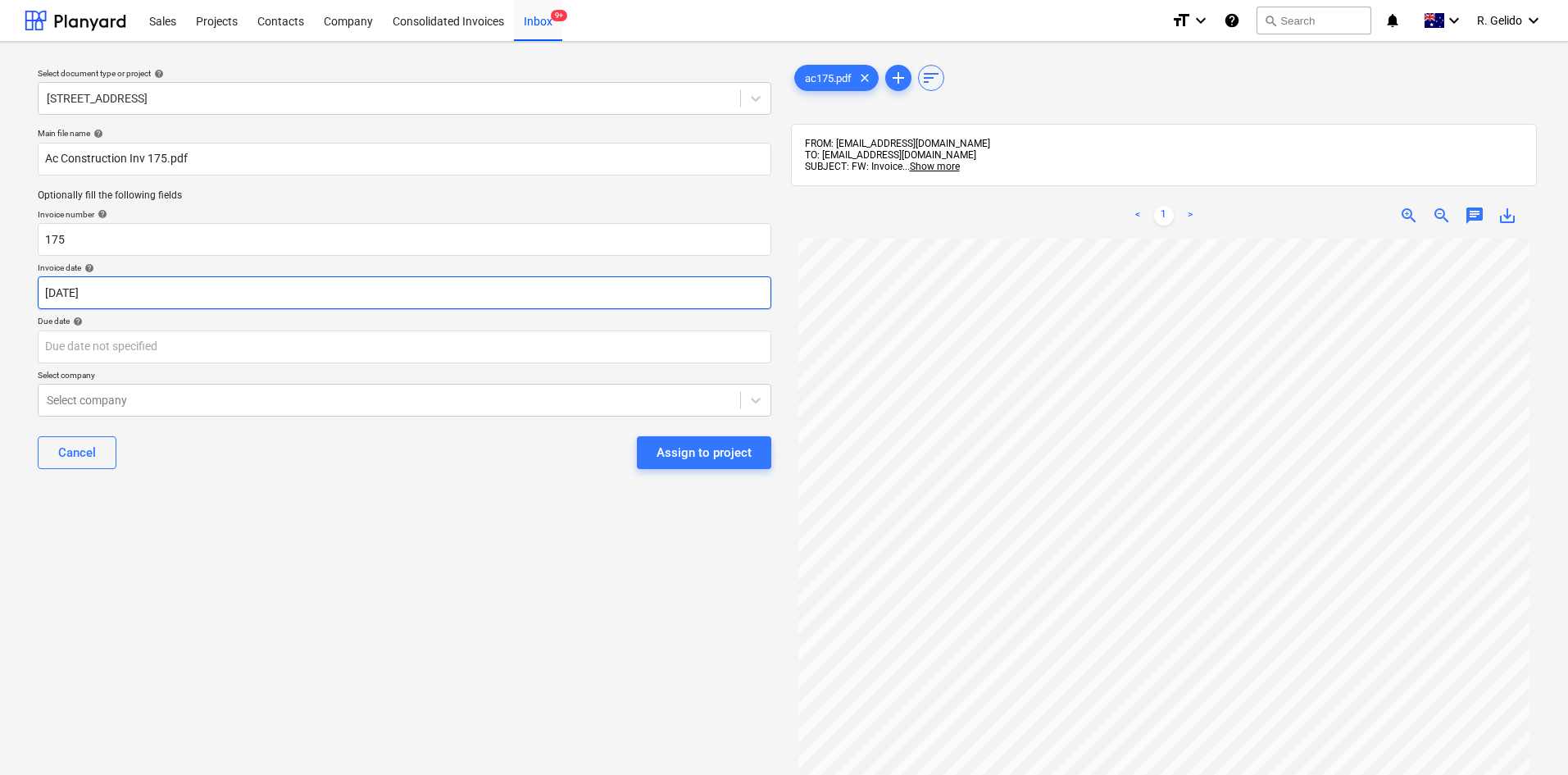
click at [169, 287] on body "Sales Projects Contacts Company Consolidated Invoices Inbox 9+ format_size keyb…" at bounding box center [784, 387] width 1568 height 775
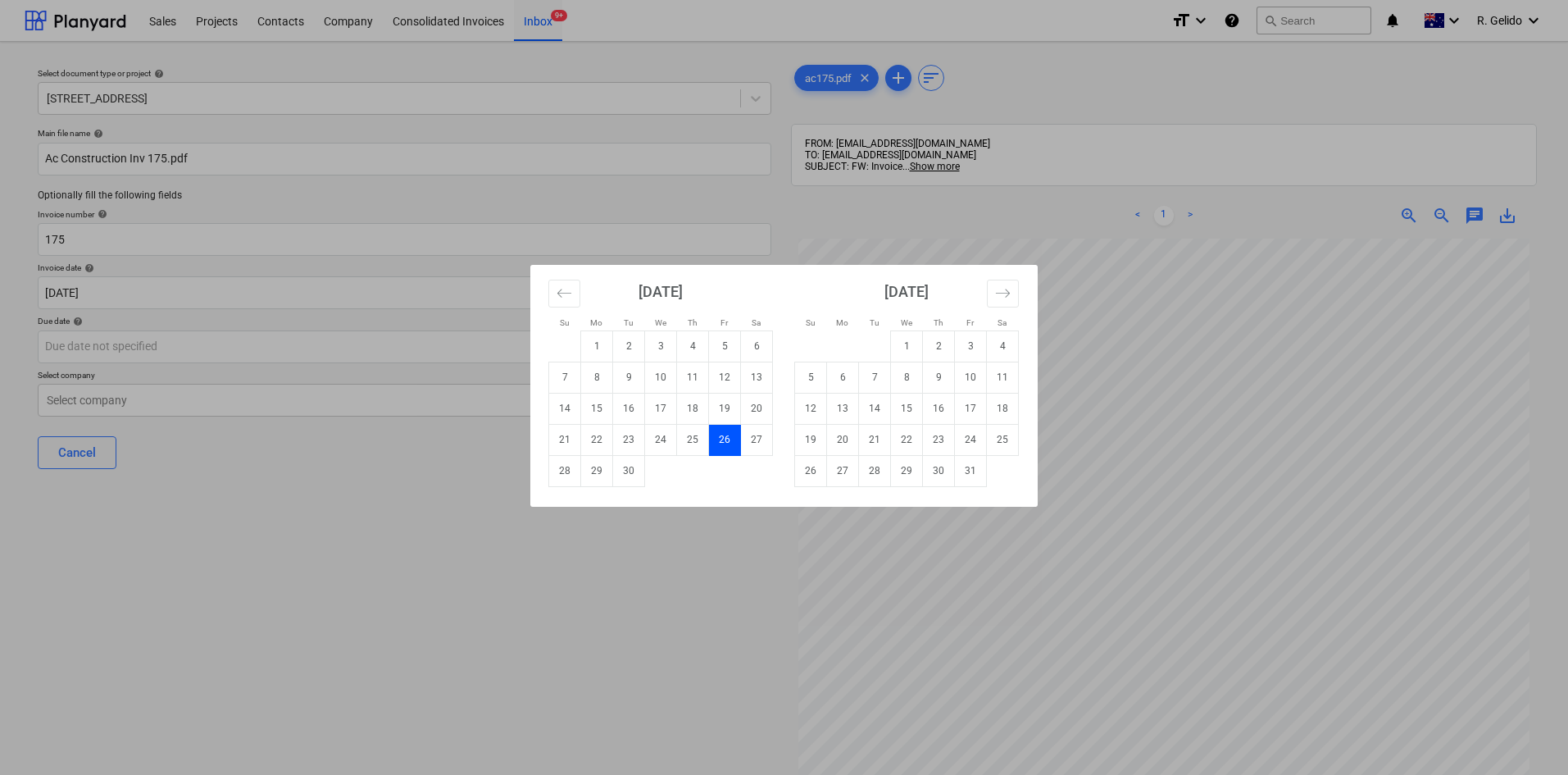
click at [576, 609] on div "Su Mo Tu We Th Fr Sa Su Mo Tu We Th Fr Sa [DATE] 1 2 3 4 5 6 7 8 9 10 11 12 13 …" at bounding box center [784, 387] width 1568 height 775
click at [125, 349] on body "Sales Projects Contacts Company Consolidated Invoices Inbox 9+ format_size keyb…" at bounding box center [784, 387] width 1568 height 775
click at [145, 344] on div "Su Mo Tu We Th Fr Sa Su Mo Tu We Th Fr Sa [DATE] 1 2 3 4 5 6 7 8 9 10 11 12 13 …" at bounding box center [784, 387] width 1568 height 775
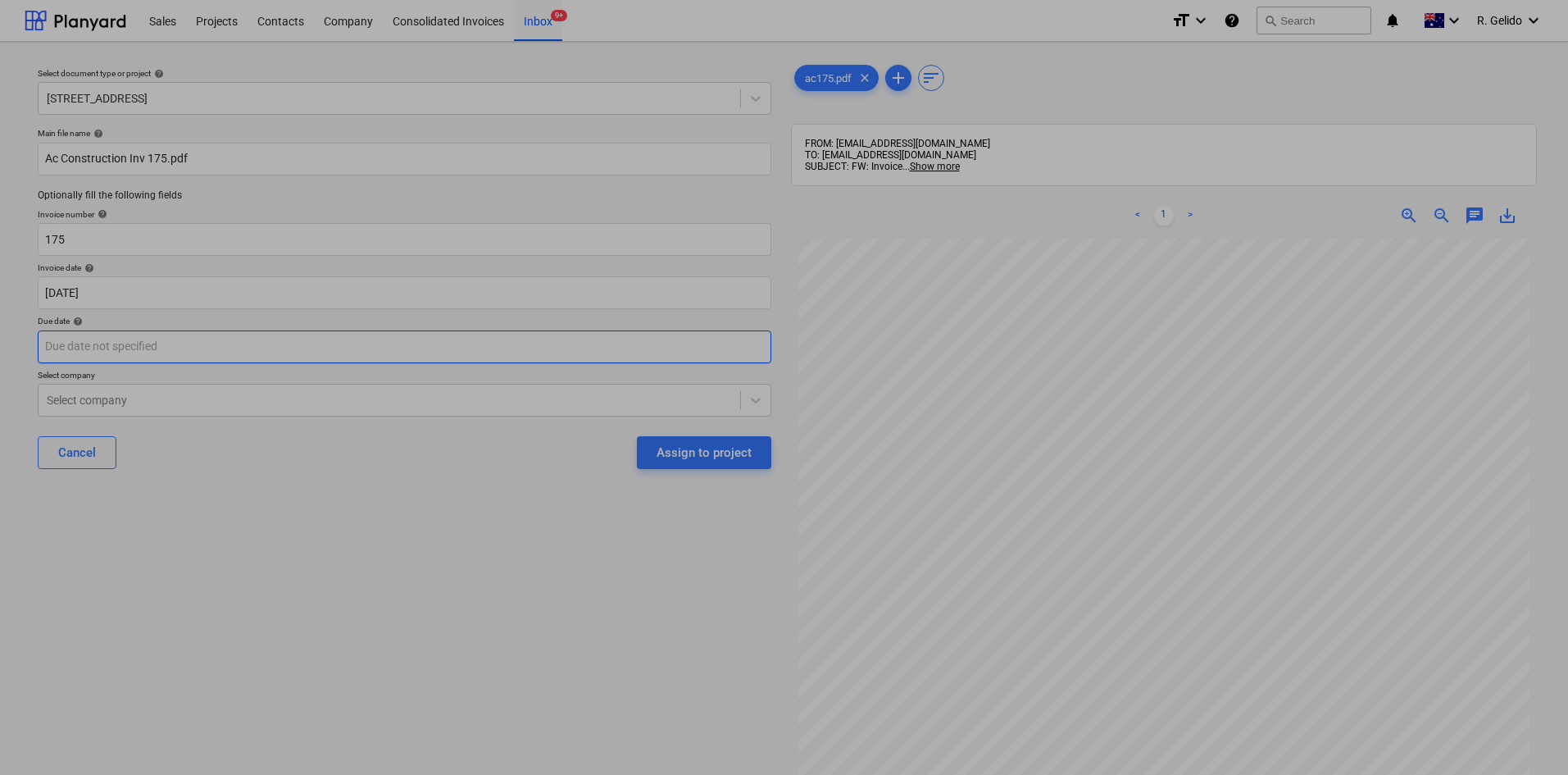
click at [179, 338] on body "Sales Projects Contacts Company Consolidated Invoices Inbox 9+ format_size keyb…" at bounding box center [784, 387] width 1568 height 775
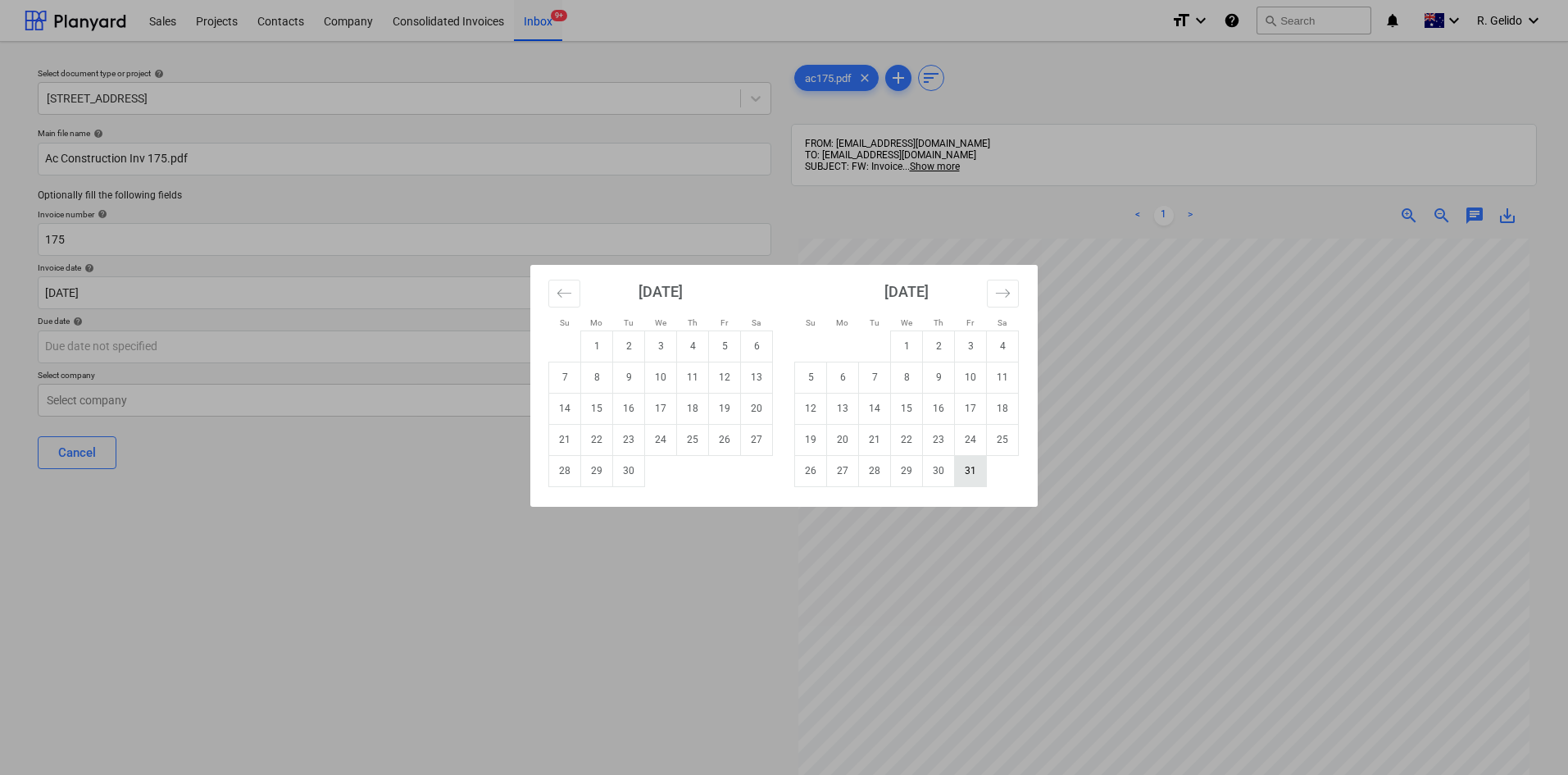
click at [962, 468] on td "31" at bounding box center [971, 469] width 32 height 31
type input "[DATE]"
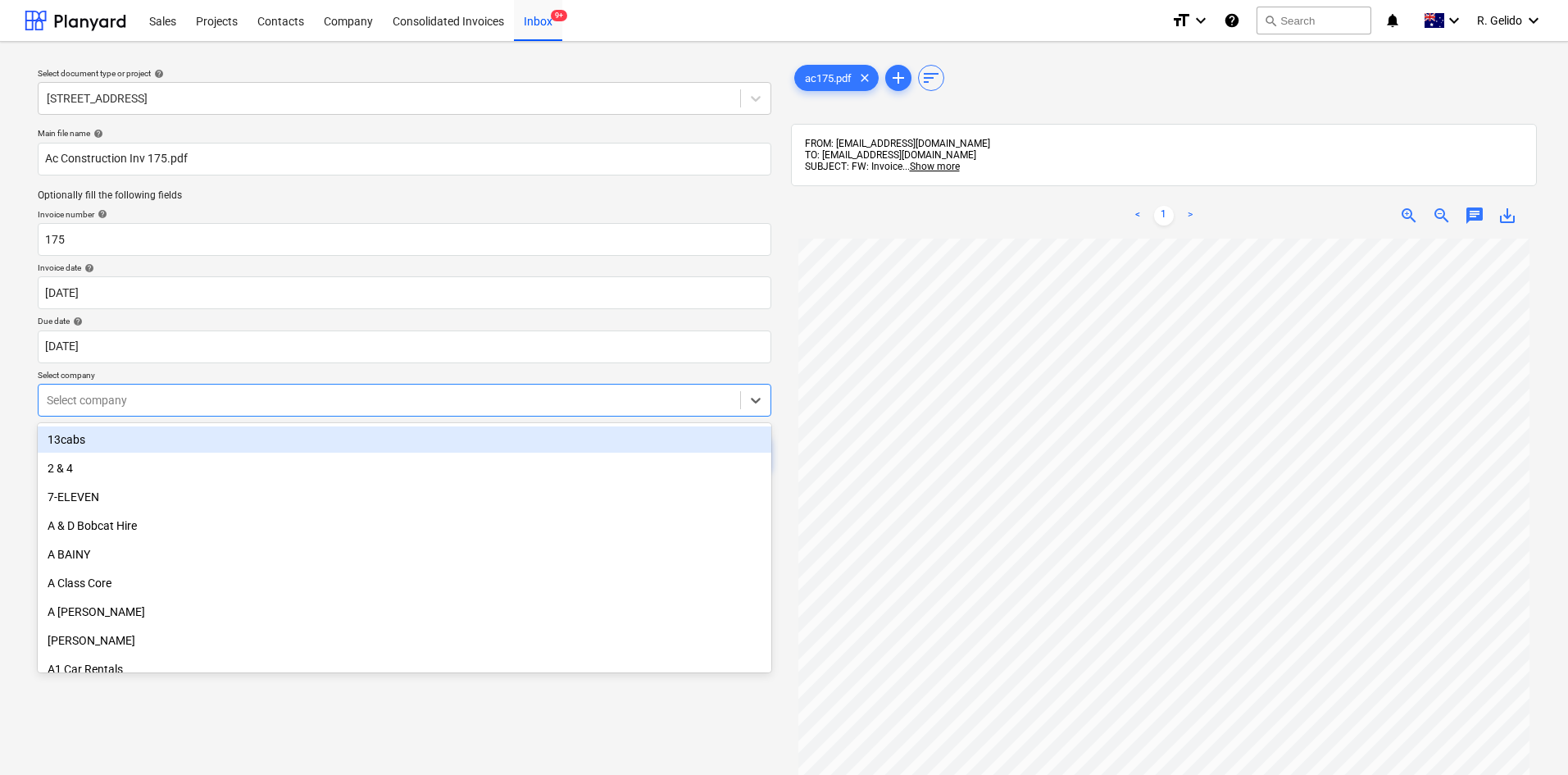
click at [196, 407] on div at bounding box center [389, 399] width 685 height 16
click at [332, 410] on div "Select company" at bounding box center [389, 400] width 702 height 22
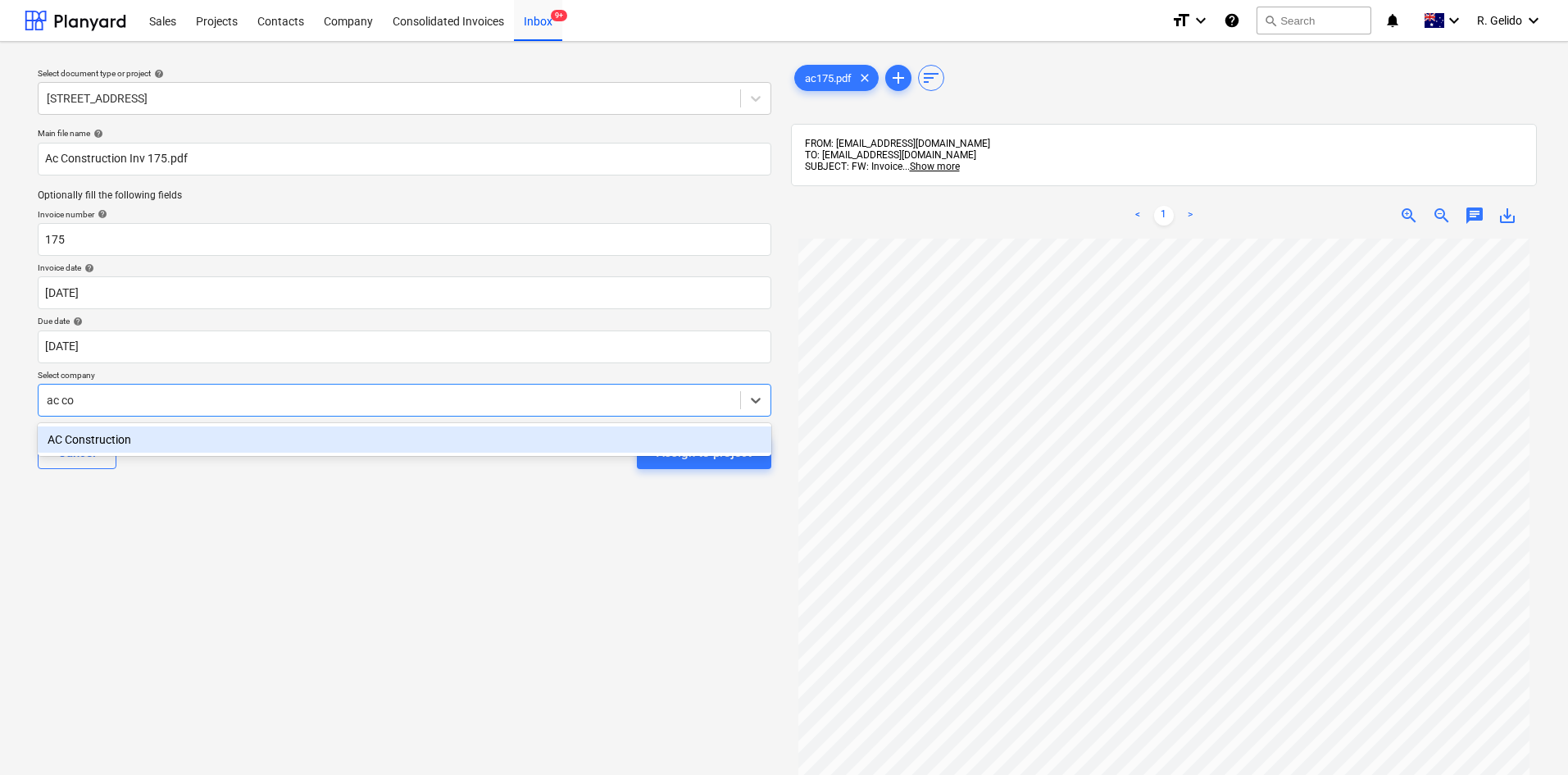
type input "ac con"
click at [305, 443] on div "AC Construction" at bounding box center [404, 440] width 734 height 26
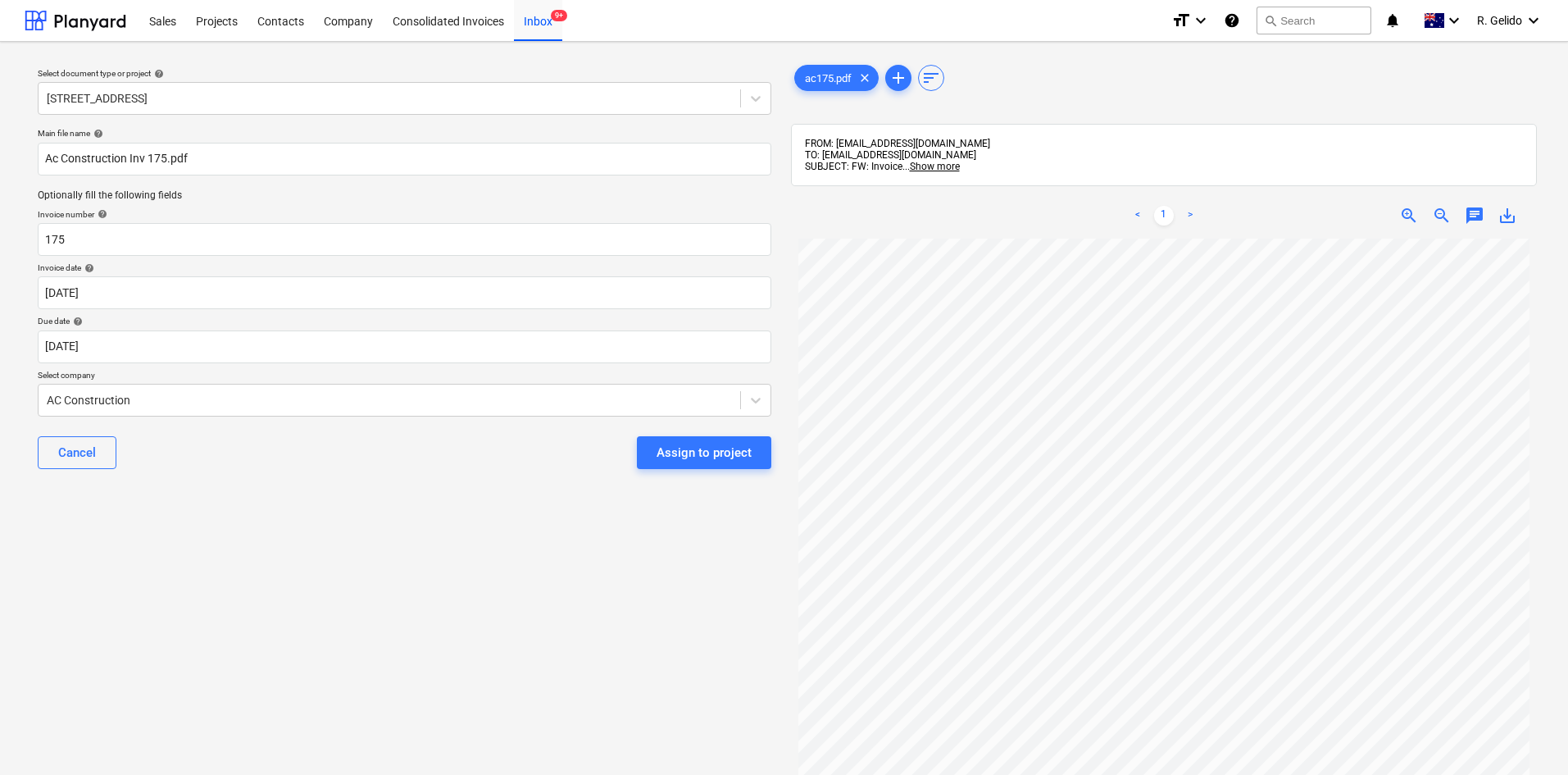
click at [380, 479] on div "Cancel Assign to project" at bounding box center [404, 452] width 734 height 59
click at [672, 460] on div "Assign to project" at bounding box center [704, 452] width 95 height 22
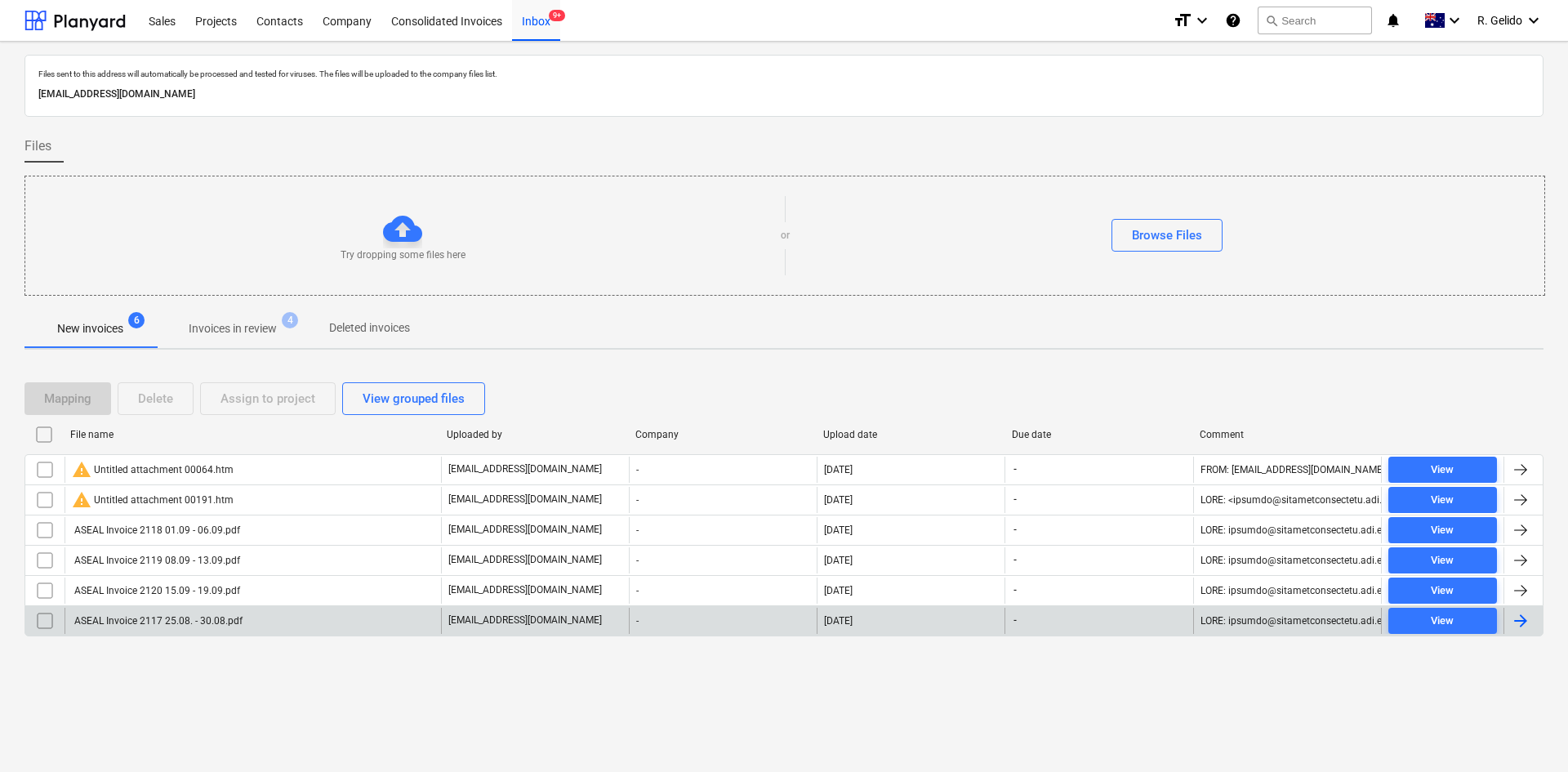
click at [228, 618] on div "ASEAL Invoice 2117 25.08. - 30.08.pdf" at bounding box center [157, 621] width 171 height 11
